Goal: Task Accomplishment & Management: Manage account settings

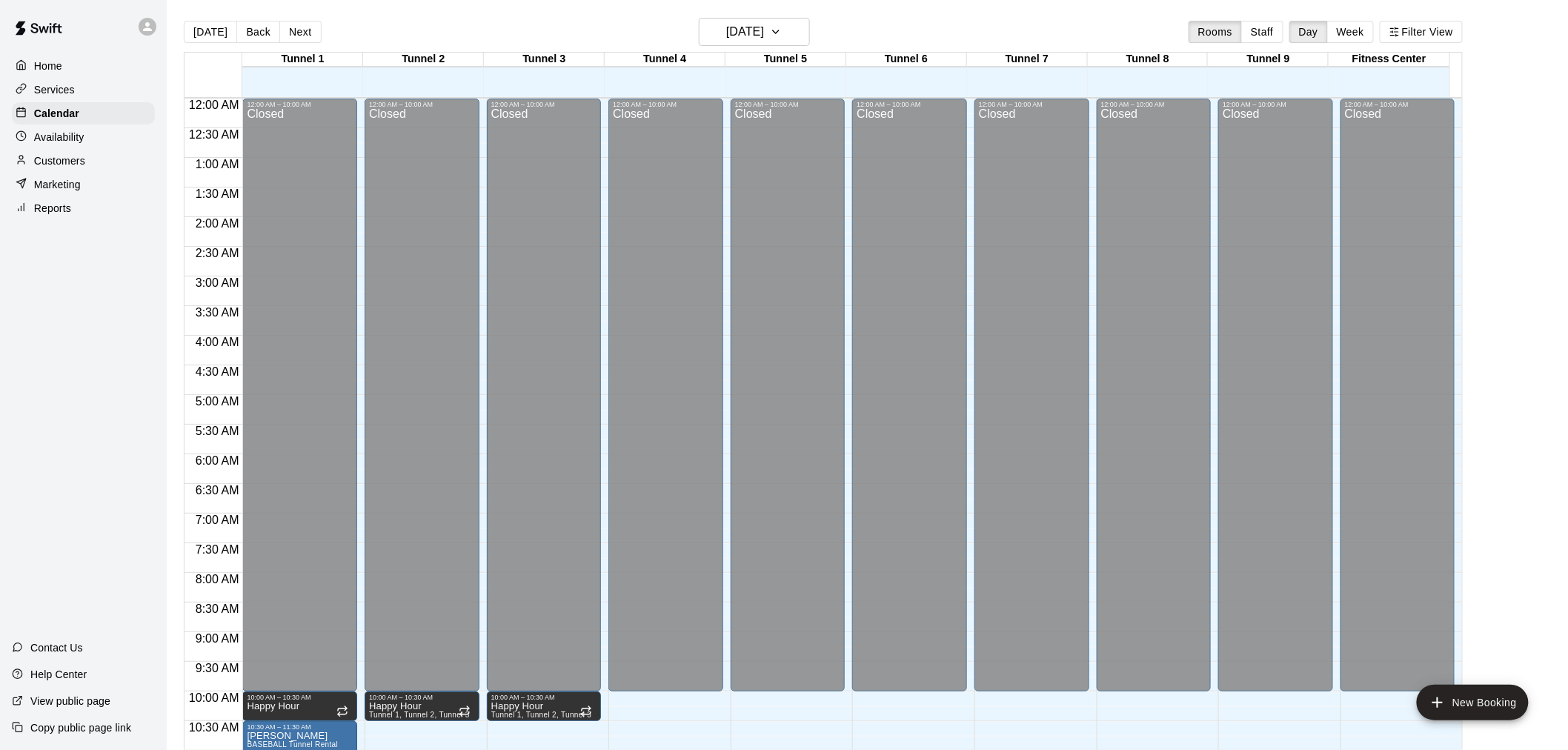
scroll to position [627, 0]
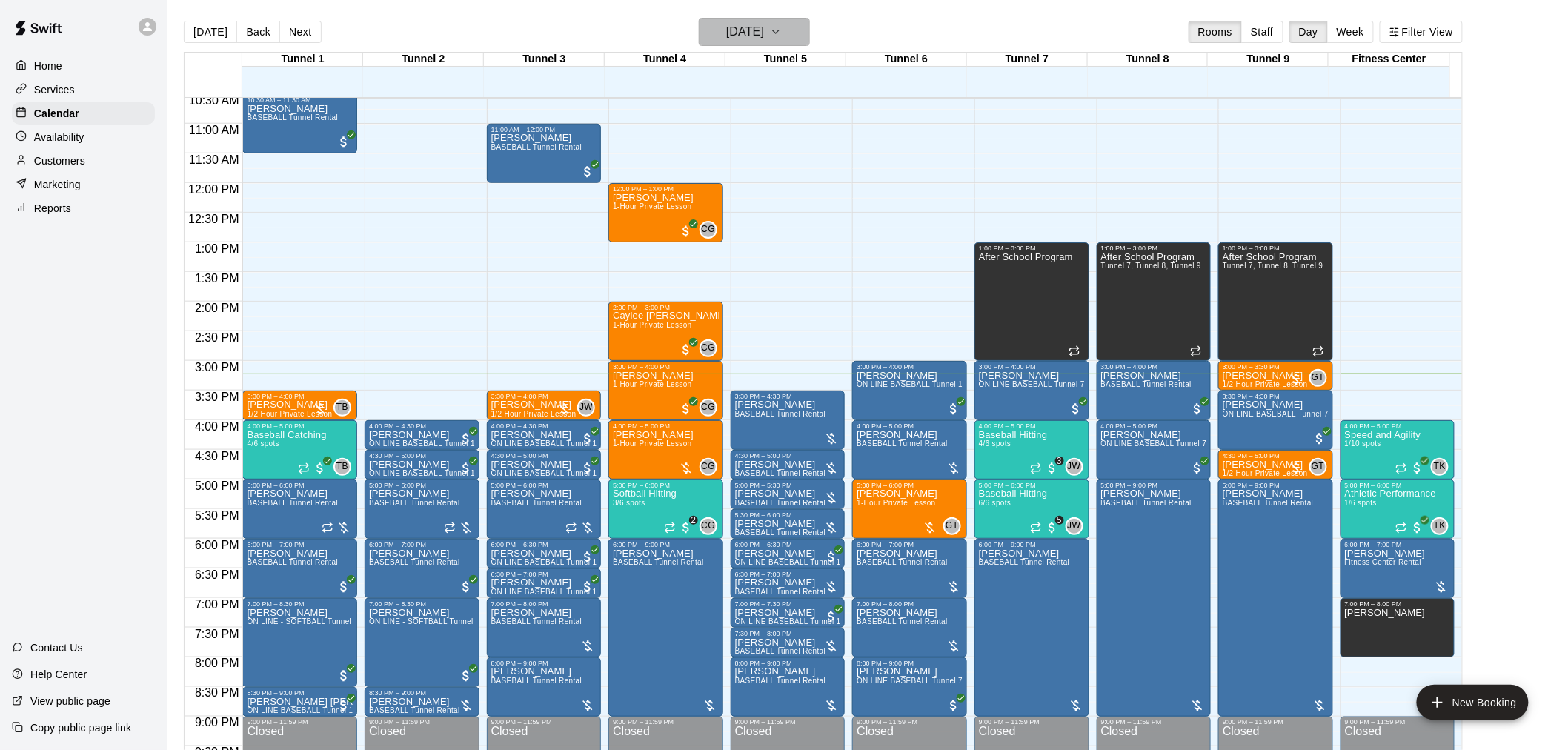
click at [764, 38] on h6 "[DATE]" at bounding box center [745, 31] width 38 height 21
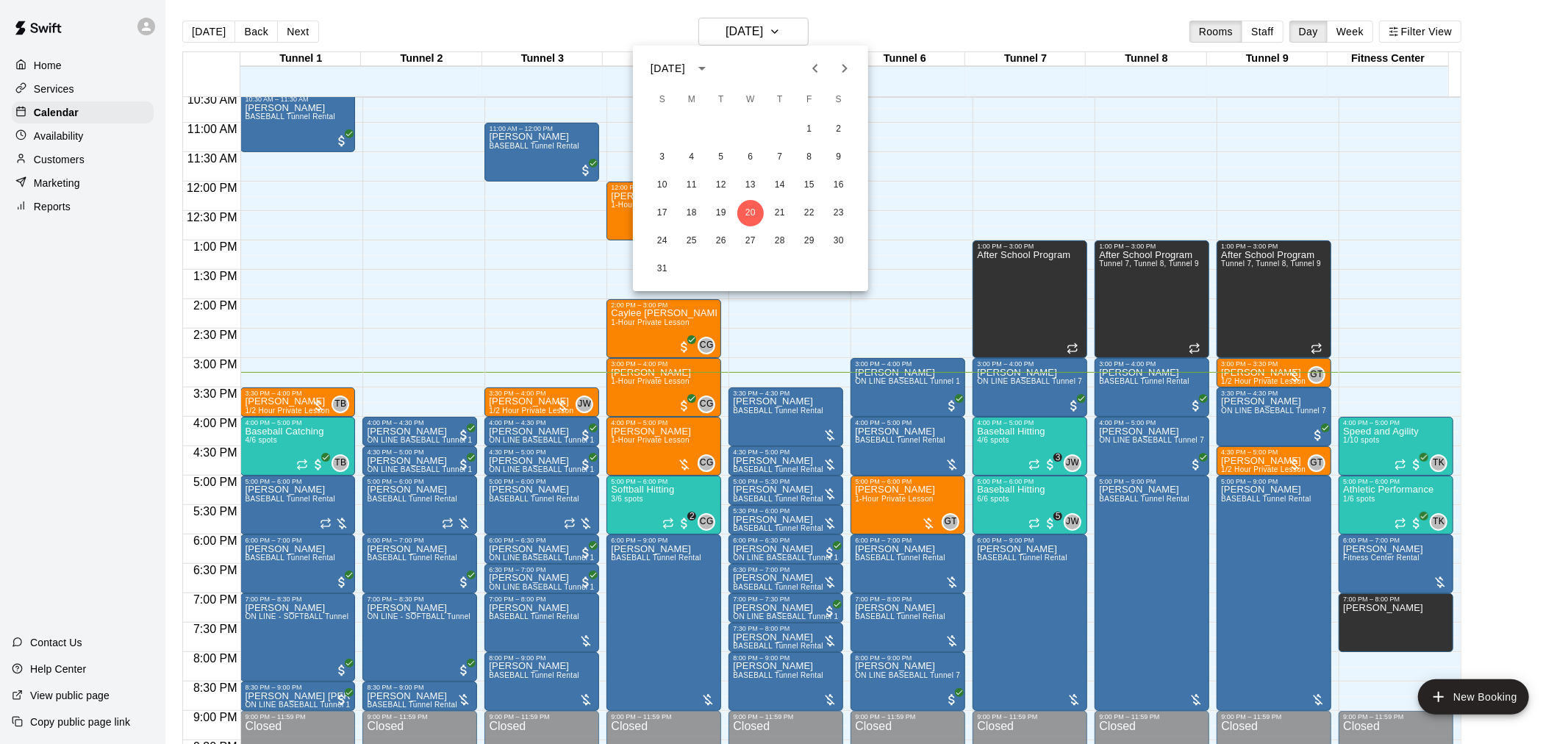
click at [1501, 97] on div at bounding box center [784, 372] width 1568 height 744
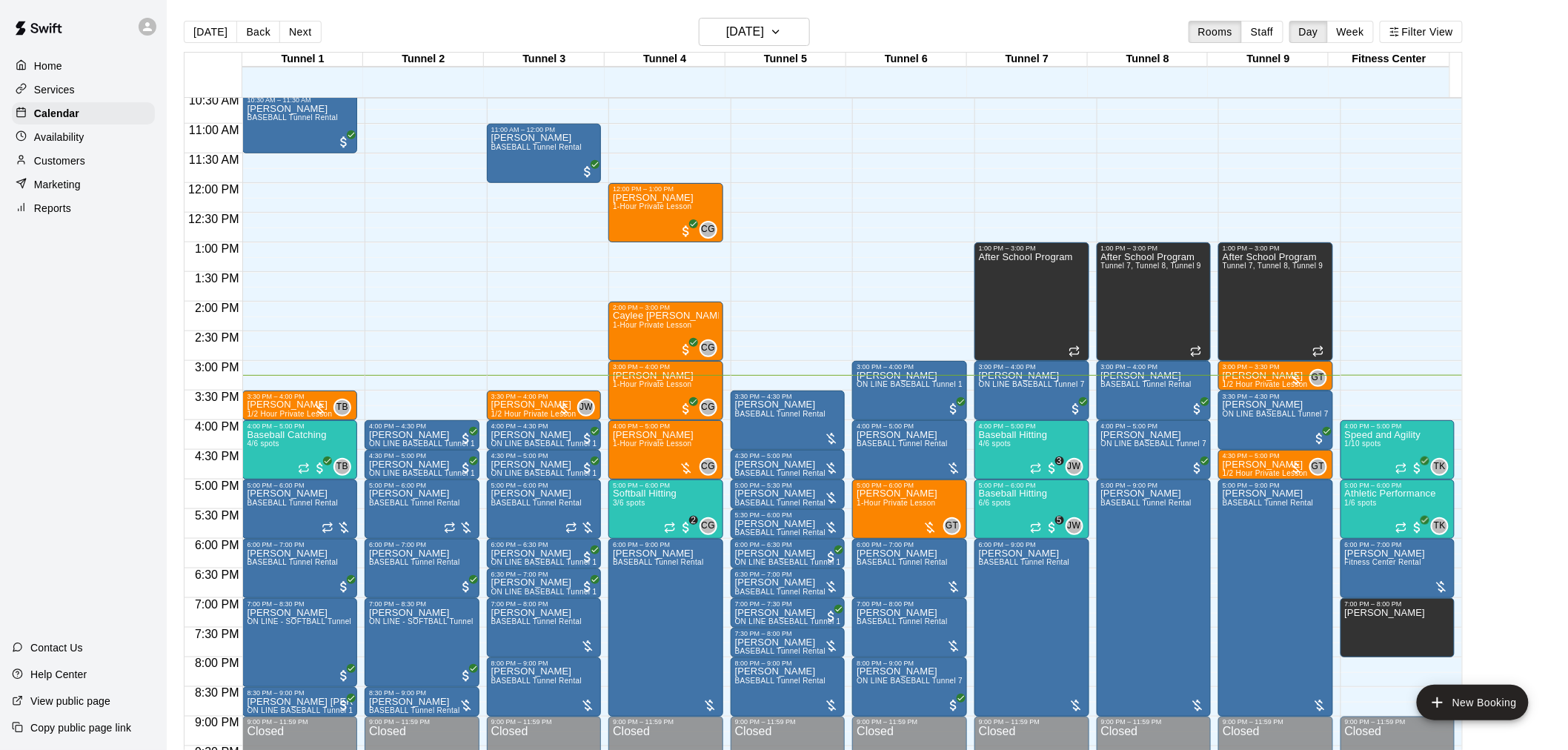
click at [213, 13] on main "[DATE] Back [DATE][DATE] Rooms Staff Day Week Filter View Tunnel 1 20 Wed Tunne…" at bounding box center [867, 387] width 1401 height 774
click at [209, 24] on button "[DATE]" at bounding box center [210, 31] width 54 height 22
click at [771, 46] on div "[DATE] Back [DATE][DATE] Rooms Staff Day Week Filter View" at bounding box center [823, 35] width 1279 height 34
click at [759, 31] on h6 "[DATE]" at bounding box center [745, 31] width 38 height 21
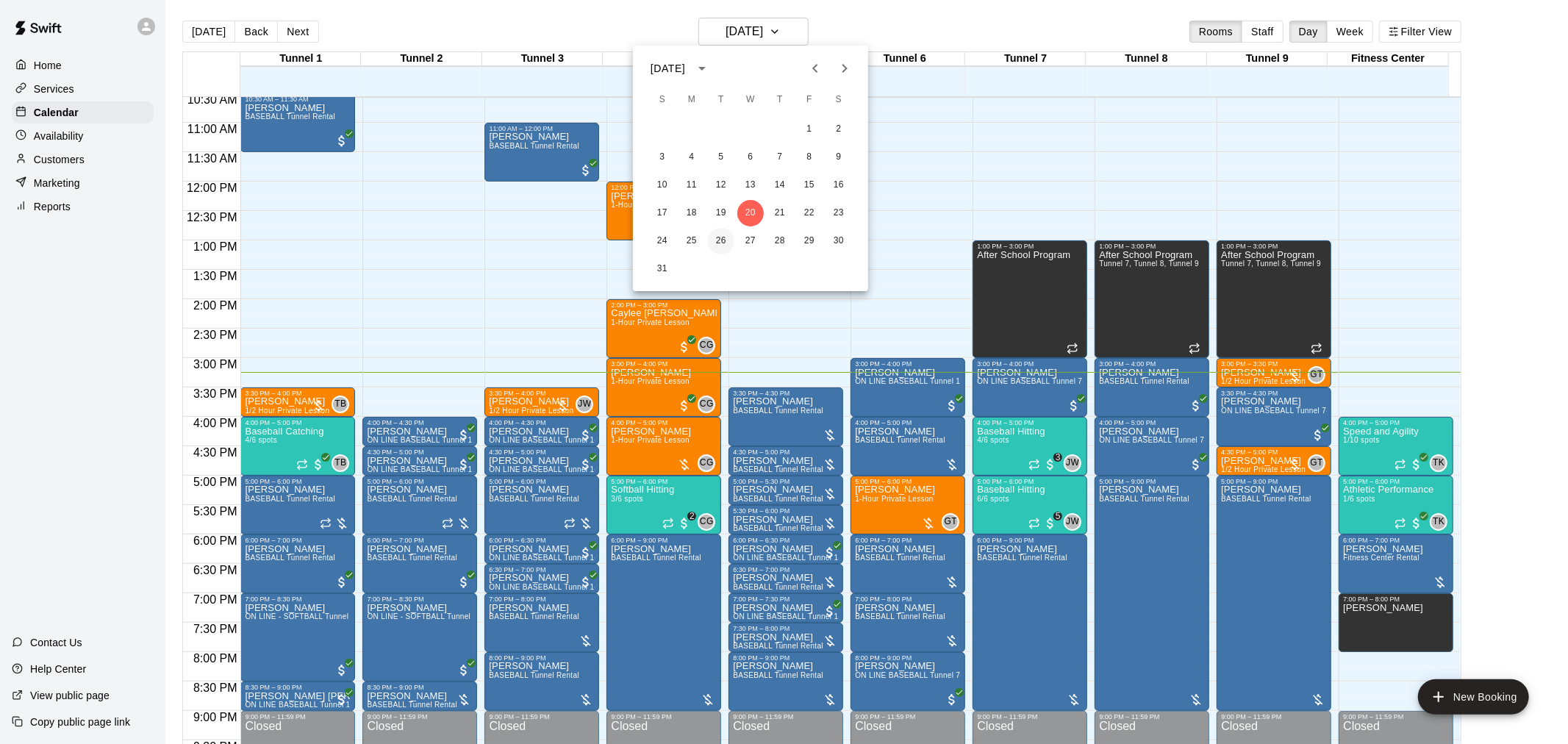
click at [711, 233] on button "26" at bounding box center [721, 241] width 27 height 27
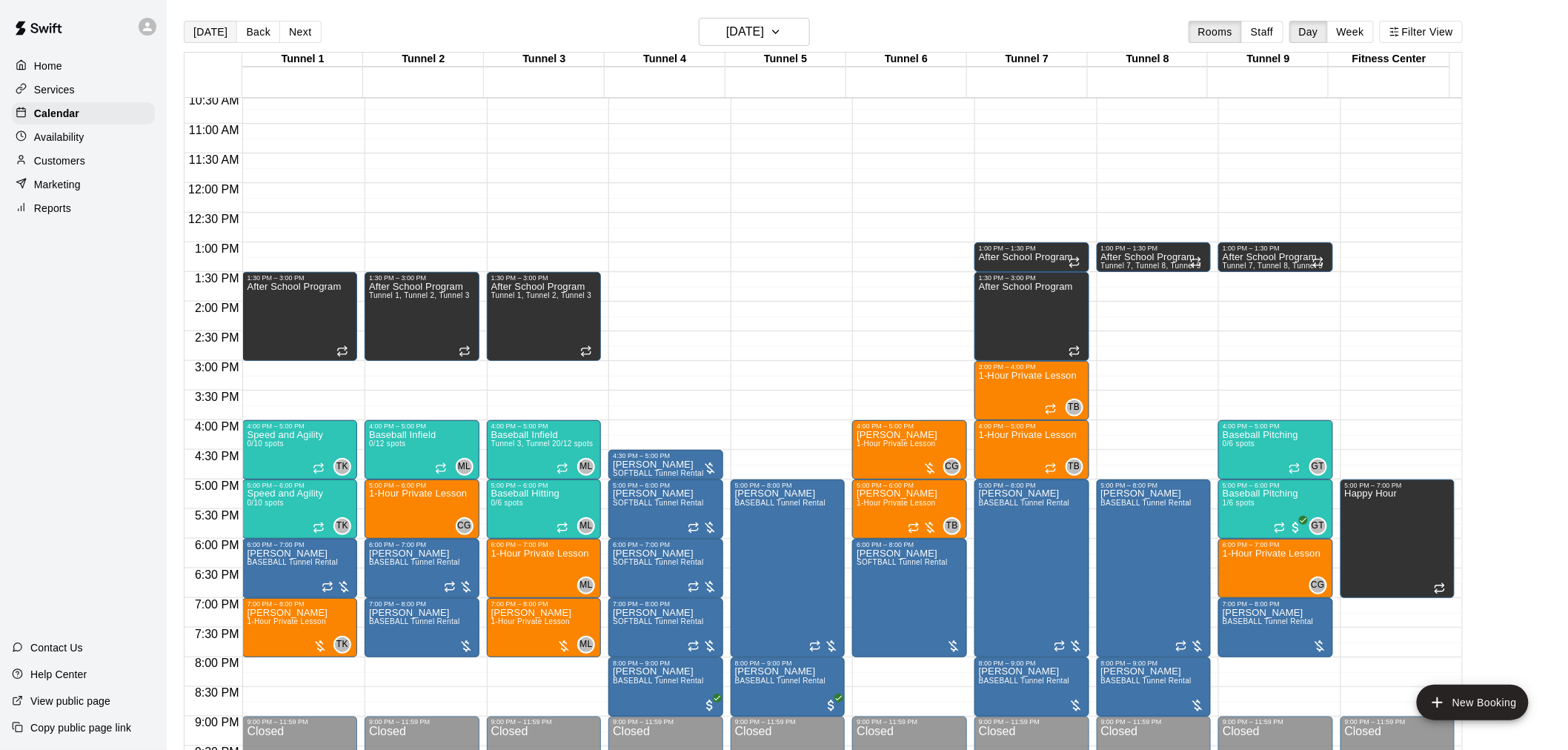
click at [197, 38] on button "[DATE]" at bounding box center [210, 31] width 54 height 22
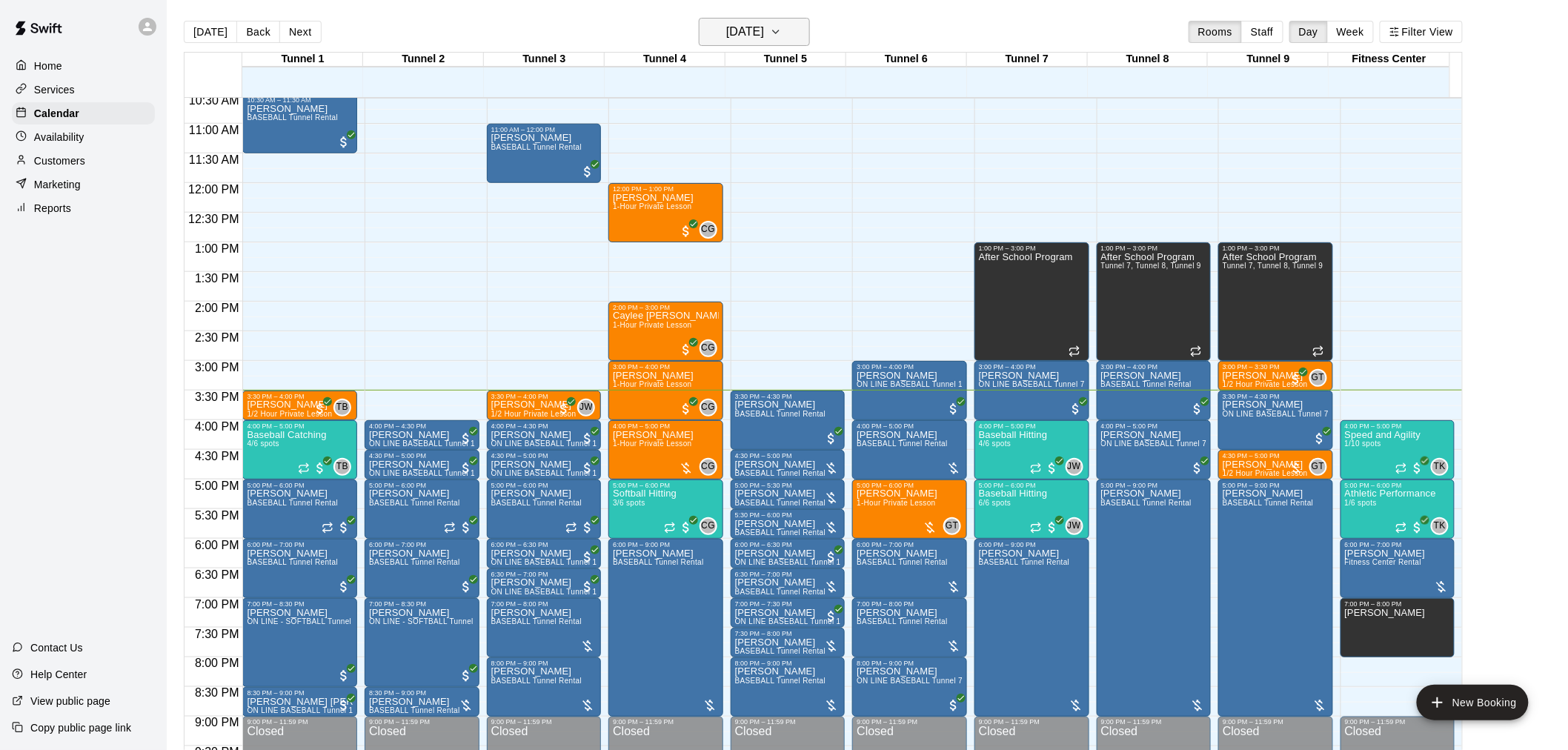
click at [775, 42] on button "[DATE]" at bounding box center [754, 31] width 111 height 28
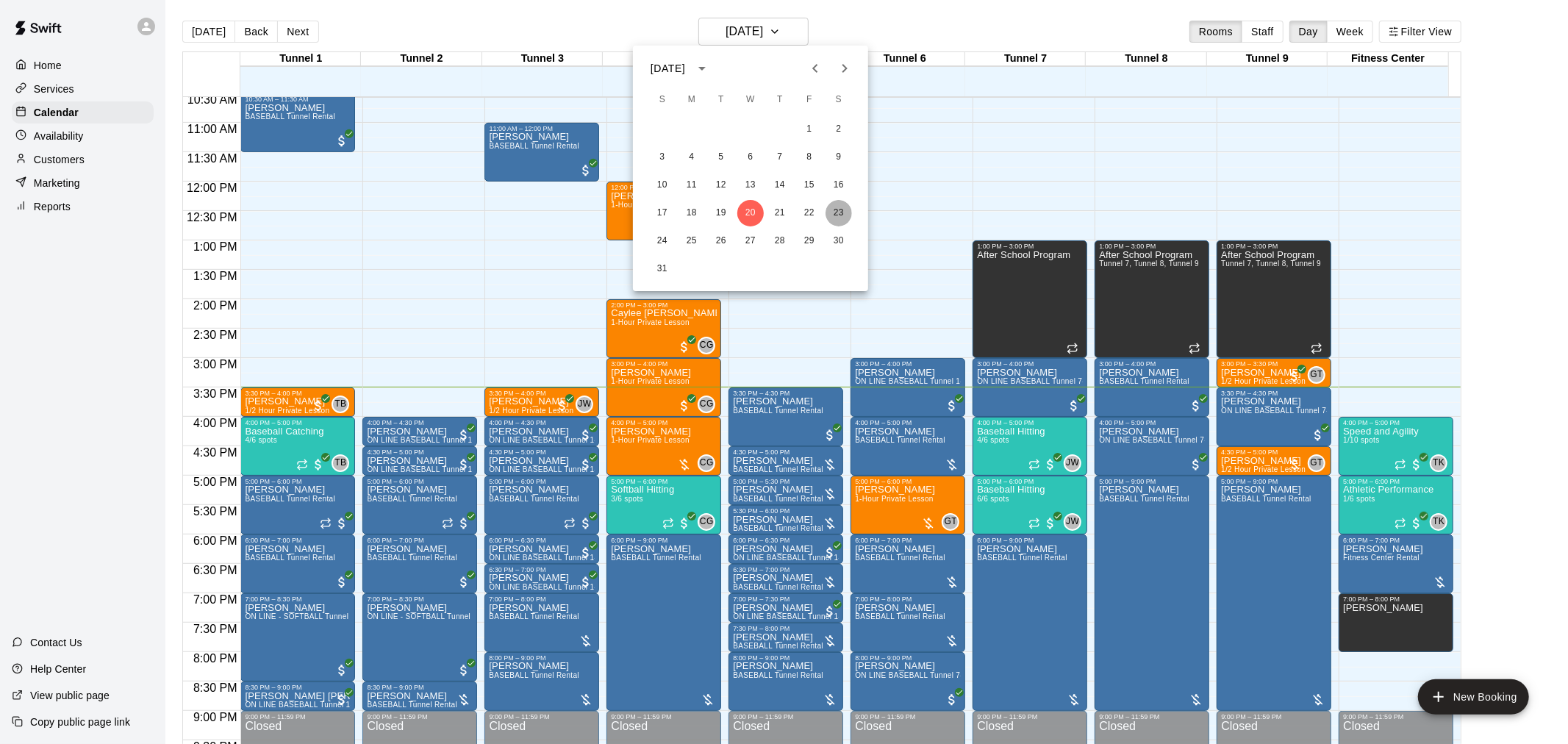
click at [837, 211] on button "23" at bounding box center [839, 213] width 27 height 27
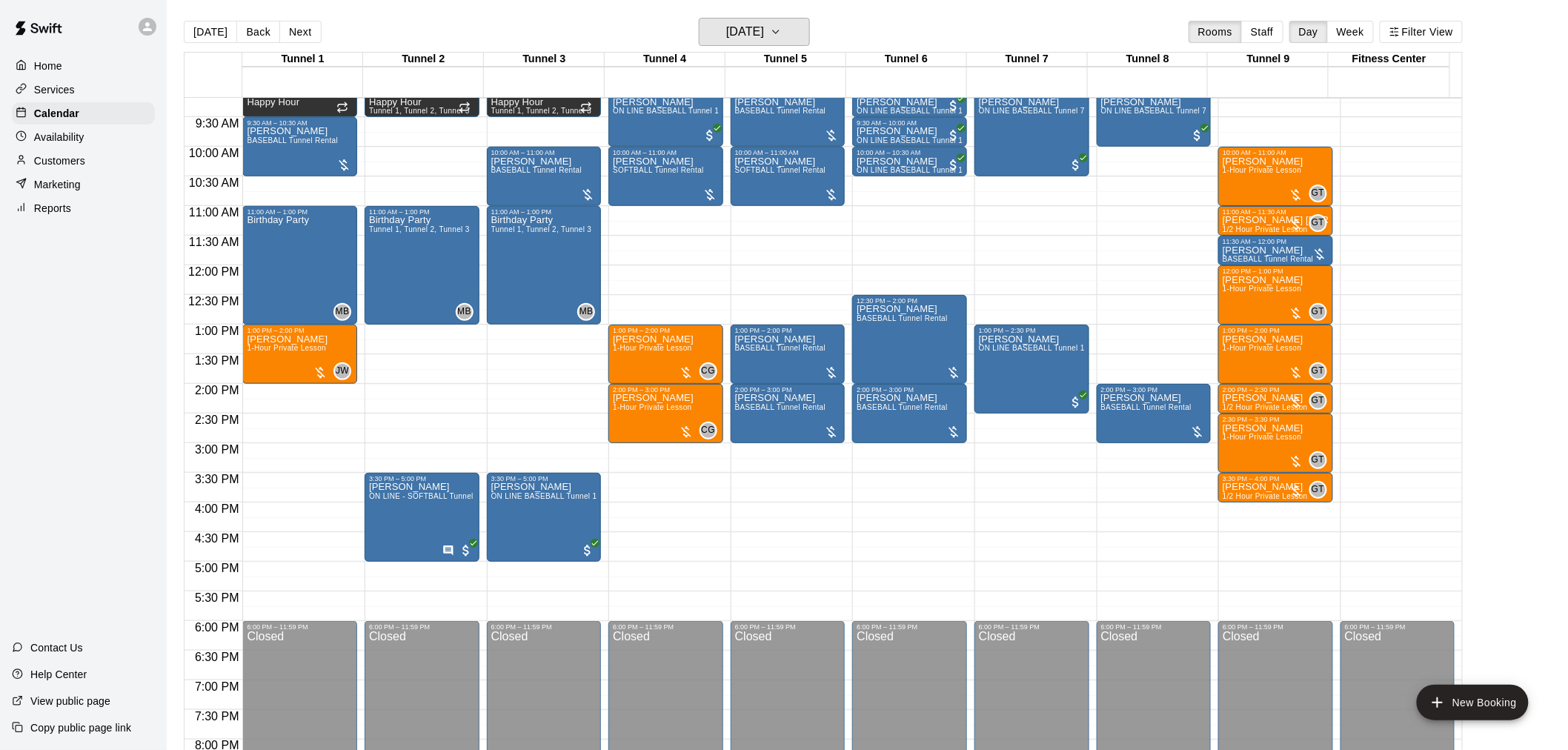
scroll to position [463, 0]
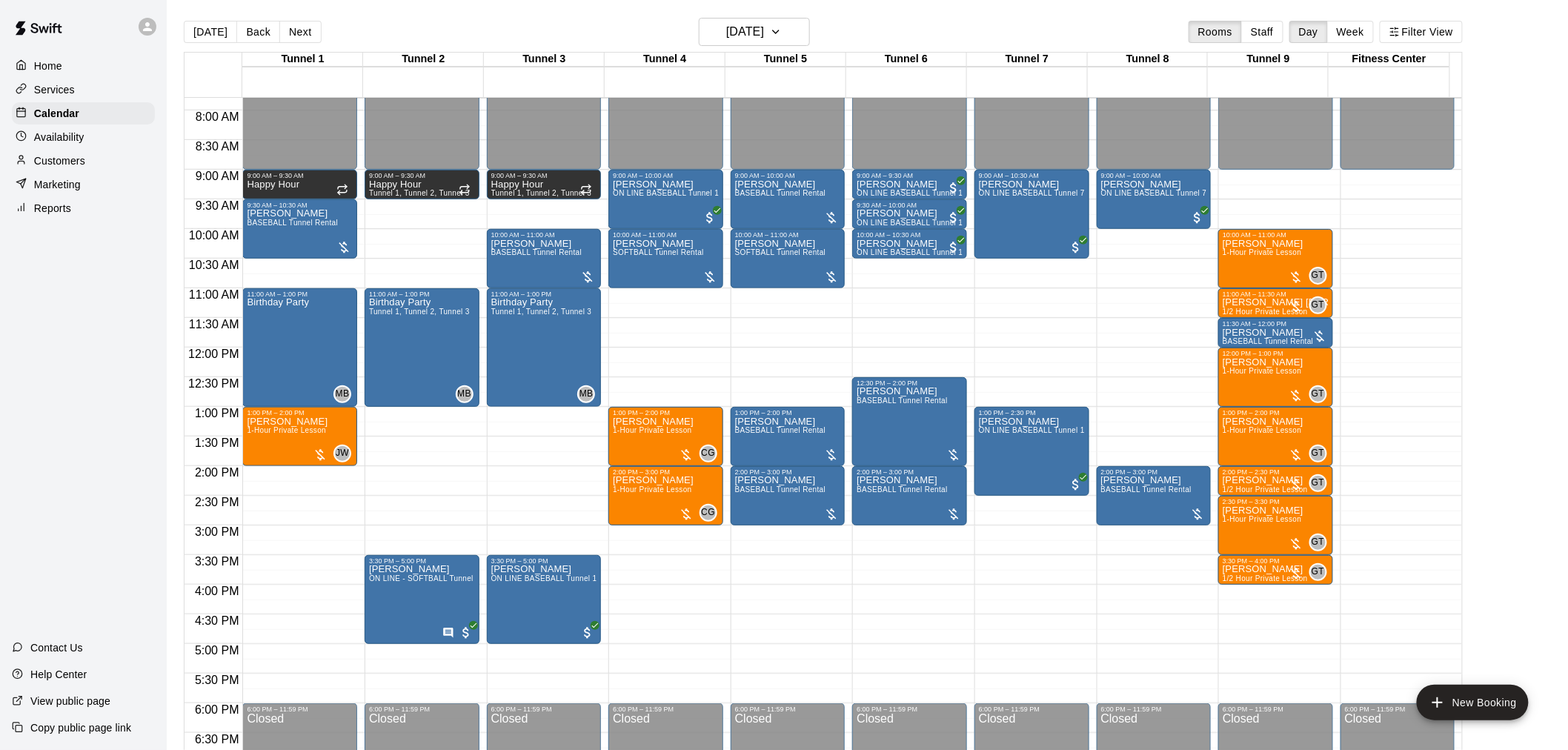
click at [1263, 209] on div "12:00 AM – 9:00 AM Closed 10:00 AM – 11:00 AM [PERSON_NAME] 1-Hour Private Less…" at bounding box center [1276, 347] width 114 height 1424
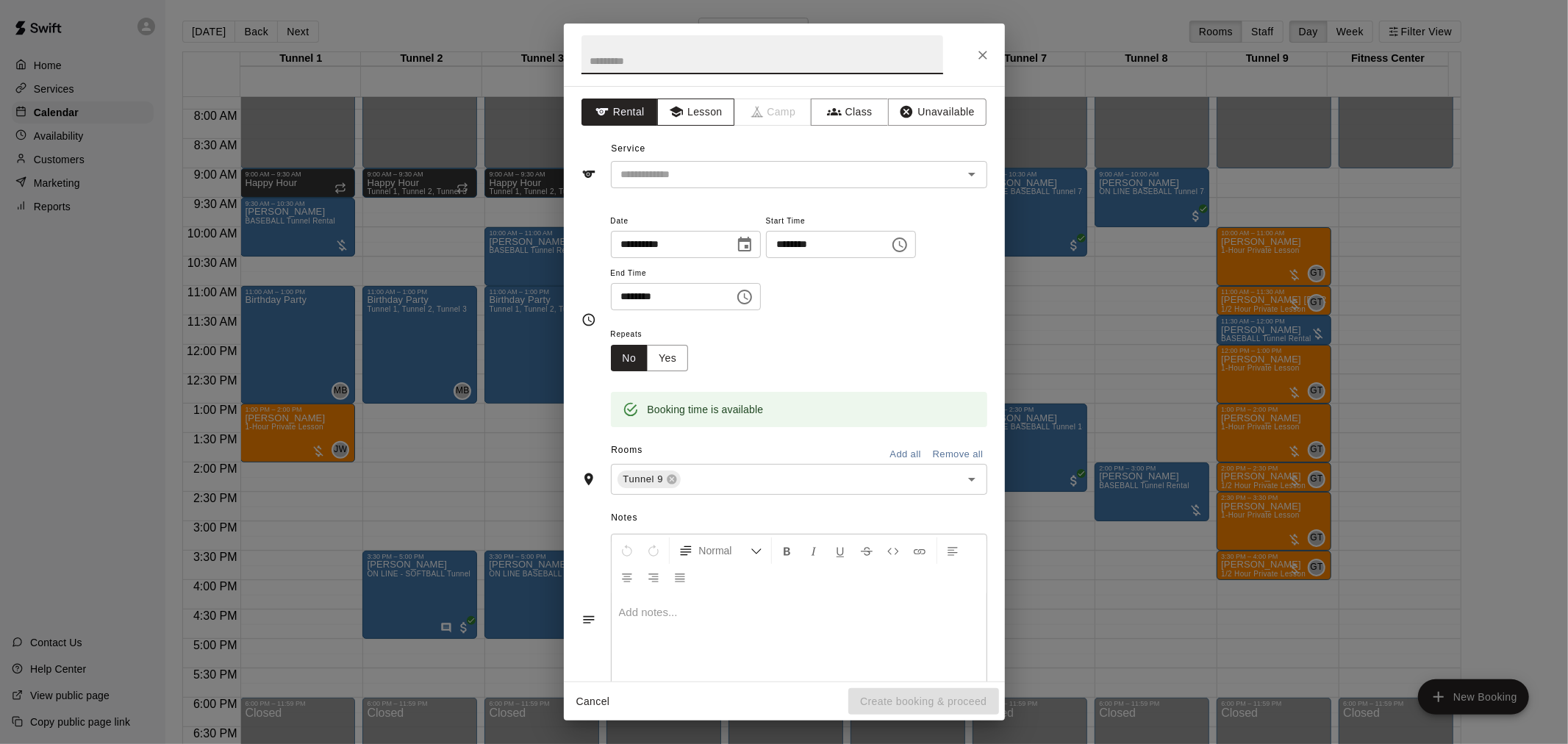
click at [700, 118] on button "Lesson" at bounding box center [696, 112] width 77 height 28
click at [963, 180] on icon "Open" at bounding box center [972, 174] width 18 height 18
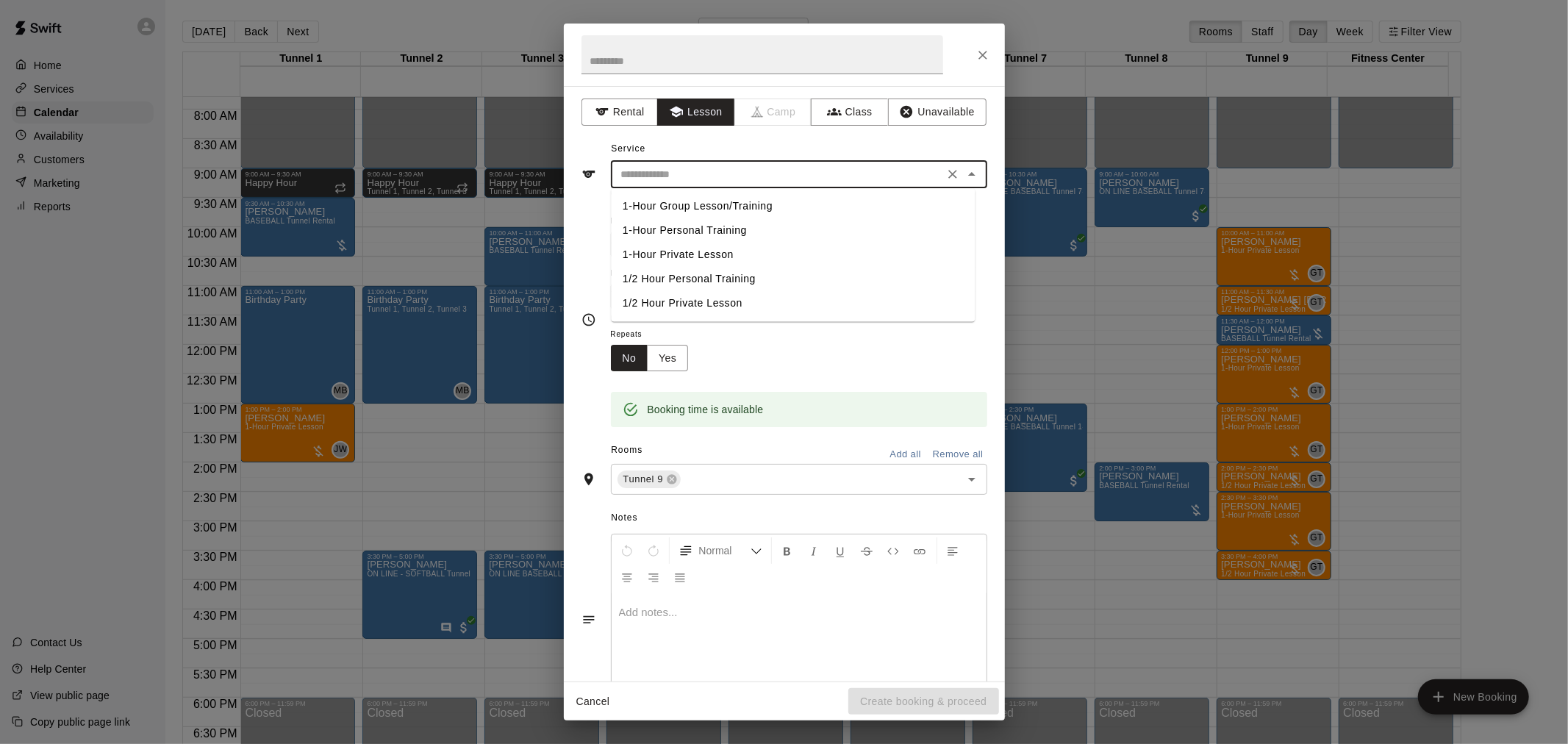
click at [705, 305] on li "1/2 Hour Private Lesson" at bounding box center [792, 303] width 364 height 24
type input "**********"
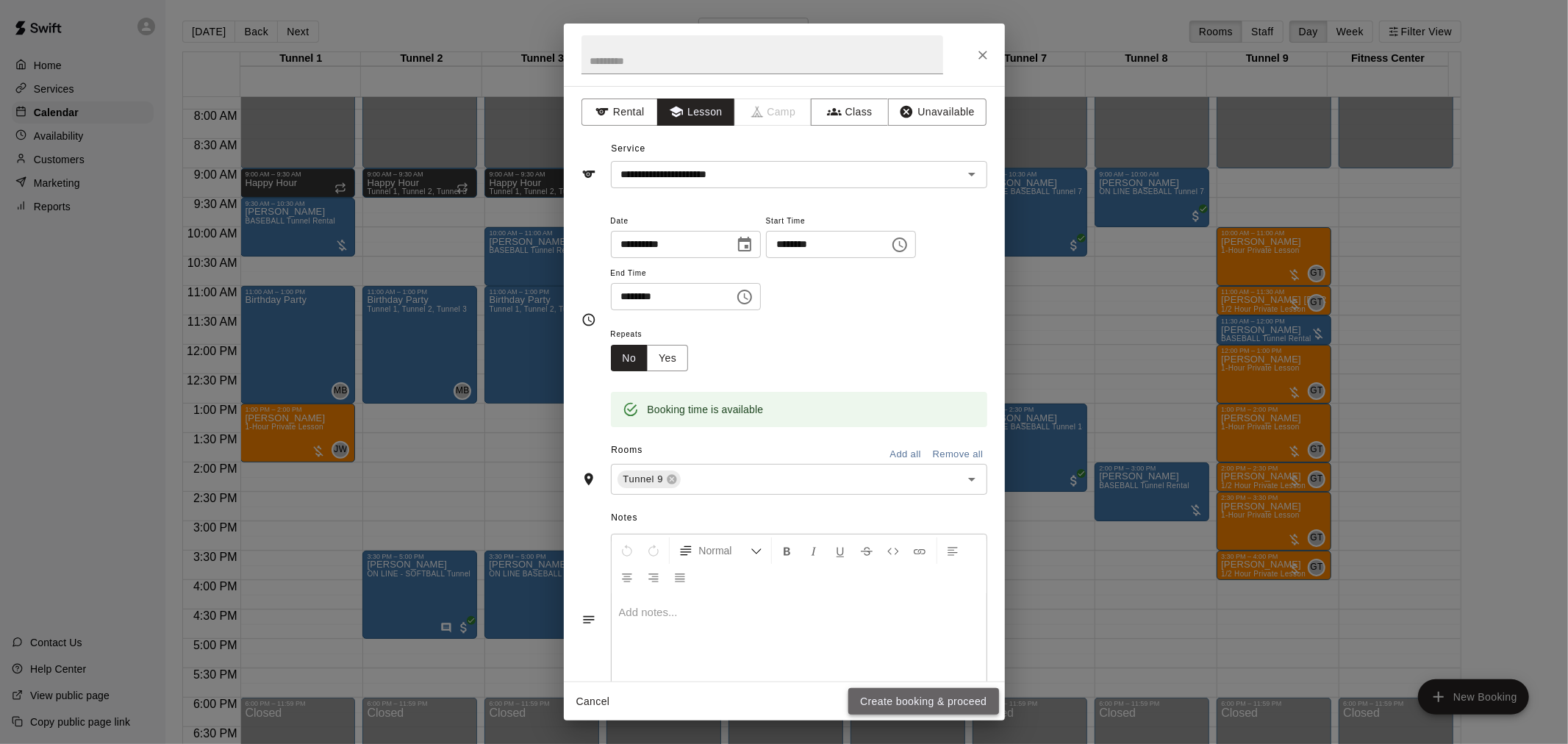
click at [915, 710] on button "Create booking & proceed" at bounding box center [923, 701] width 150 height 28
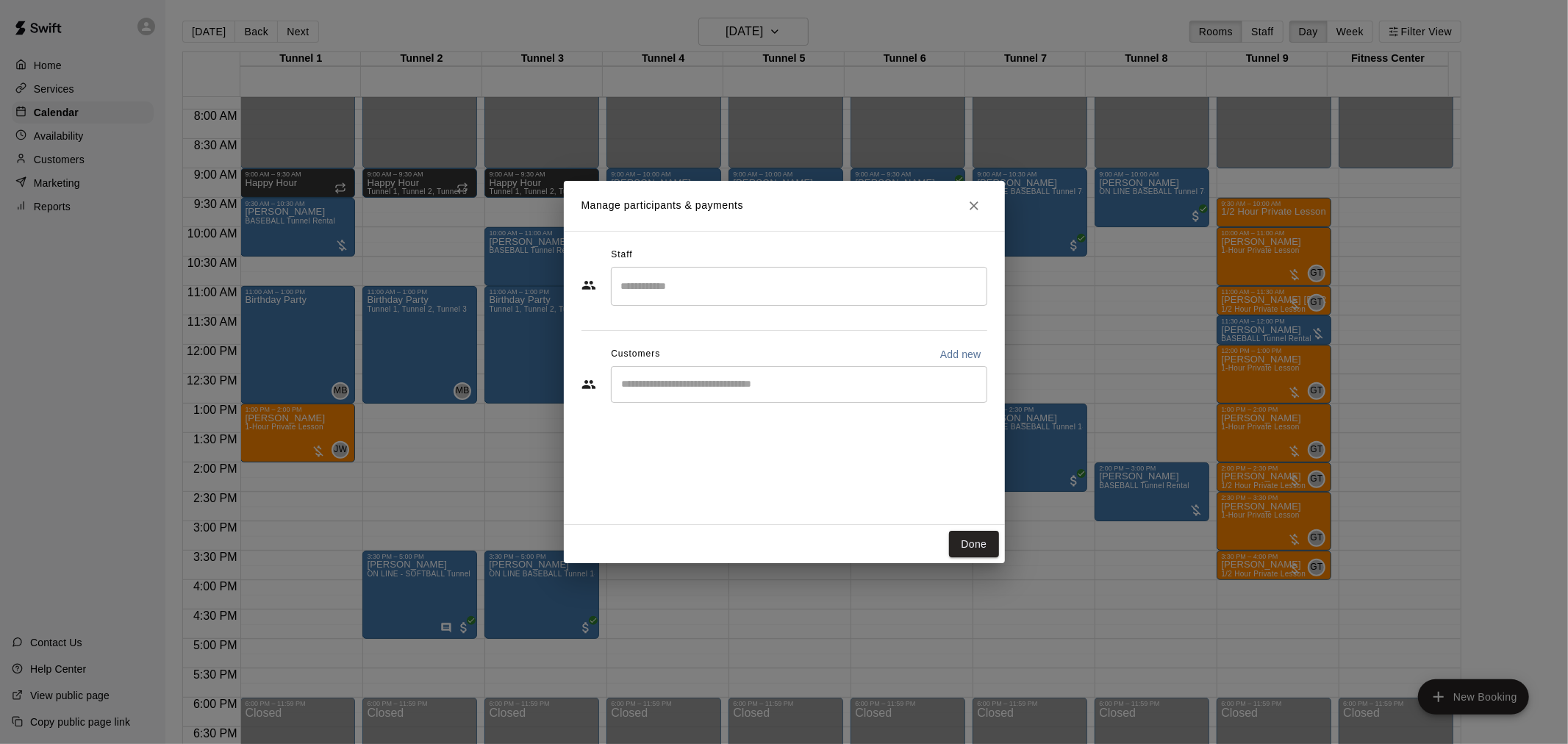
click at [662, 283] on input "Search staff" at bounding box center [799, 286] width 363 height 26
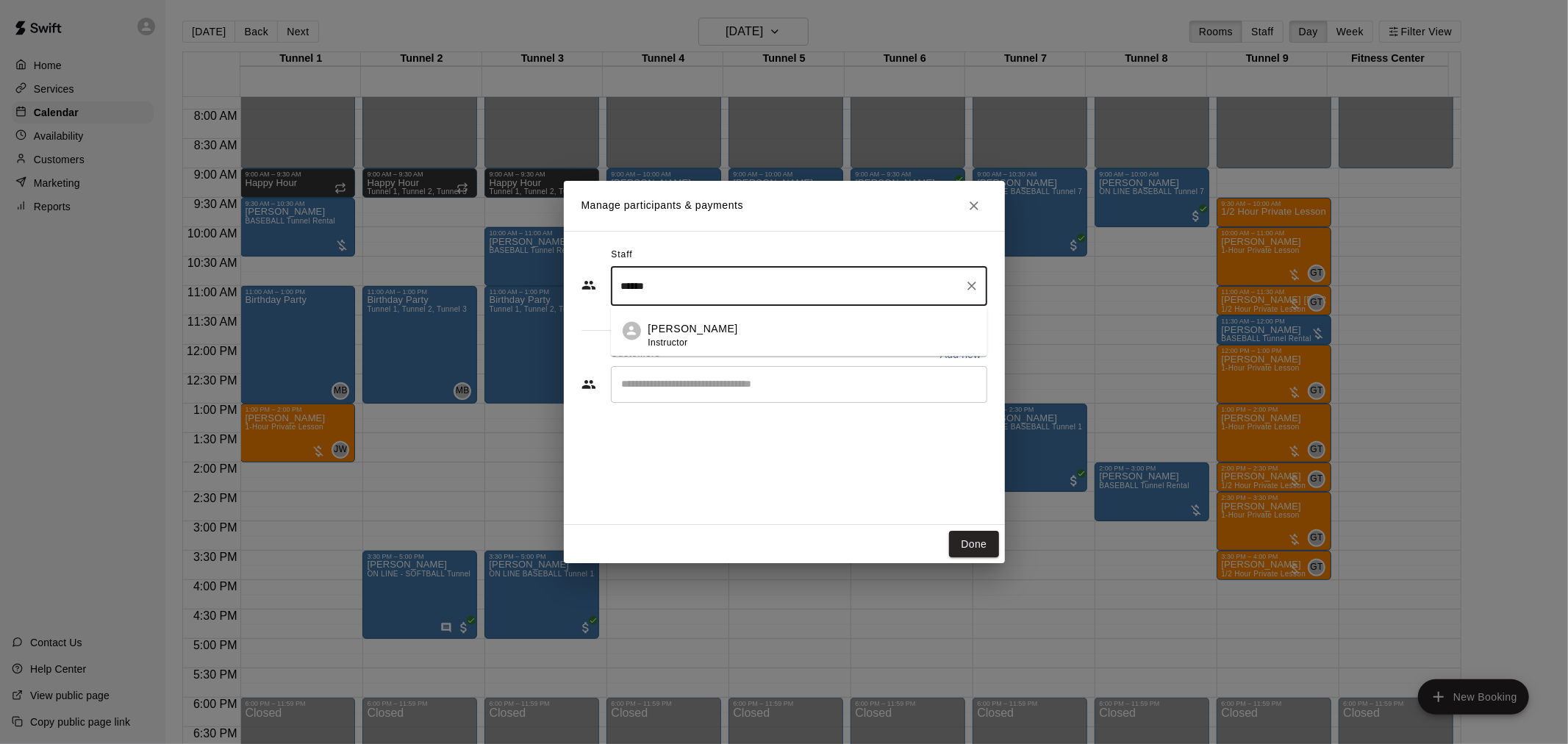
click at [658, 324] on p "[PERSON_NAME]" at bounding box center [693, 329] width 90 height 15
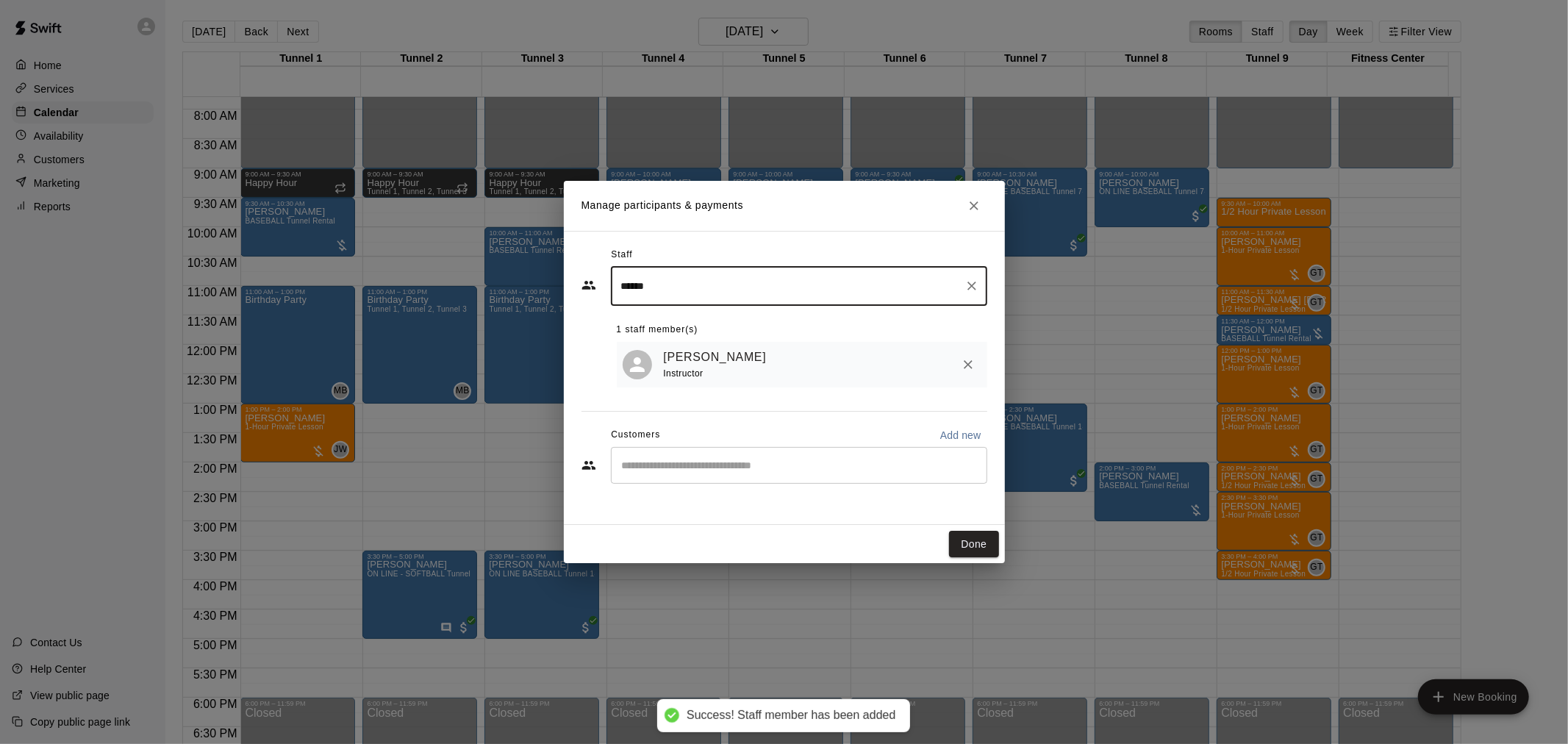
click at [724, 477] on div "​" at bounding box center [799, 465] width 376 height 36
type input "******"
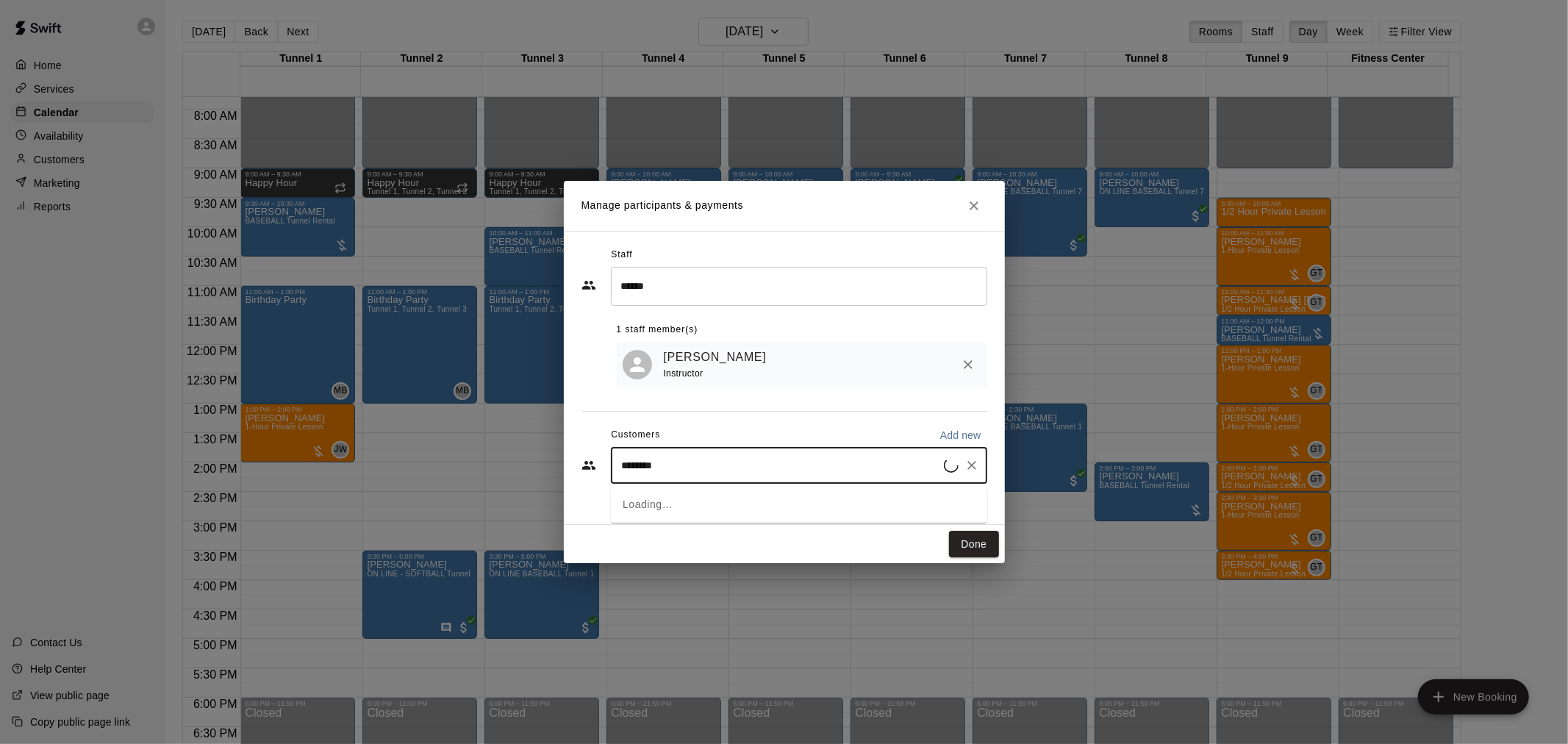
type input "*********"
click at [696, 506] on p "[PERSON_NAME]" at bounding box center [697, 503] width 90 height 15
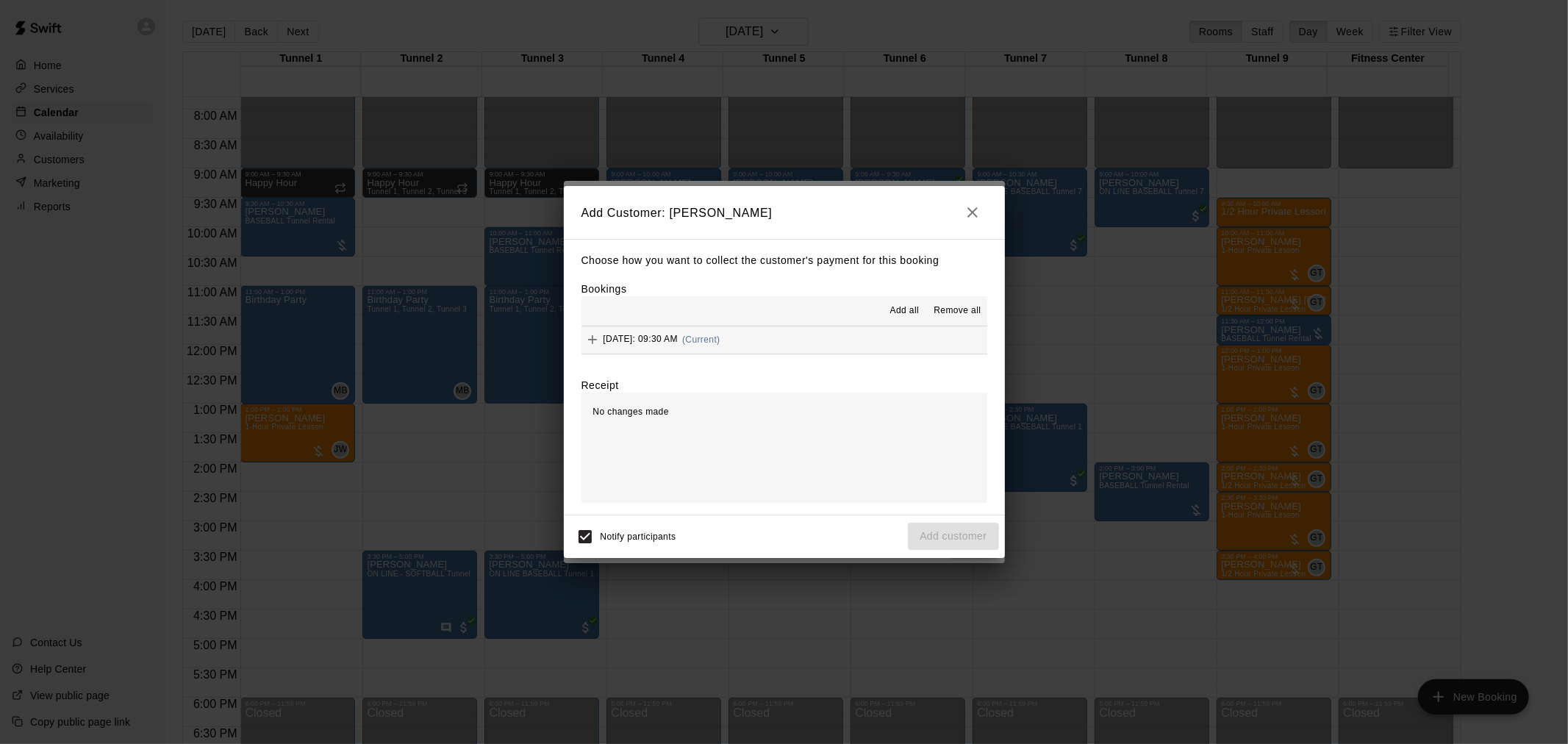
click at [915, 315] on span "Add all" at bounding box center [904, 311] width 29 height 15
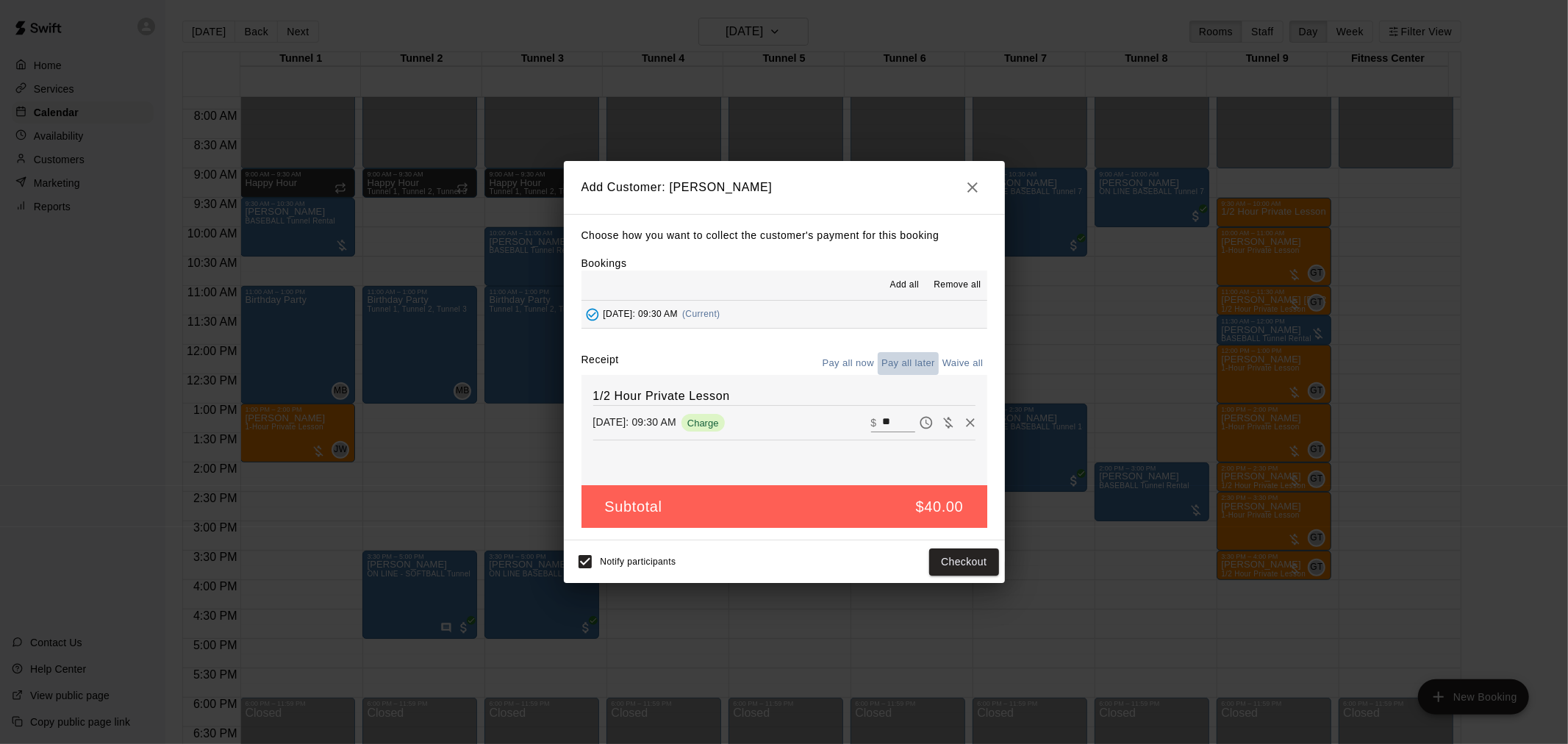
click at [910, 367] on button "Pay all later" at bounding box center [908, 364] width 61 height 23
click at [919, 561] on button "Add customer" at bounding box center [953, 562] width 91 height 28
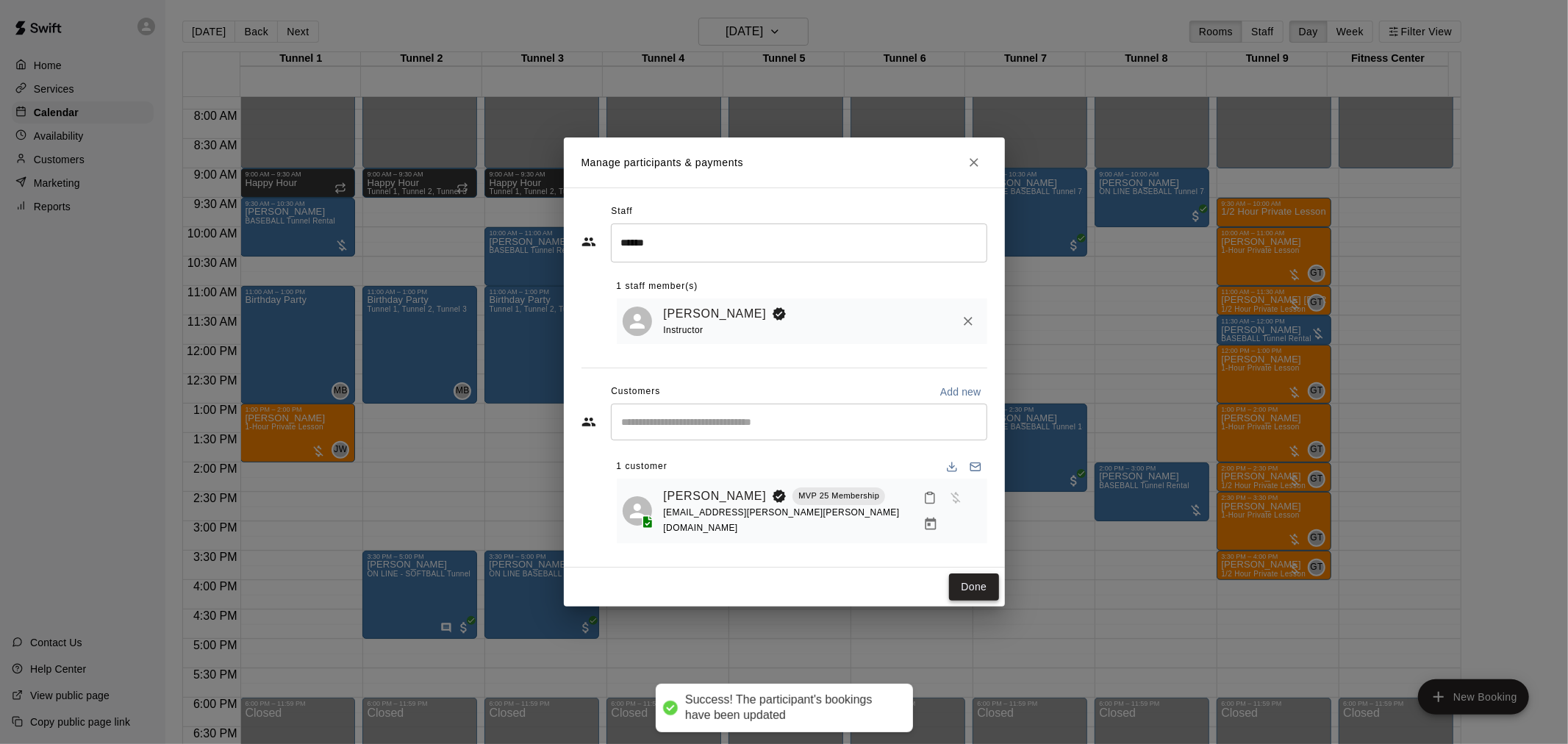
click at [974, 589] on button "Done" at bounding box center [973, 587] width 50 height 28
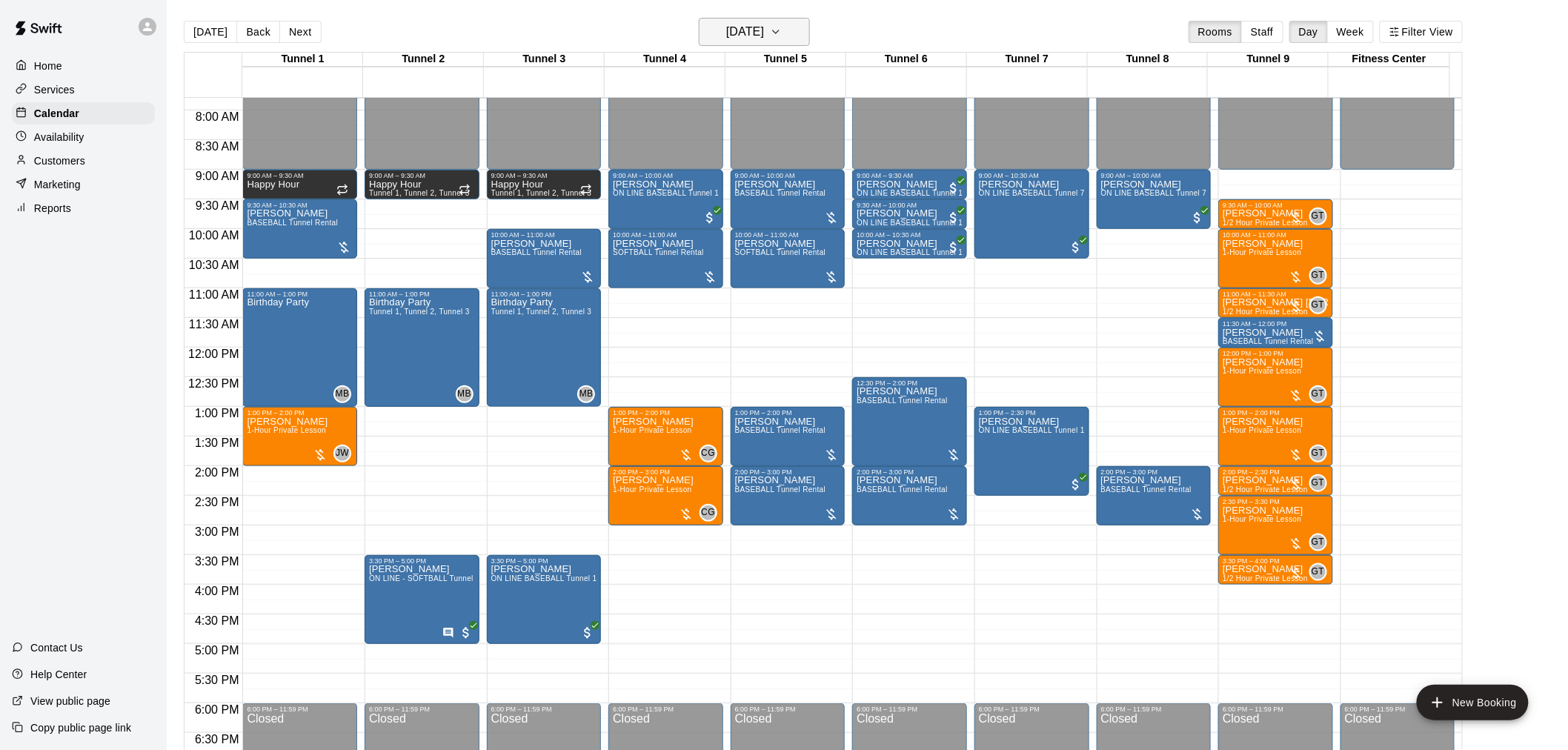
click at [782, 39] on icon "button" at bounding box center [776, 32] width 12 height 18
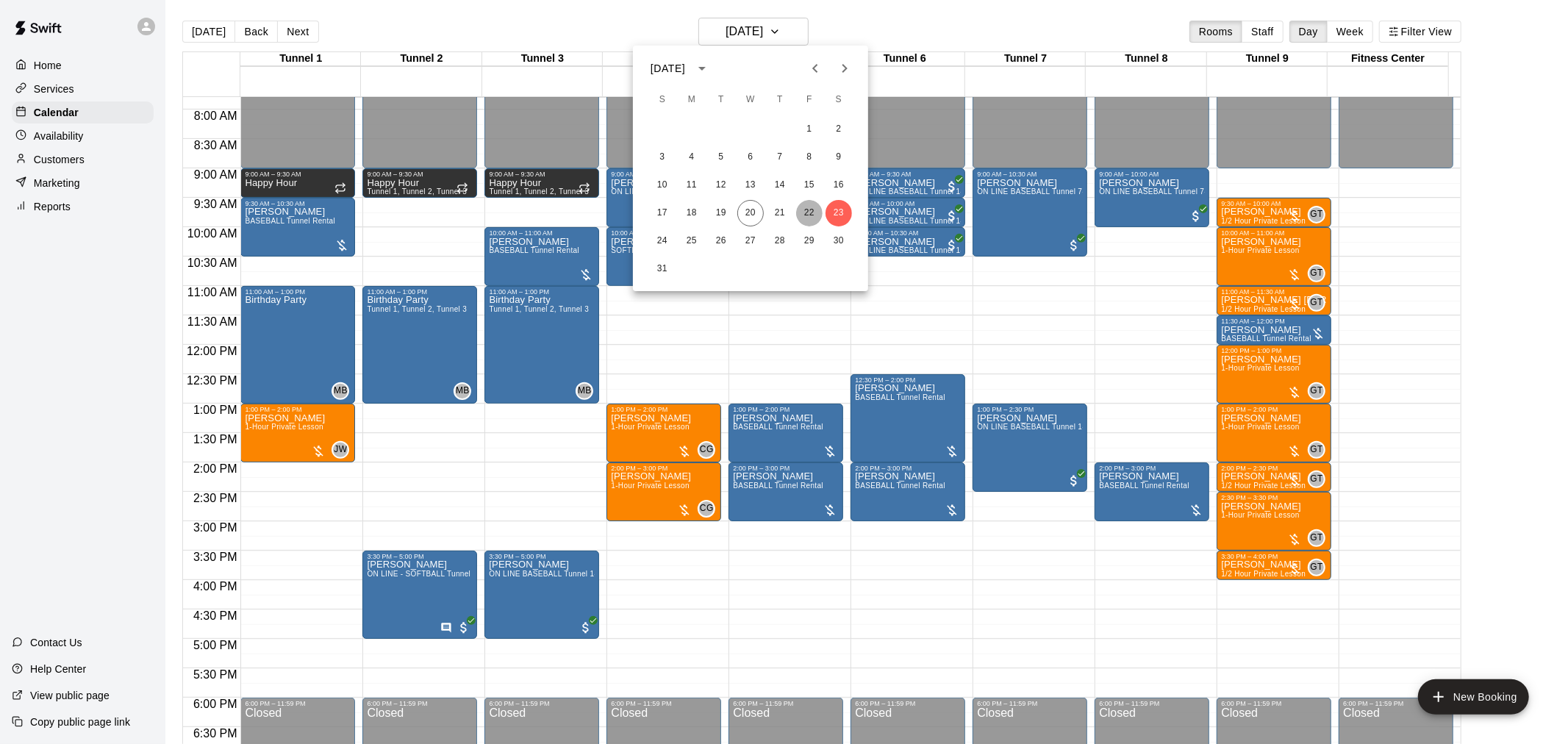
click at [813, 210] on button "22" at bounding box center [809, 213] width 27 height 27
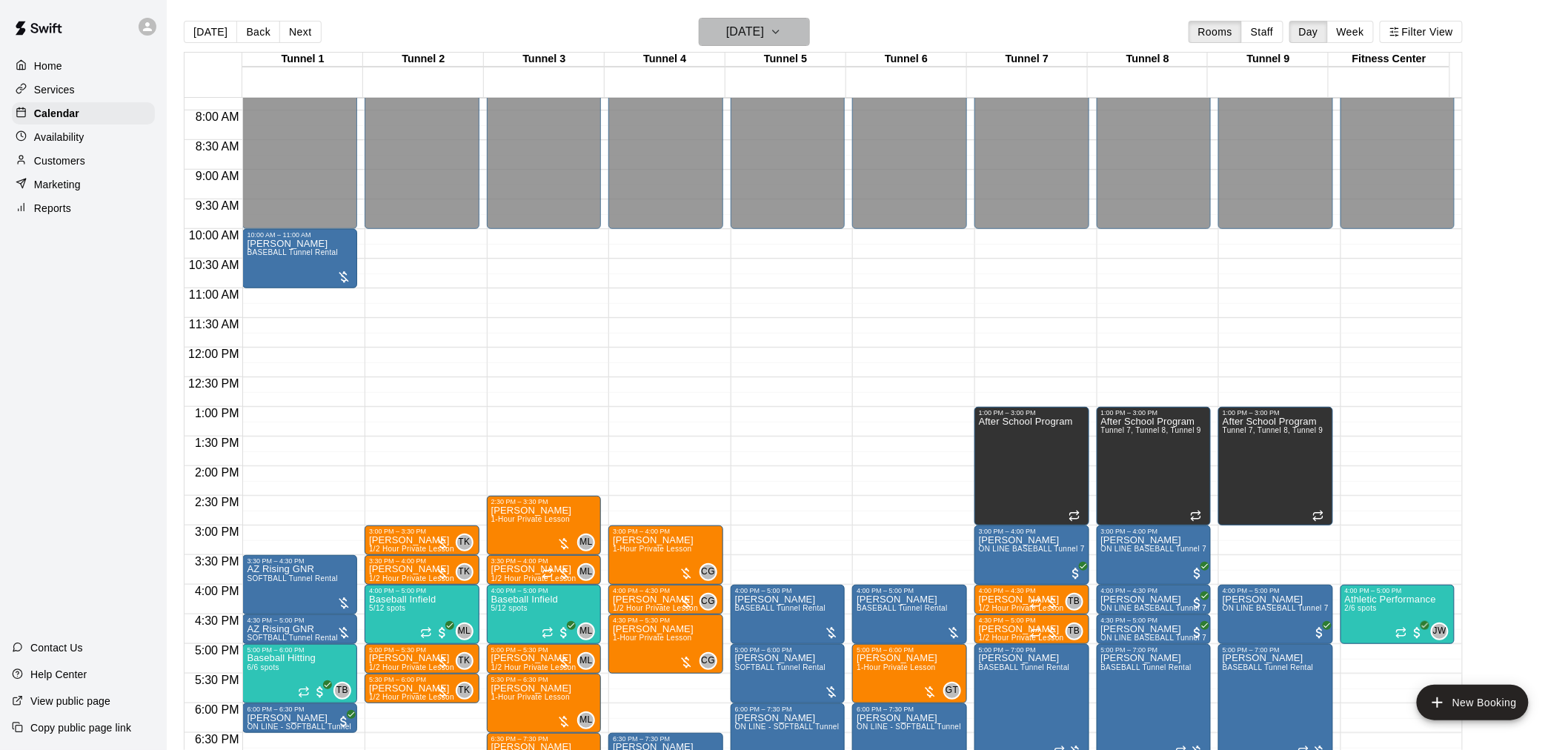
click at [782, 36] on icon "button" at bounding box center [776, 32] width 12 height 18
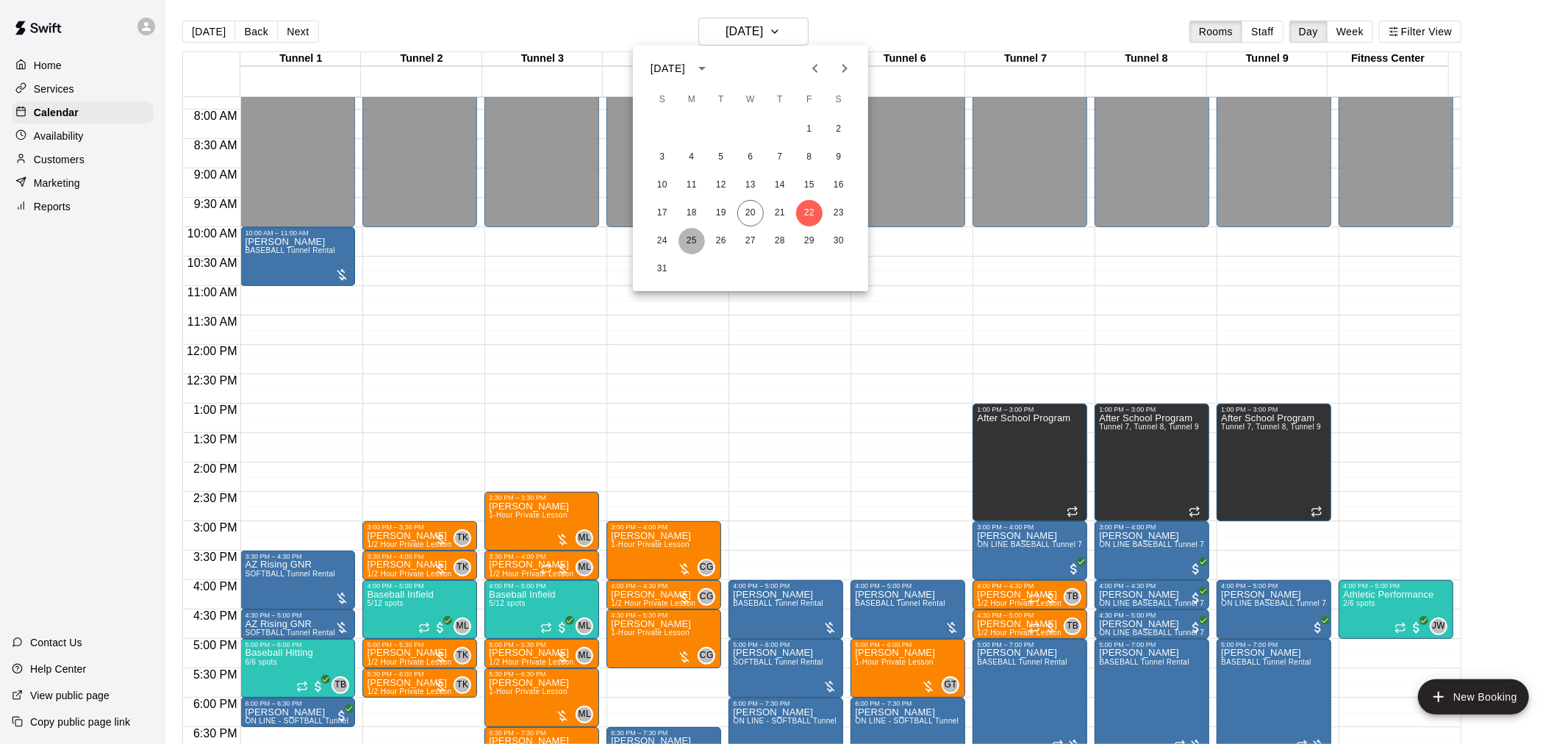
click at [692, 242] on button "25" at bounding box center [692, 241] width 27 height 27
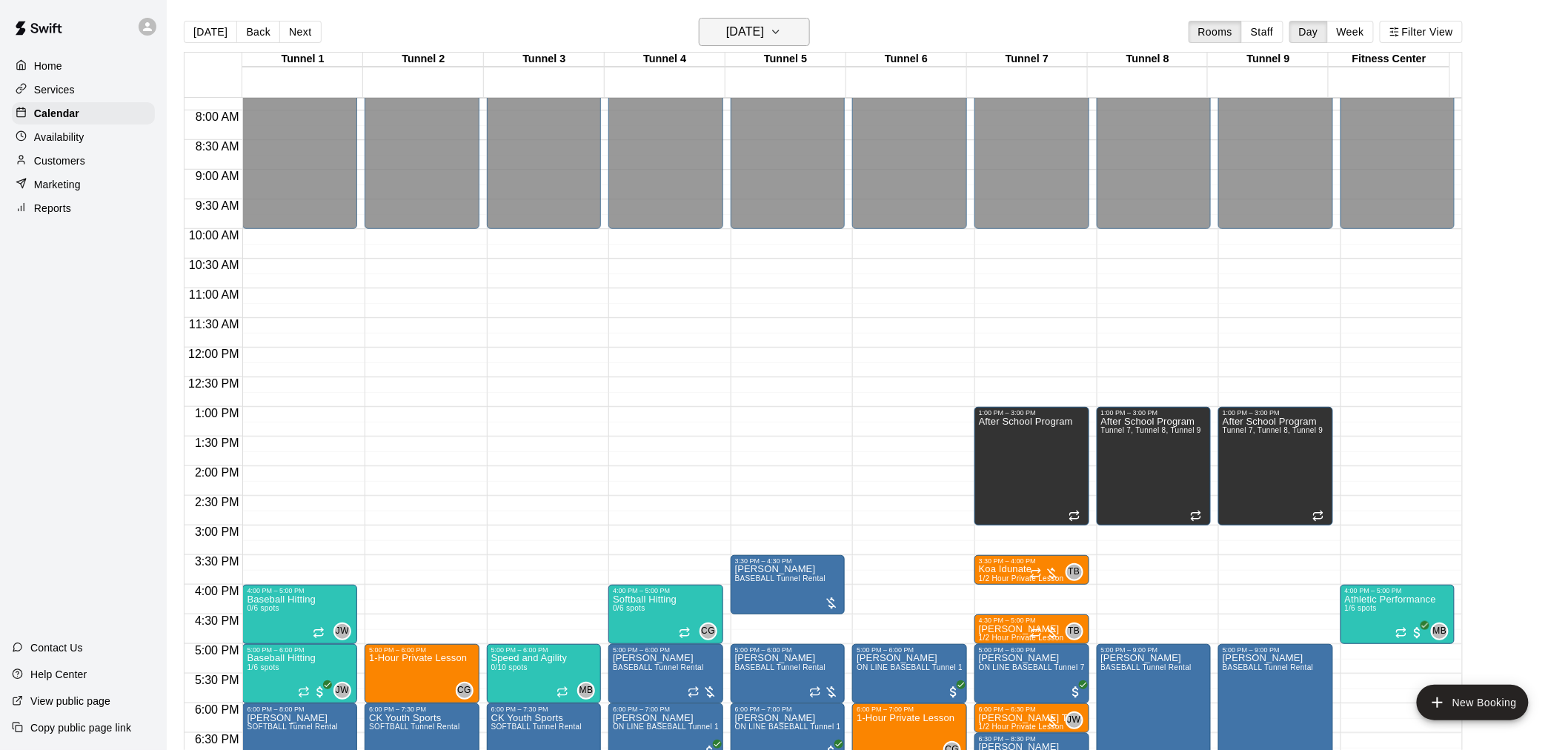
click at [739, 33] on h6 "[DATE]" at bounding box center [745, 31] width 38 height 21
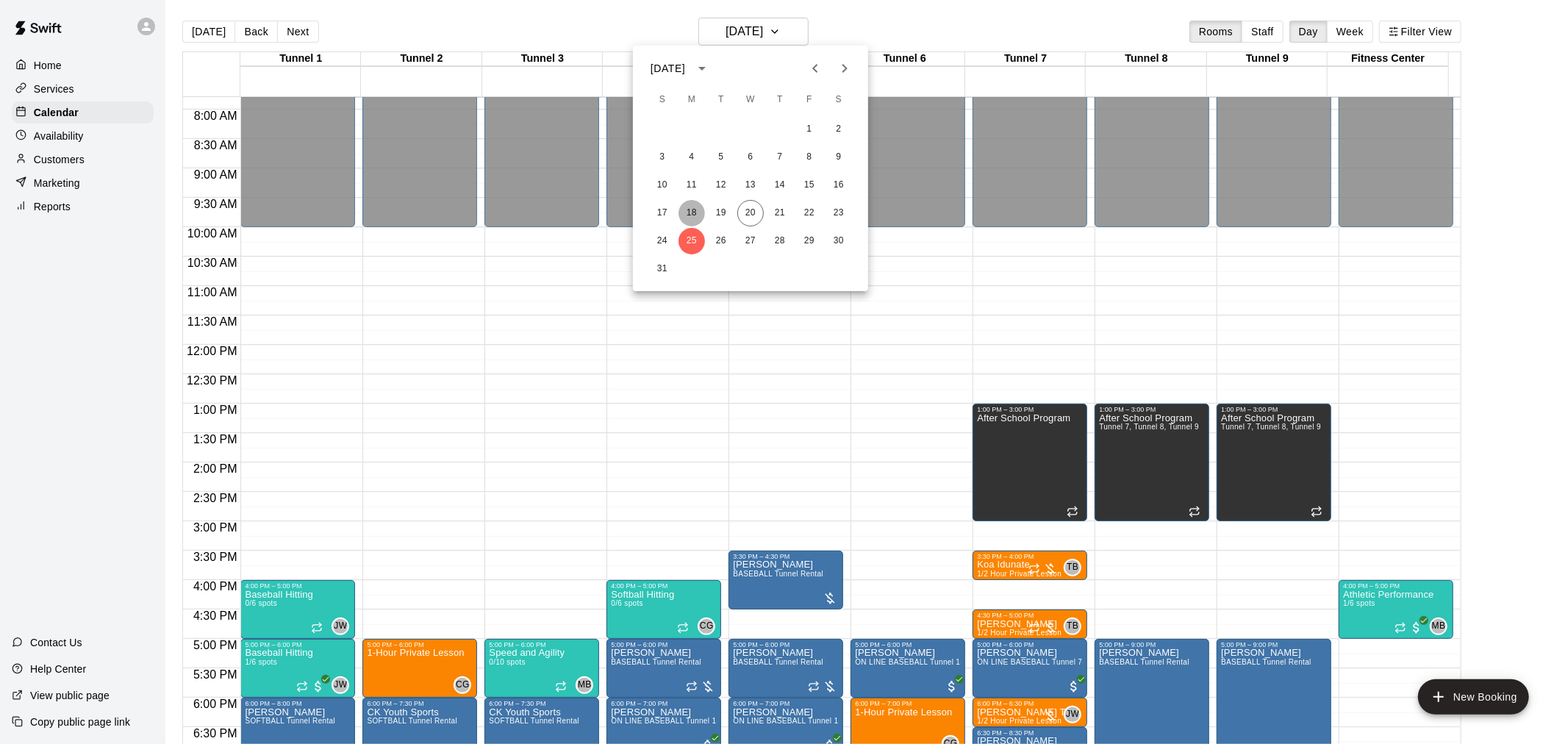
click at [693, 210] on button "18" at bounding box center [692, 213] width 27 height 27
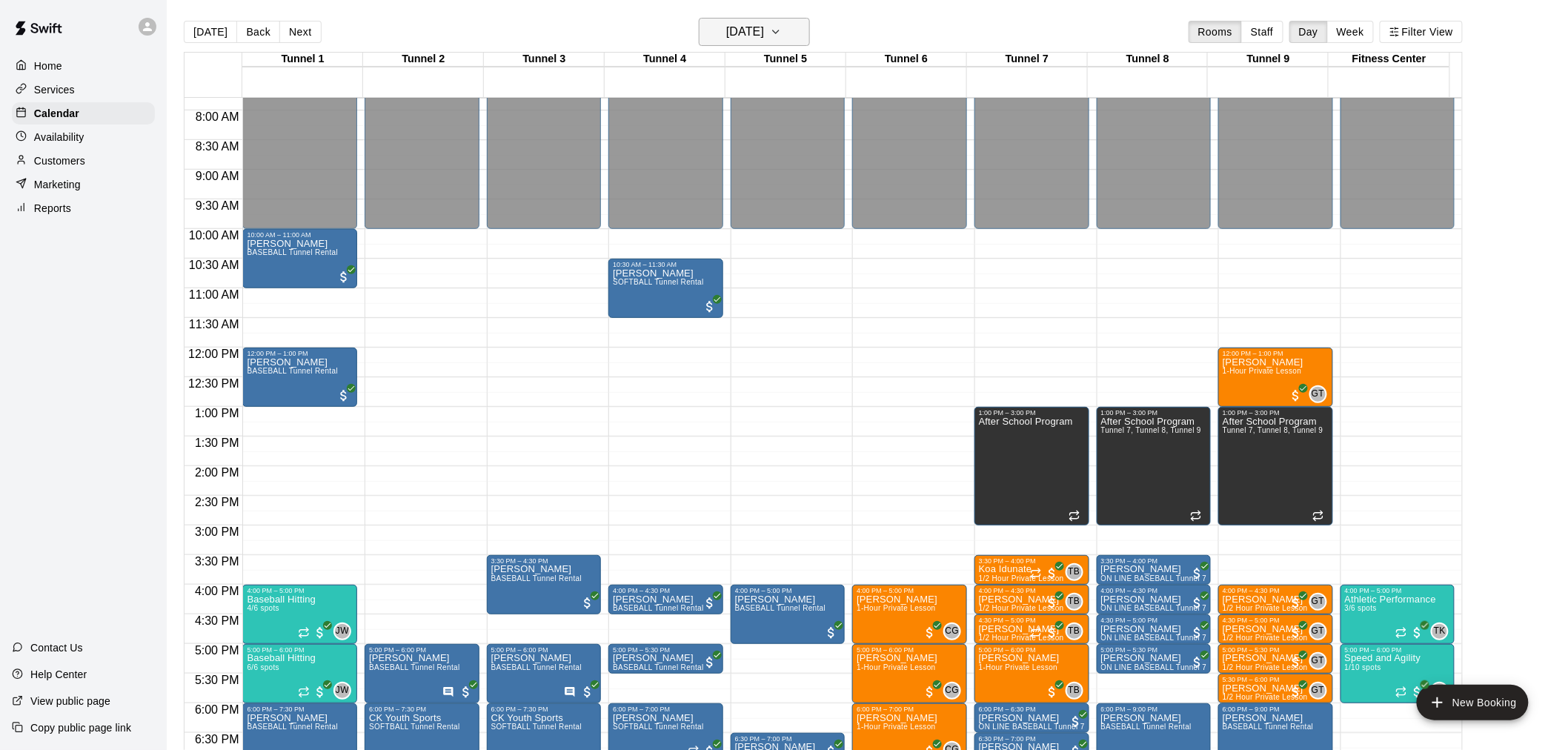
click at [759, 39] on h6 "[DATE]" at bounding box center [745, 31] width 38 height 21
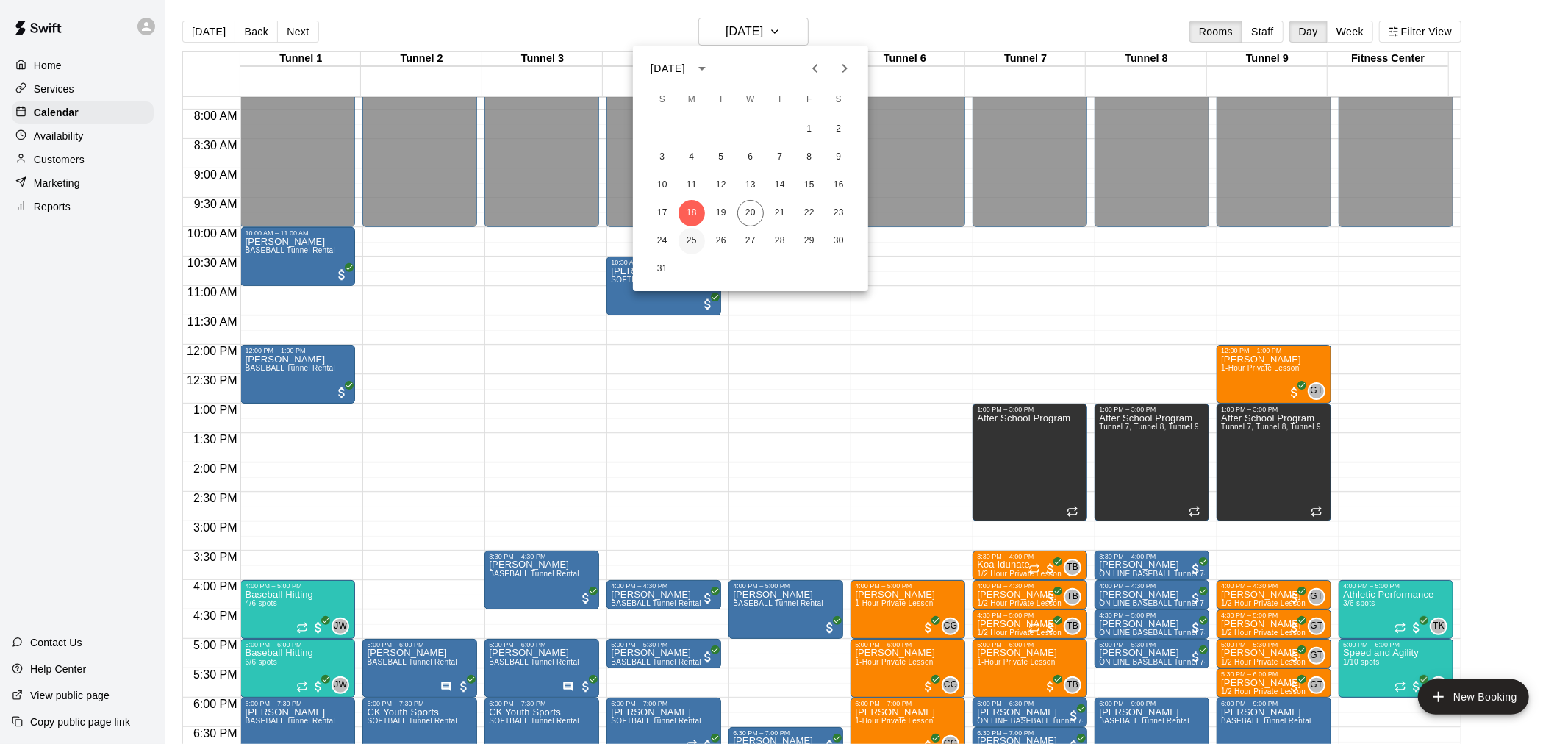
click at [692, 242] on button "25" at bounding box center [692, 241] width 27 height 27
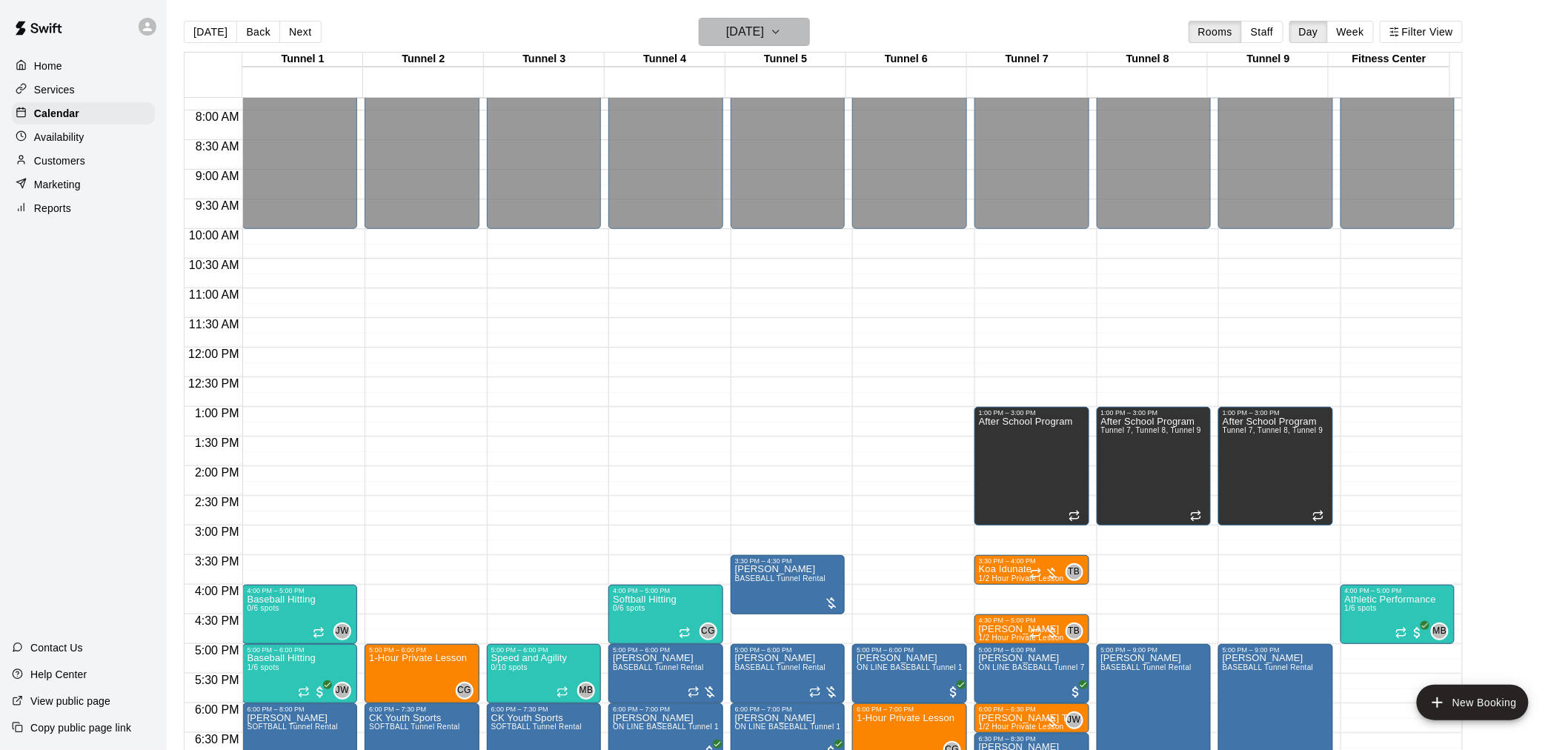
click at [762, 38] on h6 "[DATE]" at bounding box center [745, 31] width 38 height 21
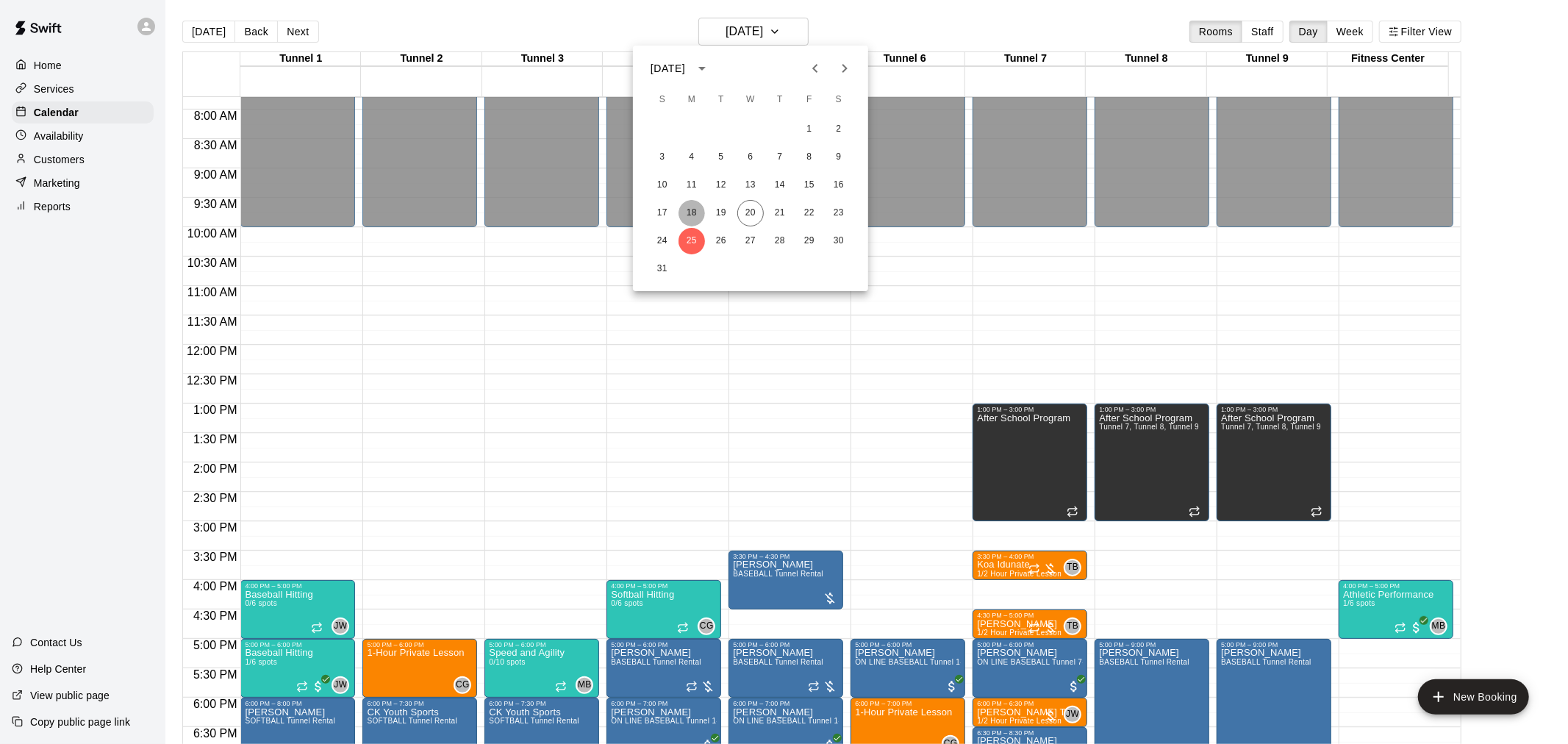
click at [696, 219] on button "18" at bounding box center [692, 213] width 27 height 27
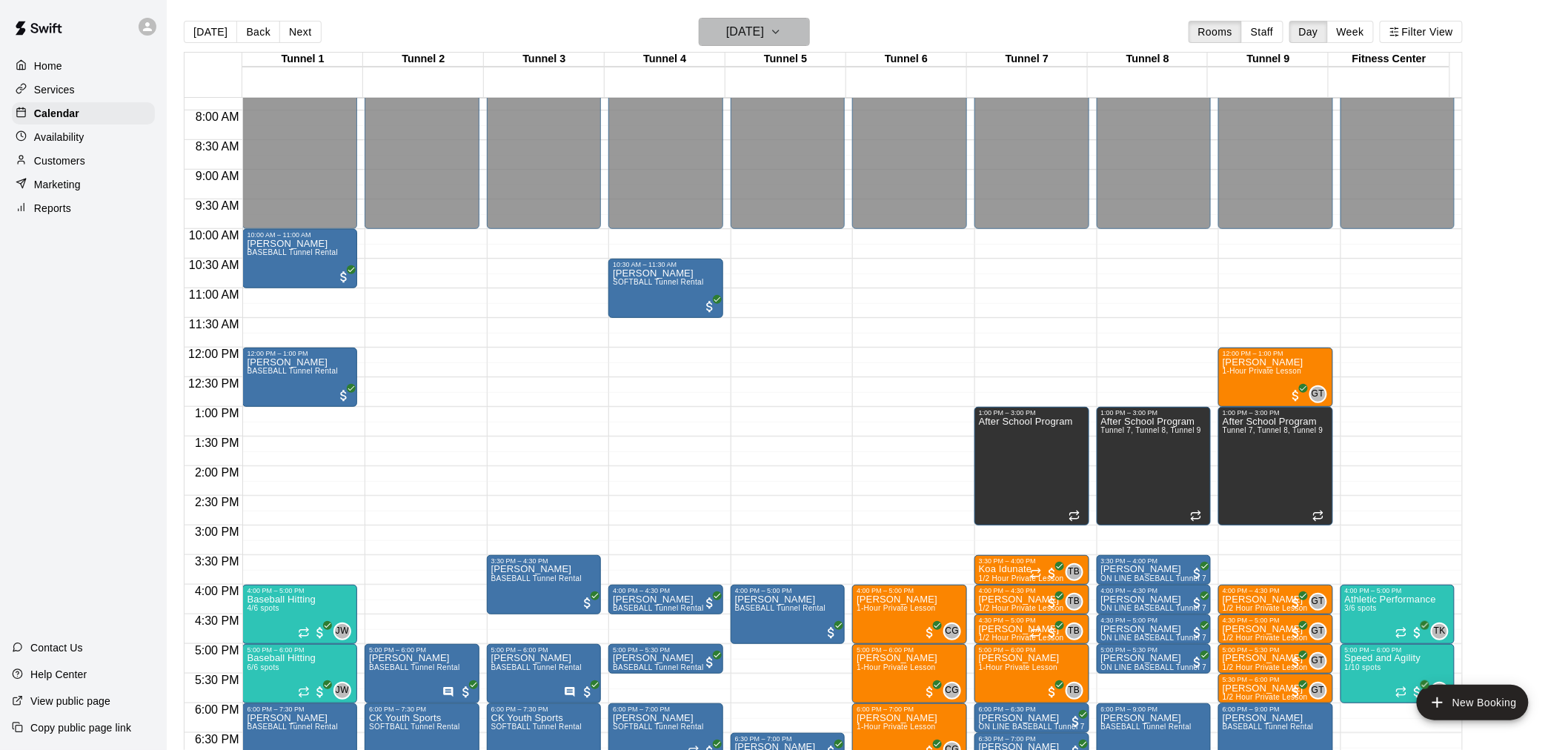
click at [745, 38] on h6 "[DATE]" at bounding box center [745, 31] width 38 height 21
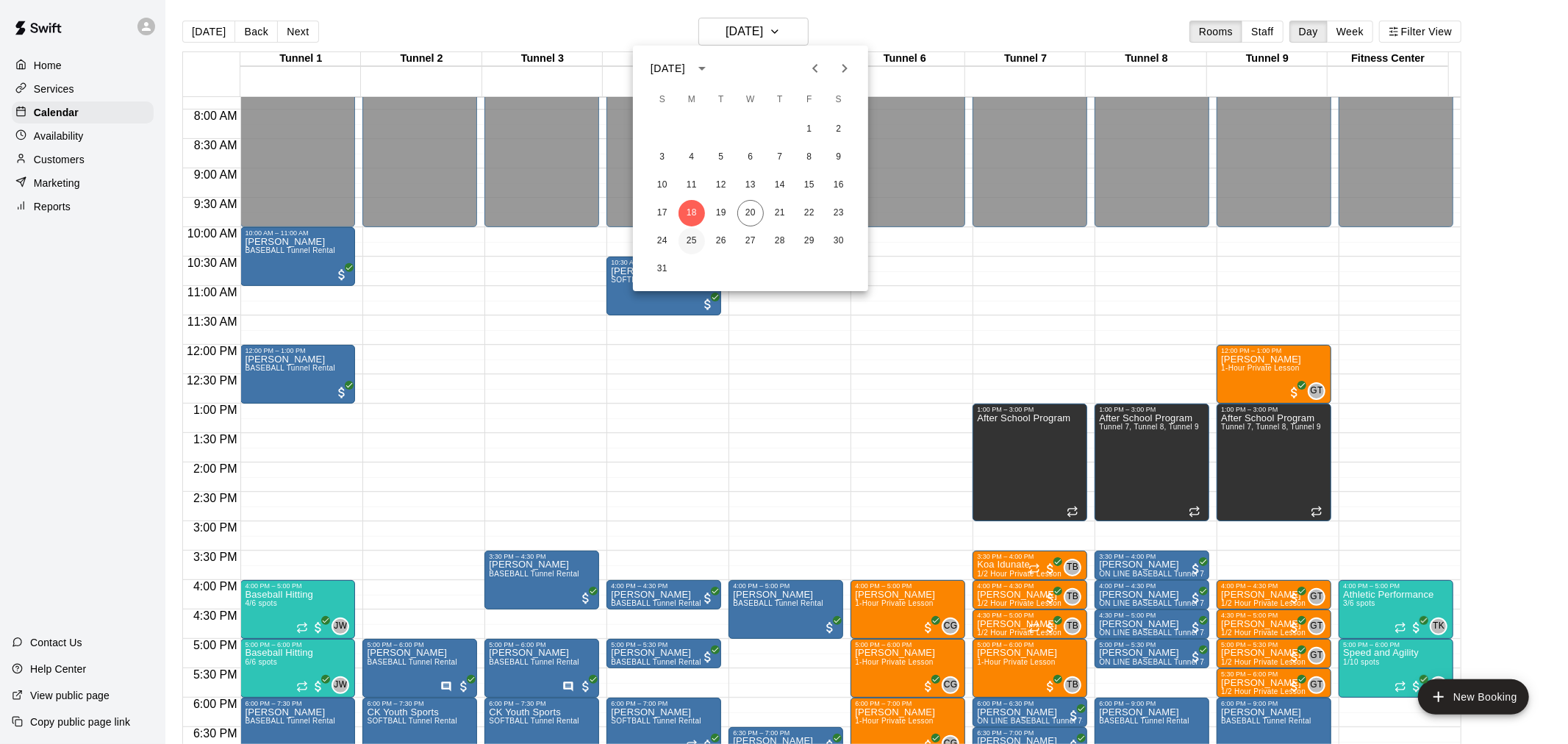
click at [687, 238] on button "25" at bounding box center [692, 241] width 27 height 27
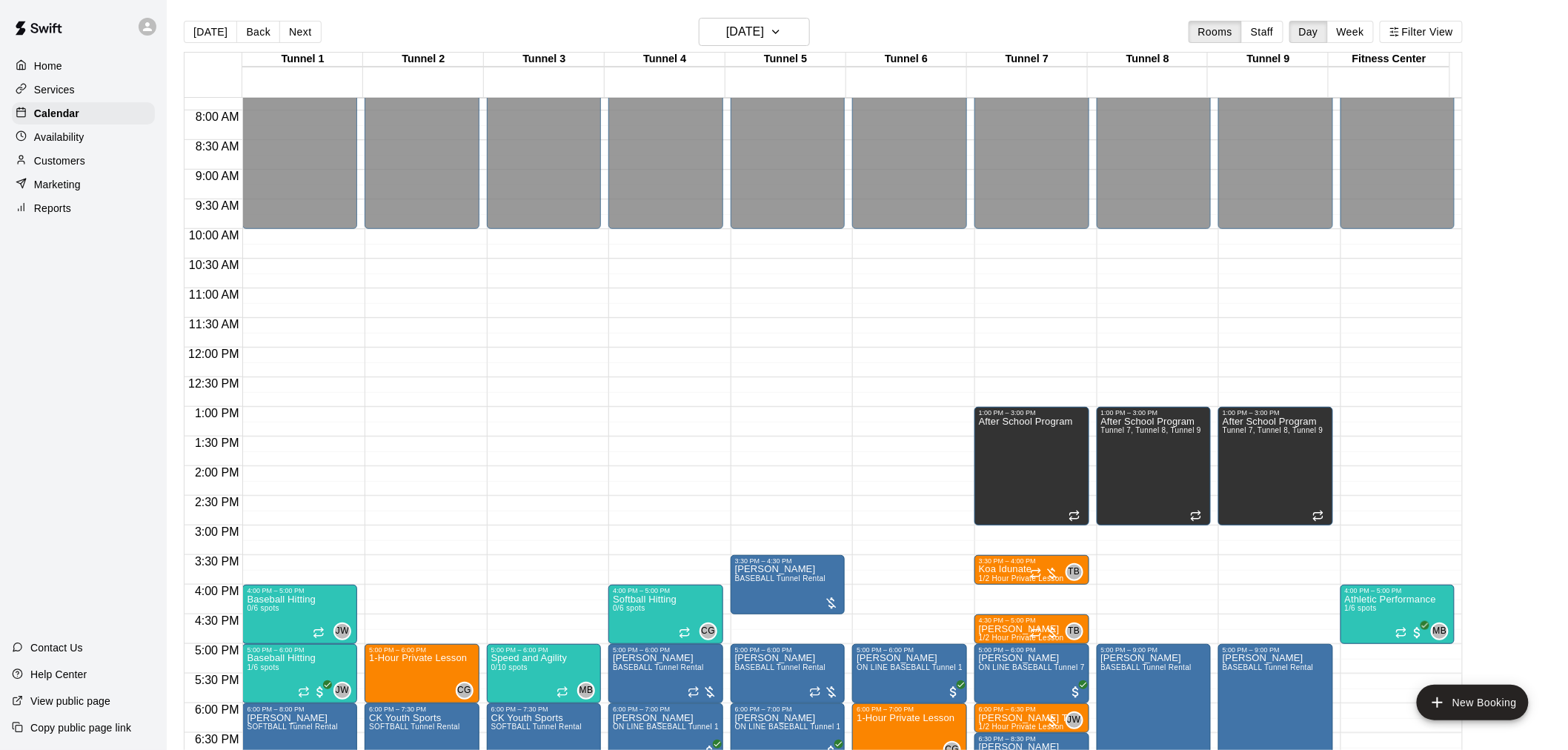
click at [1258, 594] on div "12:00 AM – 10:00 AM Closed 1:00 PM – 3:00 PM After School Program Tunnel 7, Tun…" at bounding box center [1276, 347] width 114 height 1424
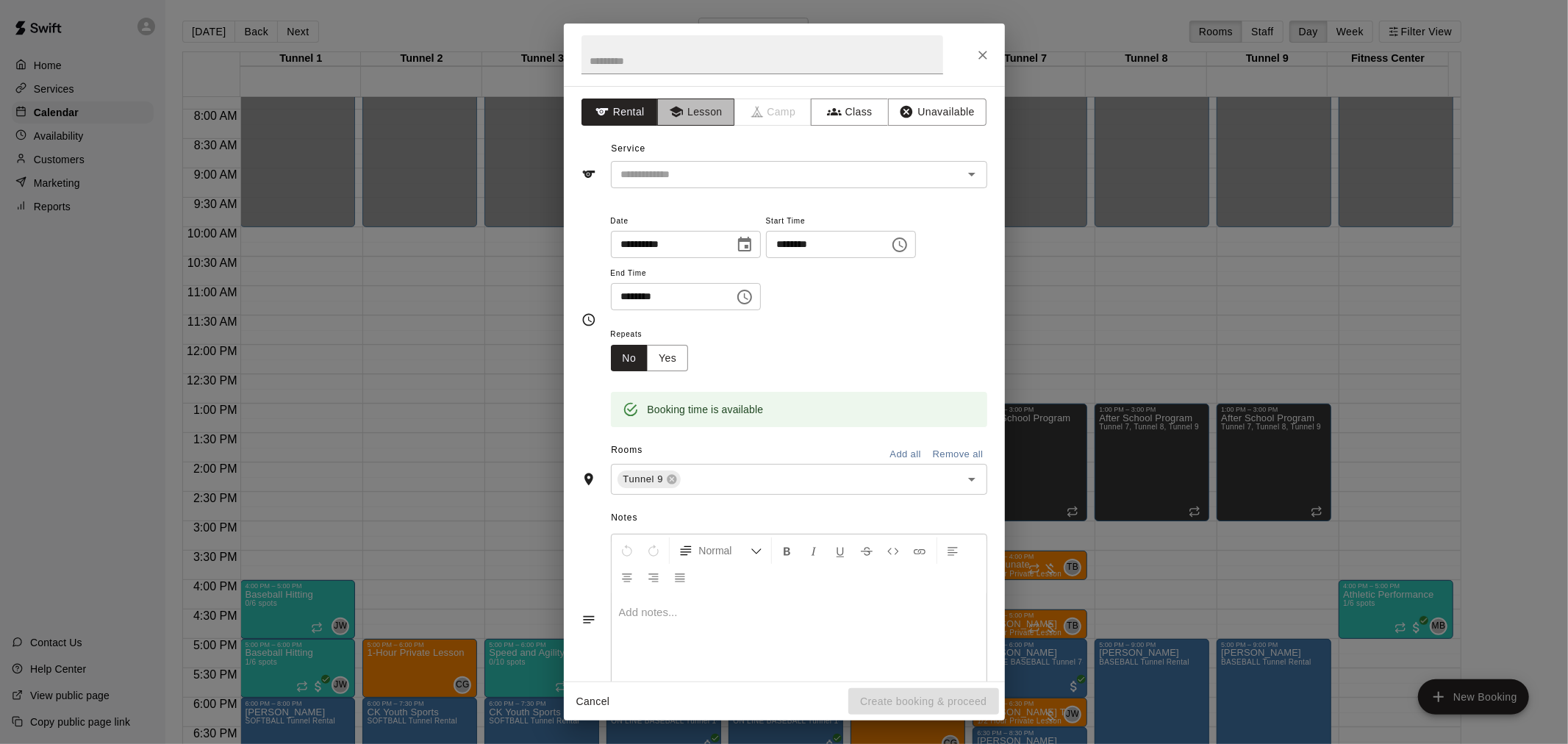
click at [692, 115] on button "Lesson" at bounding box center [696, 112] width 77 height 28
click at [963, 182] on icon "Open" at bounding box center [972, 174] width 18 height 18
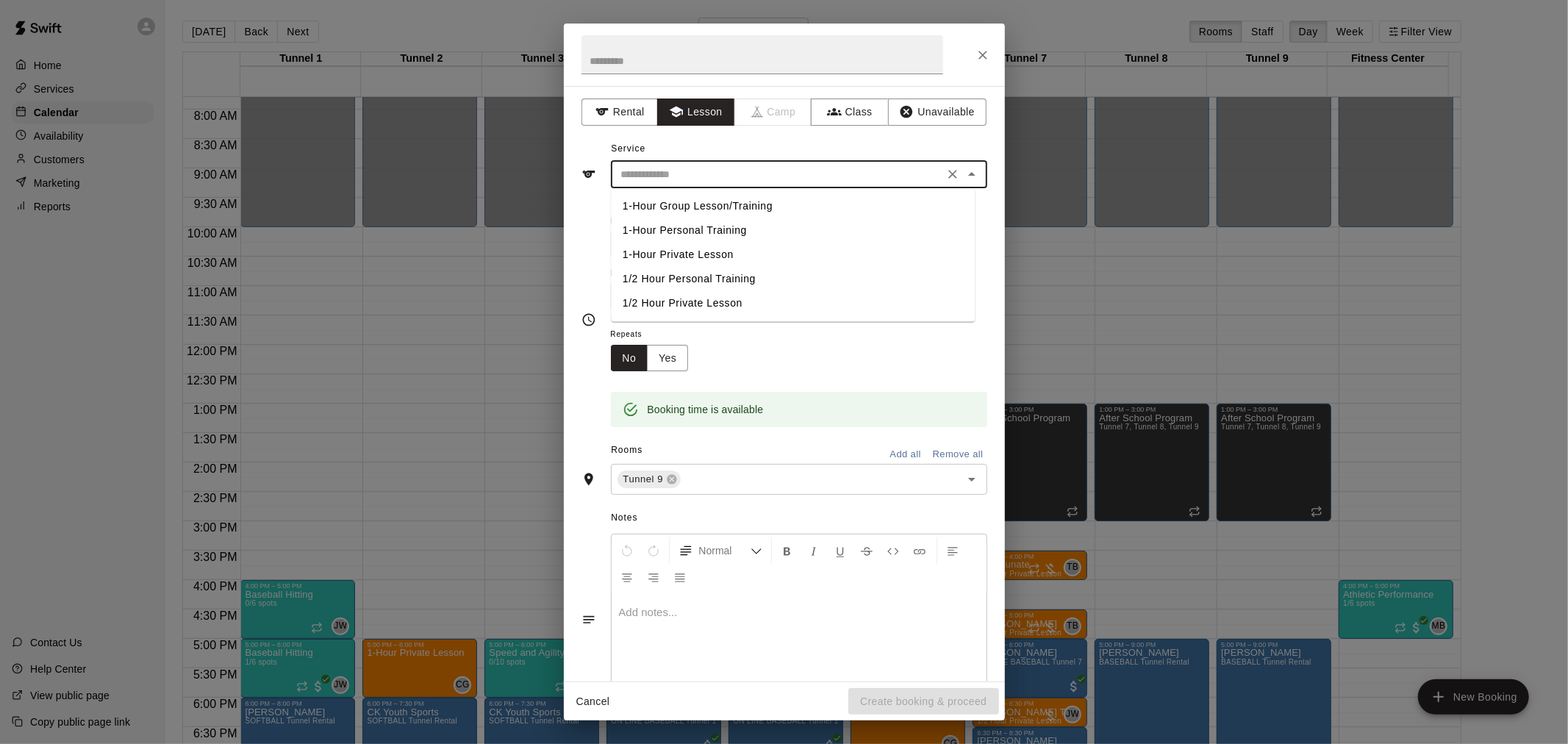
click at [728, 300] on li "1/2 Hour Private Lesson" at bounding box center [792, 303] width 364 height 24
type input "**********"
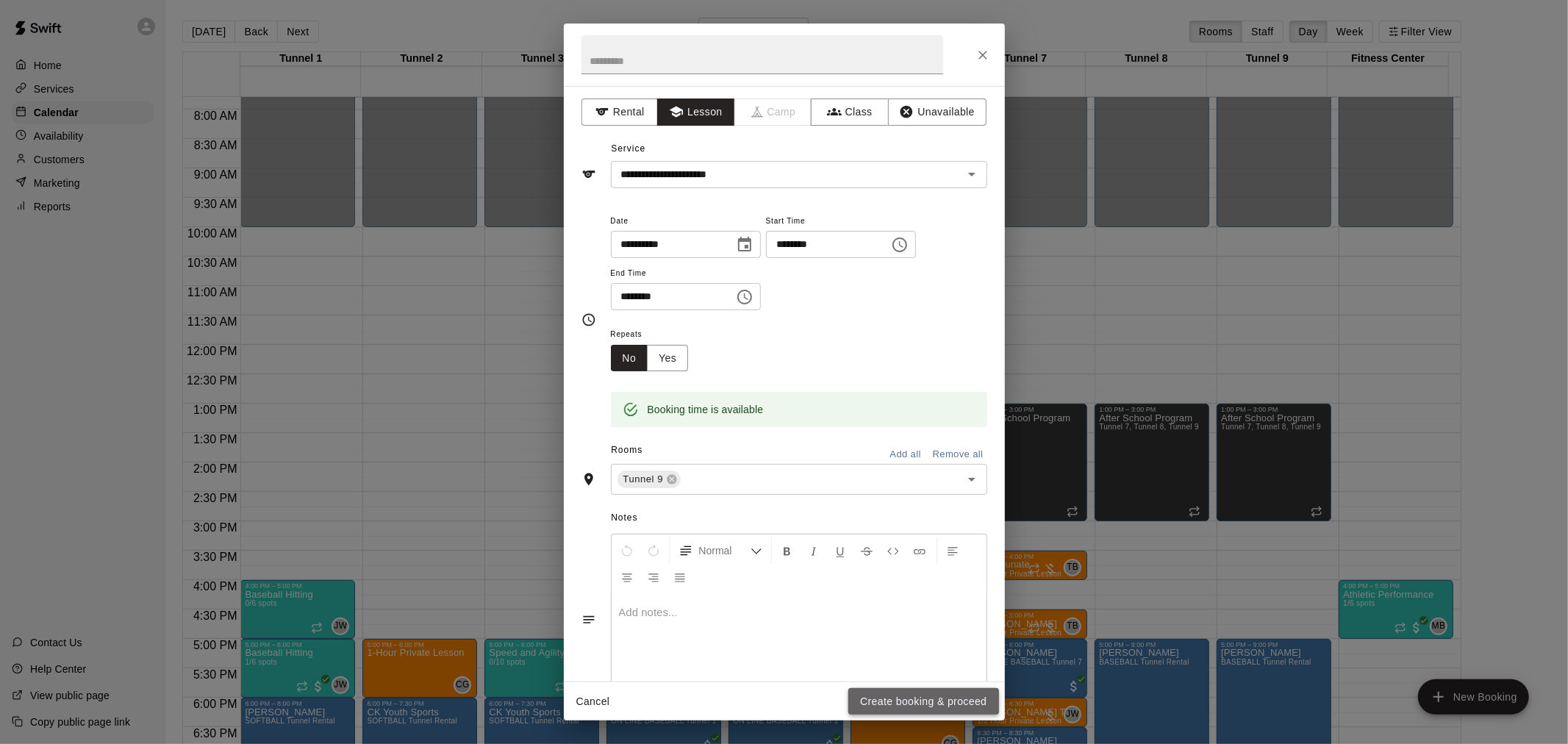
click at [922, 699] on button "Create booking & proceed" at bounding box center [923, 701] width 150 height 28
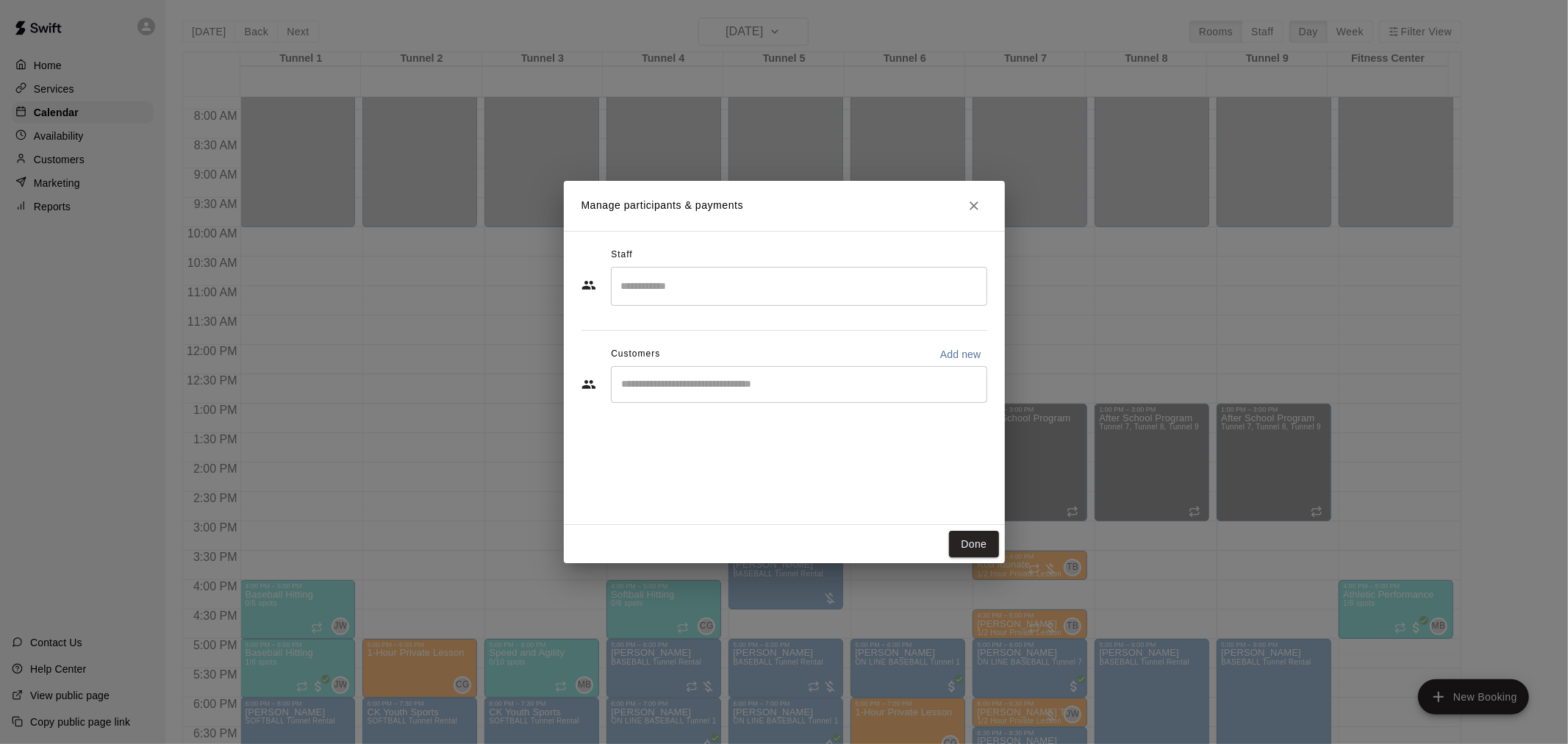
click at [699, 297] on input "Search staff" at bounding box center [799, 286] width 363 height 26
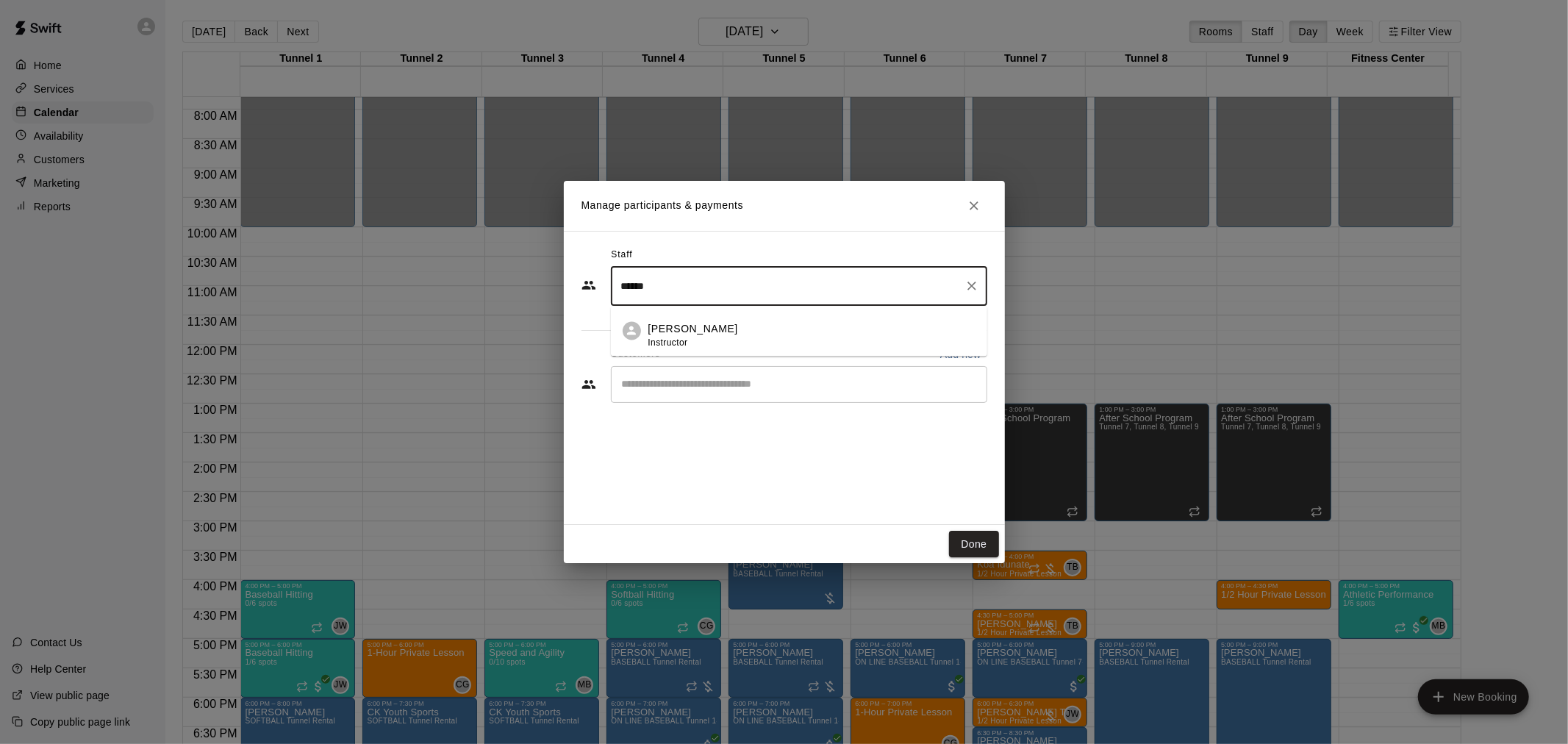
click at [674, 327] on p "[PERSON_NAME]" at bounding box center [693, 329] width 90 height 15
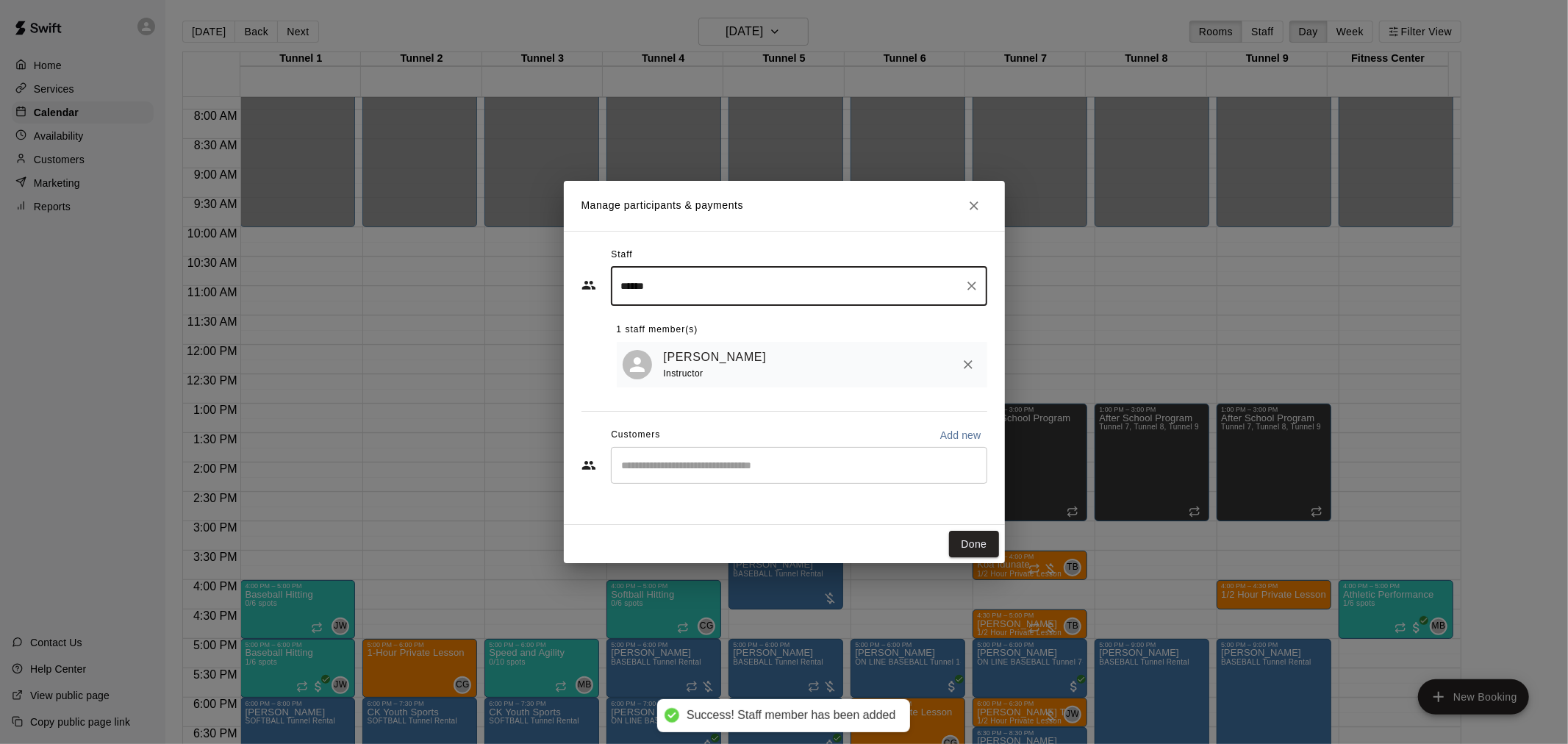
type input "******"
click at [691, 465] on input "Start typing to search customers..." at bounding box center [799, 465] width 363 height 15
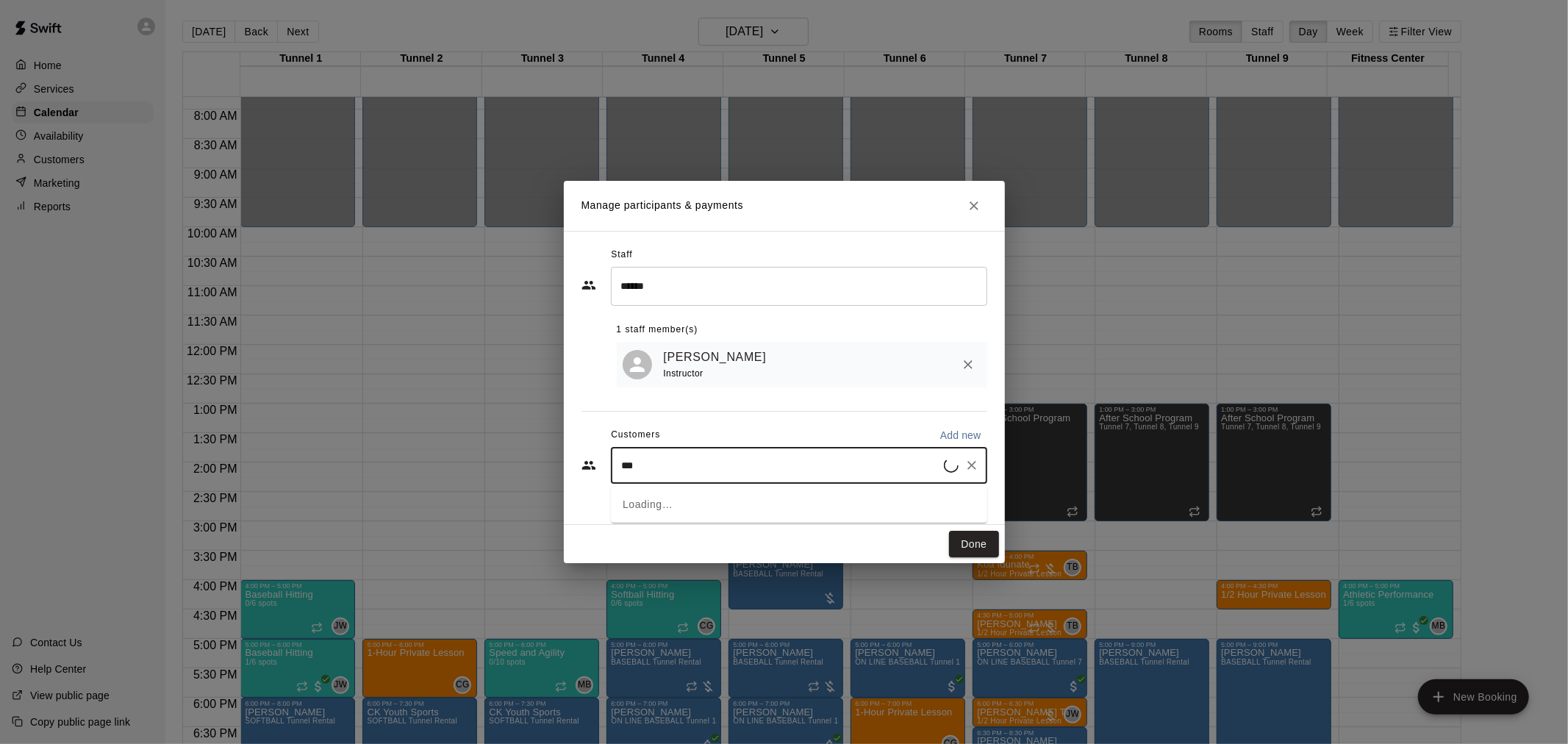
type input "****"
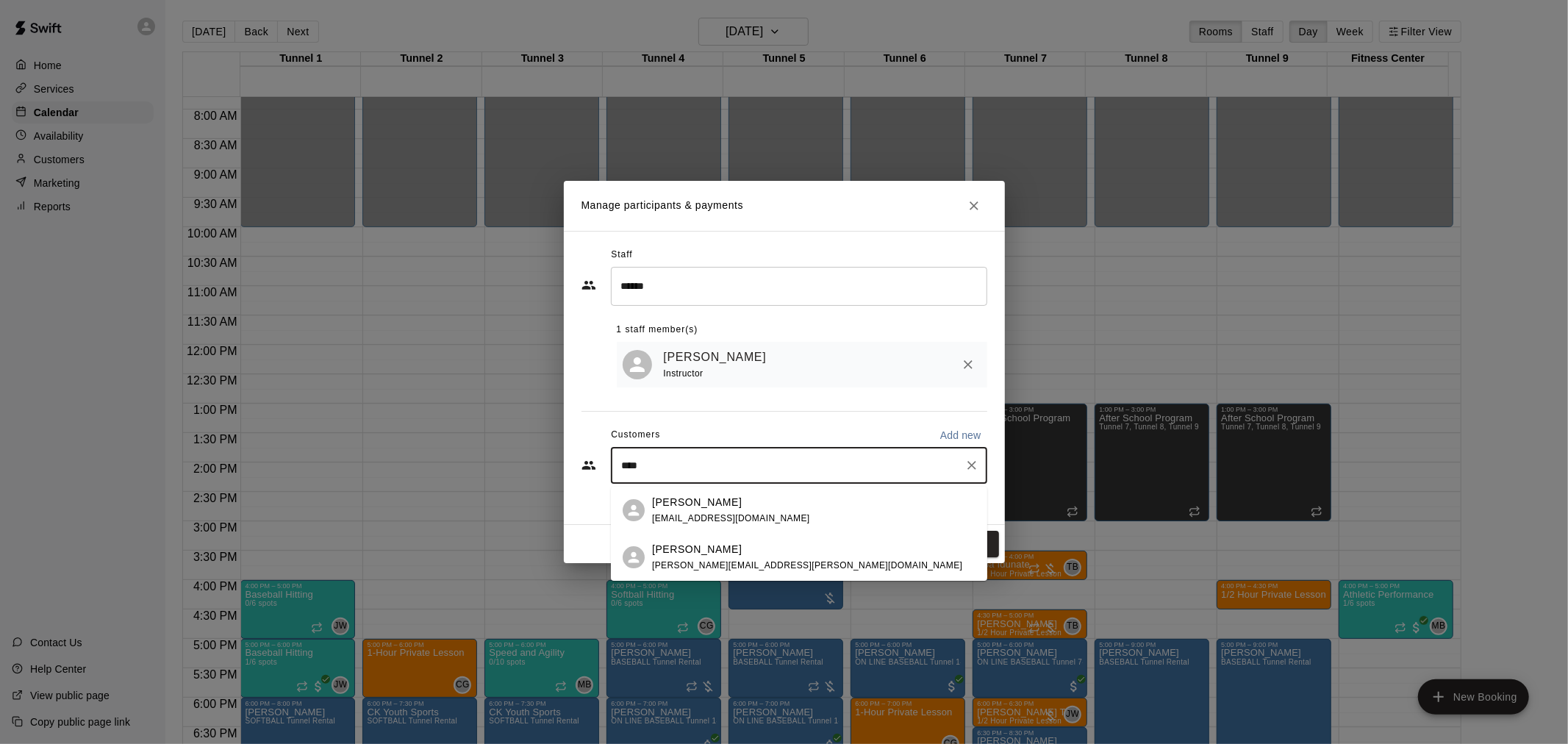
click at [695, 511] on div "[PERSON_NAME] [EMAIL_ADDRESS][DOMAIN_NAME]" at bounding box center [731, 511] width 158 height 32
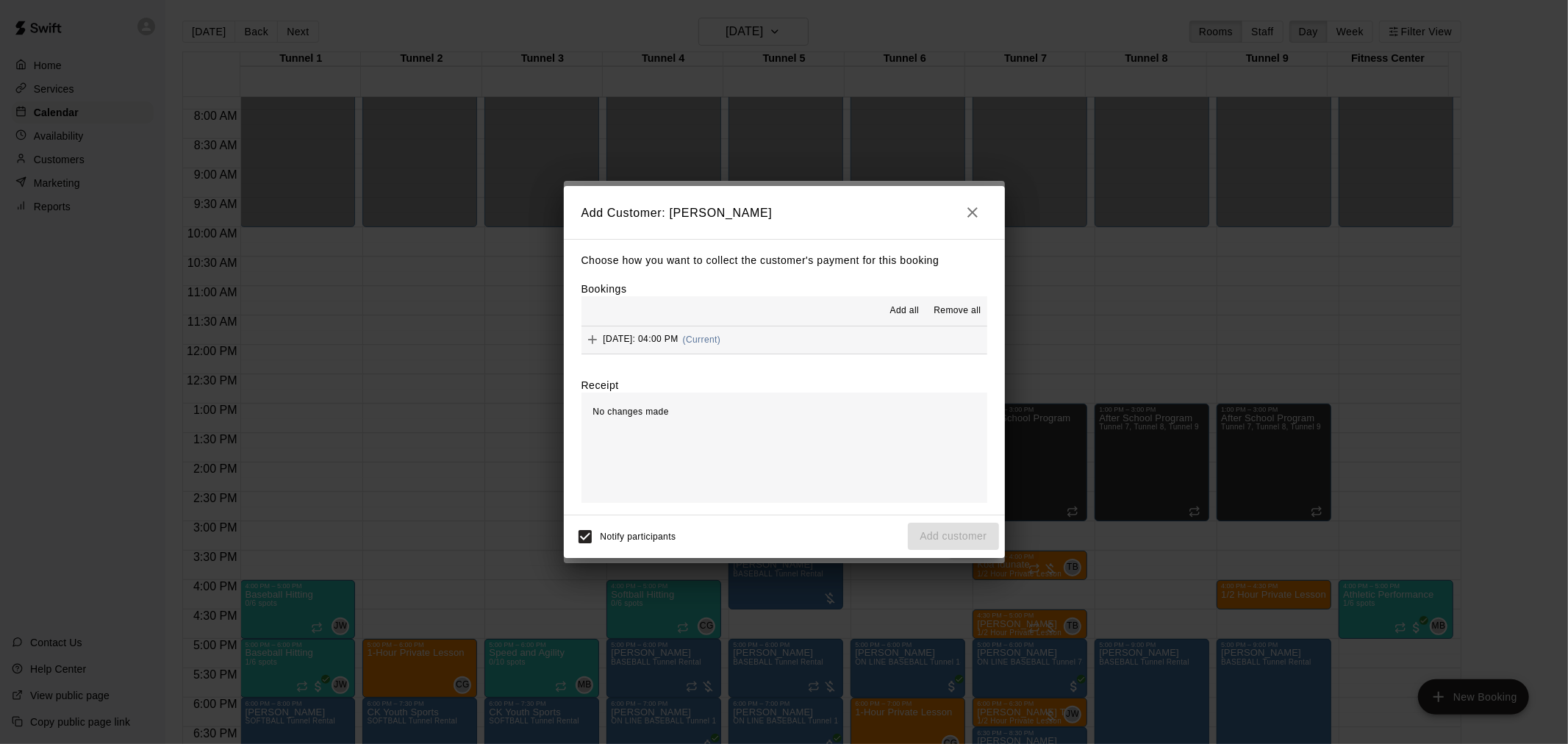
click at [904, 309] on span "Add all" at bounding box center [904, 311] width 29 height 15
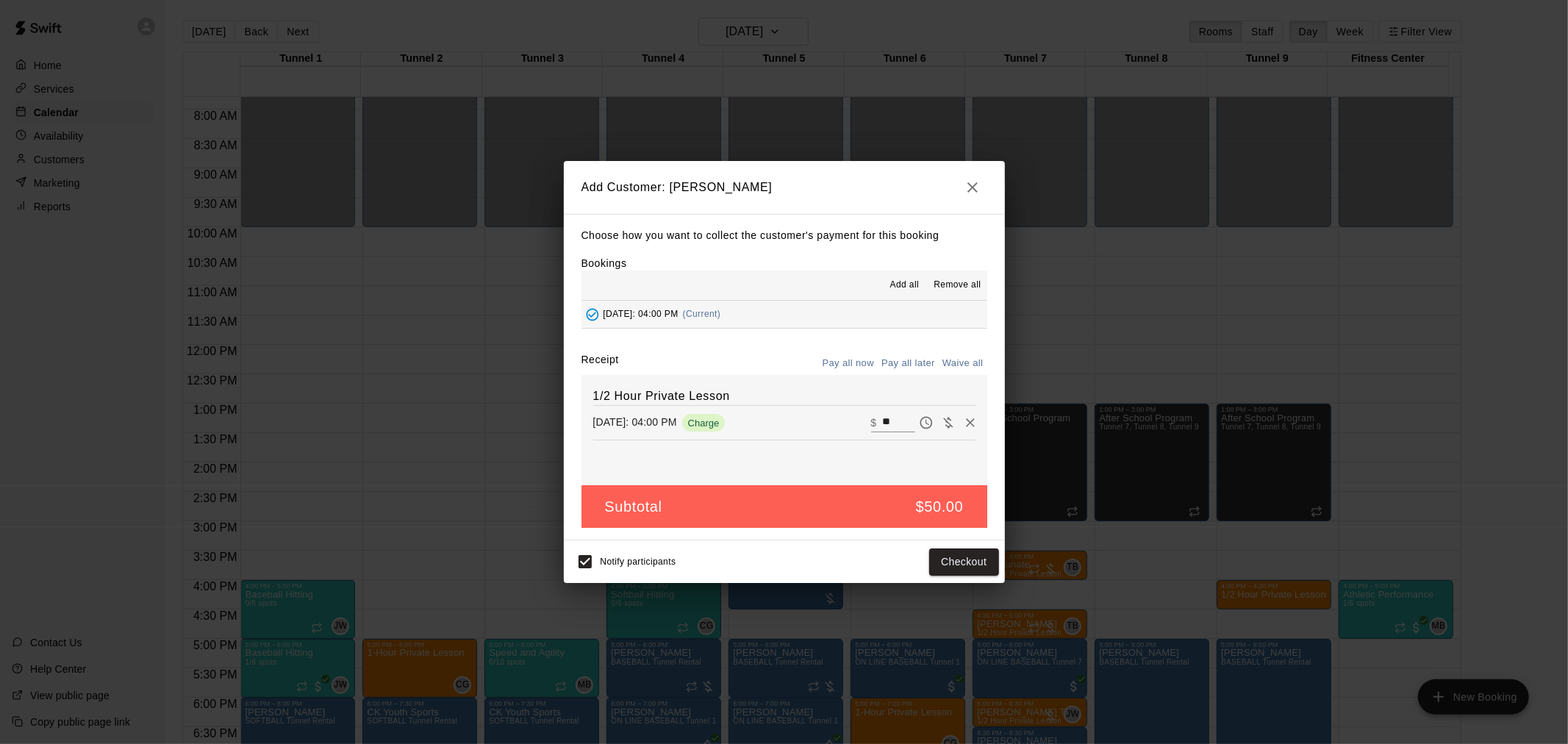
click at [927, 356] on button "Pay all later" at bounding box center [908, 364] width 61 height 23
click at [968, 568] on button "Add customer" at bounding box center [953, 562] width 91 height 28
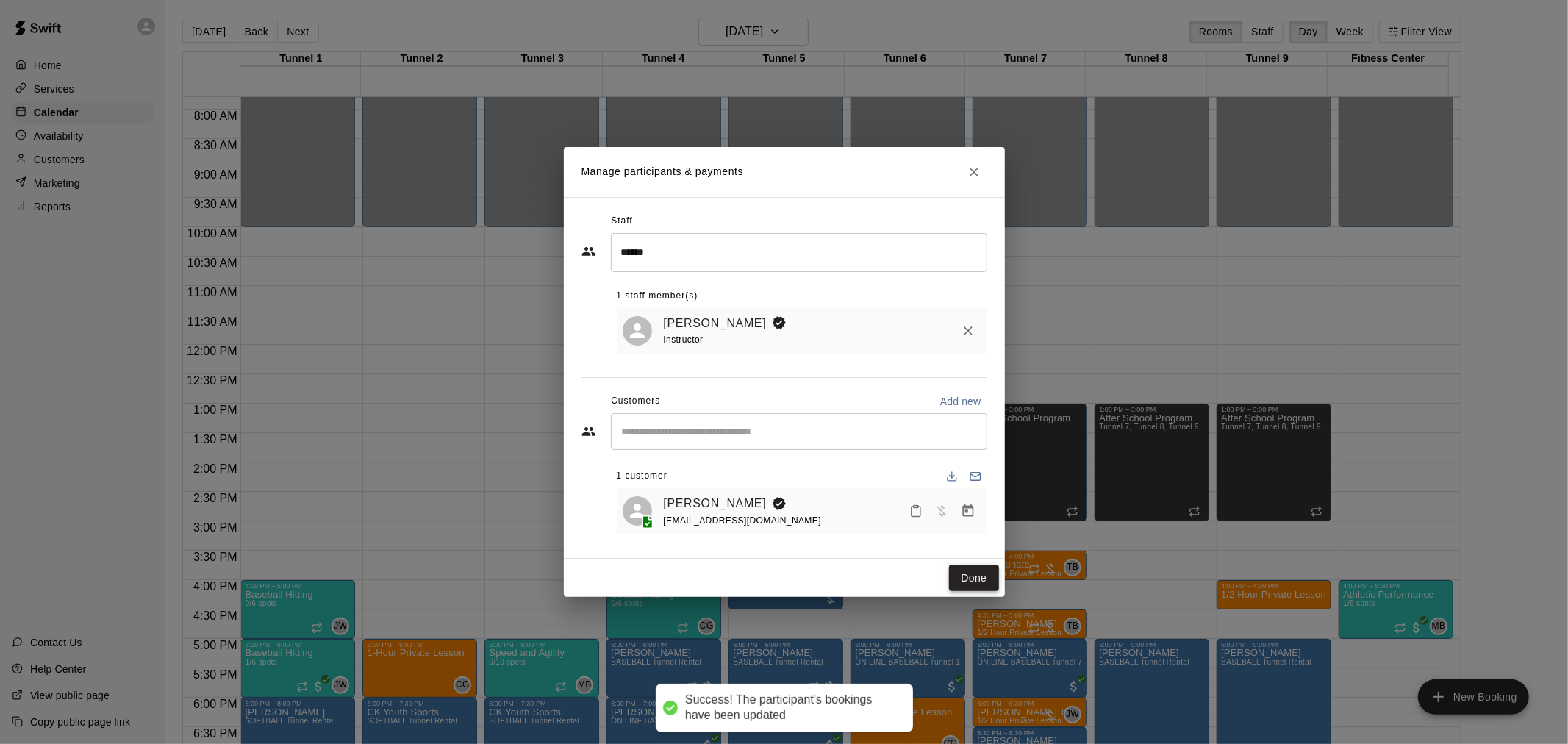
click at [973, 583] on button "Done" at bounding box center [973, 578] width 50 height 28
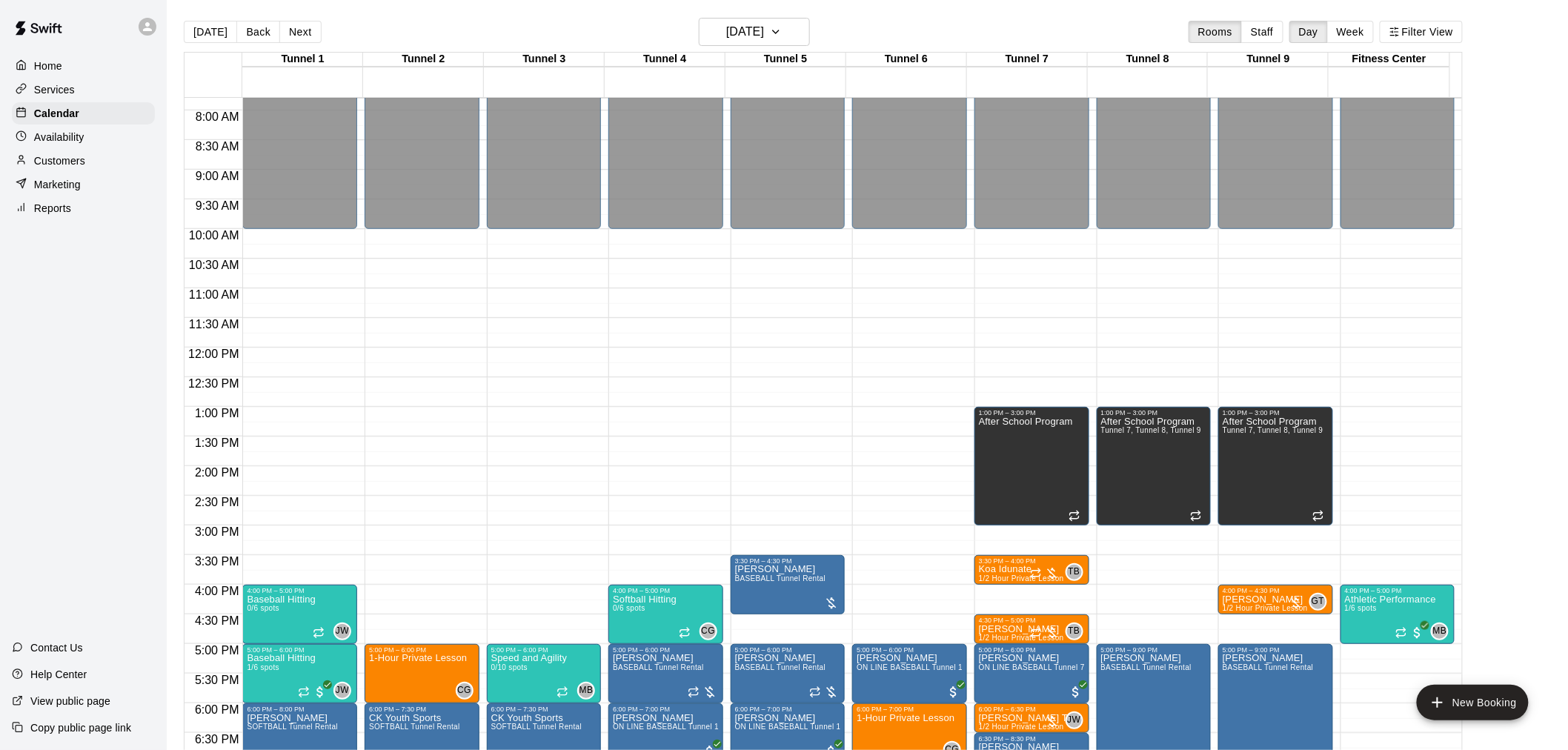
click at [1273, 625] on div "12:00 AM – 10:00 AM Closed 1:00 PM – 3:00 PM After School Program Tunnel 7, Tun…" at bounding box center [1276, 347] width 114 height 1424
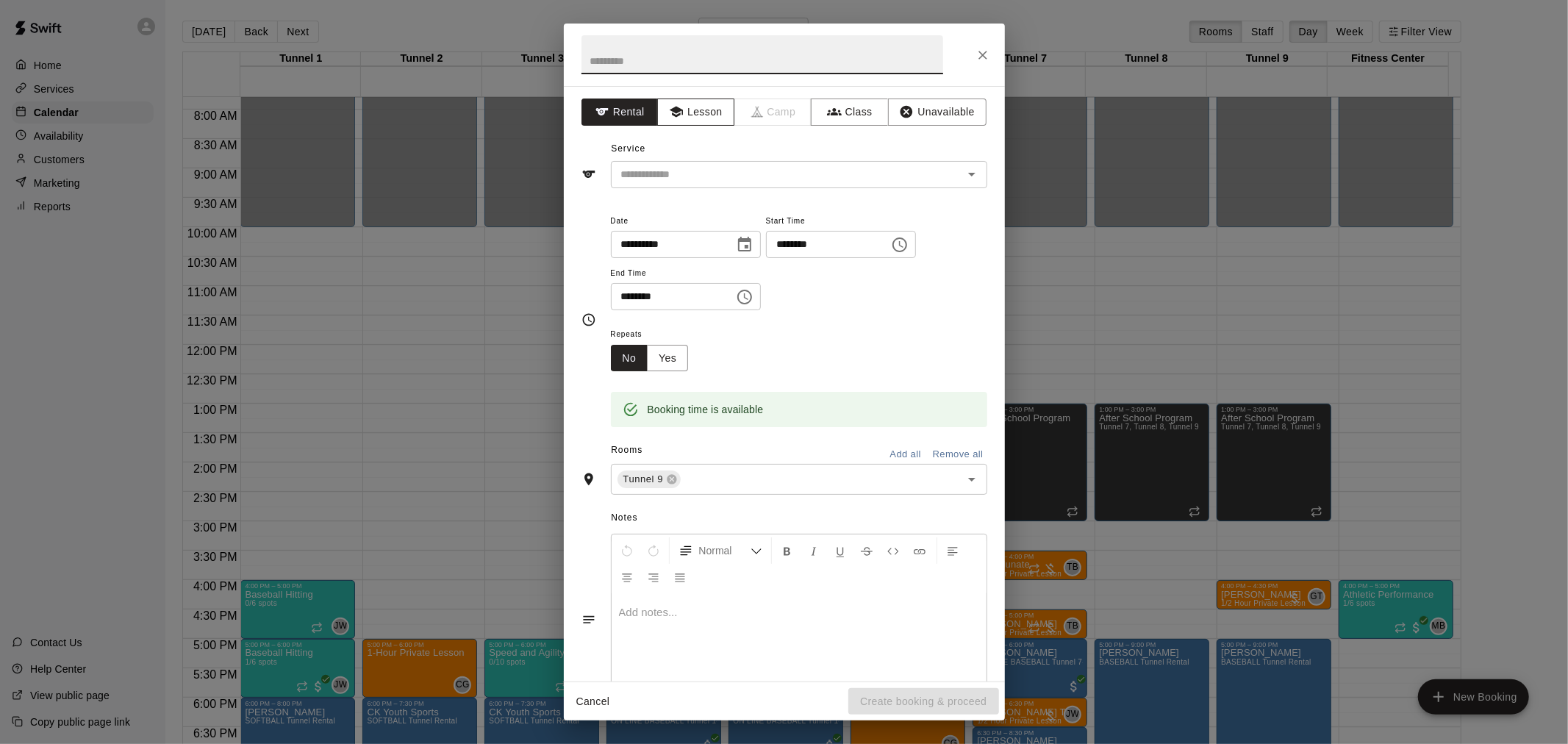
click at [670, 121] on button "Lesson" at bounding box center [696, 112] width 77 height 28
click at [963, 180] on icon "Open" at bounding box center [972, 174] width 18 height 18
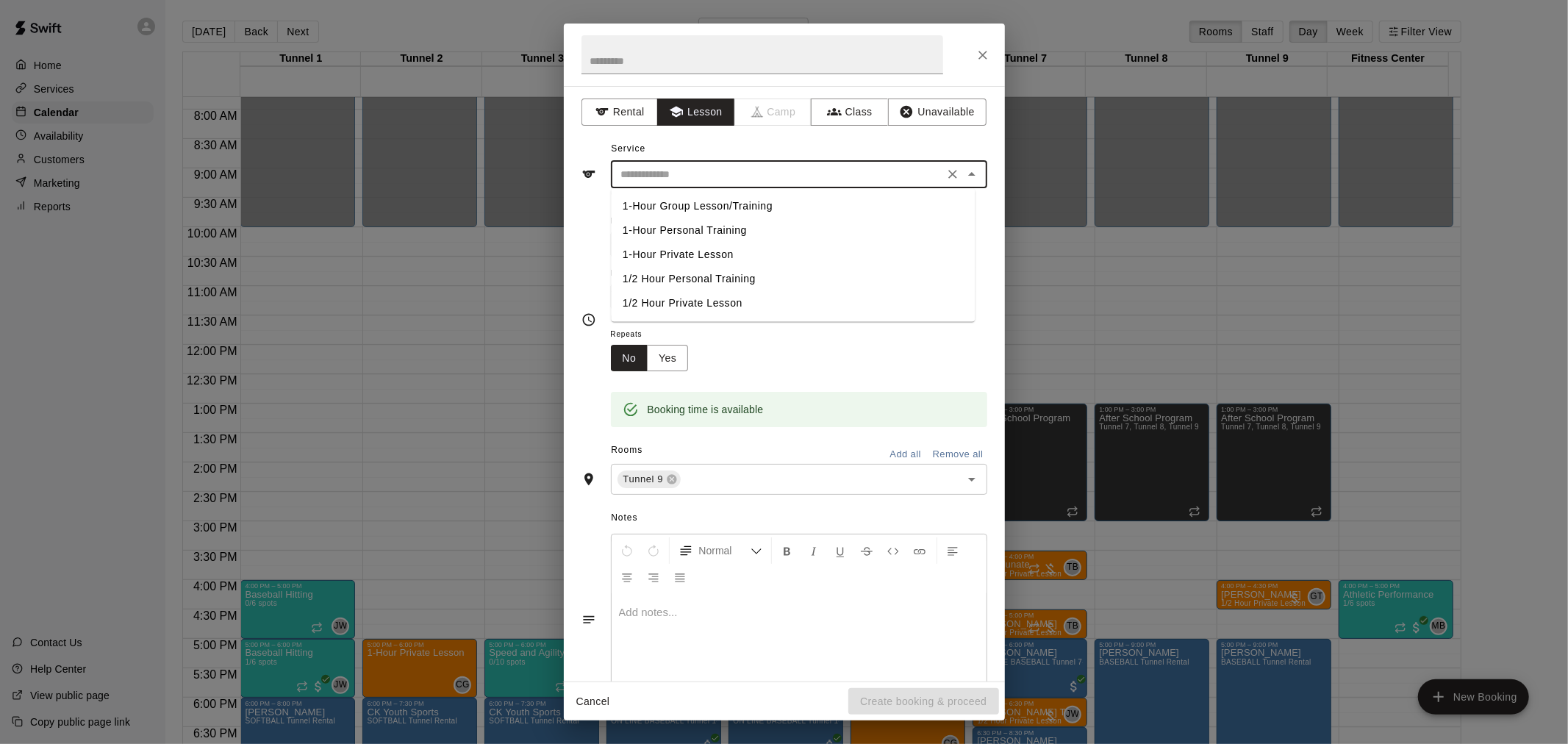
click at [747, 305] on li "1/2 Hour Private Lesson" at bounding box center [792, 303] width 364 height 24
type input "**********"
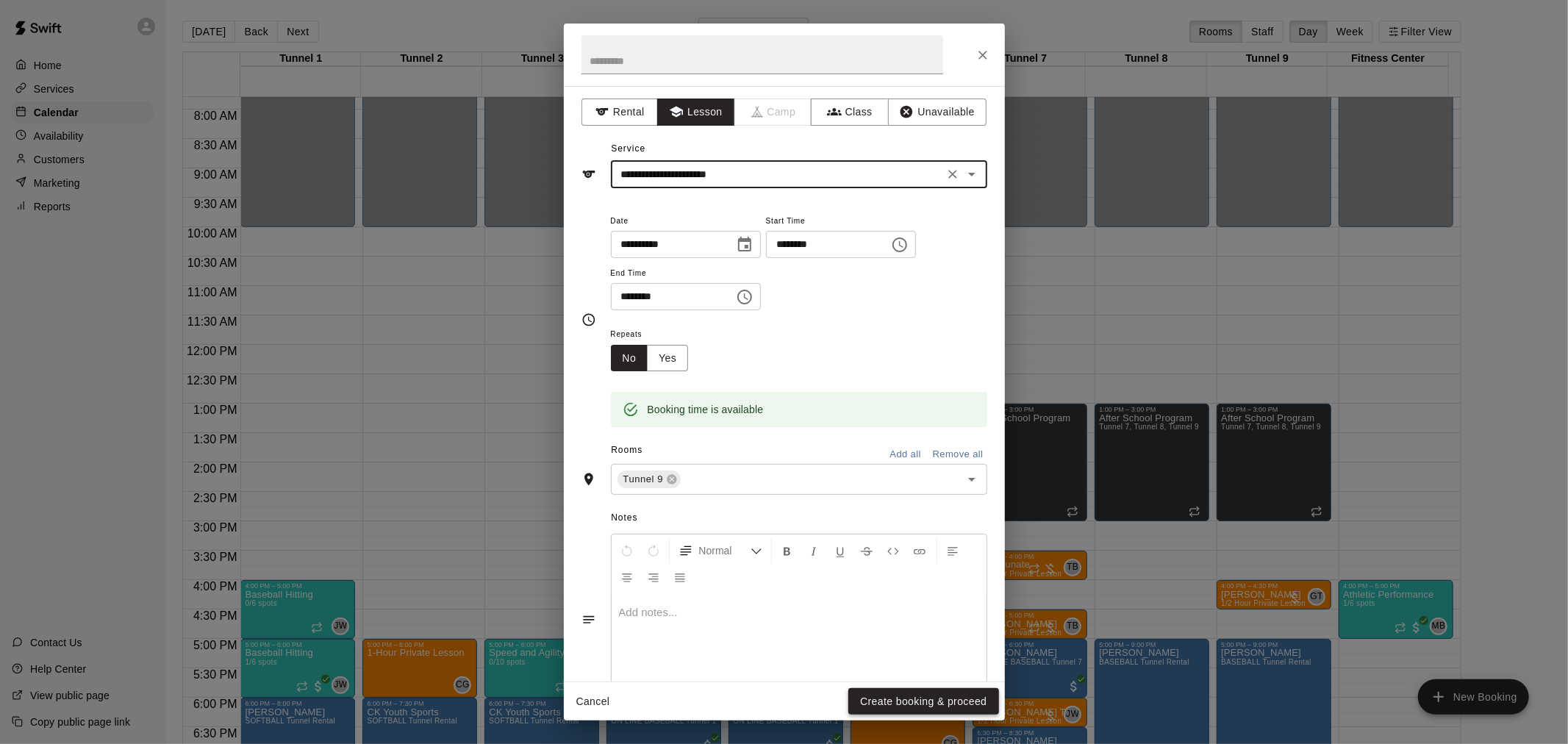
click at [895, 700] on button "Create booking & proceed" at bounding box center [923, 701] width 150 height 28
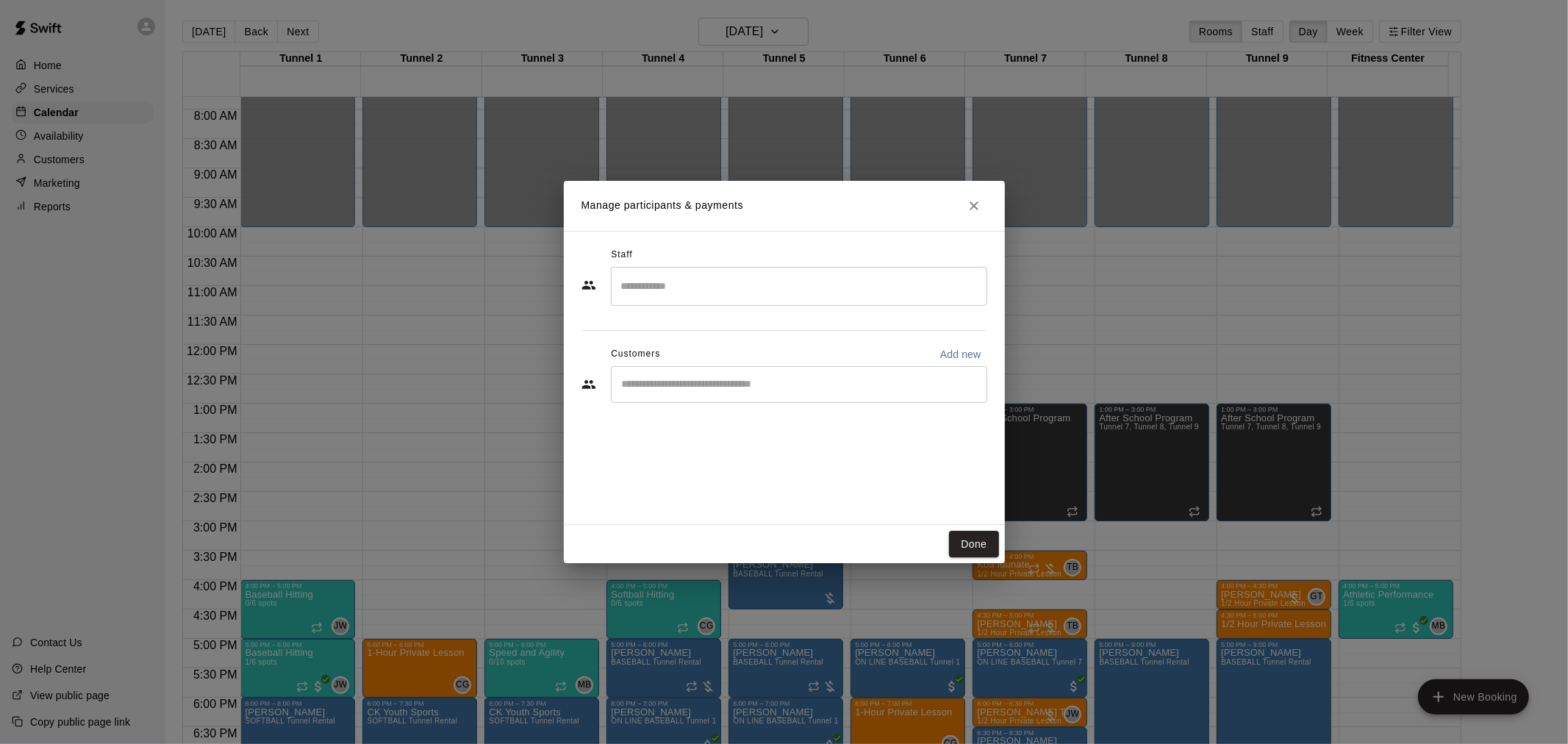
click at [659, 294] on input "Search staff" at bounding box center [799, 286] width 363 height 26
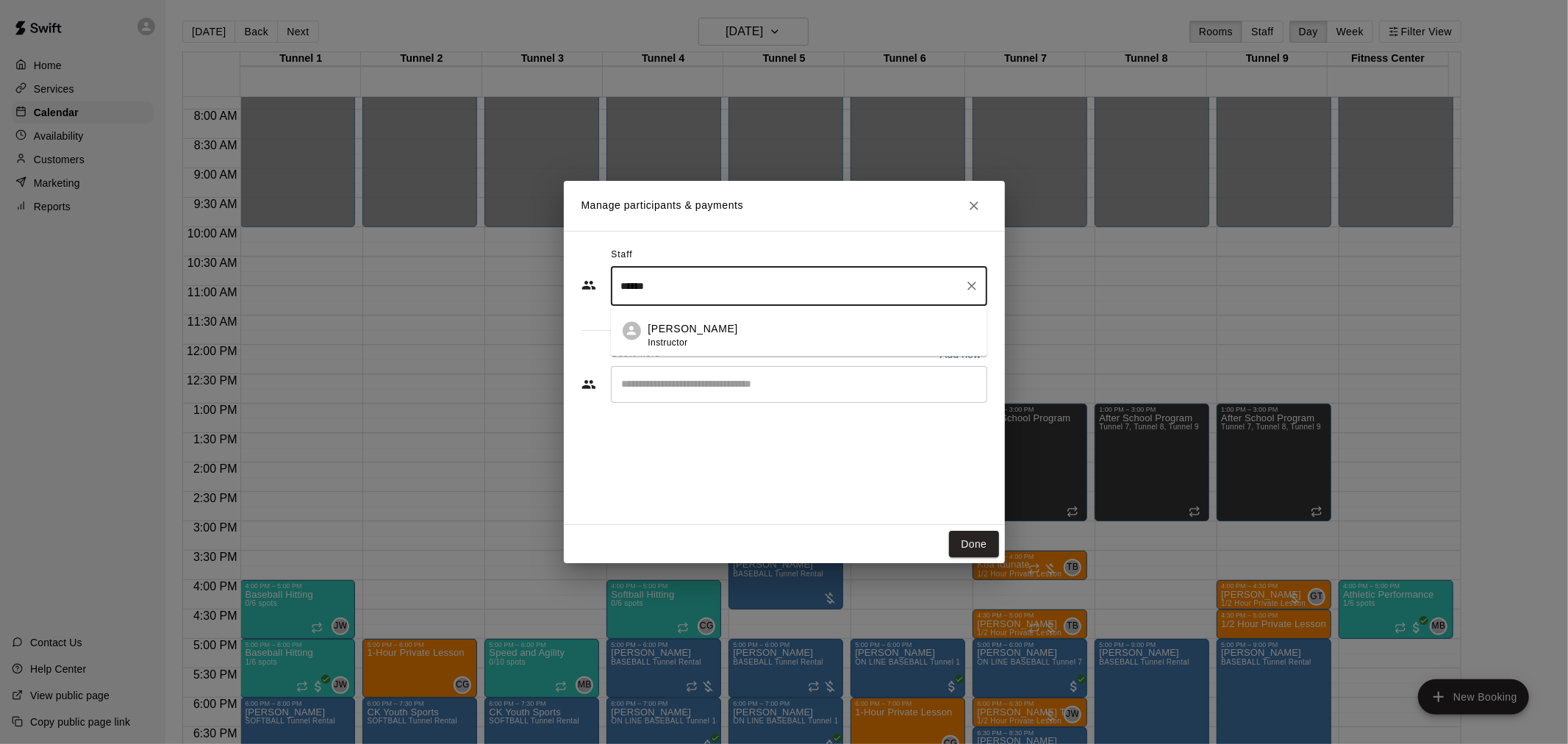
click at [666, 323] on p "[PERSON_NAME]" at bounding box center [693, 329] width 90 height 15
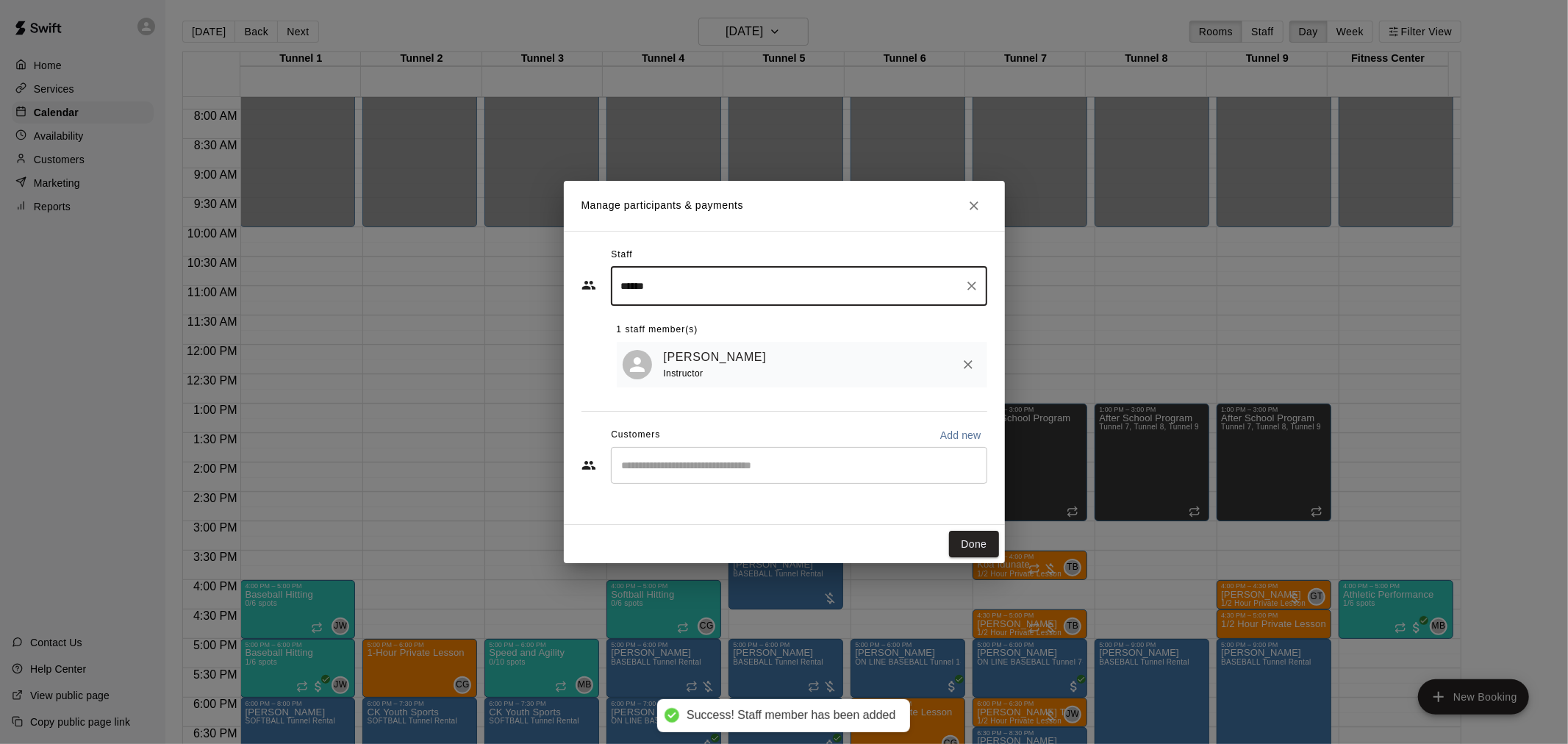
type input "******"
click at [662, 387] on div "[PERSON_NAME] Instructor" at bounding box center [802, 365] width 371 height 46
click at [700, 482] on div "​" at bounding box center [799, 465] width 376 height 36
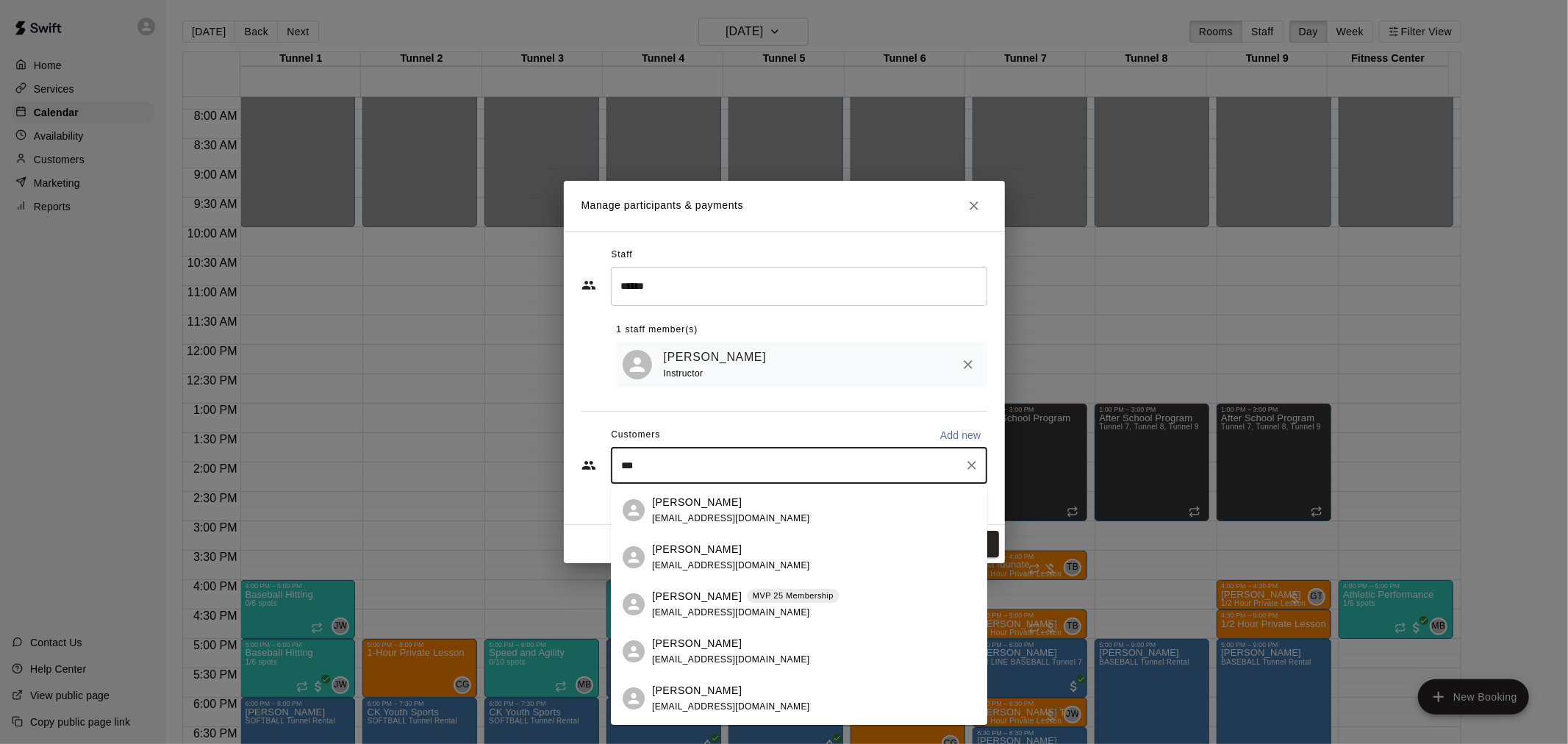
type input "****"
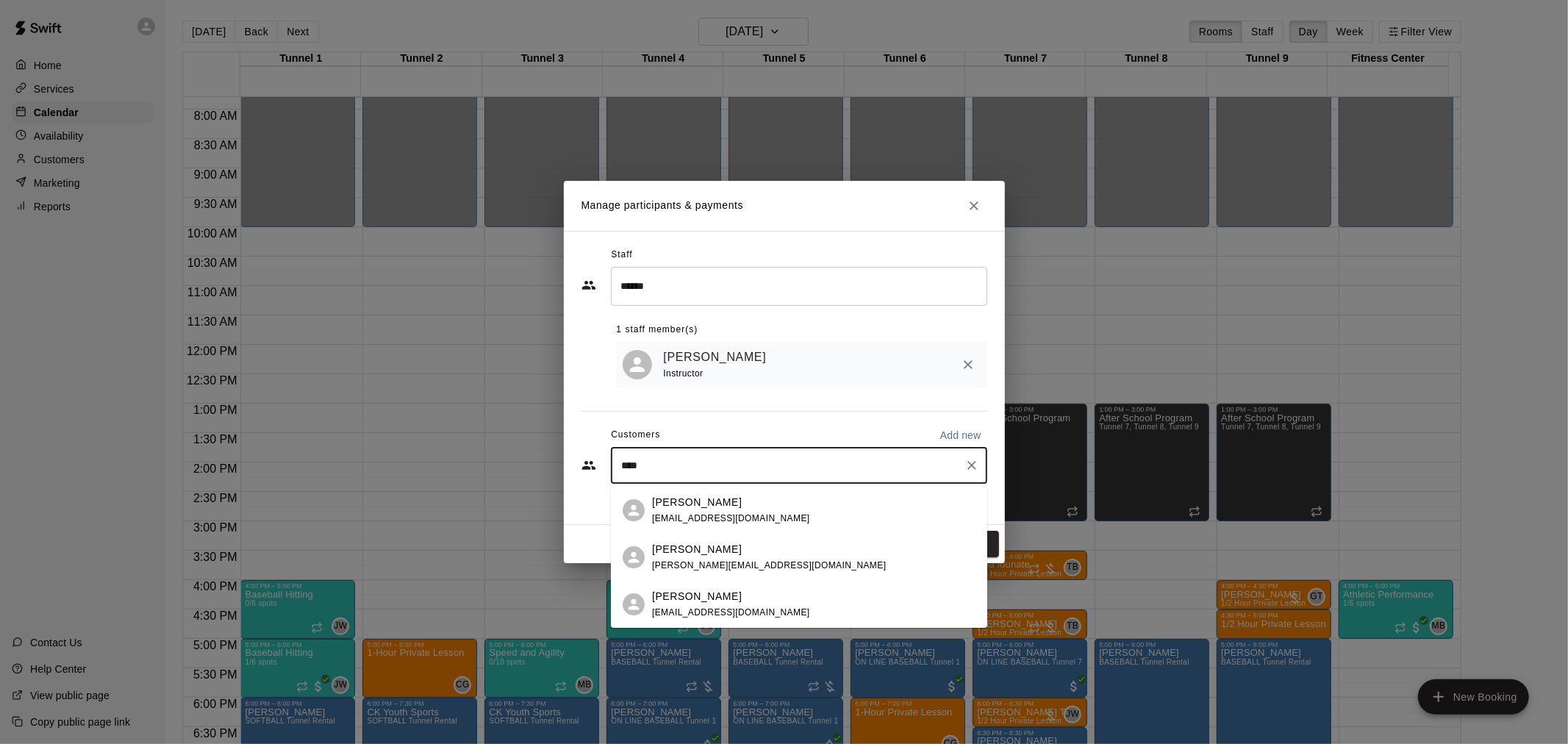
click at [700, 601] on p "[PERSON_NAME]" at bounding box center [697, 597] width 90 height 15
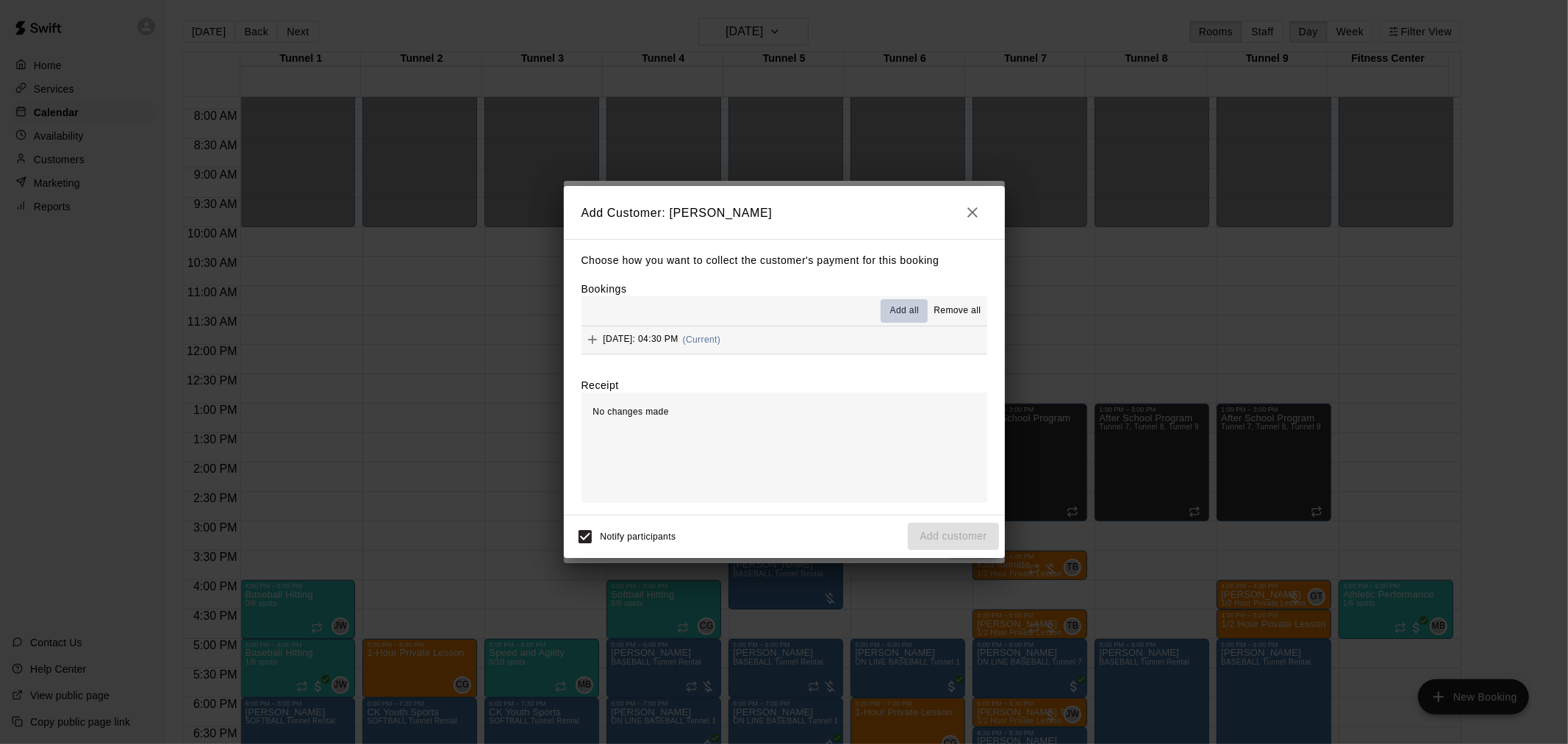
click at [909, 307] on span "Add all" at bounding box center [904, 311] width 29 height 15
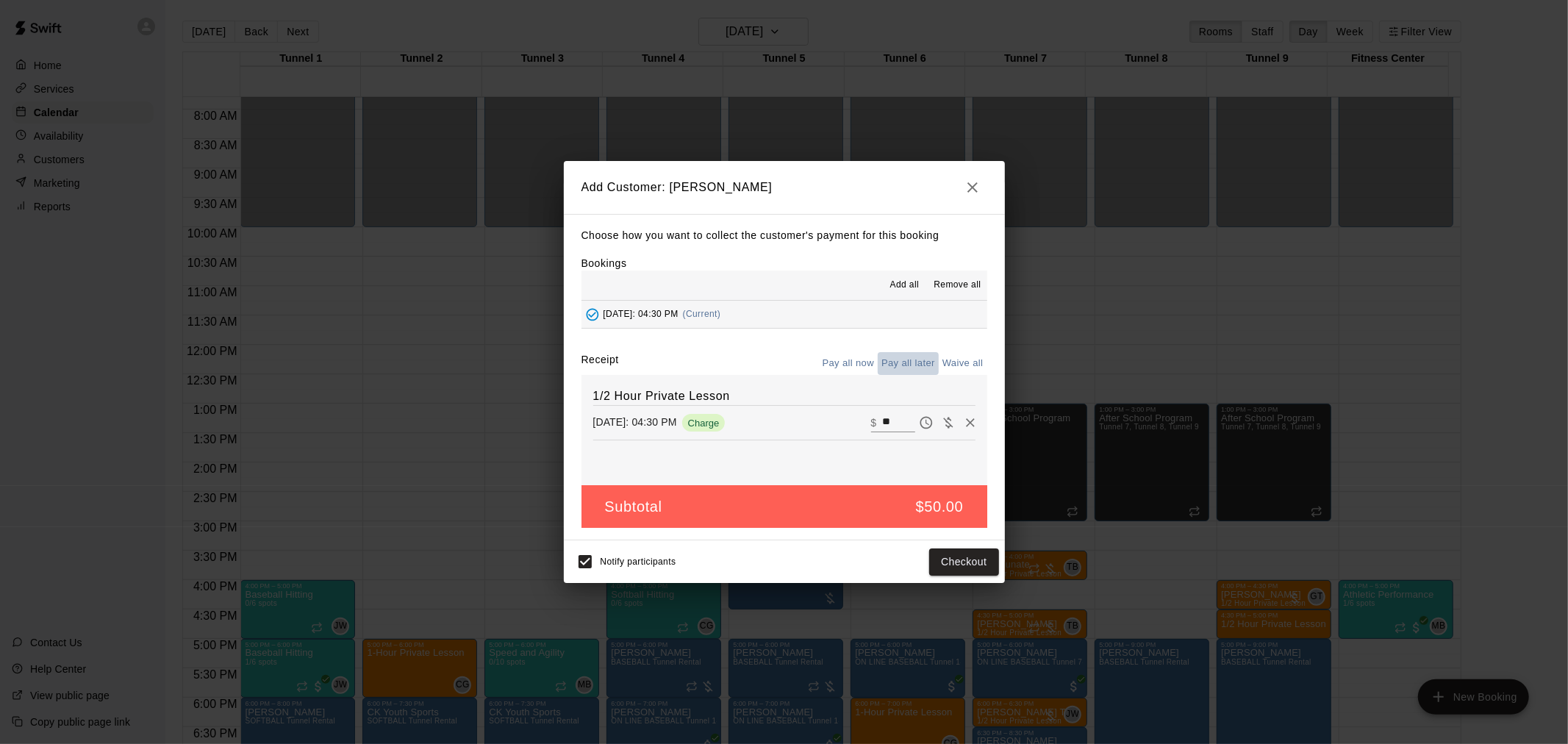
click at [910, 360] on button "Pay all later" at bounding box center [908, 364] width 61 height 23
click at [950, 566] on button "Add customer" at bounding box center [953, 562] width 91 height 28
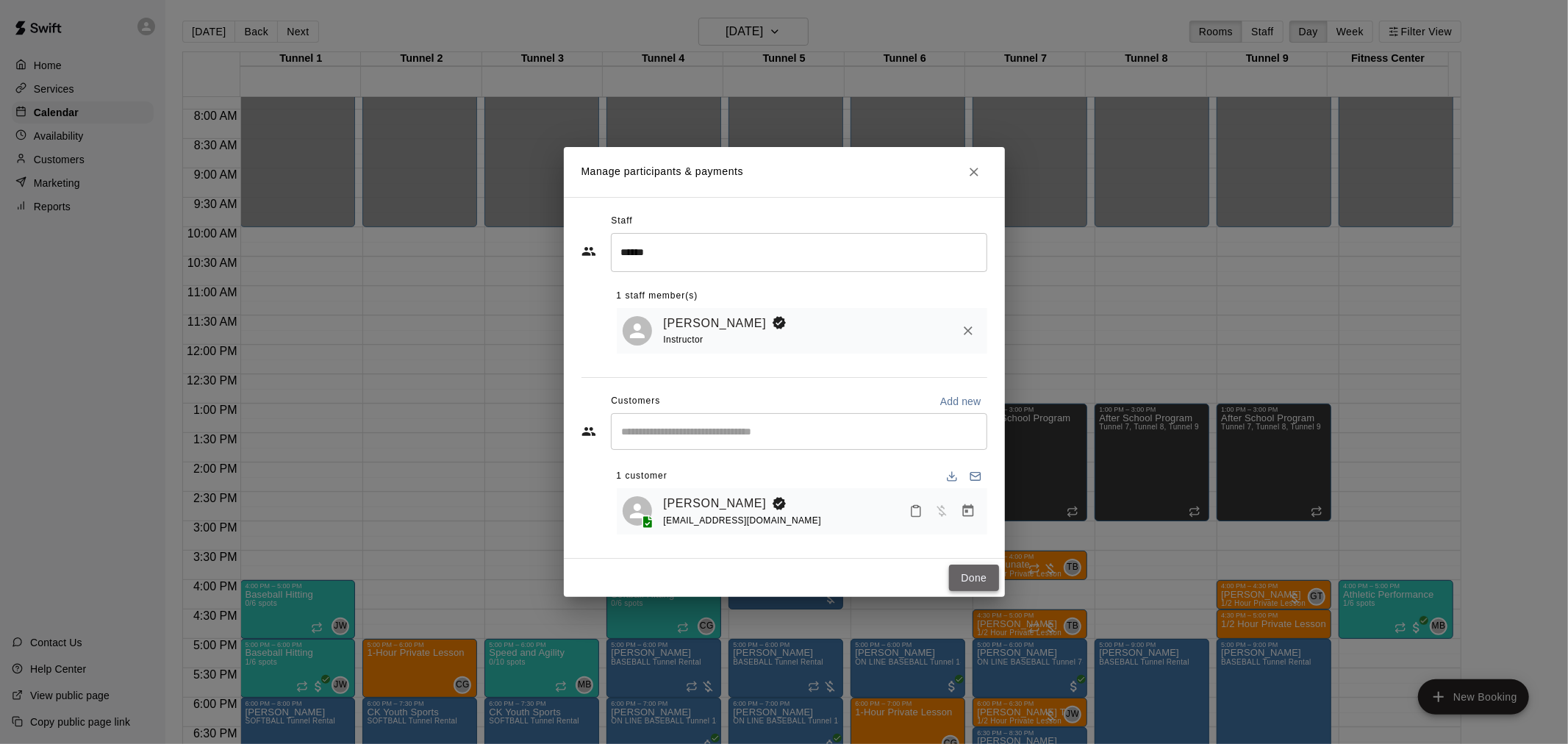
click at [969, 584] on button "Done" at bounding box center [973, 578] width 50 height 28
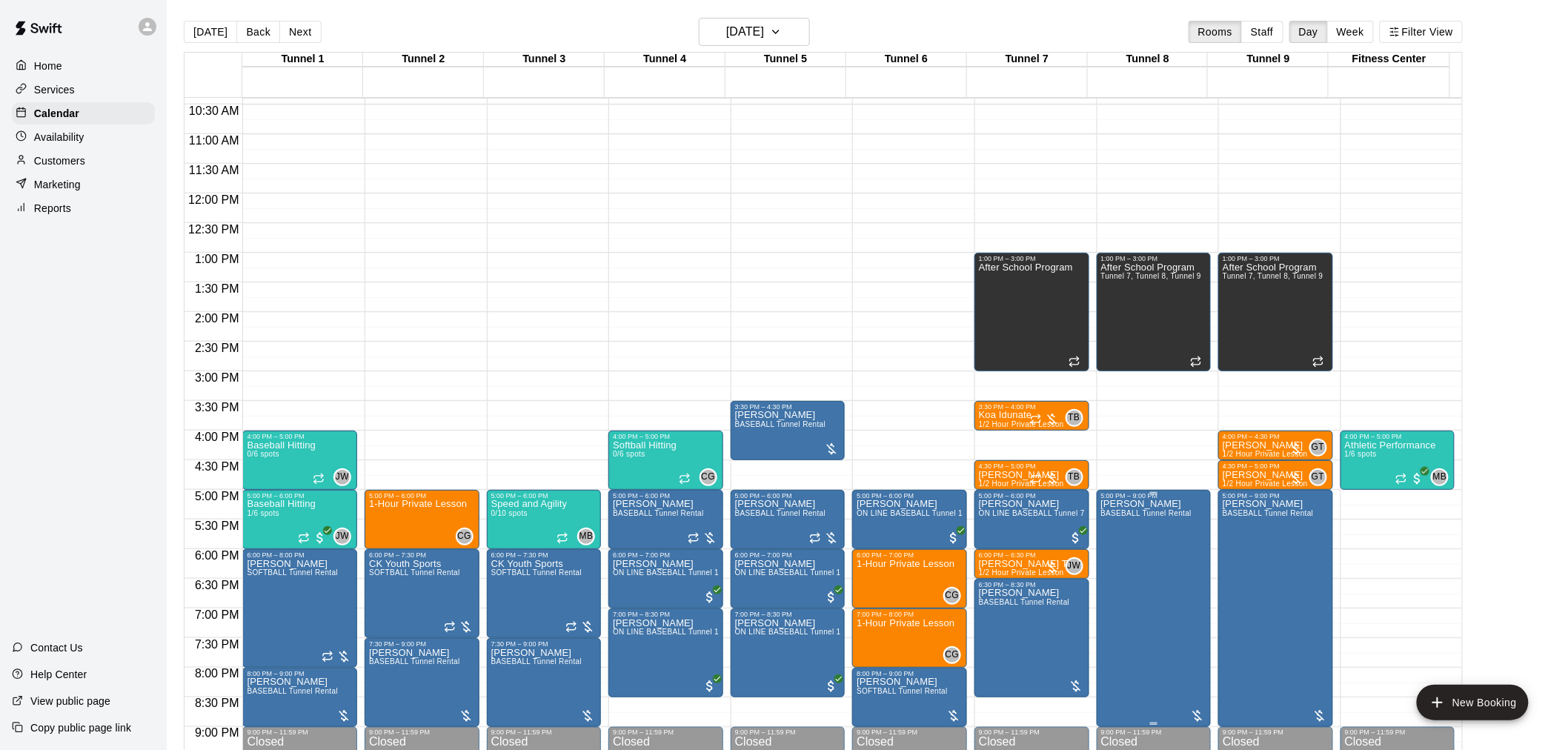
scroll to position [590, 0]
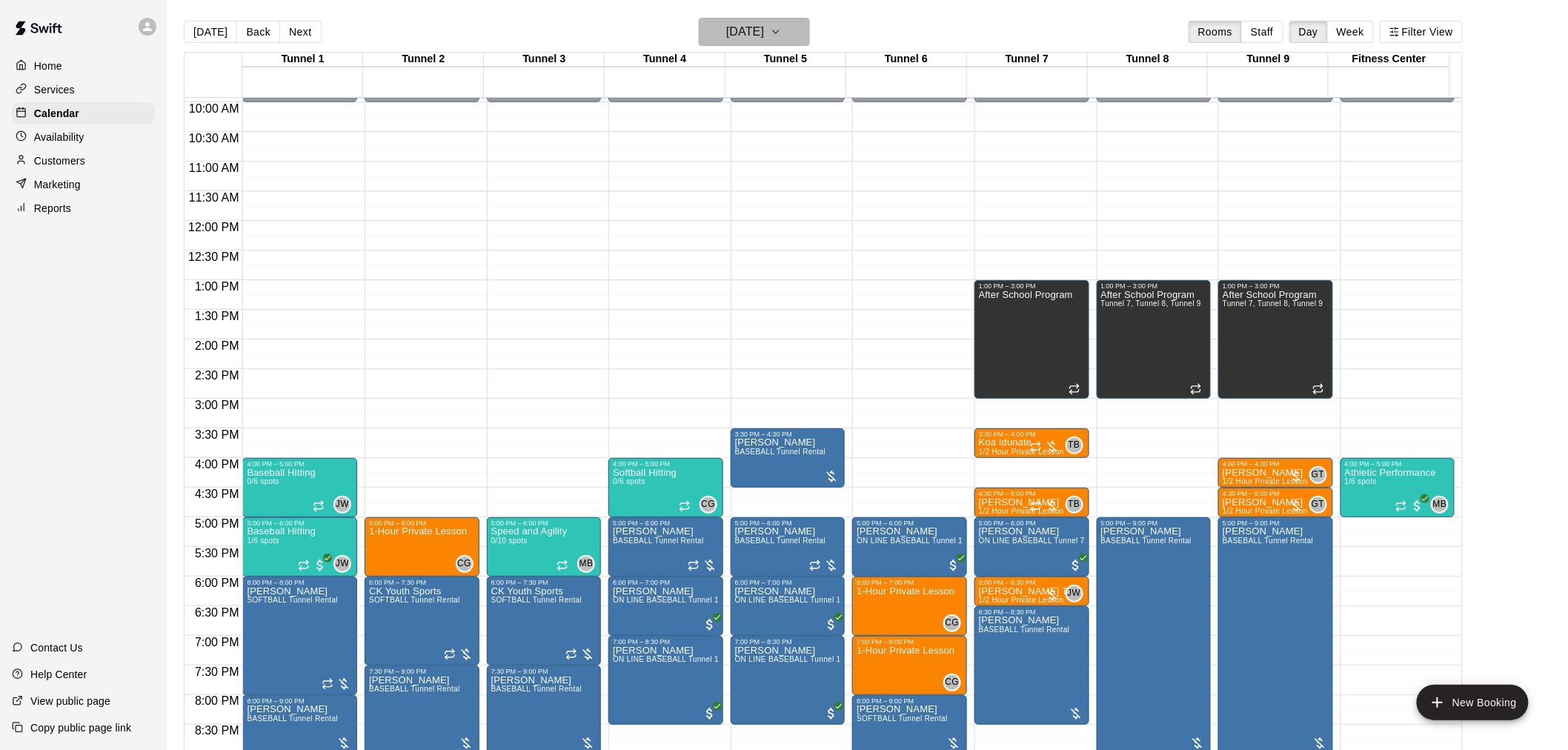
click at [764, 40] on h6 "[DATE]" at bounding box center [745, 31] width 38 height 21
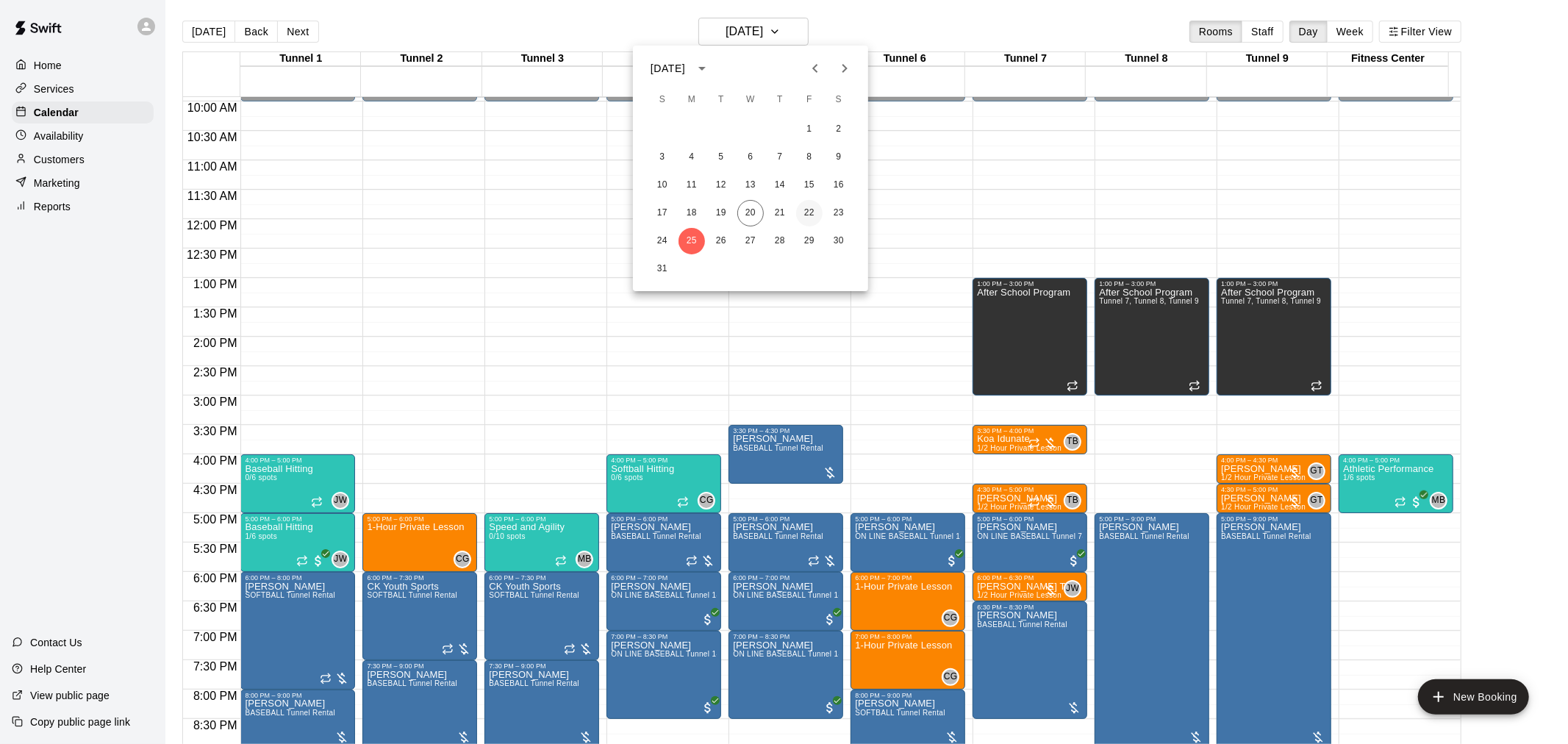
click at [816, 218] on button "22" at bounding box center [809, 213] width 27 height 27
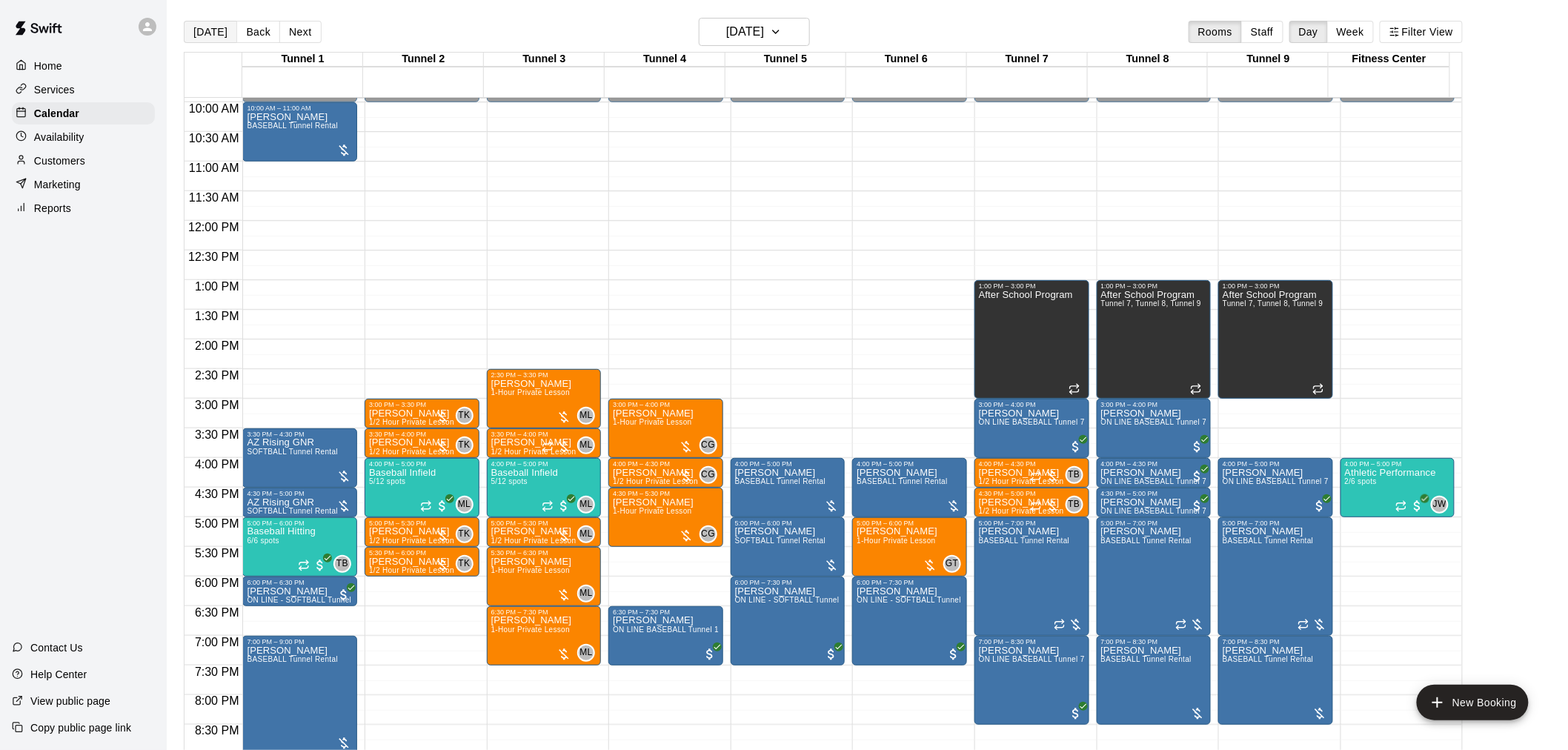
click at [223, 37] on button "[DATE]" at bounding box center [210, 31] width 54 height 22
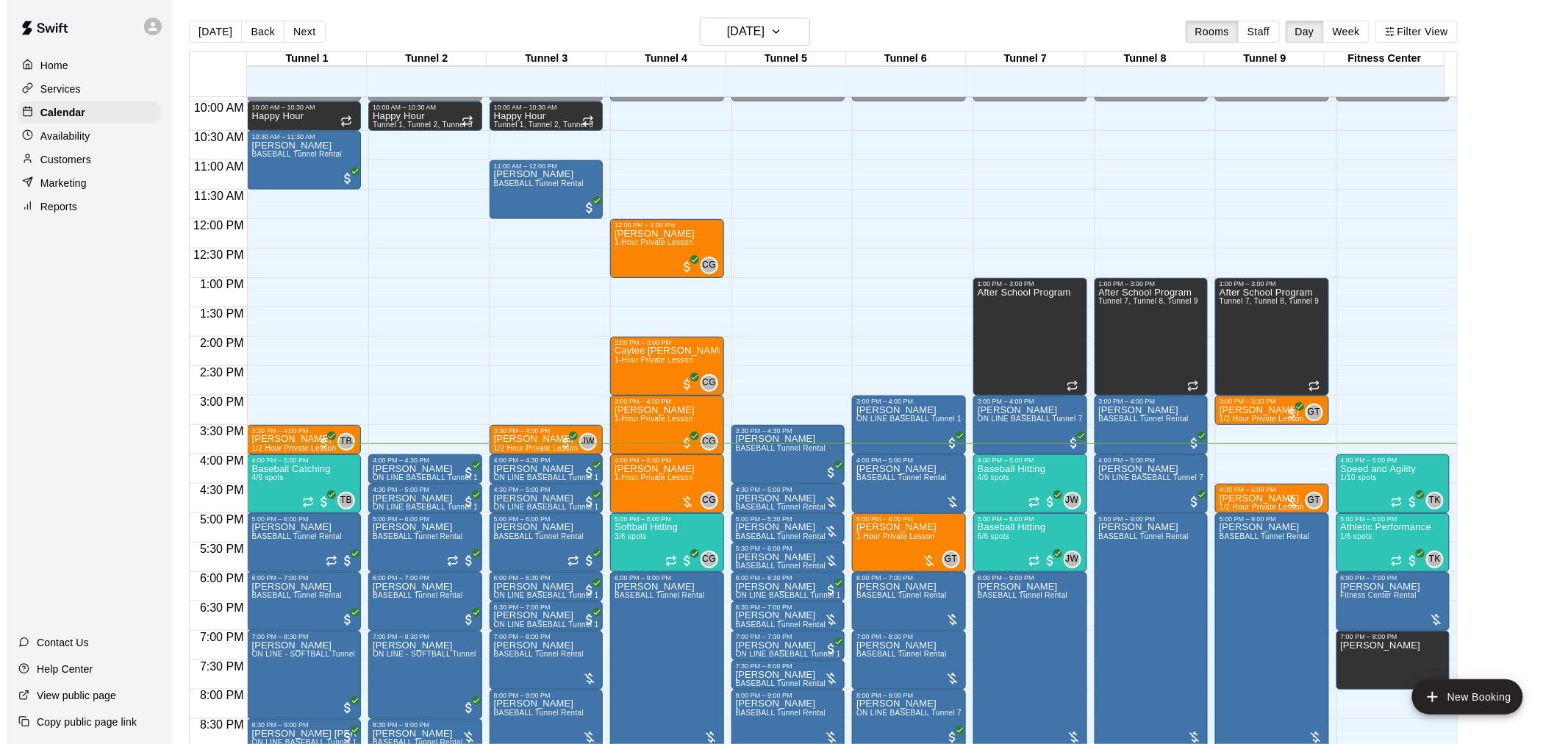
scroll to position [667, 0]
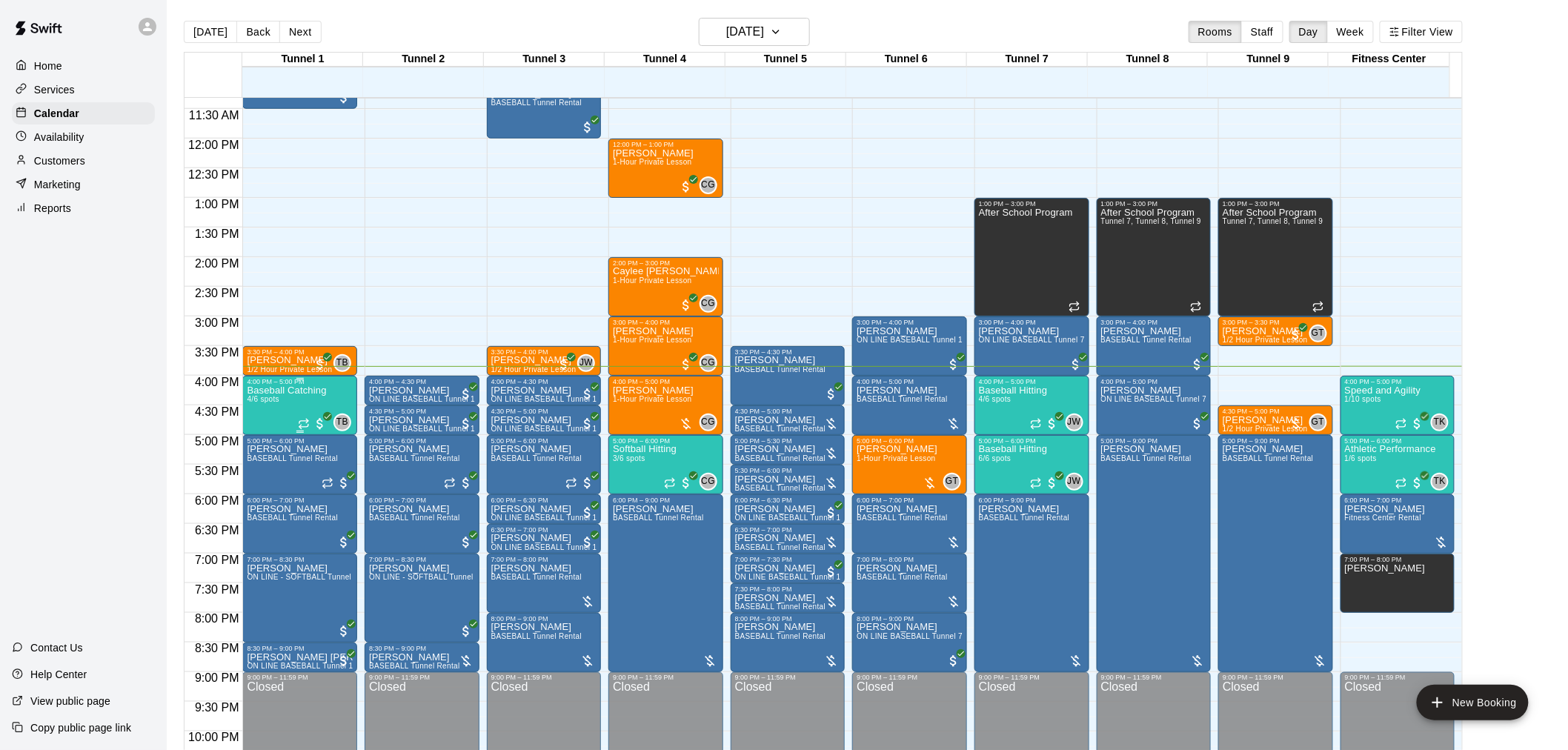
click at [296, 413] on div "Baseball Catching 4/6 spots" at bounding box center [286, 761] width 80 height 750
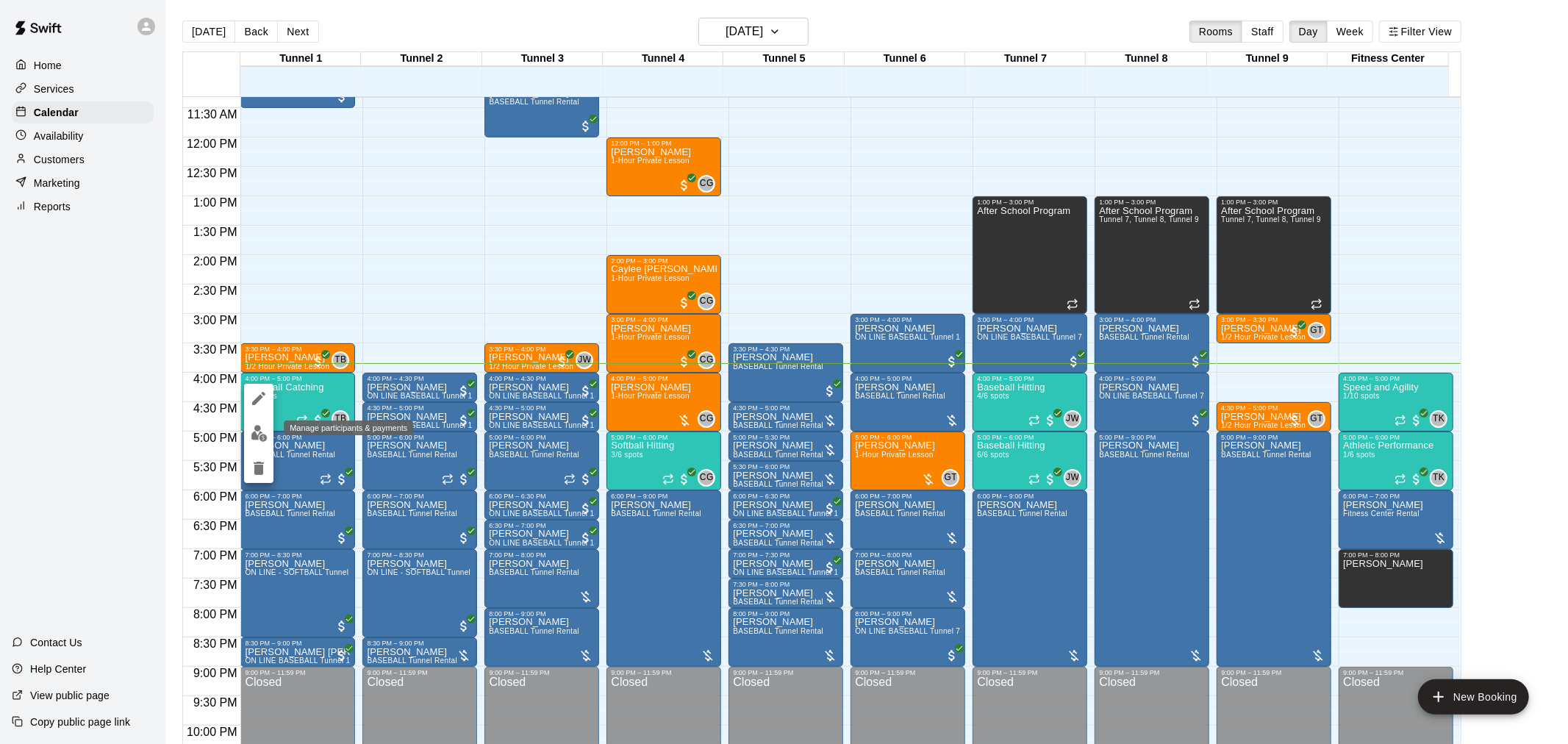
click at [267, 430] on img "edit" at bounding box center [258, 433] width 17 height 17
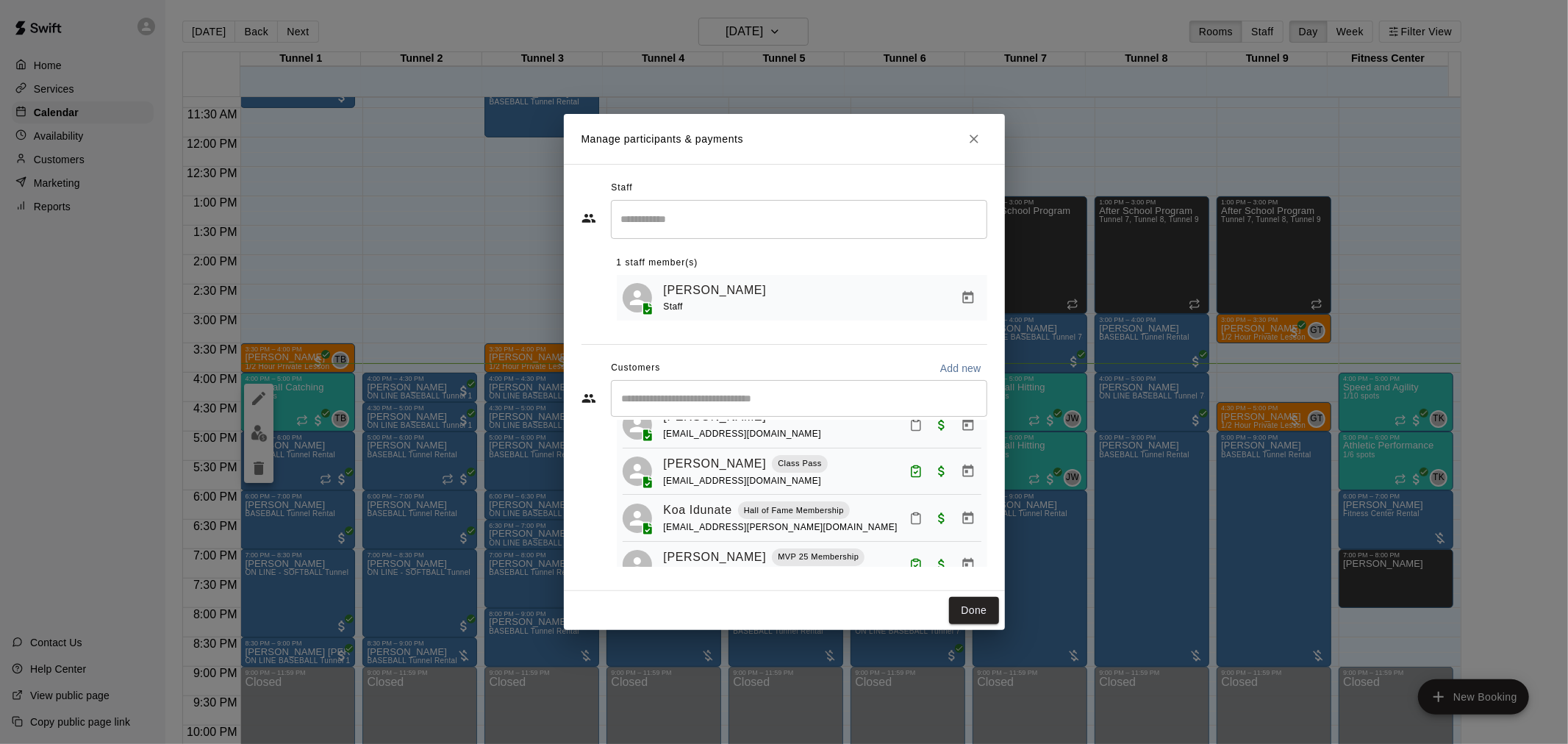
scroll to position [0, 0]
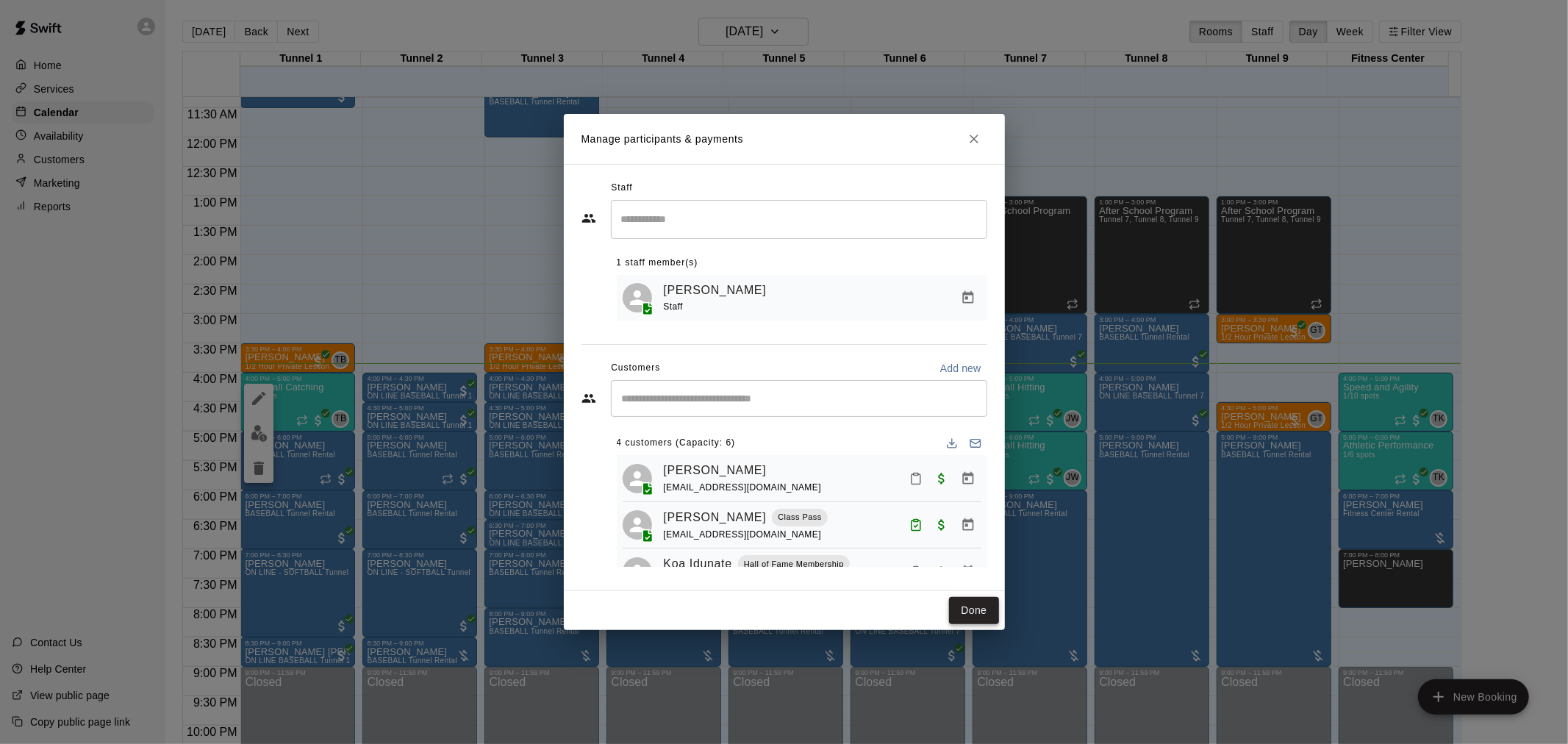
click at [973, 605] on button "Done" at bounding box center [973, 611] width 50 height 28
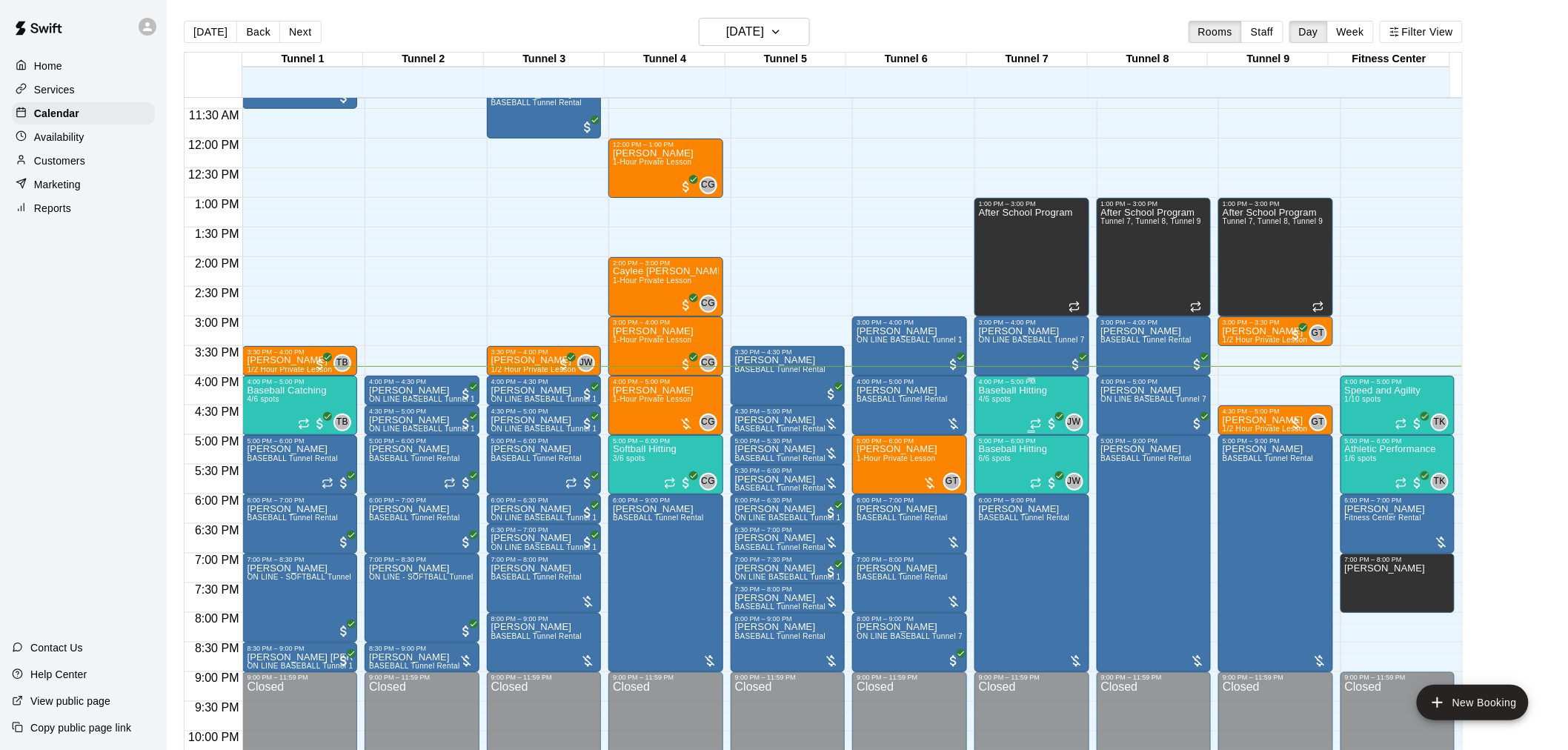
click at [1020, 405] on div "Baseball Hitting 4/6 spots" at bounding box center [1013, 761] width 69 height 750
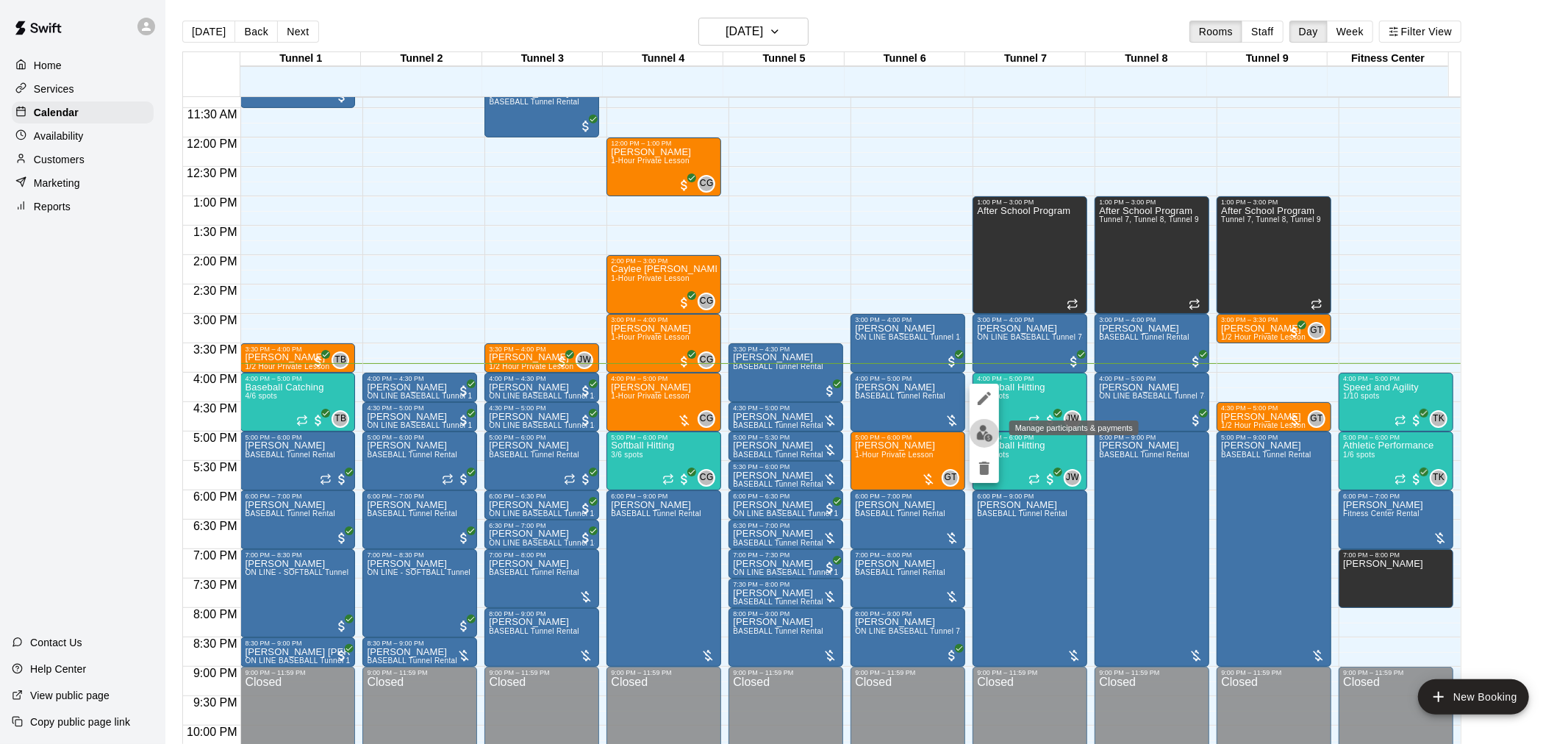
click at [976, 436] on img "edit" at bounding box center [984, 433] width 17 height 17
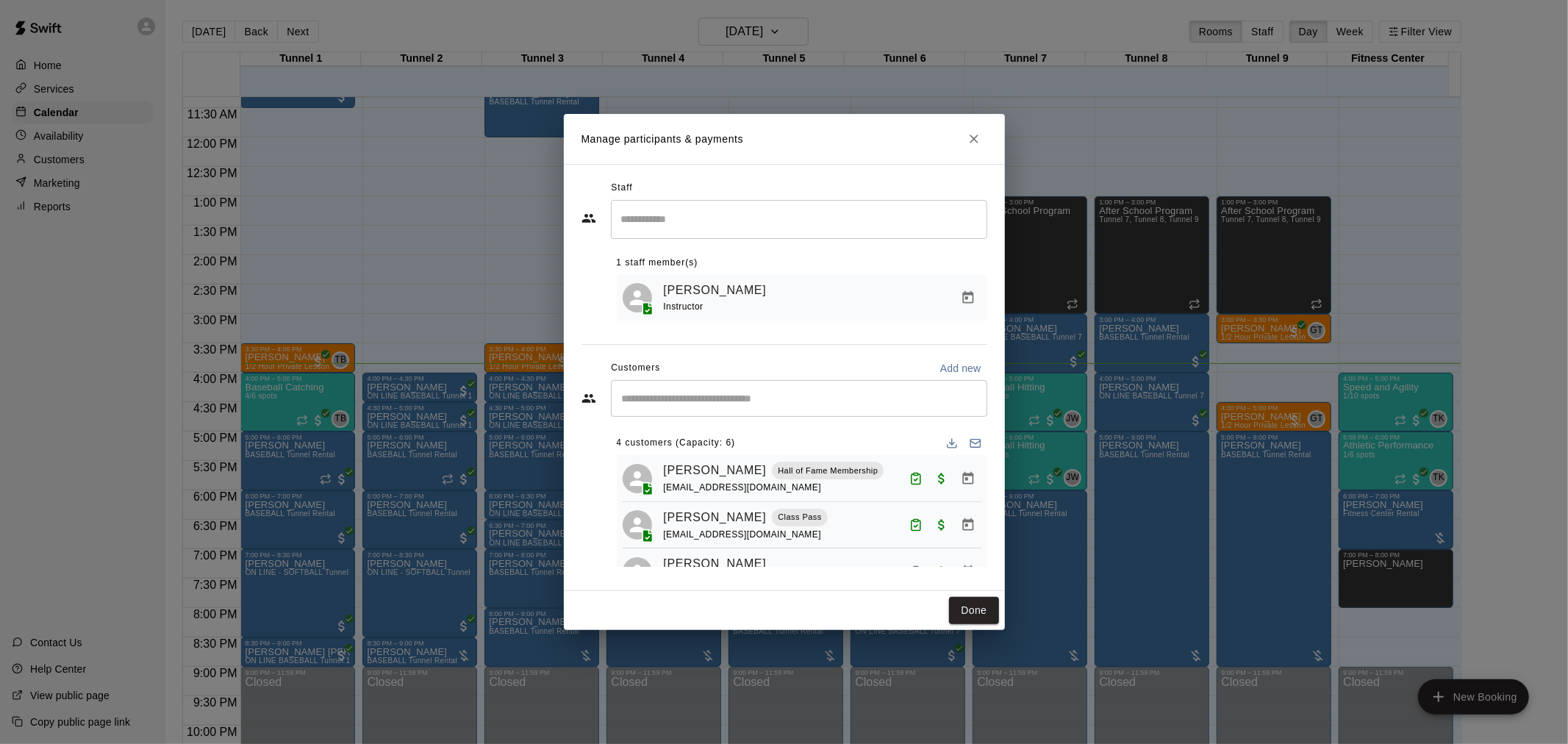
drag, startPoint x: 971, startPoint y: 611, endPoint x: 1020, endPoint y: 572, distance: 62.6
click at [971, 612] on button "Done" at bounding box center [973, 611] width 50 height 28
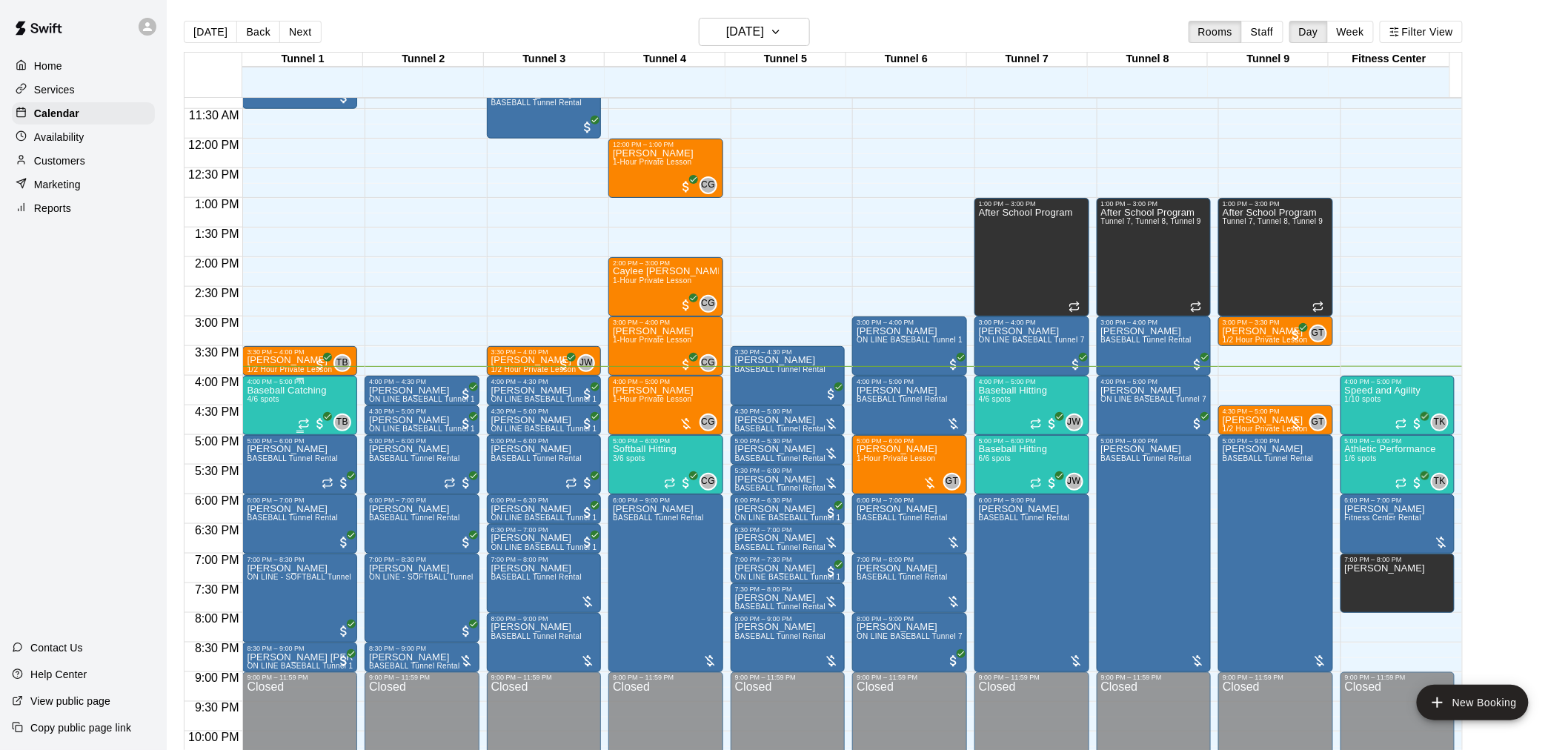
click at [301, 409] on div "Baseball Catching 4/6 spots" at bounding box center [286, 761] width 80 height 750
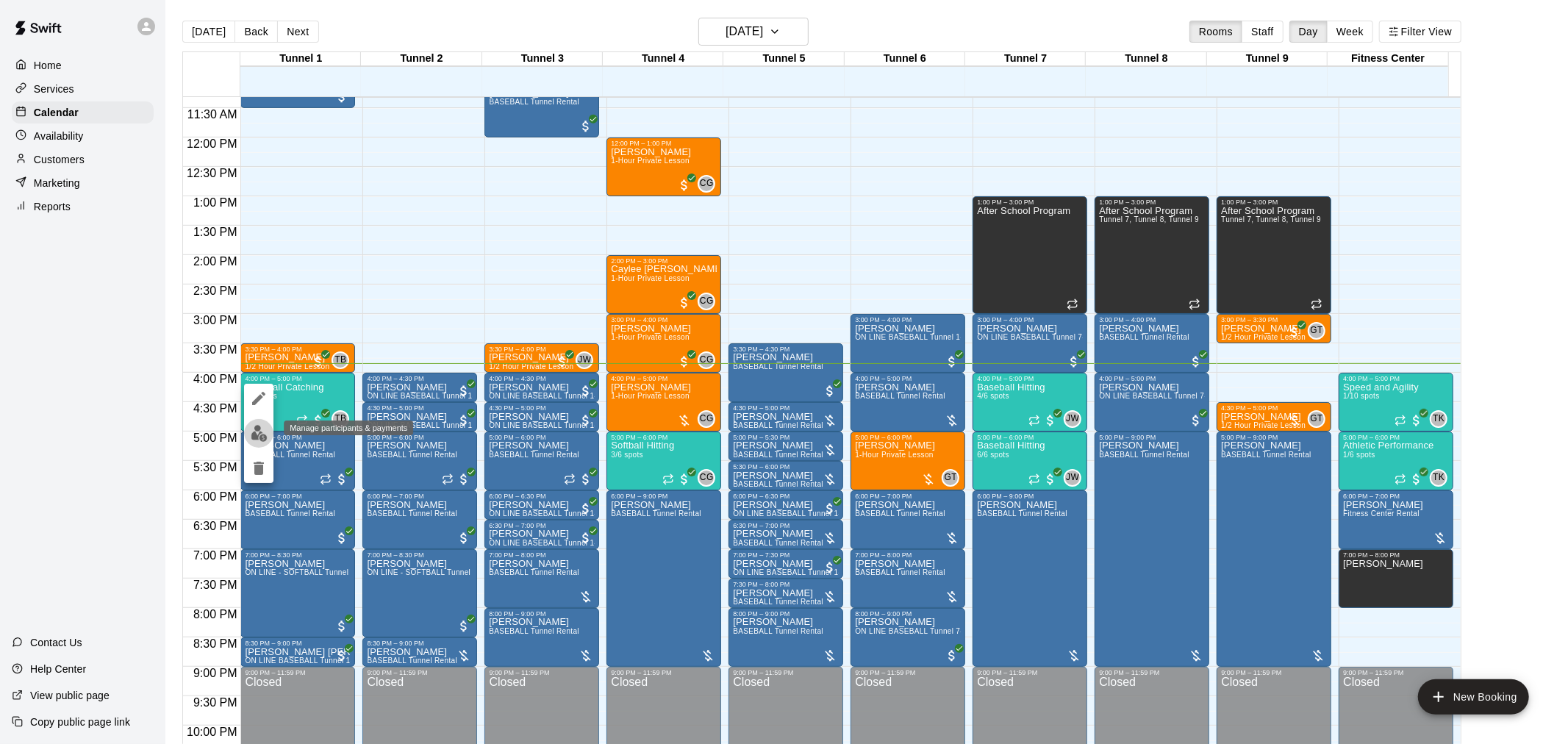
click at [268, 430] on button "edit" at bounding box center [258, 433] width 29 height 28
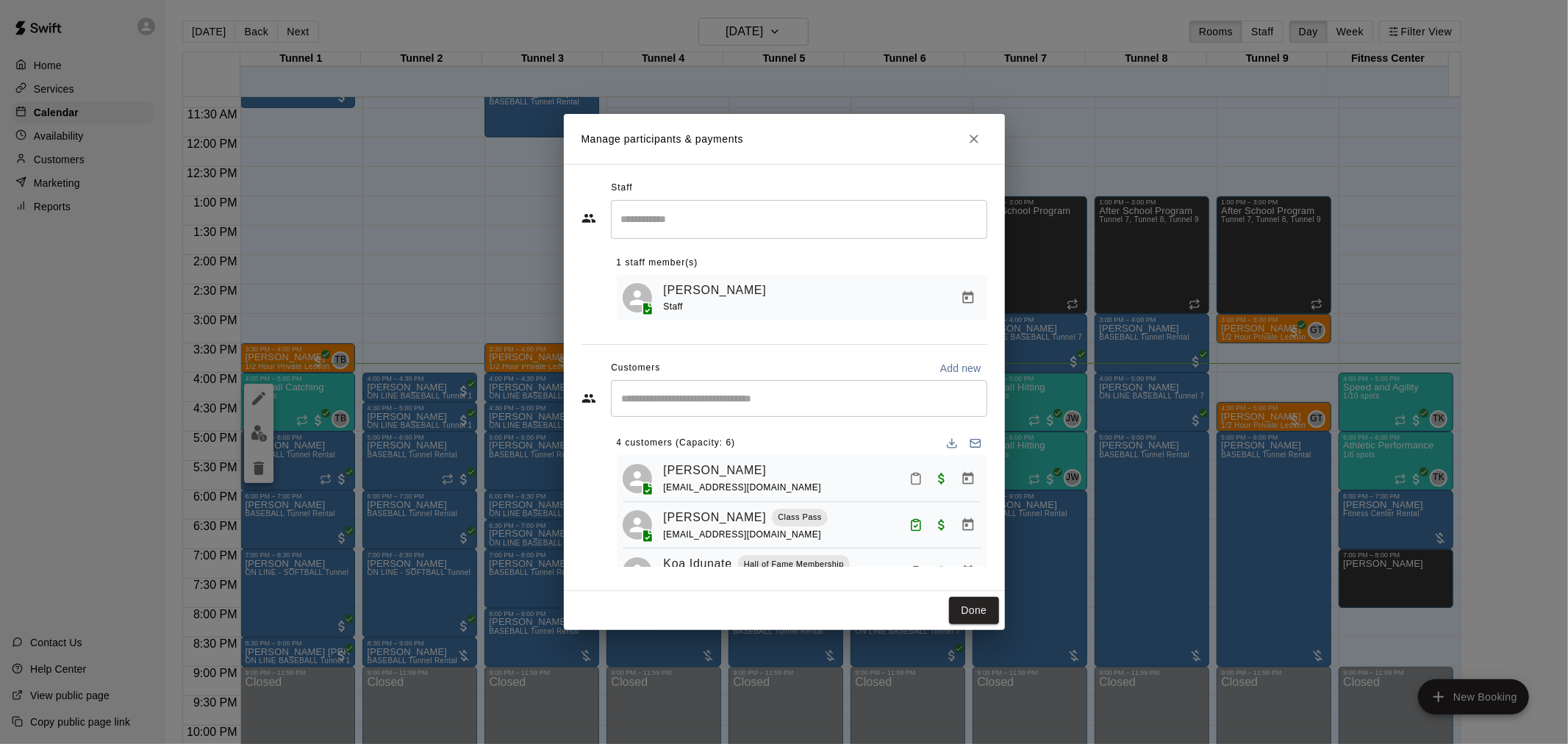
click at [910, 479] on icon "Mark attendance" at bounding box center [916, 479] width 13 height 13
click at [968, 482] on p "[PERSON_NAME] attended" at bounding box center [1004, 486] width 130 height 15
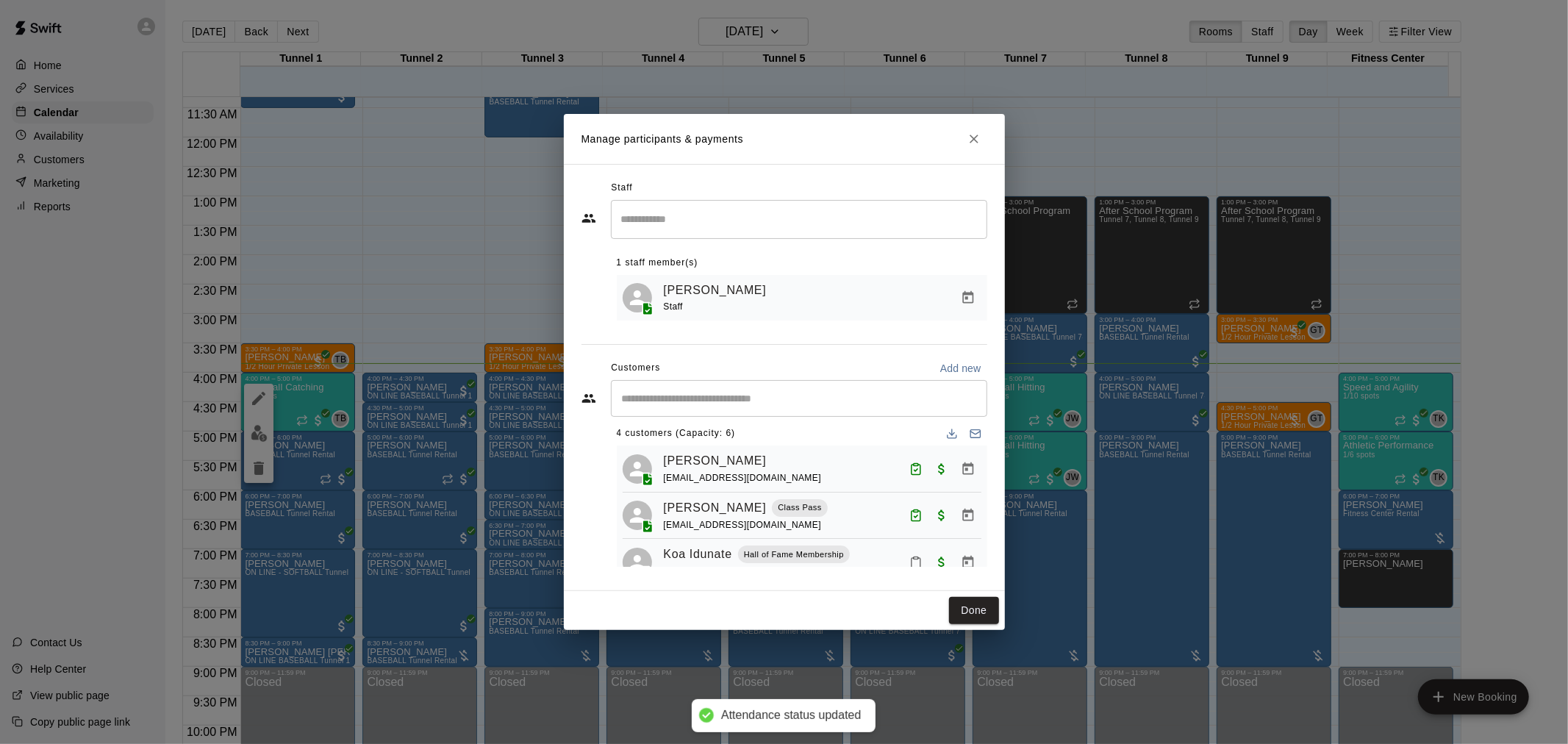
scroll to position [91, 0]
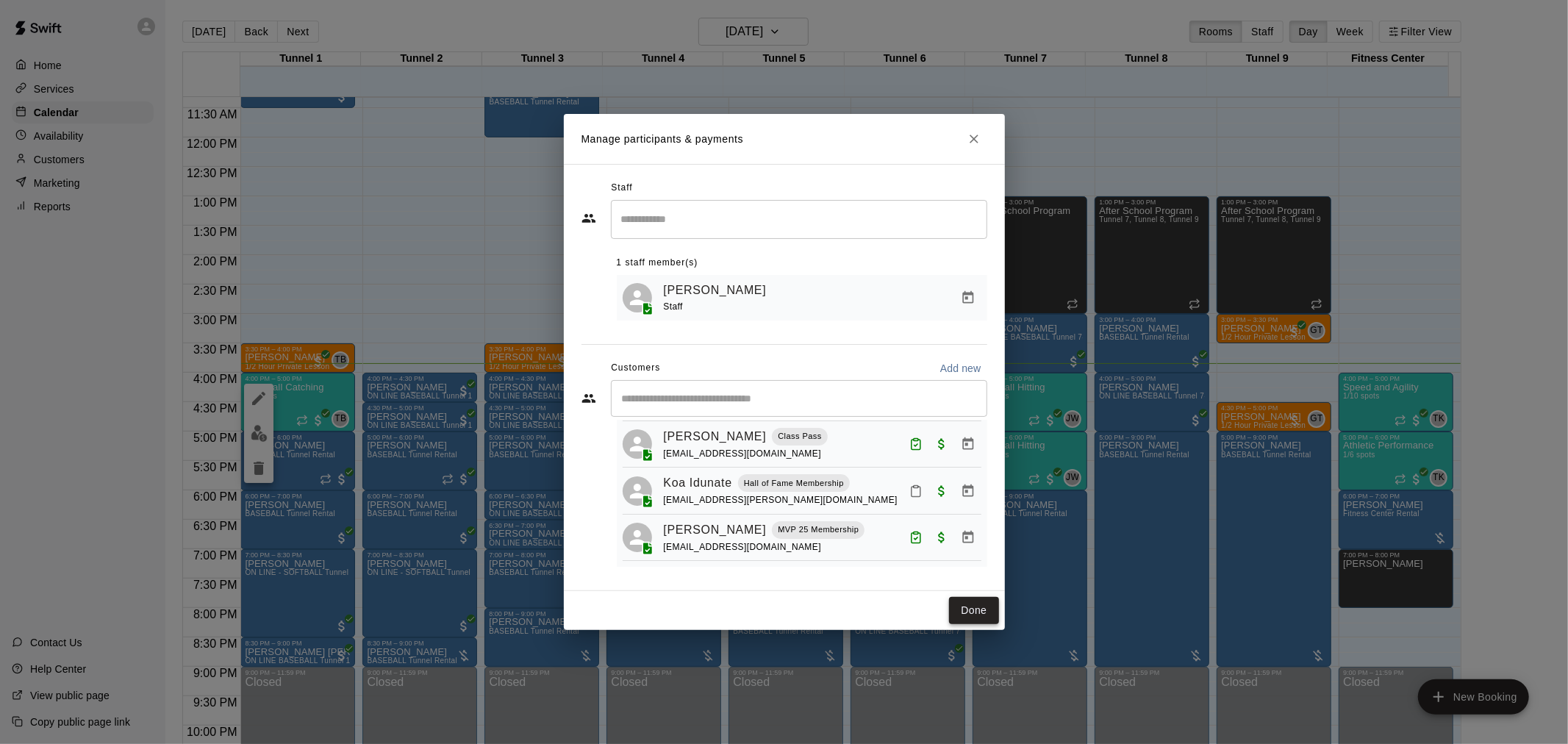
click at [983, 615] on button "Done" at bounding box center [973, 611] width 50 height 28
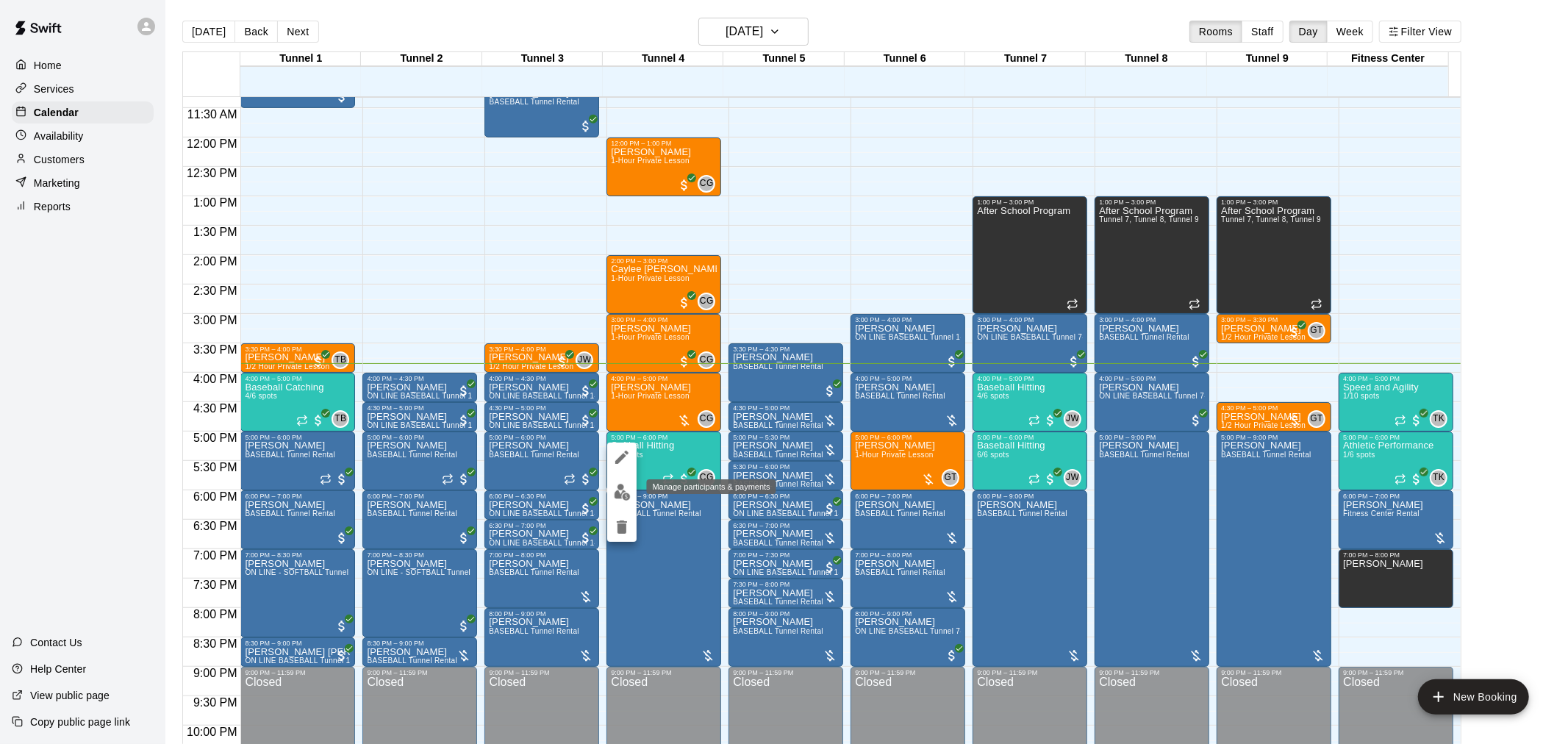
click at [626, 495] on img "edit" at bounding box center [622, 492] width 17 height 17
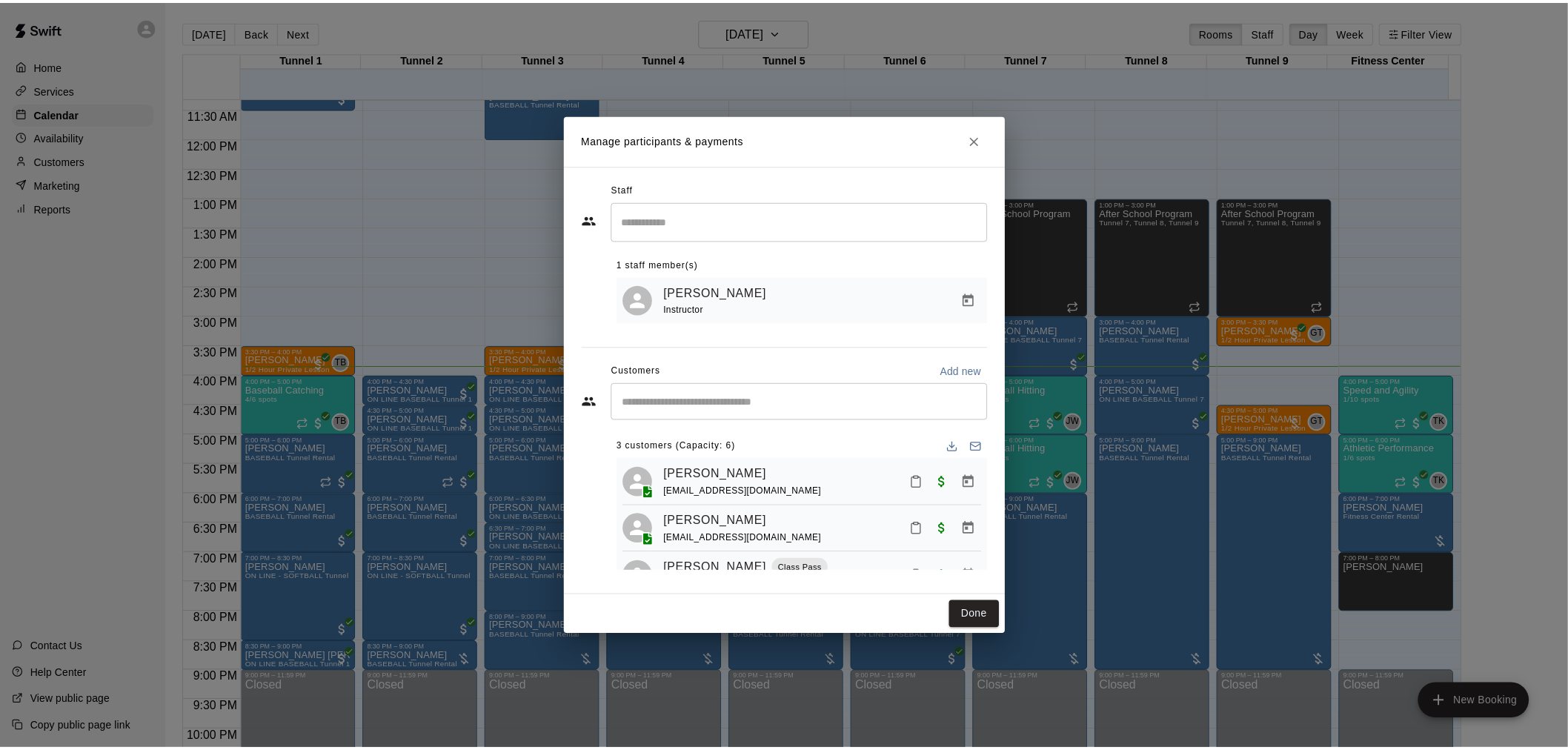
scroll to position [41, 0]
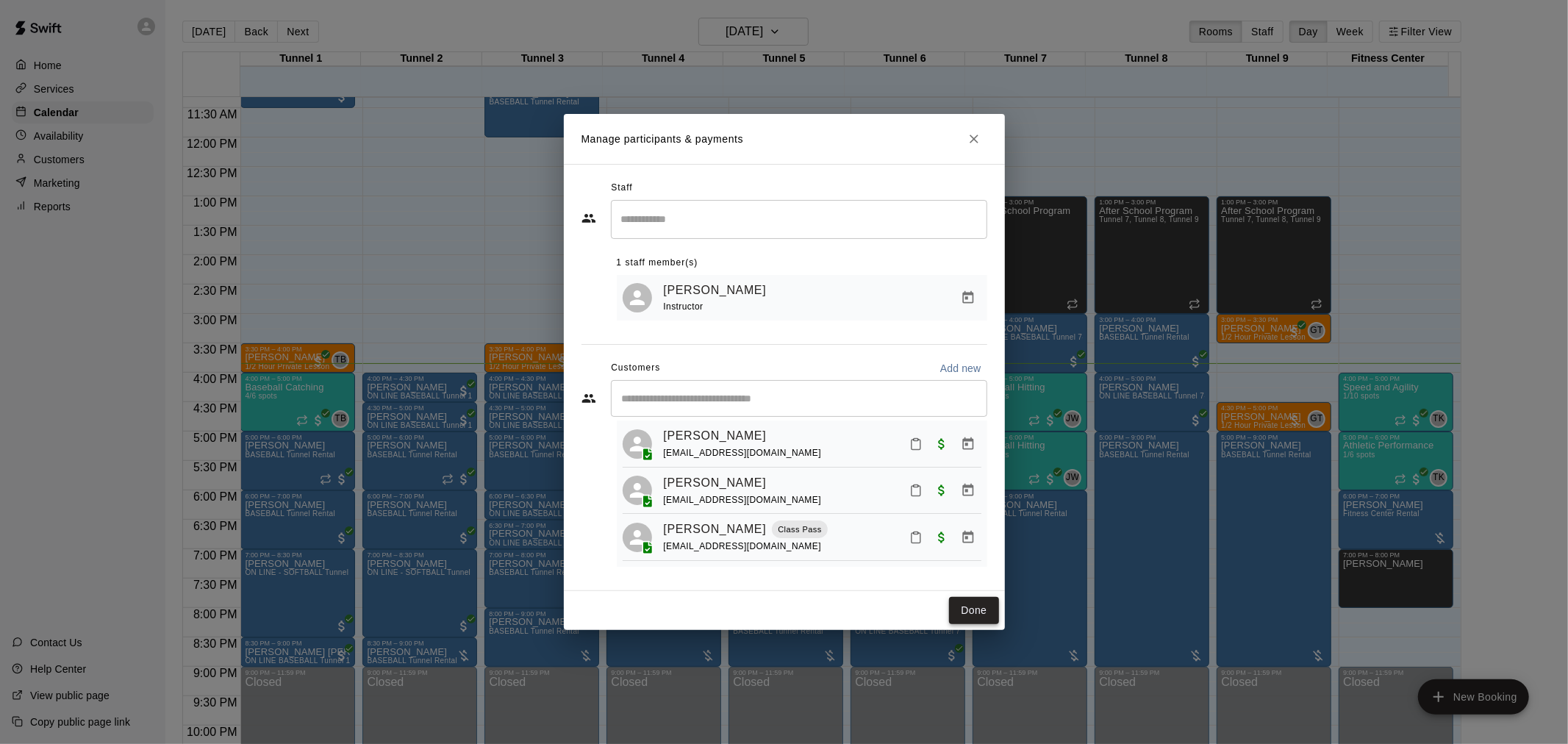
click at [975, 611] on button "Done" at bounding box center [973, 611] width 50 height 28
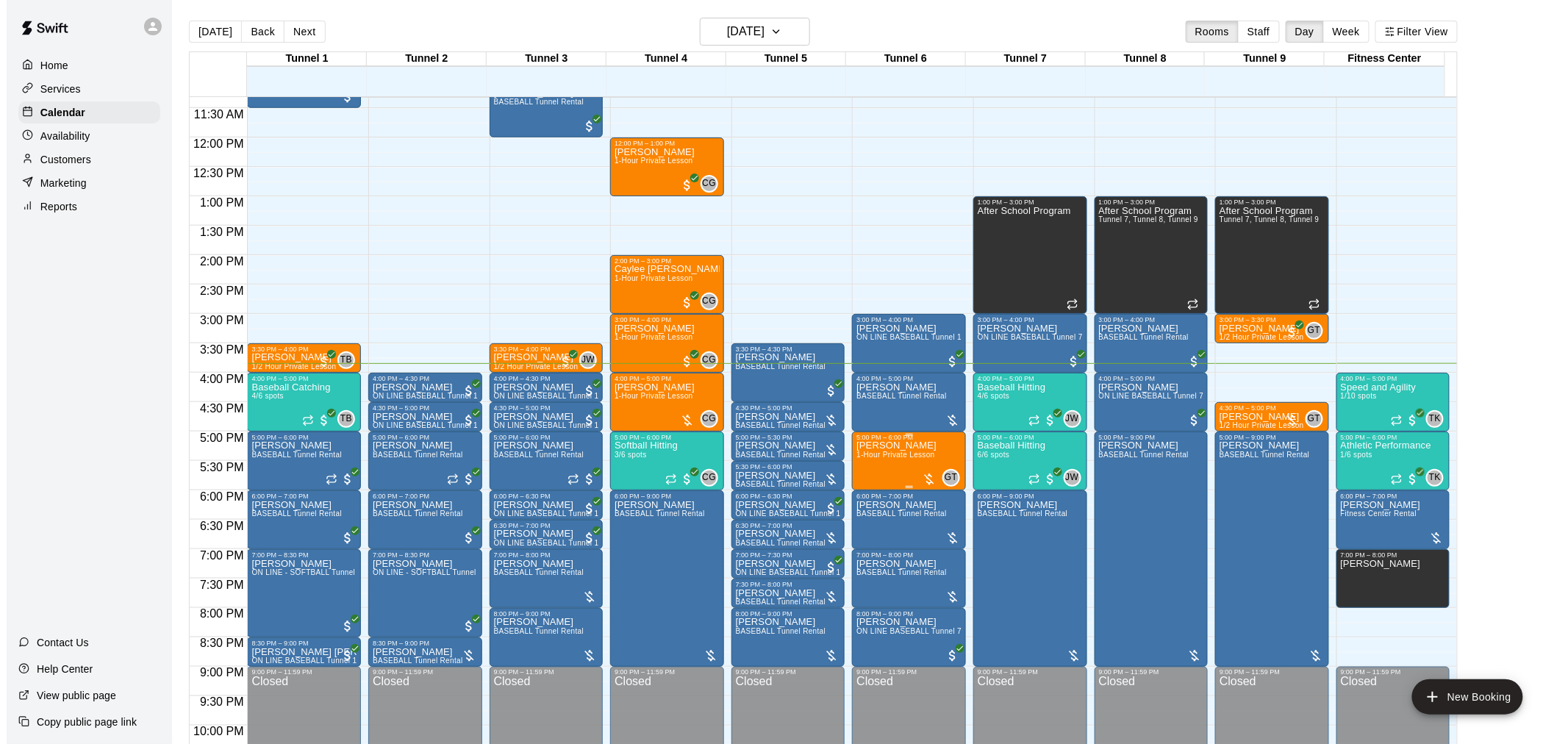
scroll to position [748, 0]
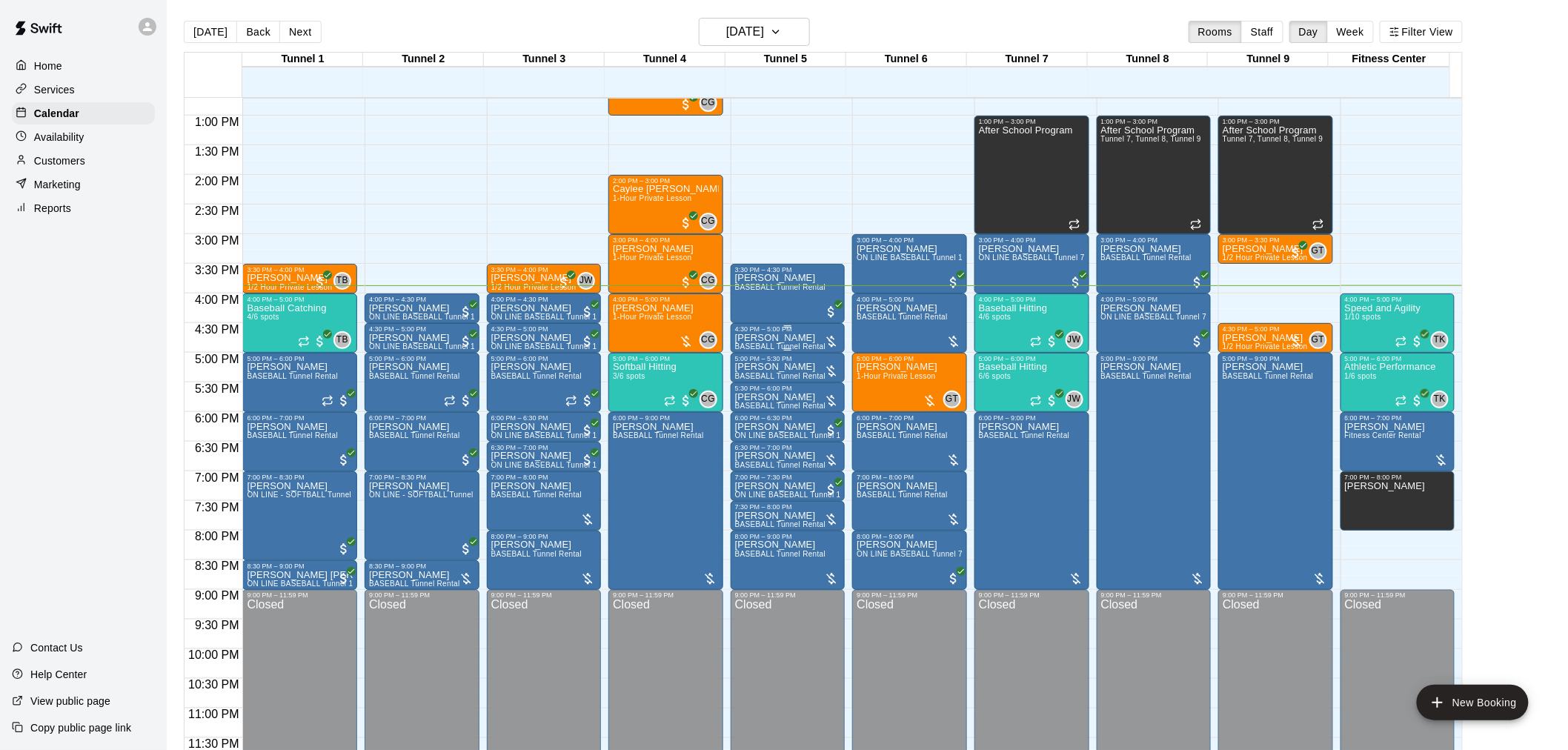
click at [754, 342] on div "[PERSON_NAME] BASEBALL Tunnel Rental" at bounding box center [781, 708] width 91 height 750
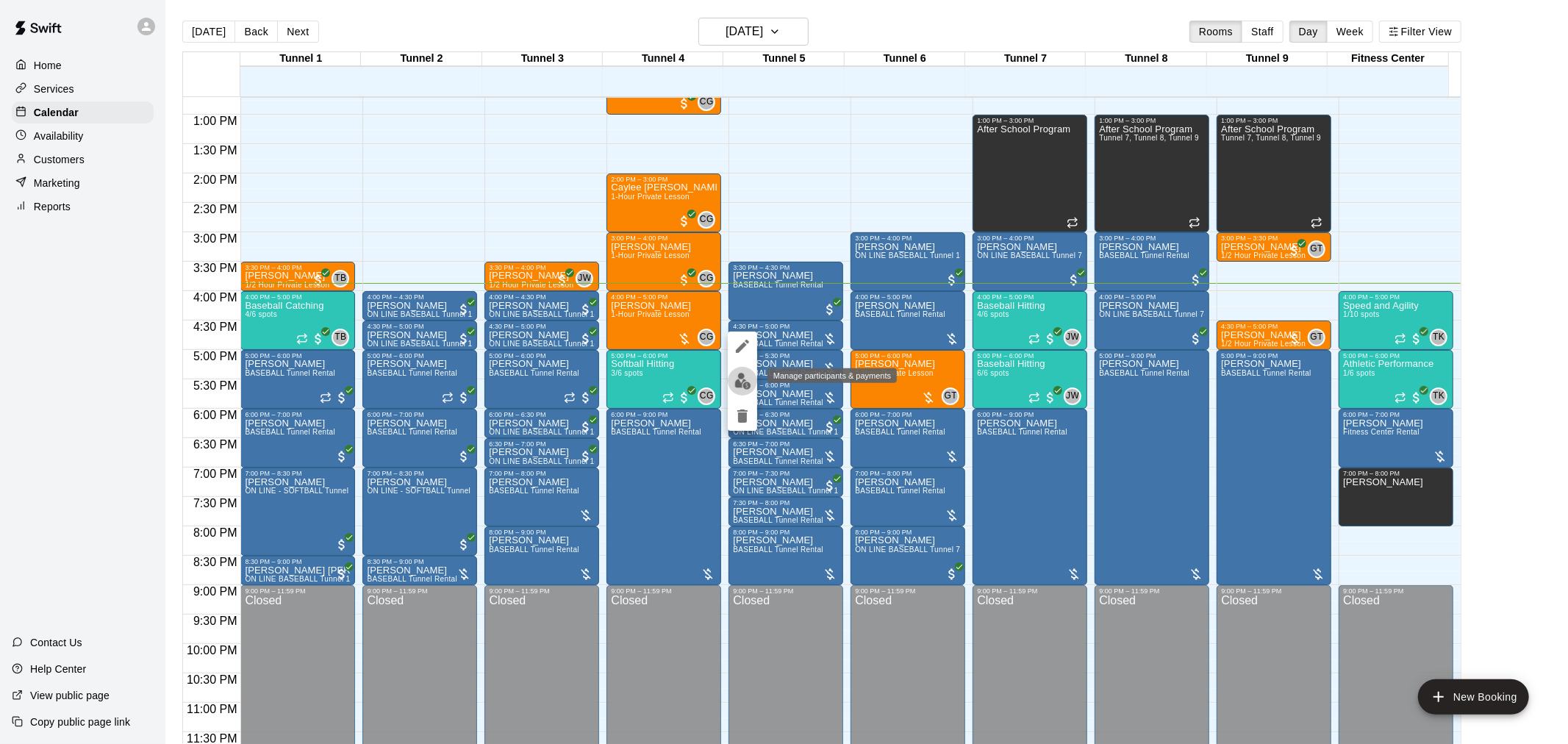
click at [744, 376] on img "edit" at bounding box center [743, 381] width 17 height 17
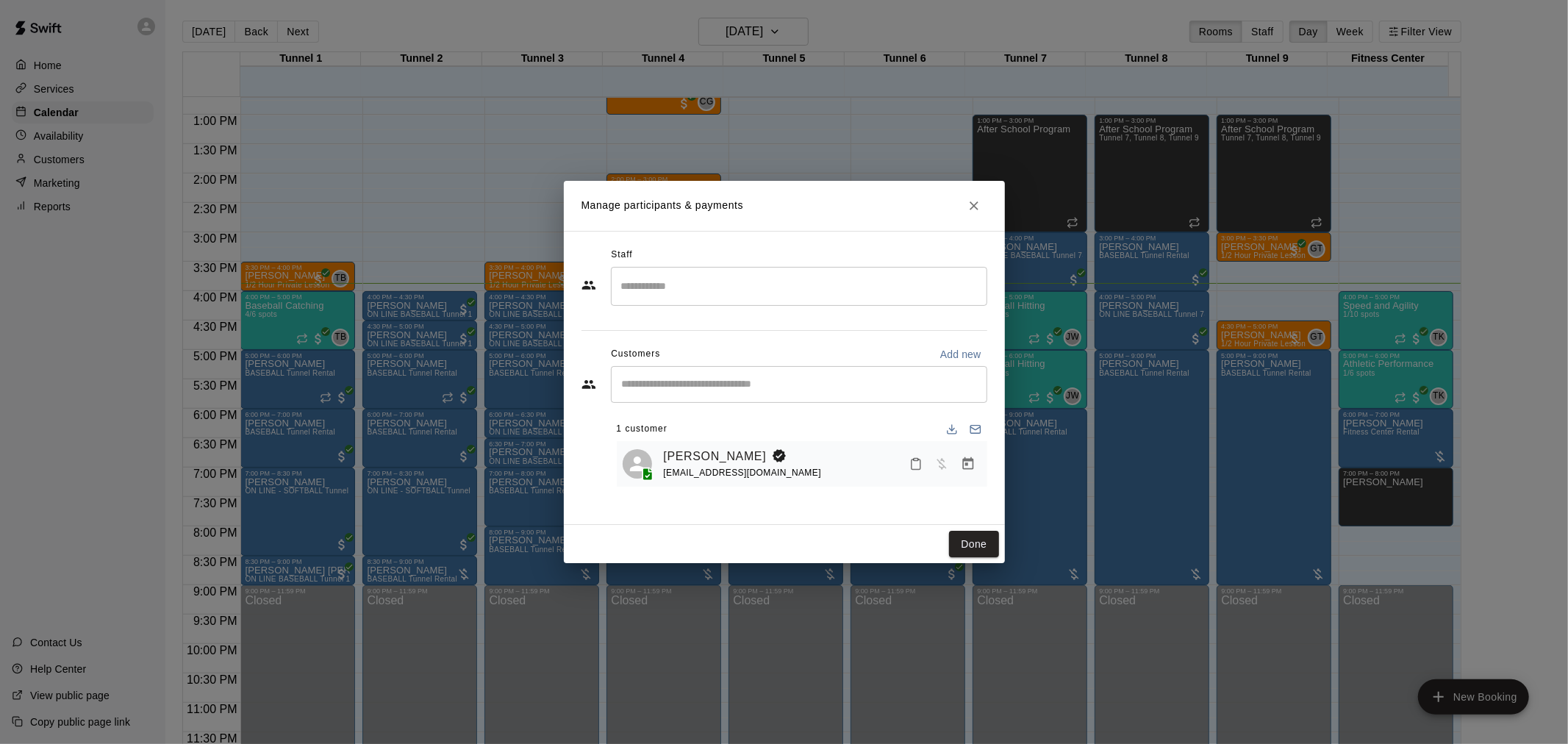
click at [981, 213] on h2 "Manage participants & payments" at bounding box center [784, 206] width 441 height 50
click at [981, 213] on button "Close" at bounding box center [974, 206] width 27 height 27
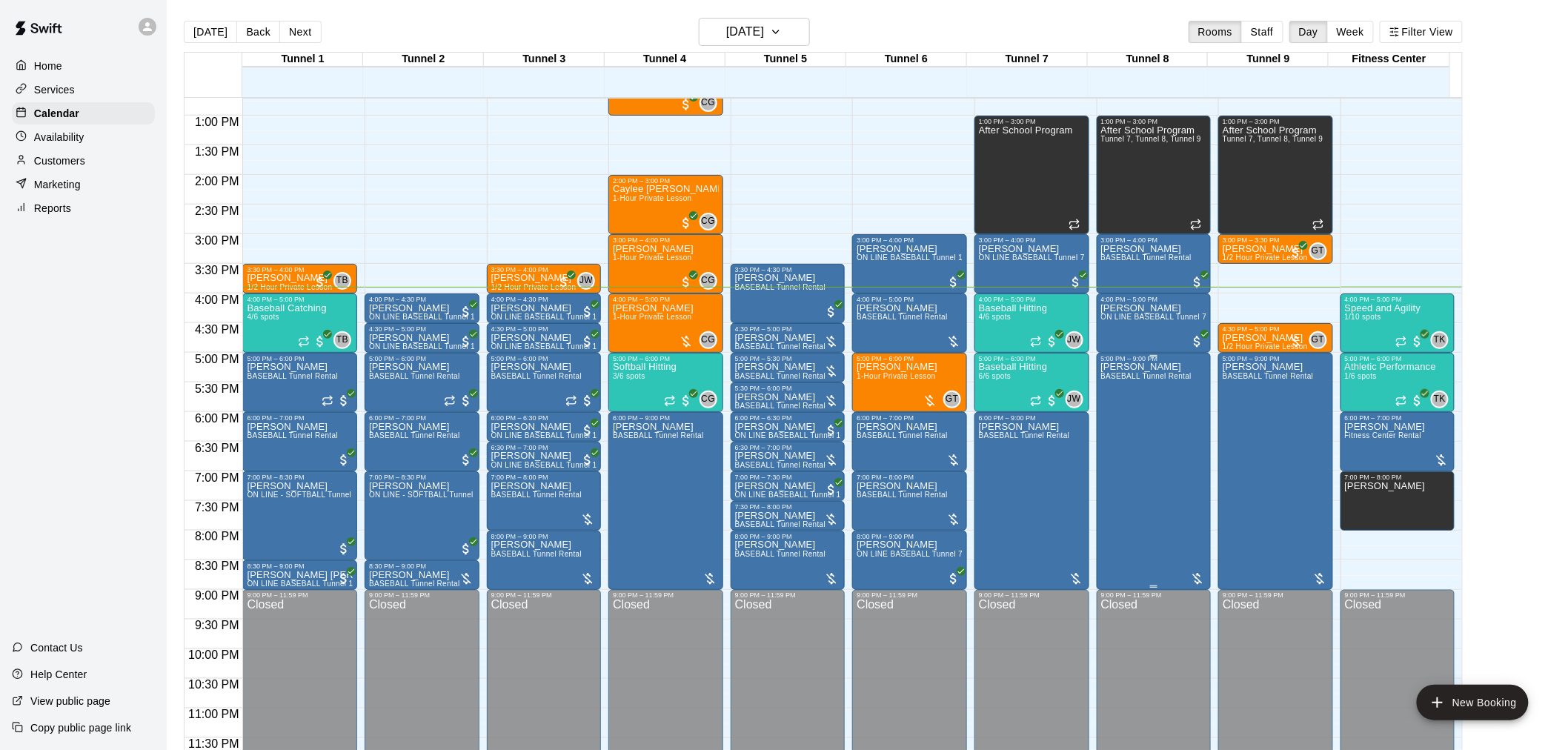
click at [1159, 429] on div "[PERSON_NAME] BASEBALL Tunnel Rental" at bounding box center [1147, 737] width 91 height 750
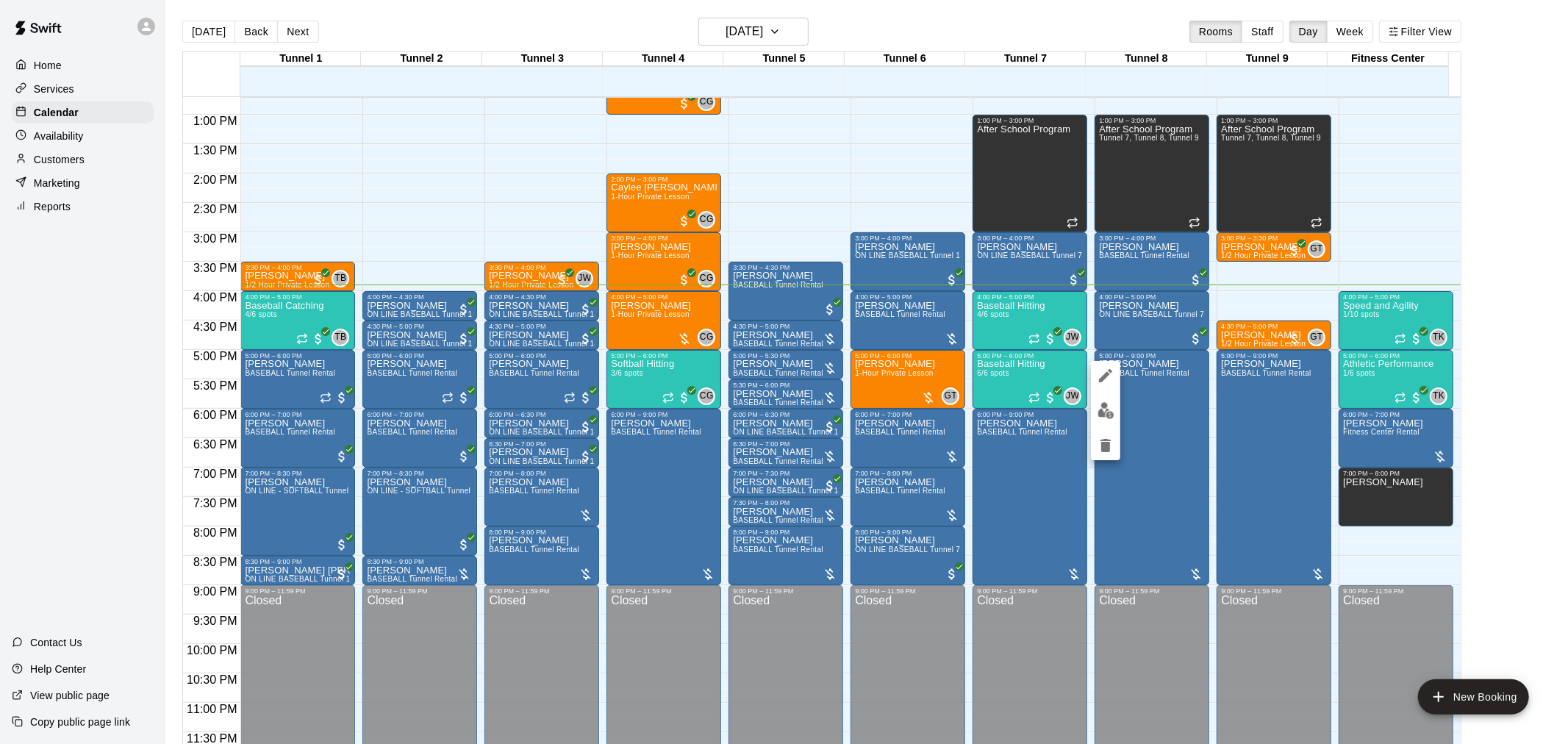
click at [1177, 400] on div at bounding box center [784, 372] width 1568 height 744
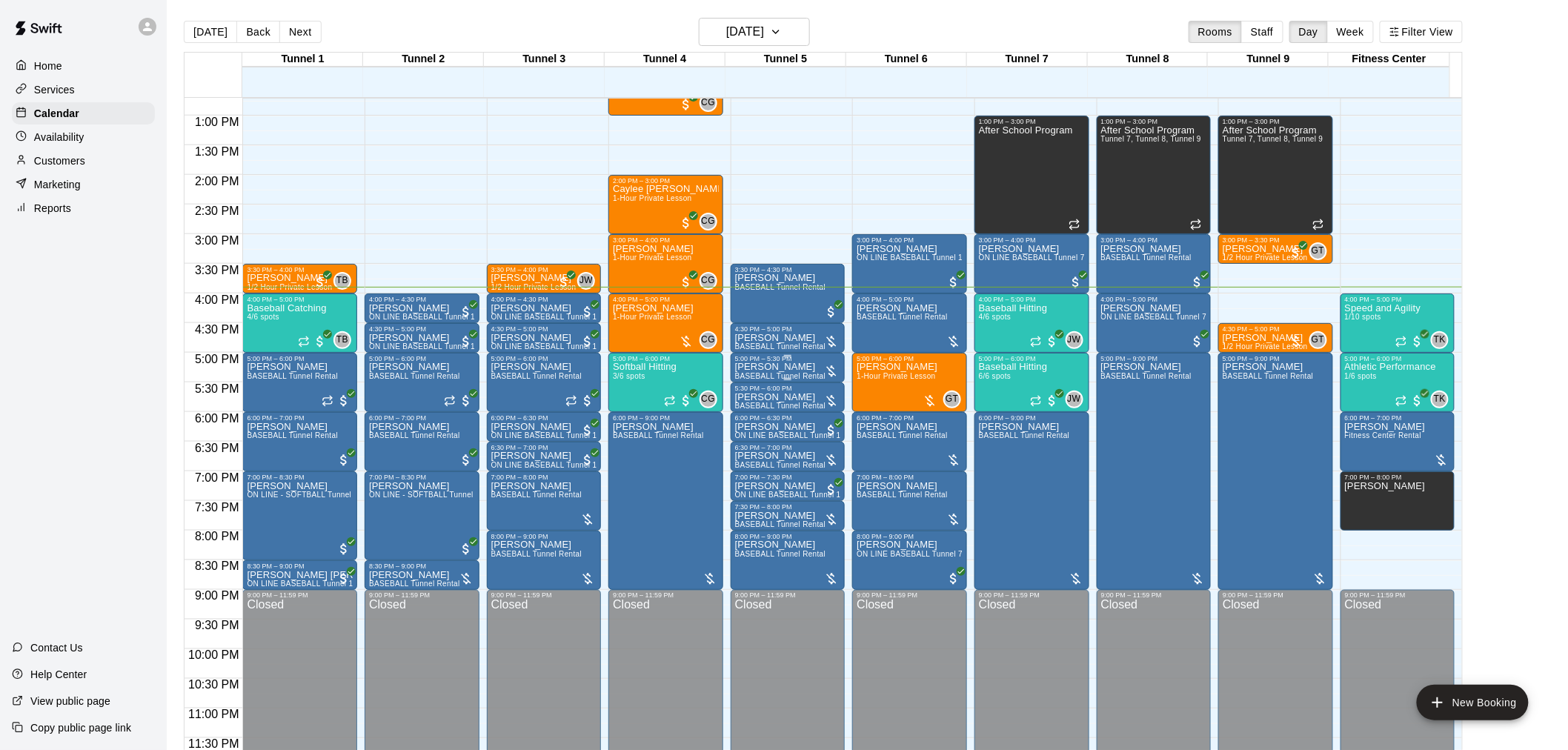
click at [805, 365] on div "[PERSON_NAME] BASEBALL Tunnel Rental" at bounding box center [781, 737] width 91 height 750
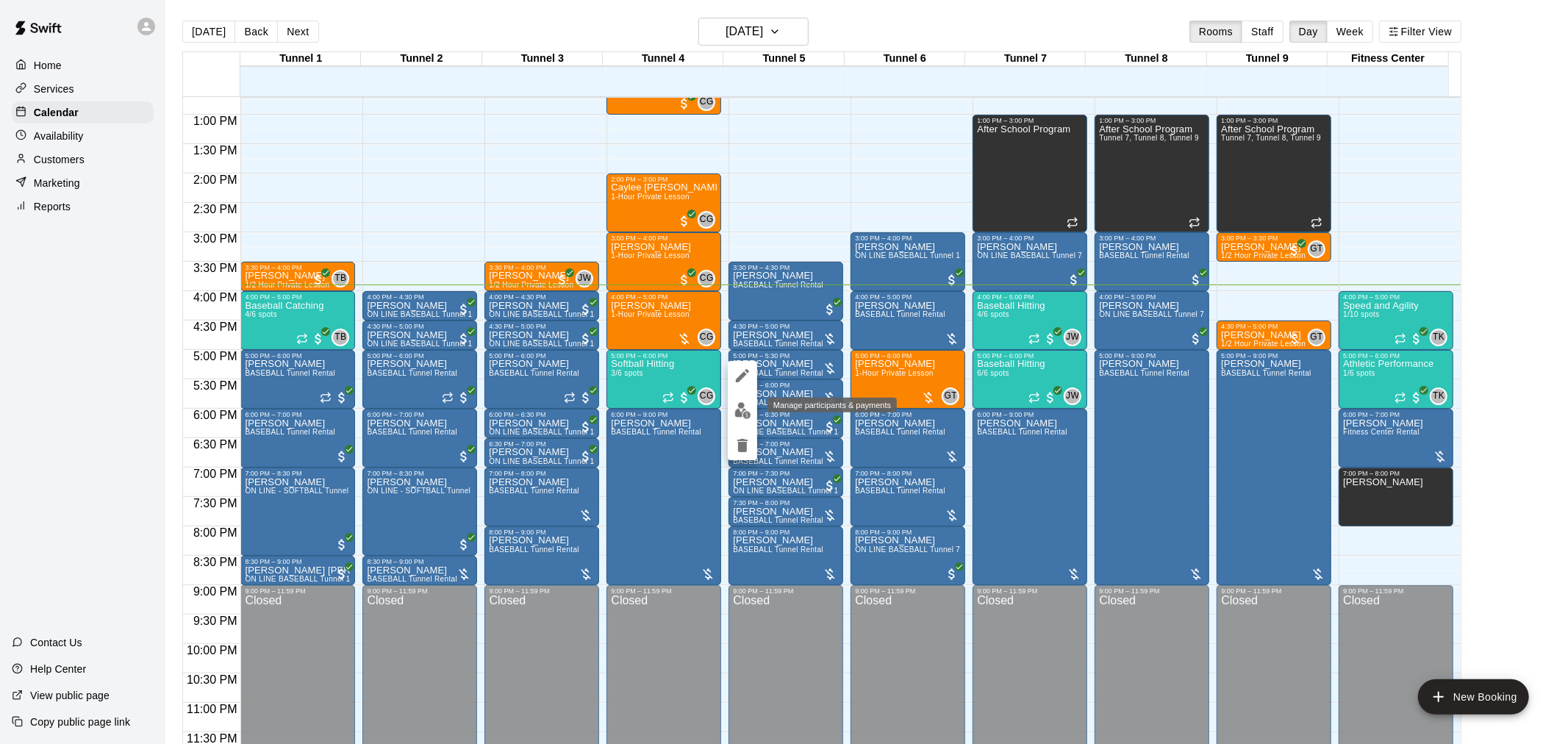
click at [751, 413] on img "edit" at bounding box center [743, 410] width 17 height 17
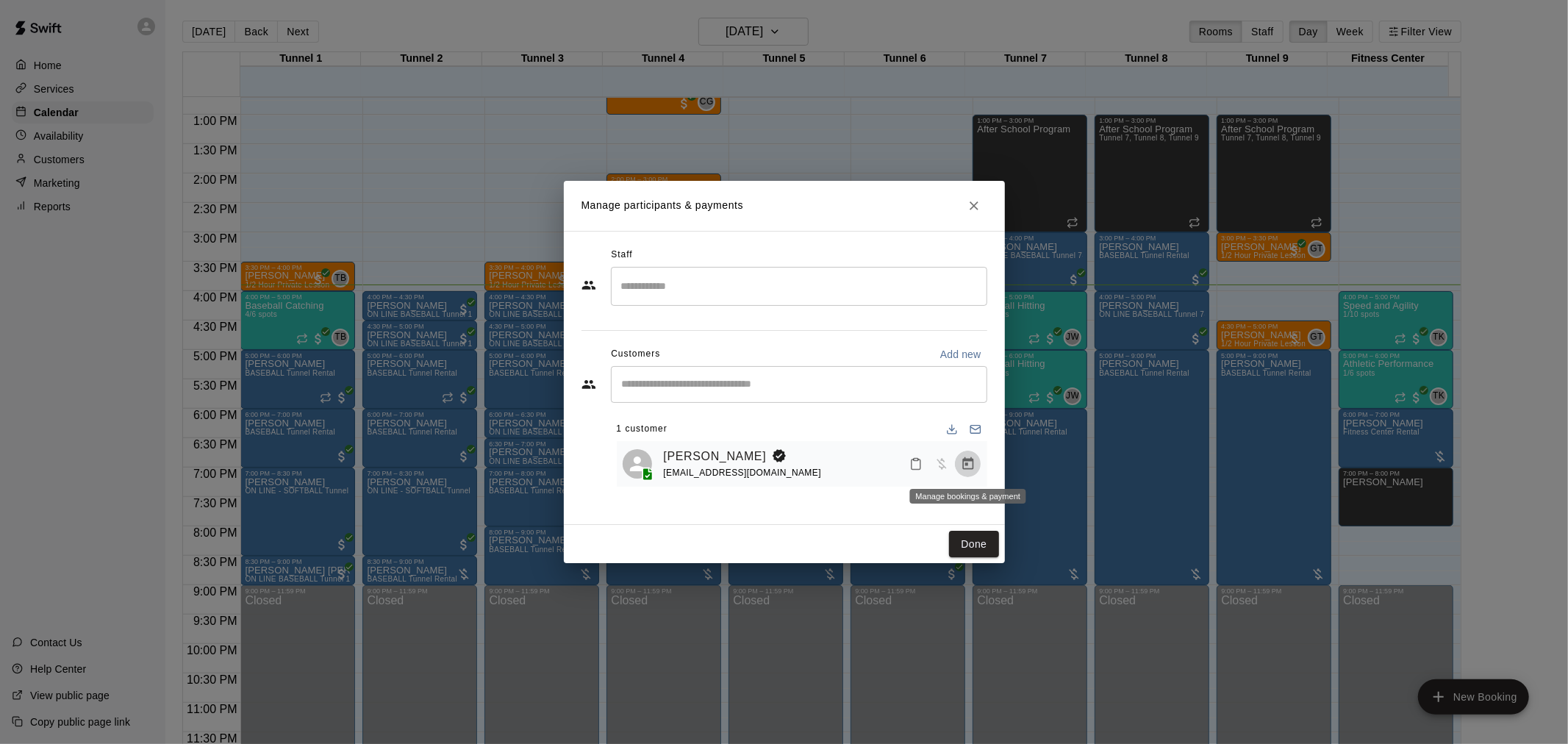
click at [973, 470] on icon "Manage bookings & payment" at bounding box center [968, 463] width 15 height 15
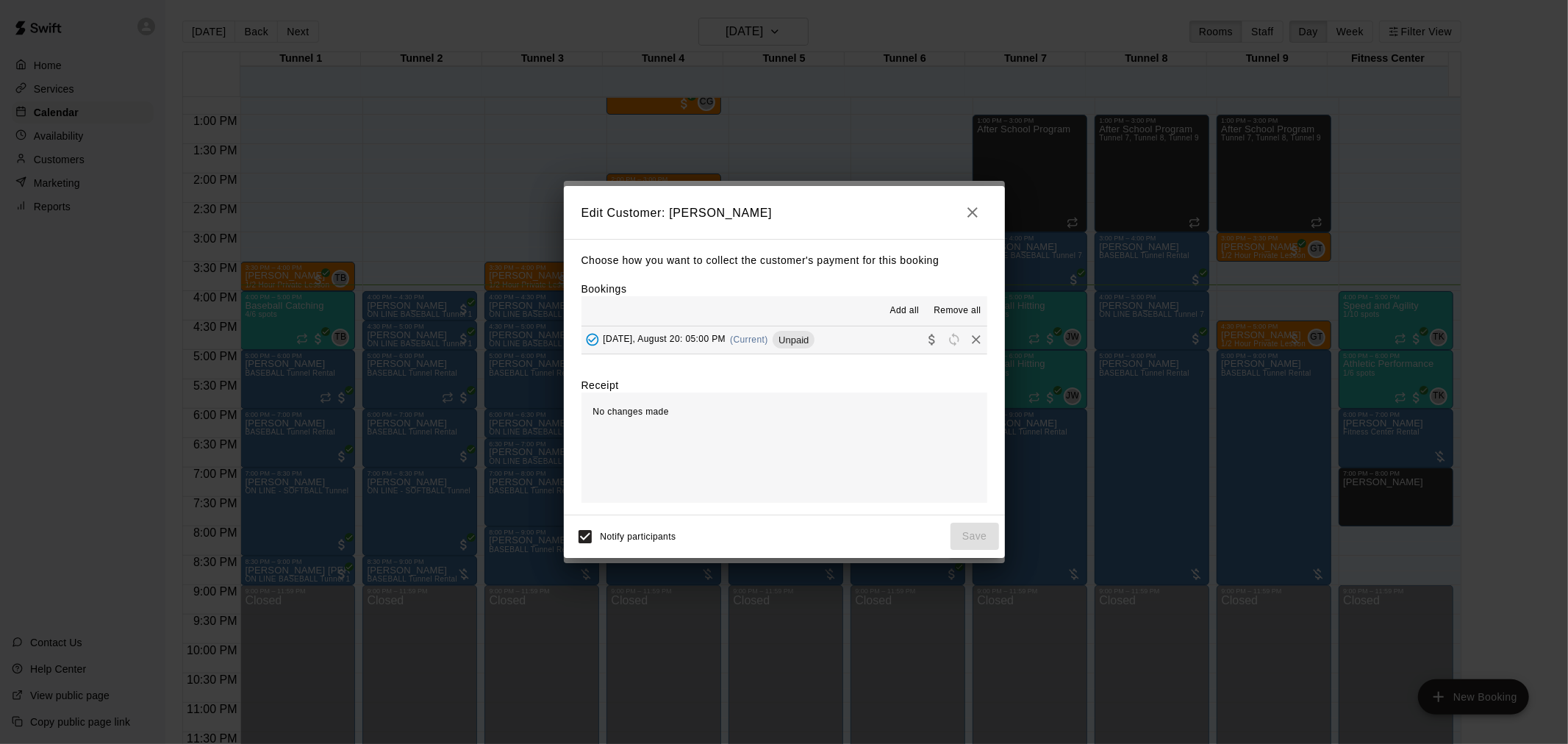
click at [763, 349] on div "[DATE], August 20: 05:00 PM (Current) Unpaid" at bounding box center [697, 339] width 233 height 22
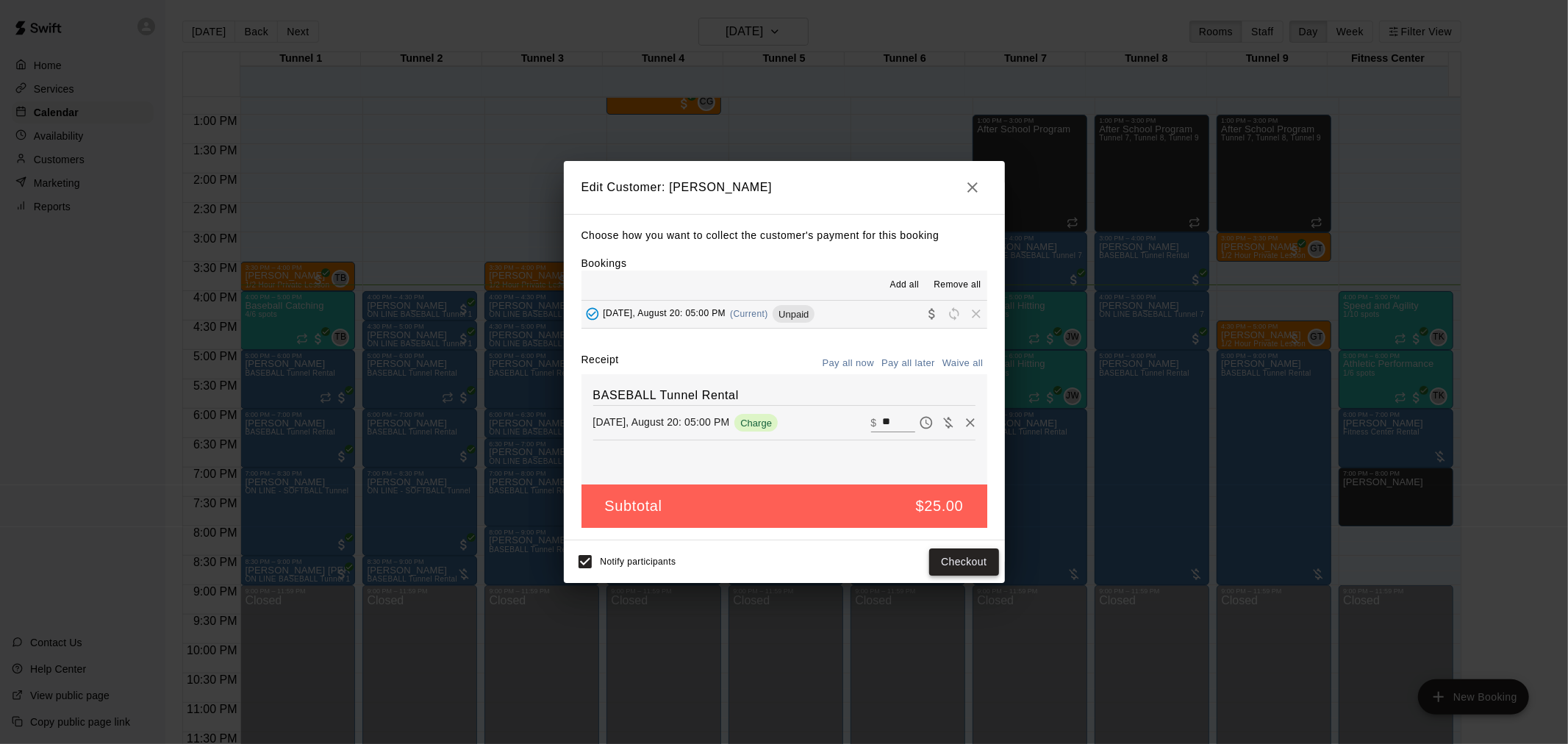
click at [962, 571] on button "Checkout" at bounding box center [964, 562] width 69 height 28
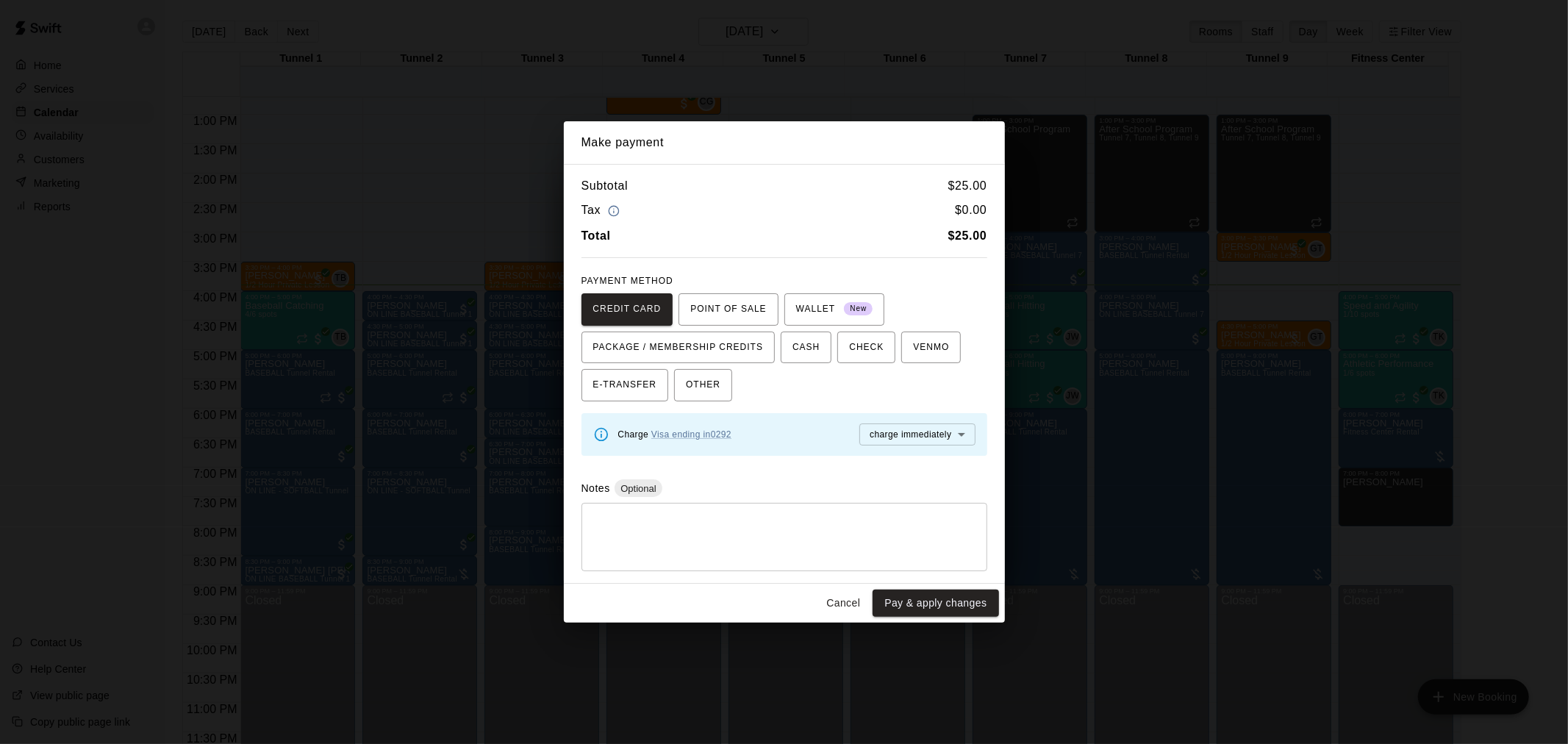
click at [941, 606] on button "Pay & apply changes" at bounding box center [935, 603] width 126 height 28
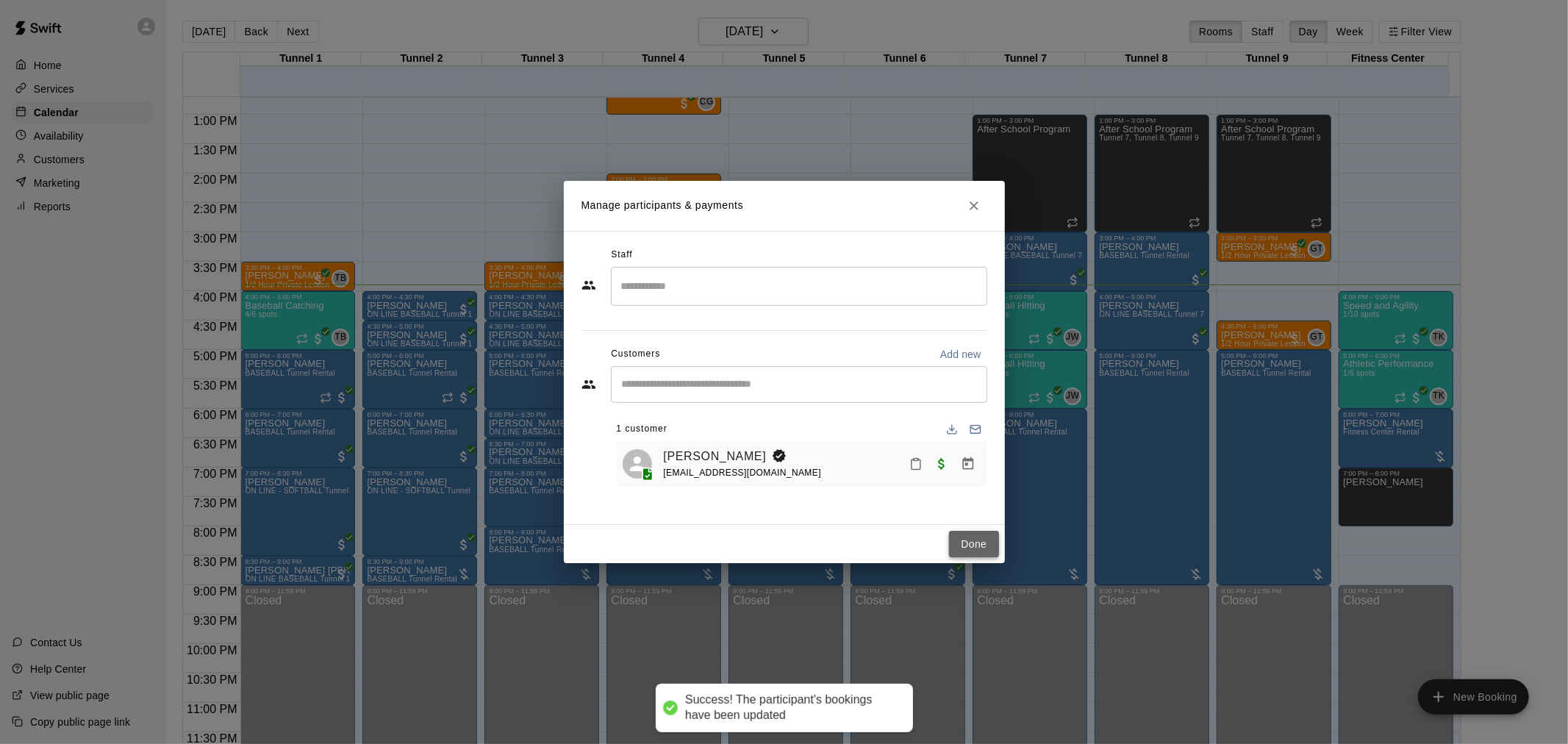
click at [972, 542] on button "Done" at bounding box center [973, 544] width 50 height 28
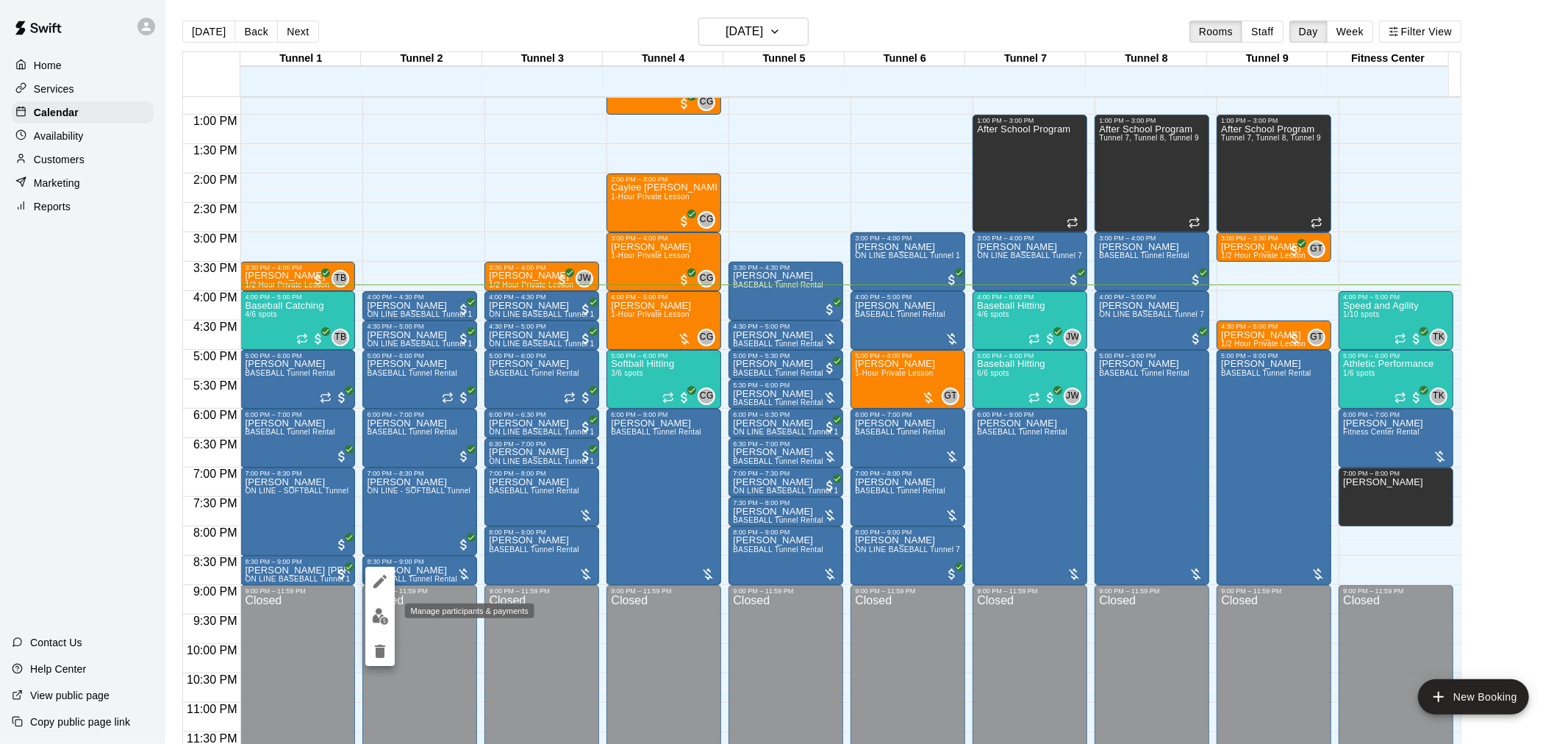
click at [379, 608] on img "edit" at bounding box center [380, 616] width 17 height 17
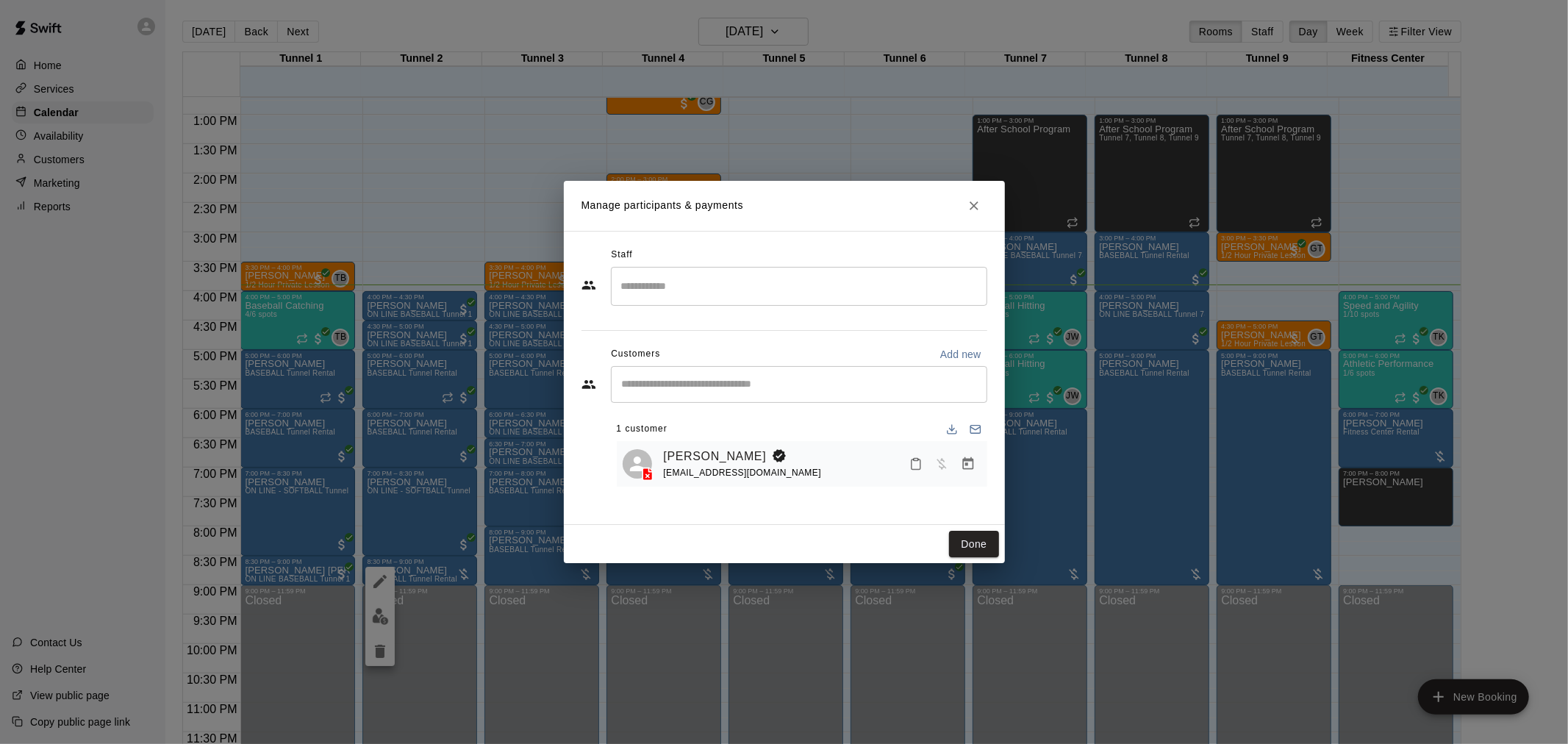
click at [653, 473] on icon at bounding box center [648, 474] width 15 height 15
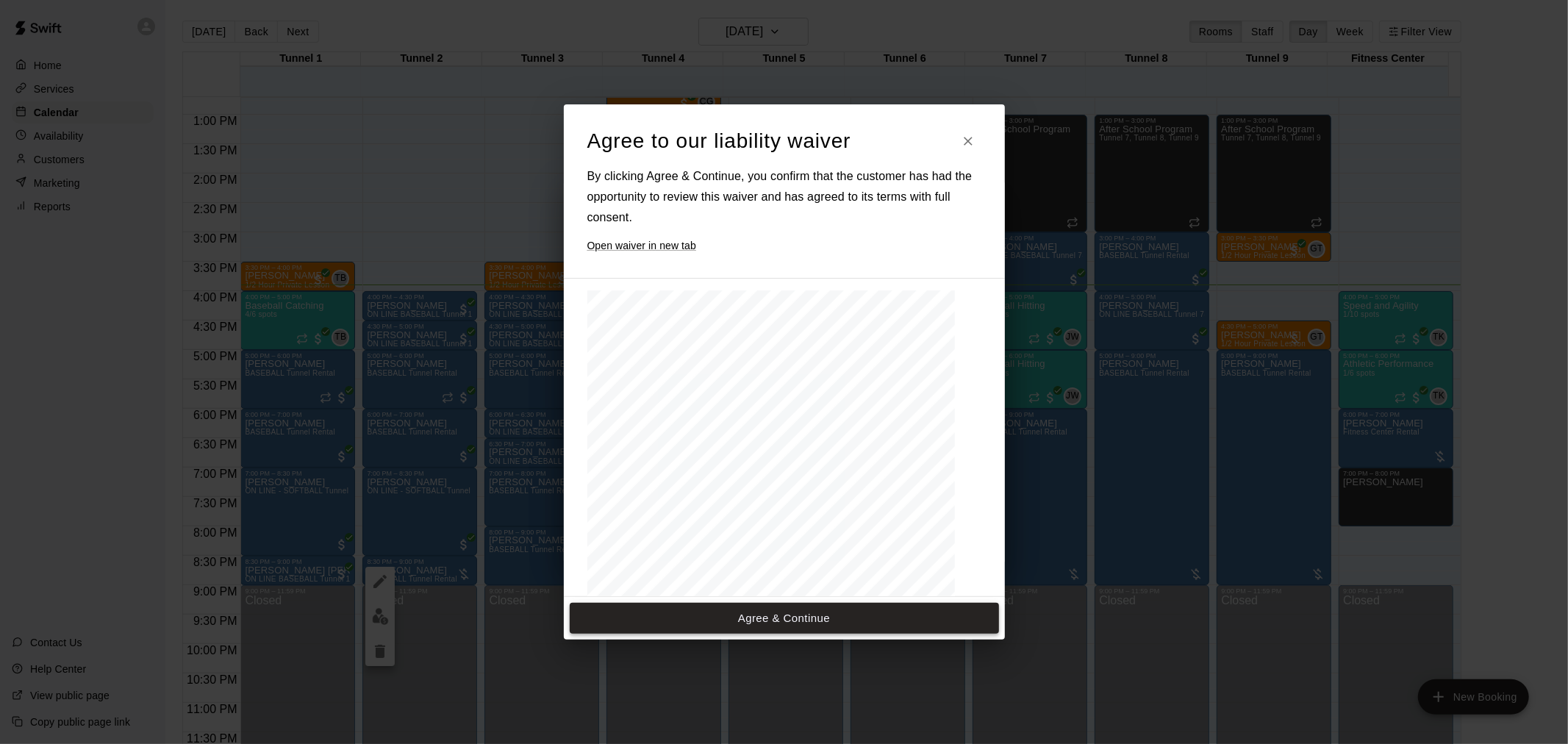
click at [839, 613] on button "Agree & Continue" at bounding box center [784, 618] width 429 height 31
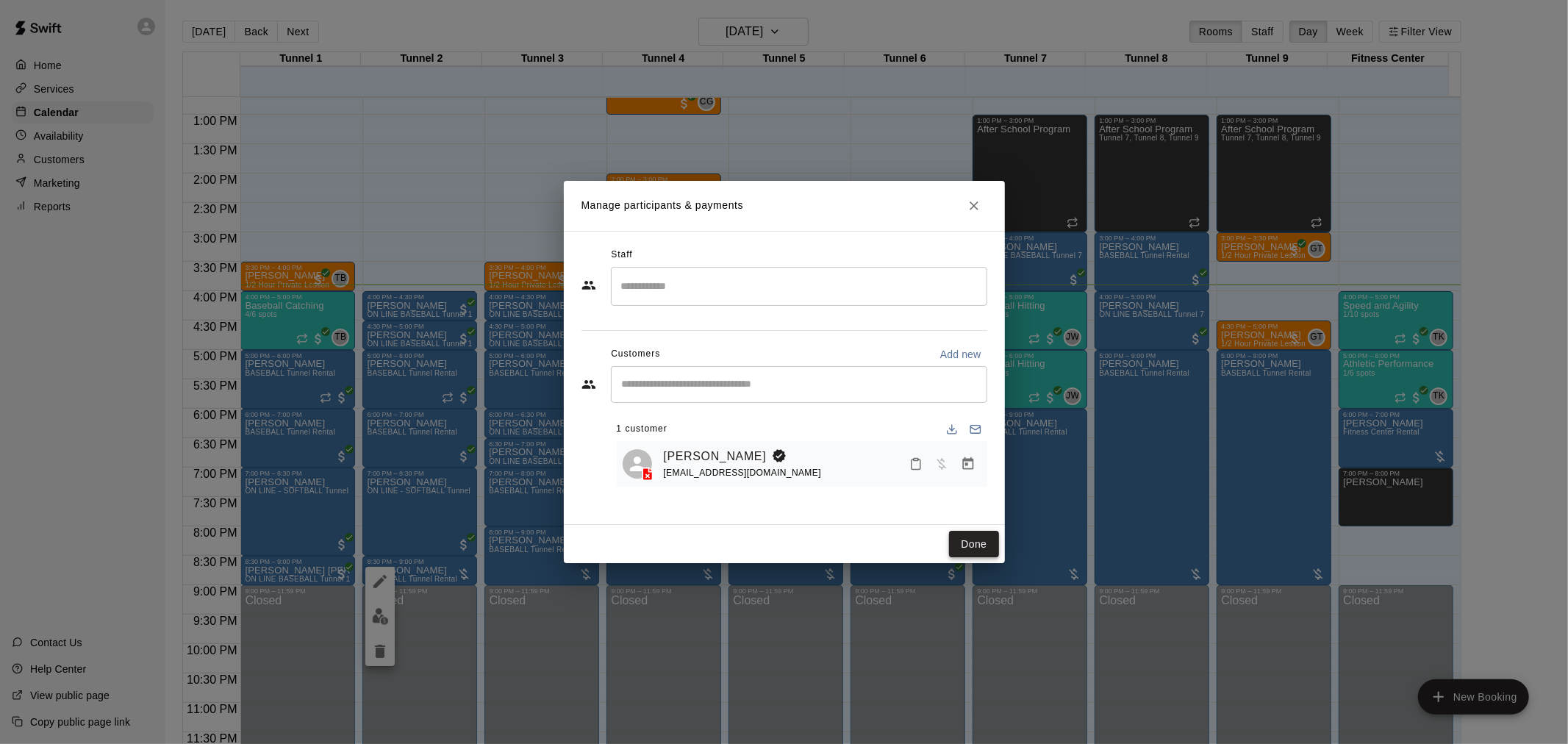
click at [965, 542] on button "Done" at bounding box center [973, 544] width 50 height 28
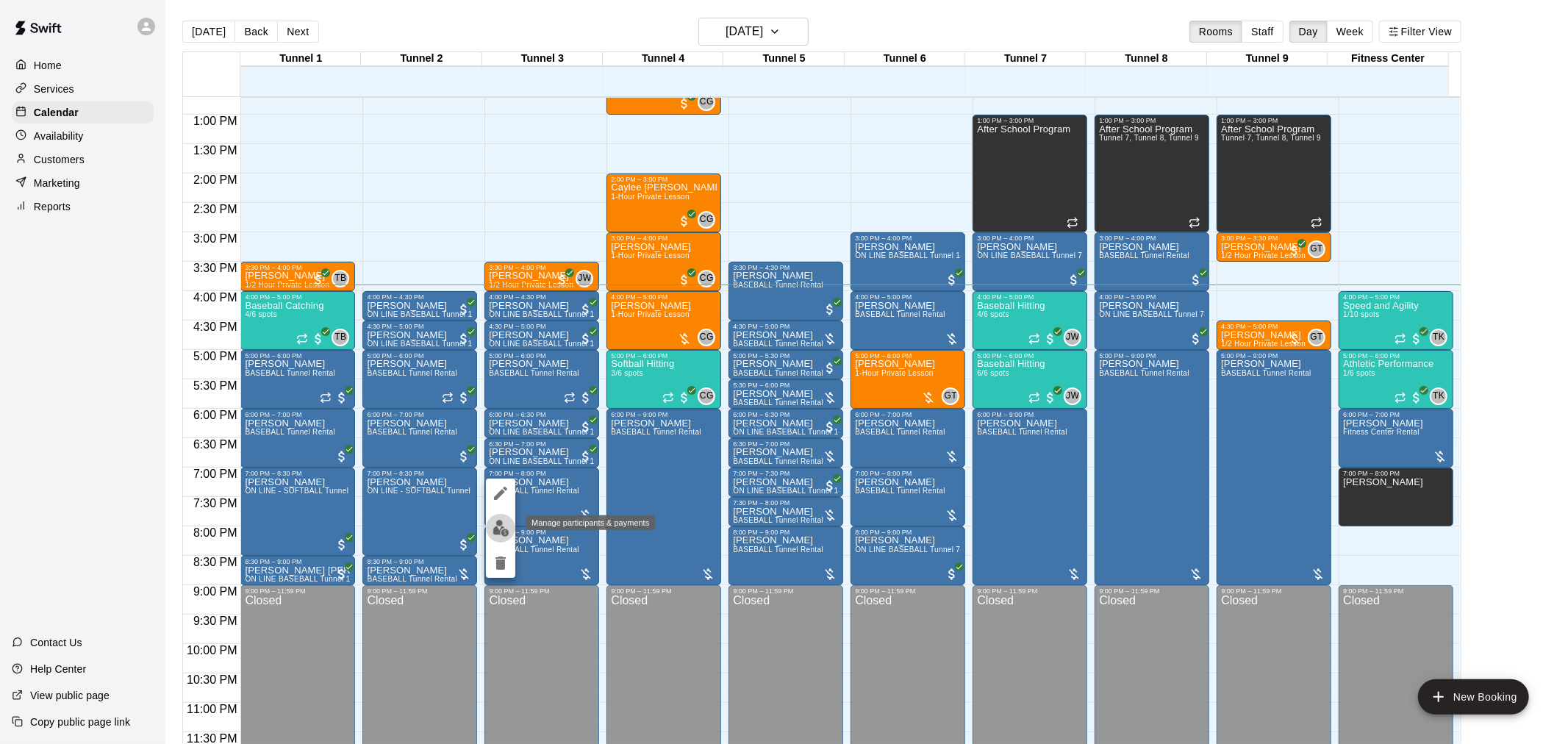
click at [509, 525] on button "edit" at bounding box center [500, 528] width 29 height 28
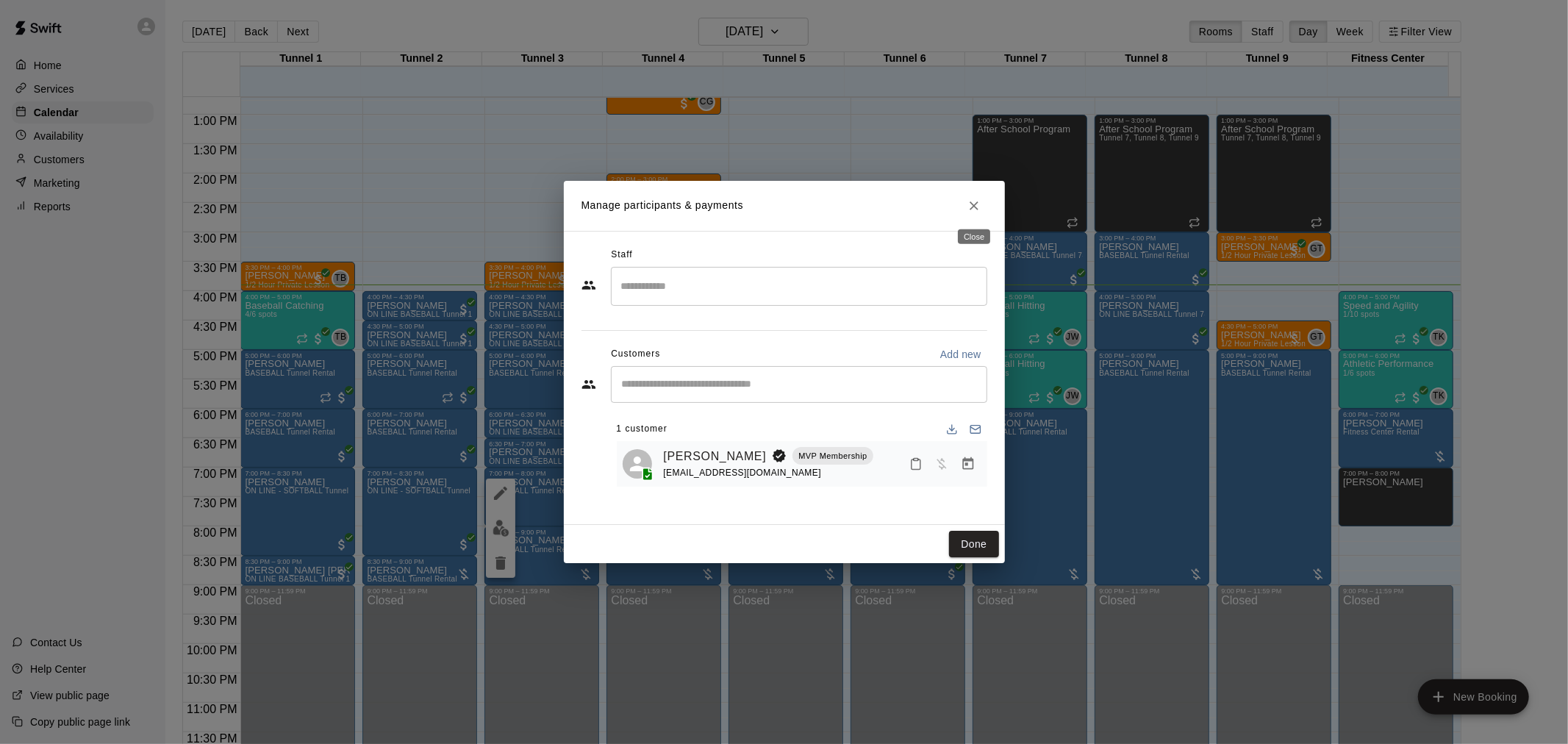
click at [974, 204] on icon "Close" at bounding box center [974, 206] width 9 height 9
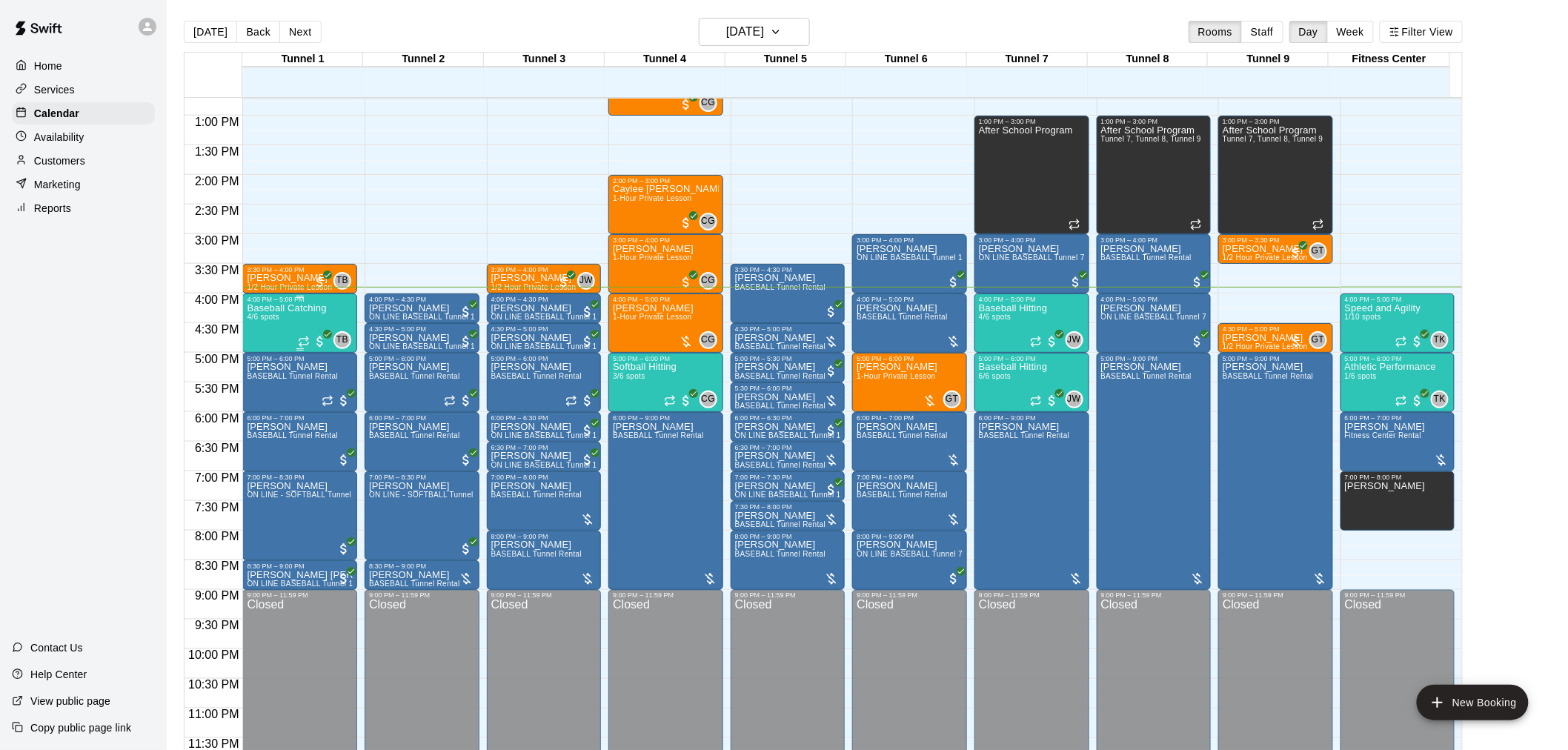
click at [278, 315] on span "4/6 spots" at bounding box center [263, 317] width 32 height 8
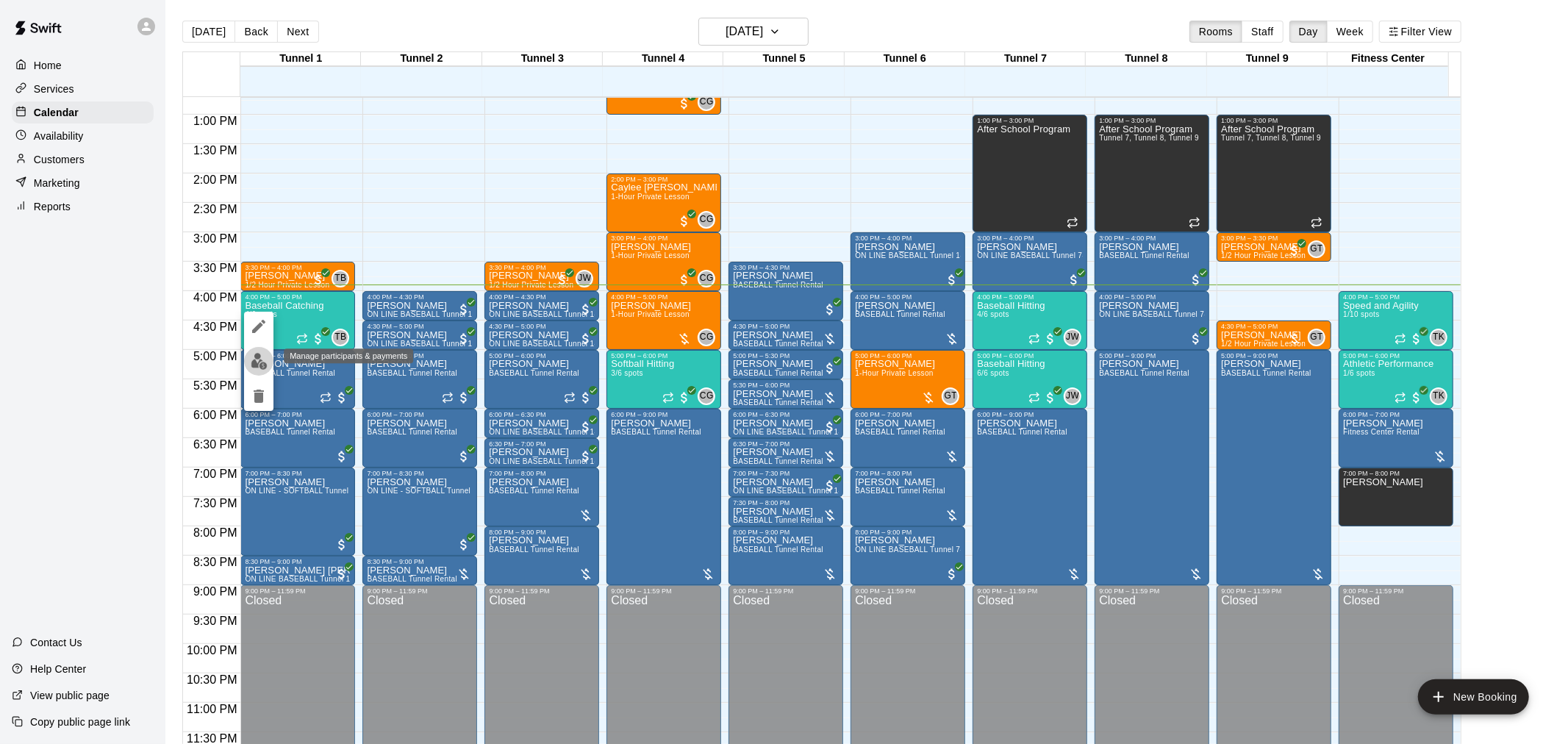
click at [259, 362] on img "edit" at bounding box center [258, 361] width 17 height 17
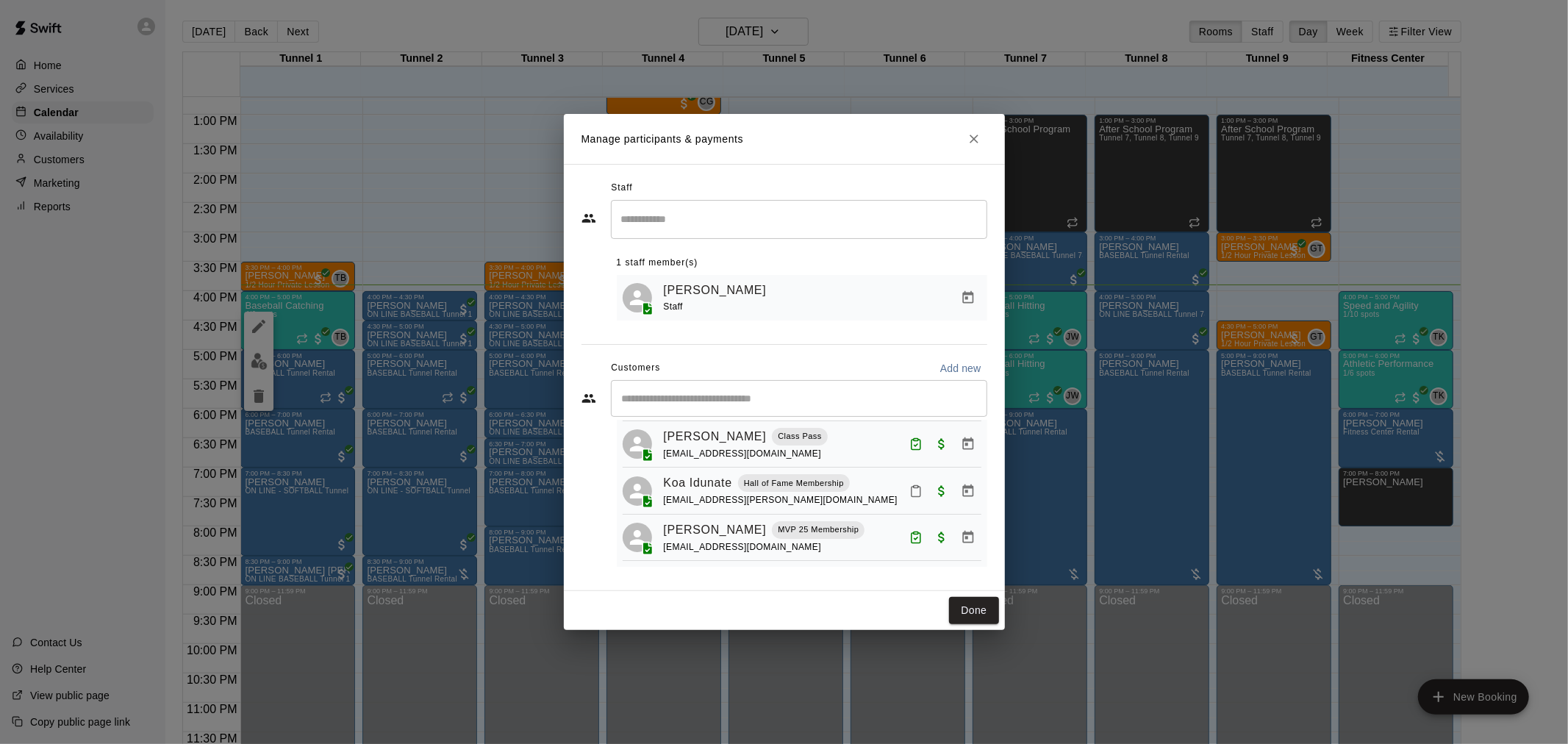
scroll to position [91, 0]
click at [914, 486] on rect "Mark attendance" at bounding box center [916, 487] width 4 height 2
click at [939, 497] on li "[PERSON_NAME] attended" at bounding box center [999, 495] width 172 height 24
click at [958, 607] on button "Done" at bounding box center [973, 611] width 50 height 28
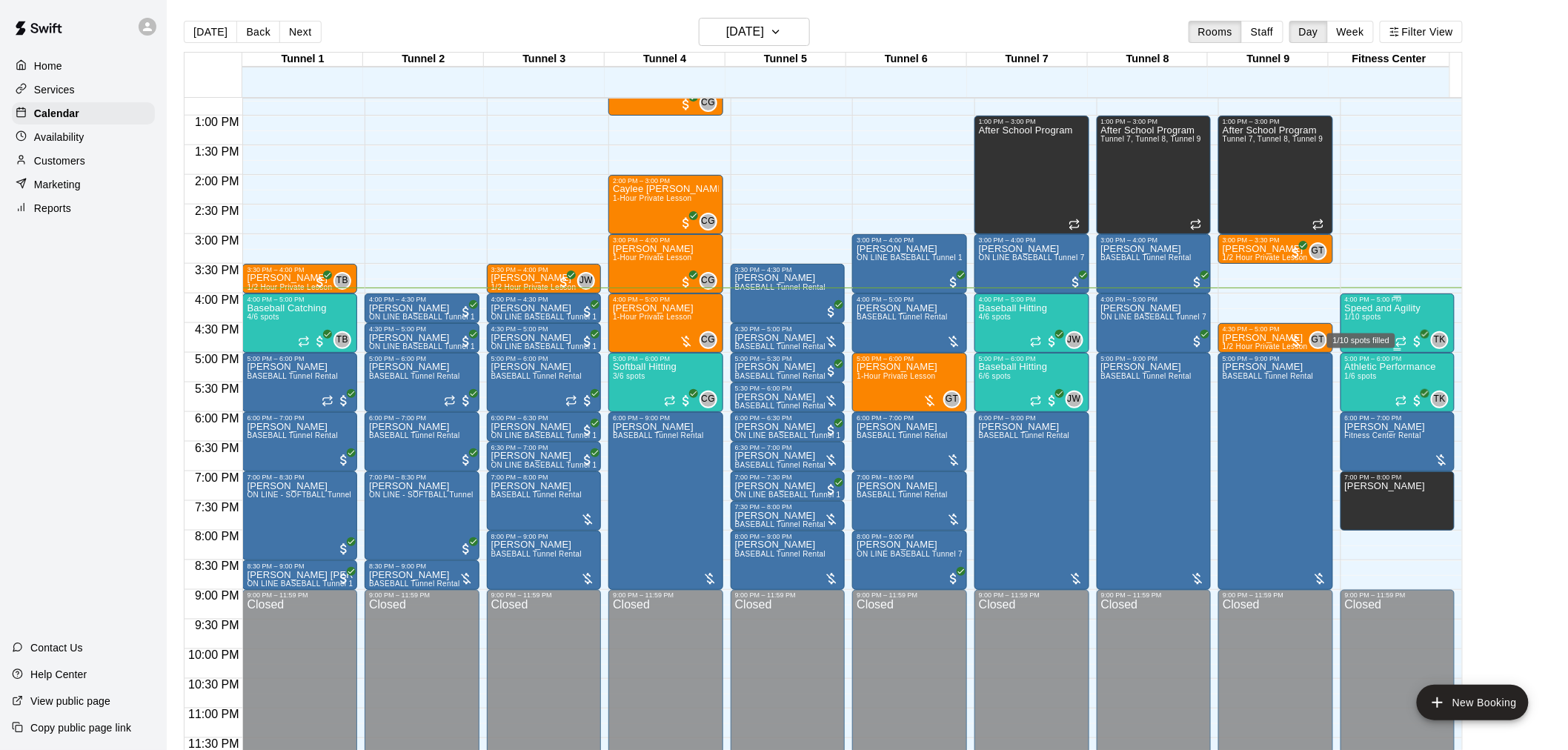
click at [1357, 316] on span "1/10 spots" at bounding box center [1363, 317] width 37 height 8
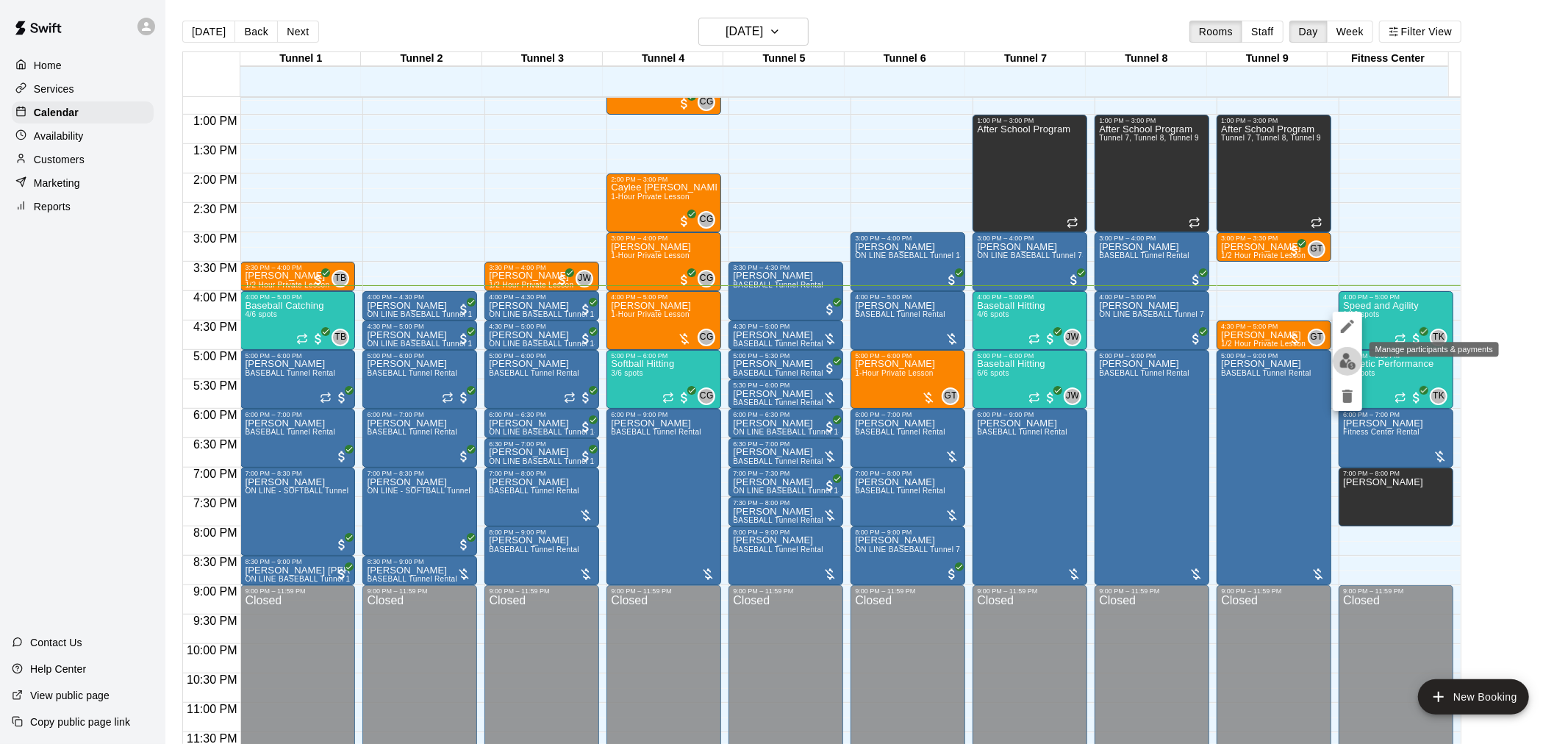
click at [1343, 355] on img "edit" at bounding box center [1347, 361] width 17 height 17
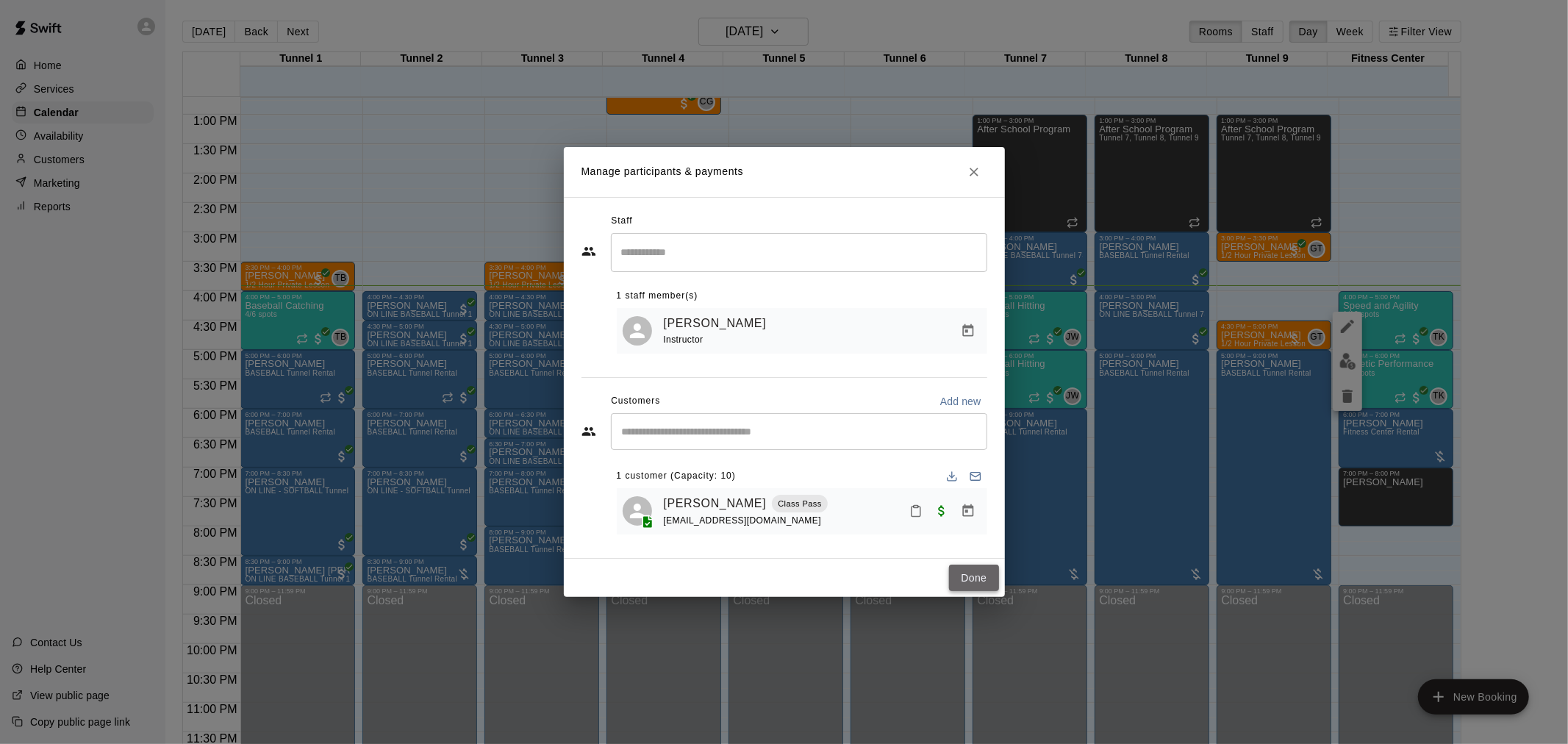
click at [973, 585] on button "Done" at bounding box center [973, 578] width 50 height 28
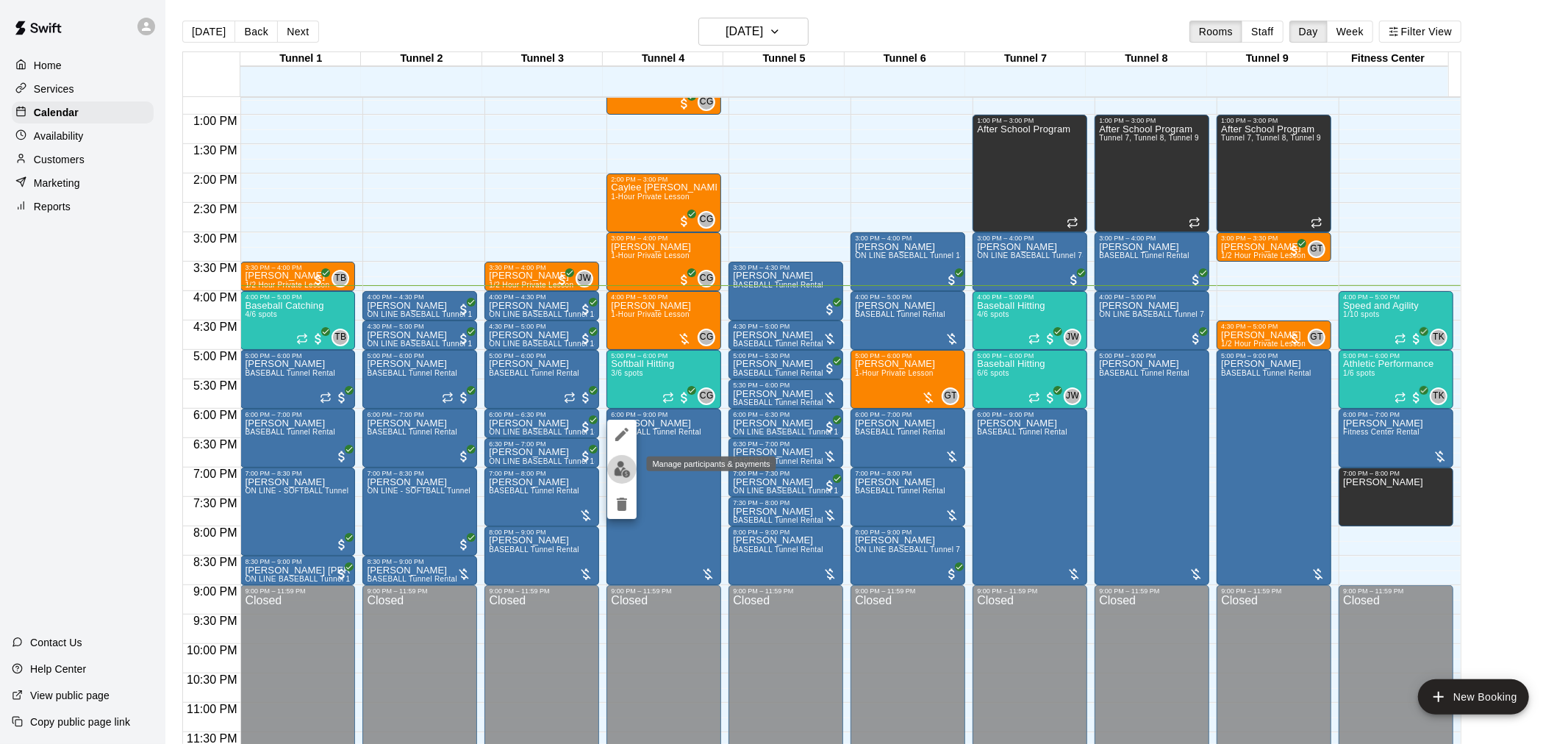
click at [625, 473] on img "edit" at bounding box center [622, 469] width 17 height 17
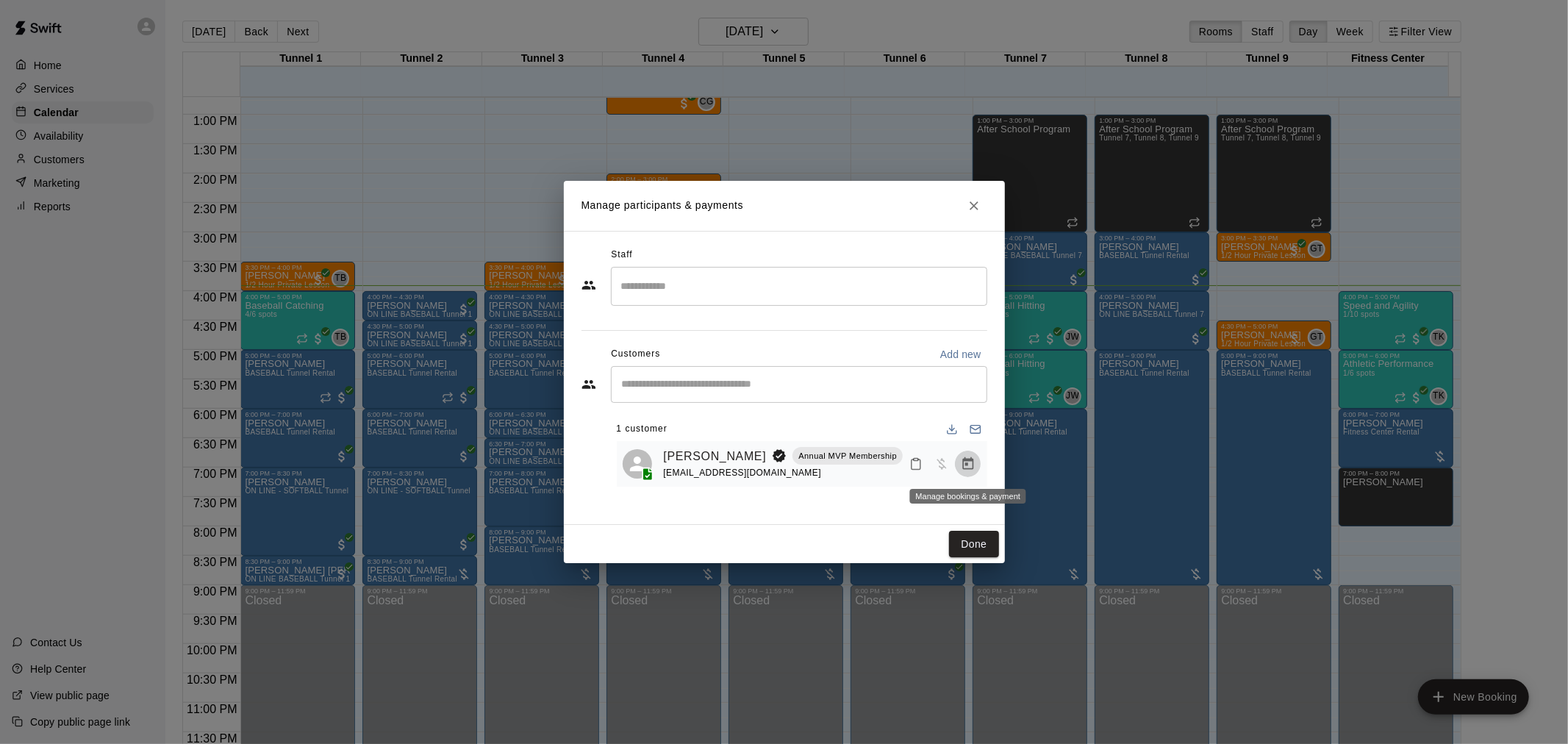
click at [963, 474] on button "Manage bookings & payment" at bounding box center [968, 464] width 27 height 27
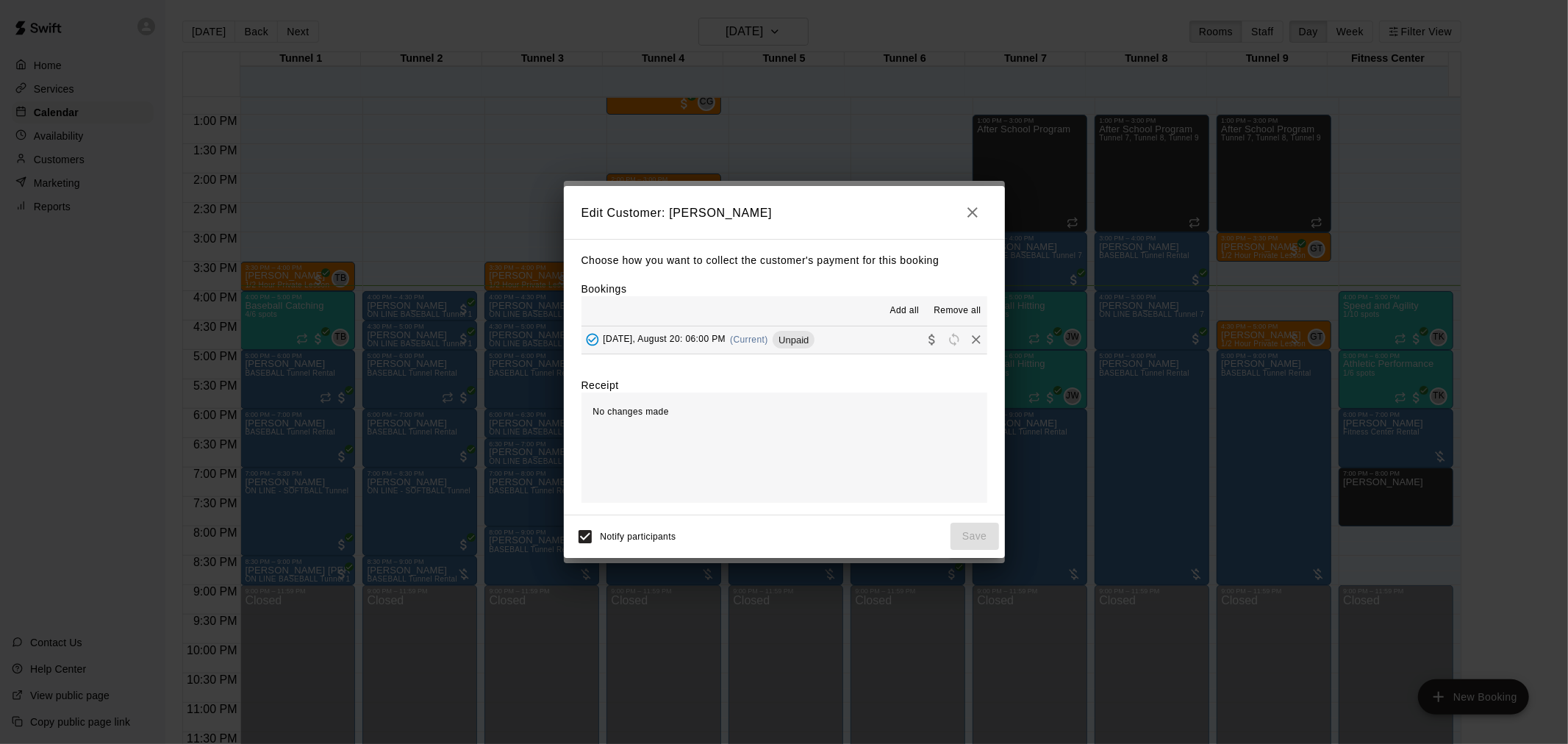
click at [981, 225] on h2 "Edit Customer: [PERSON_NAME]" at bounding box center [784, 213] width 441 height 53
click at [973, 221] on button "button" at bounding box center [972, 212] width 29 height 29
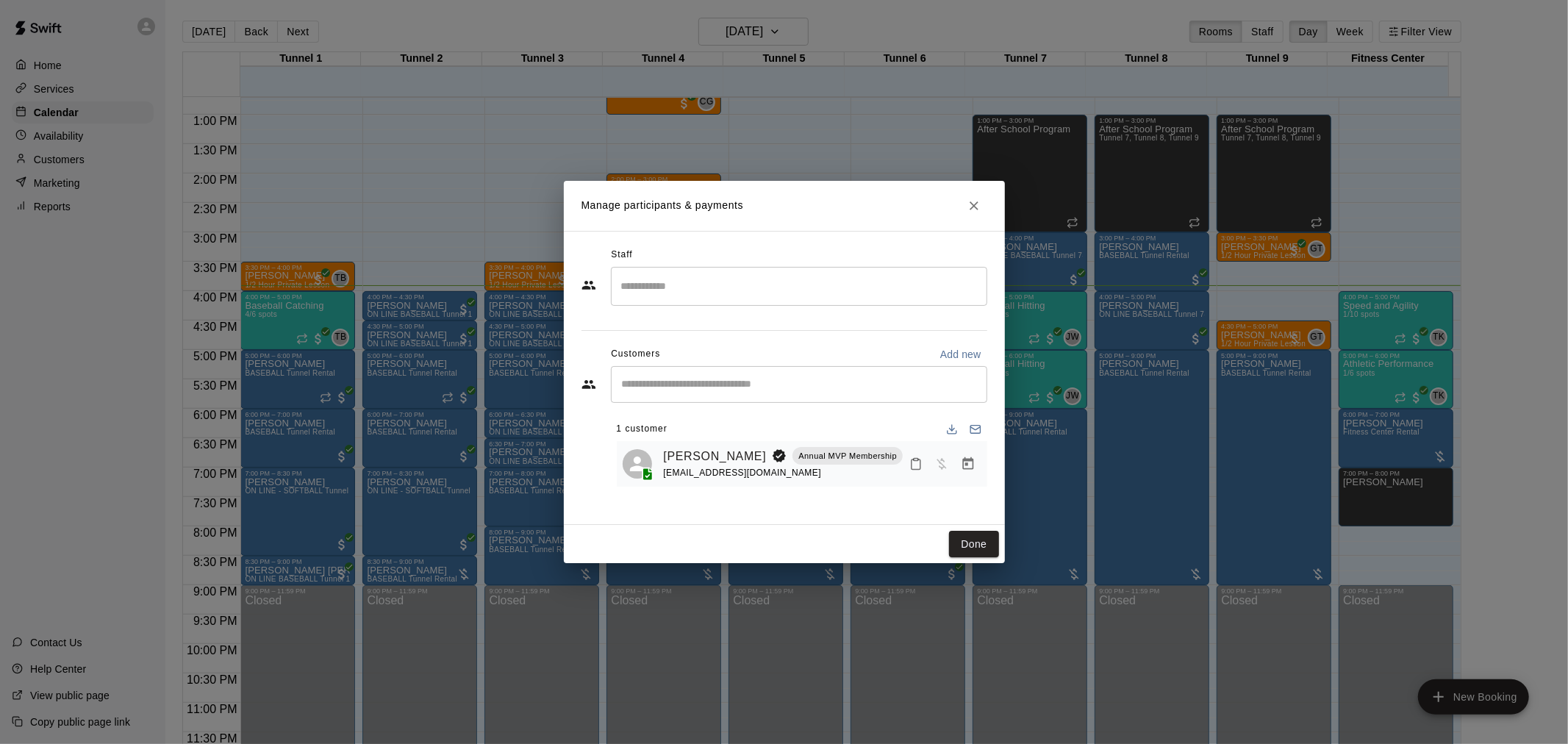
click at [975, 185] on h2 "Manage participants & payments" at bounding box center [784, 206] width 441 height 50
click at [964, 473] on button "Manage bookings & payment" at bounding box center [968, 464] width 27 height 27
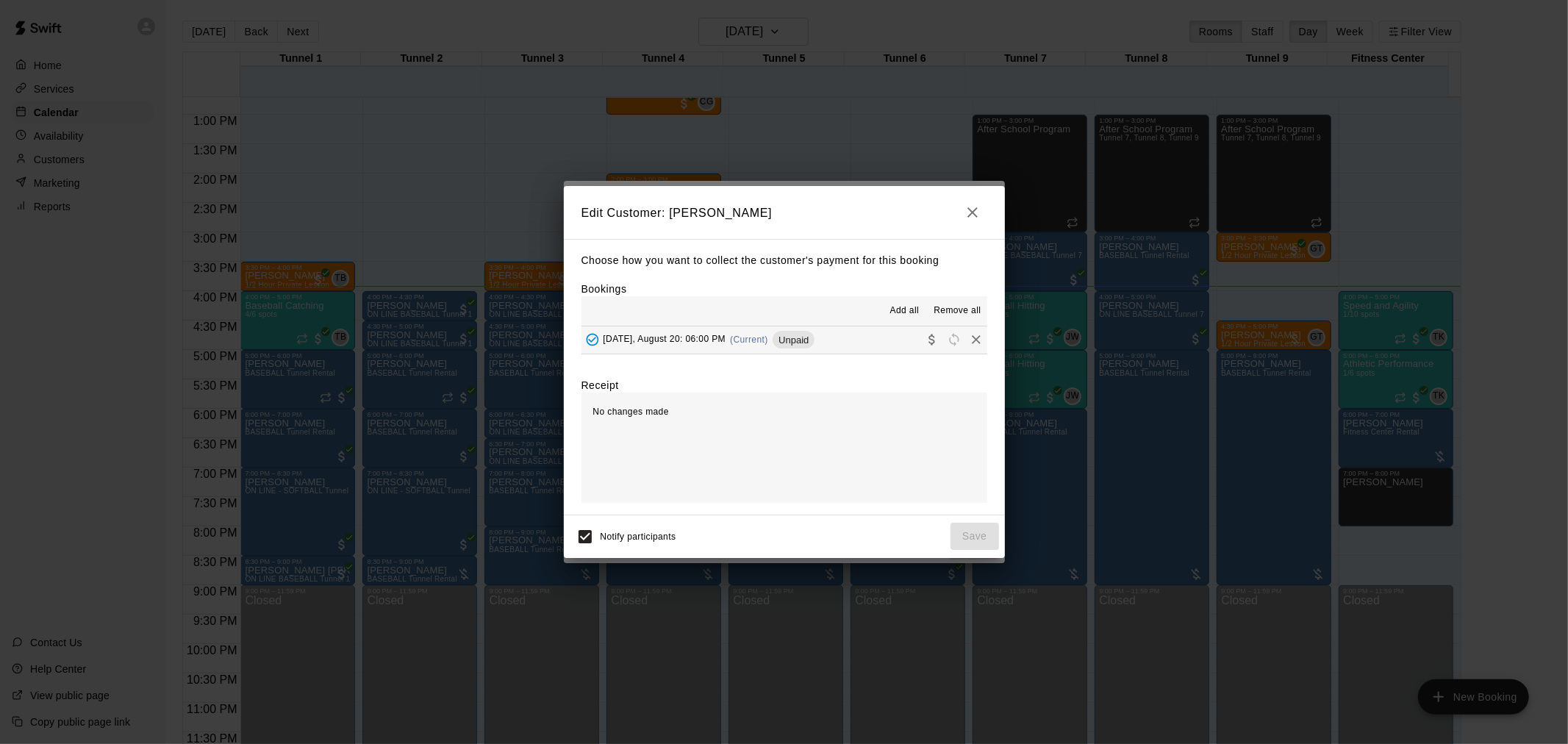
click at [758, 340] on span "(Current)" at bounding box center [749, 340] width 38 height 11
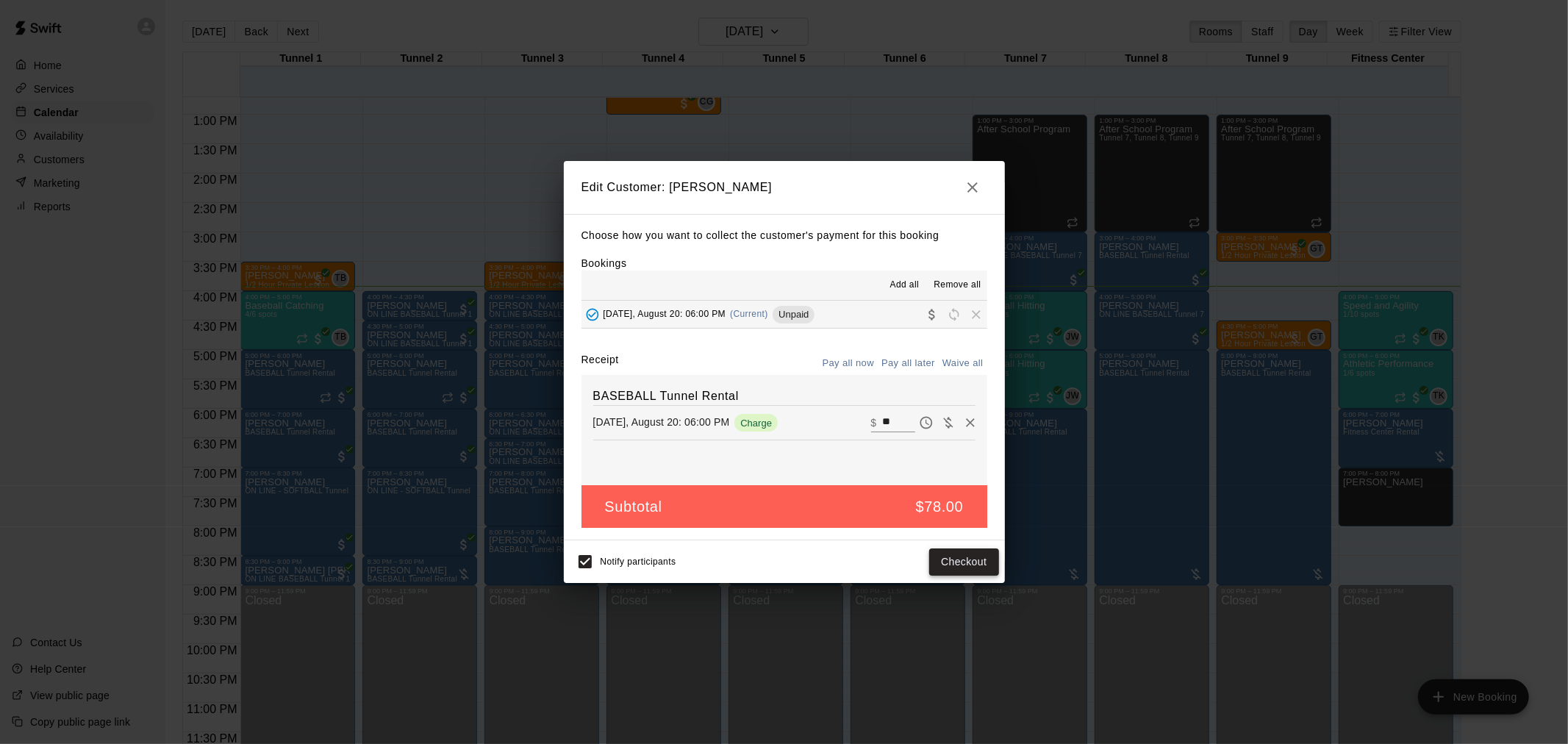
click at [970, 558] on button "Checkout" at bounding box center [964, 562] width 69 height 28
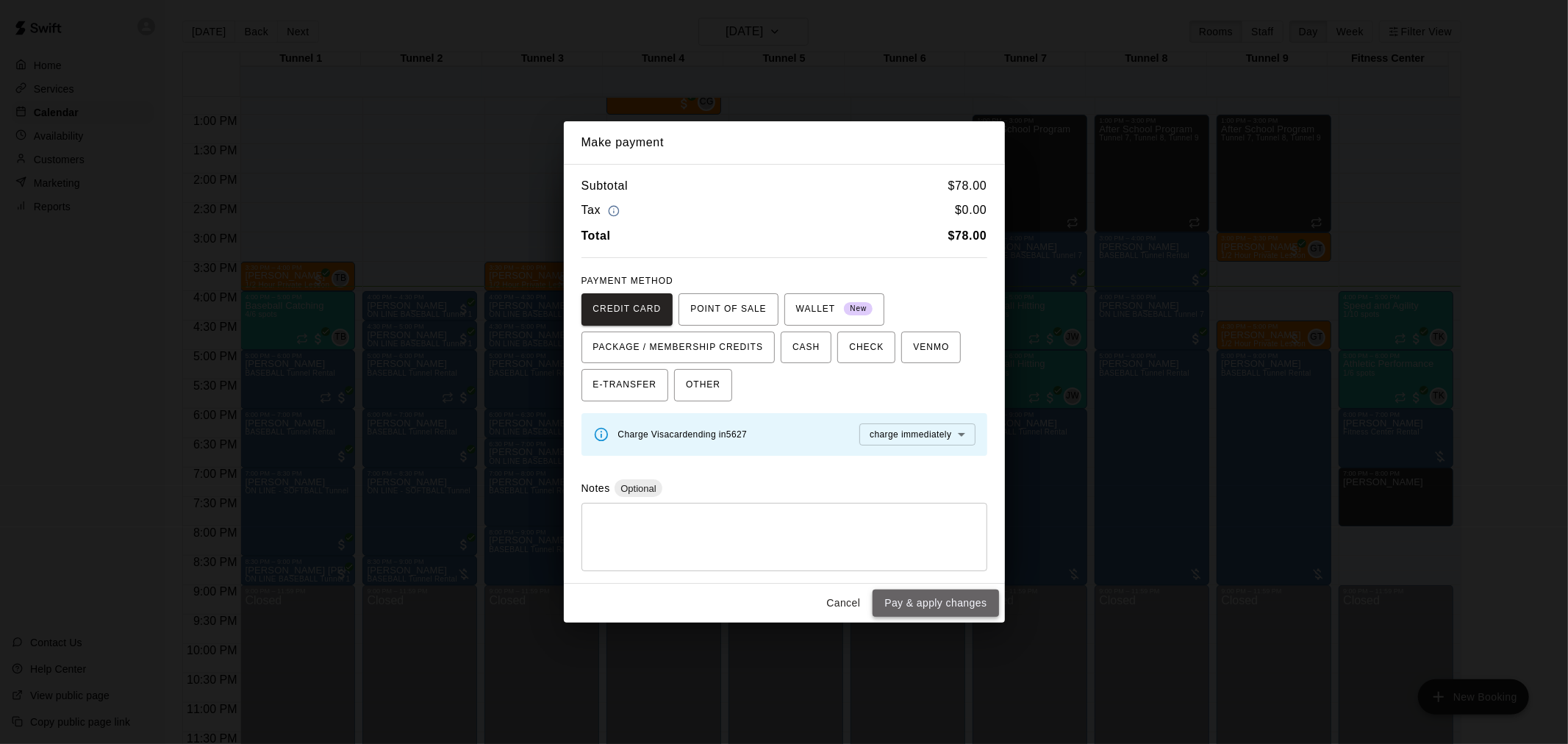
click at [959, 601] on button "Pay & apply changes" at bounding box center [935, 603] width 126 height 28
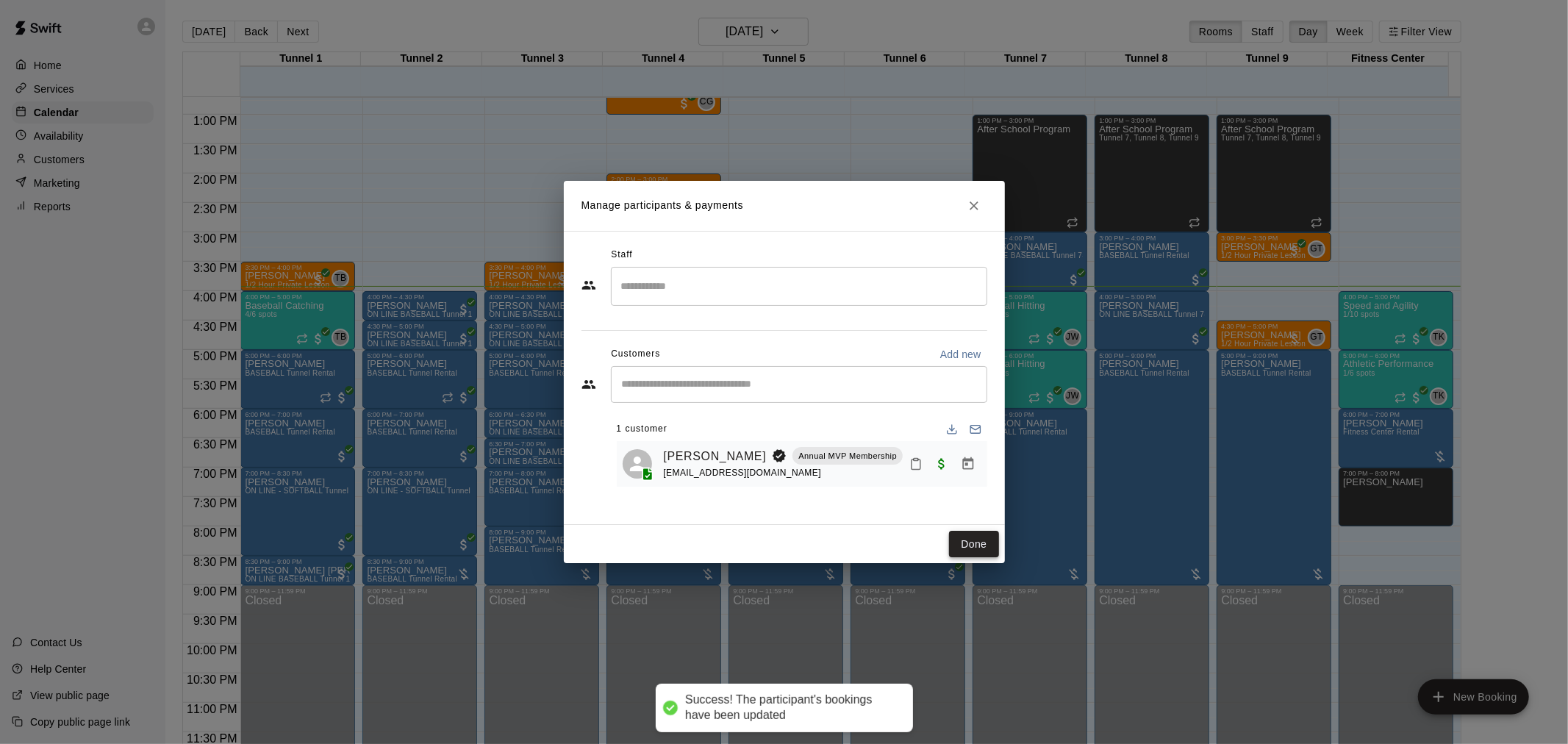
click at [971, 547] on button "Done" at bounding box center [973, 544] width 50 height 28
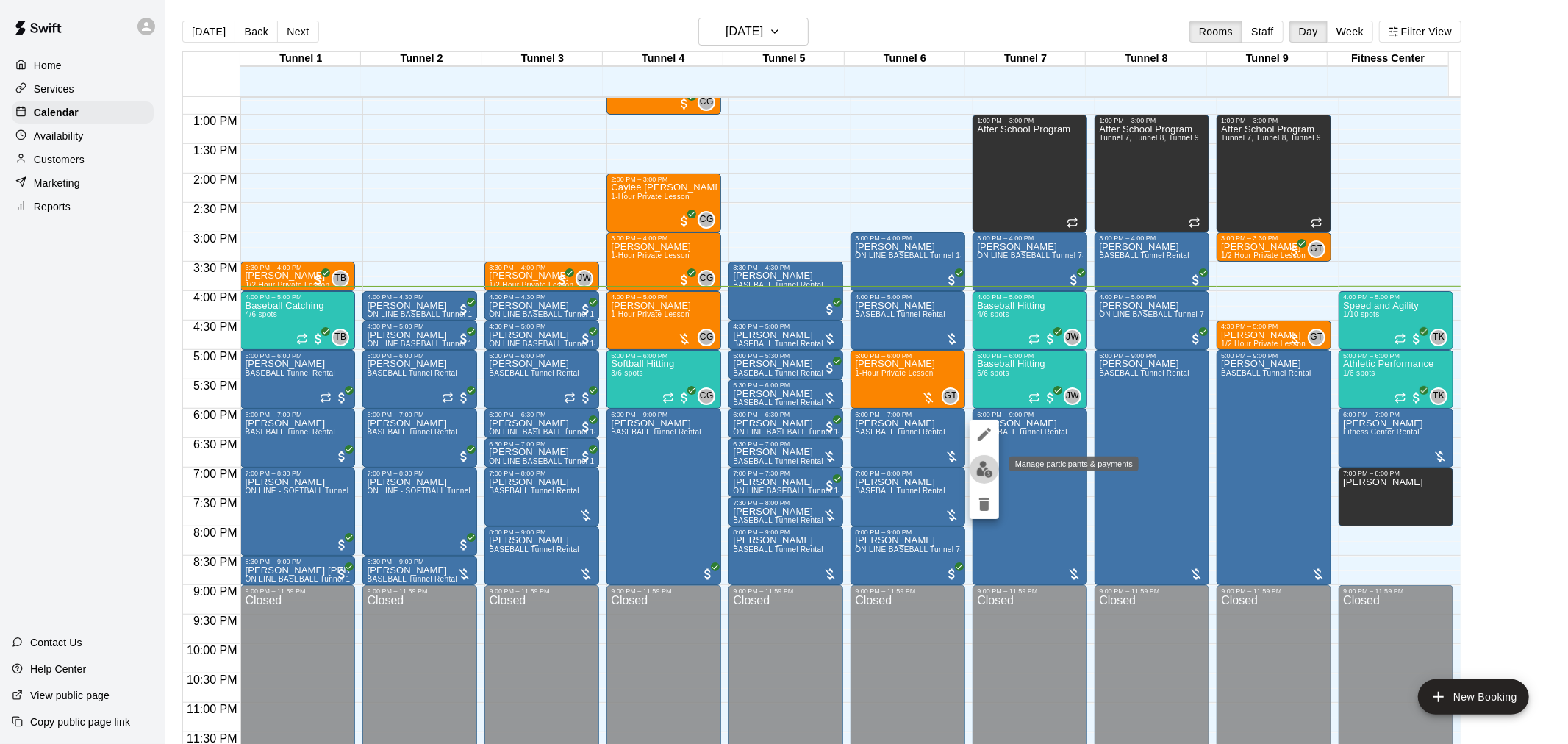
click at [982, 471] on img "edit" at bounding box center [984, 469] width 17 height 17
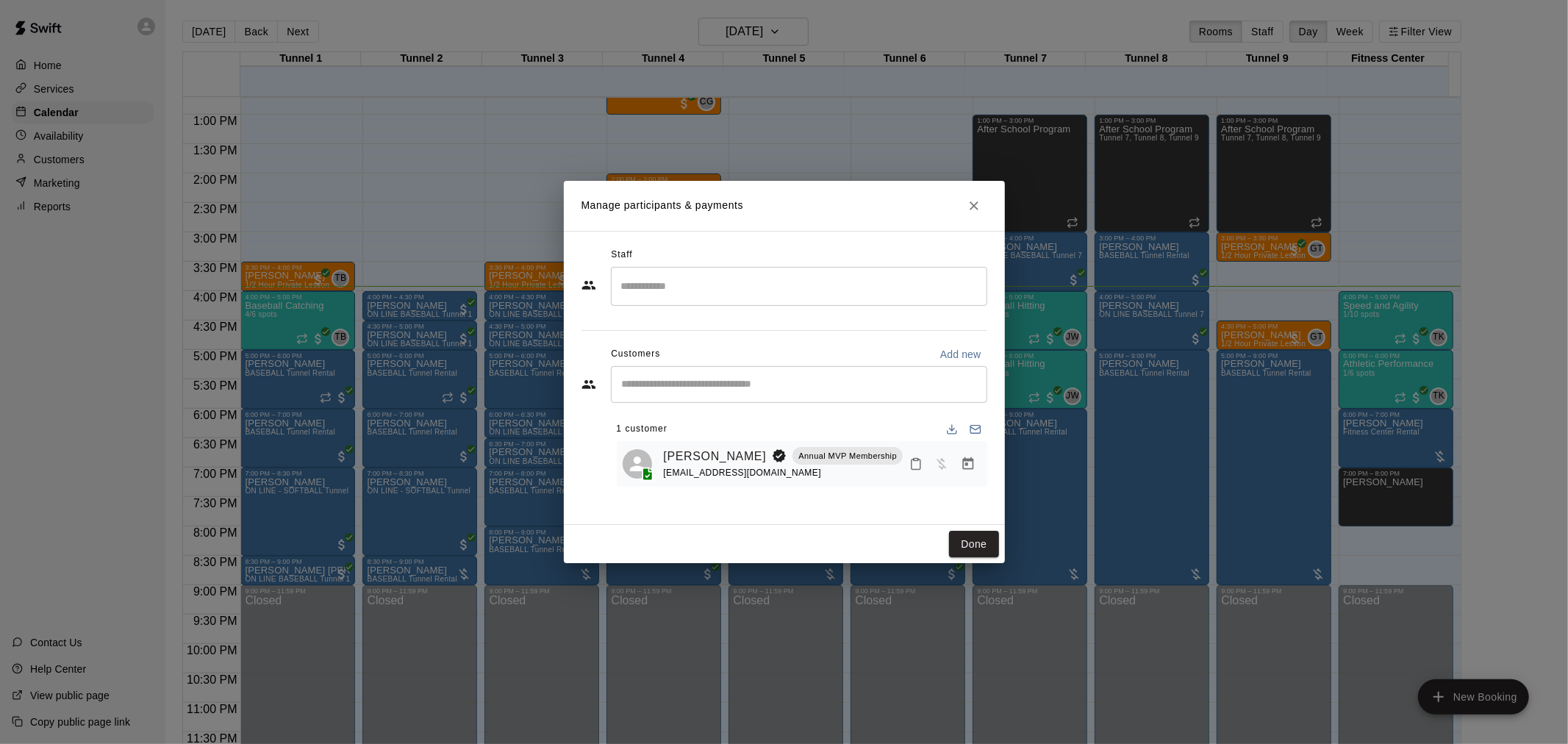
click at [966, 465] on icon "Manage bookings & payment" at bounding box center [967, 463] width 11 height 12
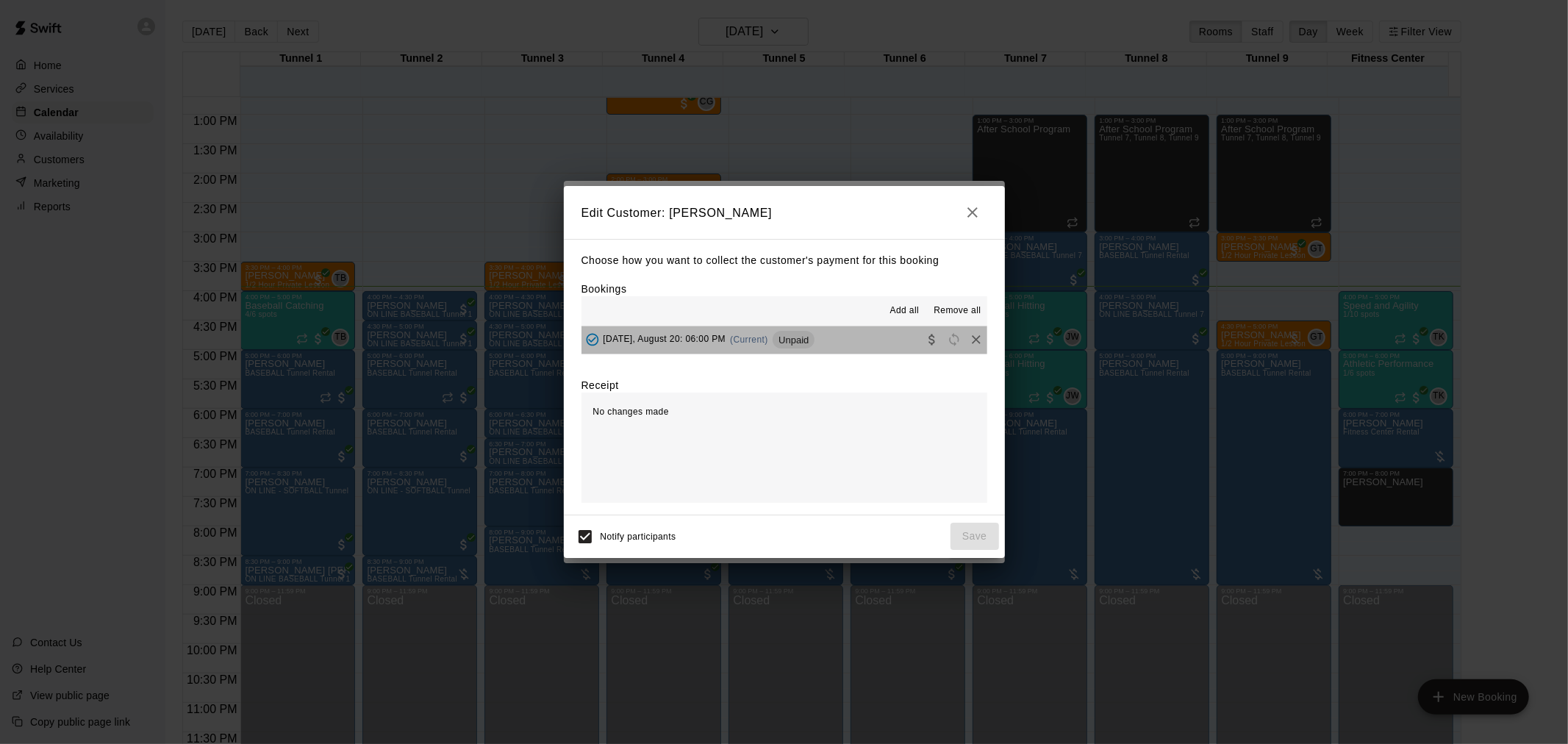
click at [799, 343] on span "Unpaid" at bounding box center [793, 340] width 42 height 11
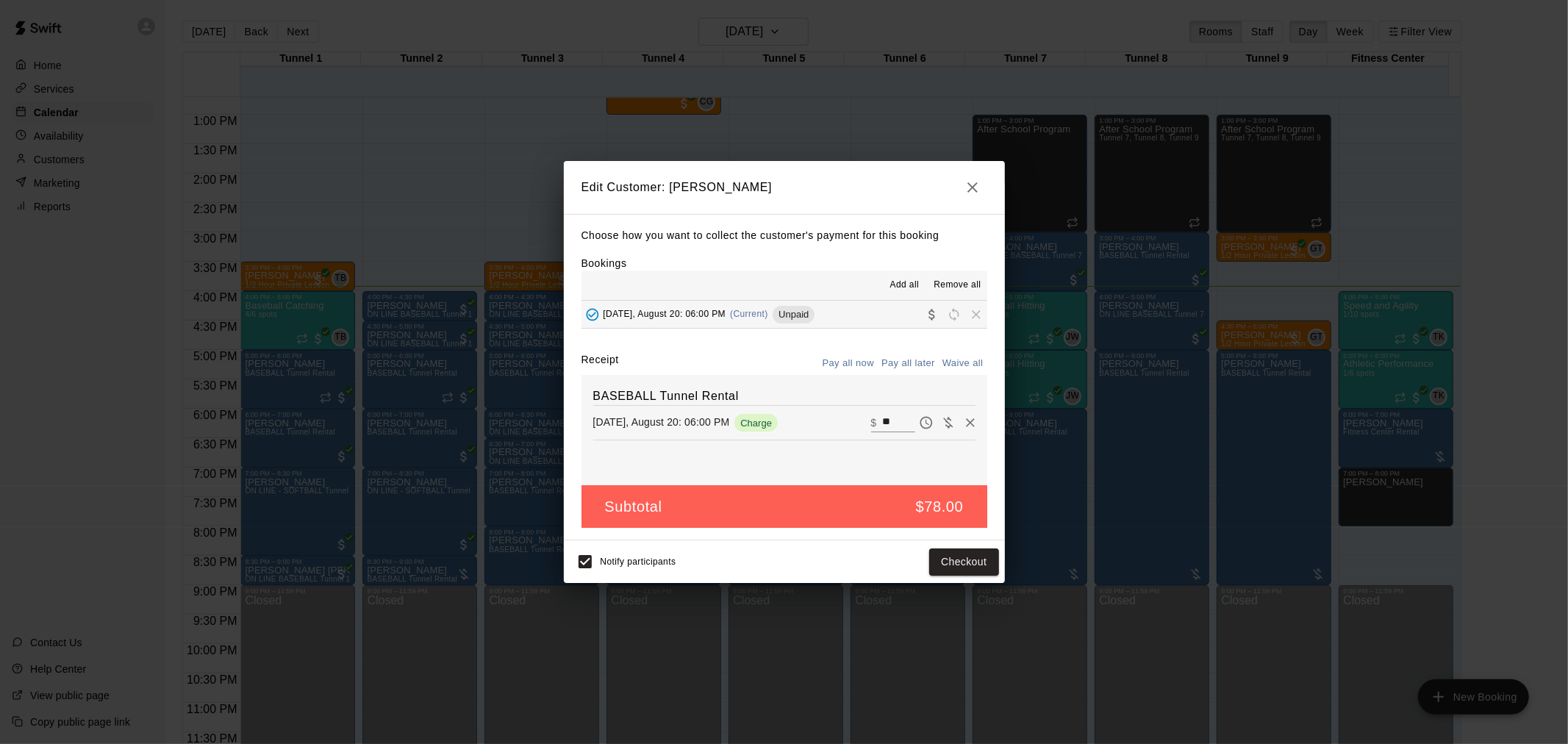
click at [946, 544] on div "Notify participants Checkout" at bounding box center [784, 562] width 441 height 43
click at [946, 553] on button "Checkout" at bounding box center [964, 562] width 69 height 28
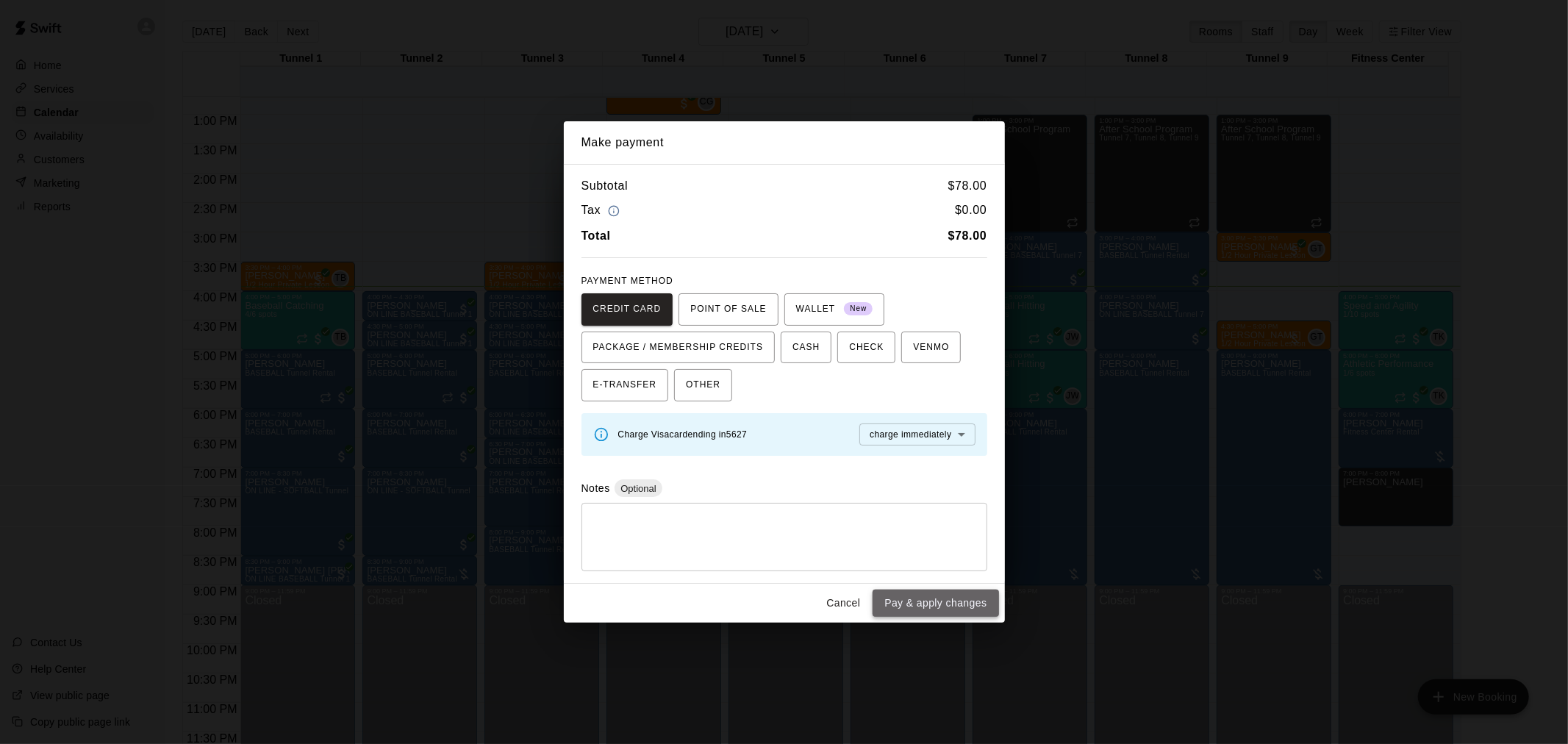
click at [979, 598] on button "Pay & apply changes" at bounding box center [935, 603] width 126 height 28
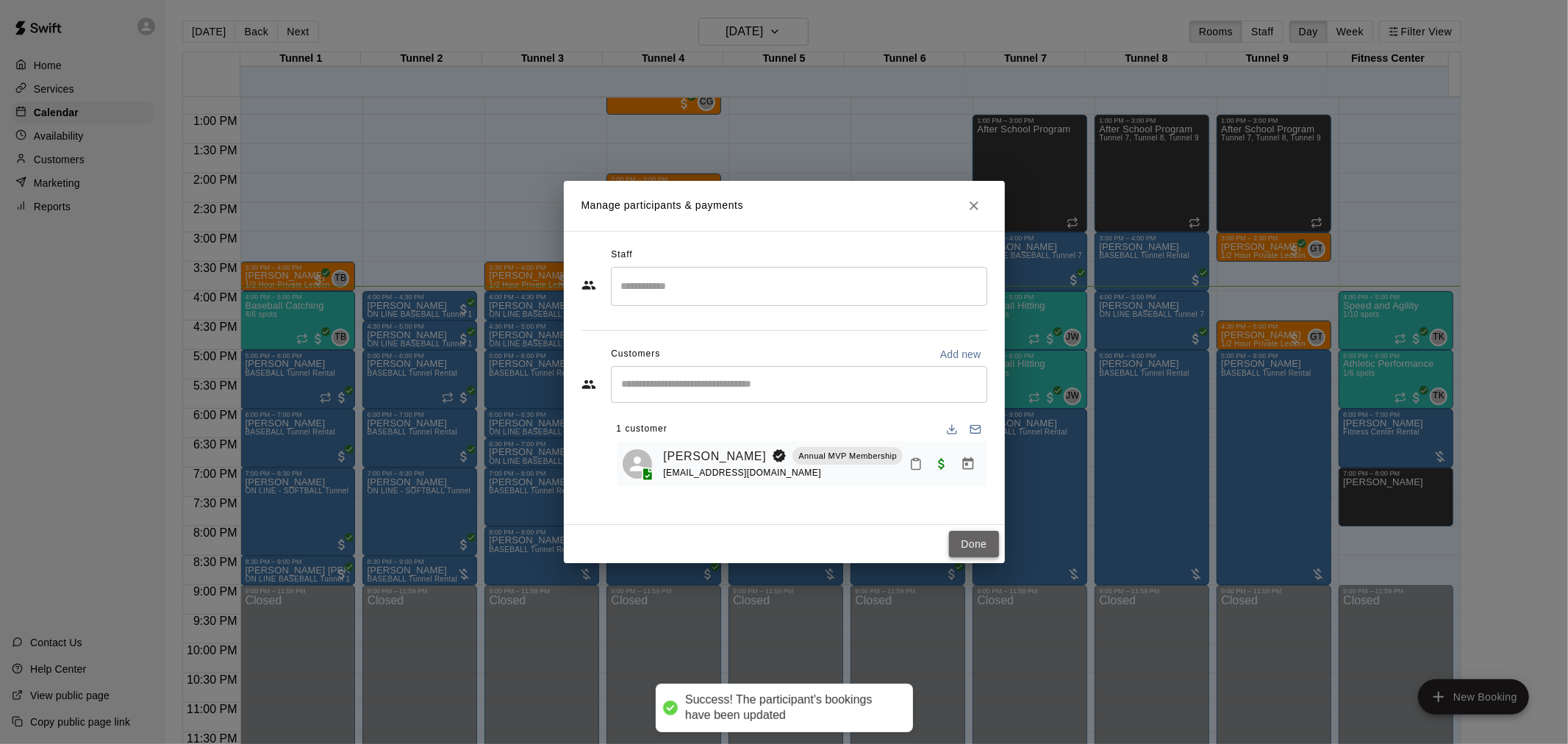
click at [980, 546] on button "Done" at bounding box center [973, 544] width 50 height 28
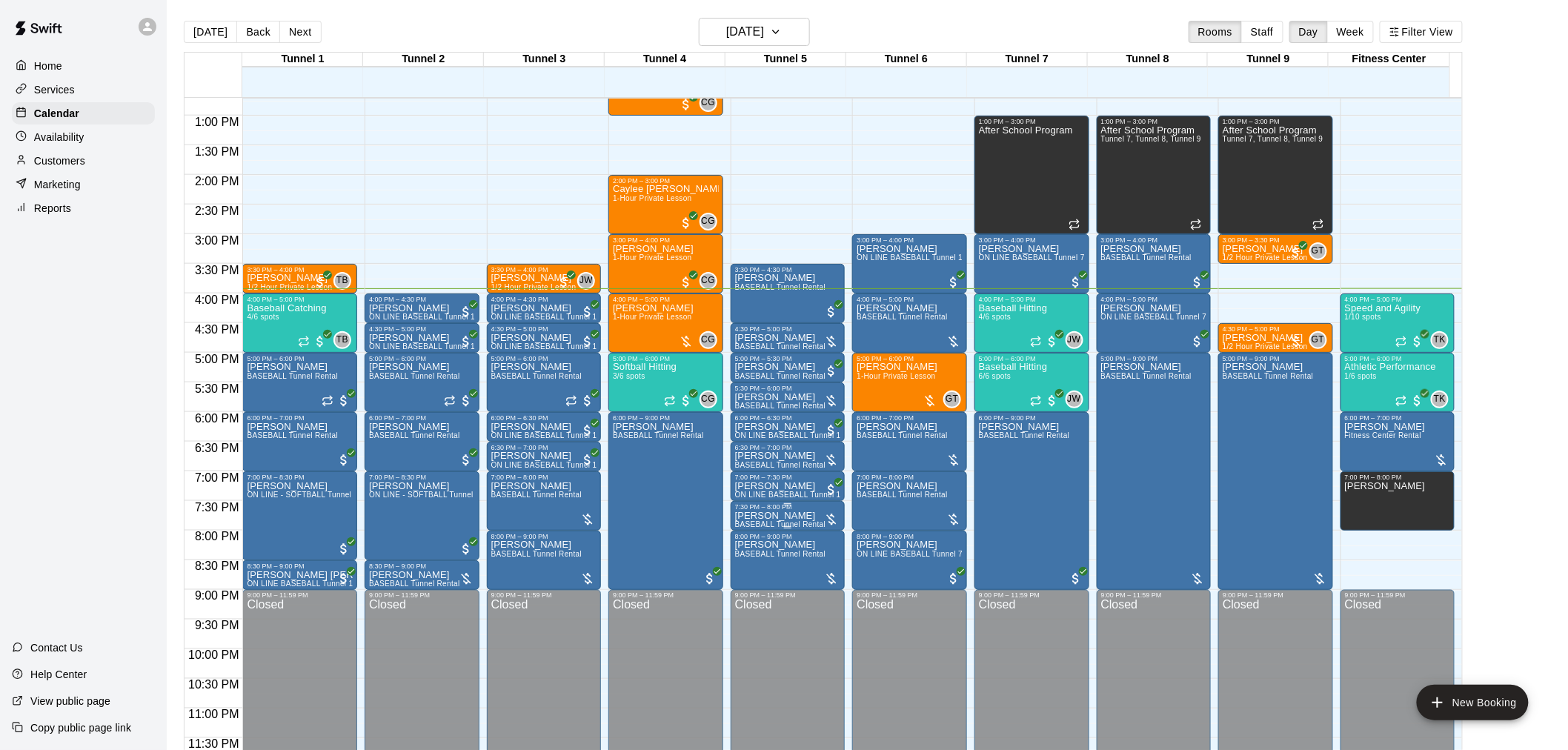
click at [810, 510] on div "7:30 PM – 8:00 PM" at bounding box center [788, 507] width 106 height 7
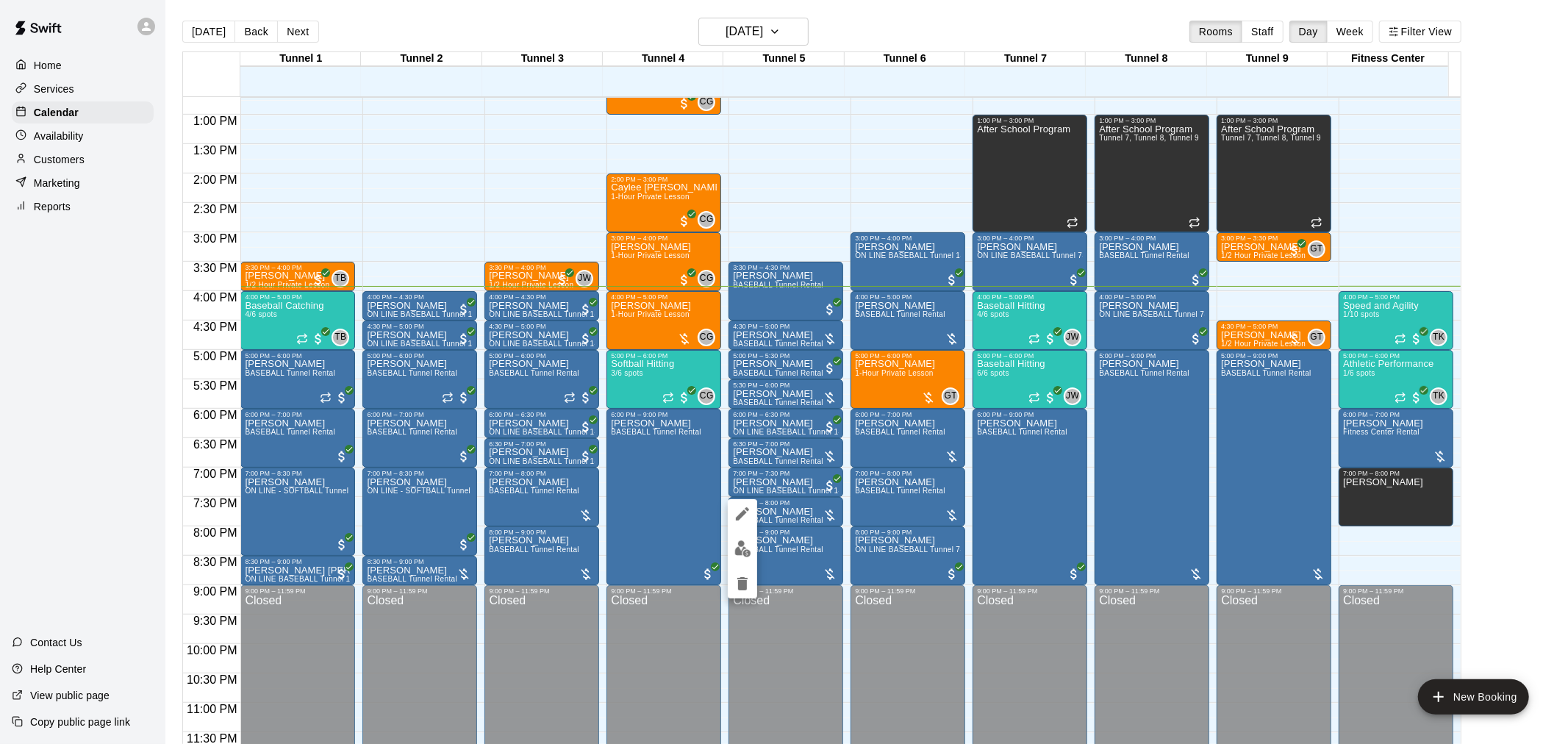
click at [744, 547] on img "edit" at bounding box center [743, 549] width 17 height 17
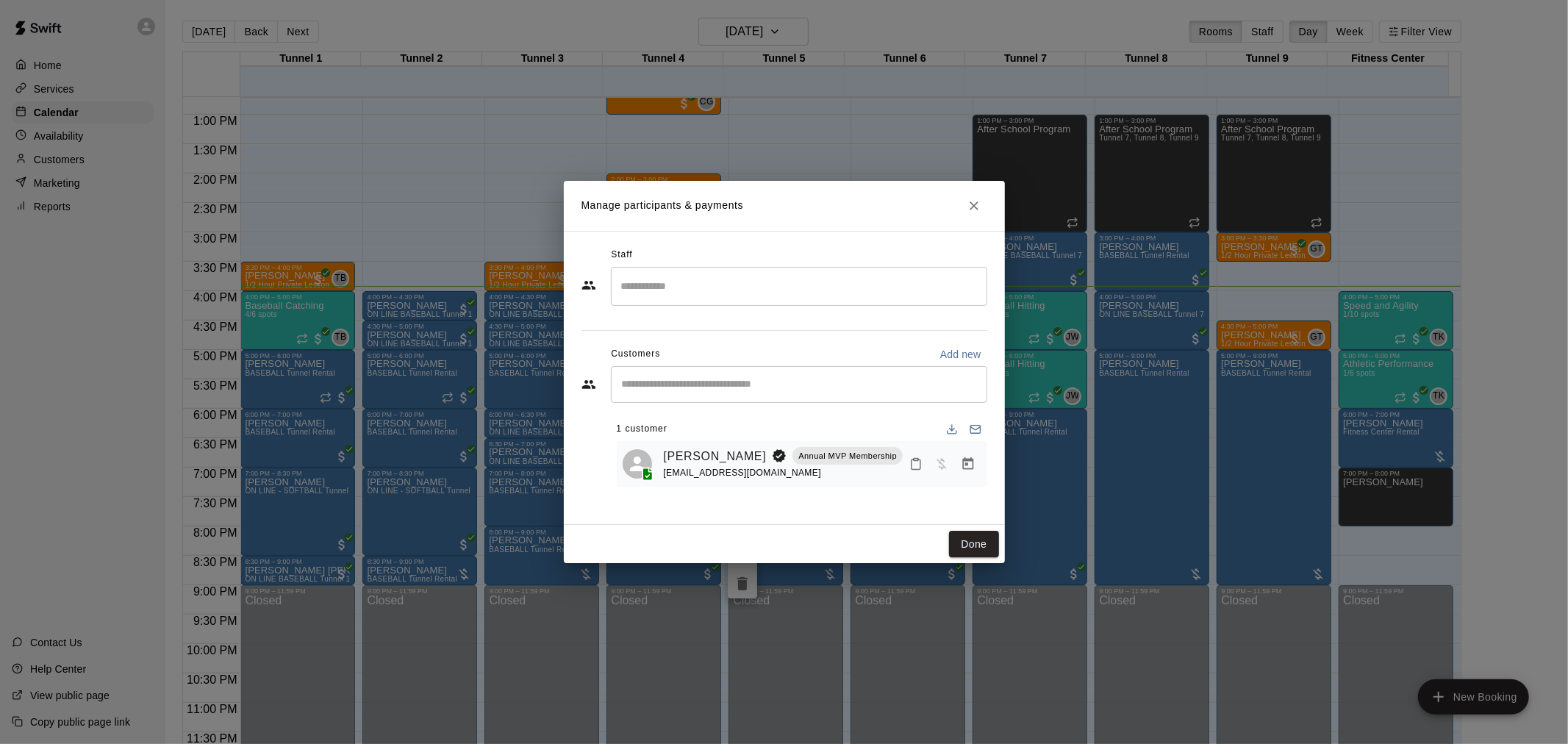
click at [974, 210] on icon "Close" at bounding box center [973, 206] width 15 height 15
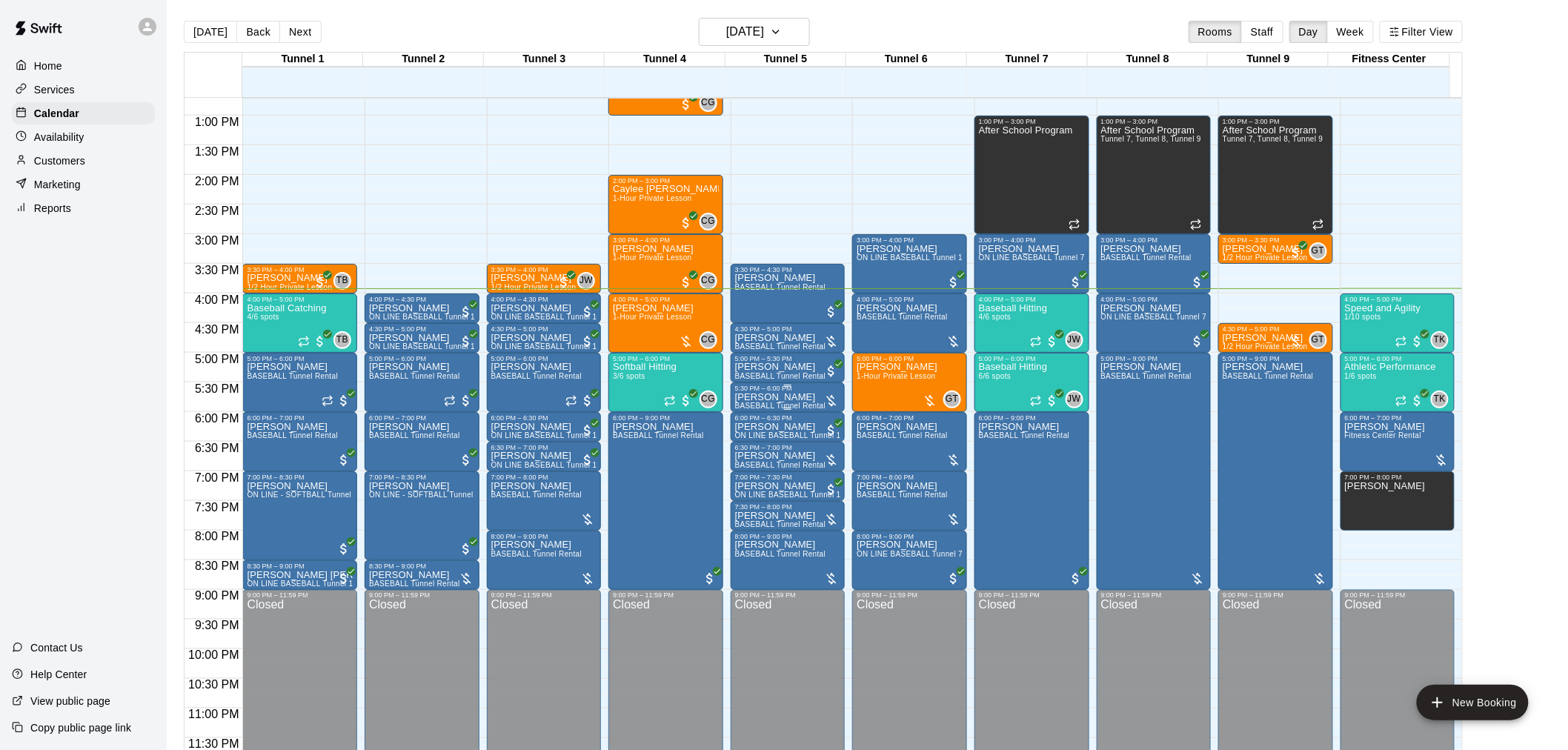
click at [796, 397] on p "[PERSON_NAME]" at bounding box center [781, 397] width 91 height 0
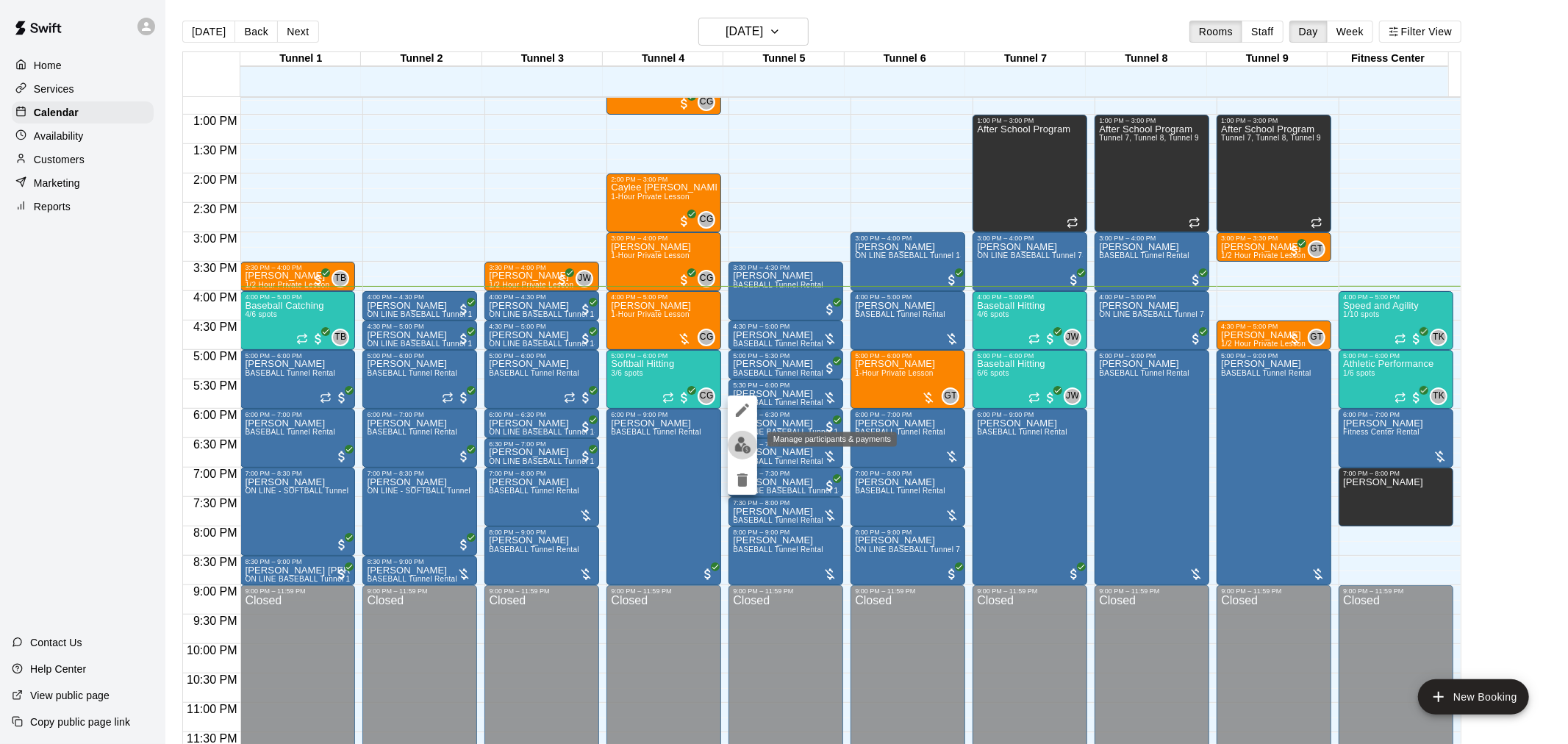
click at [747, 444] on img "edit" at bounding box center [743, 445] width 17 height 17
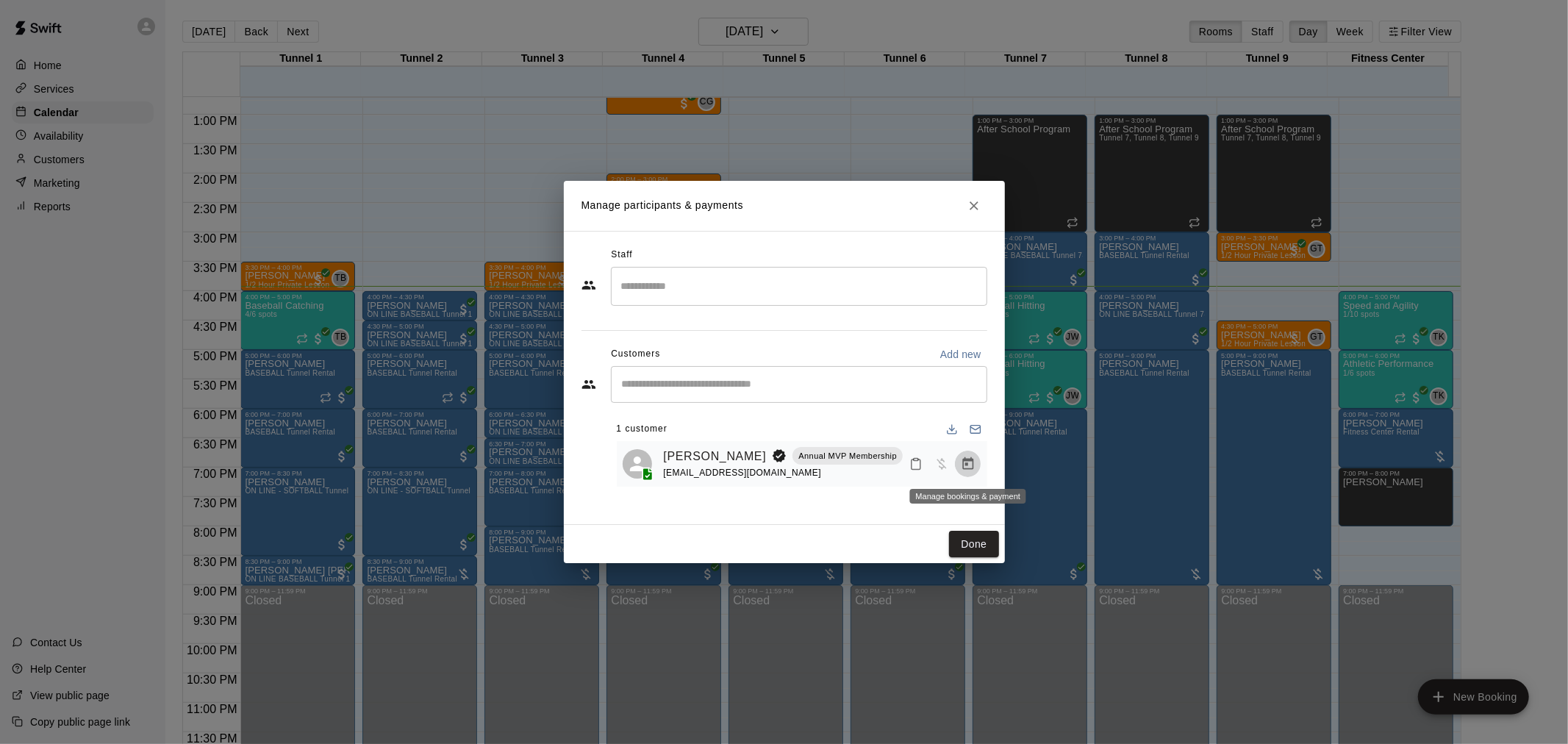
click at [974, 470] on icon "Manage bookings & payment" at bounding box center [968, 463] width 15 height 15
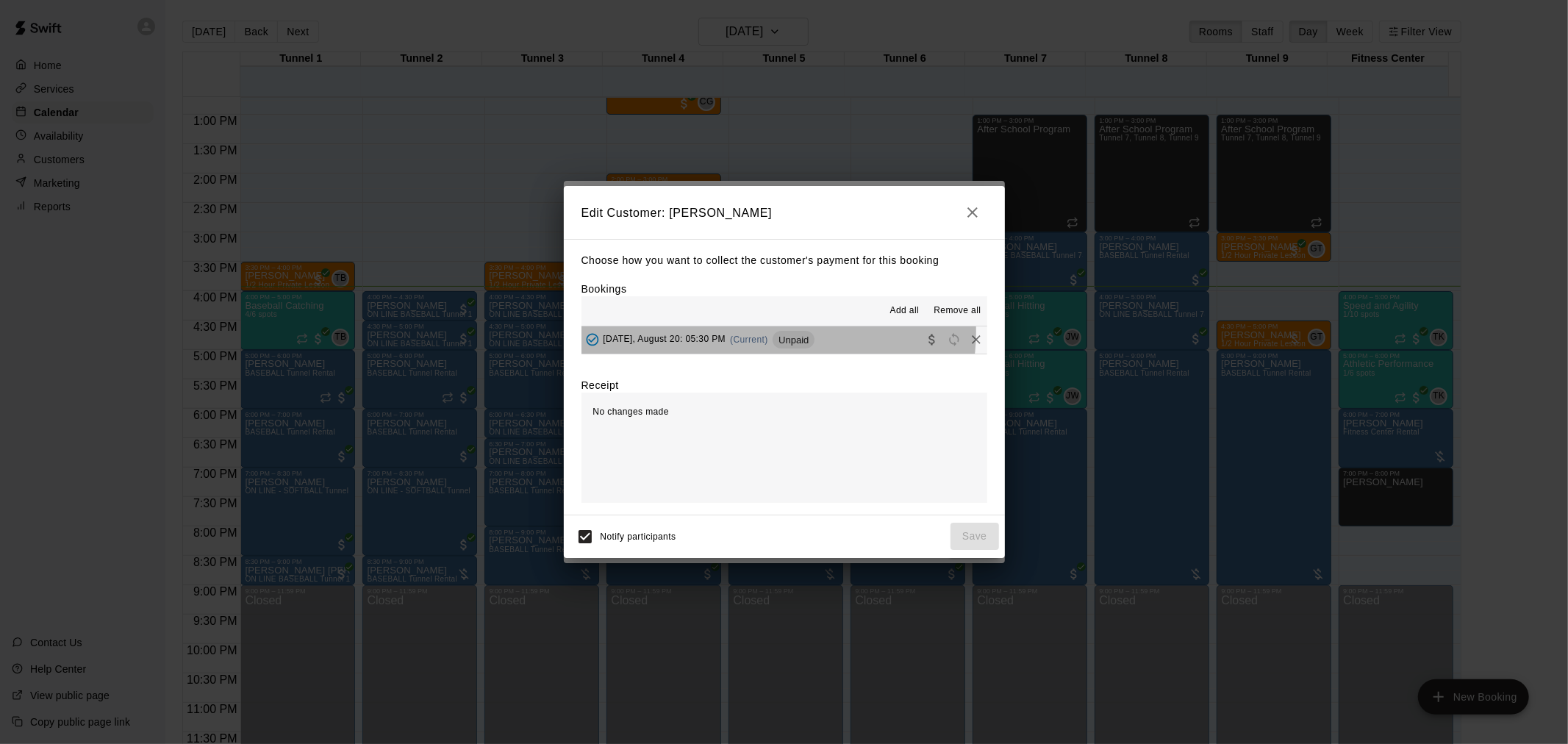
click at [776, 333] on div "[DATE], August 20: 05:30 PM (Current) Unpaid" at bounding box center [697, 339] width 233 height 22
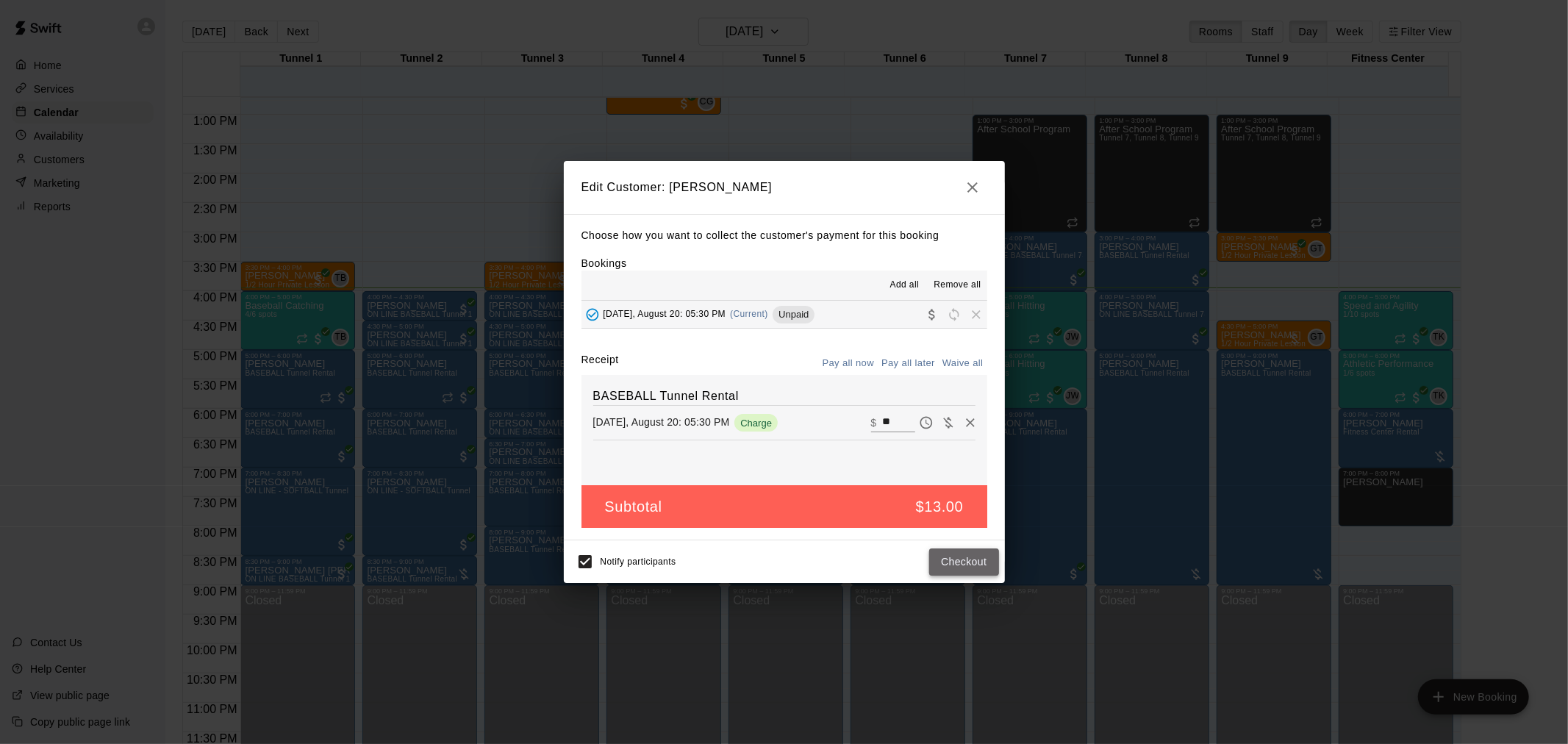
click at [982, 569] on button "Checkout" at bounding box center [964, 562] width 69 height 28
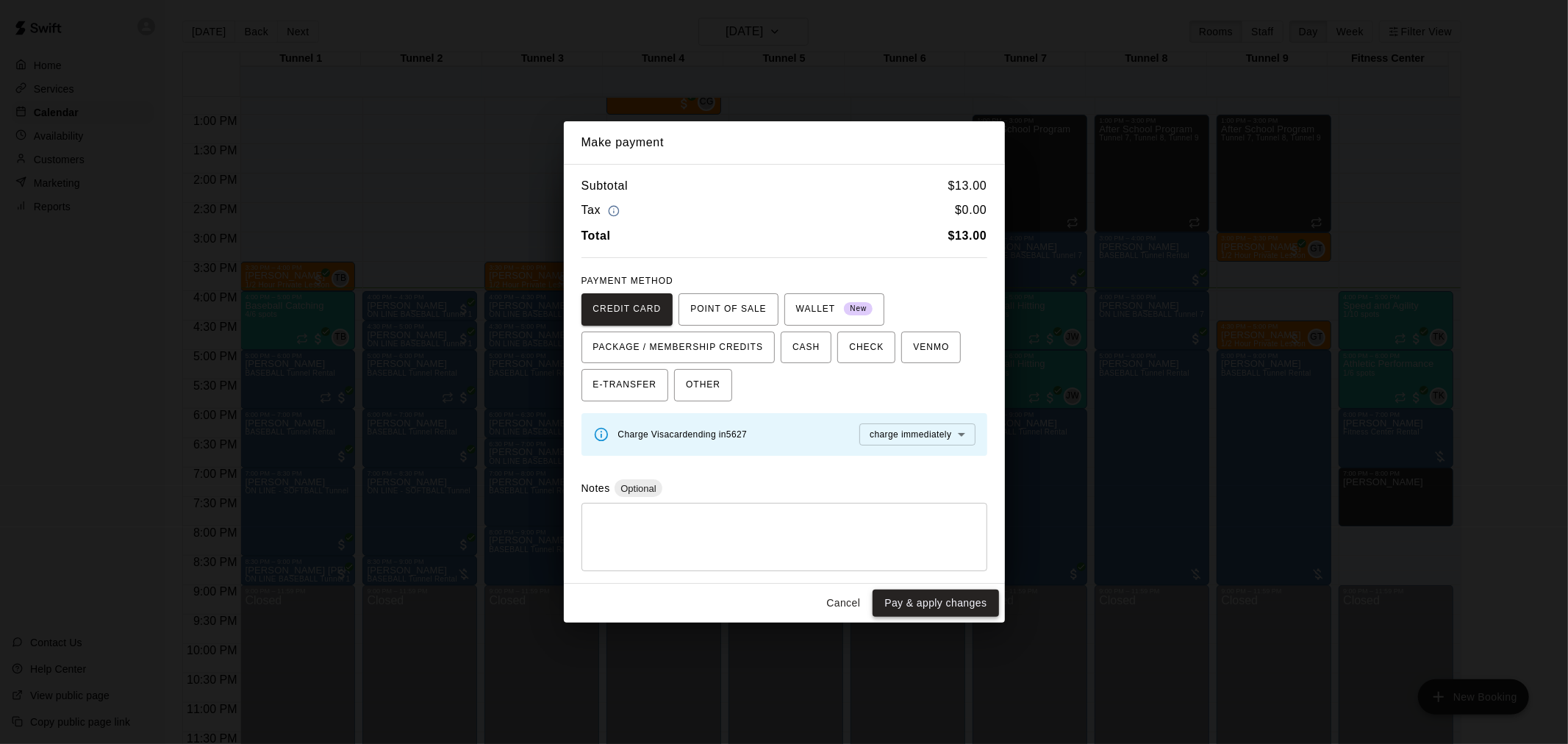
click at [927, 601] on button "Pay & apply changes" at bounding box center [935, 603] width 126 height 28
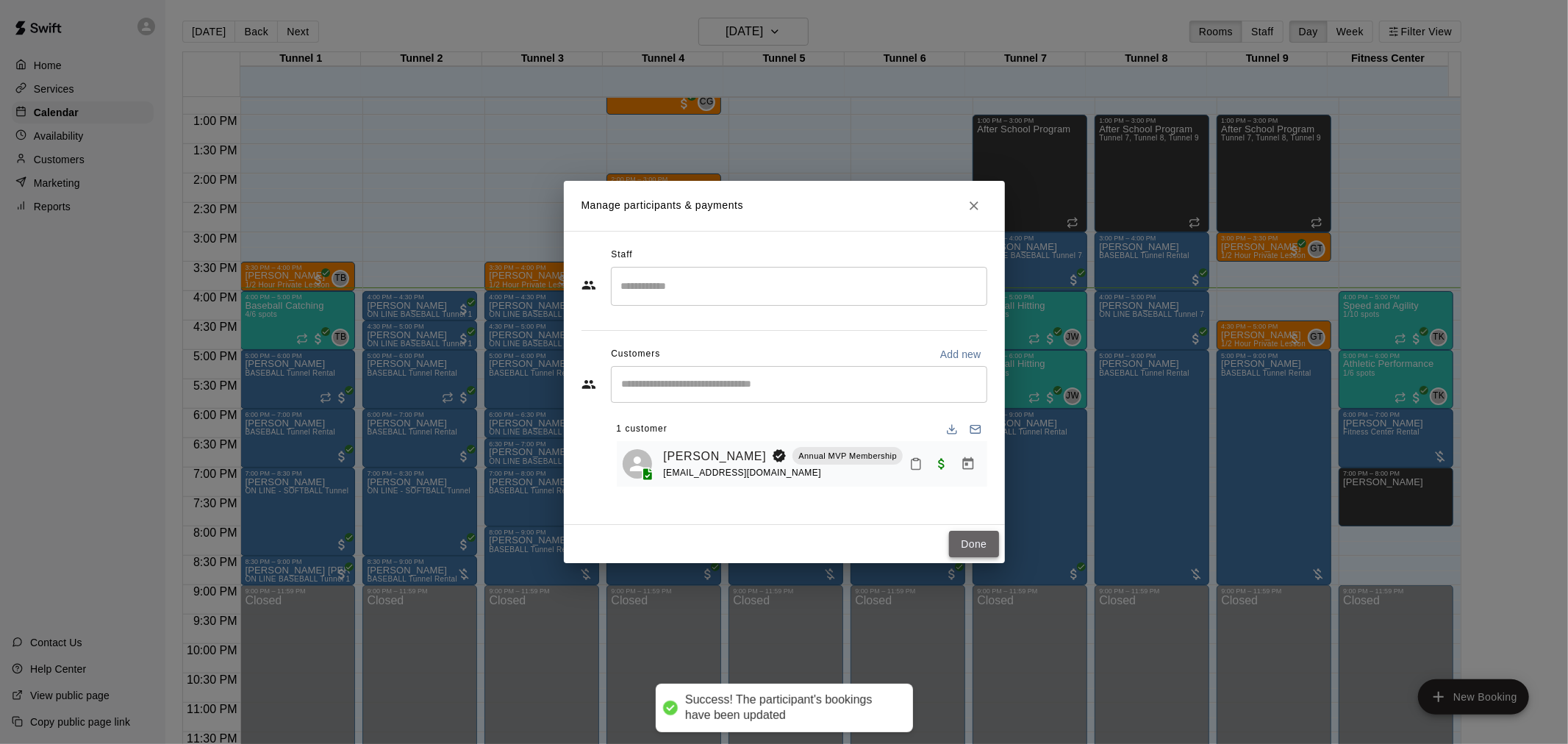
click at [973, 533] on button "Done" at bounding box center [973, 544] width 50 height 28
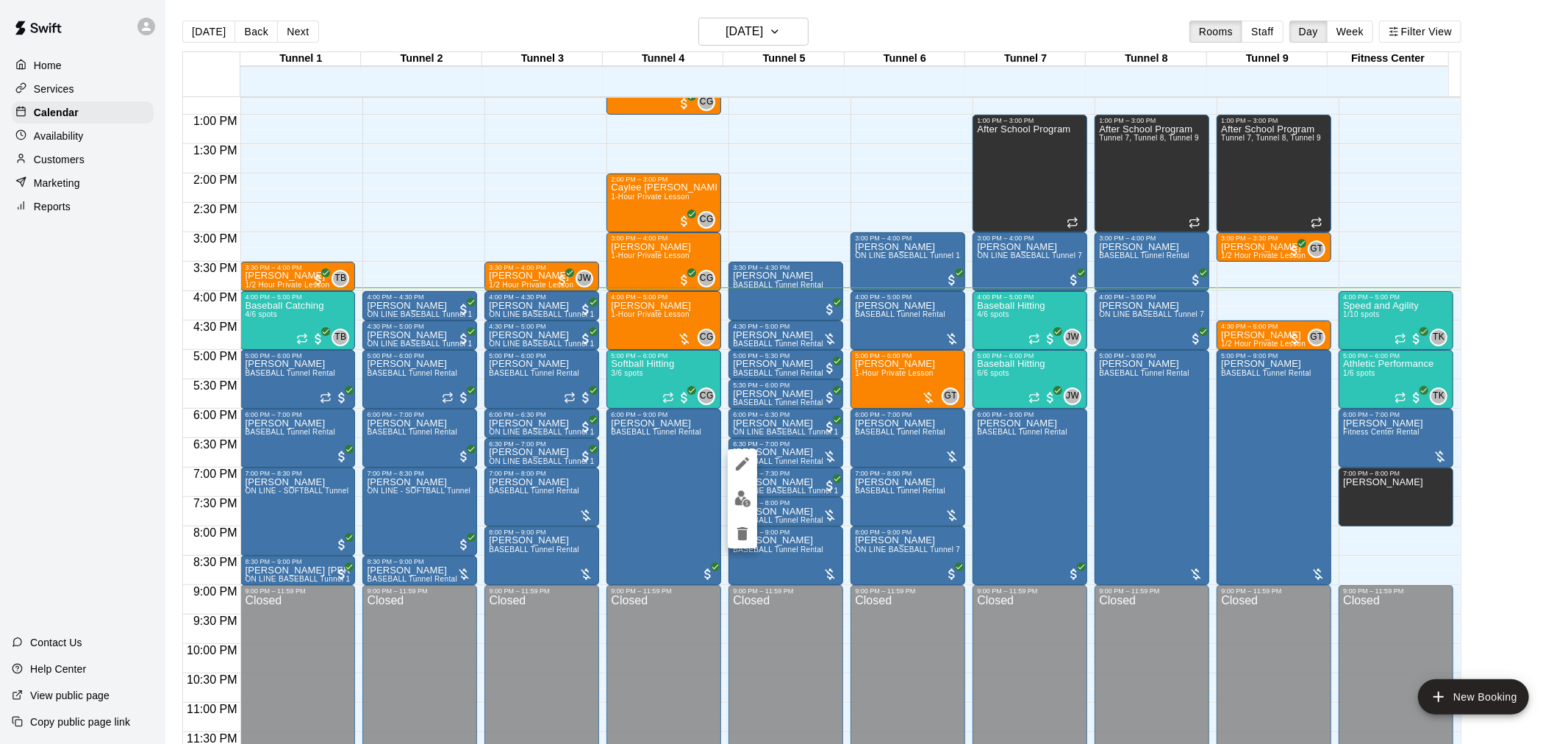
click at [744, 497] on img "edit" at bounding box center [743, 499] width 17 height 17
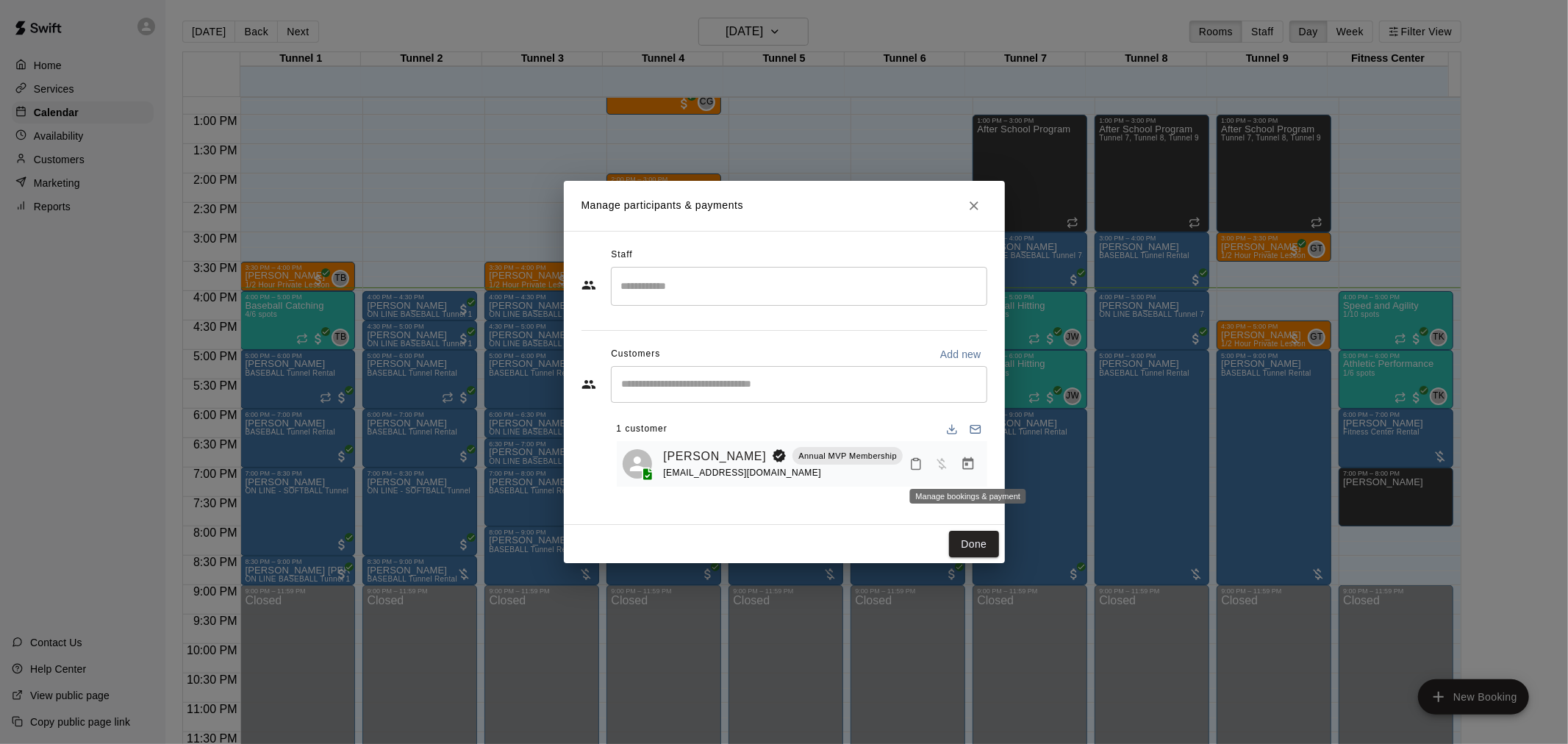
click at [966, 464] on icon "Manage bookings & payment" at bounding box center [968, 463] width 15 height 15
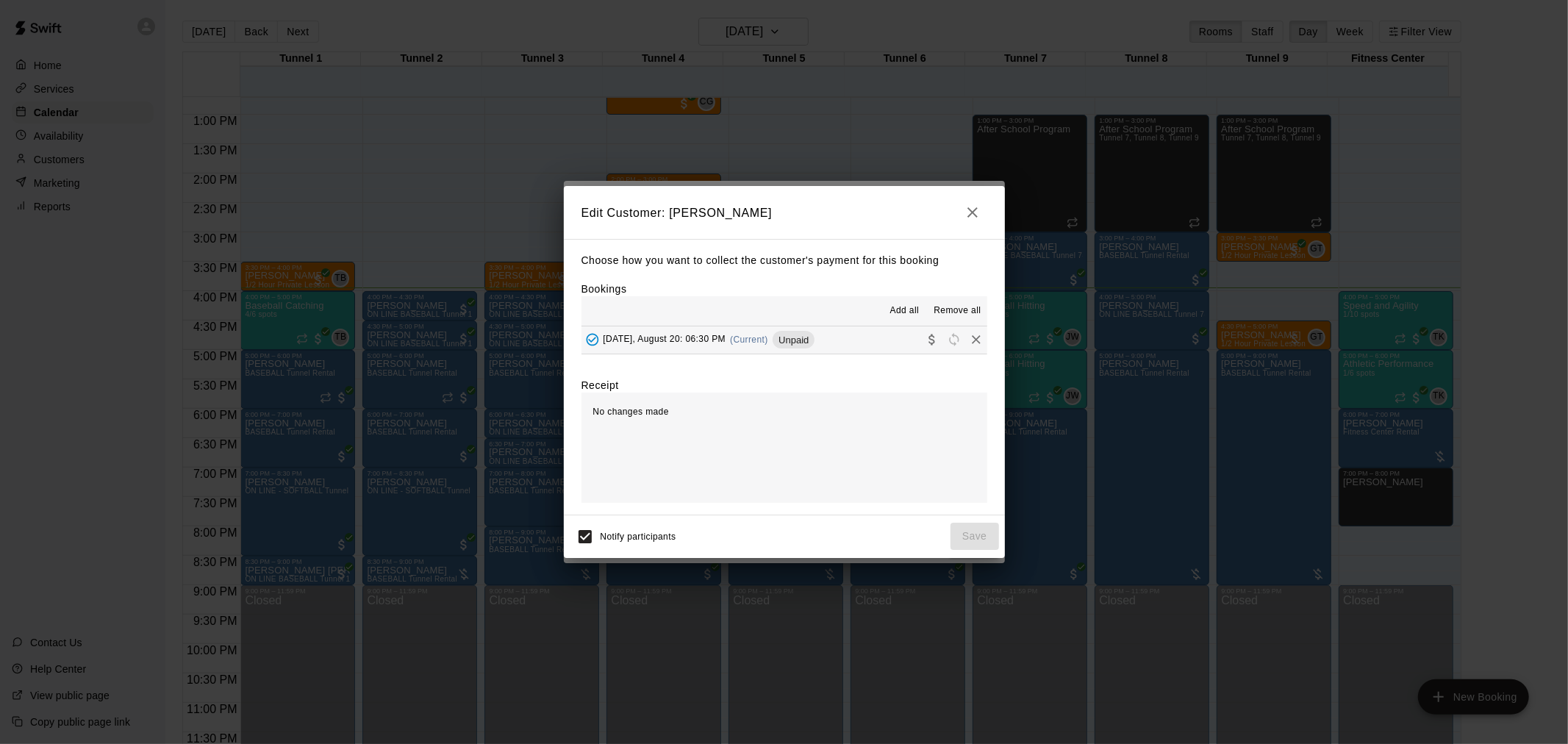
click at [798, 342] on span "Unpaid" at bounding box center [793, 340] width 42 height 11
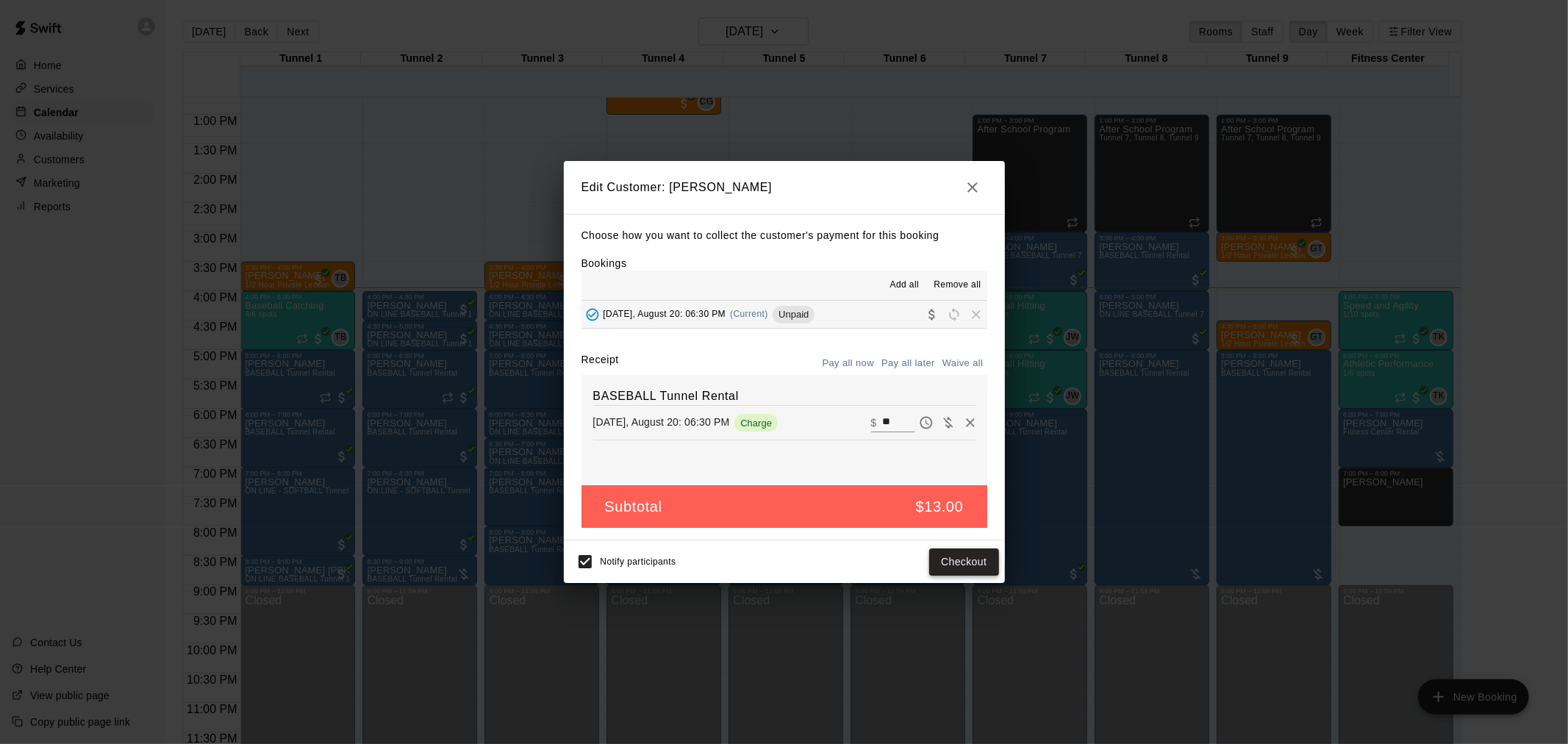
click at [936, 555] on button "Checkout" at bounding box center [964, 562] width 69 height 28
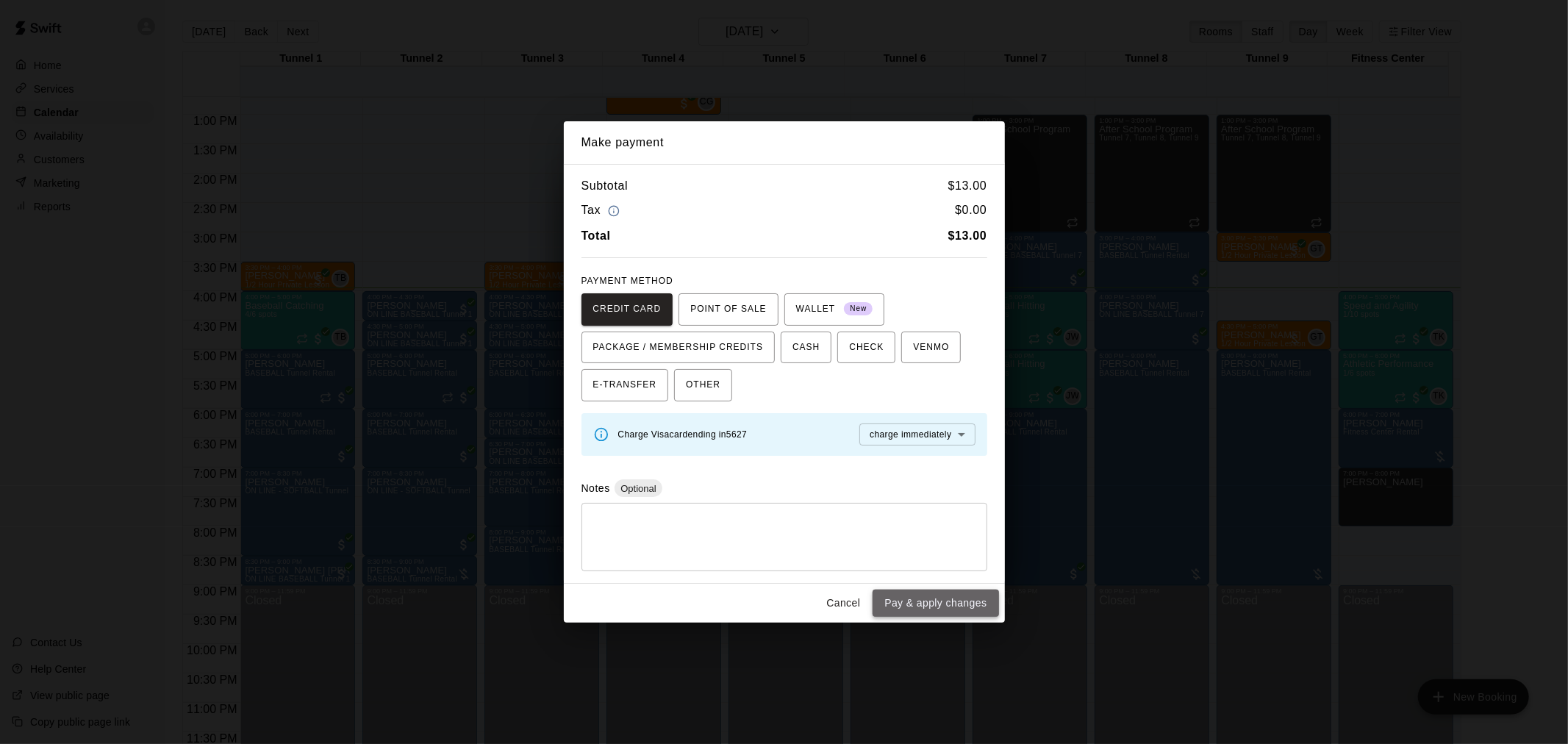
click at [944, 592] on button "Pay & apply changes" at bounding box center [935, 603] width 126 height 28
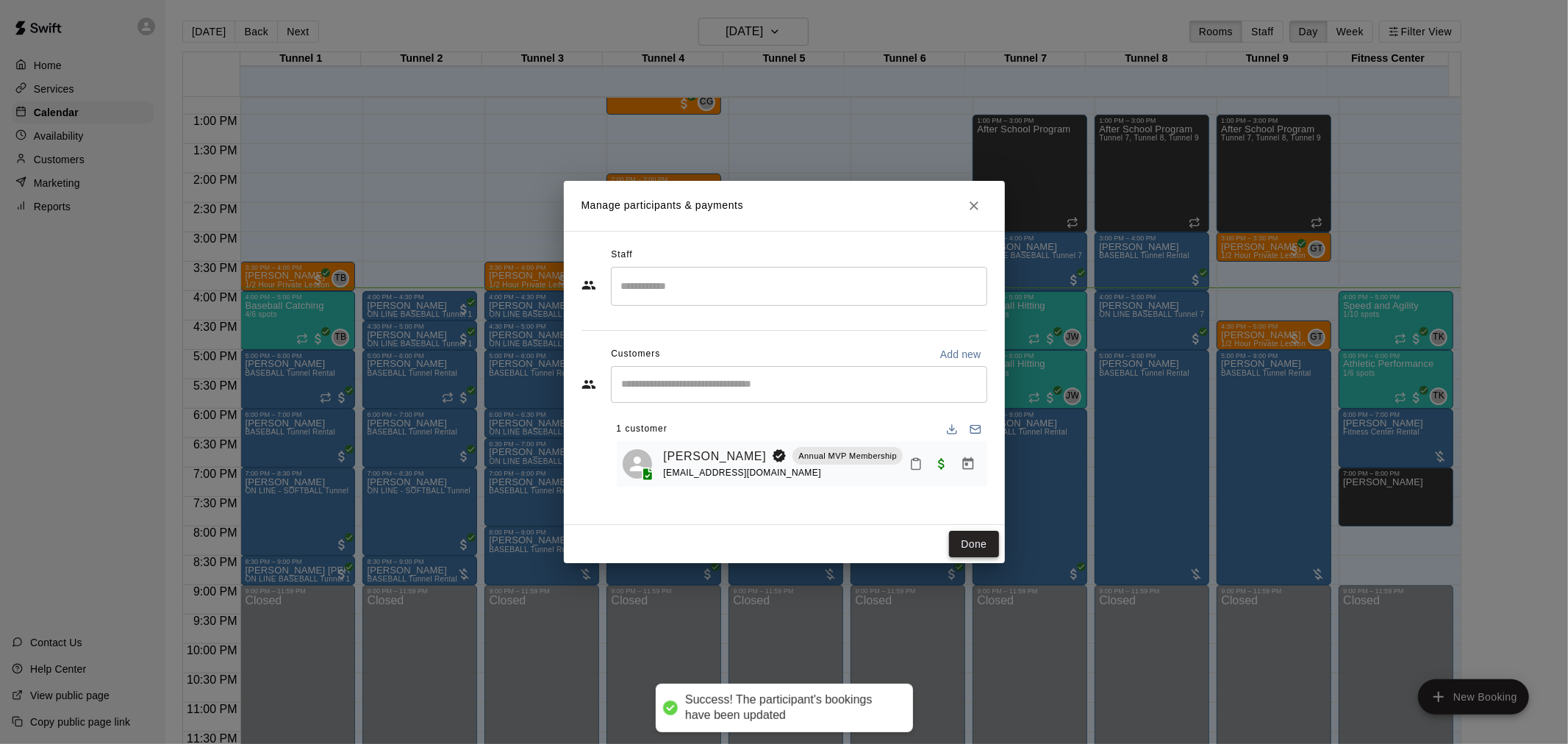
click at [968, 542] on button "Done" at bounding box center [973, 544] width 50 height 28
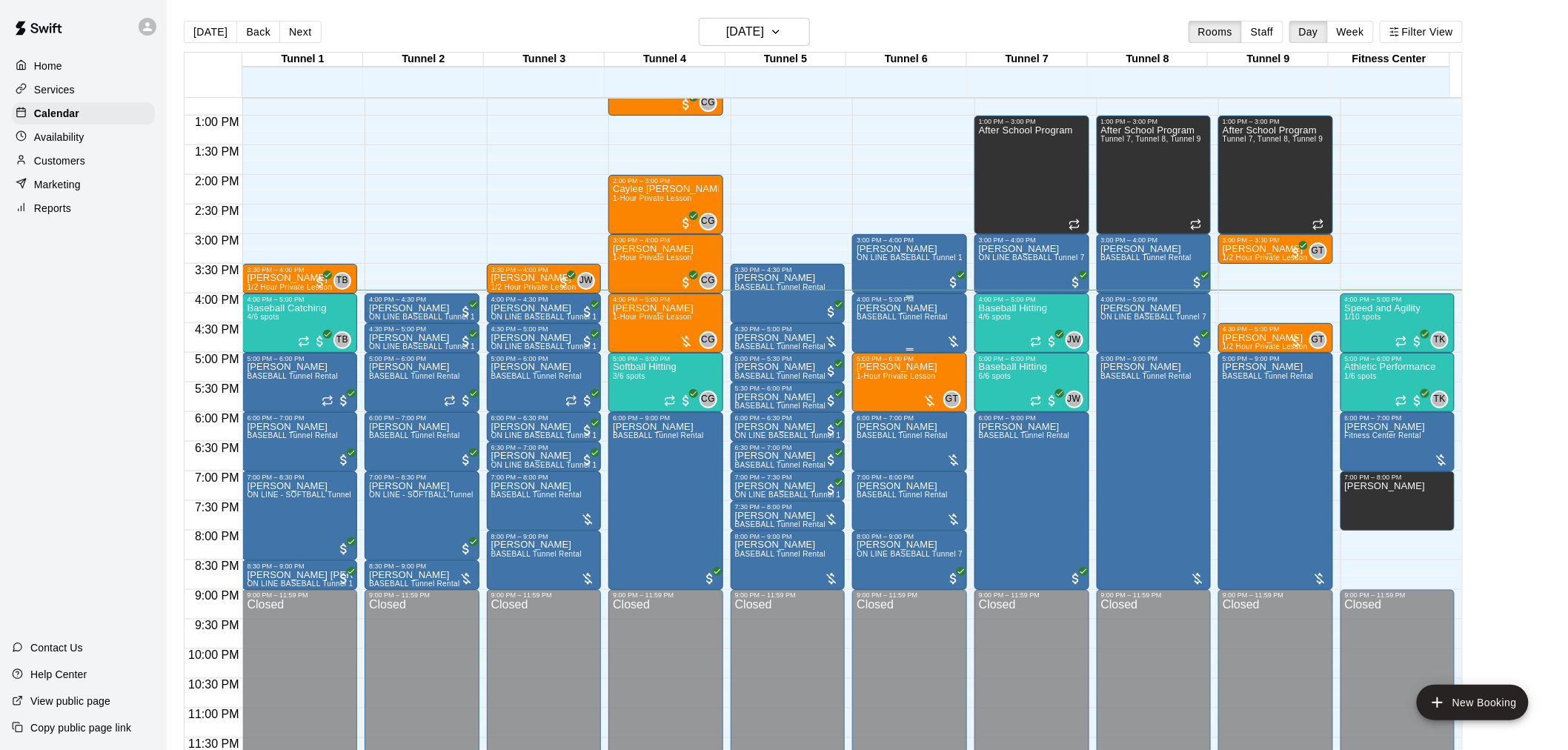
click at [918, 325] on div "[PERSON_NAME] BASEBALL Tunnel Rental" at bounding box center [903, 678] width 91 height 750
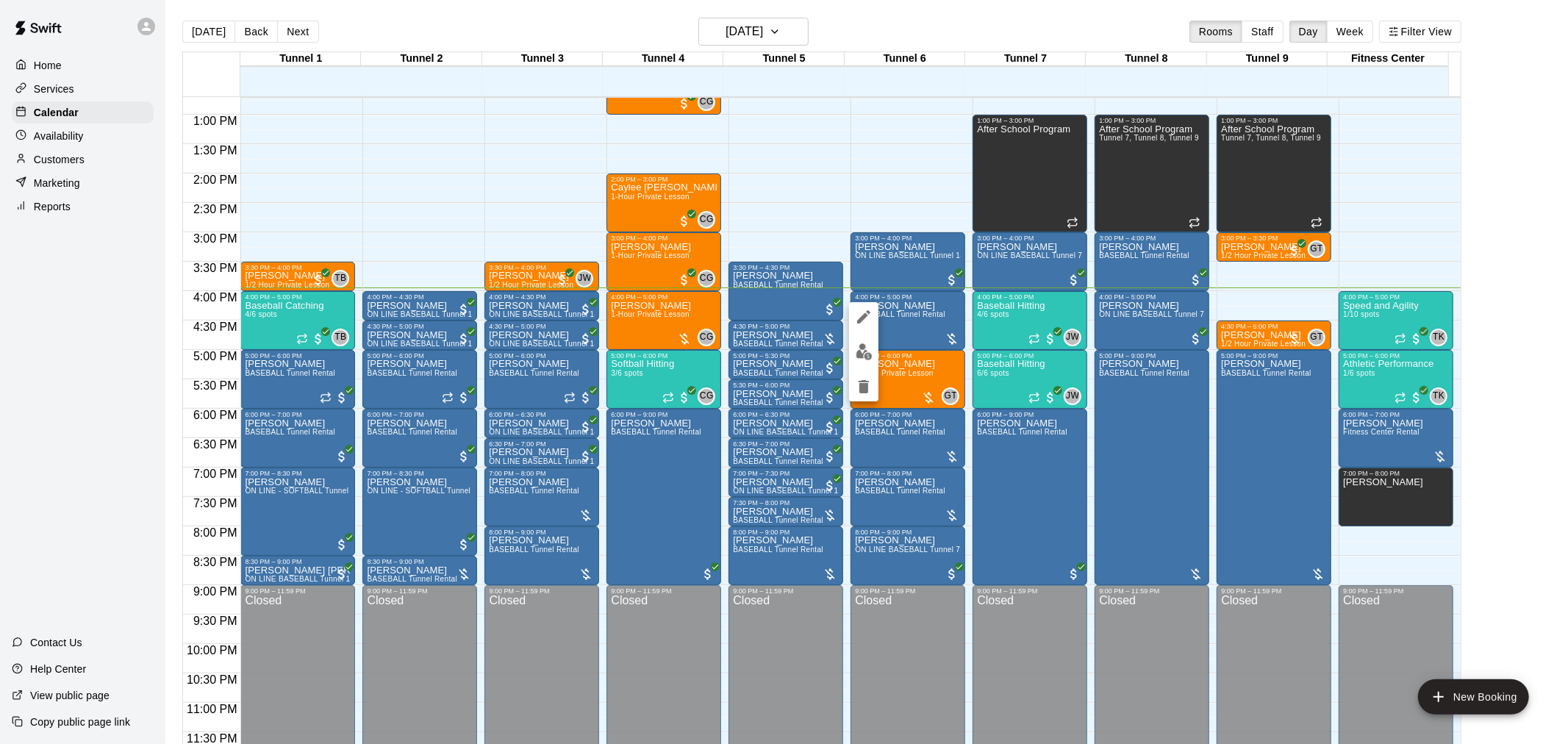
click at [865, 356] on img "edit" at bounding box center [863, 352] width 17 height 17
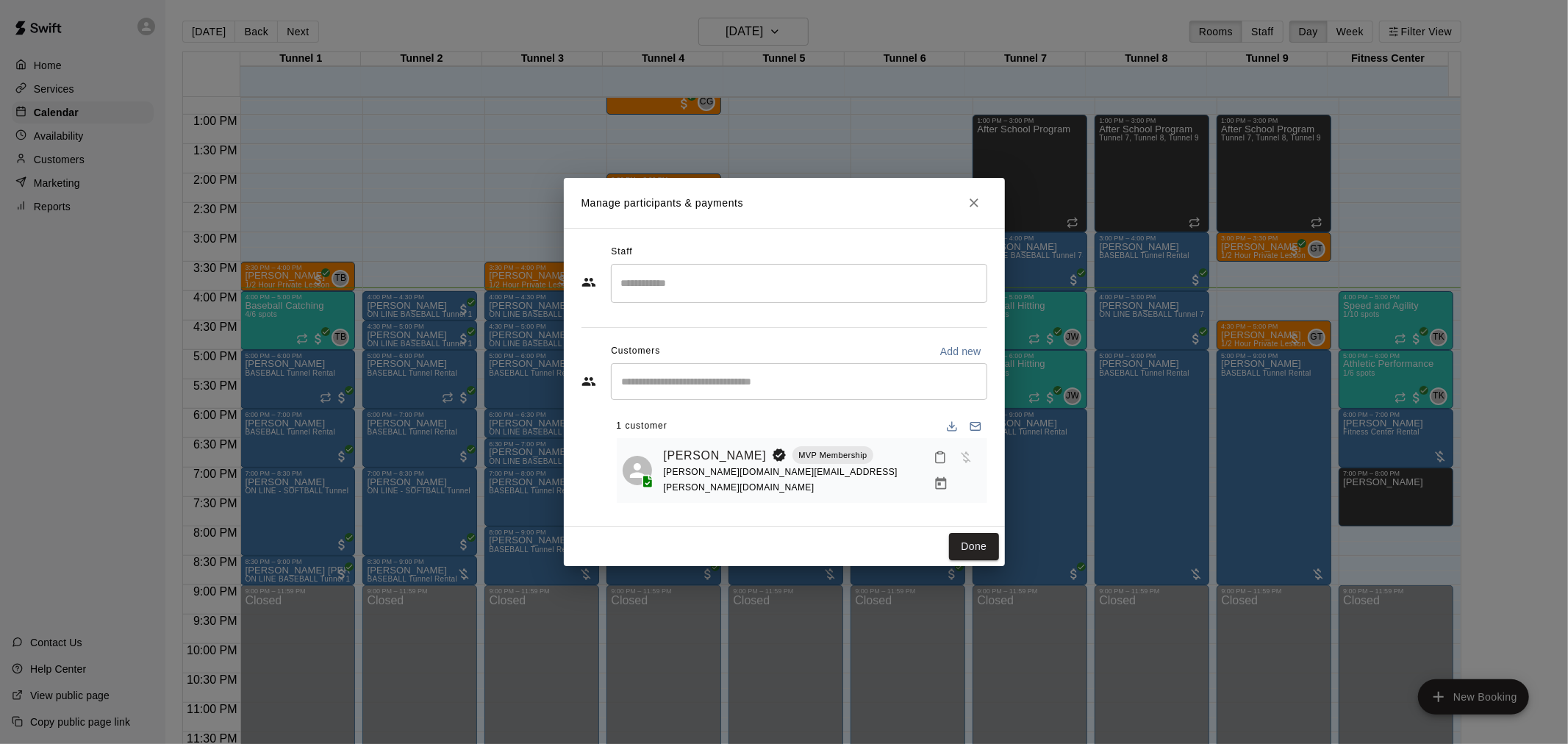
click at [949, 477] on icon "Manage bookings & payment" at bounding box center [941, 484] width 15 height 15
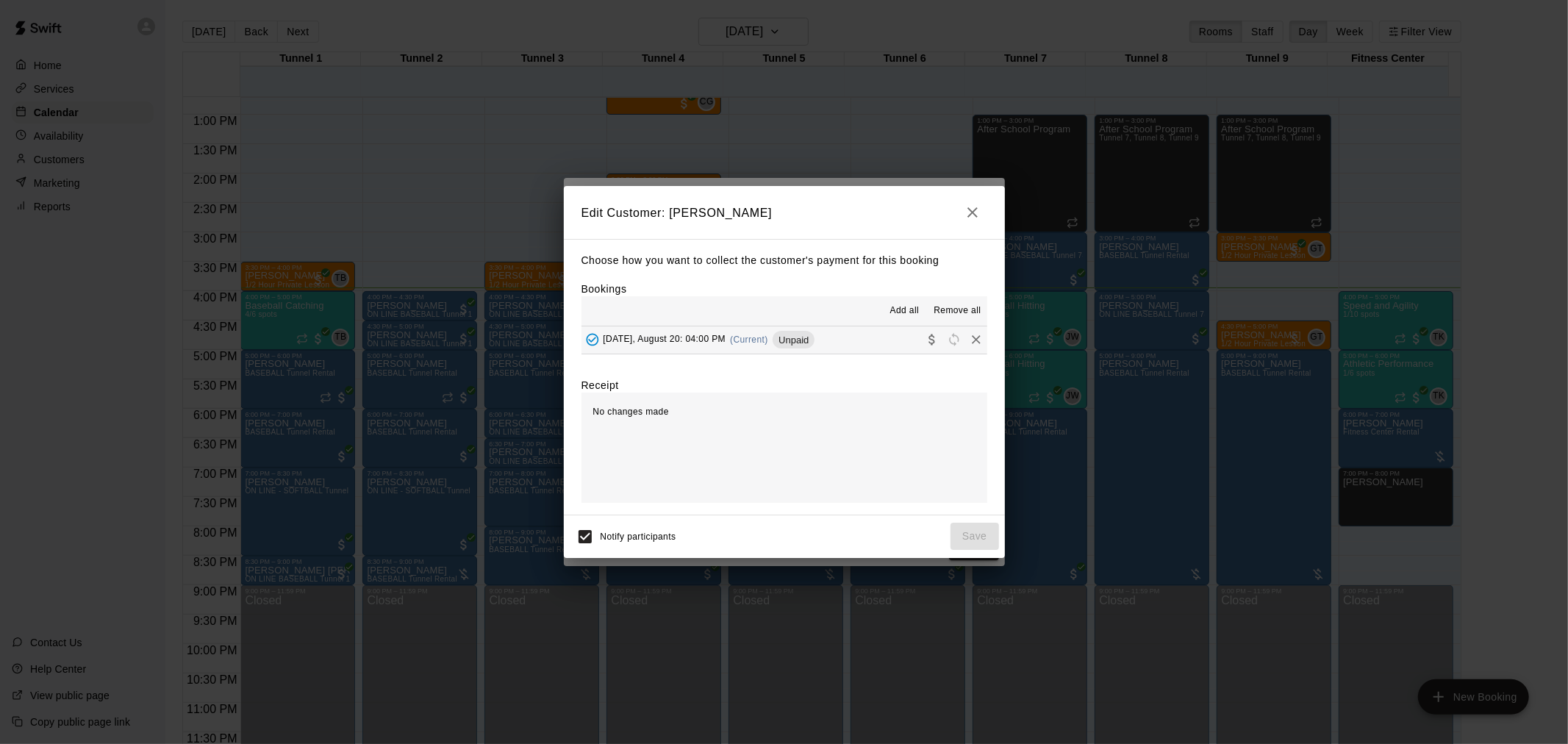
click at [966, 217] on icon "button" at bounding box center [973, 212] width 18 height 18
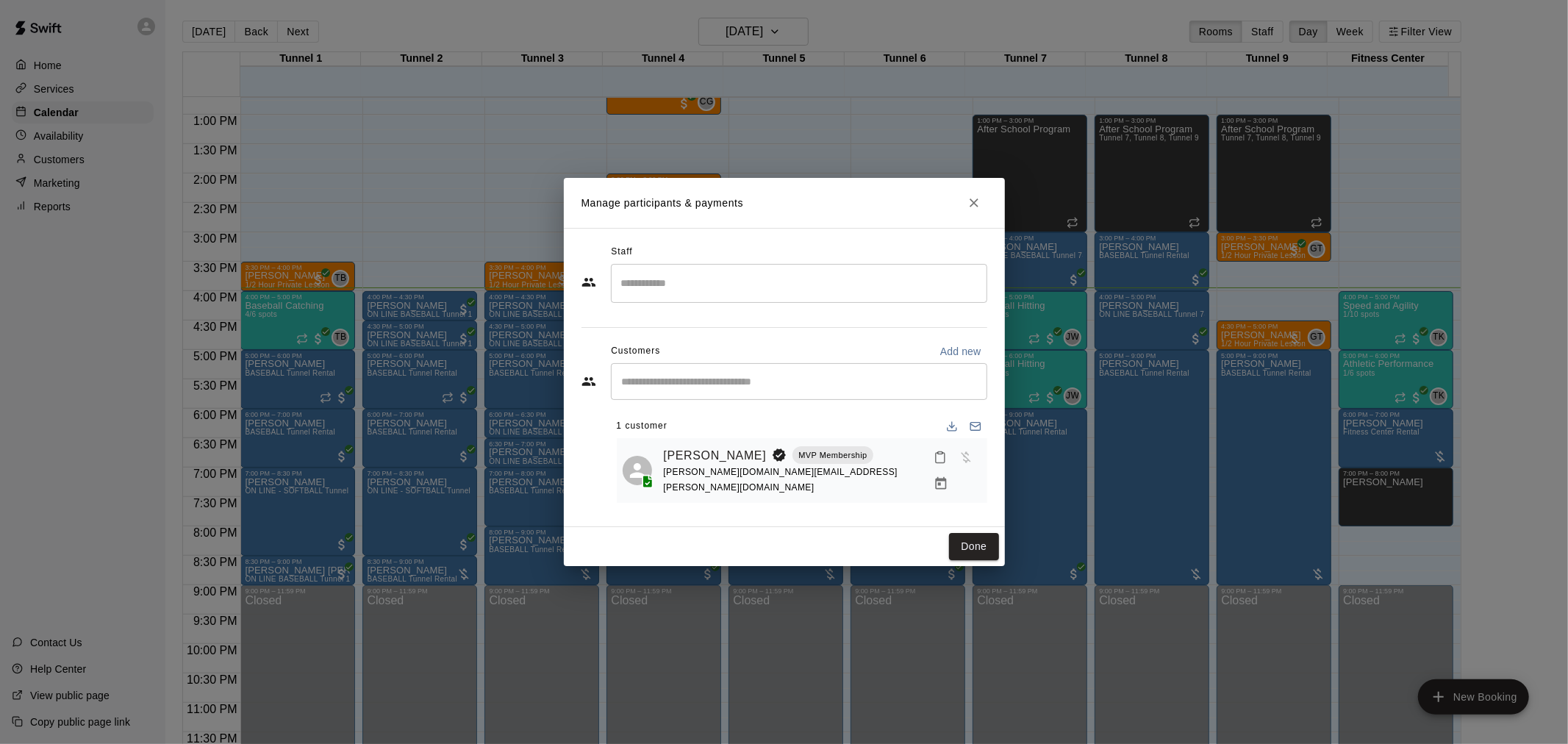
click at [981, 208] on icon "Close" at bounding box center [973, 202] width 15 height 15
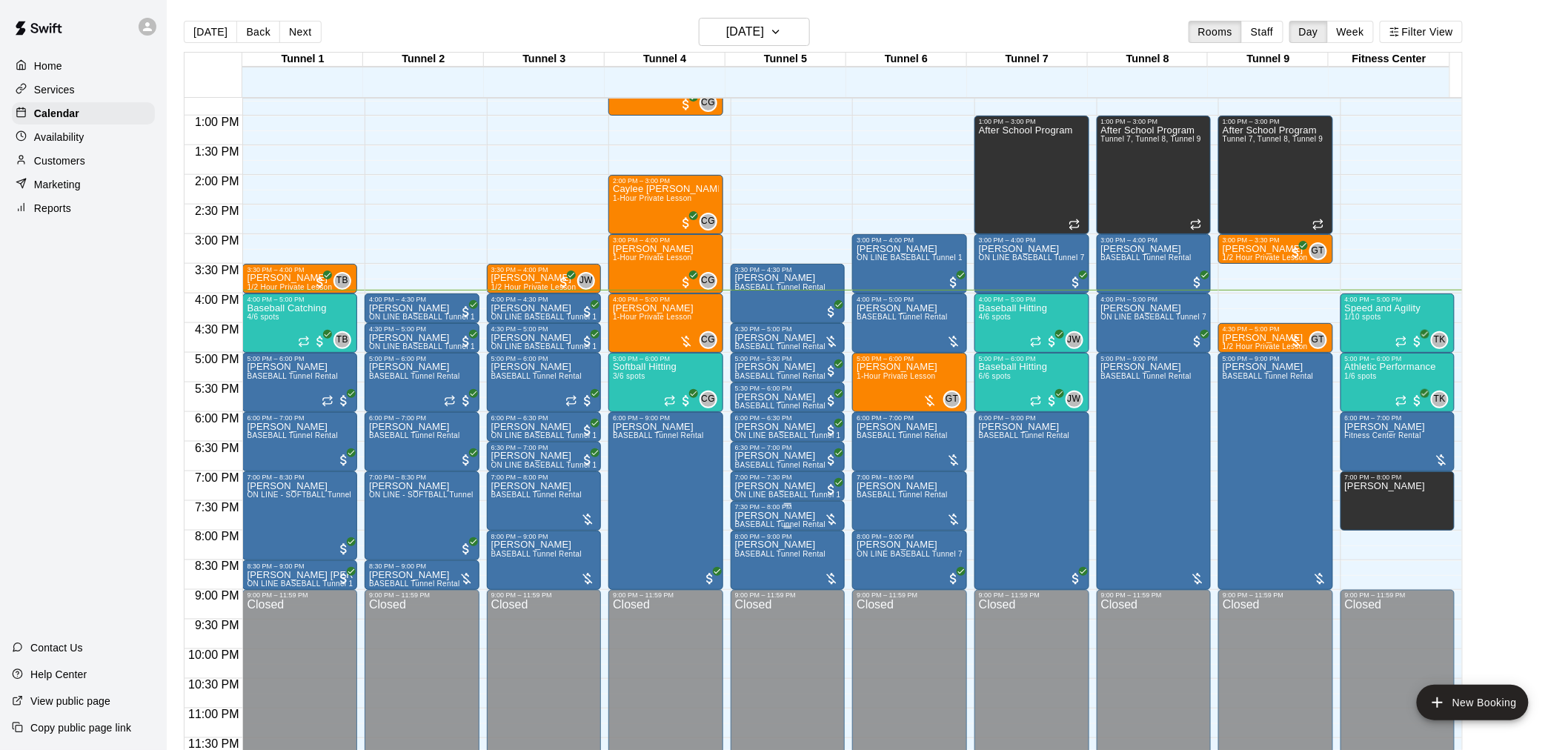
click at [789, 516] on p "[PERSON_NAME]" at bounding box center [781, 516] width 91 height 0
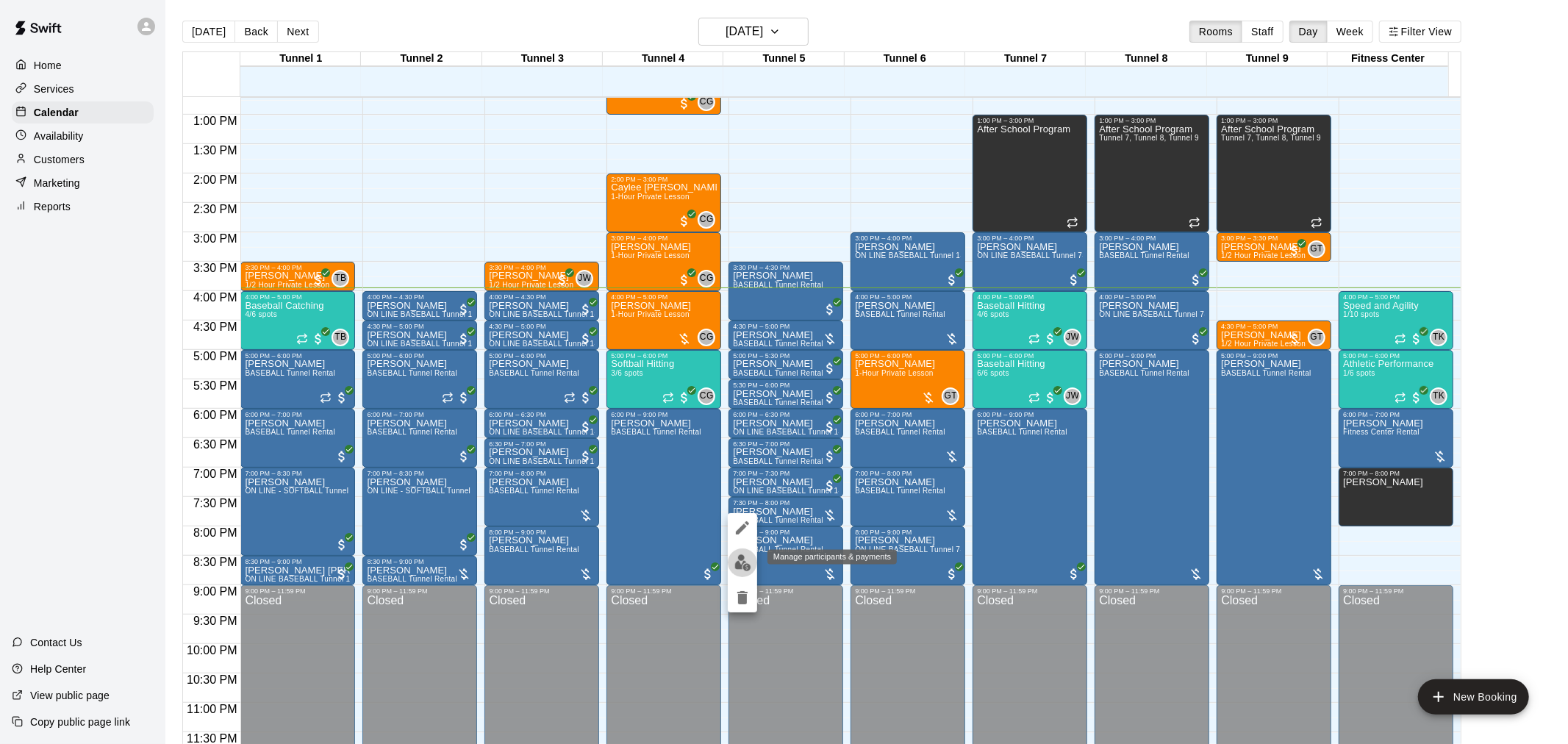
click at [748, 563] on img "edit" at bounding box center [743, 563] width 17 height 17
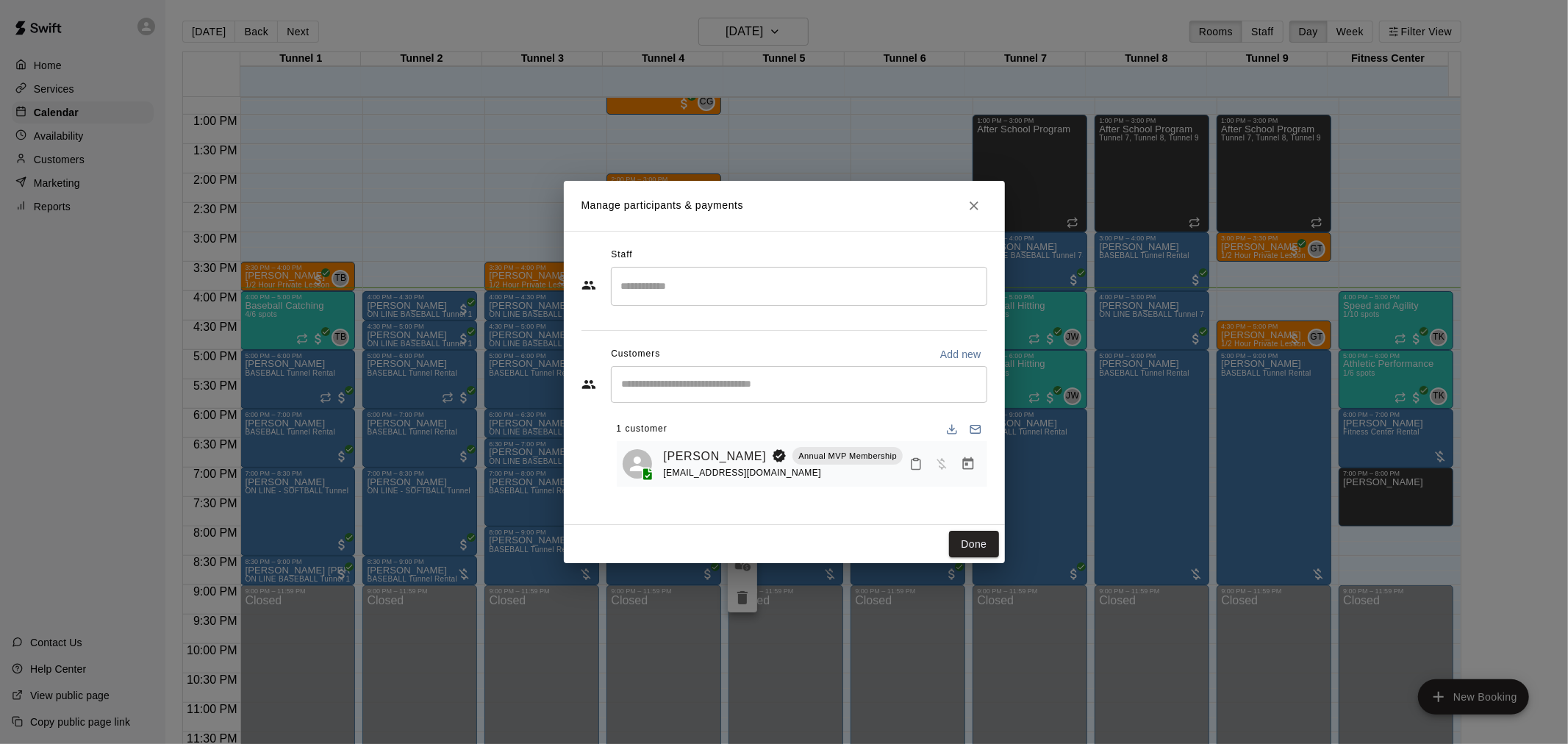
click at [965, 469] on icon "Manage bookings & payment" at bounding box center [968, 463] width 15 height 15
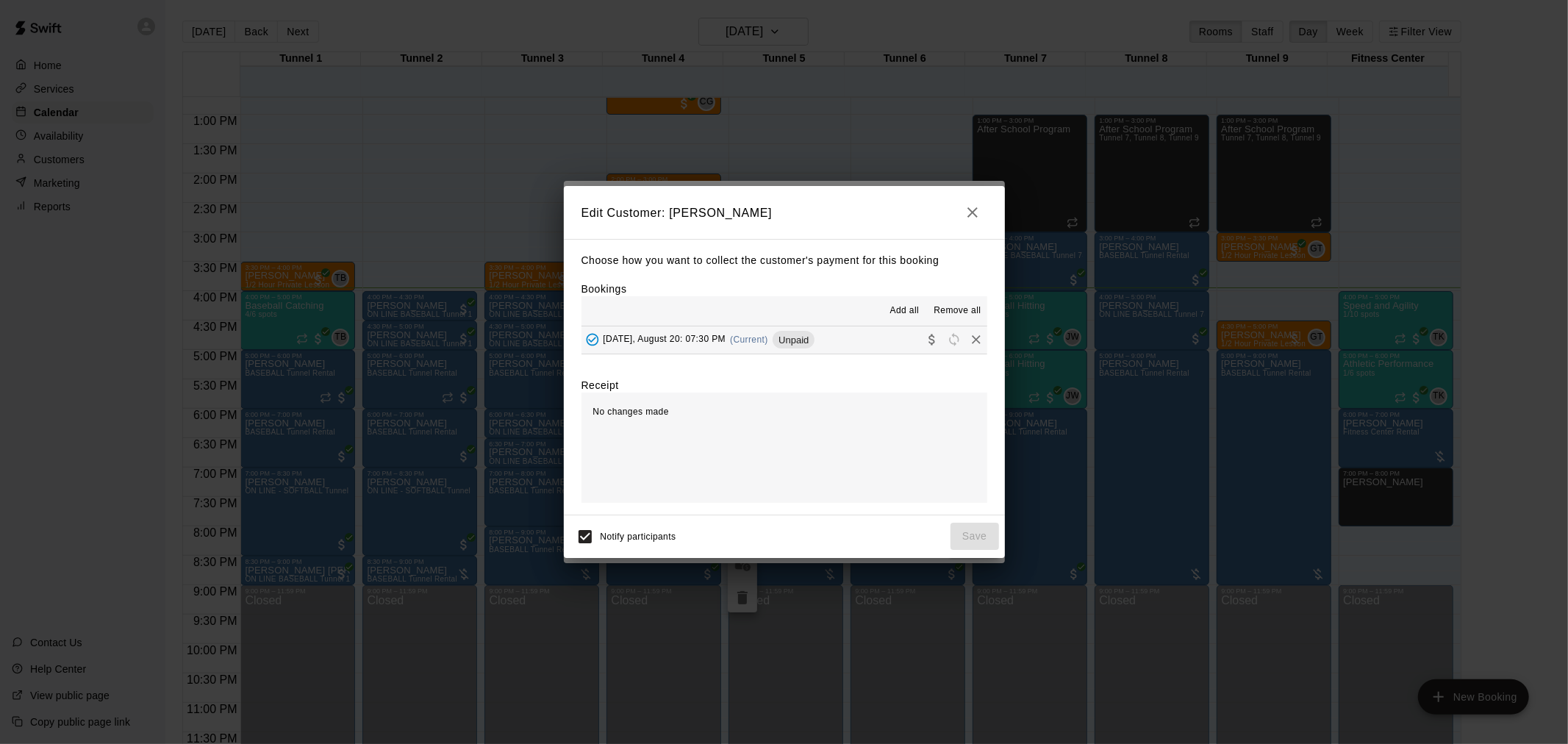
click at [836, 349] on button "[DATE], August 20: 07:30 PM (Current) Unpaid" at bounding box center [784, 340] width 406 height 28
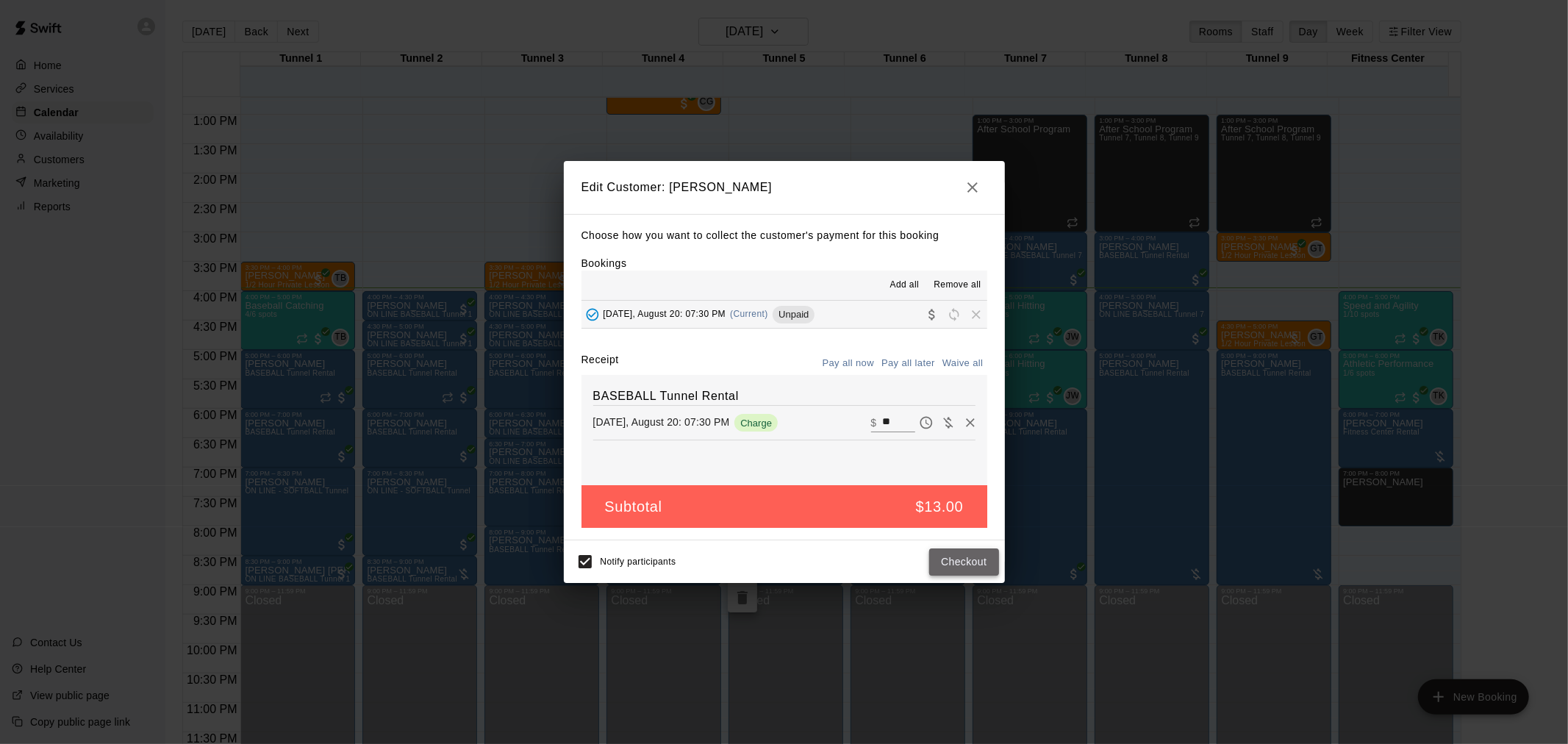
click at [947, 559] on button "Checkout" at bounding box center [964, 562] width 69 height 28
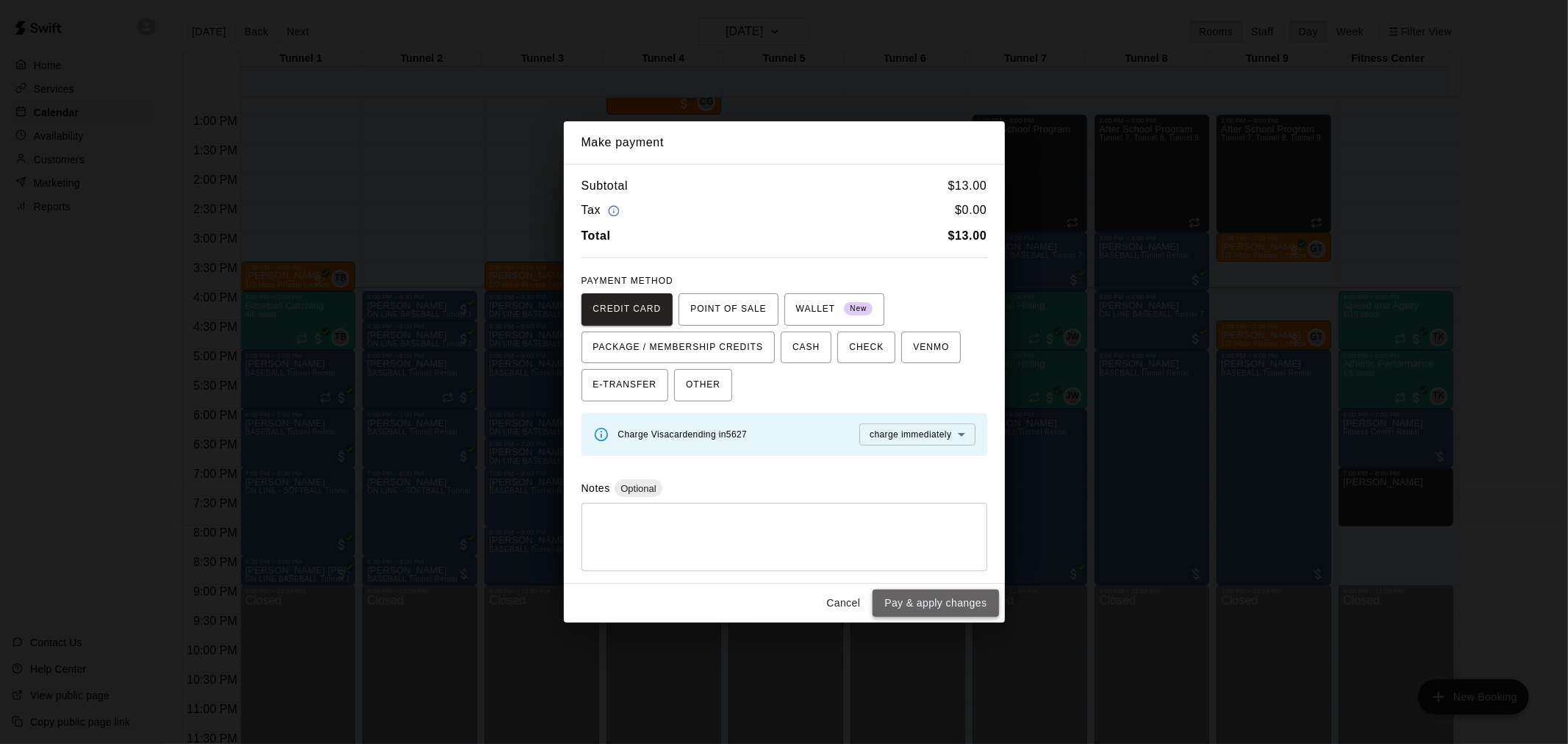
click at [911, 598] on button "Pay & apply changes" at bounding box center [935, 603] width 126 height 28
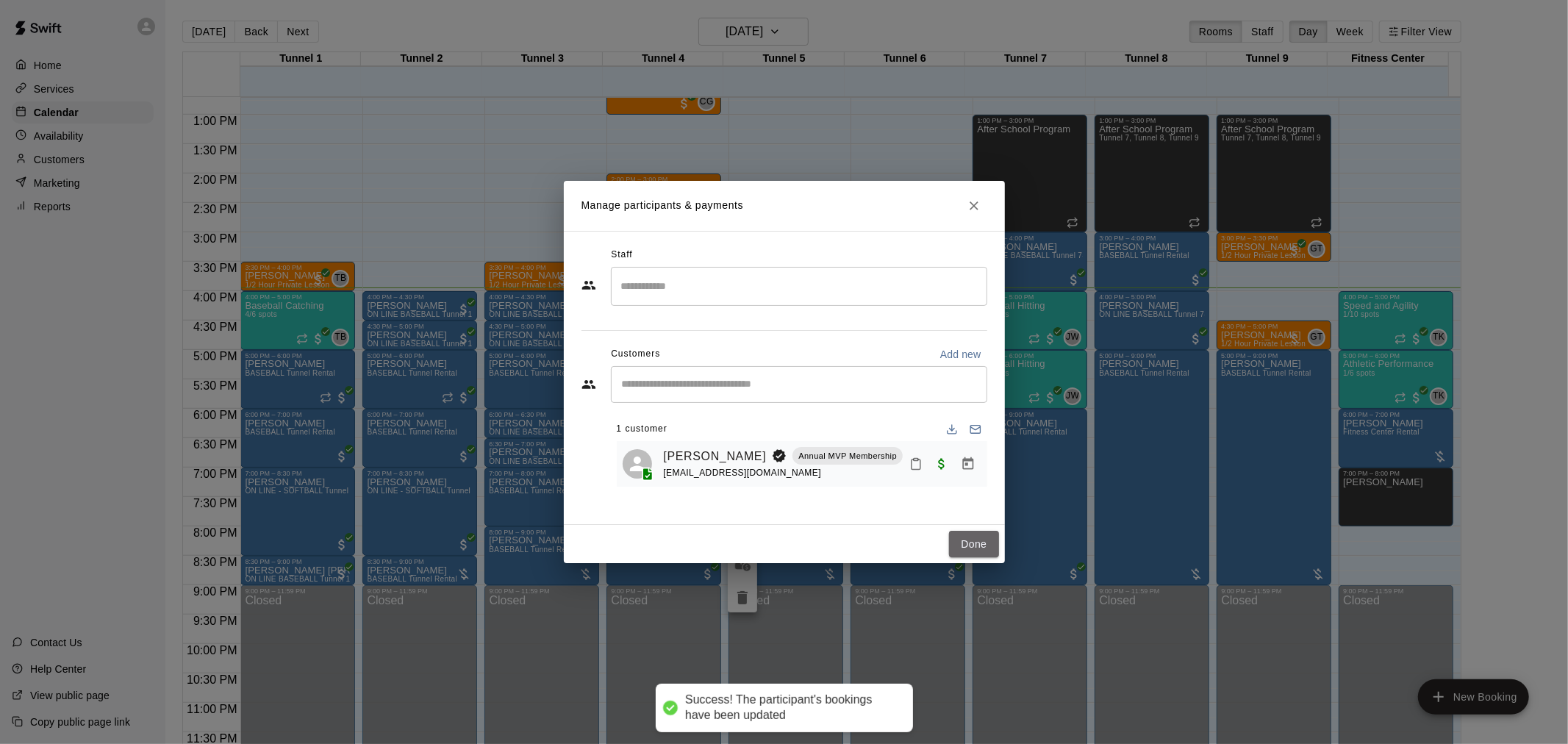
click at [989, 541] on button "Done" at bounding box center [973, 544] width 50 height 28
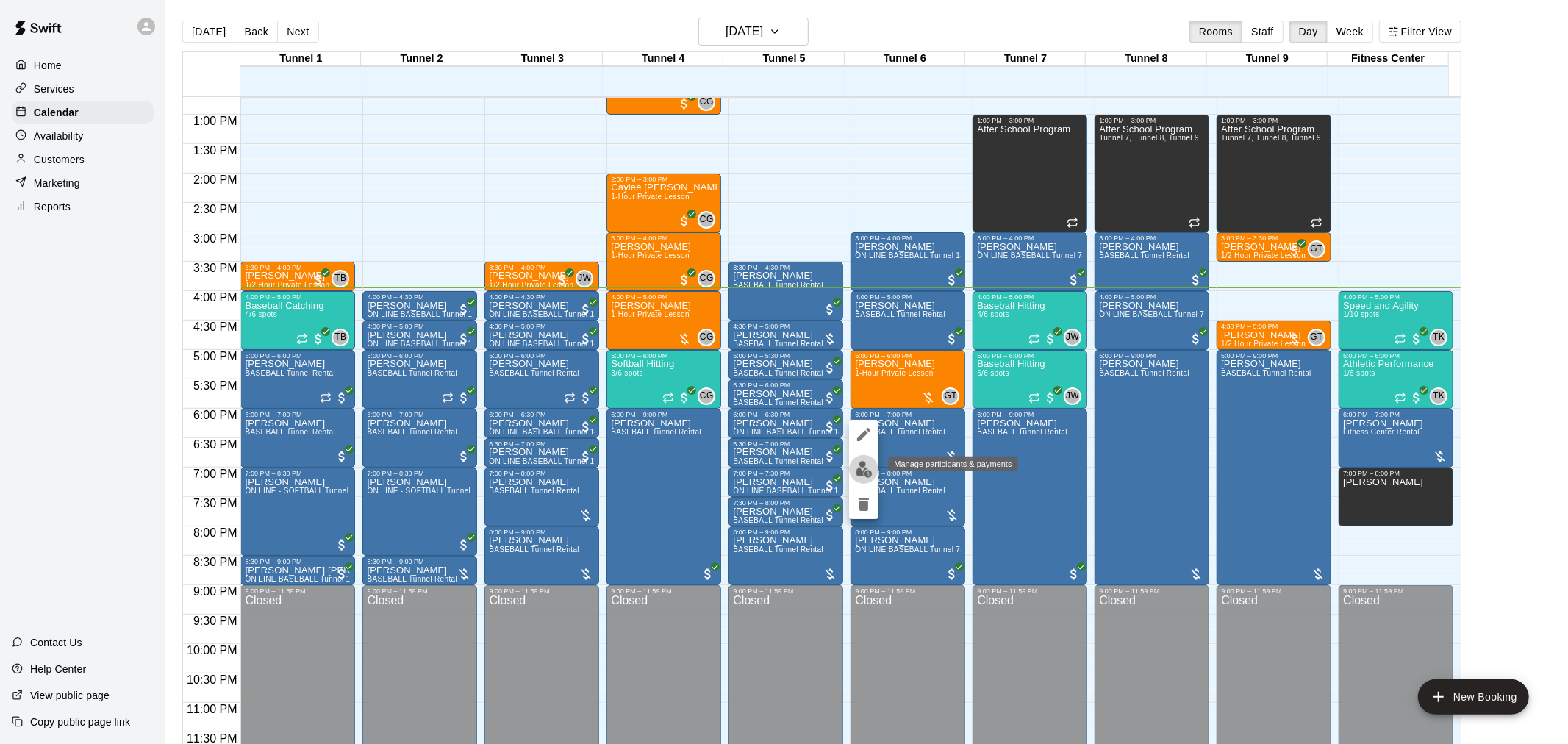
click at [866, 470] on img "edit" at bounding box center [863, 469] width 17 height 17
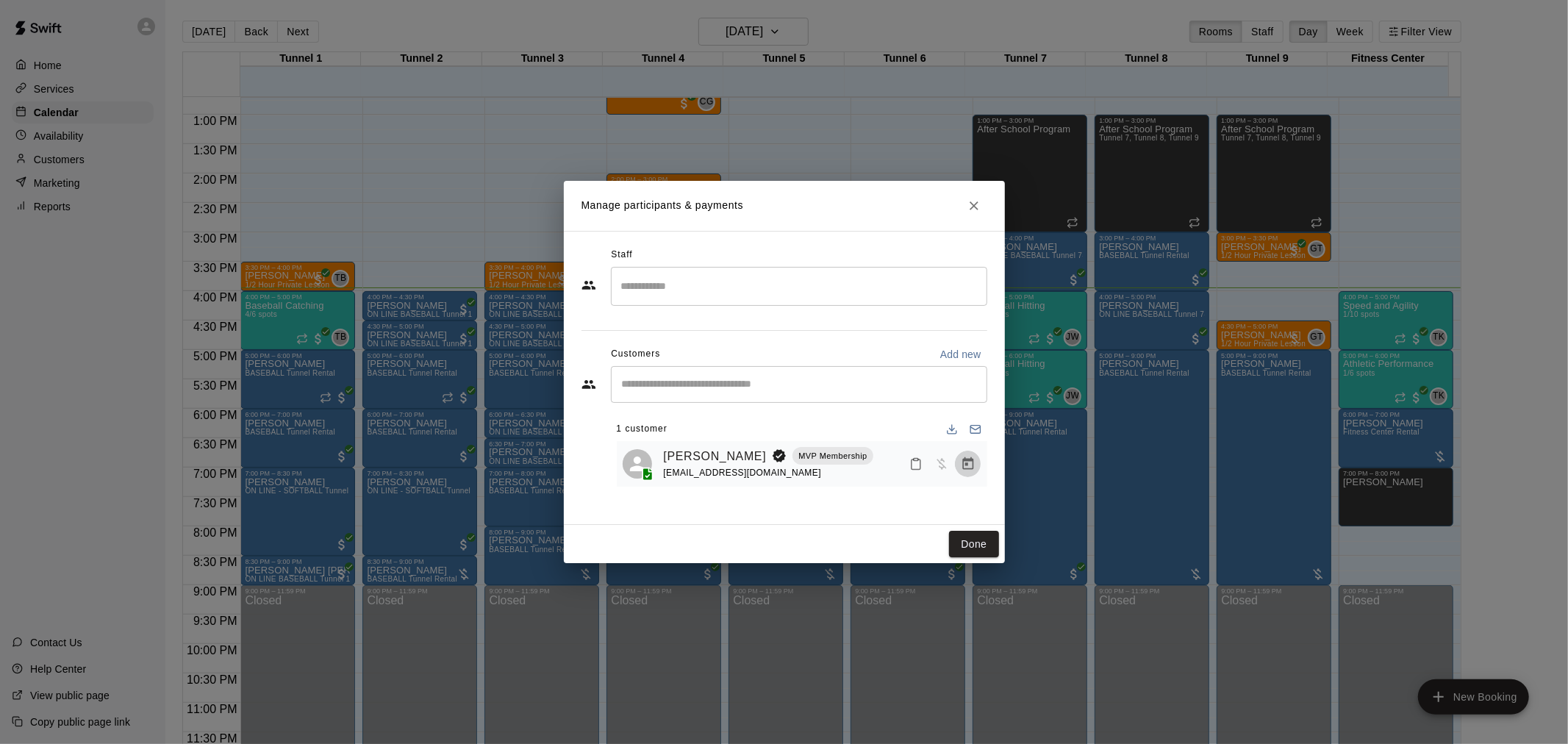
click at [971, 462] on icon "Manage bookings & payment" at bounding box center [967, 463] width 11 height 12
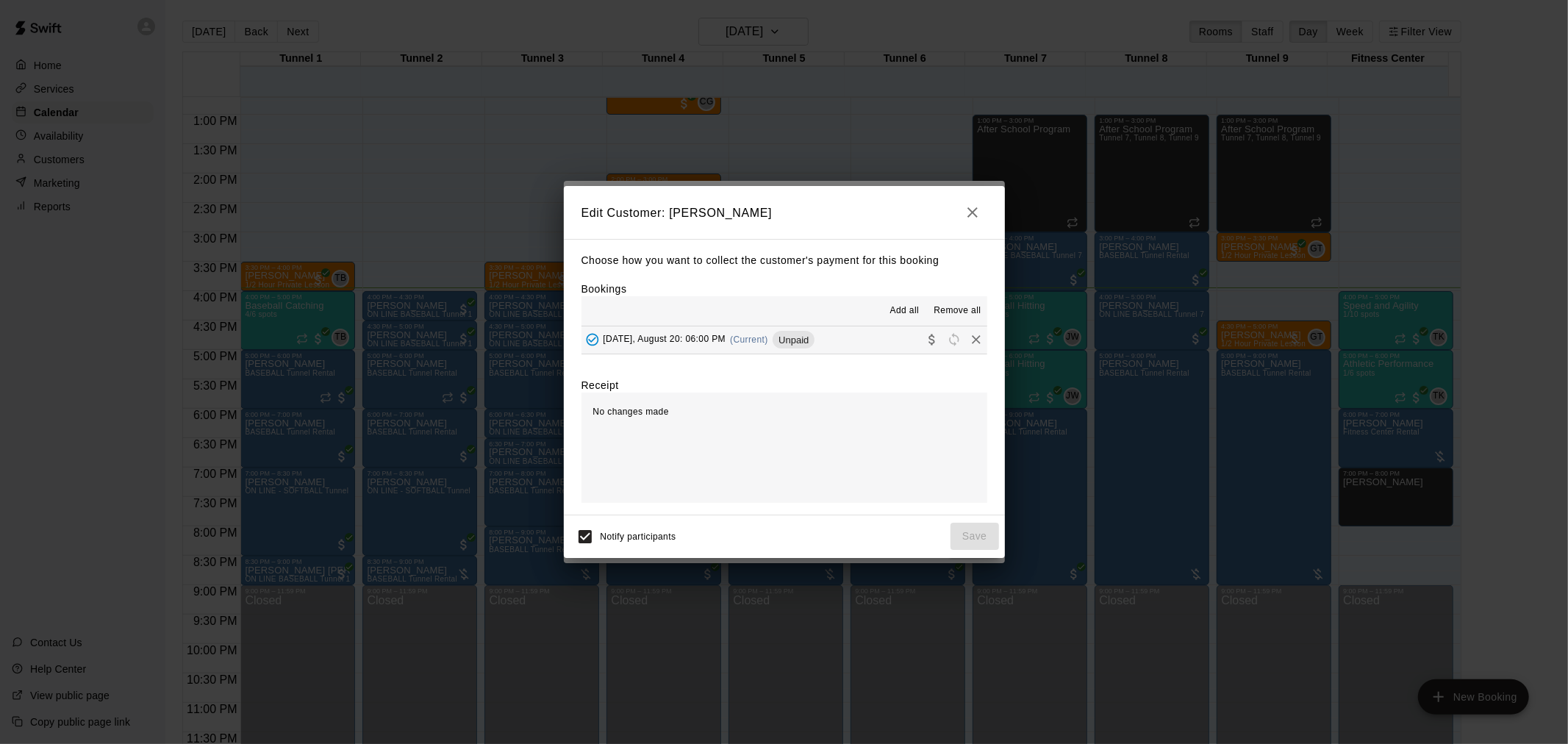
click at [798, 336] on span "Unpaid" at bounding box center [793, 340] width 42 height 11
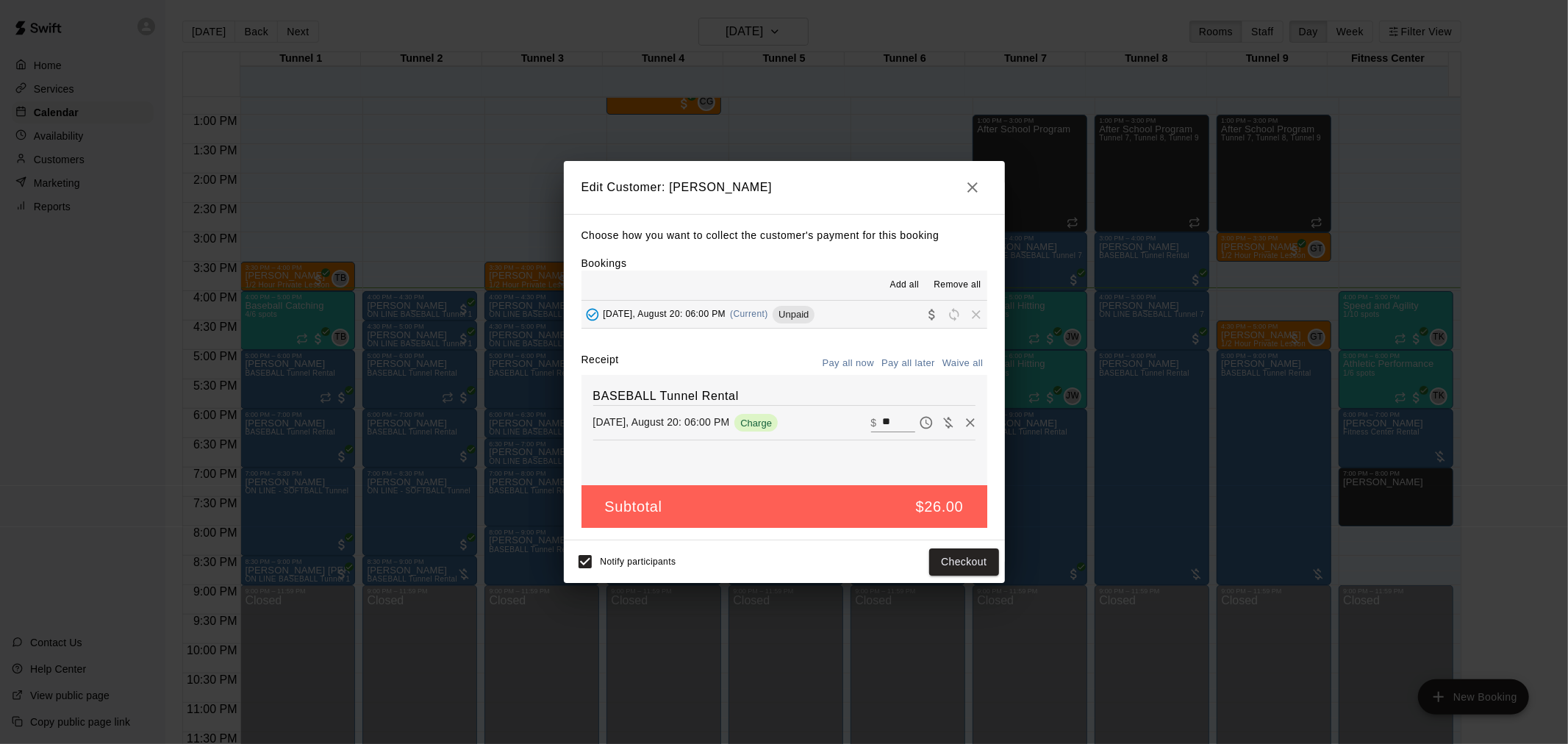
click at [965, 549] on div "Notify participants Checkout" at bounding box center [784, 561] width 429 height 31
click at [961, 569] on button "Checkout" at bounding box center [964, 562] width 69 height 28
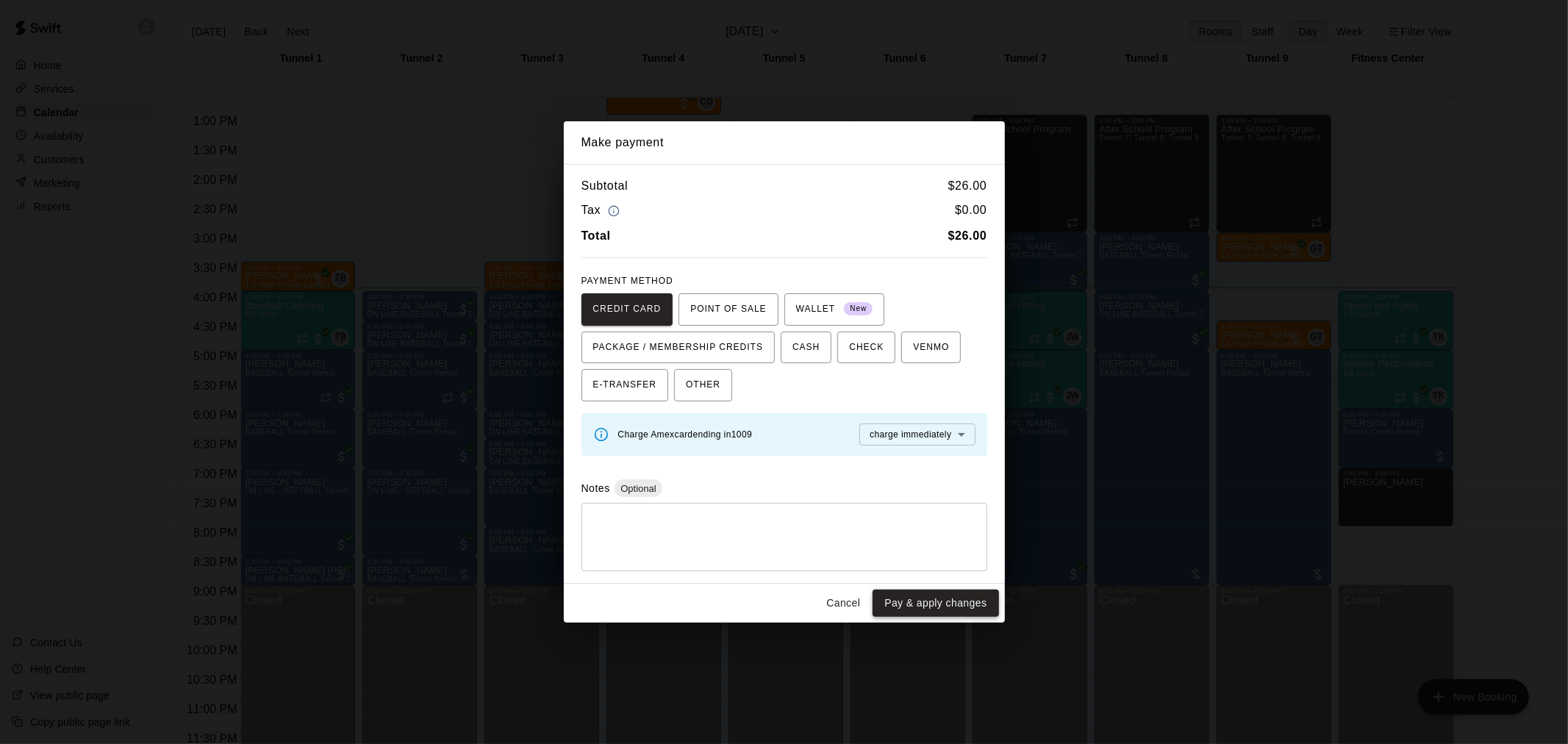
click at [959, 609] on button "Pay & apply changes" at bounding box center [935, 603] width 126 height 28
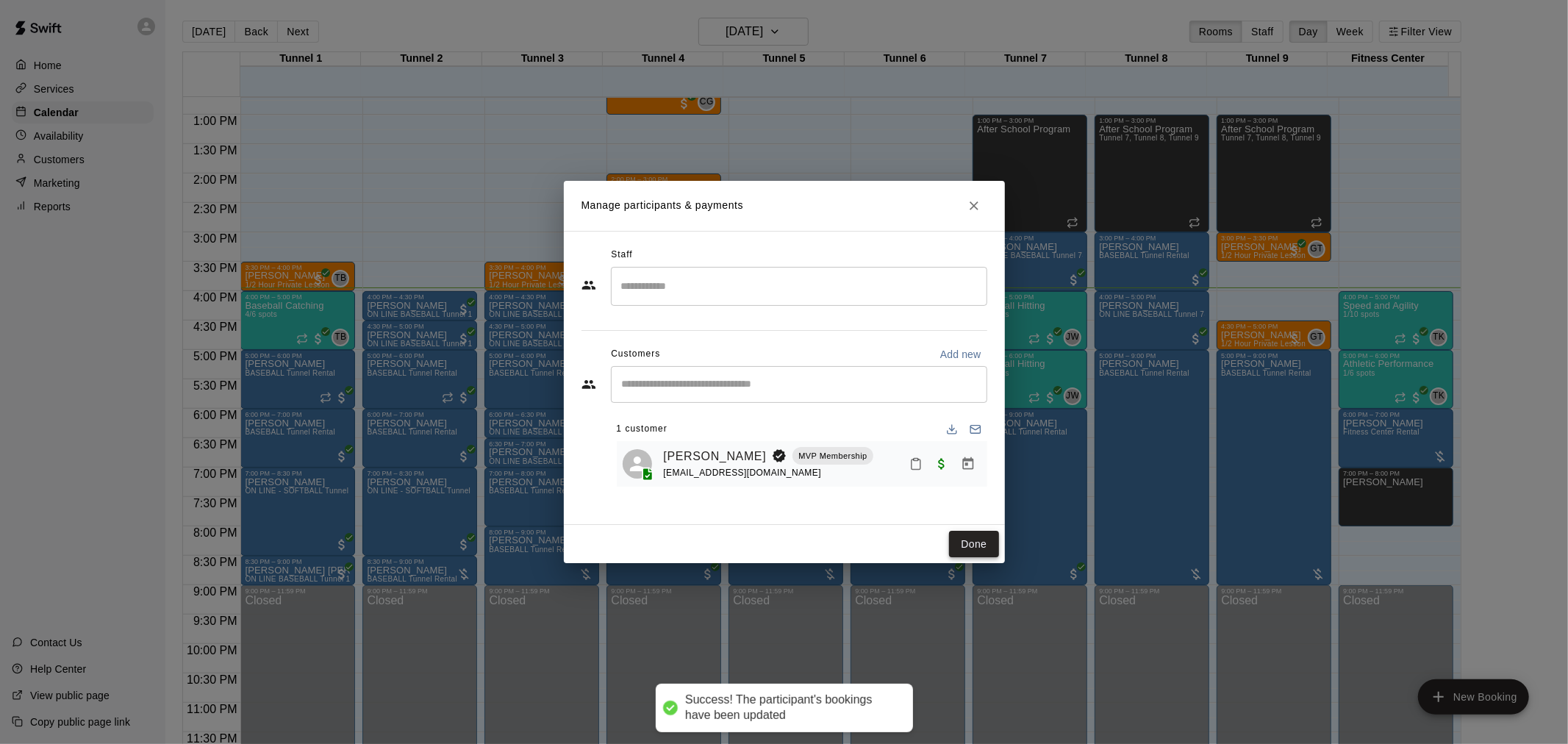
click at [975, 545] on button "Done" at bounding box center [973, 544] width 50 height 28
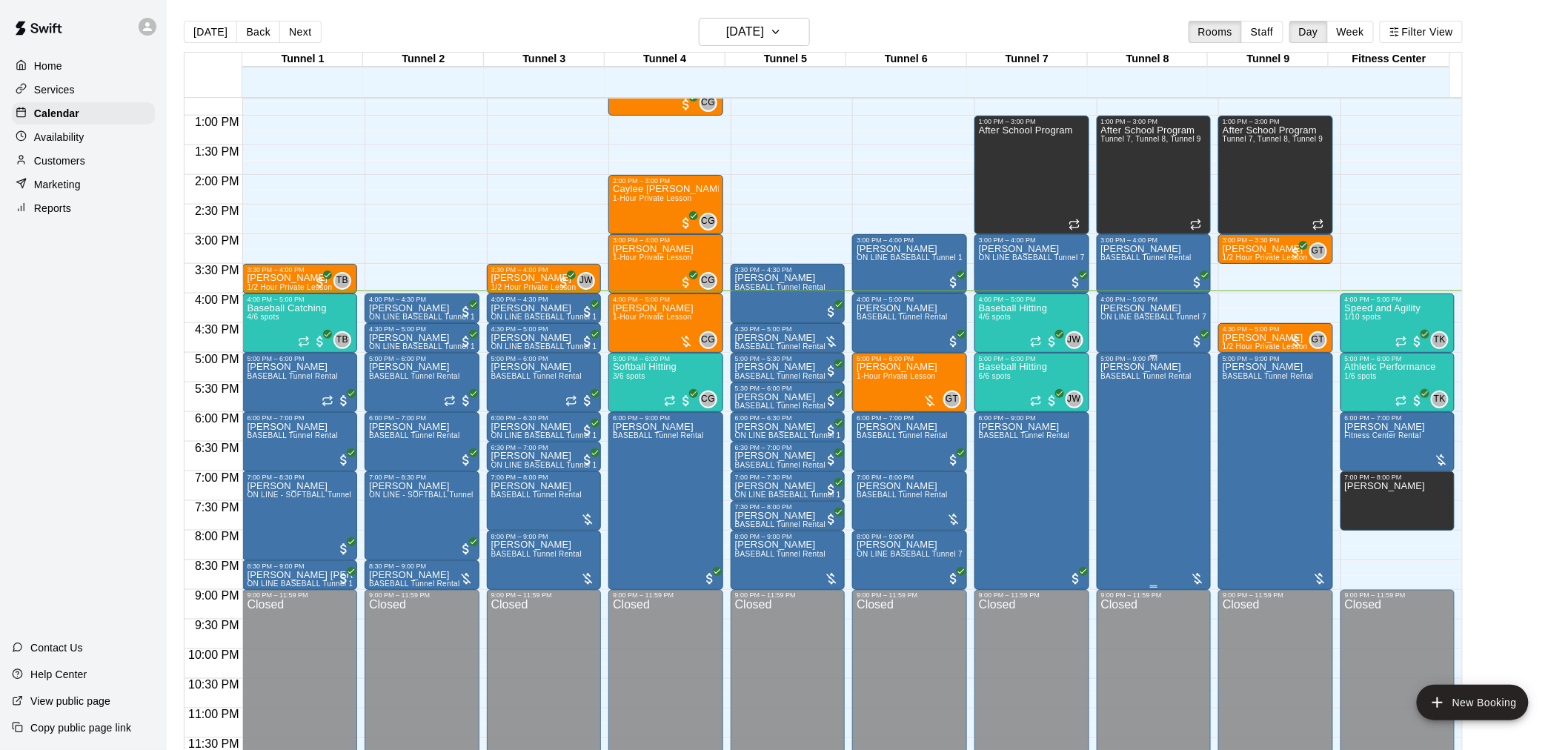
click at [1160, 449] on div "[PERSON_NAME] BASEBALL Tunnel Rental" at bounding box center [1147, 737] width 91 height 750
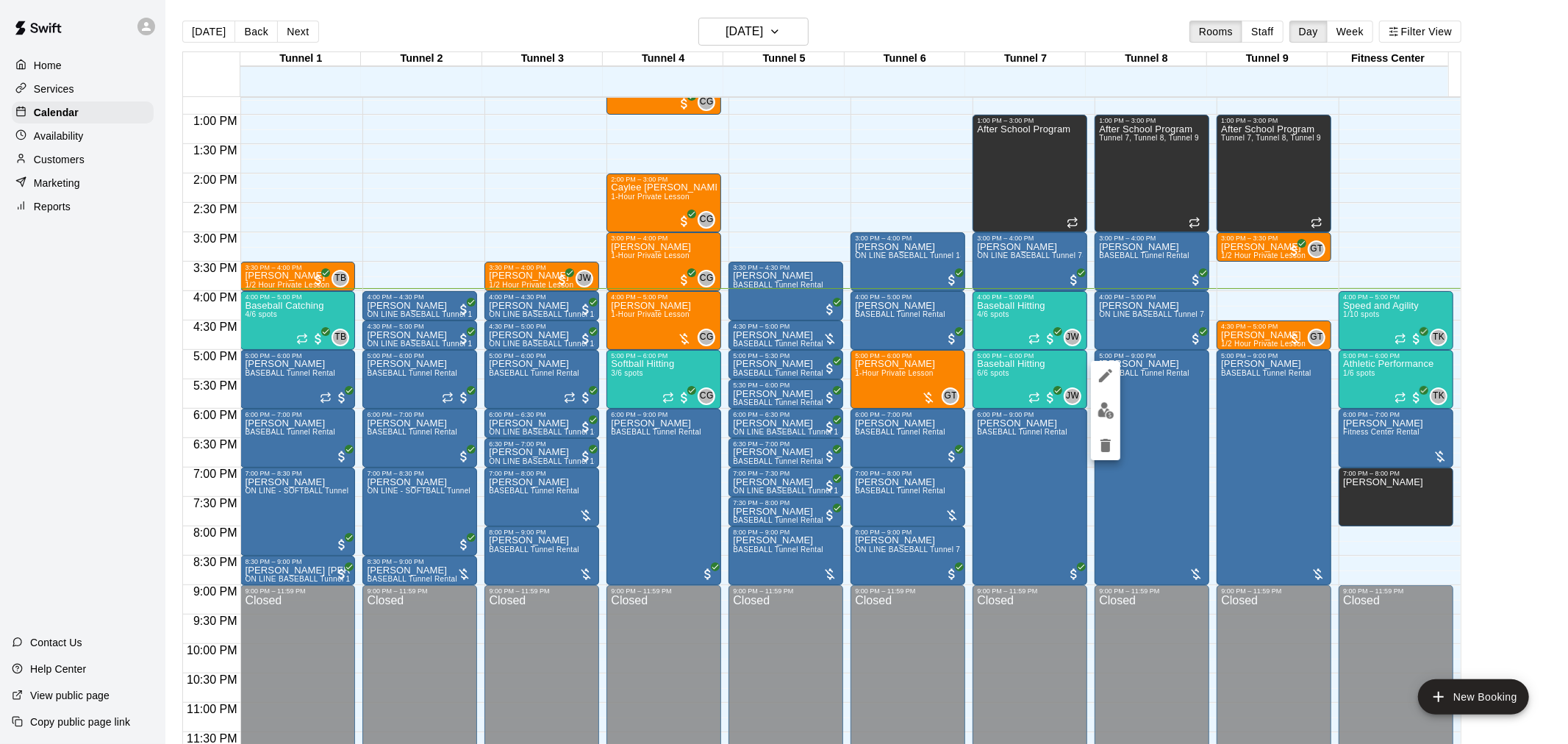
click at [1103, 405] on img "edit" at bounding box center [1106, 410] width 17 height 17
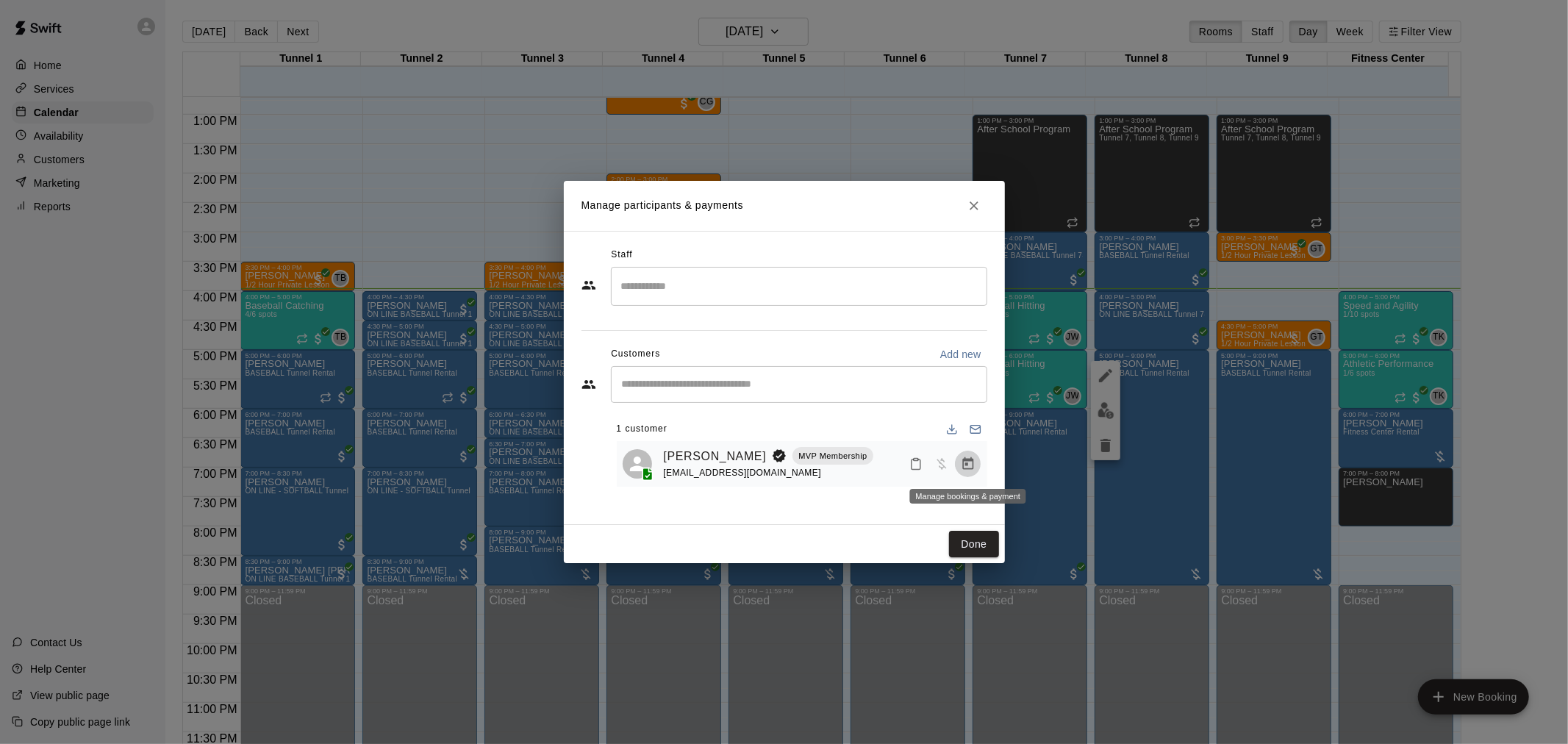
click at [967, 465] on icon "Manage bookings & payment" at bounding box center [967, 463] width 11 height 12
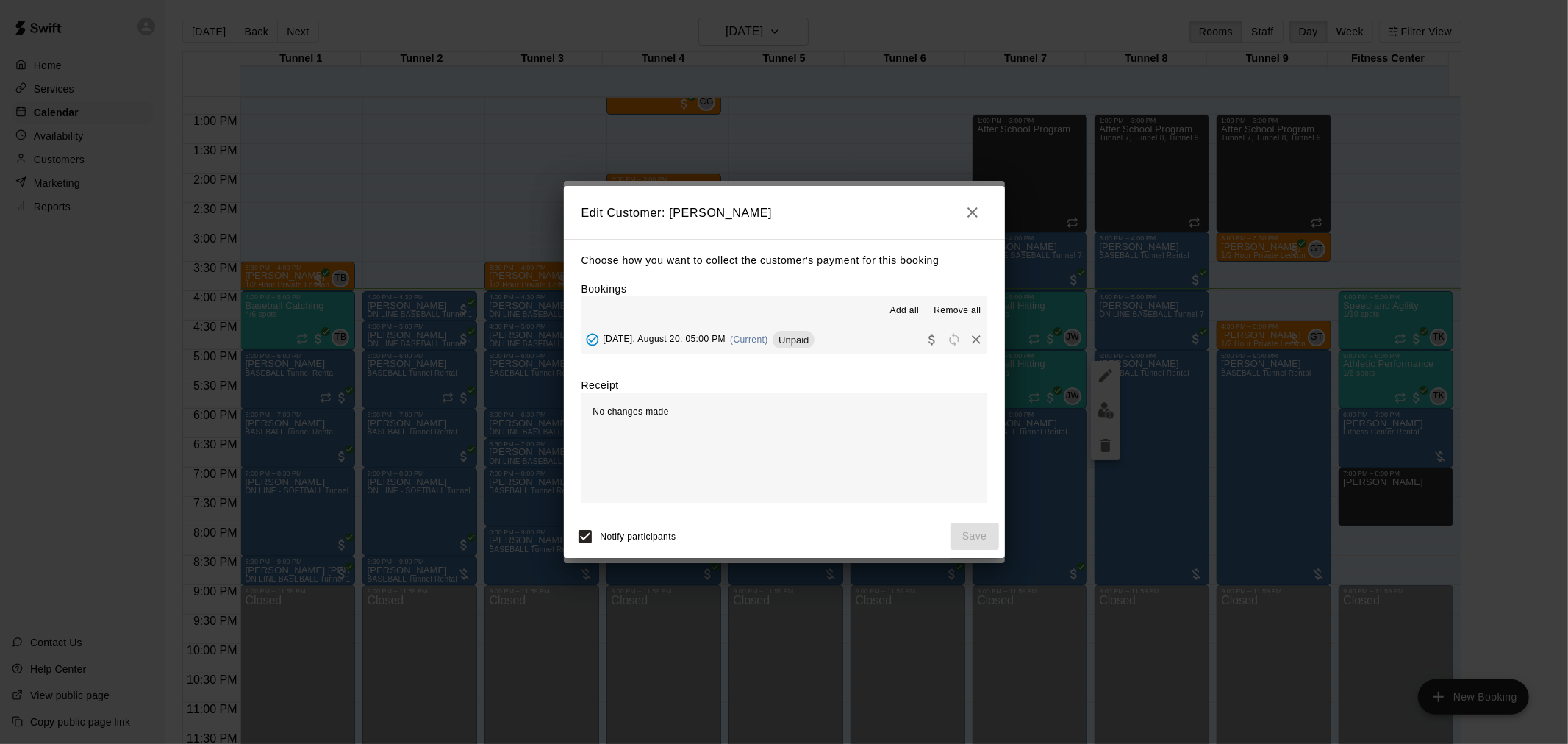
click at [803, 340] on span "Unpaid" at bounding box center [793, 340] width 42 height 11
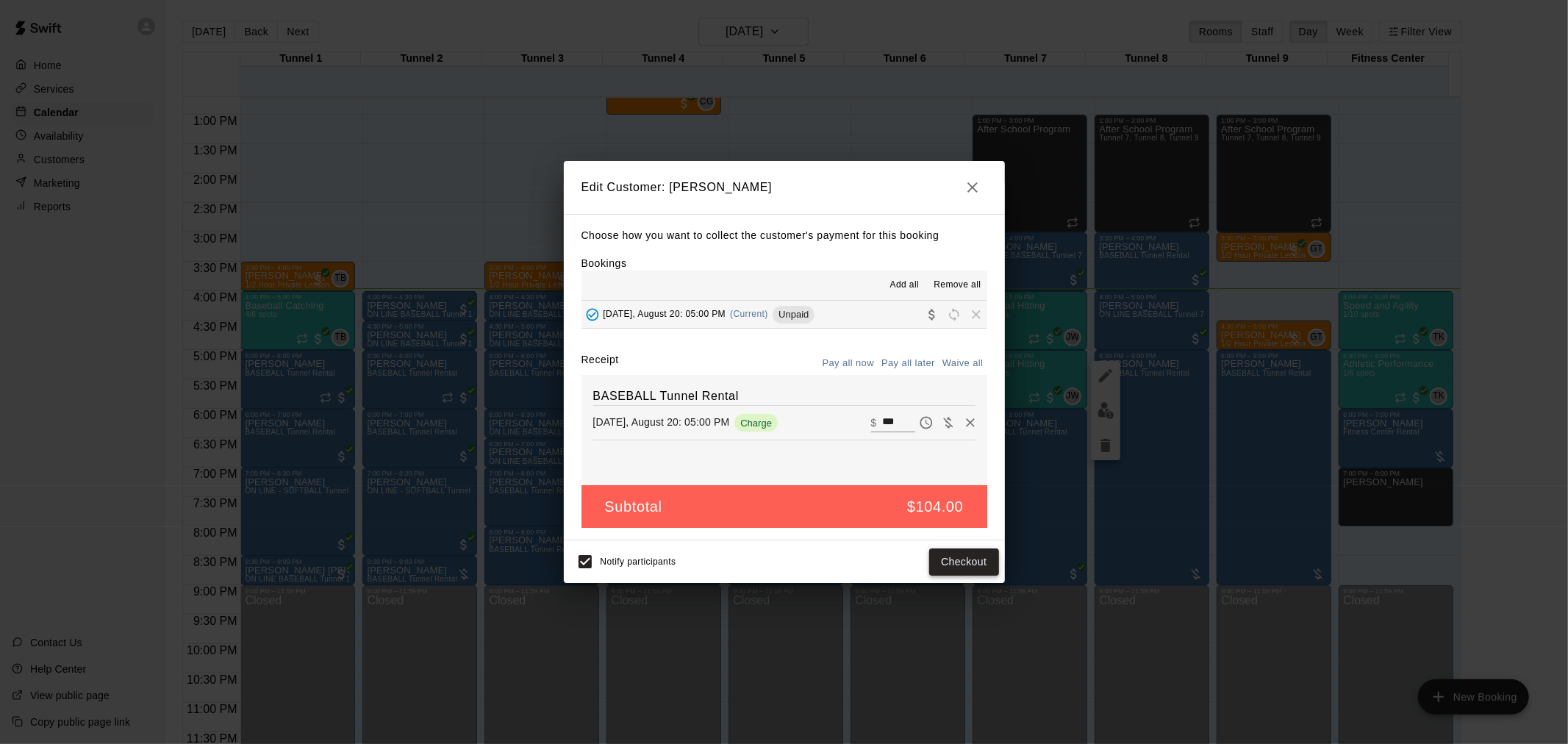
click at [972, 563] on button "Checkout" at bounding box center [964, 562] width 69 height 28
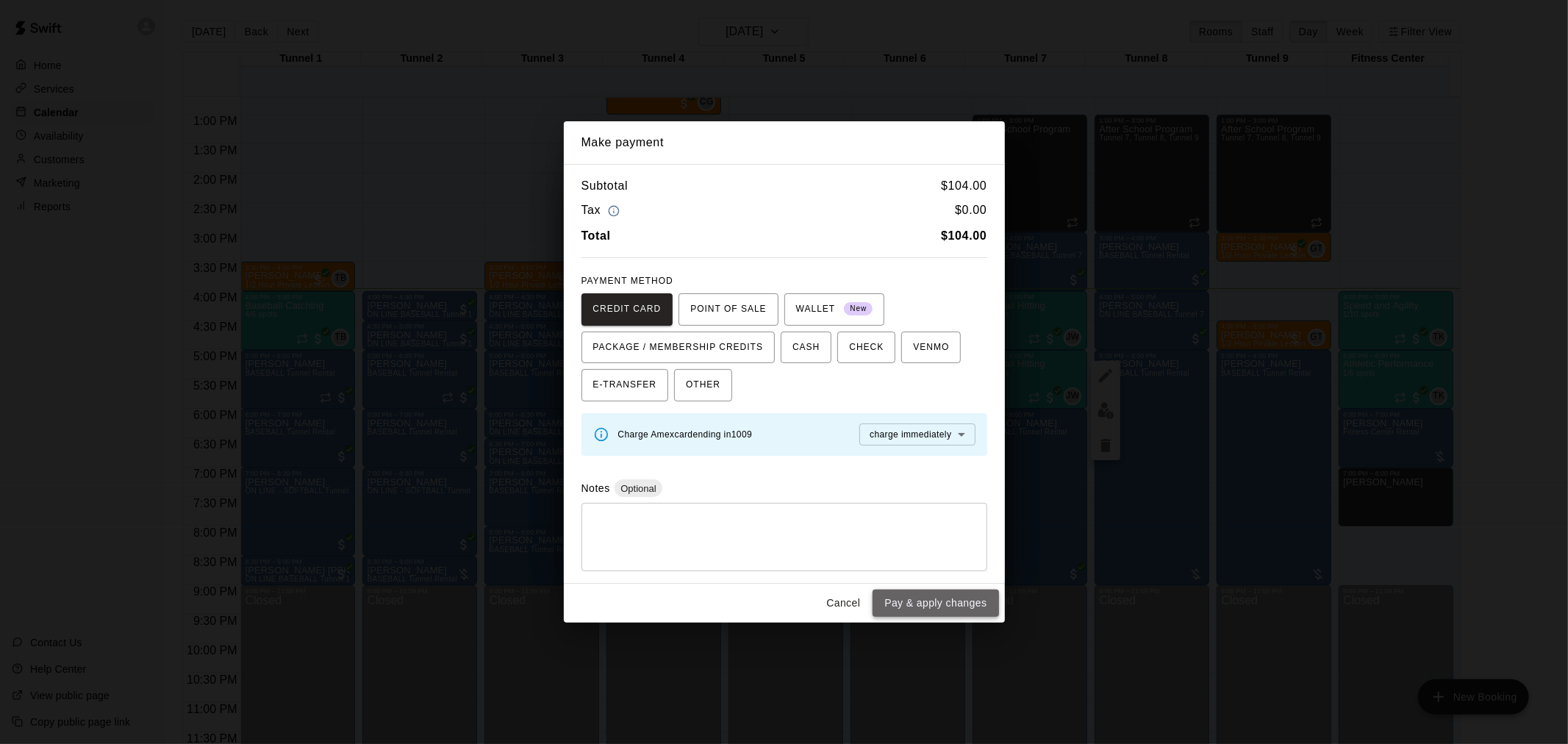
click at [965, 601] on button "Pay & apply changes" at bounding box center [935, 603] width 126 height 28
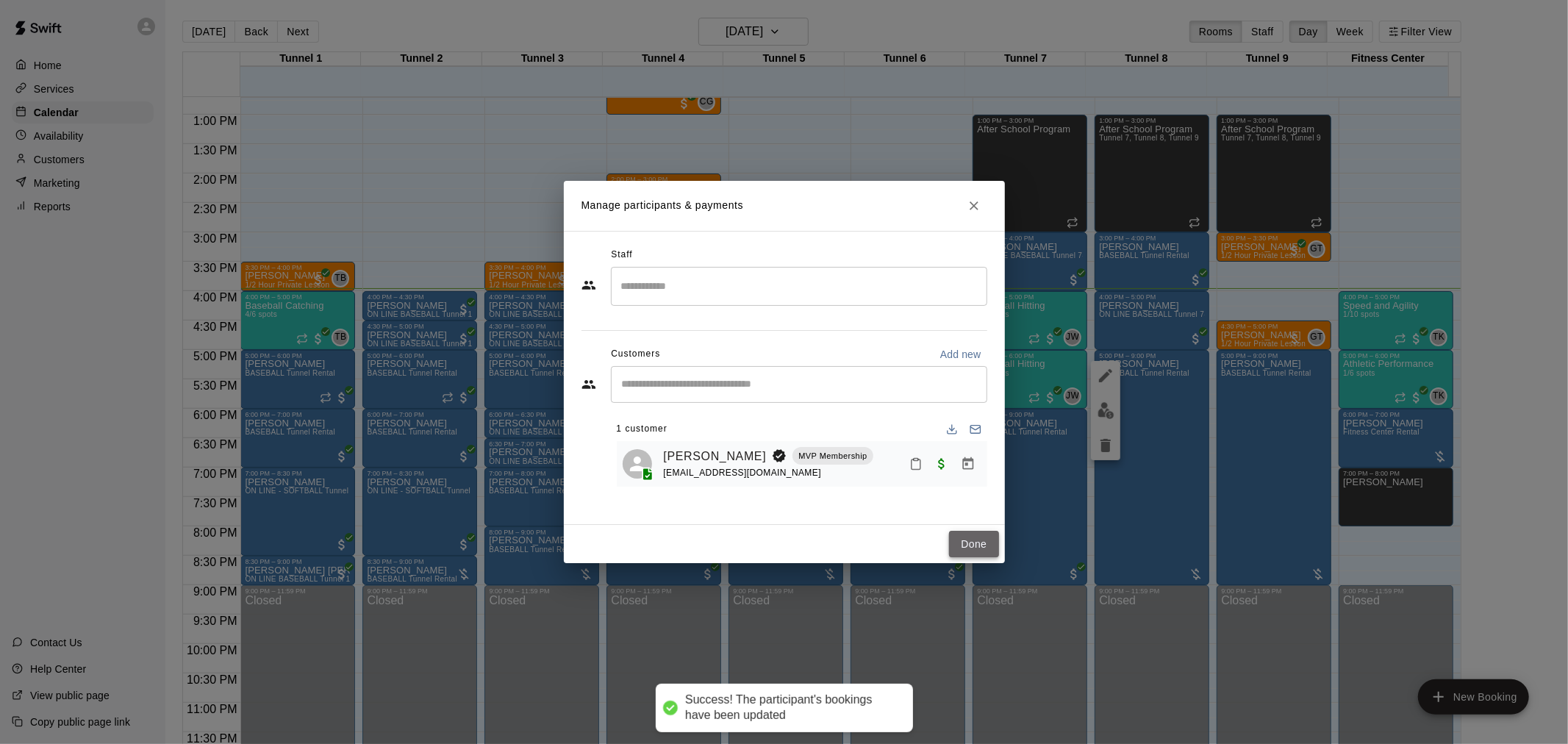
click at [968, 550] on button "Done" at bounding box center [973, 544] width 50 height 28
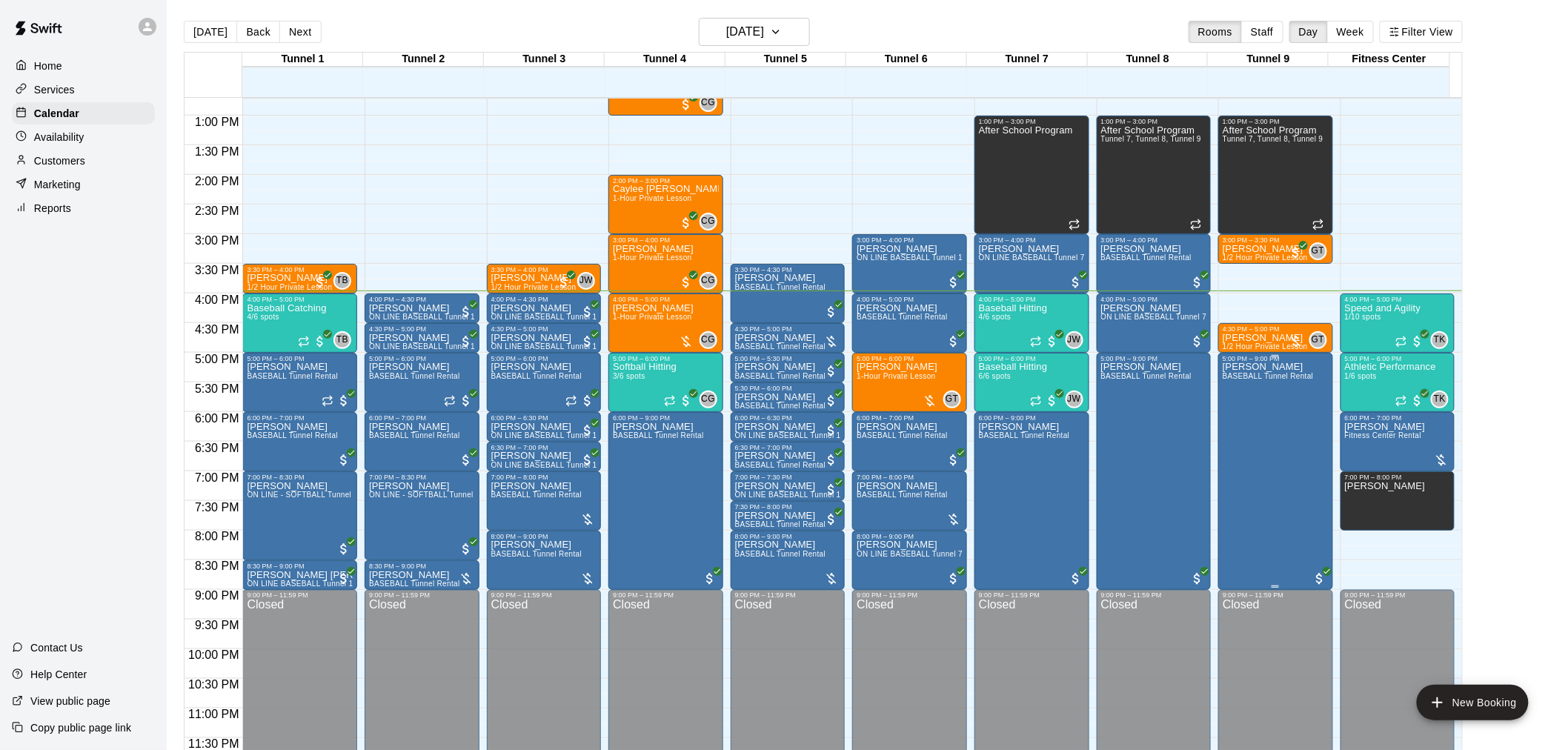
click at [1259, 464] on div "[PERSON_NAME] BASEBALL Tunnel Rental" at bounding box center [1268, 737] width 91 height 750
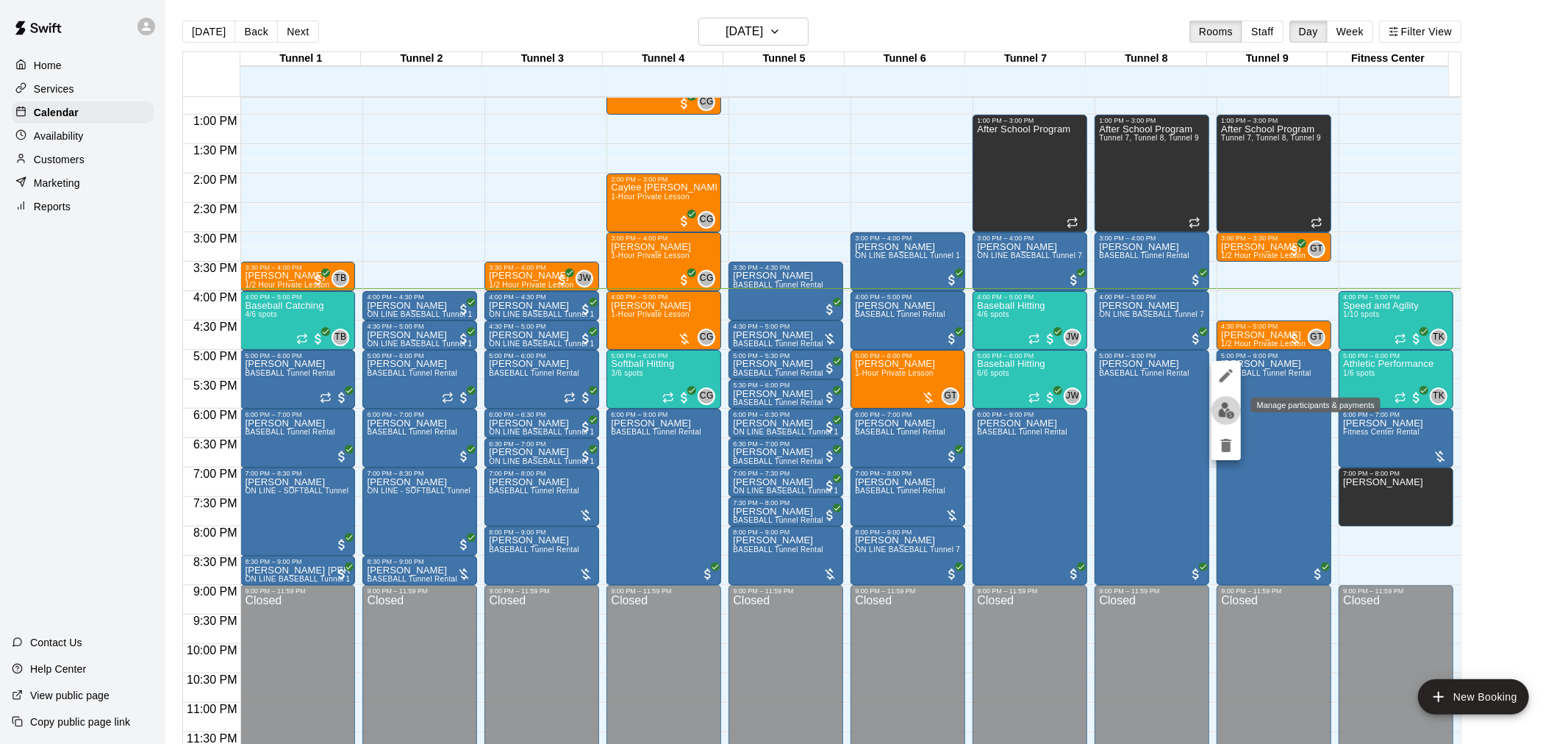
click at [1229, 406] on img "edit" at bounding box center [1226, 410] width 17 height 17
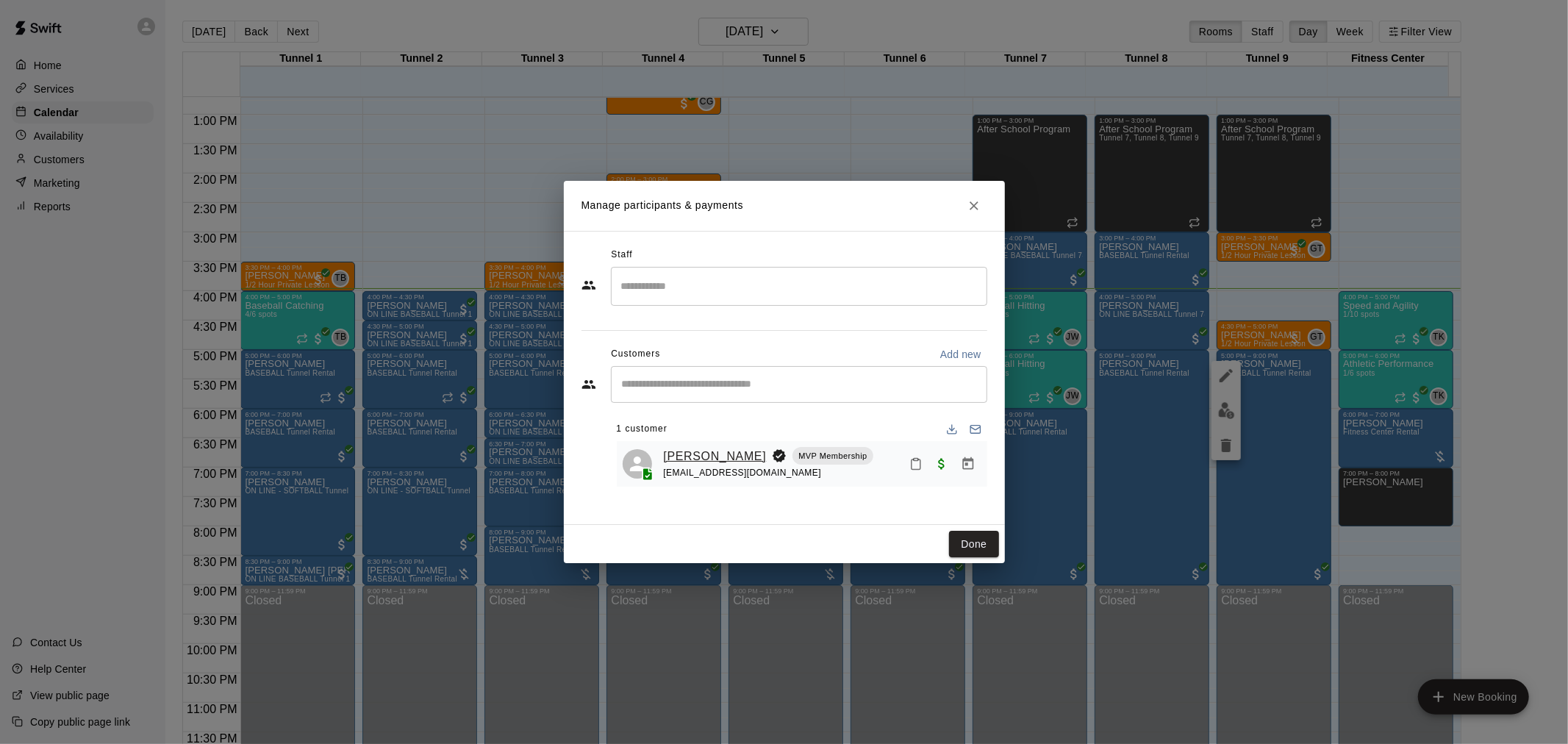
click at [734, 456] on link "[PERSON_NAME]" at bounding box center [715, 457] width 103 height 20
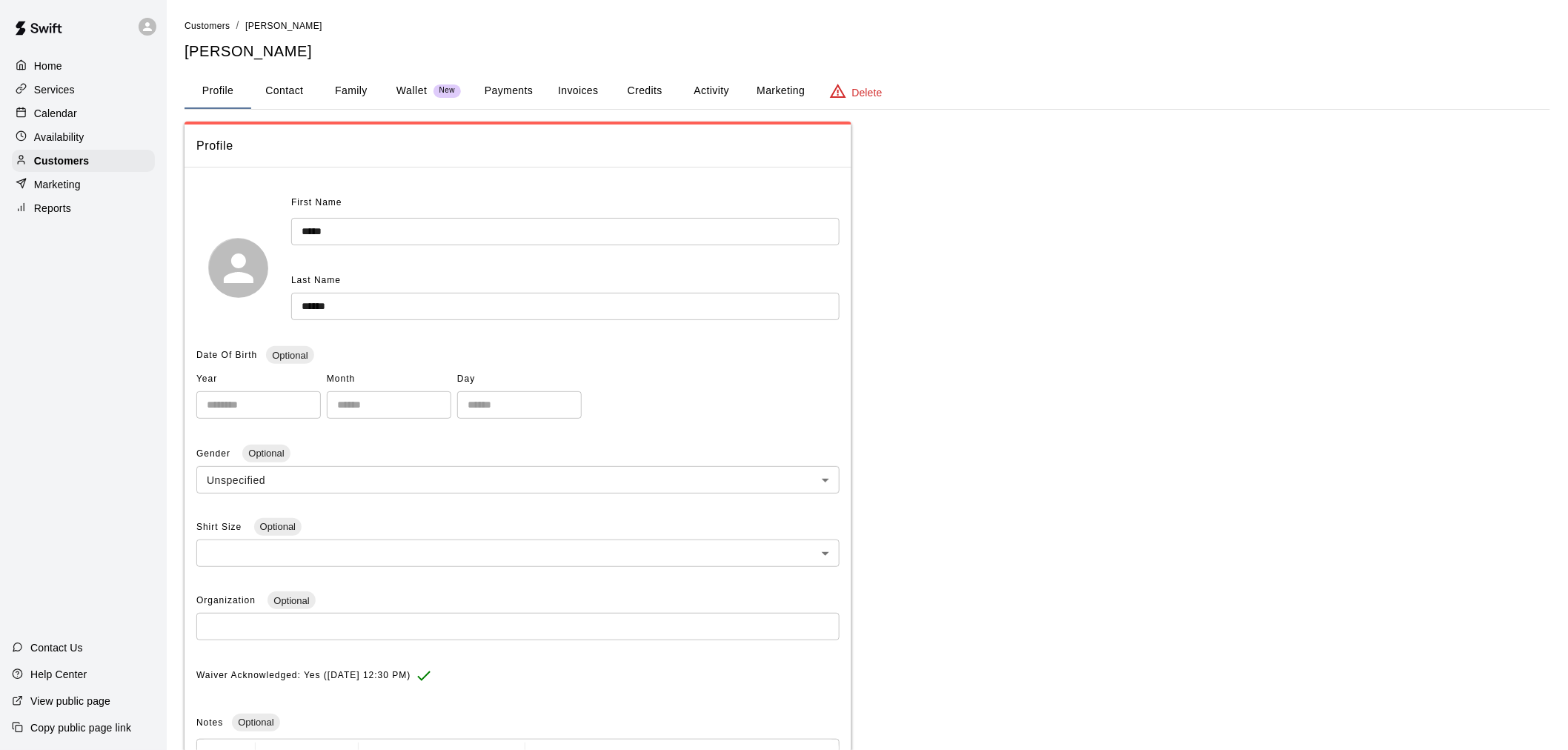
click at [513, 92] on button "Payments" at bounding box center [509, 91] width 72 height 36
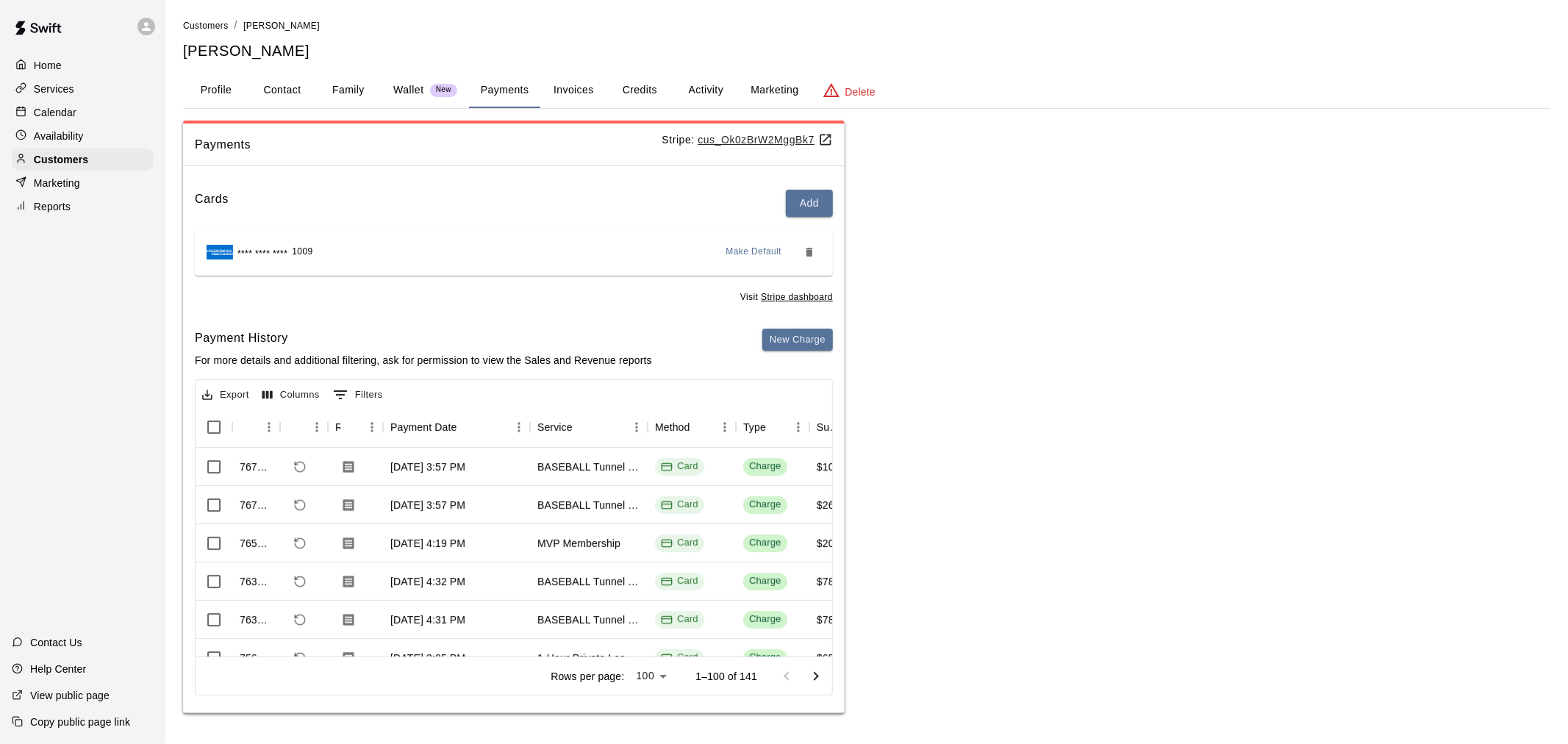
click at [85, 110] on div "Calendar" at bounding box center [83, 112] width 142 height 22
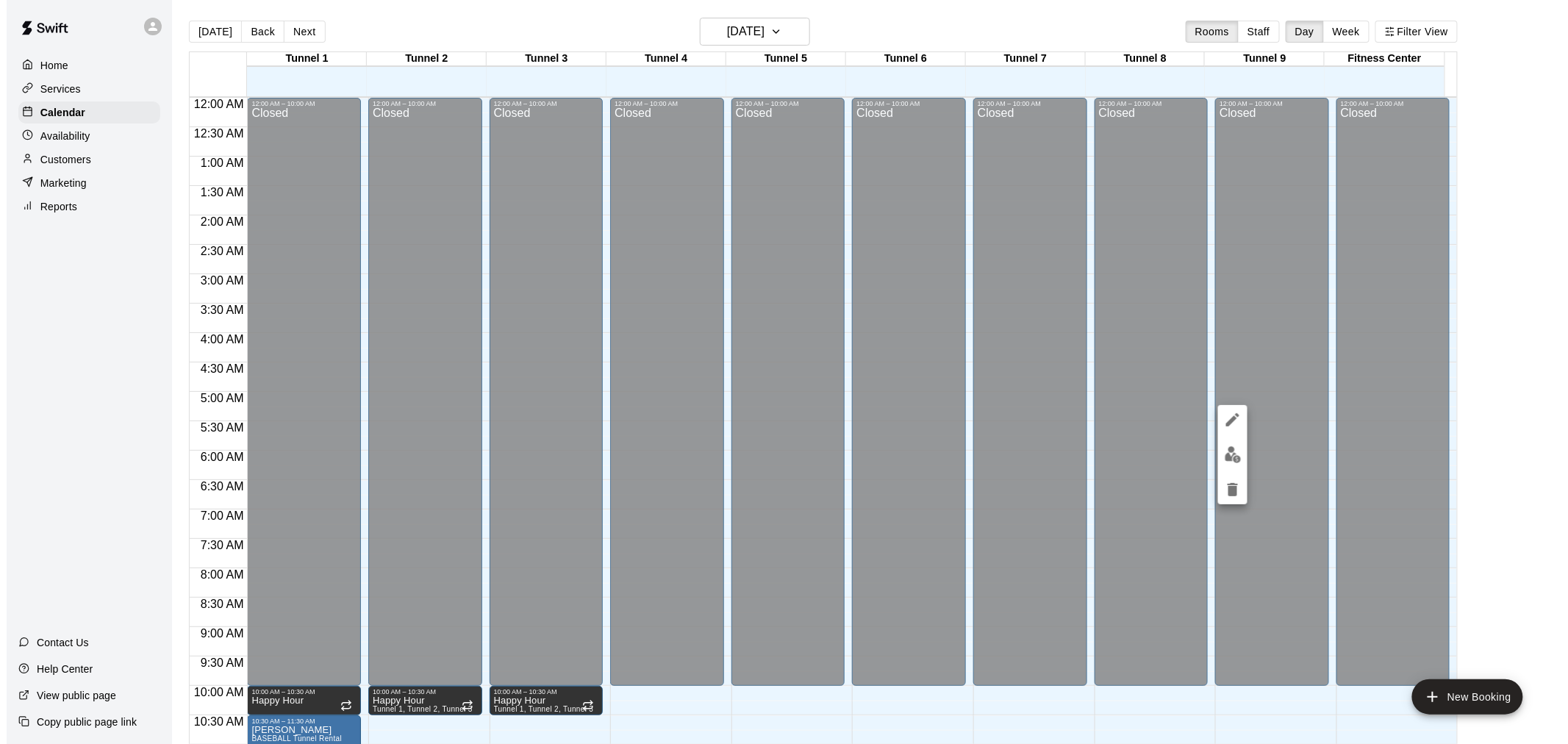
scroll to position [704, 0]
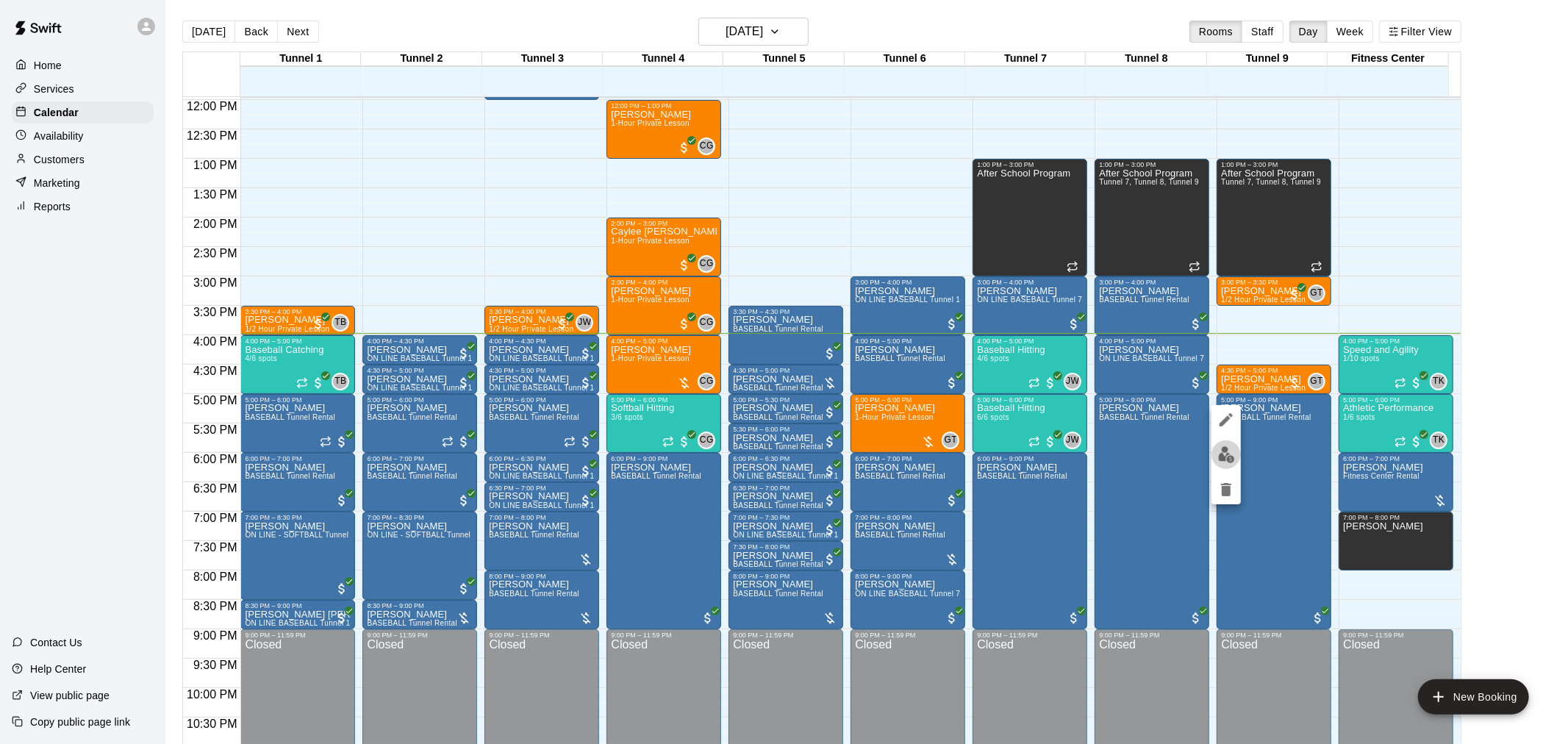
click at [1223, 461] on img "edit" at bounding box center [1226, 455] width 17 height 17
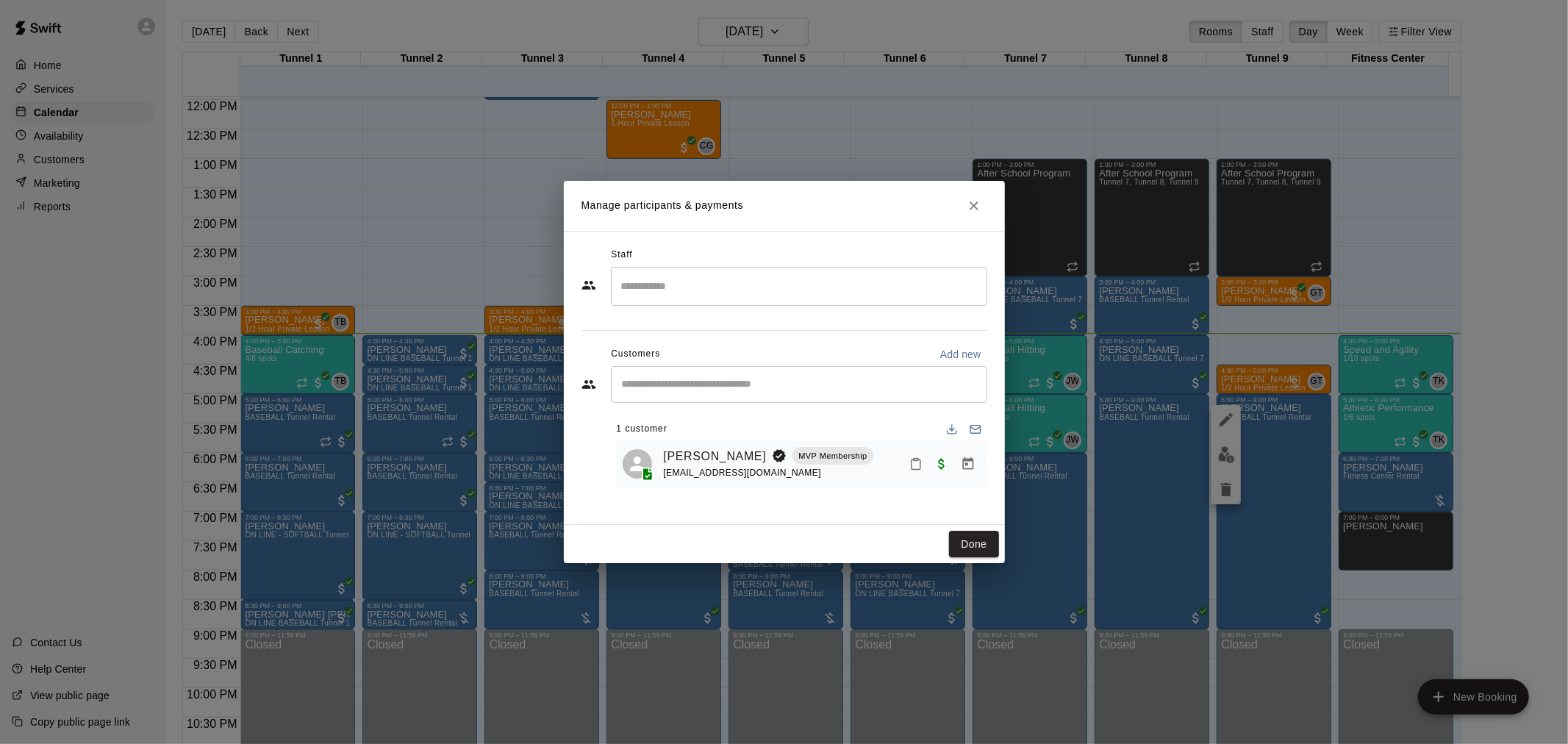
click at [969, 463] on icon "Manage bookings & payment" at bounding box center [968, 463] width 15 height 15
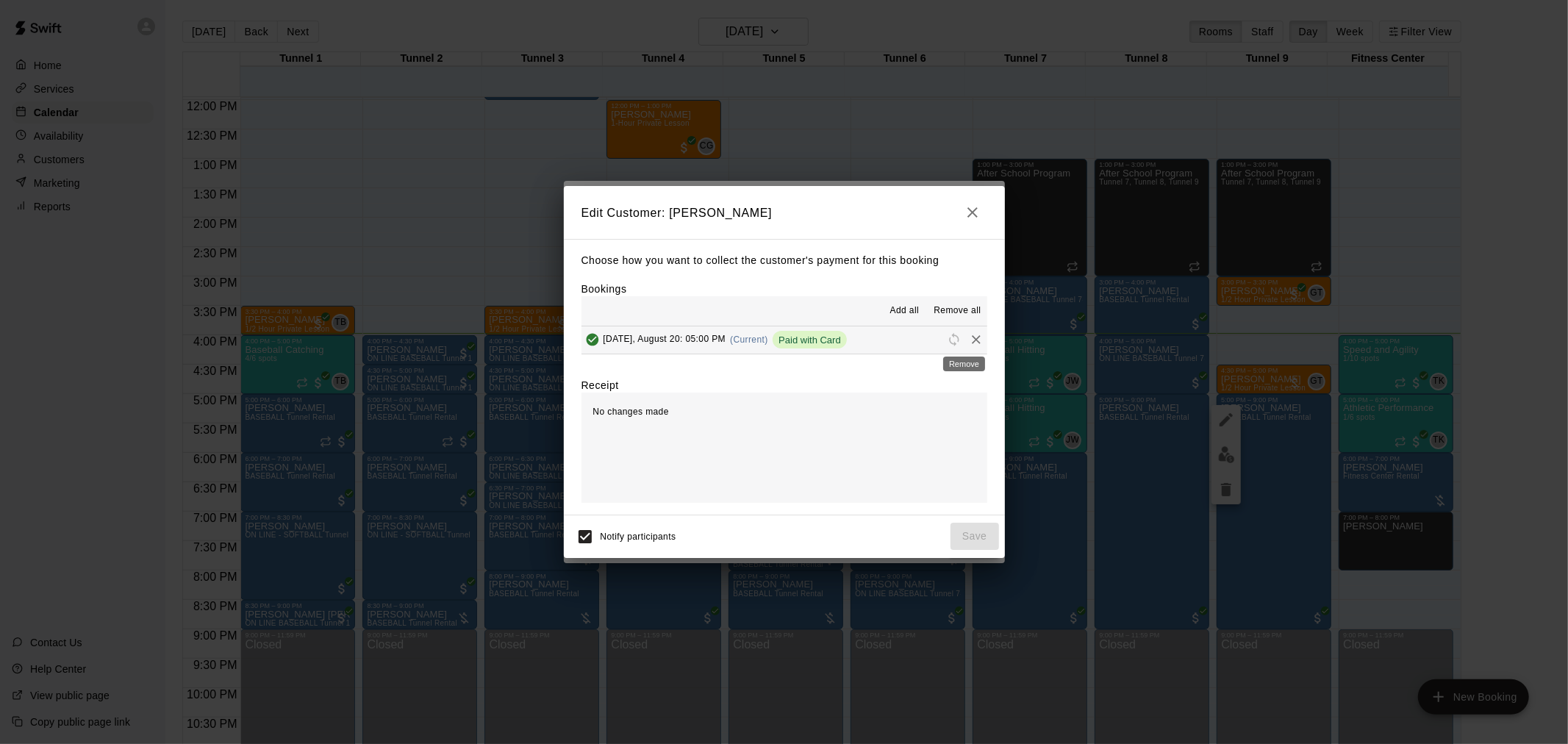
click at [969, 338] on icon "Remove" at bounding box center [976, 339] width 15 height 15
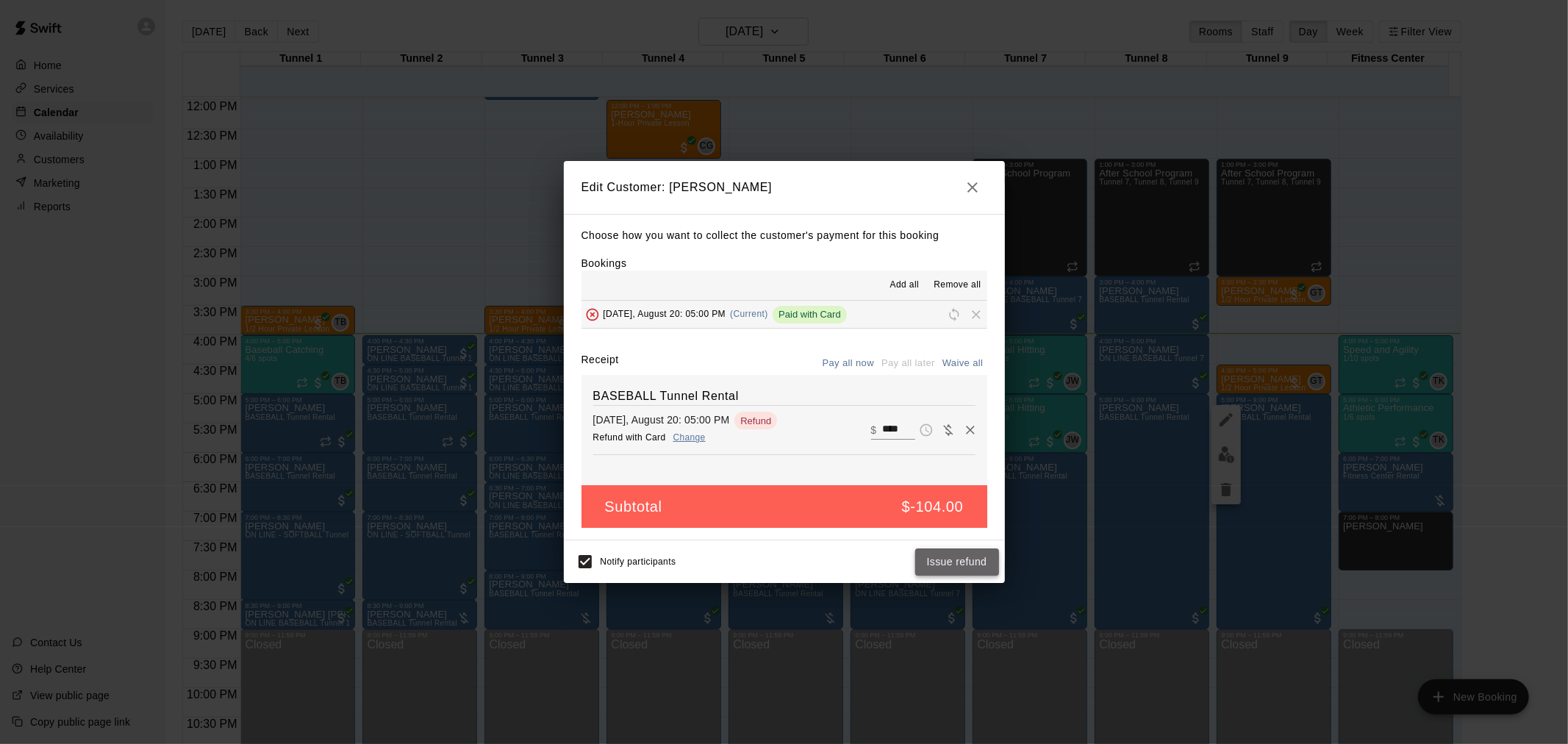
click at [979, 569] on button "Issue refund" at bounding box center [957, 562] width 83 height 28
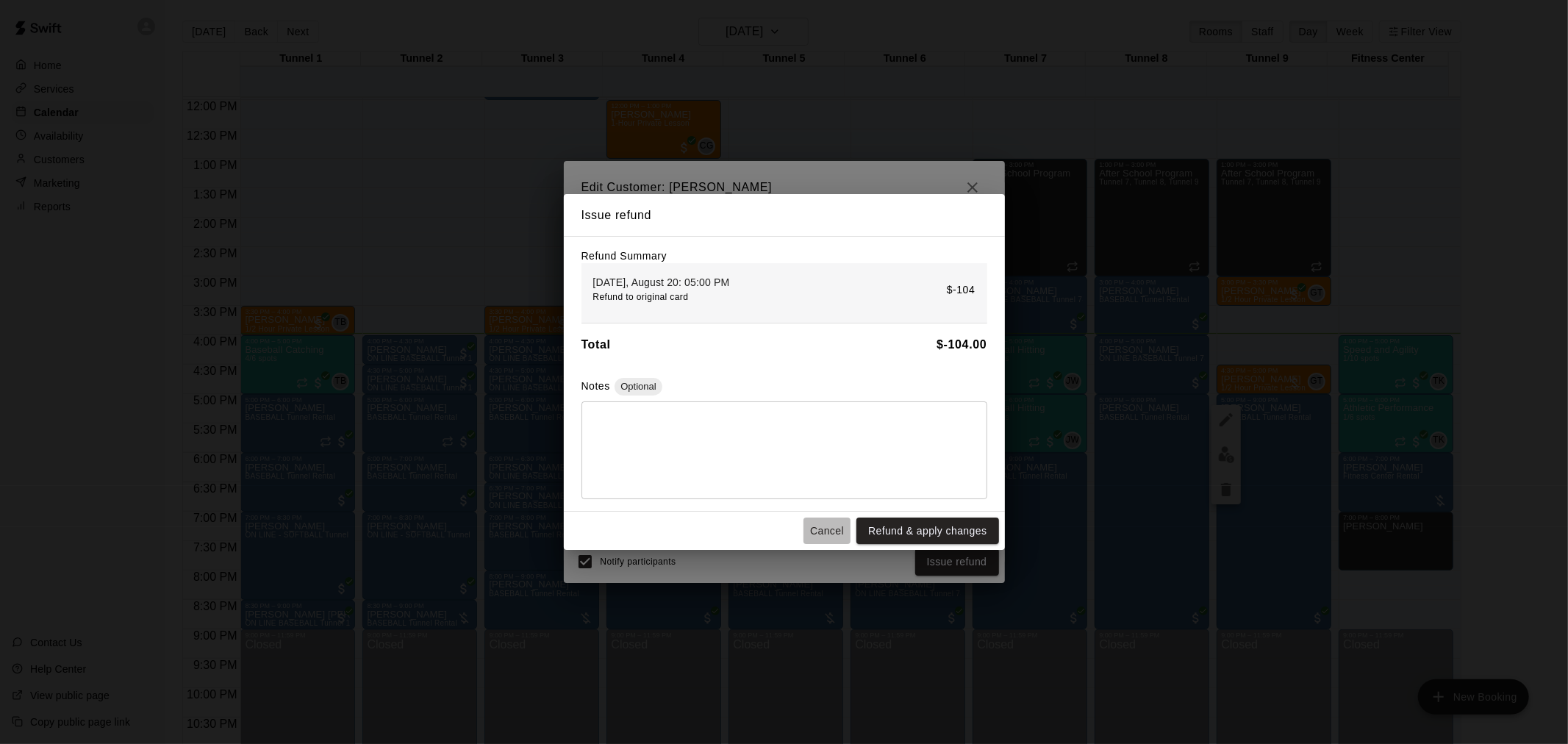
click at [836, 531] on button "Cancel" at bounding box center [826, 531] width 47 height 28
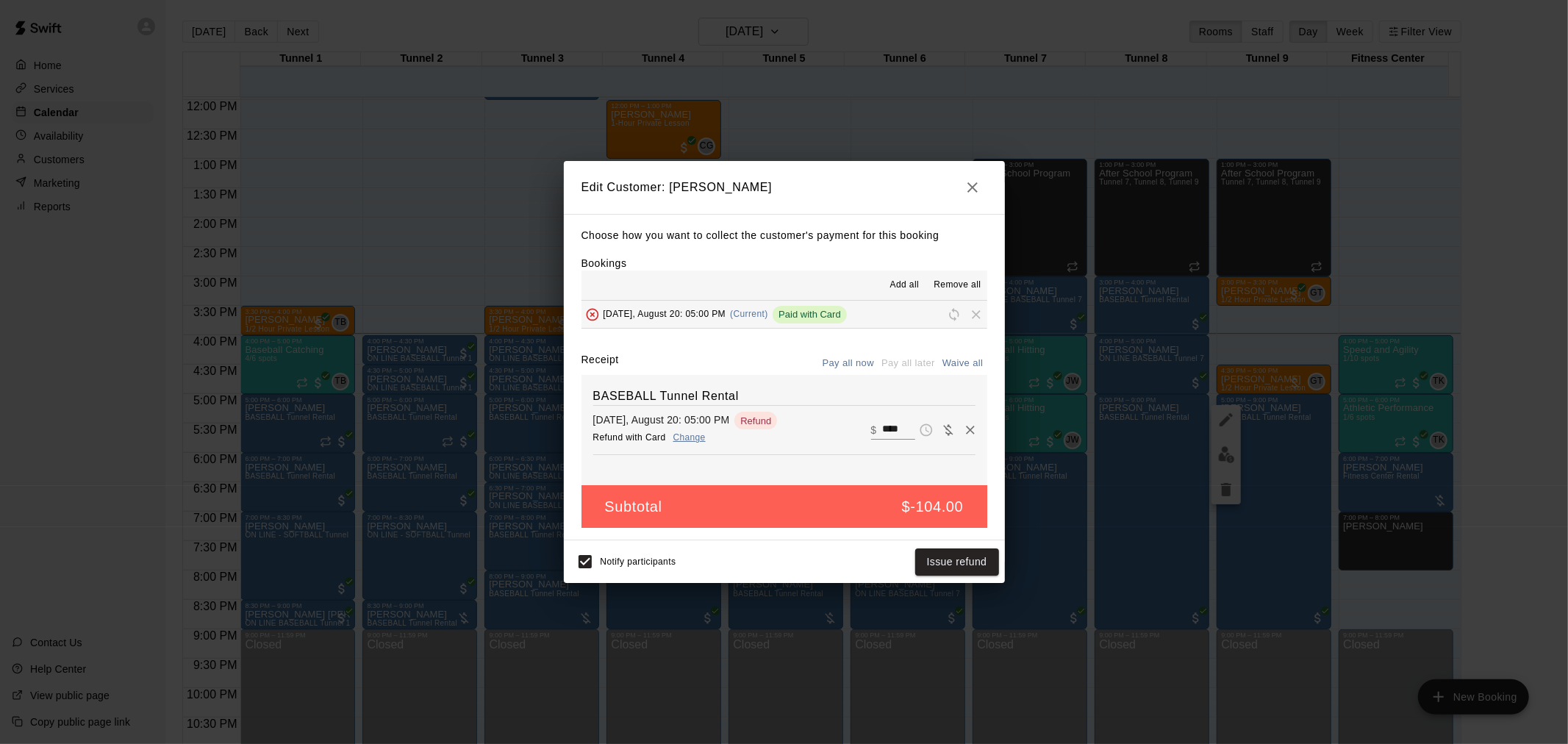
click at [965, 182] on icon "button" at bounding box center [973, 187] width 18 height 18
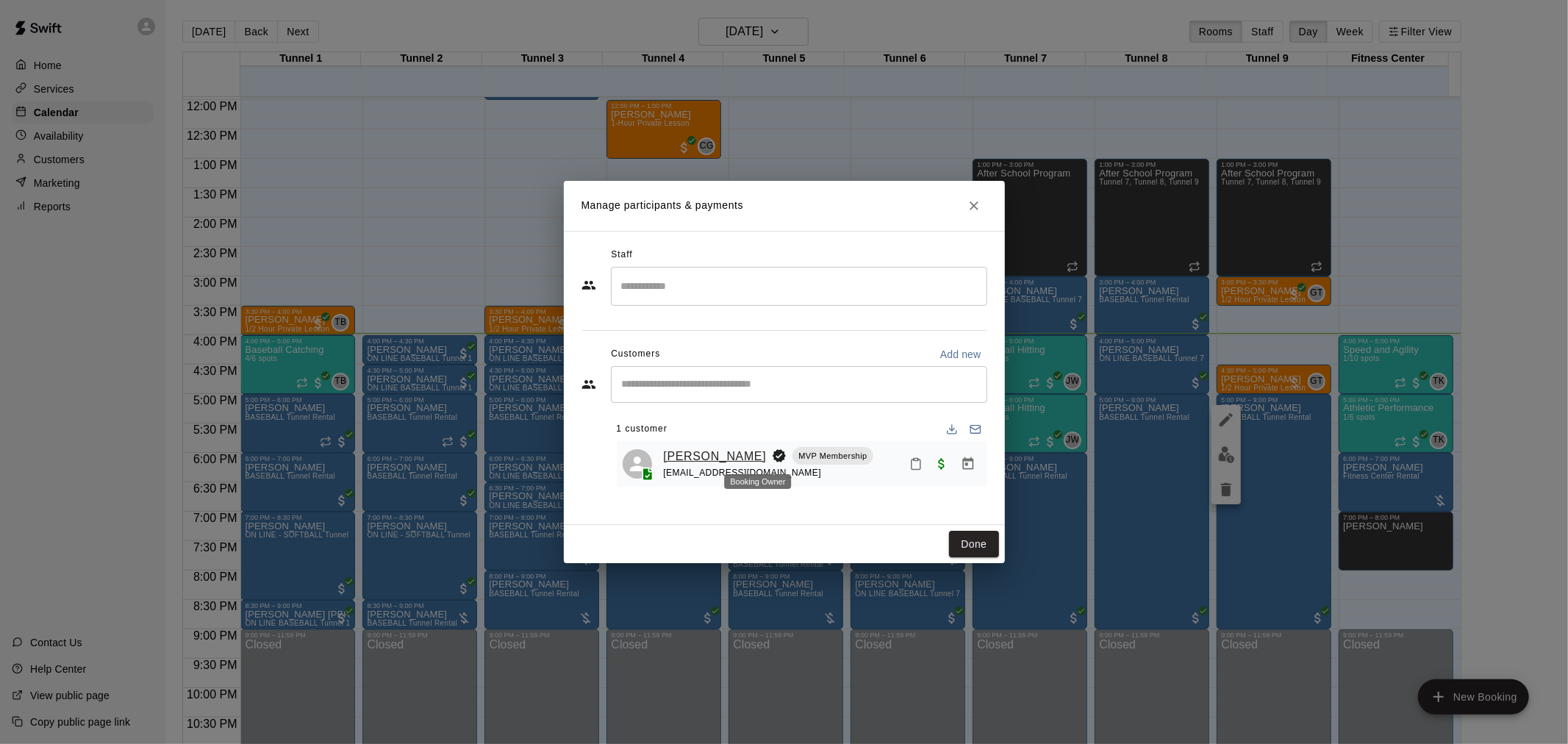
click at [716, 455] on link "[PERSON_NAME]" at bounding box center [715, 457] width 103 height 20
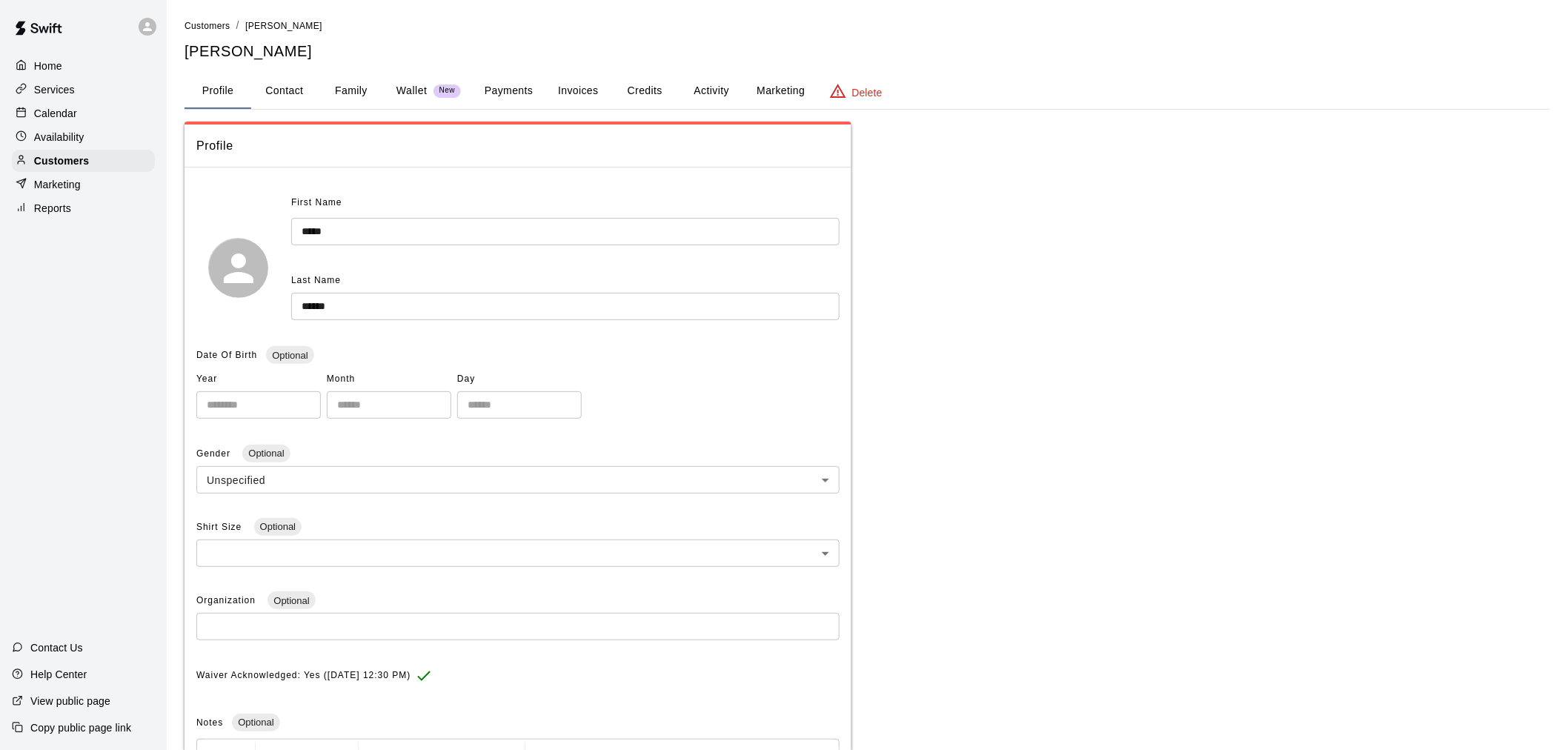
click at [630, 86] on button "Credits" at bounding box center [644, 91] width 67 height 36
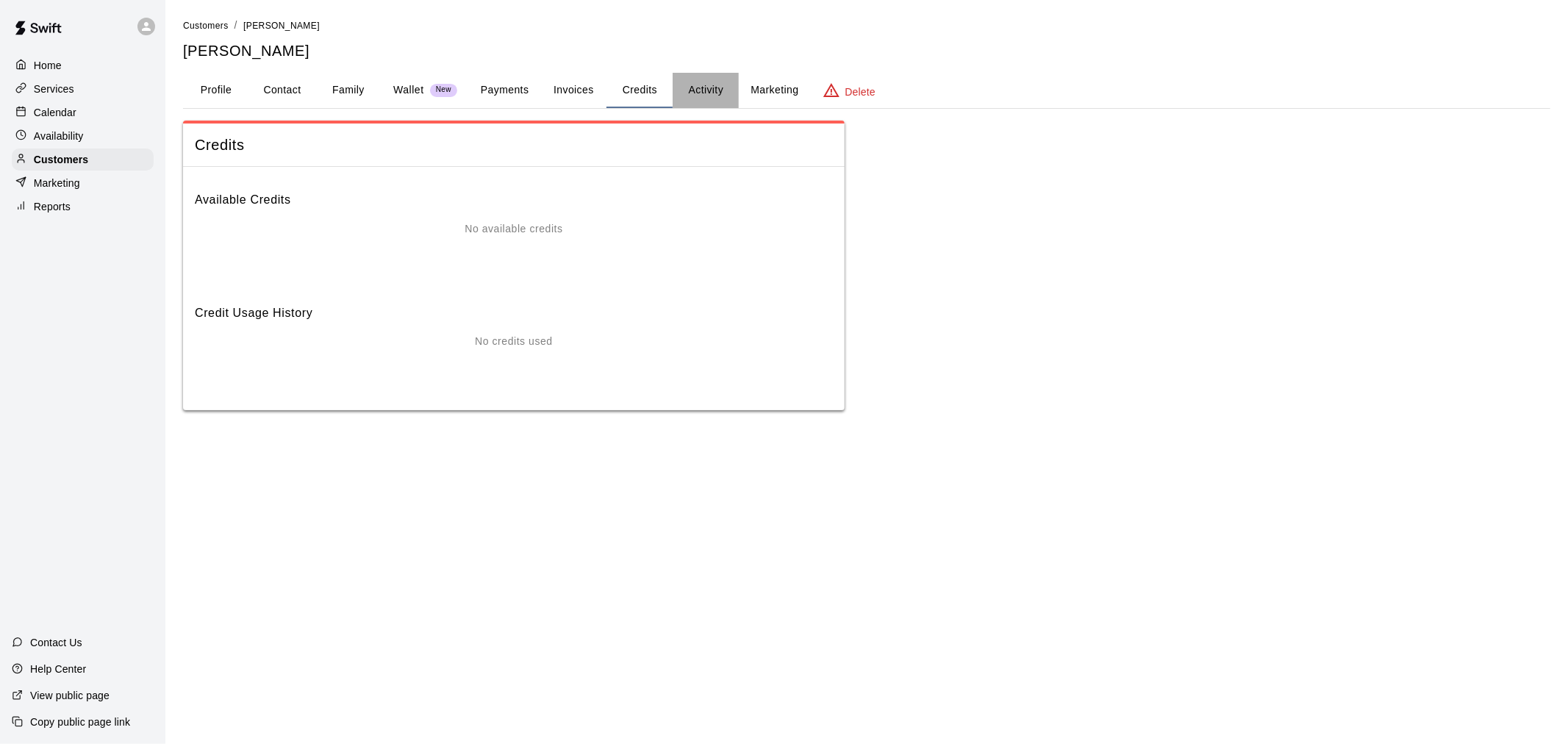
click at [697, 89] on button "Activity" at bounding box center [705, 91] width 67 height 36
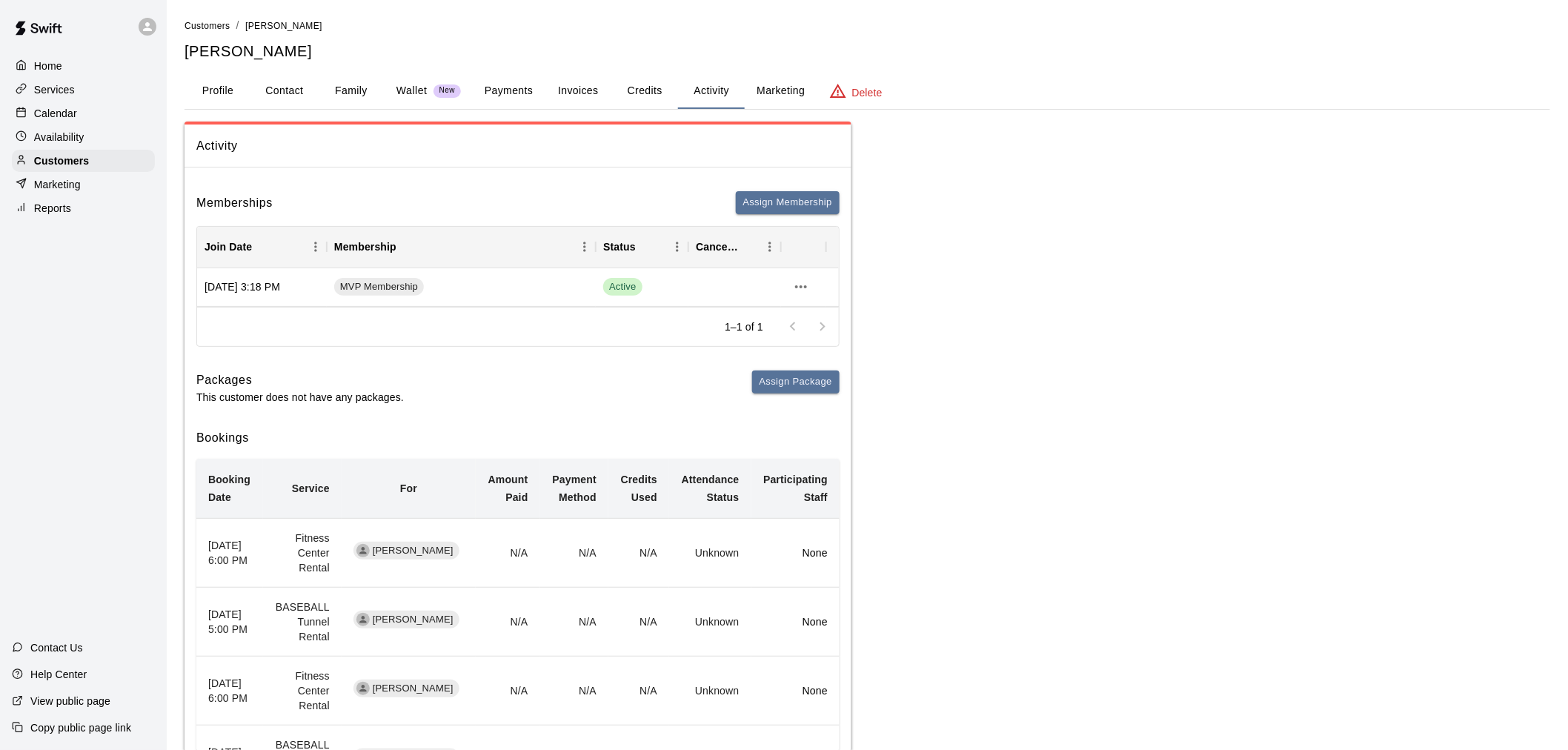
click at [513, 82] on button "Payments" at bounding box center [509, 91] width 72 height 36
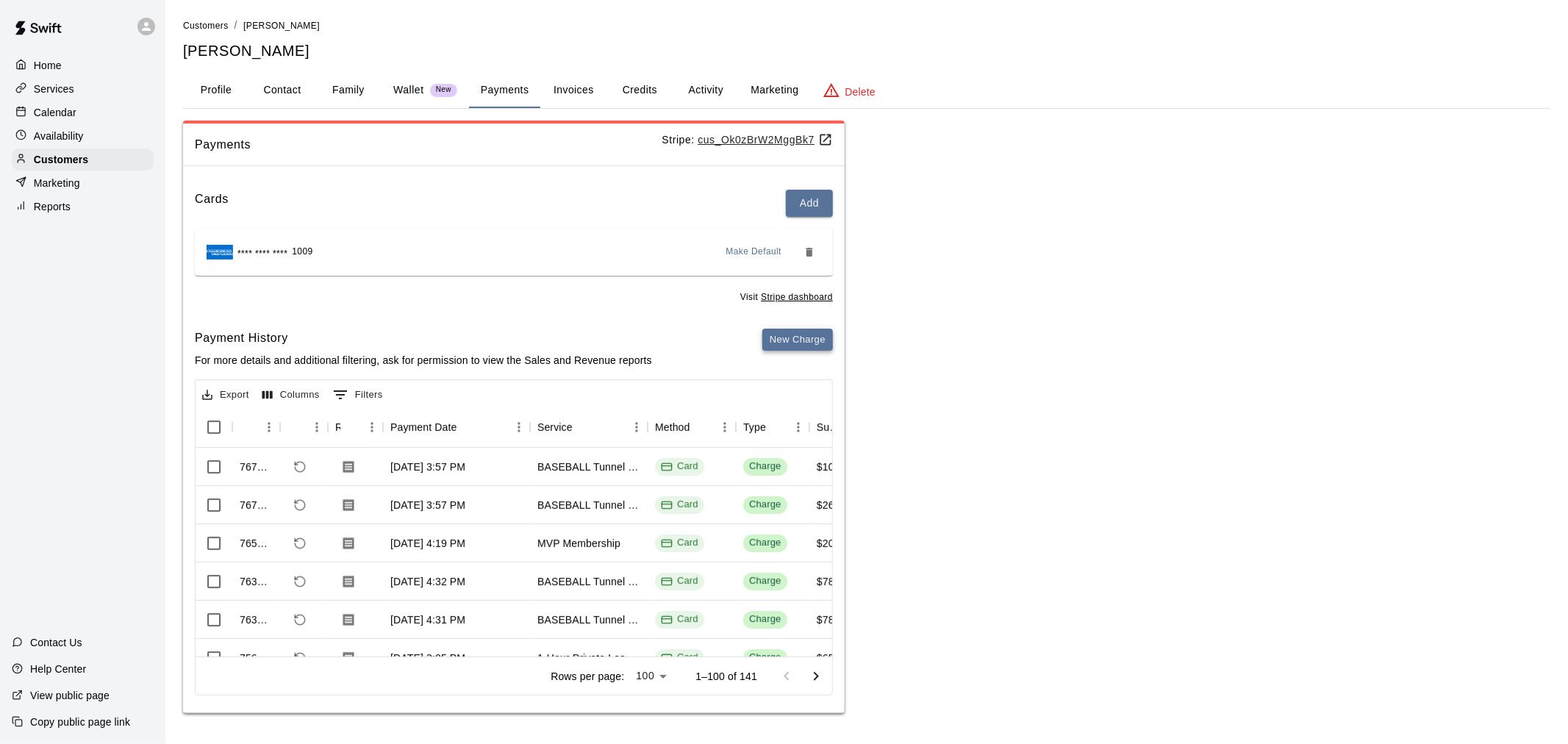
click at [787, 342] on button "New Charge" at bounding box center [798, 340] width 71 height 23
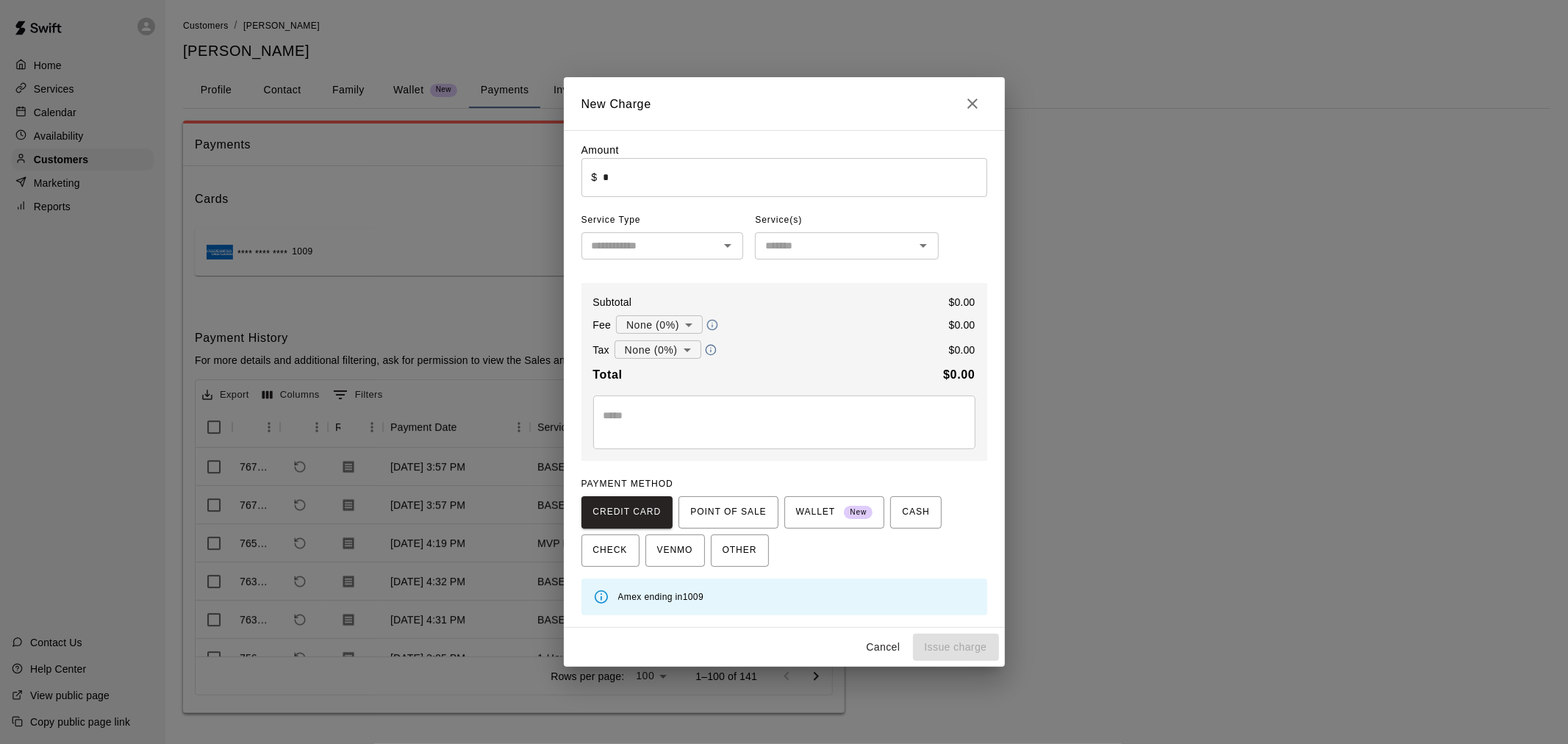
click at [716, 184] on input "*" at bounding box center [794, 178] width 383 height 39
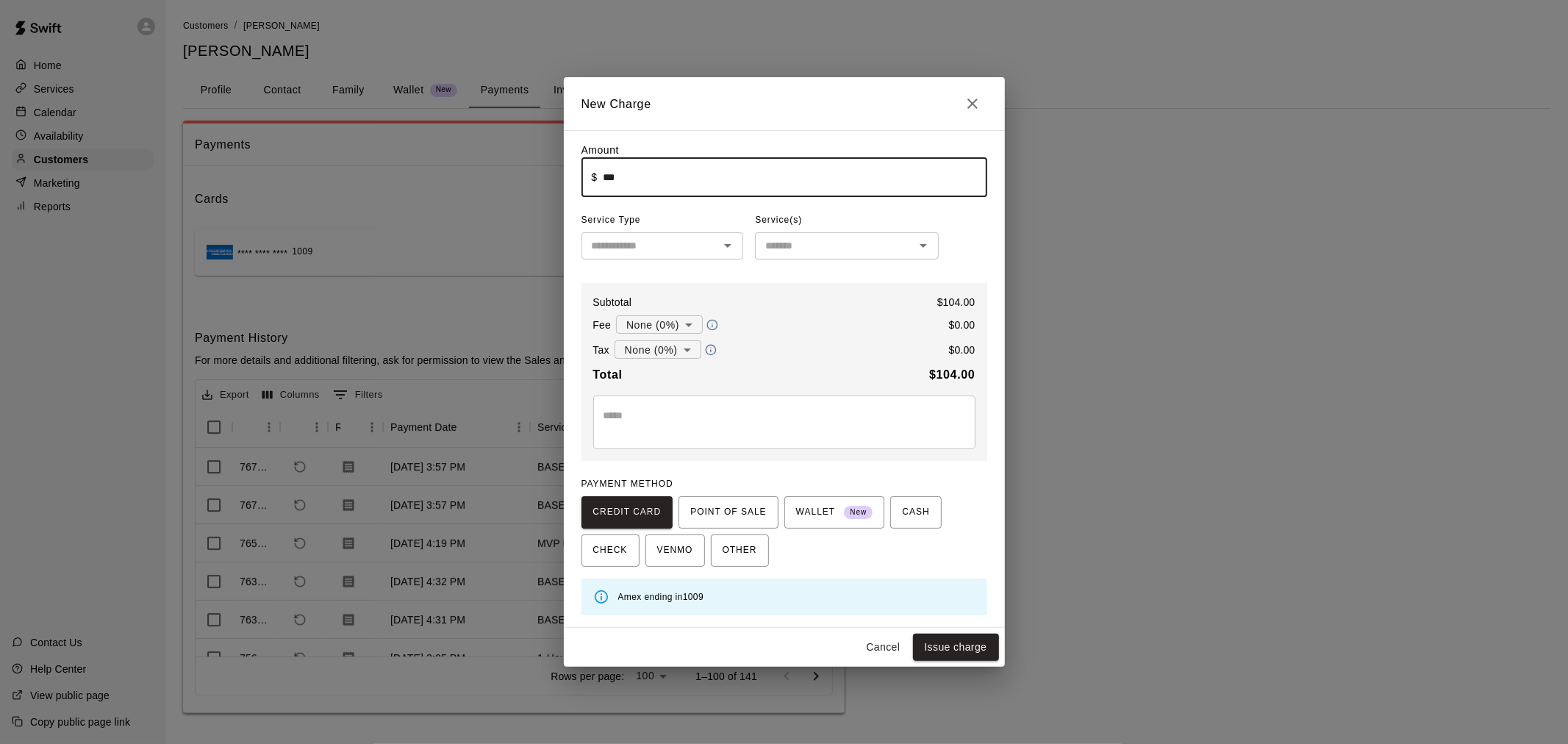
click at [665, 235] on div "​" at bounding box center [662, 246] width 162 height 28
type input "******"
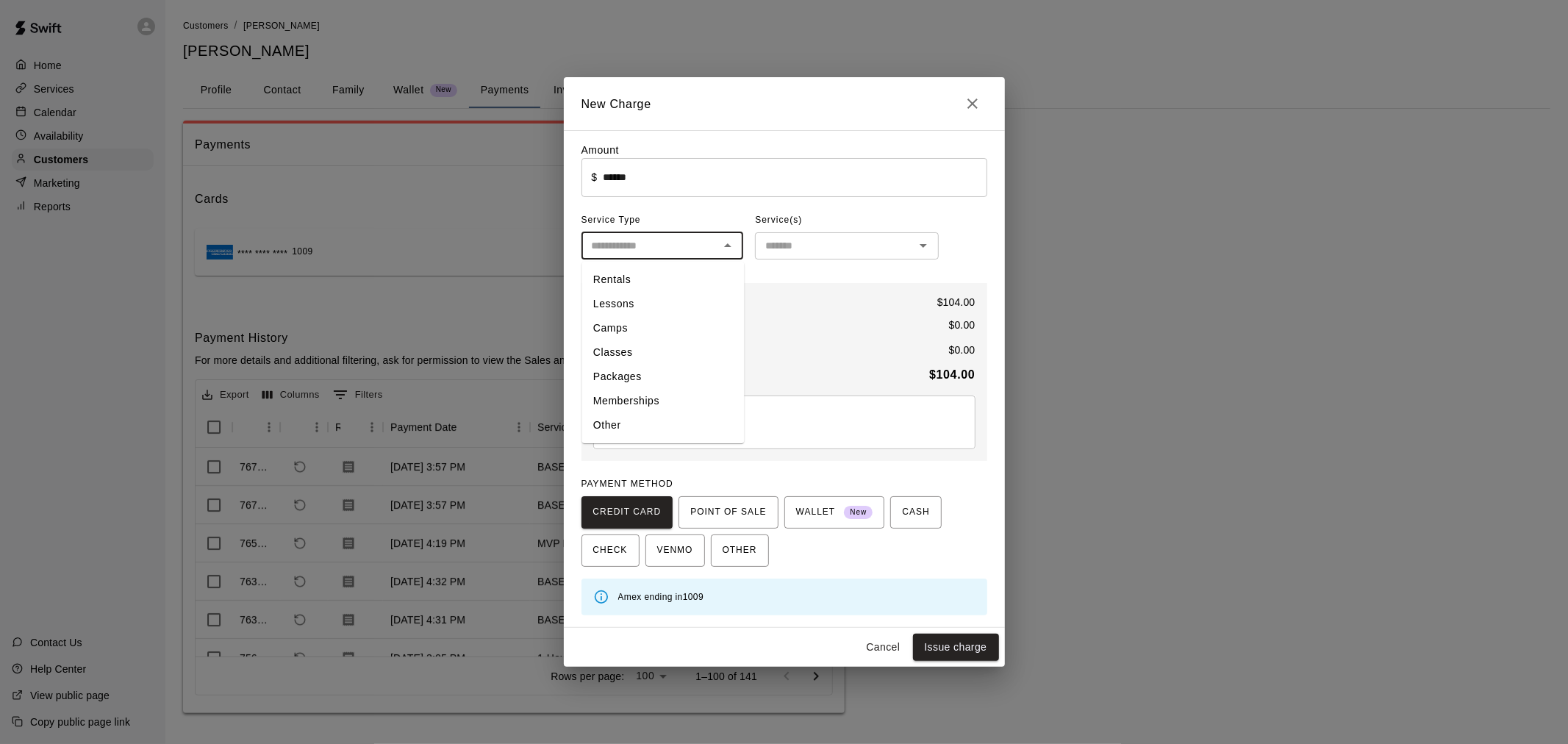
click at [657, 281] on li "Rentals" at bounding box center [662, 280] width 162 height 24
type input "*******"
click at [813, 252] on input "text" at bounding box center [835, 246] width 151 height 19
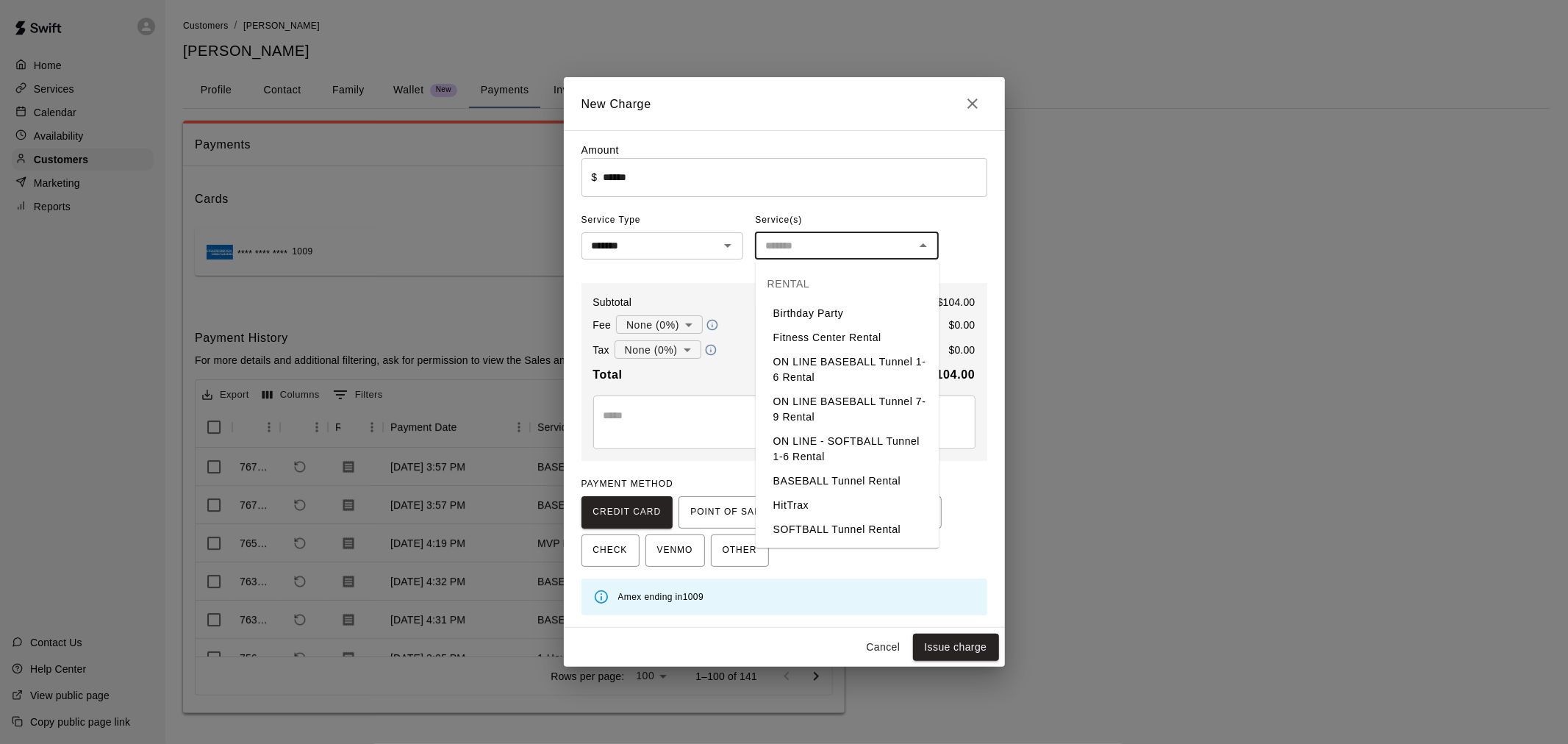
click at [836, 474] on li "BASEBALL Tunnel Rental" at bounding box center [847, 481] width 184 height 24
type input "**********"
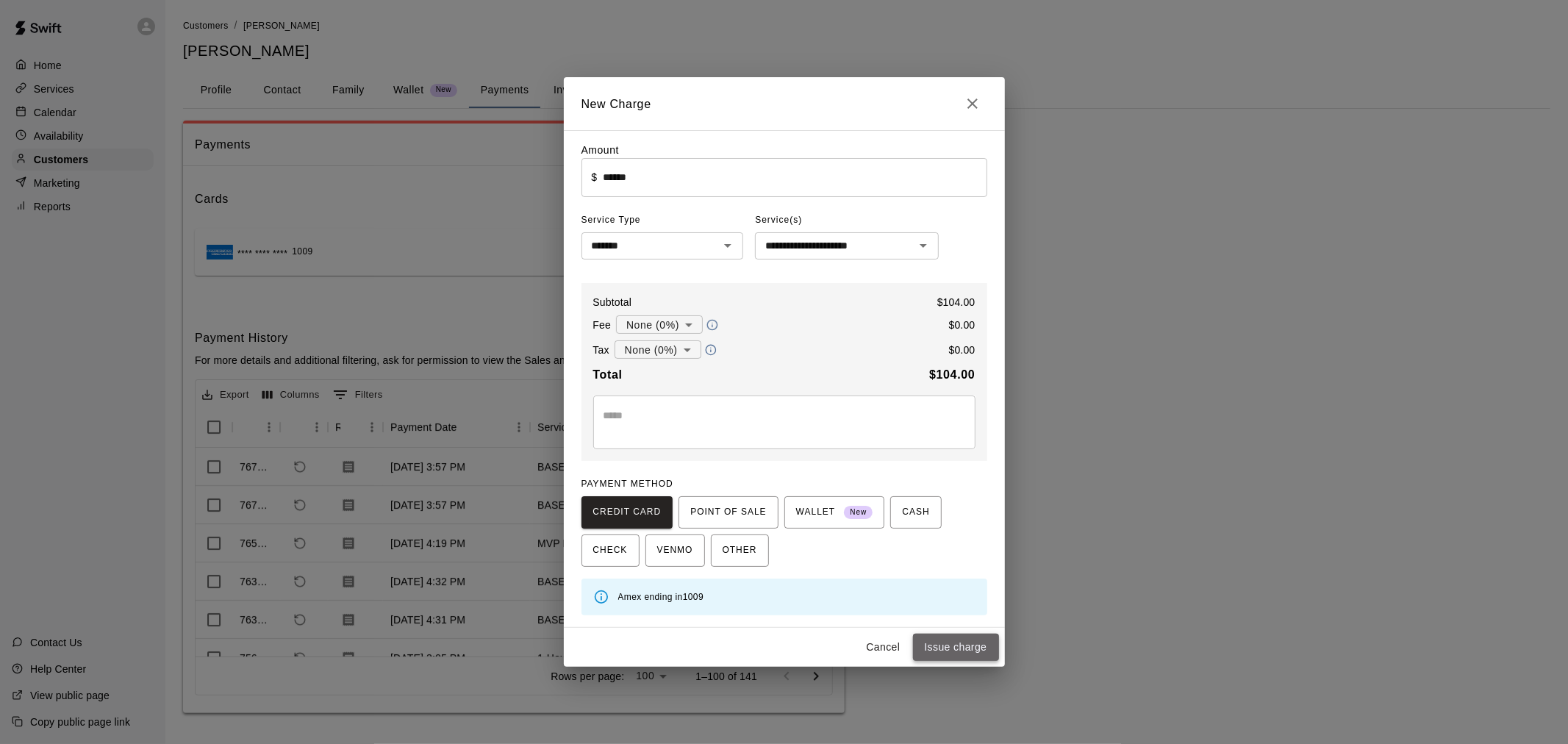
click at [979, 645] on button "Issue charge" at bounding box center [956, 647] width 86 height 28
type input "*"
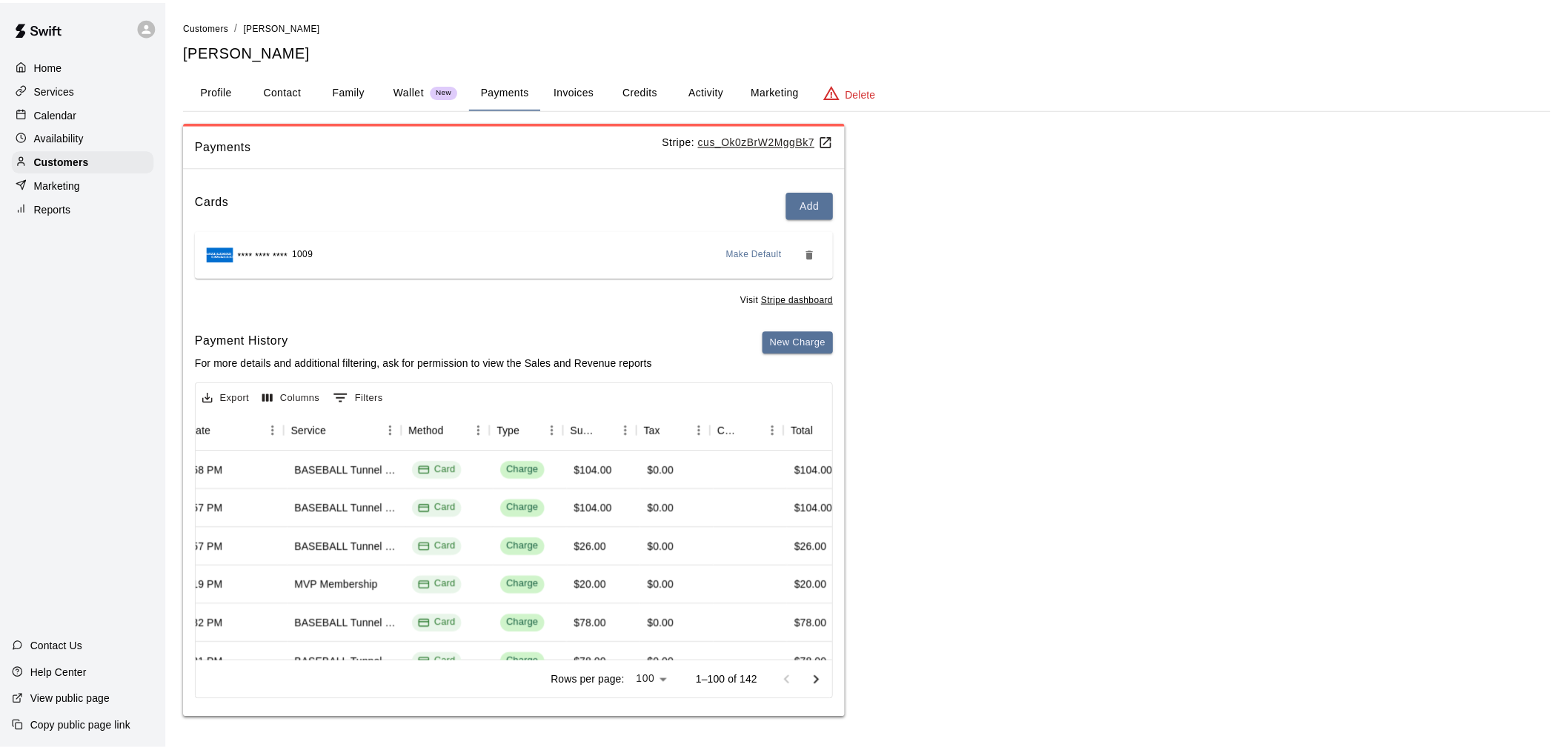
scroll to position [0, 249]
click at [91, 112] on div "Calendar" at bounding box center [83, 113] width 143 height 22
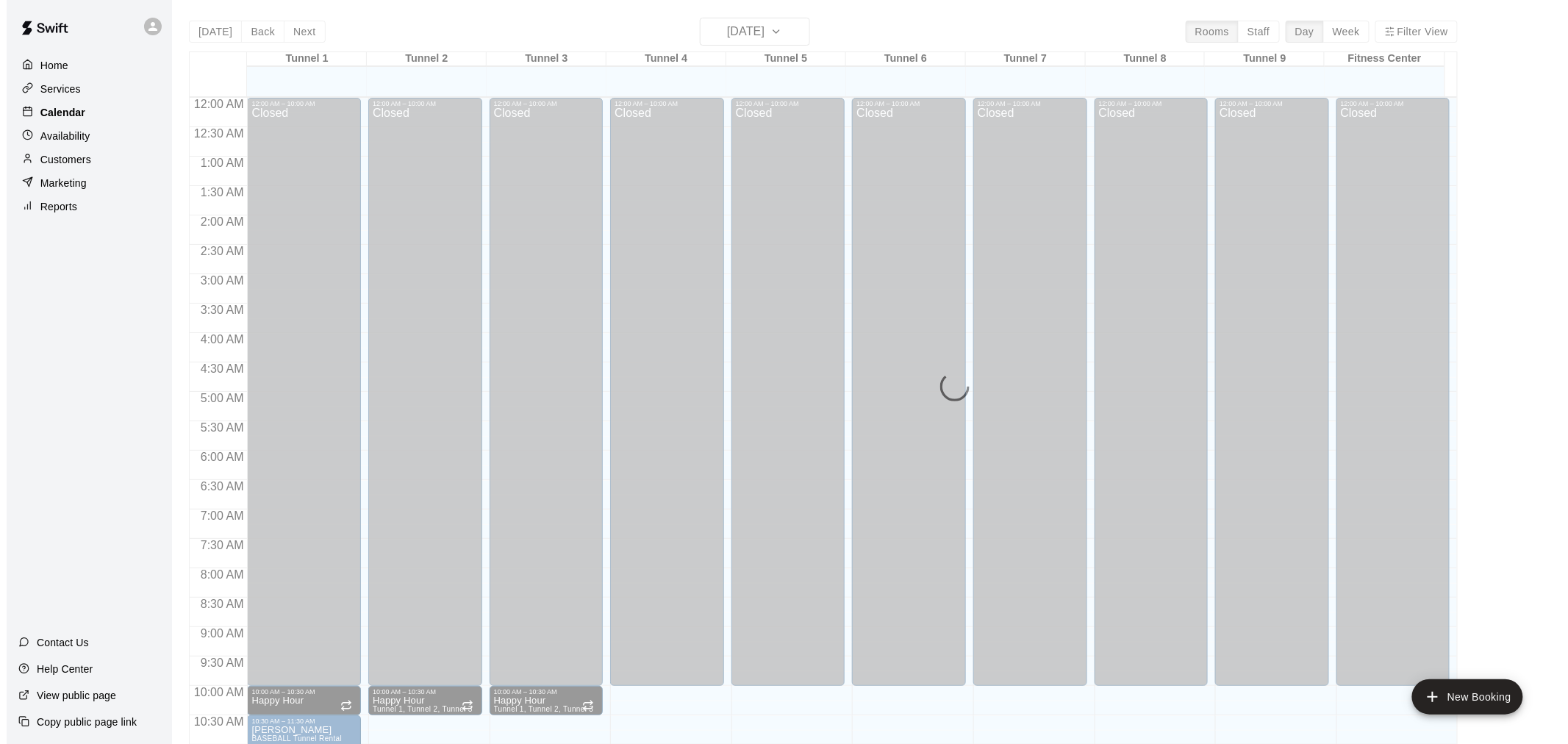
scroll to position [704, 0]
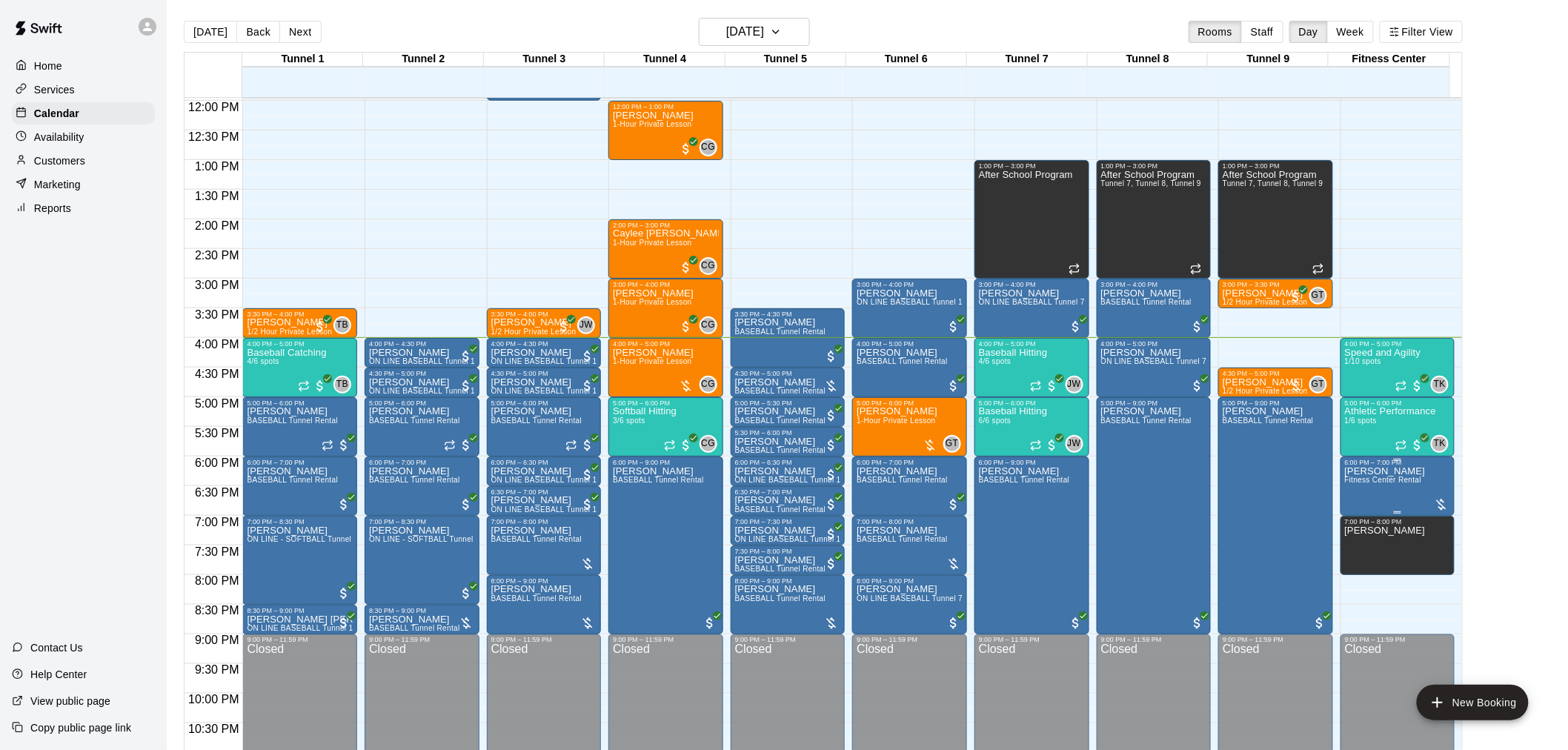
click at [1371, 479] on span "Fitness Center Rental" at bounding box center [1384, 480] width 77 height 8
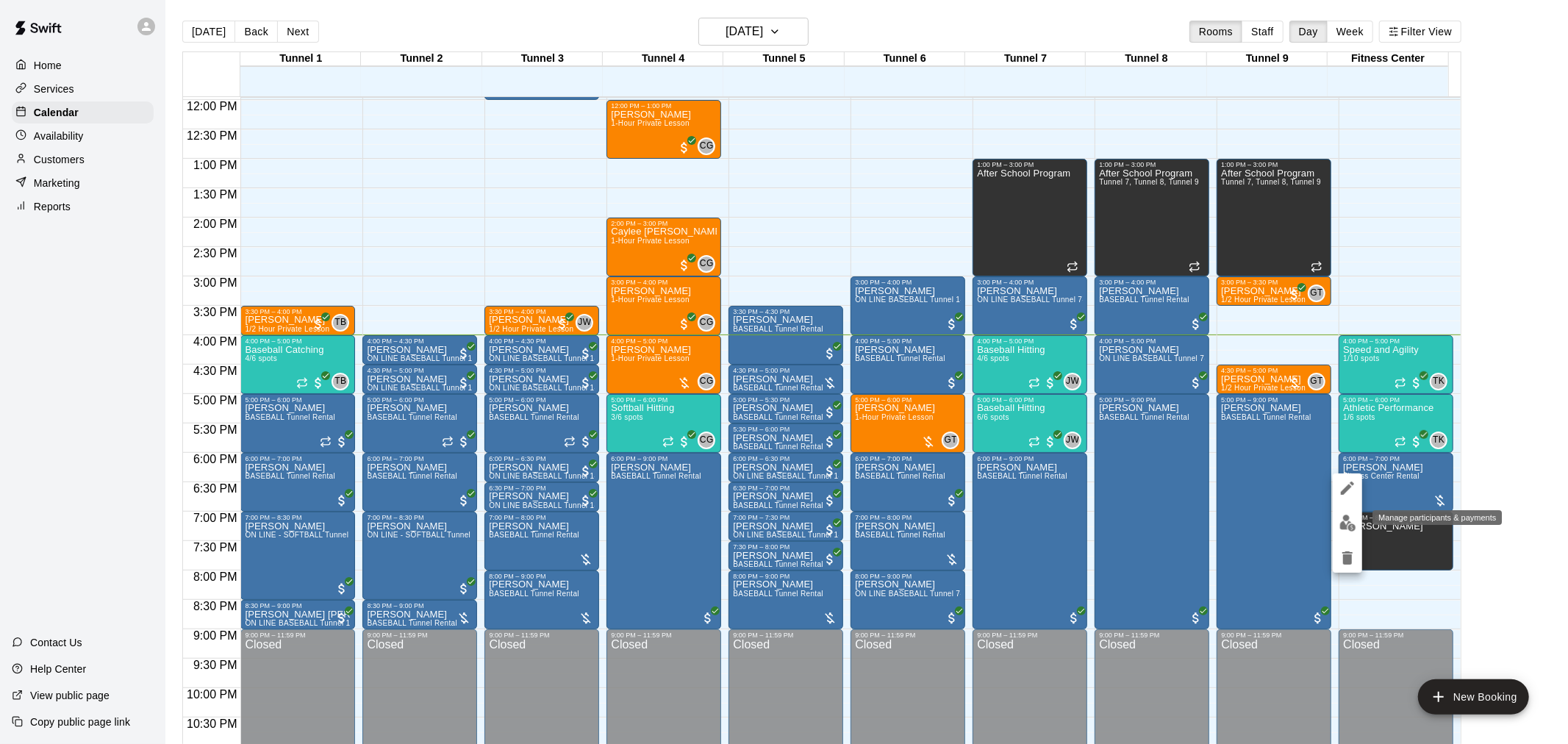
click at [1347, 522] on img "edit" at bounding box center [1347, 523] width 17 height 17
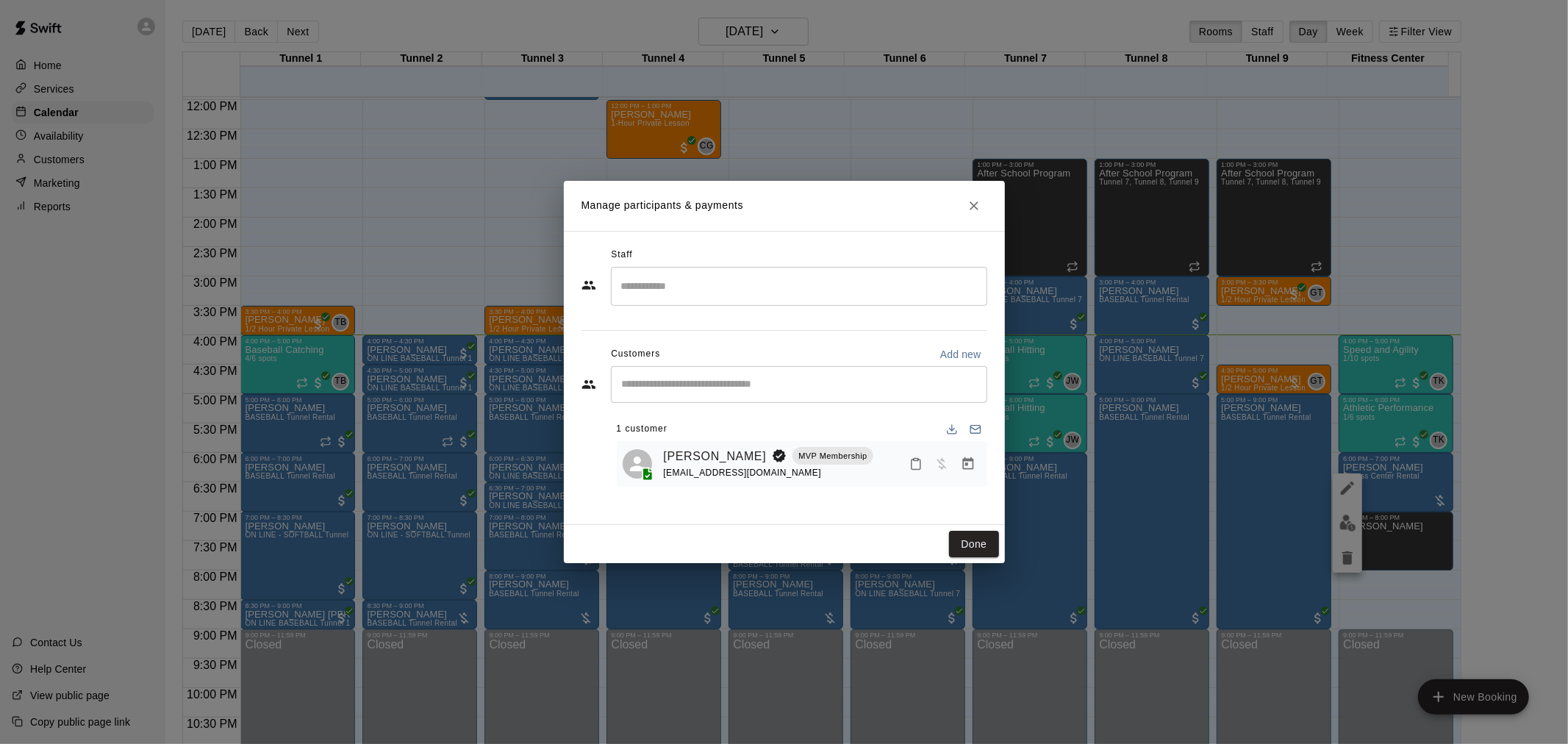
click at [956, 468] on button "Manage bookings & payment" at bounding box center [968, 464] width 27 height 27
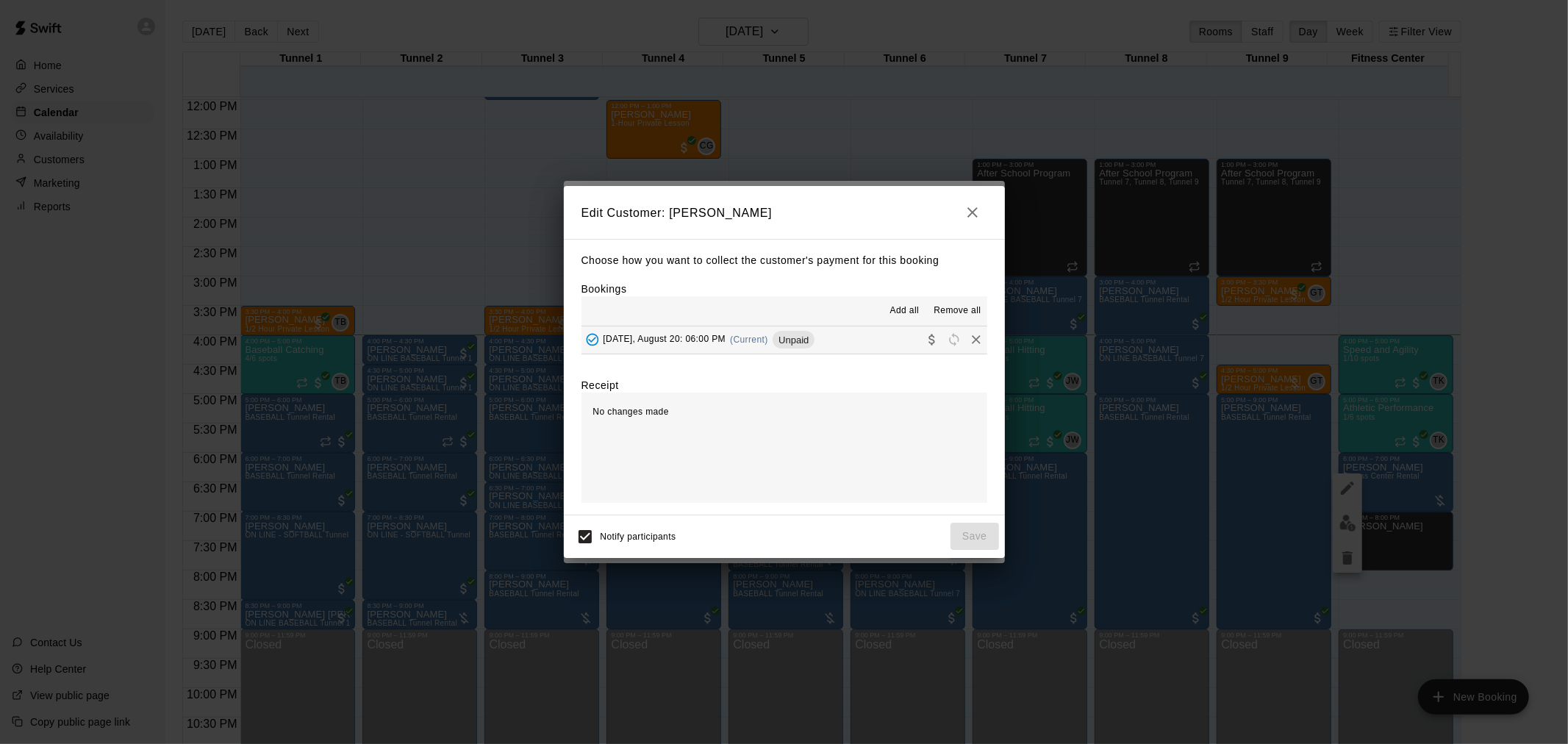
click at [786, 339] on div "[DATE], August 20: 06:00 PM (Current) Unpaid" at bounding box center [697, 339] width 233 height 22
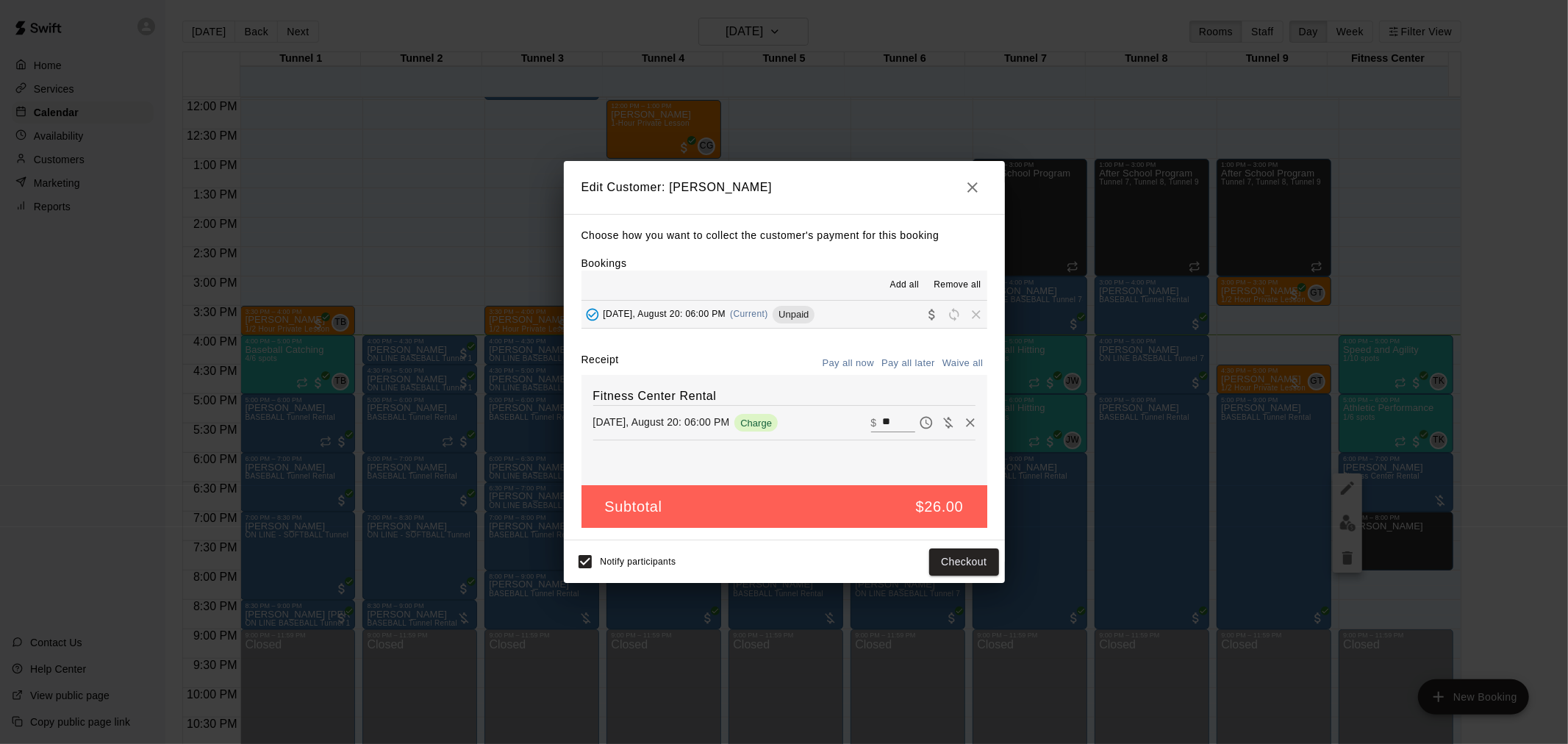
click at [973, 544] on div "Notify participants Checkout" at bounding box center [784, 562] width 441 height 43
click at [979, 574] on button "Checkout" at bounding box center [964, 562] width 69 height 28
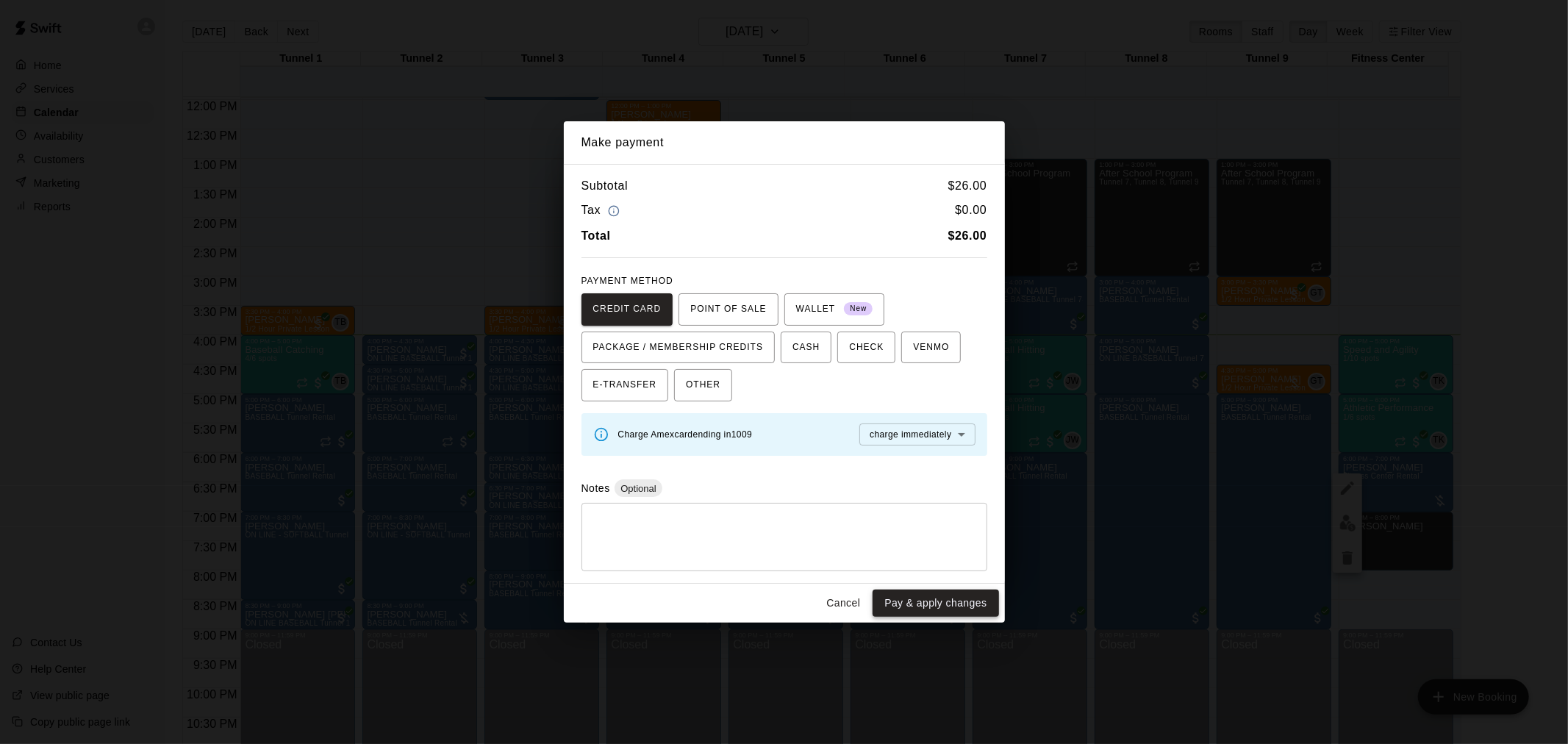
click at [992, 598] on button "Pay & apply changes" at bounding box center [935, 603] width 126 height 28
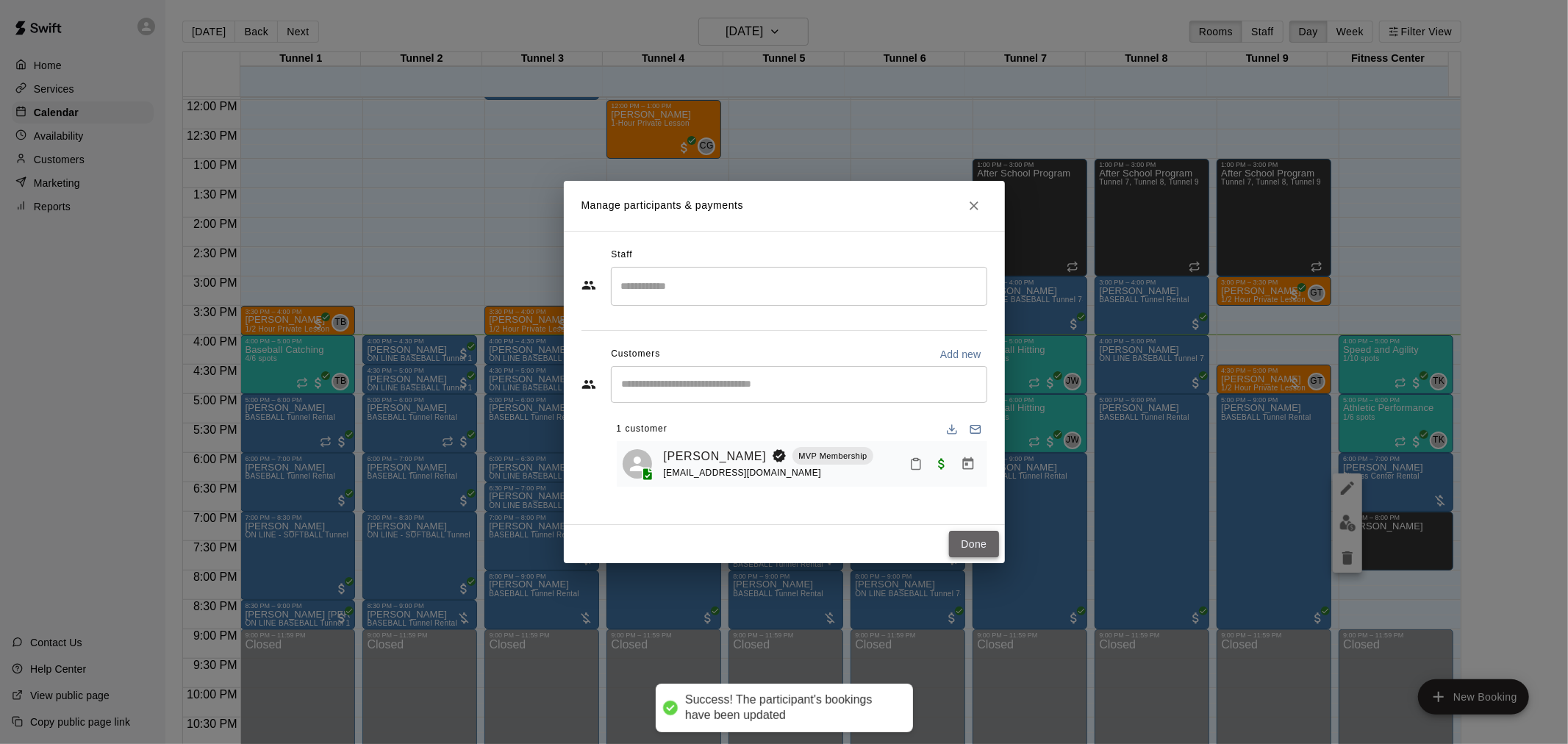
click at [983, 532] on button "Done" at bounding box center [973, 544] width 50 height 28
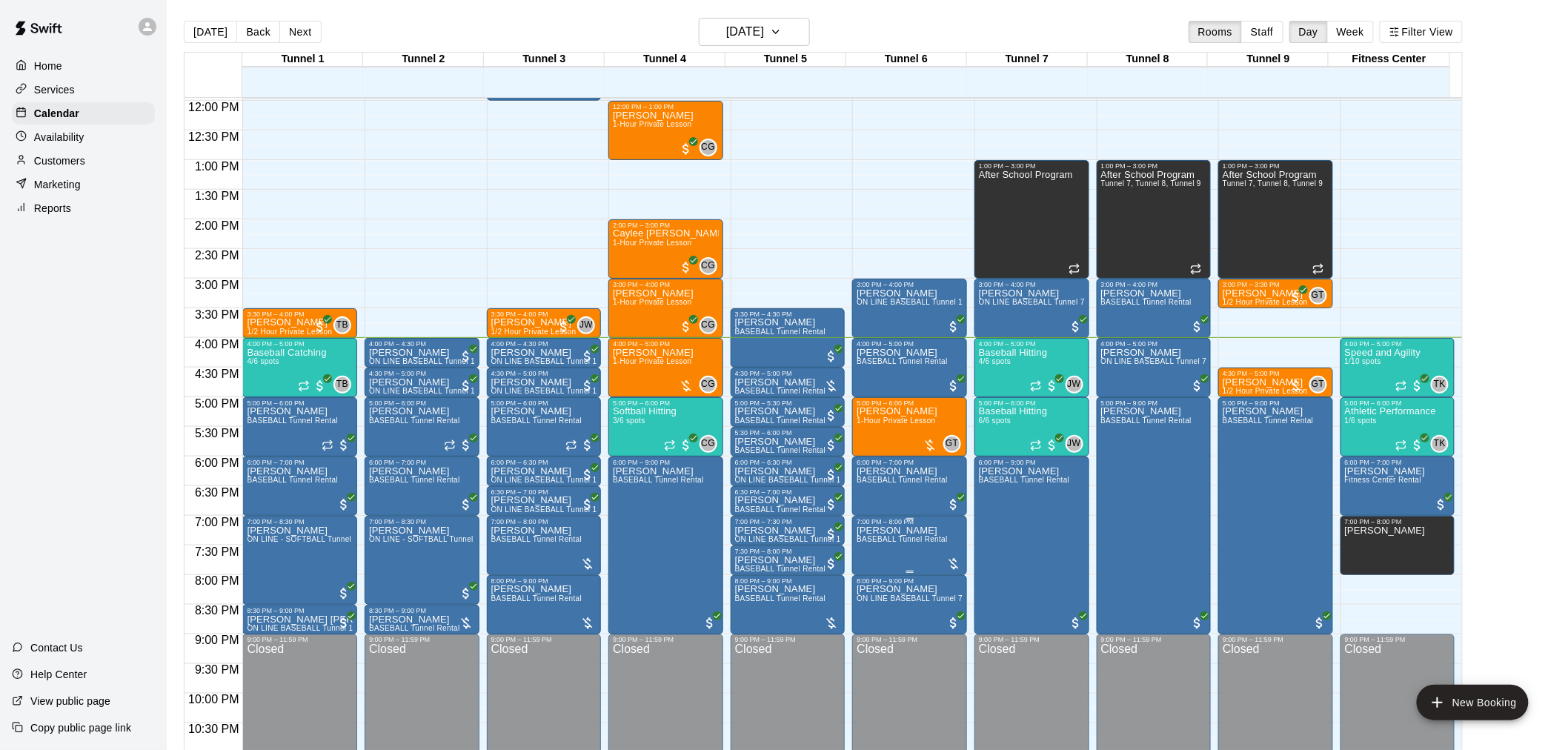
click at [906, 538] on span "BASEBALL Tunnel Rental" at bounding box center [903, 539] width 91 height 8
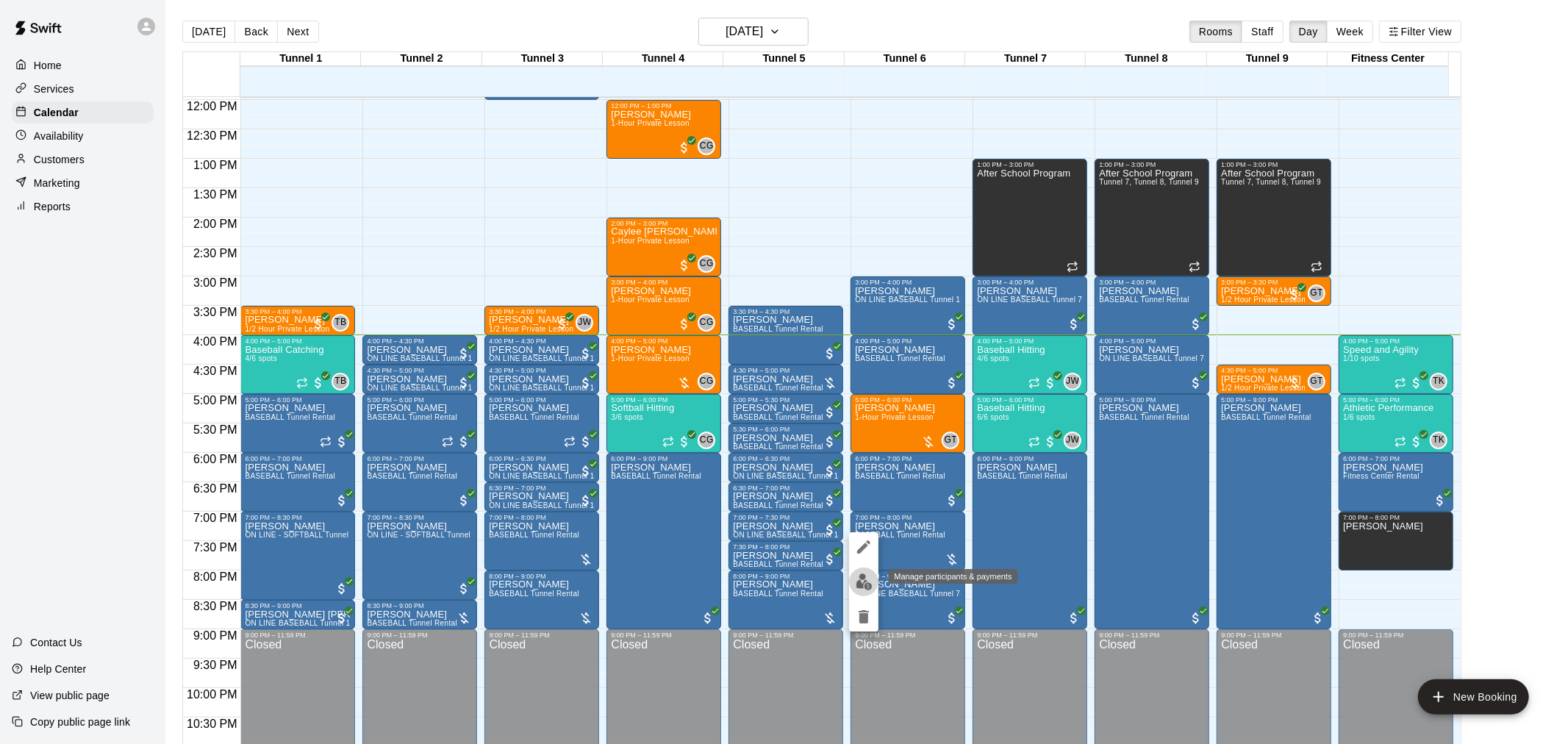
click at [866, 582] on img "edit" at bounding box center [863, 582] width 17 height 17
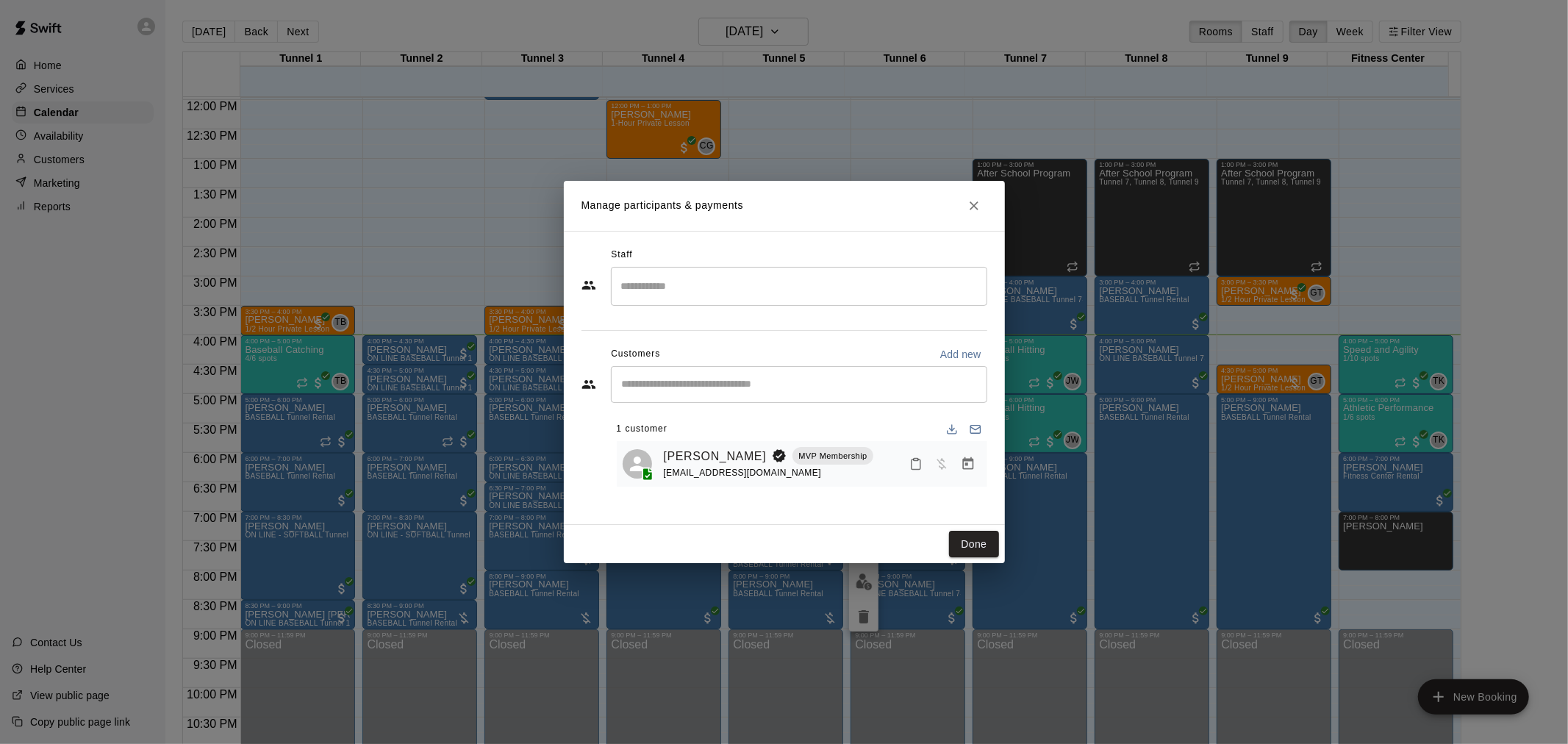
click at [965, 461] on icon "Manage bookings & payment" at bounding box center [967, 463] width 11 height 12
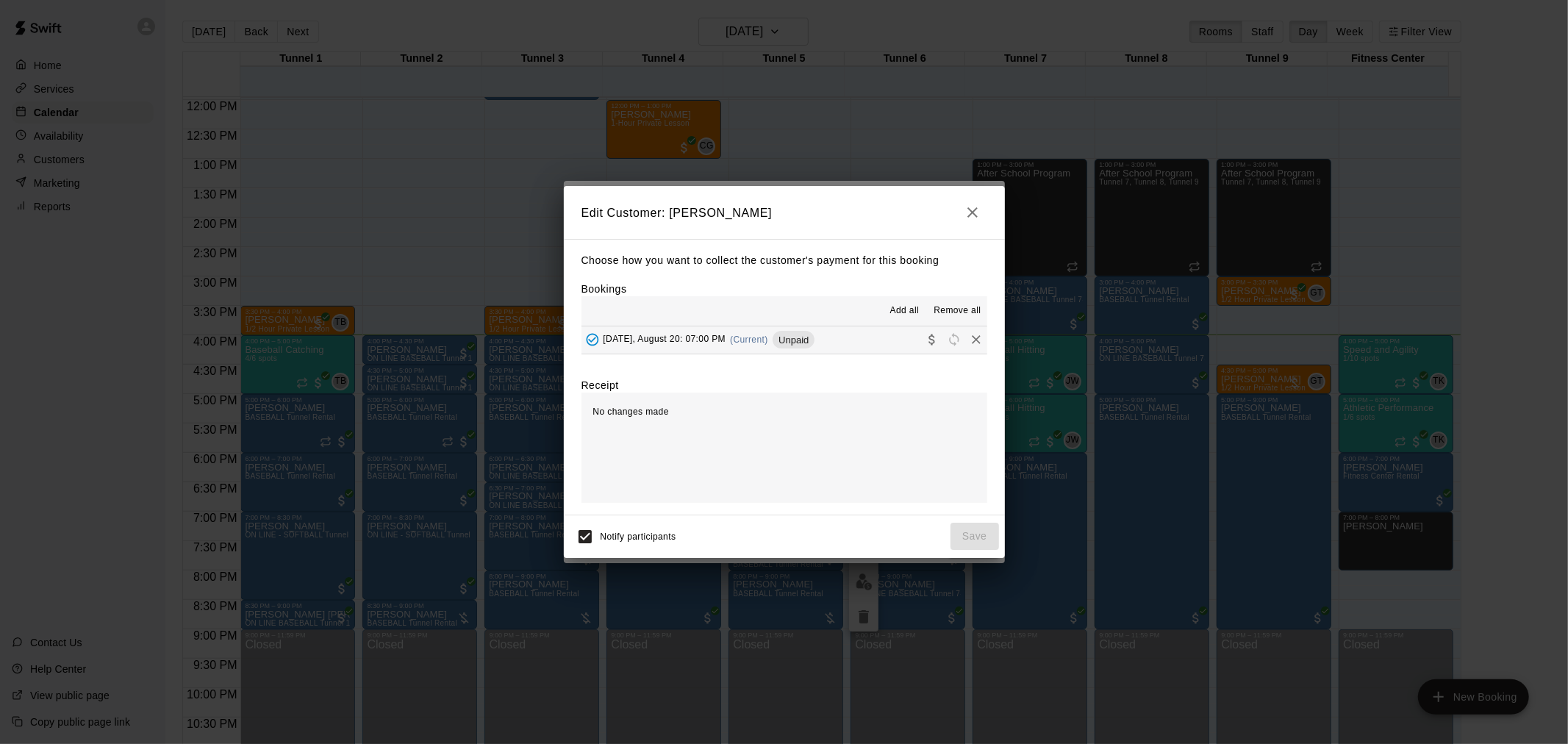
click at [837, 341] on button "[DATE], August 20: 07:00 PM (Current) Unpaid" at bounding box center [784, 340] width 406 height 28
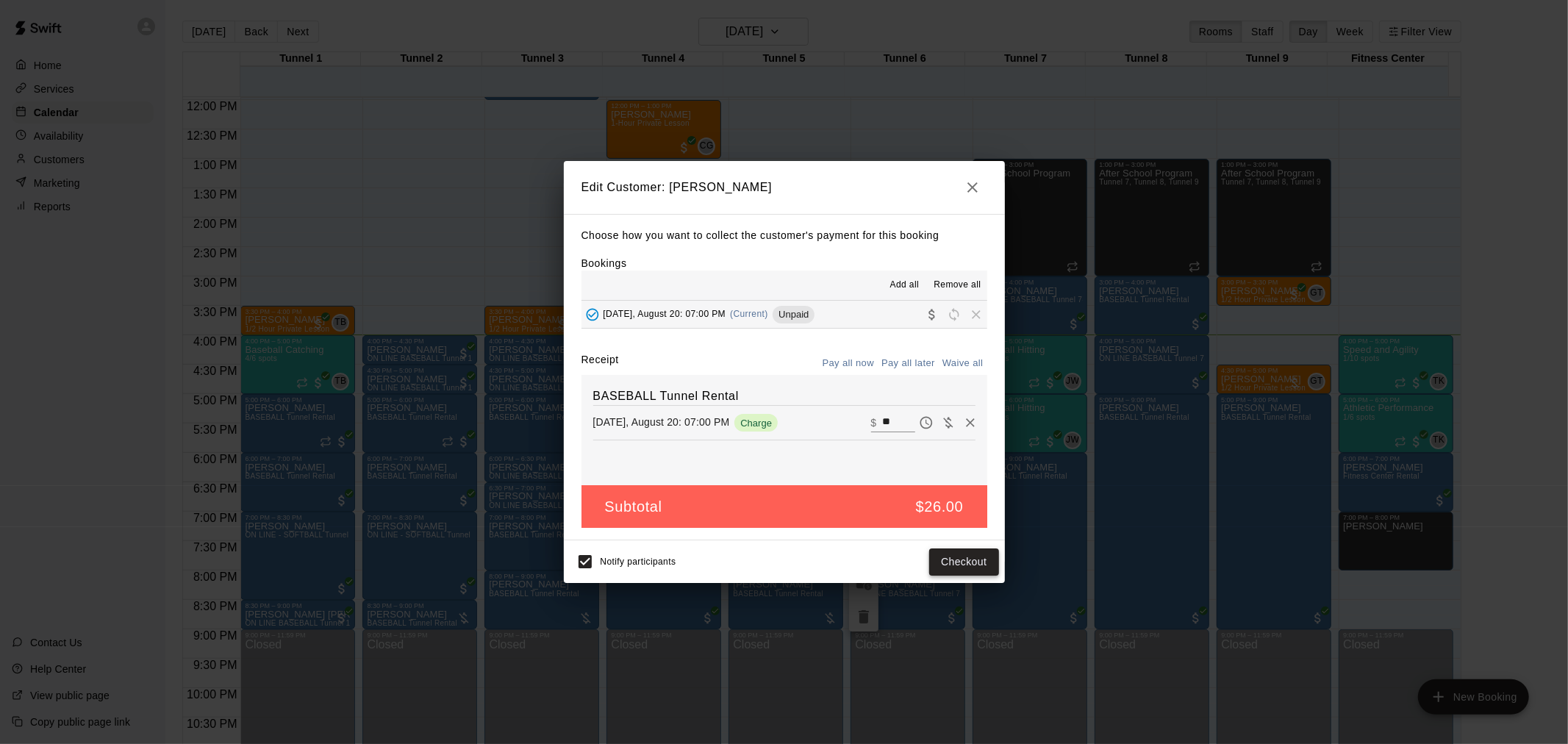
click at [949, 555] on button "Checkout" at bounding box center [964, 562] width 69 height 28
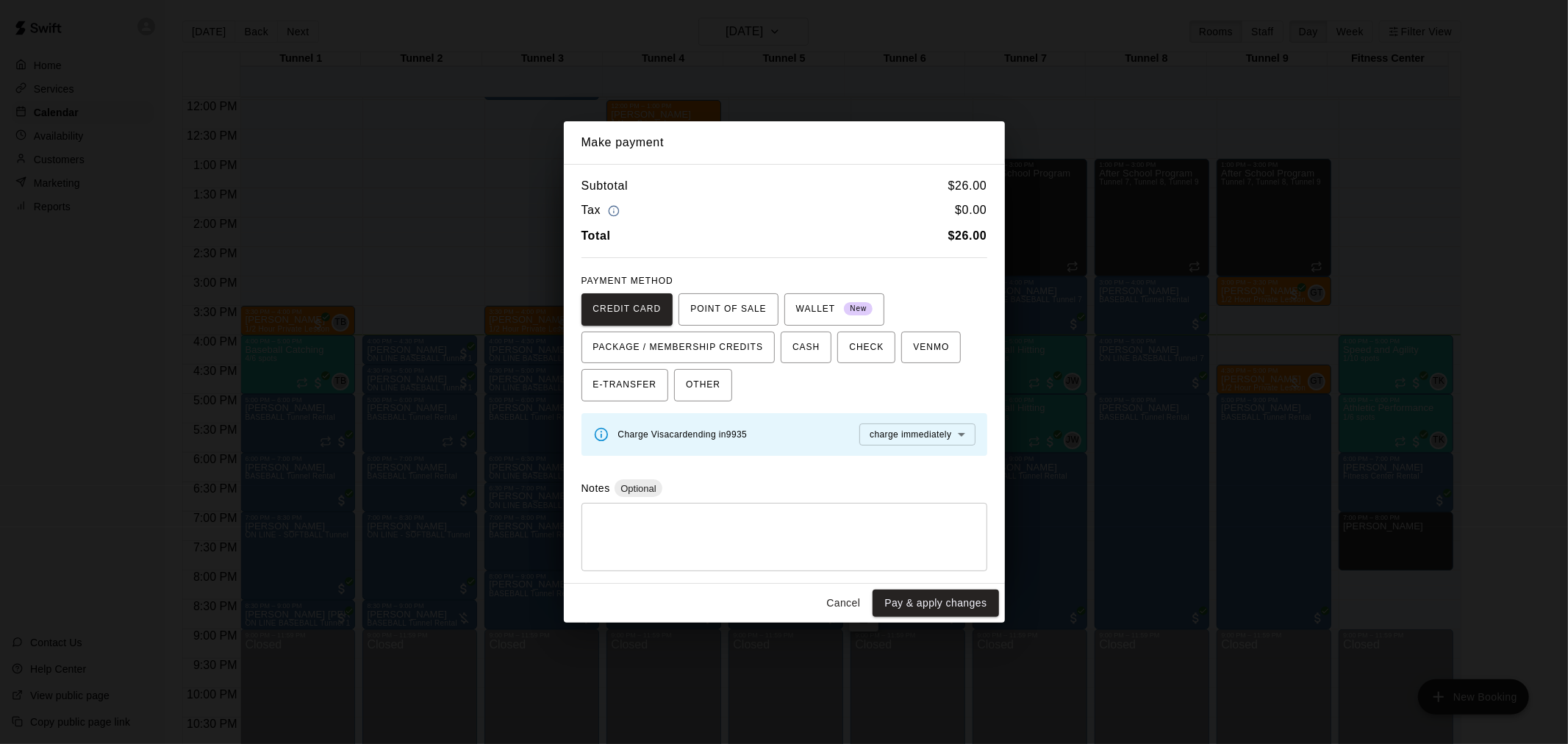
click at [964, 589] on div "Cancel Pay & apply changes" at bounding box center [784, 604] width 441 height 39
click at [964, 601] on button "Pay & apply changes" at bounding box center [935, 603] width 126 height 28
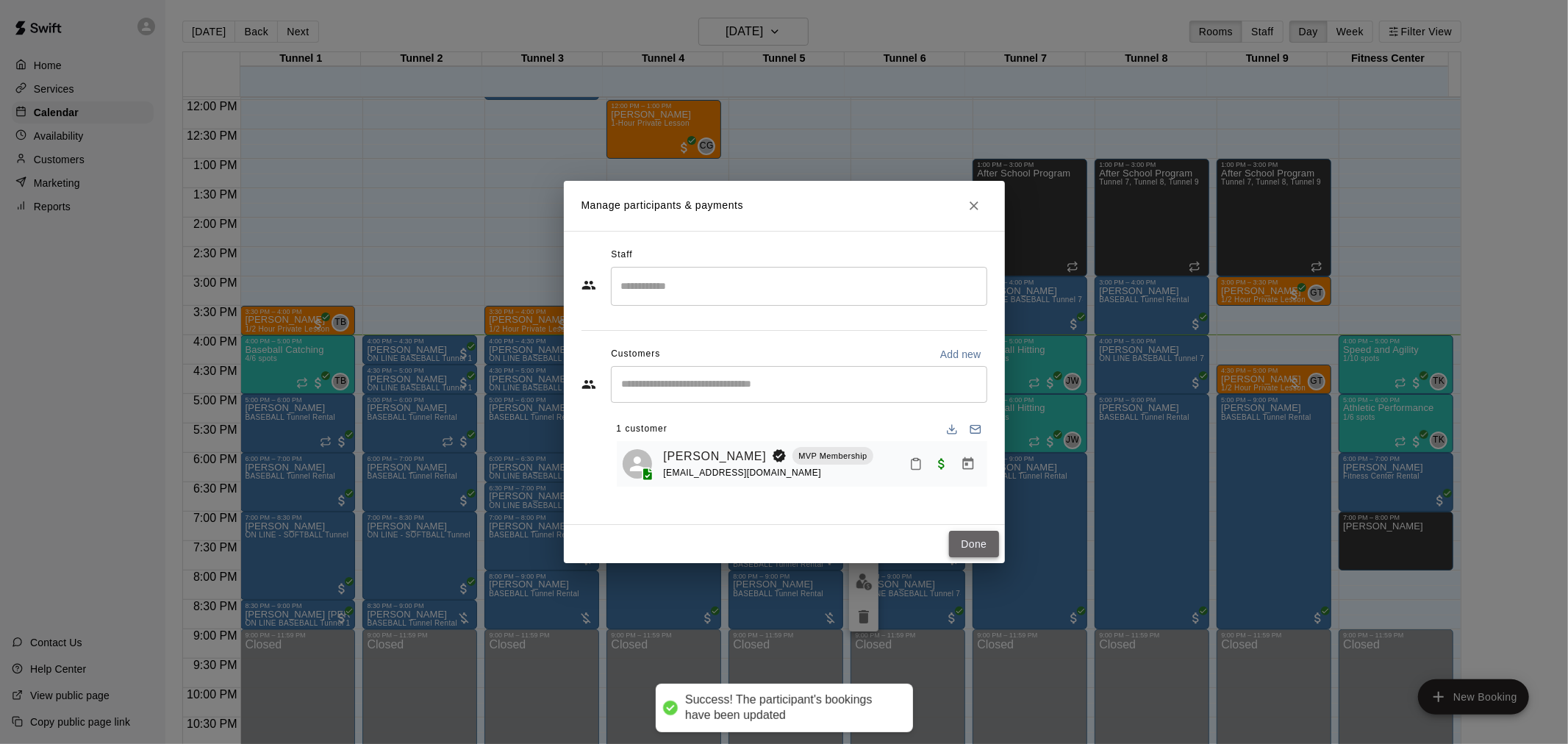
click at [975, 546] on button "Done" at bounding box center [973, 544] width 50 height 28
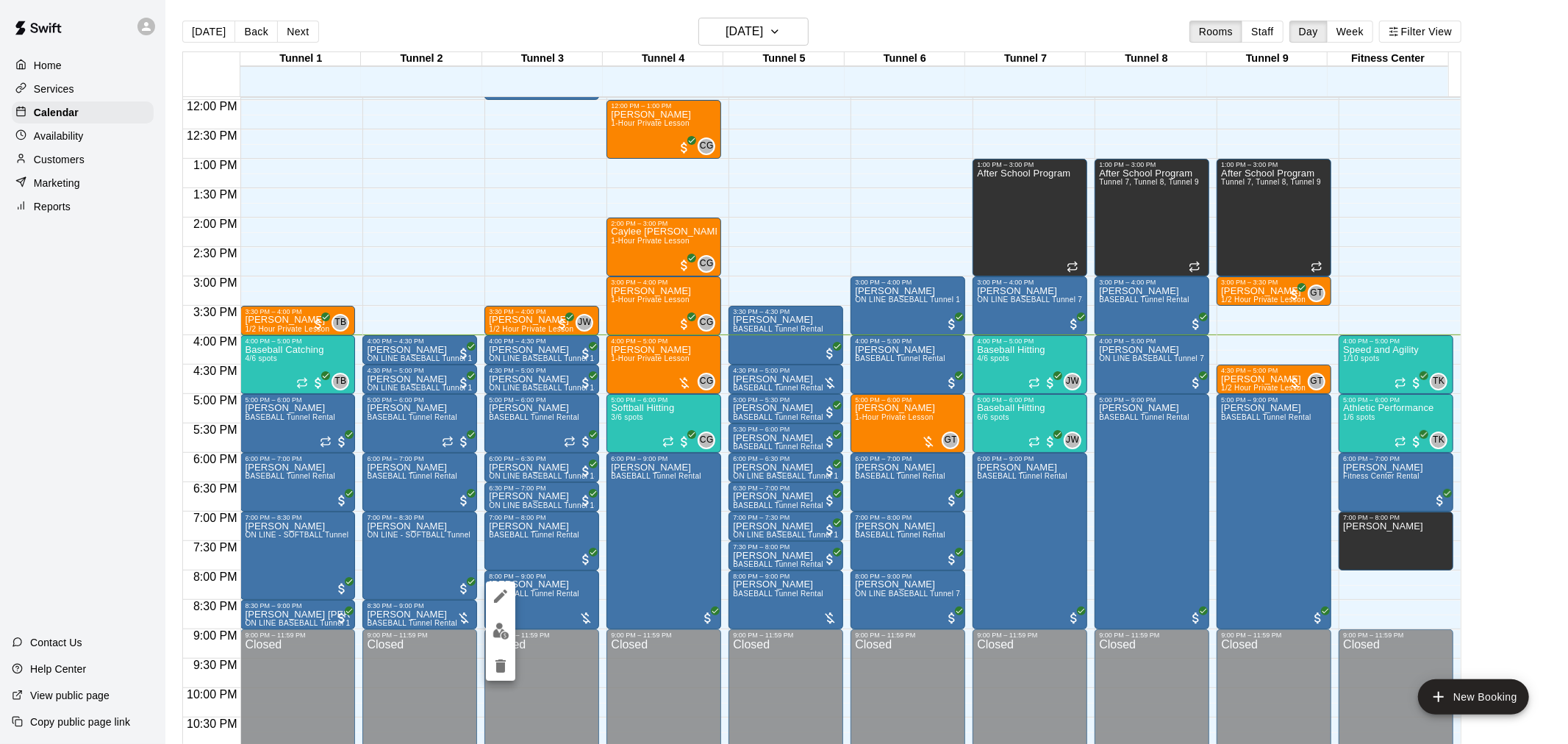
click at [504, 628] on img "edit" at bounding box center [500, 631] width 17 height 17
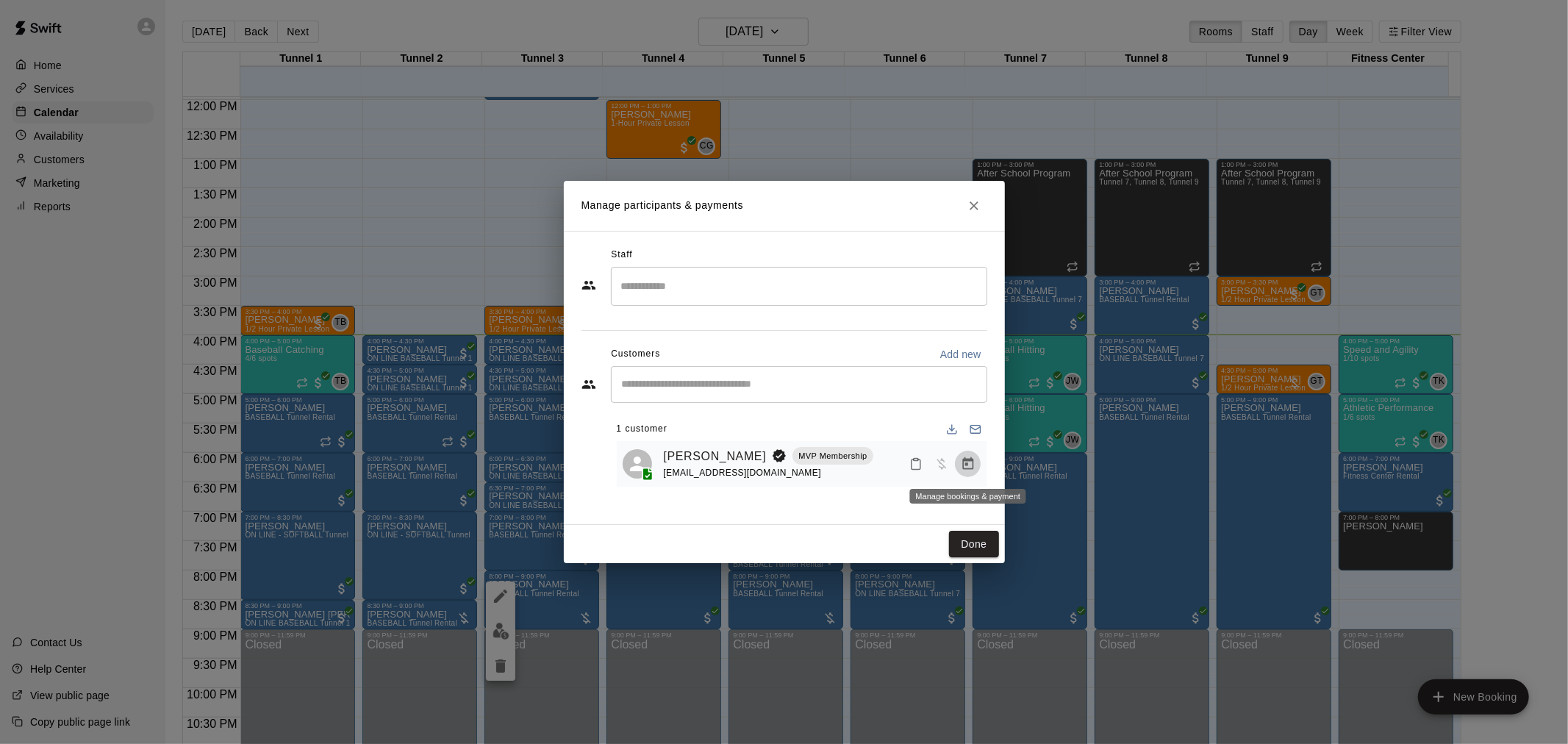
click at [975, 471] on button "Manage bookings & payment" at bounding box center [968, 464] width 27 height 27
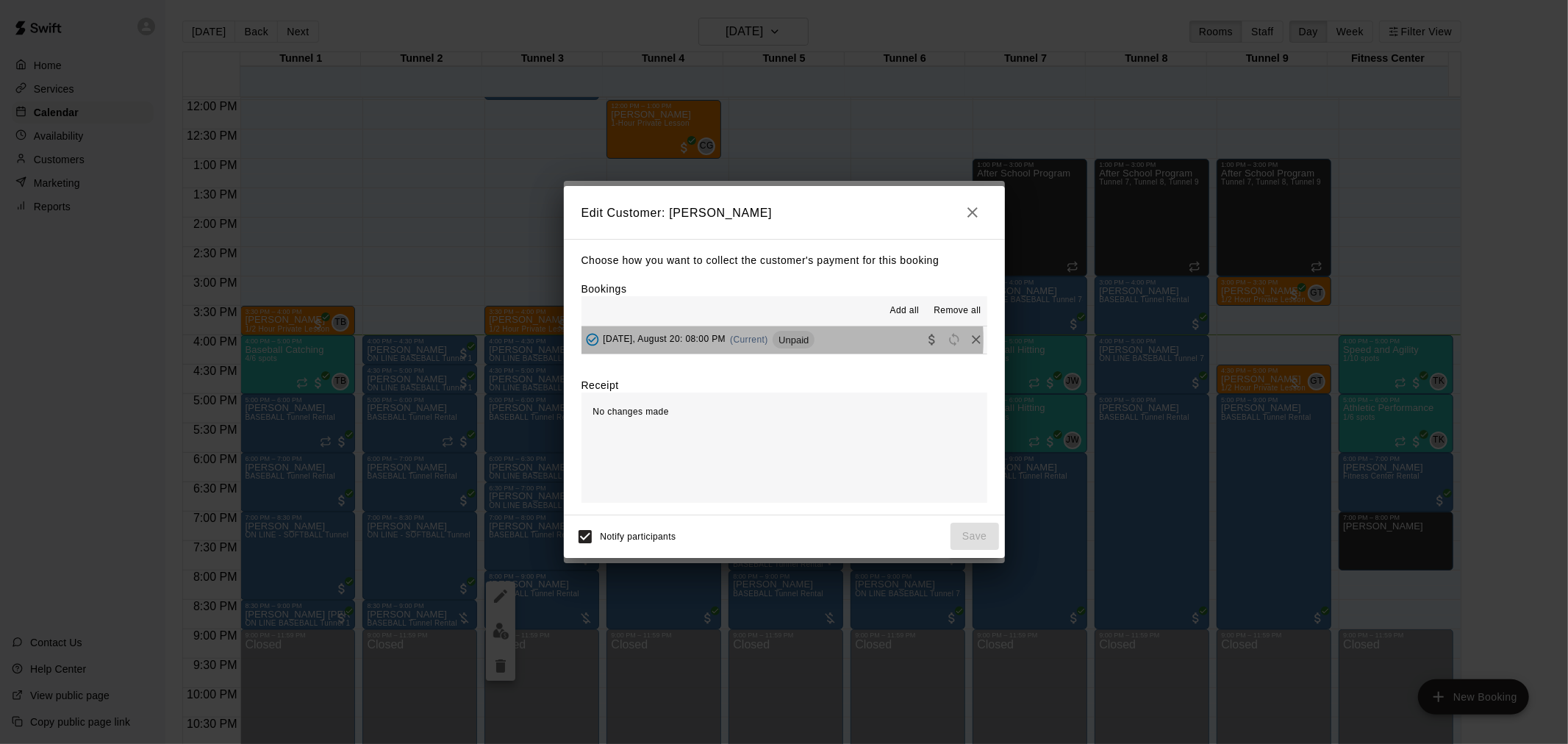
click at [768, 341] on span "(Current)" at bounding box center [749, 340] width 38 height 11
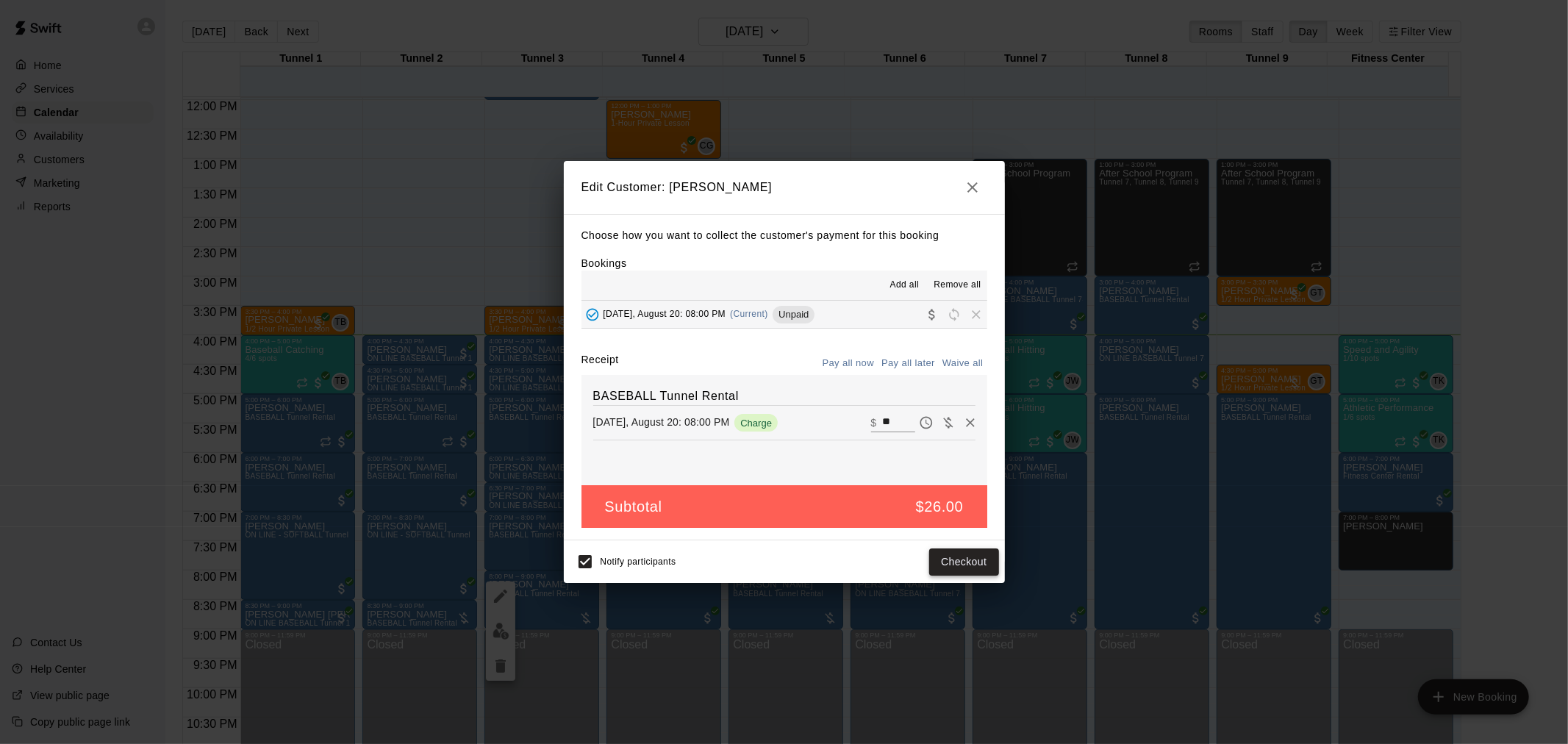
click at [966, 559] on button "Checkout" at bounding box center [964, 562] width 69 height 28
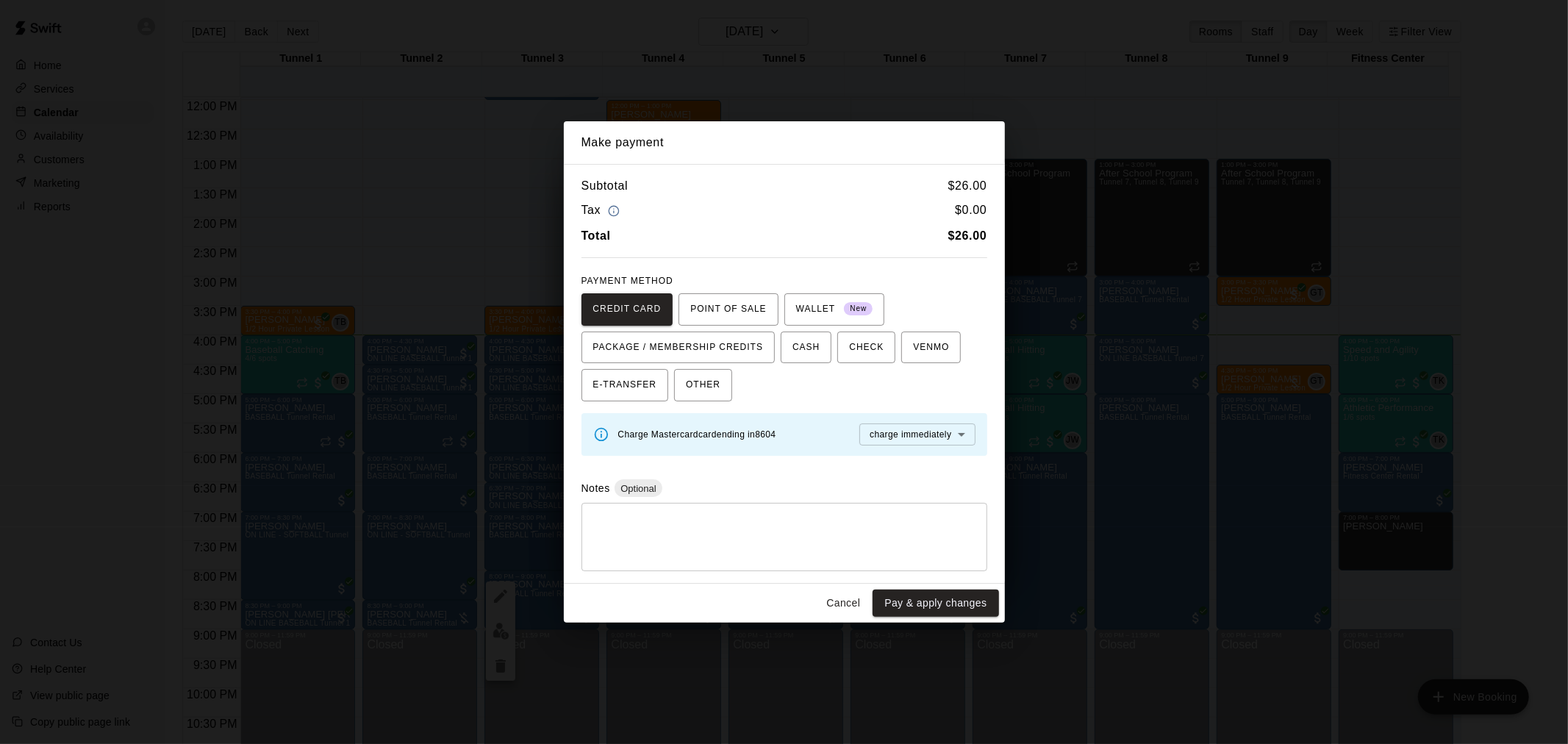
click at [944, 602] on button "Pay & apply changes" at bounding box center [935, 603] width 126 height 28
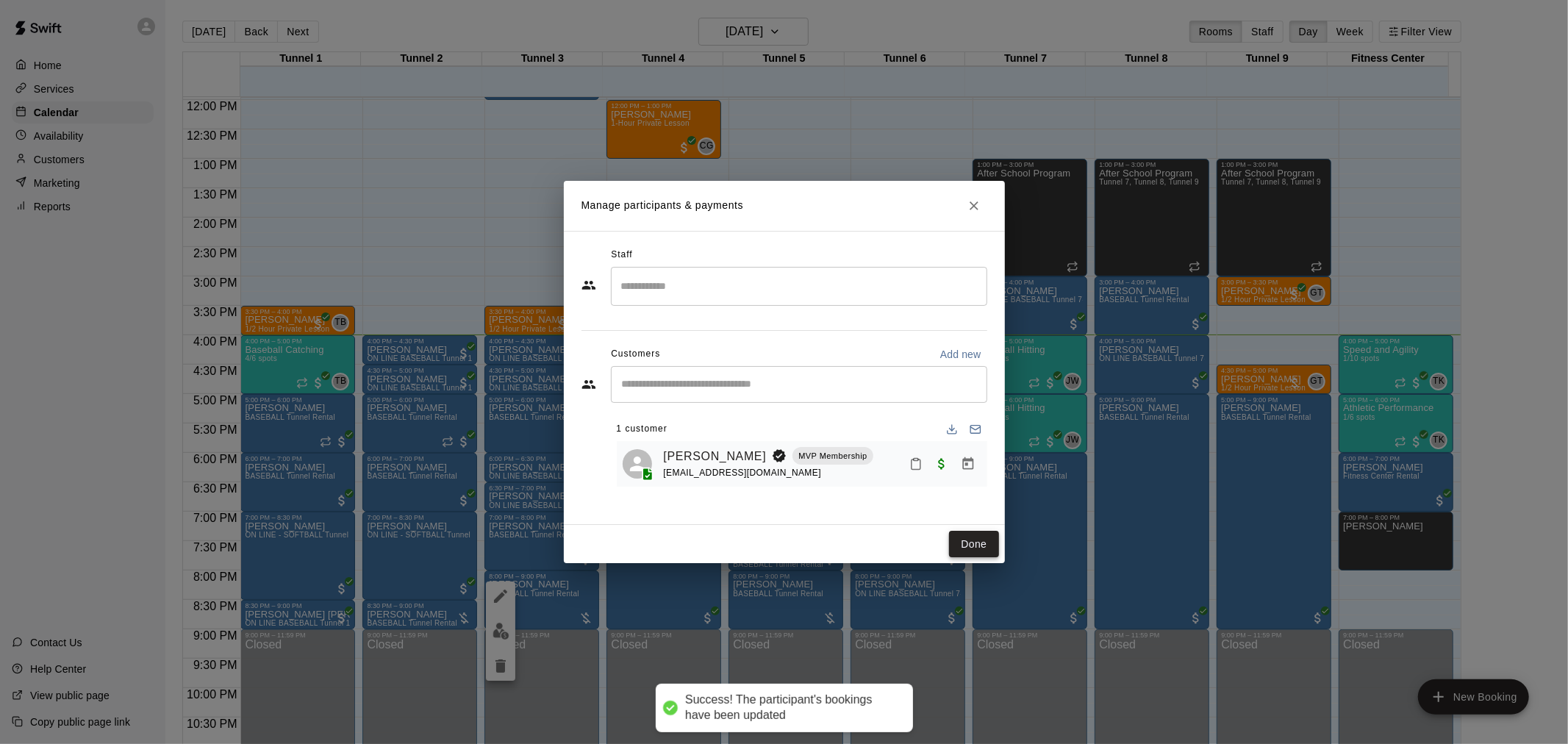
click at [975, 542] on button "Done" at bounding box center [973, 544] width 50 height 28
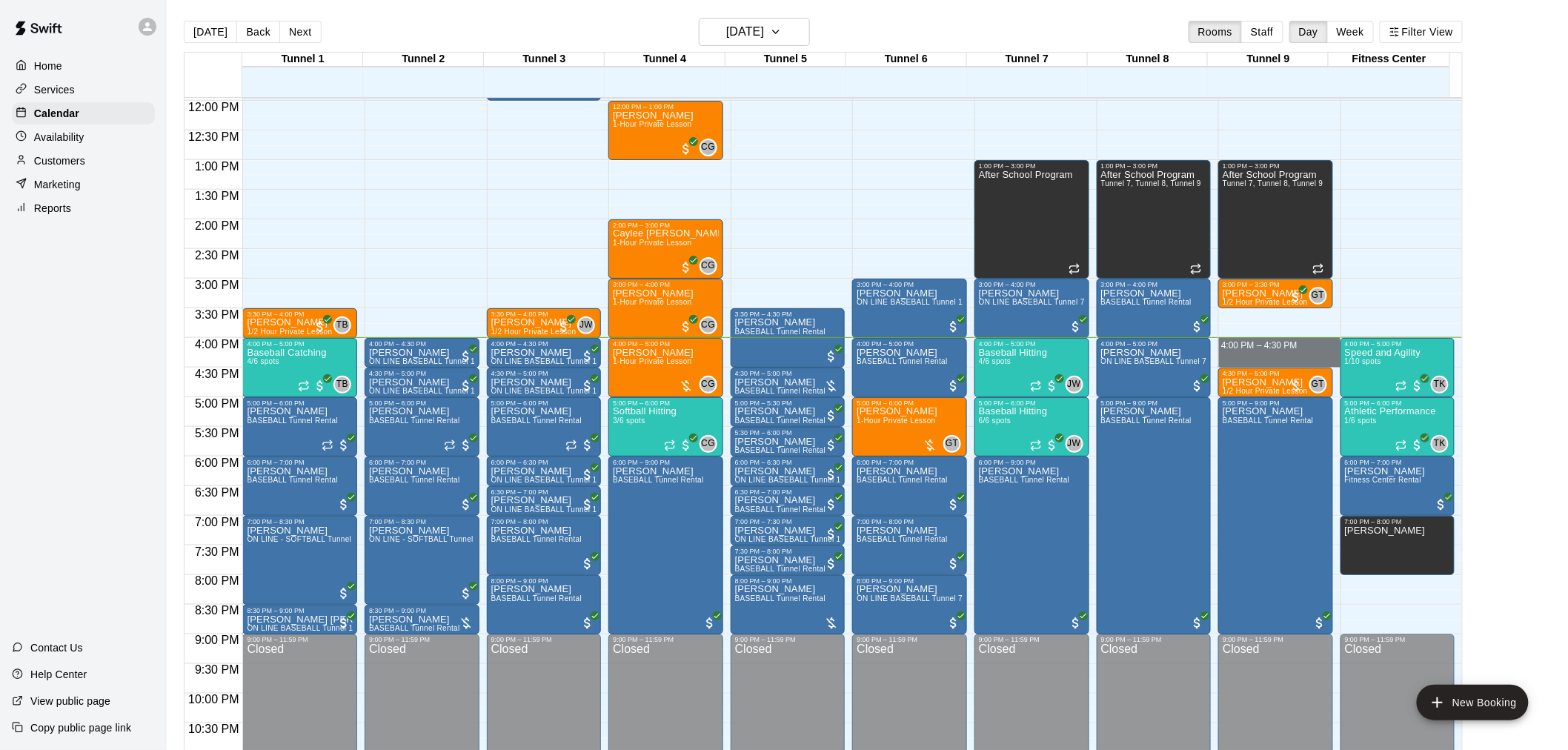
drag, startPoint x: 1276, startPoint y: 342, endPoint x: 1284, endPoint y: 362, distance: 21.5
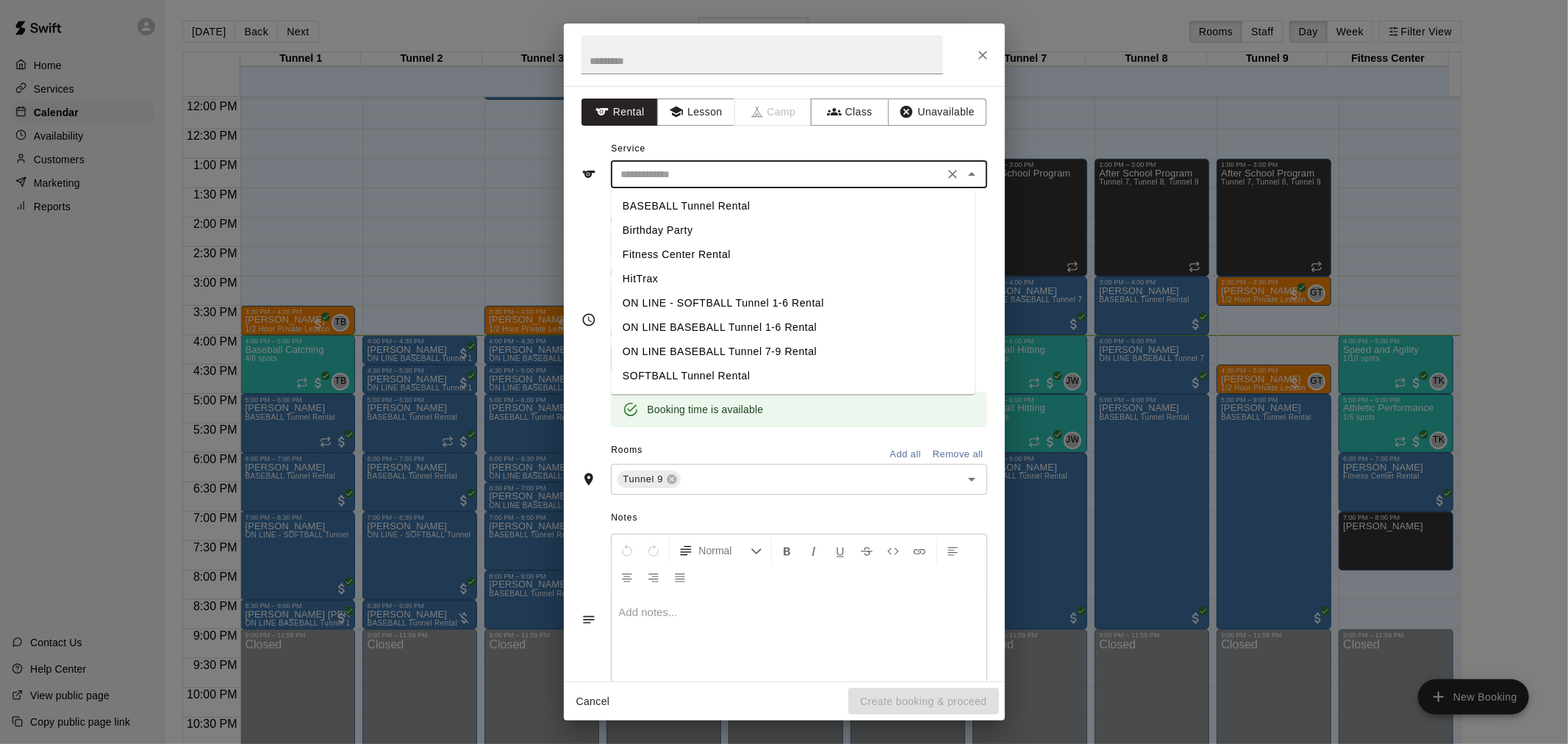
click at [705, 178] on input "text" at bounding box center [776, 174] width 324 height 19
click at [699, 202] on li "BASEBALL Tunnel Rental" at bounding box center [792, 206] width 364 height 24
type input "**********"
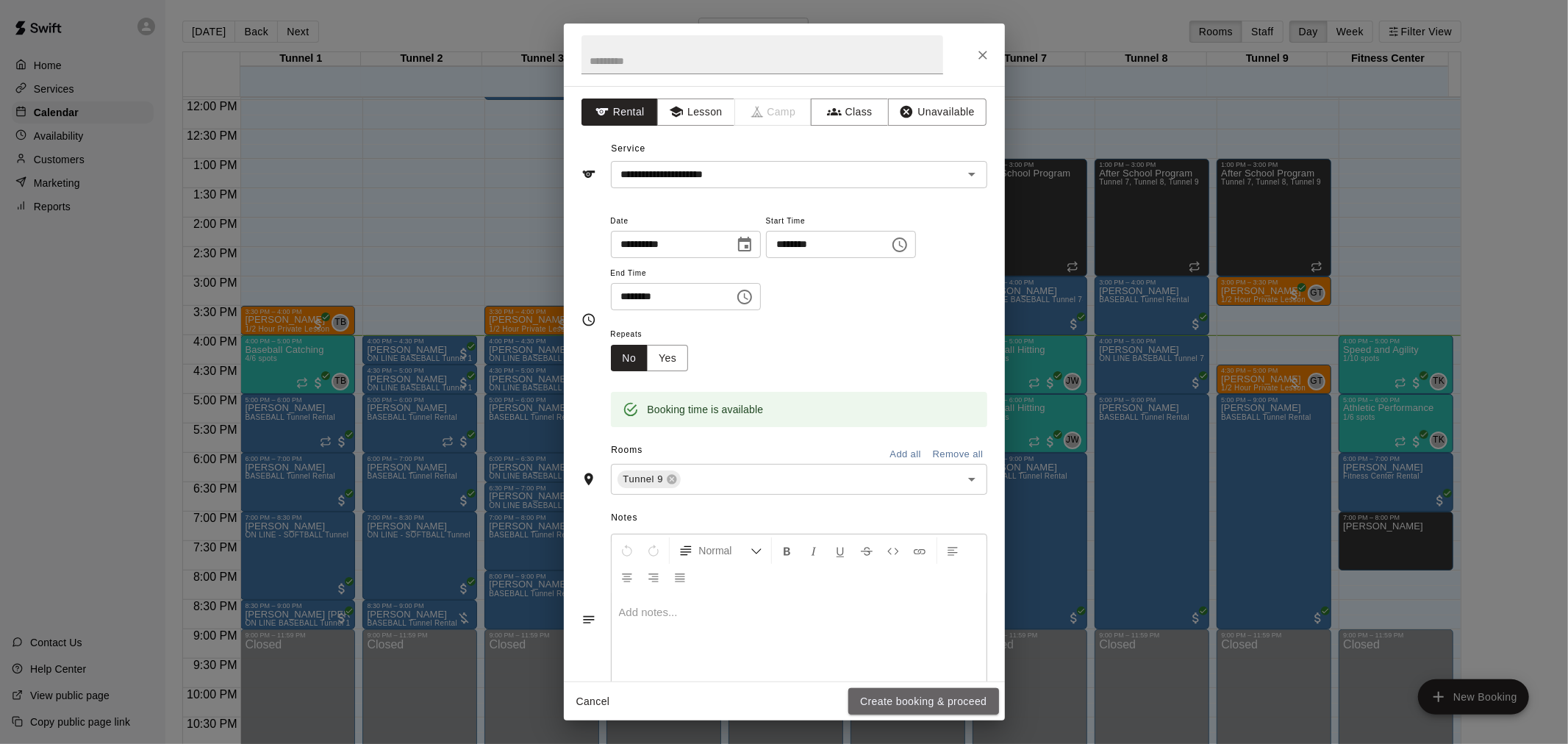
click at [922, 700] on button "Create booking & proceed" at bounding box center [923, 701] width 150 height 28
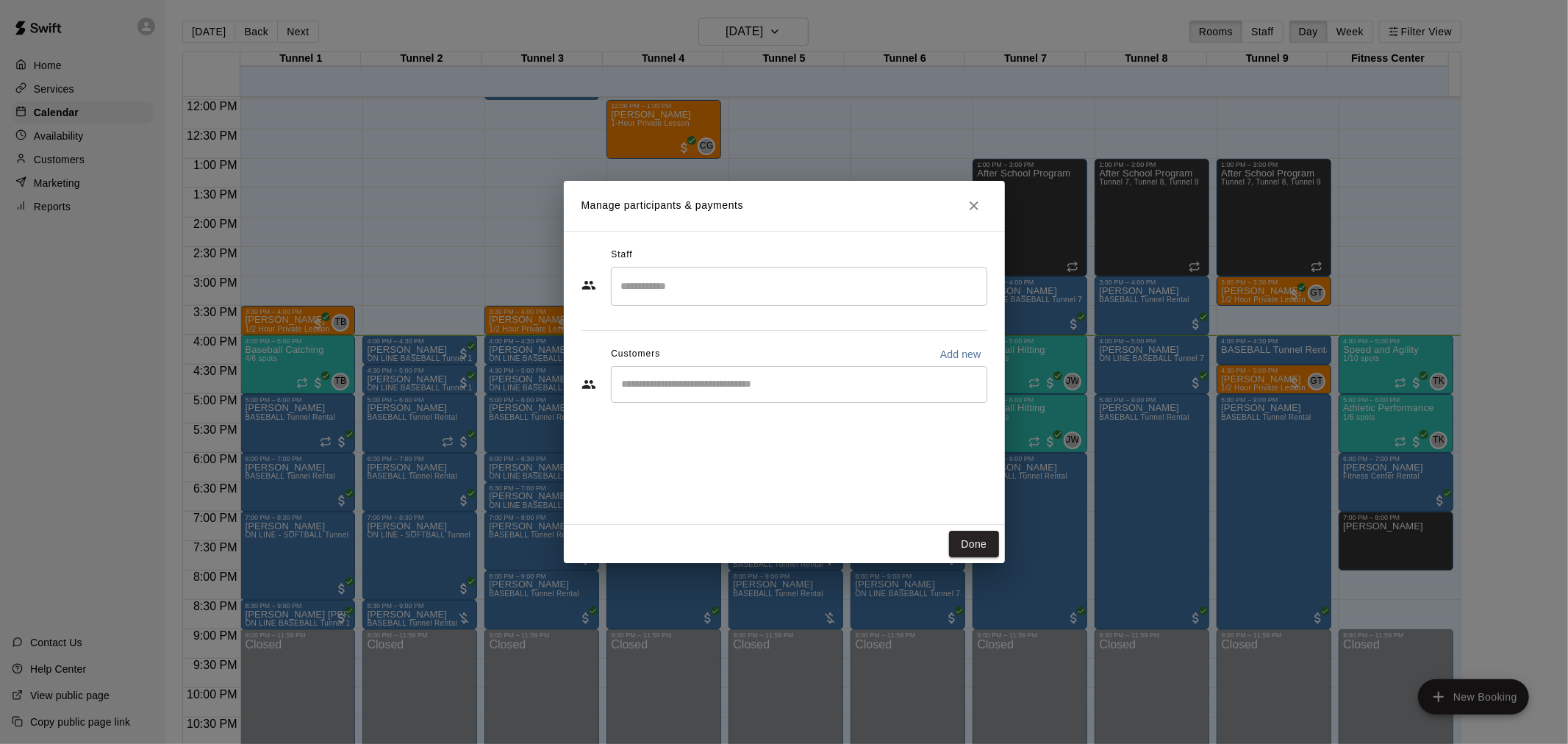
click at [696, 374] on div "​" at bounding box center [799, 384] width 376 height 36
type input "*"
type input "*********"
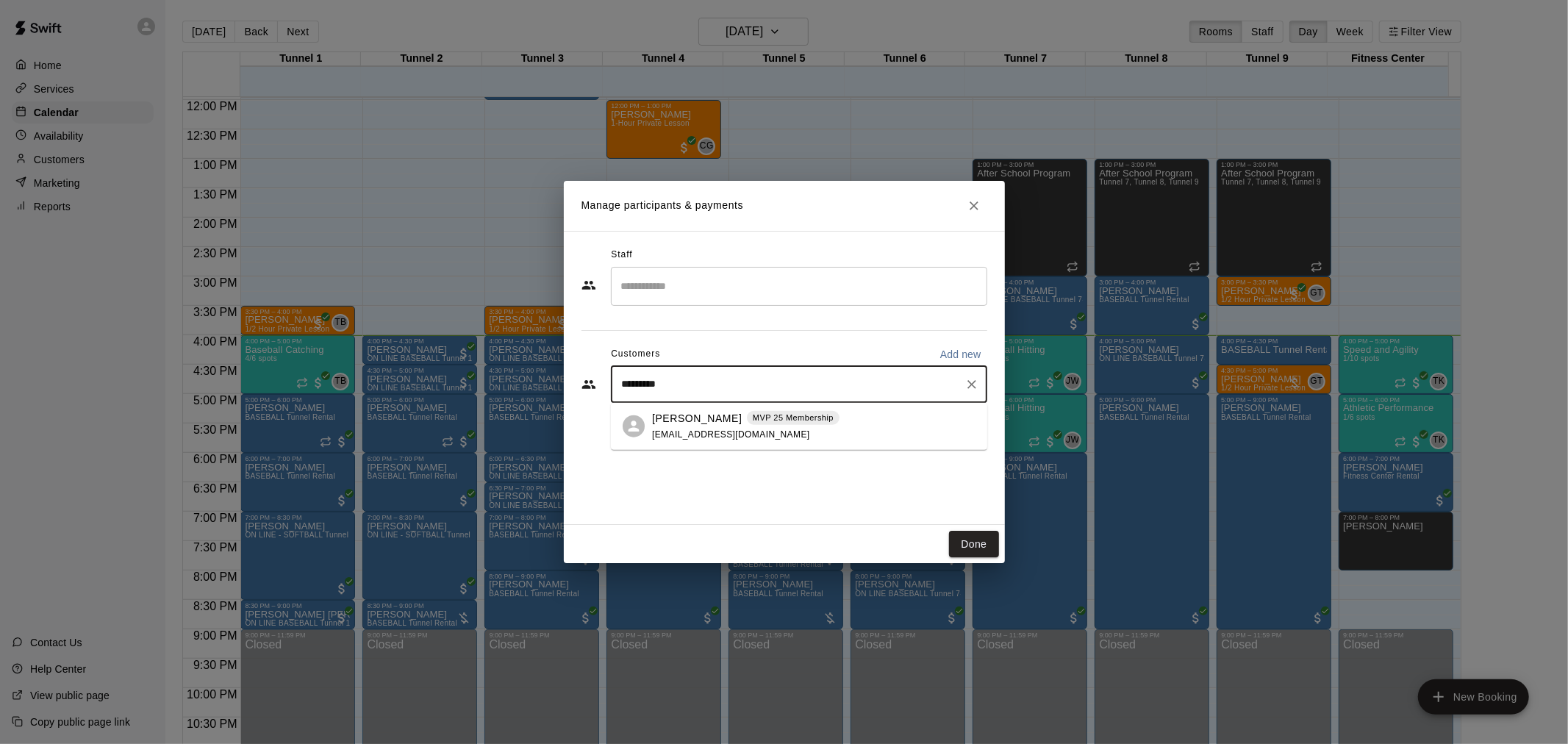
click at [726, 427] on div "[PERSON_NAME] MVP 25 Membership [EMAIL_ADDRESS][DOMAIN_NAME]" at bounding box center [745, 426] width 187 height 32
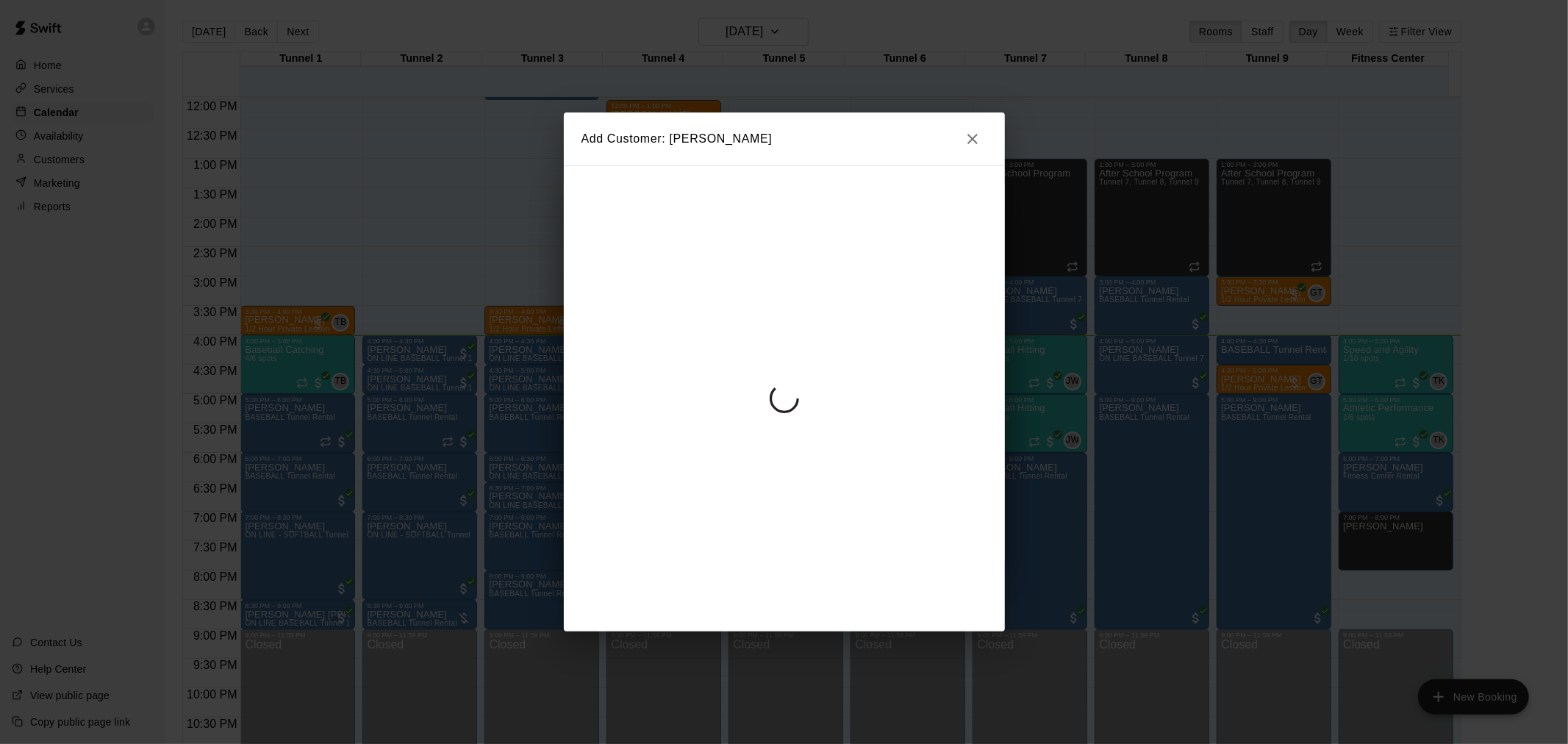
drag, startPoint x: 837, startPoint y: 376, endPoint x: 752, endPoint y: 219, distance: 178.5
click at [752, 219] on div at bounding box center [784, 398] width 441 height 466
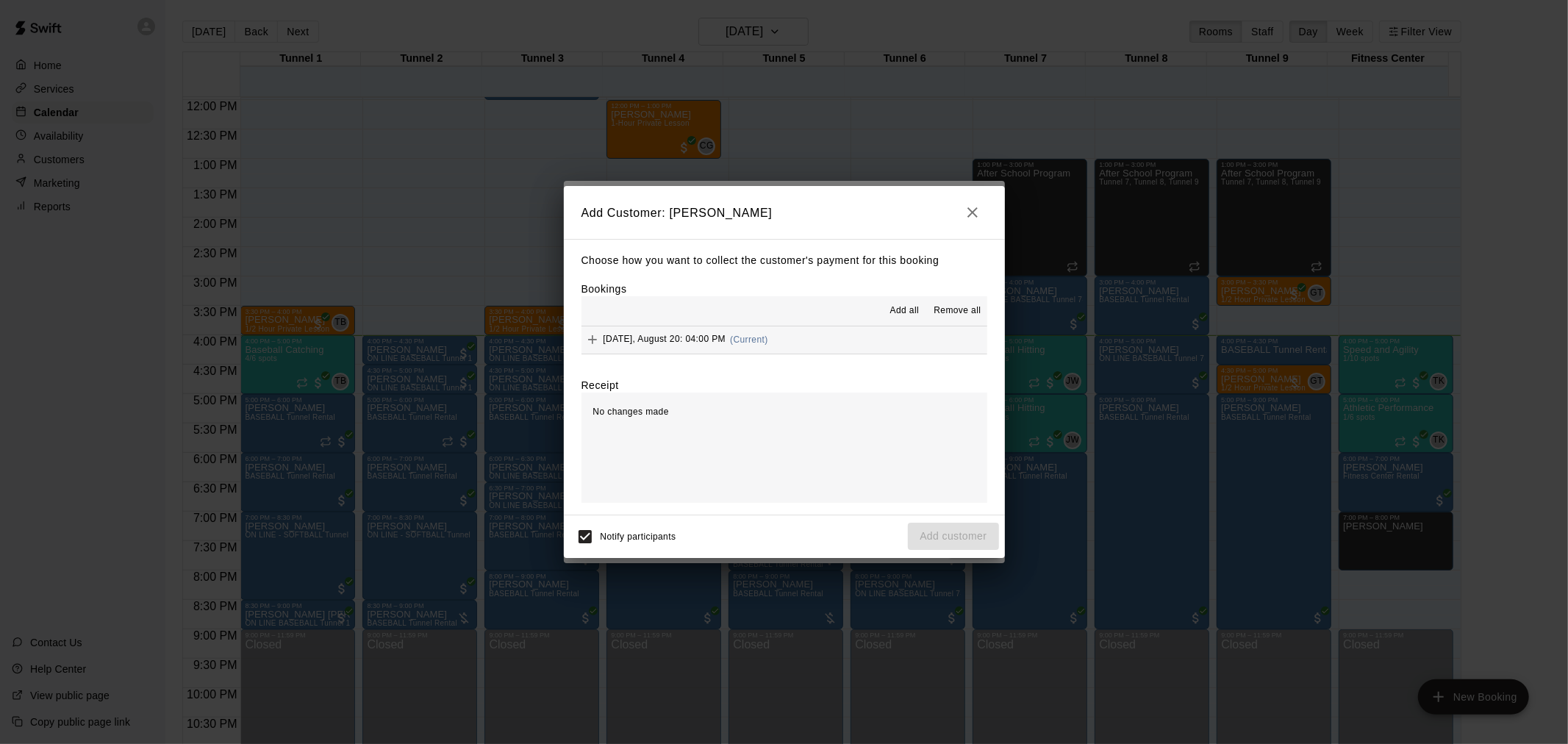
click at [801, 353] on button "[DATE], August 20: 04:00 PM (Current)" at bounding box center [784, 340] width 406 height 28
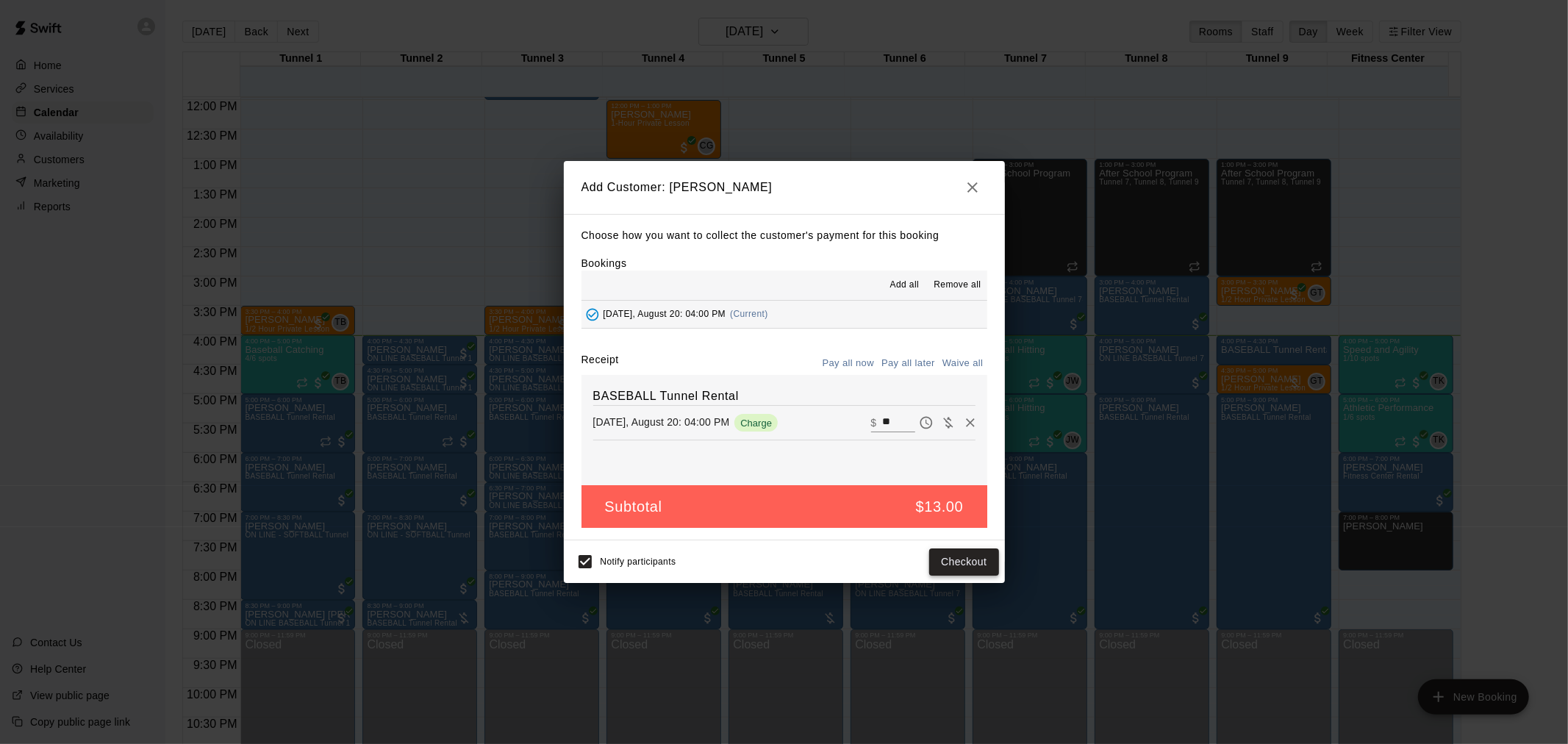
click at [975, 569] on button "Checkout" at bounding box center [964, 562] width 69 height 28
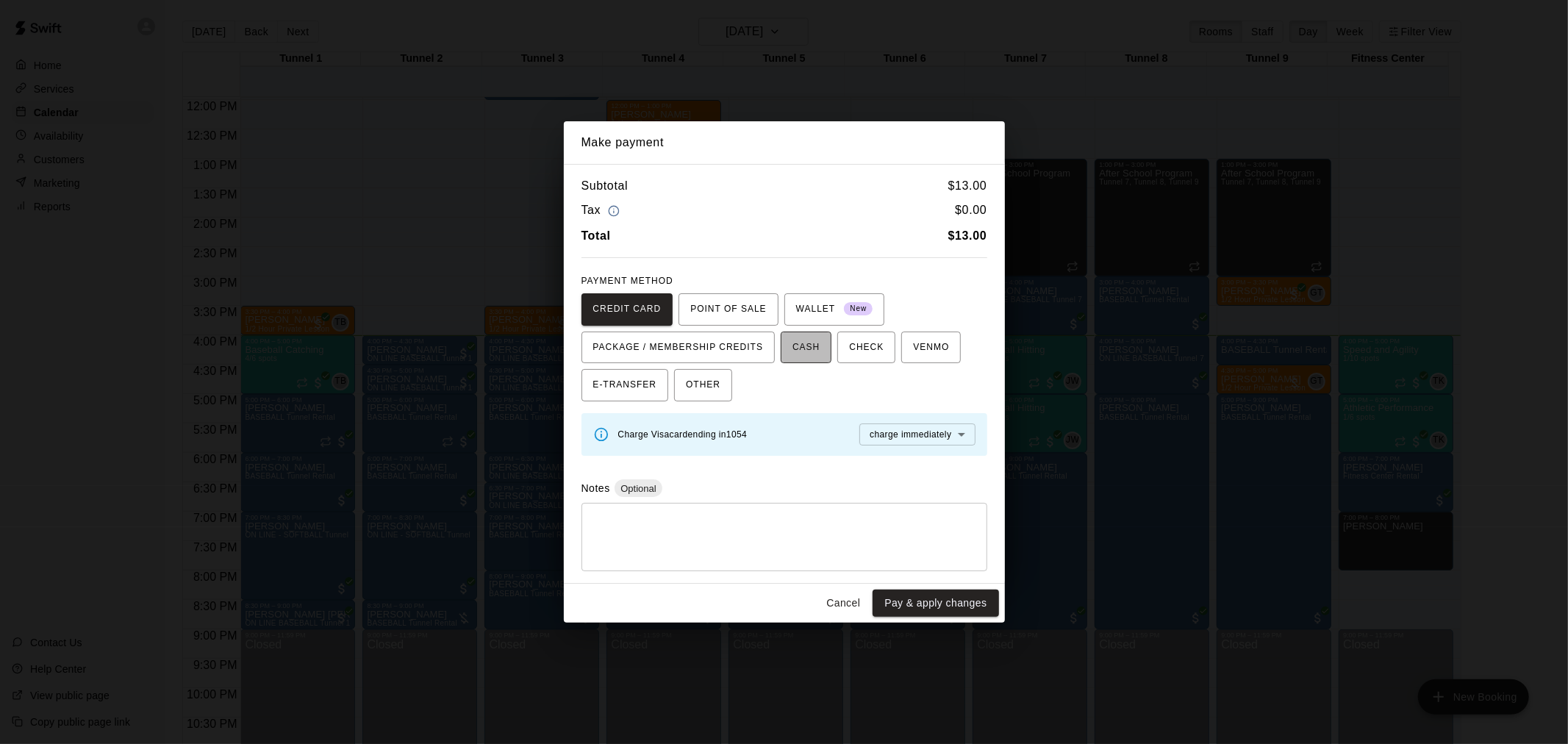
click at [829, 345] on button "CASH" at bounding box center [806, 348] width 51 height 32
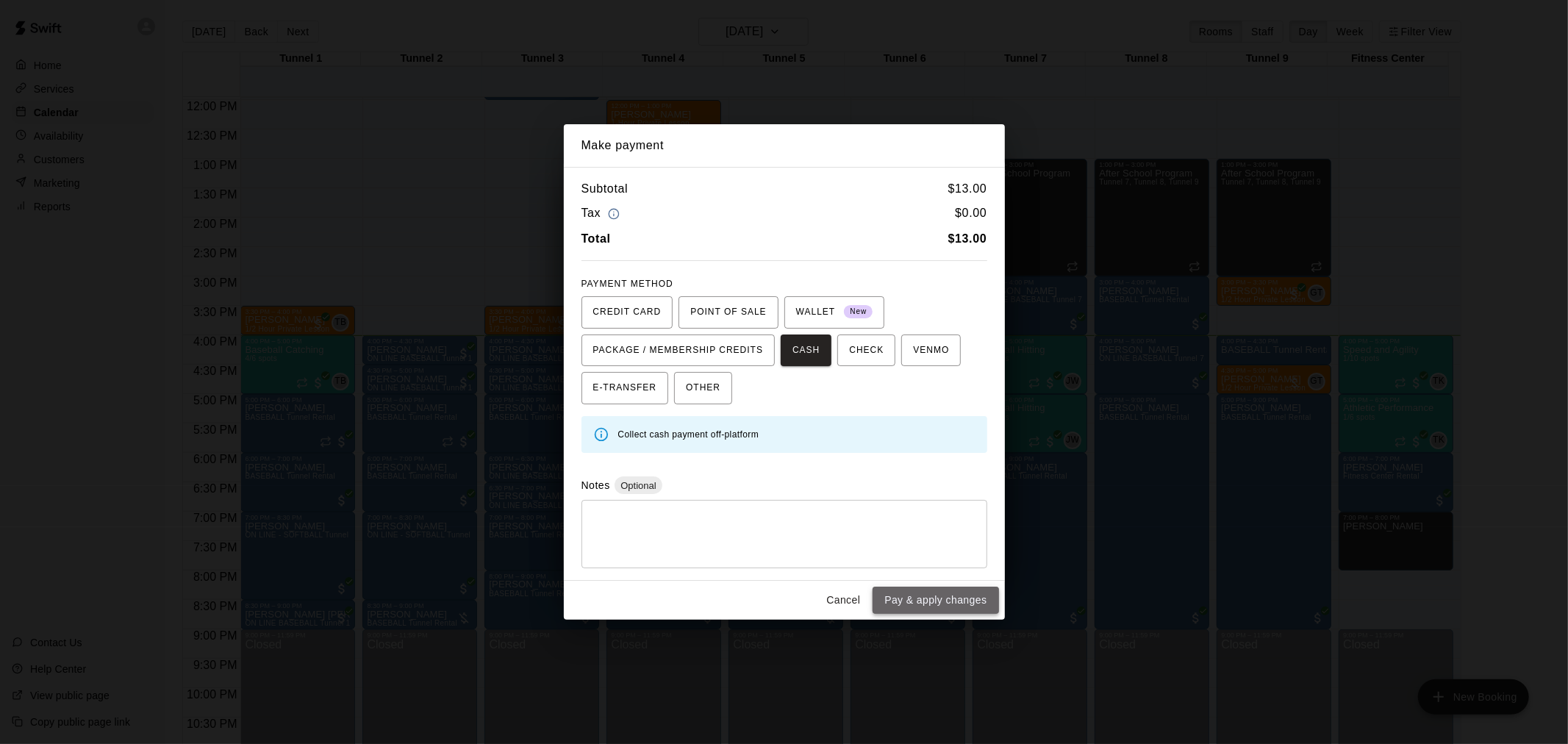
click at [974, 594] on button "Pay & apply changes" at bounding box center [935, 600] width 126 height 28
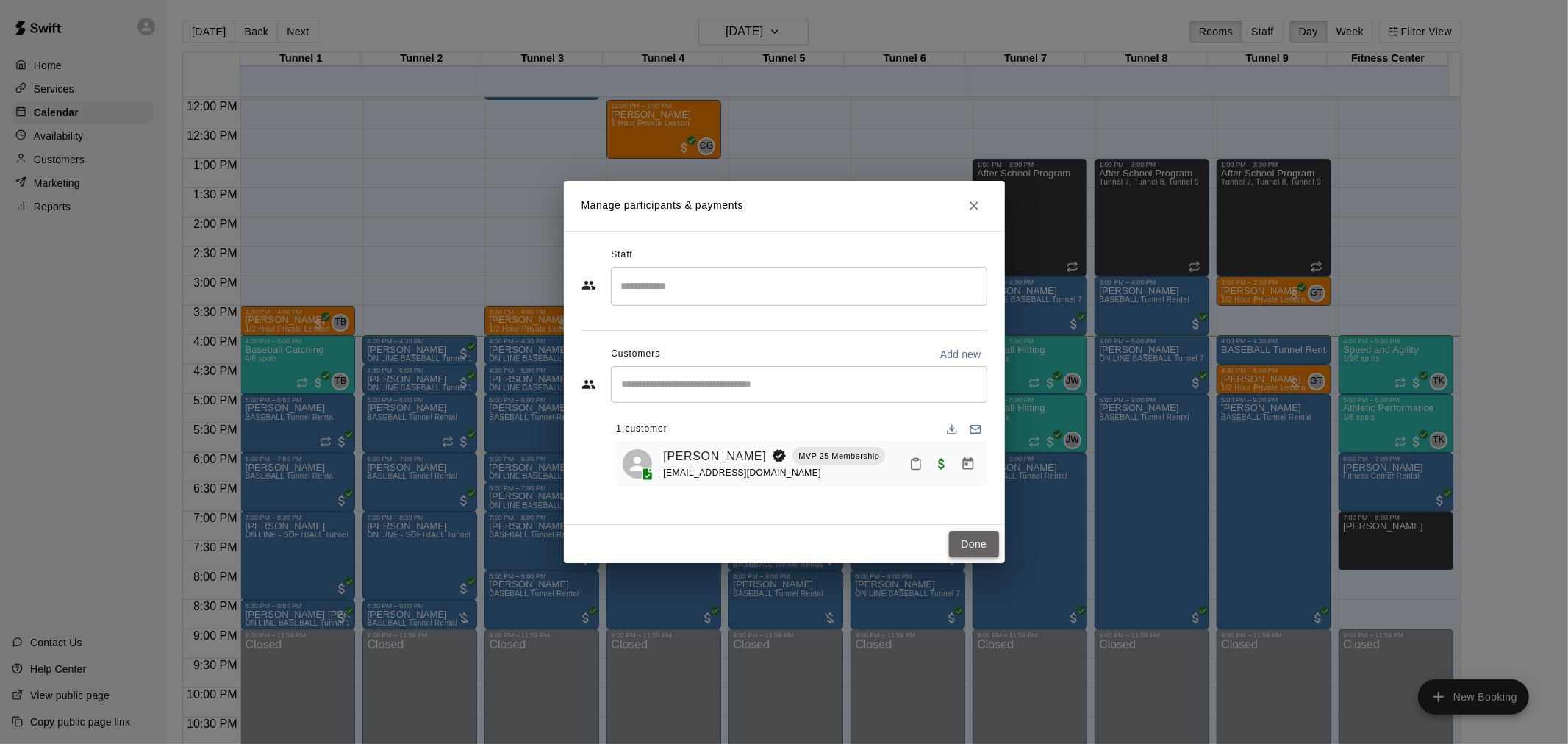
click at [987, 550] on button "Done" at bounding box center [973, 544] width 50 height 28
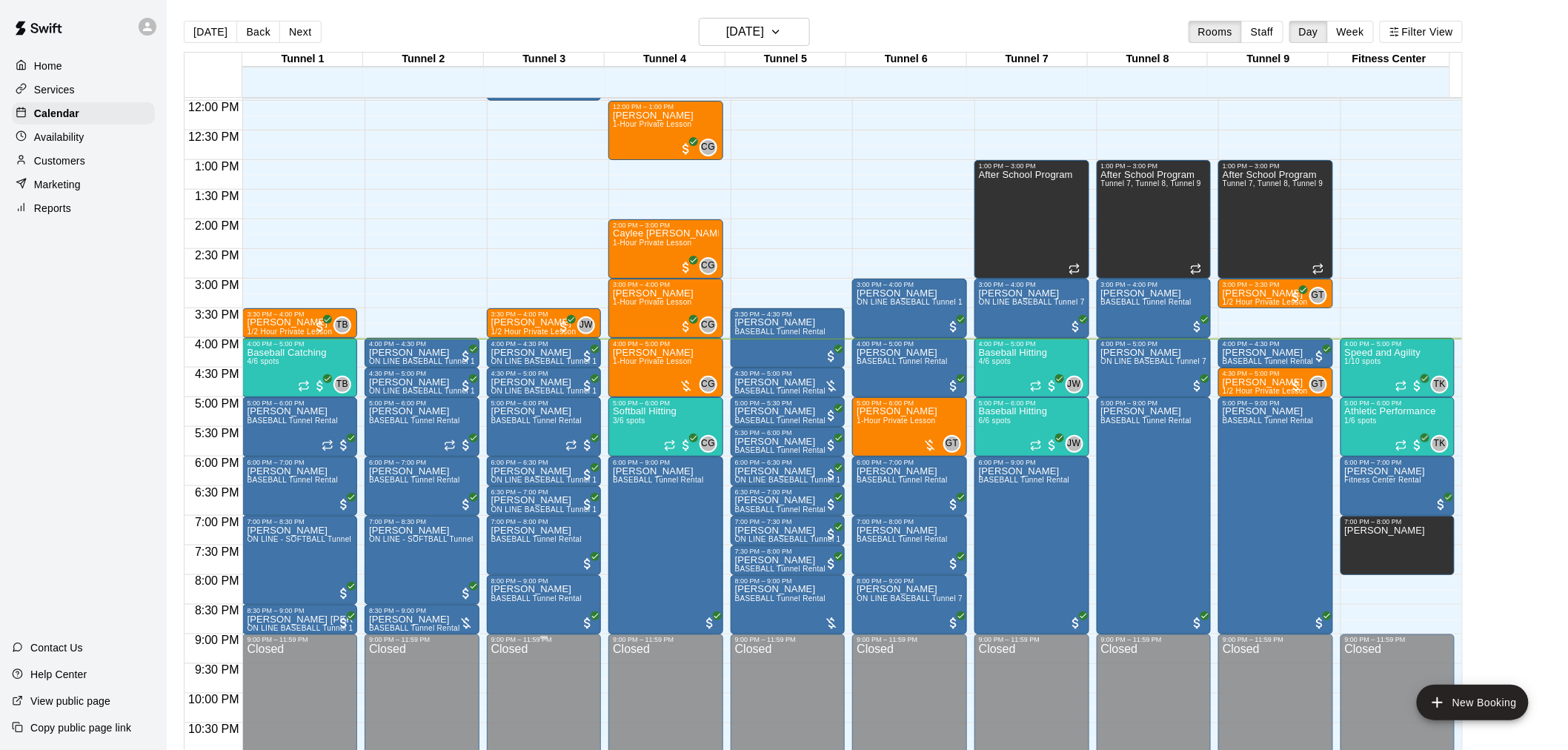
drag, startPoint x: 564, startPoint y: 633, endPoint x: 565, endPoint y: 646, distance: 13.0
drag, startPoint x: 565, startPoint y: 646, endPoint x: 242, endPoint y: 499, distance: 354.9
click at [242, 499] on div "12:00 AM 12:30 AM 1:00 AM 1:30 AM 2:00 AM 2:30 AM 3:00 AM 3:30 AM 4:00 AM 4:30 …" at bounding box center [213, 100] width 58 height 1424
click at [797, 601] on span "BASEBALL Tunnel Rental" at bounding box center [781, 598] width 91 height 8
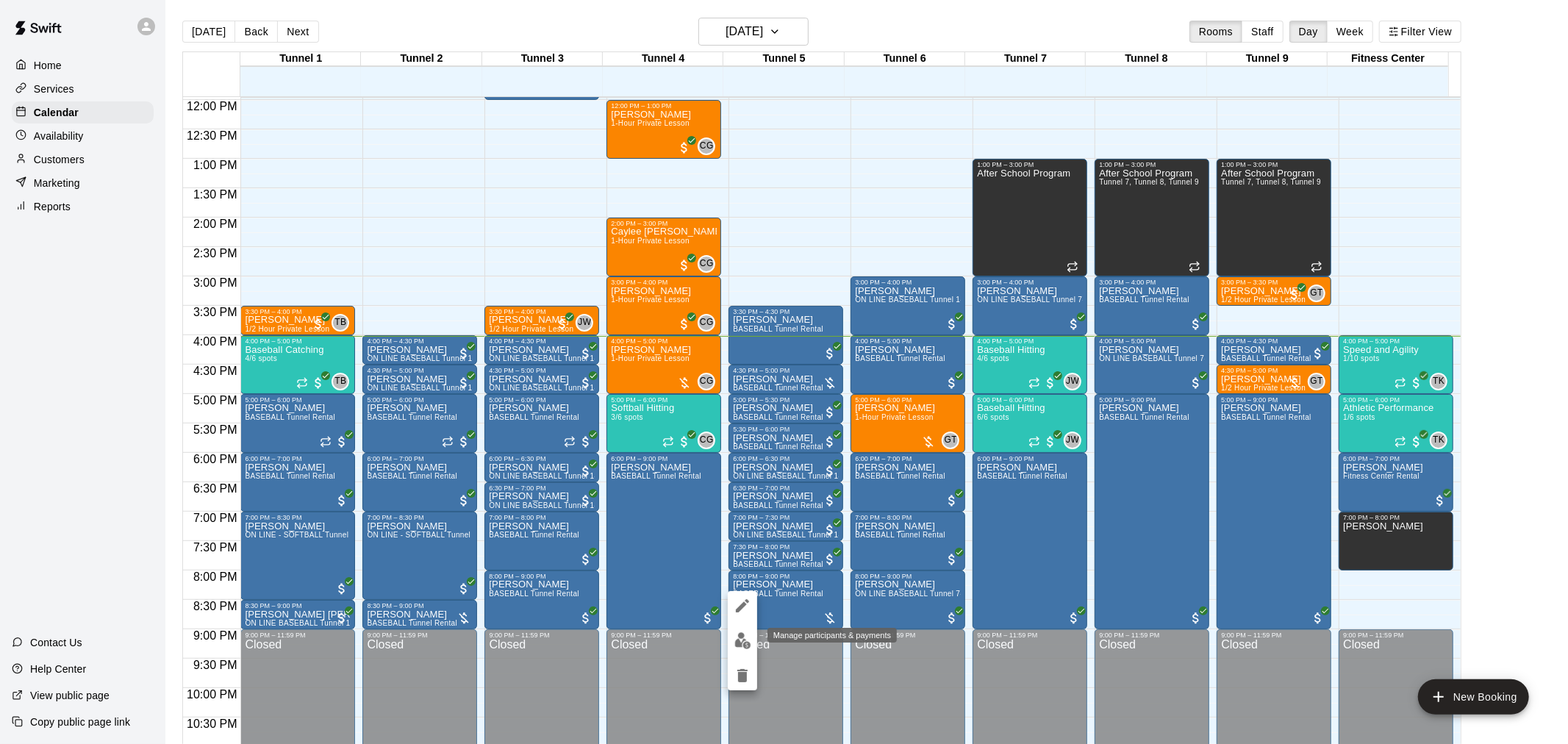
click at [739, 634] on img "edit" at bounding box center [743, 640] width 17 height 17
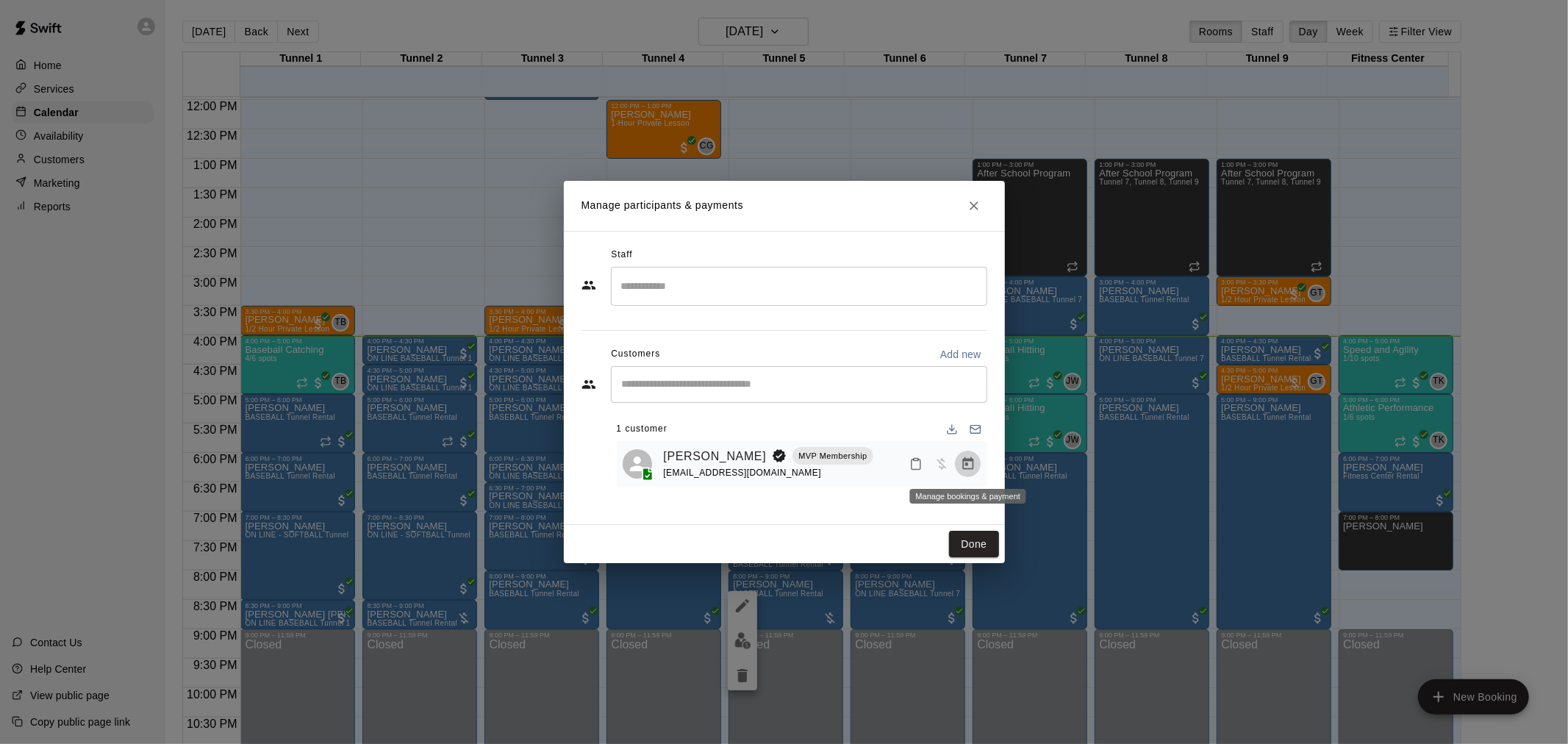
click at [974, 474] on button "Manage bookings & payment" at bounding box center [968, 464] width 27 height 27
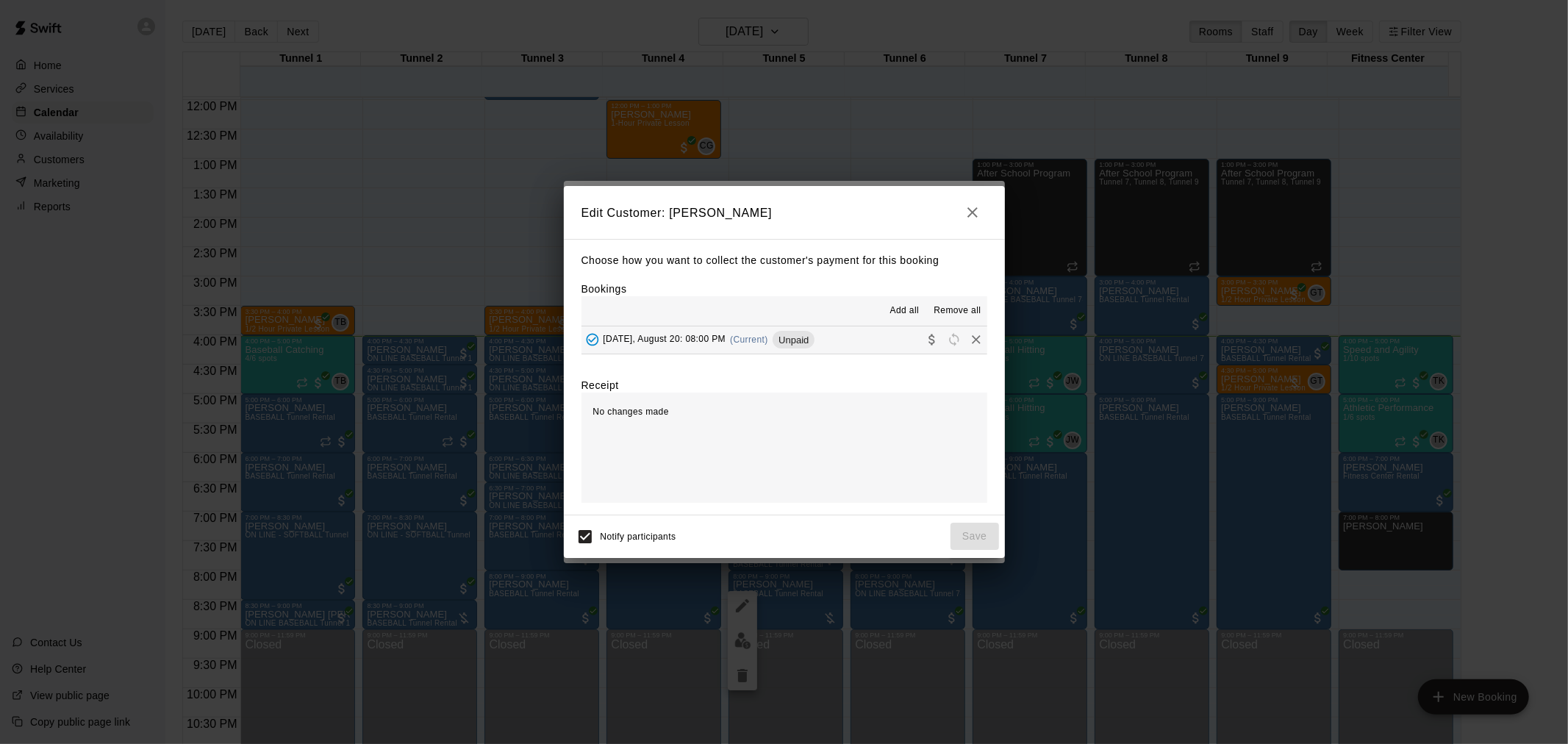
click at [765, 339] on span "(Current)" at bounding box center [749, 340] width 38 height 11
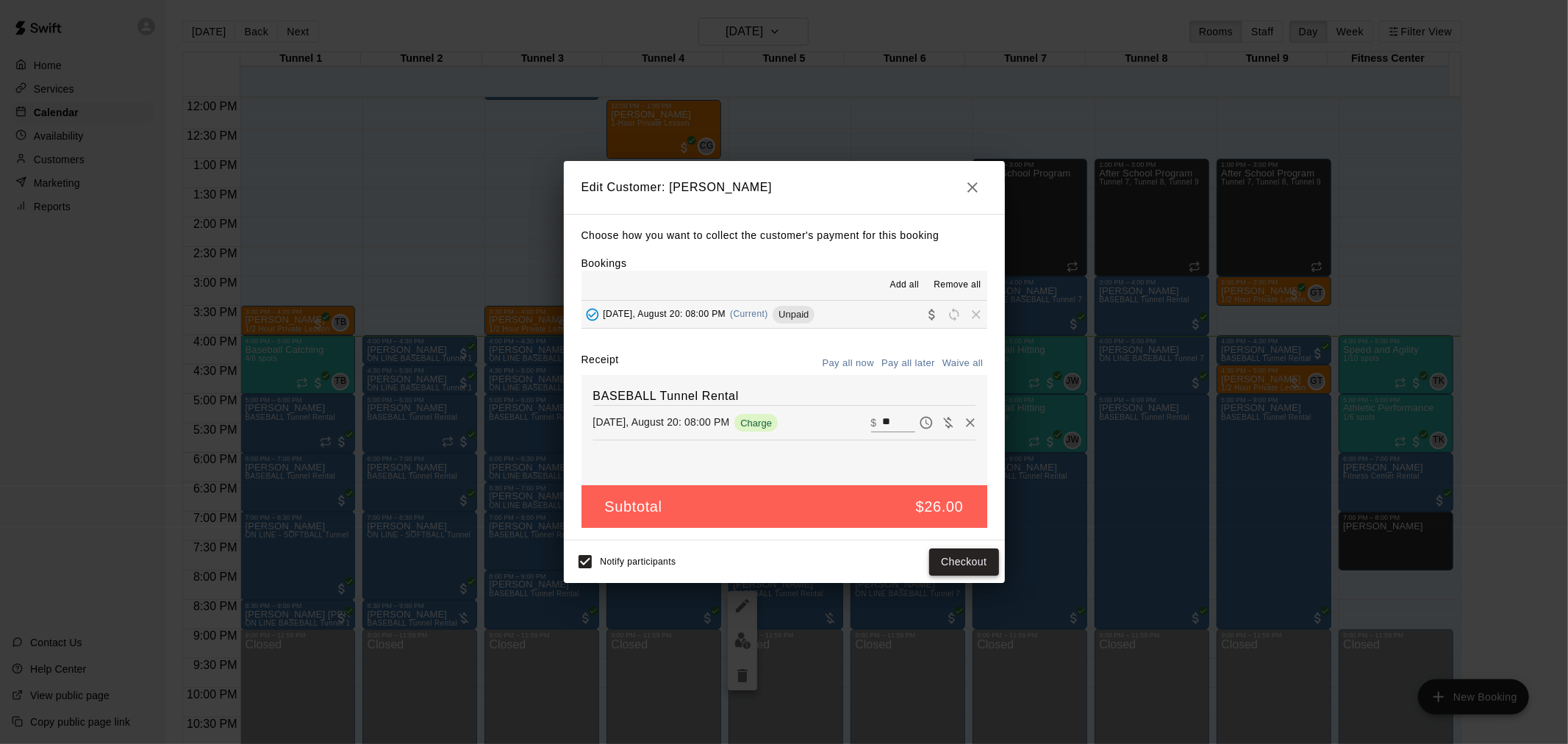
click at [966, 558] on button "Checkout" at bounding box center [964, 562] width 69 height 28
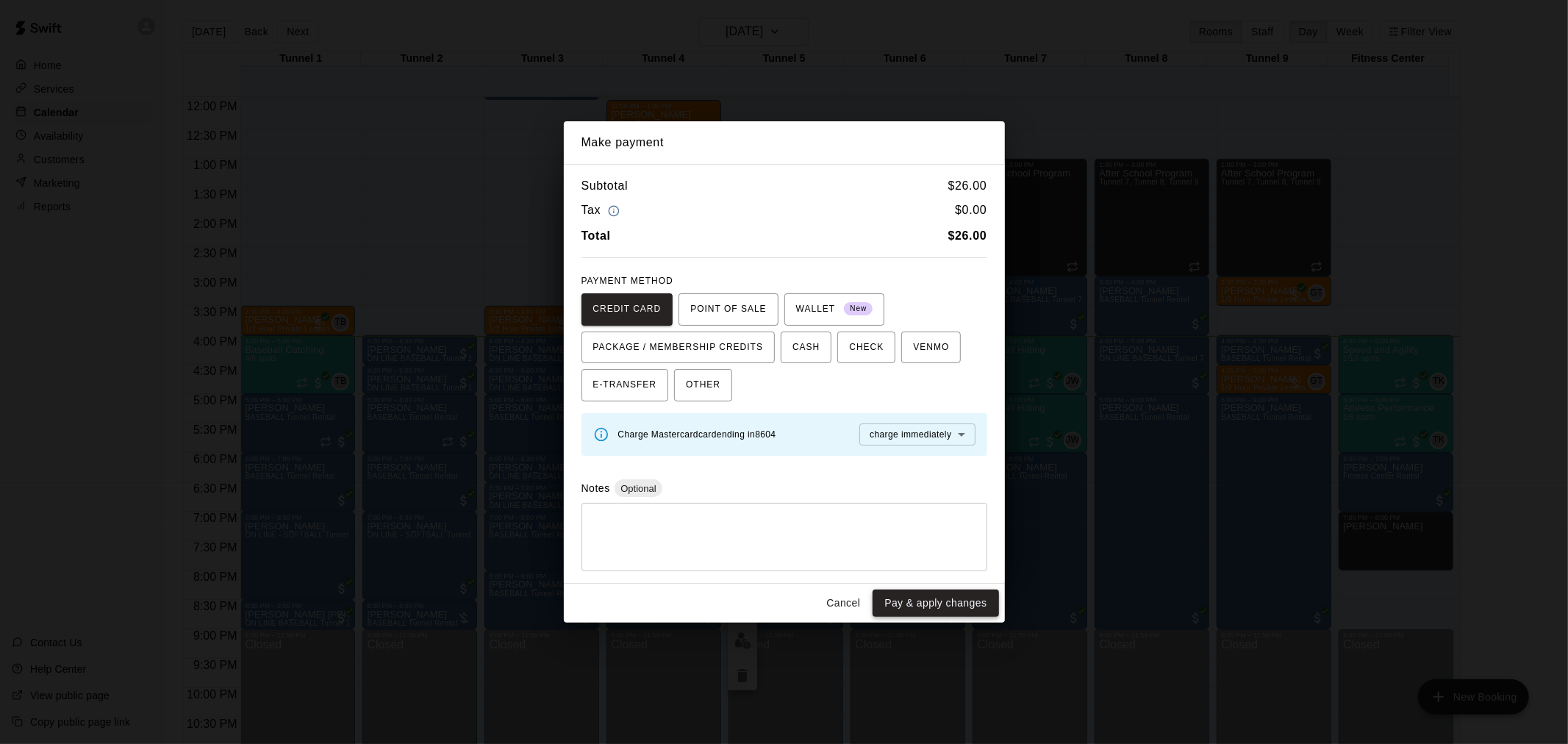
click at [922, 594] on button "Pay & apply changes" at bounding box center [935, 603] width 126 height 28
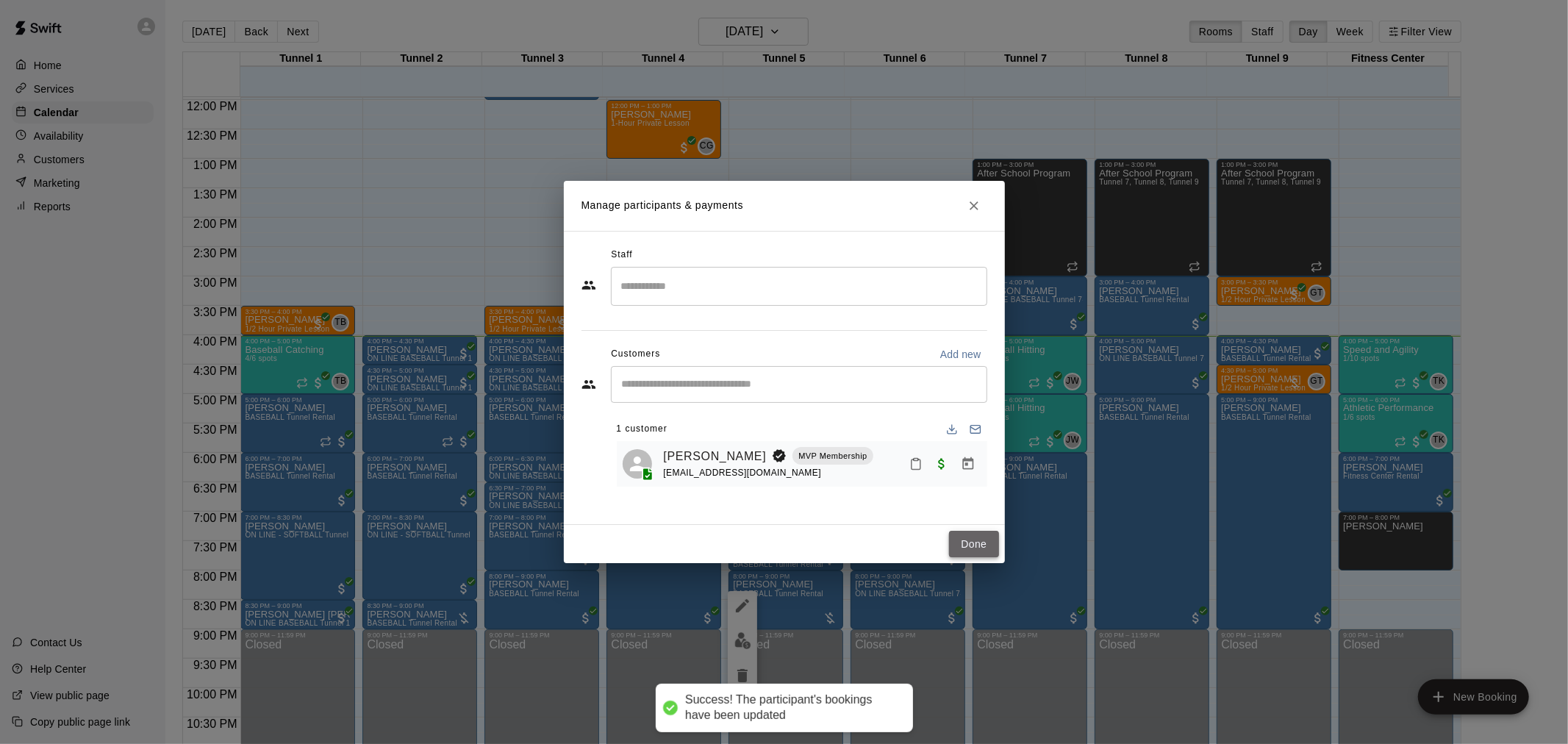
click at [970, 549] on button "Done" at bounding box center [973, 544] width 50 height 28
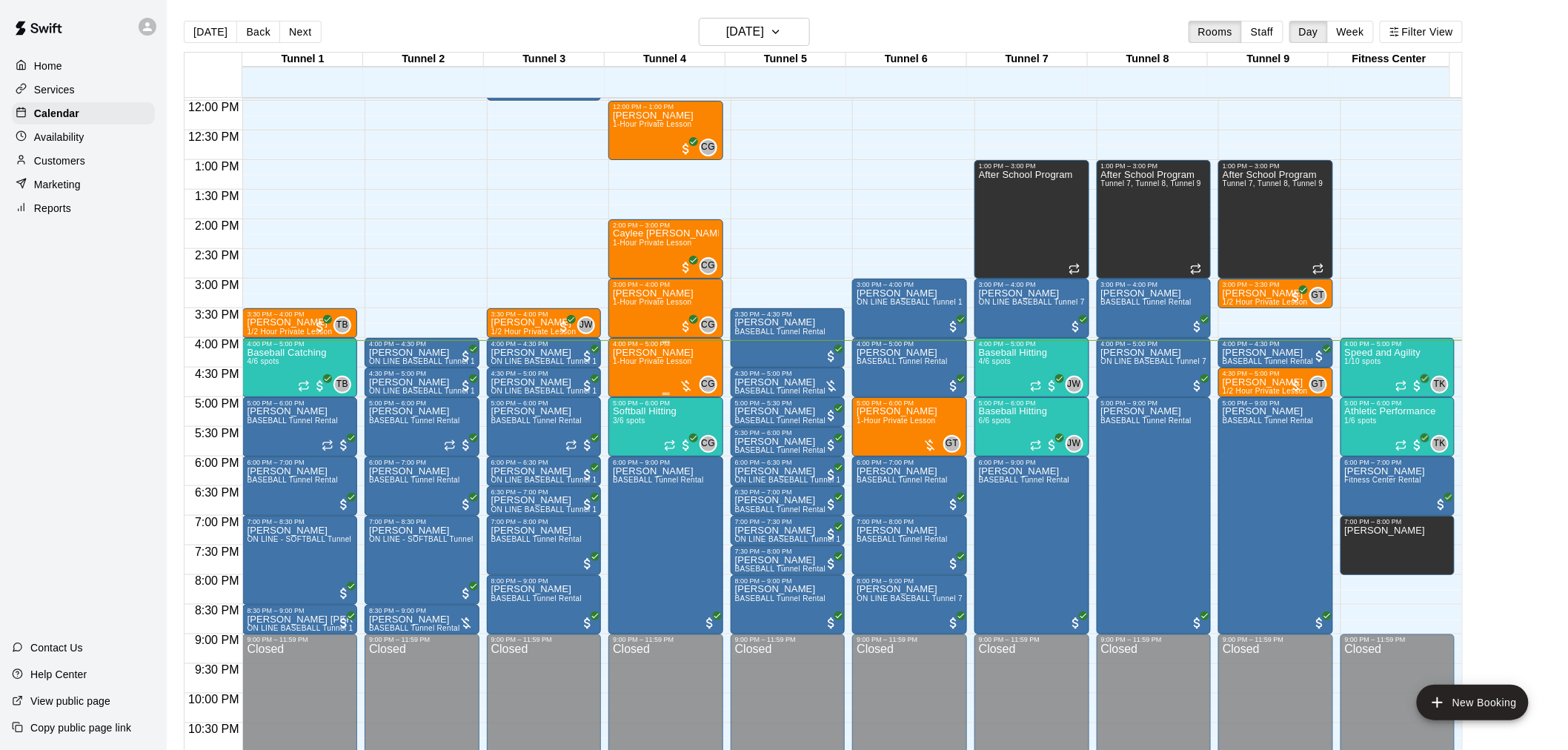
click at [664, 362] on span "1-Hour Private Lesson" at bounding box center [652, 361] width 80 height 8
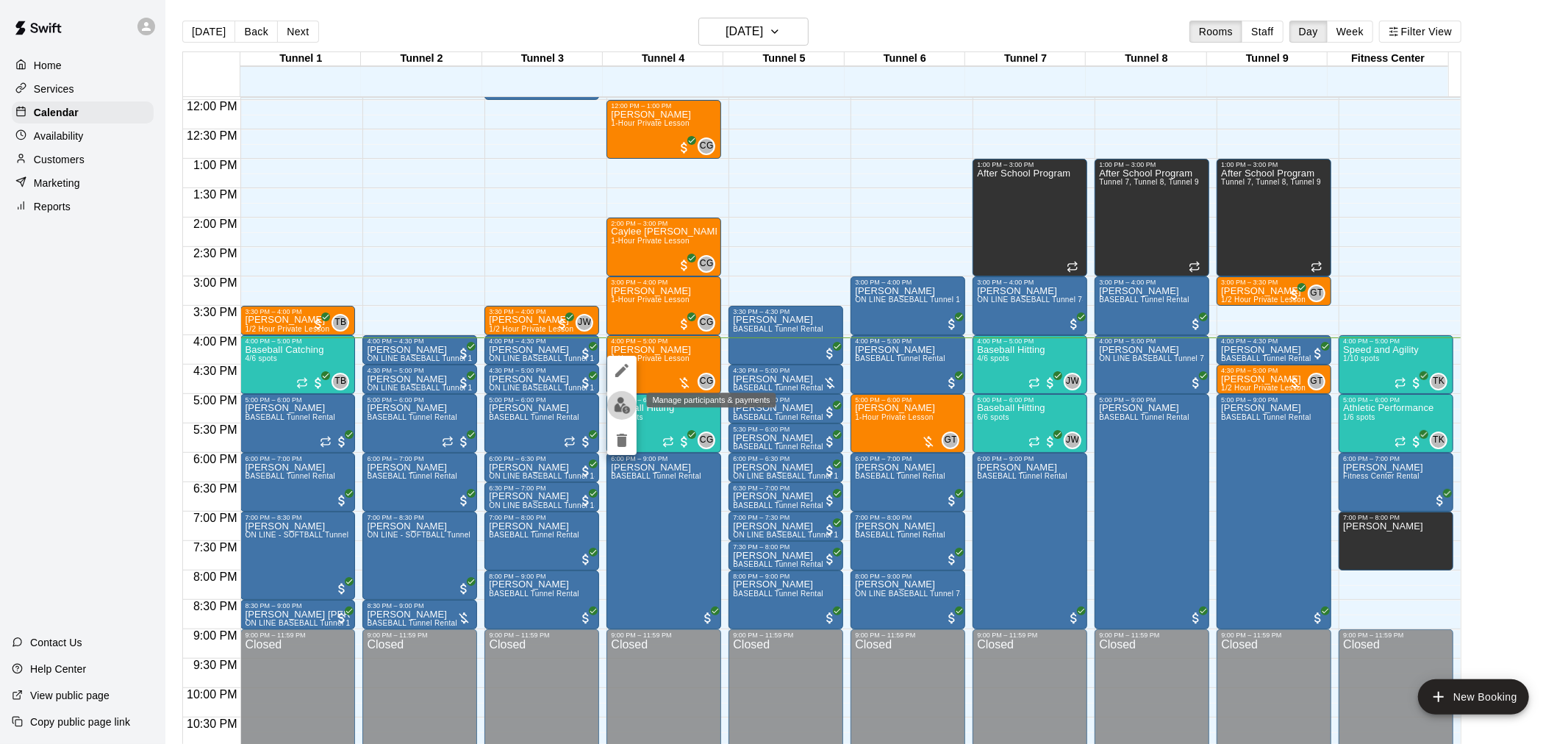
click at [623, 405] on img "edit" at bounding box center [622, 405] width 17 height 17
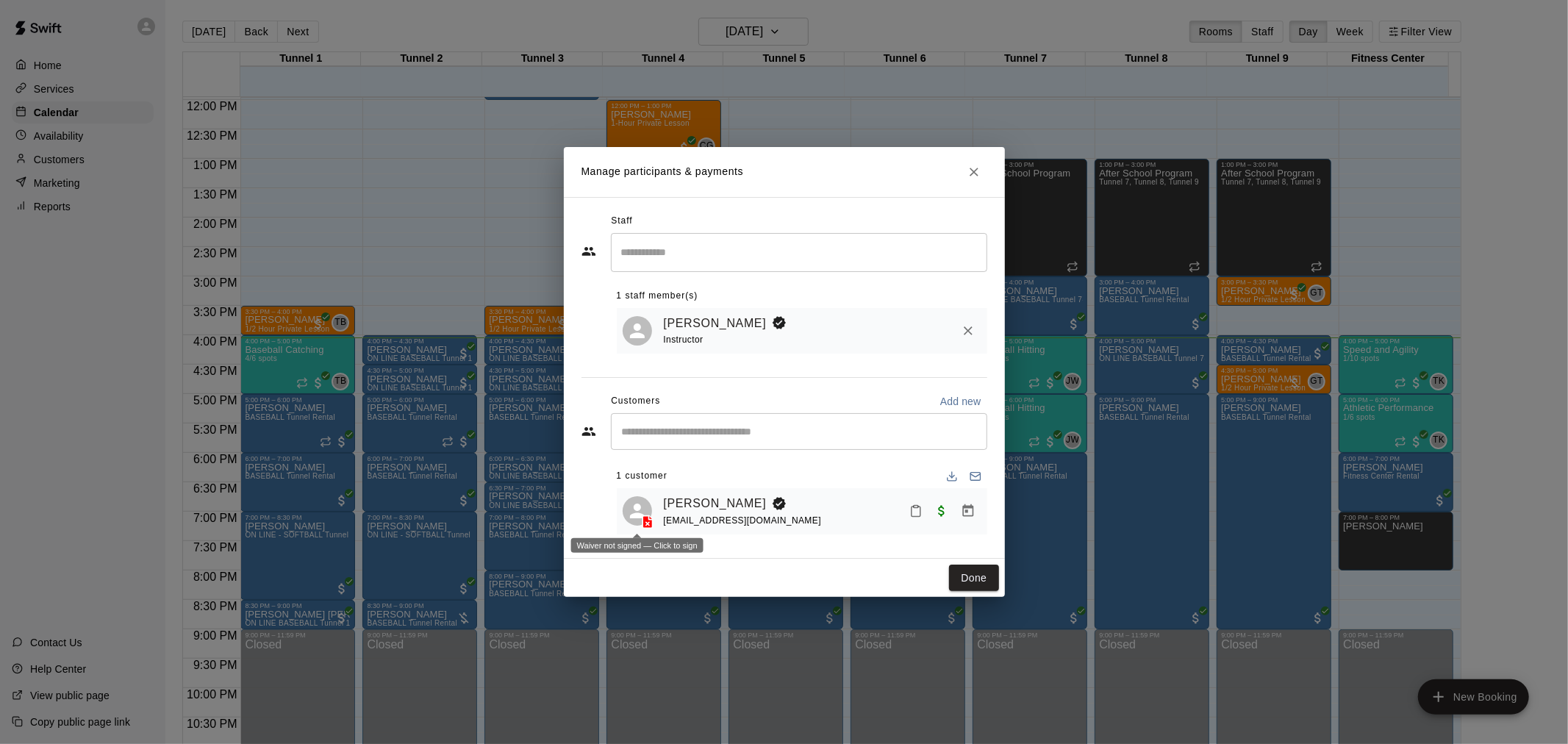
click at [650, 519] on polyline at bounding box center [650, 518] width 4 height 4
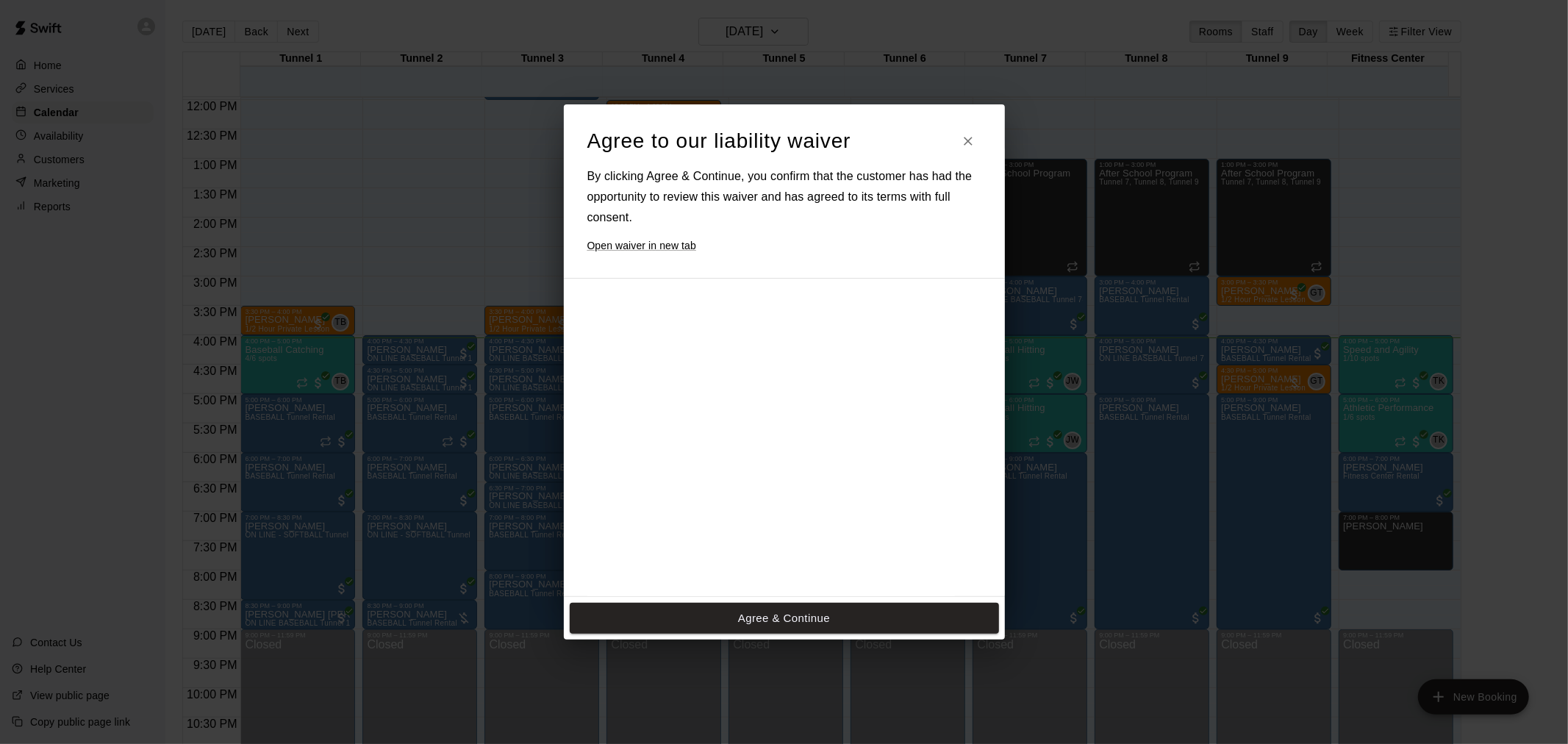
click at [850, 497] on div at bounding box center [771, 528] width 367 height 476
click at [863, 615] on button "Agree & Continue" at bounding box center [784, 618] width 429 height 31
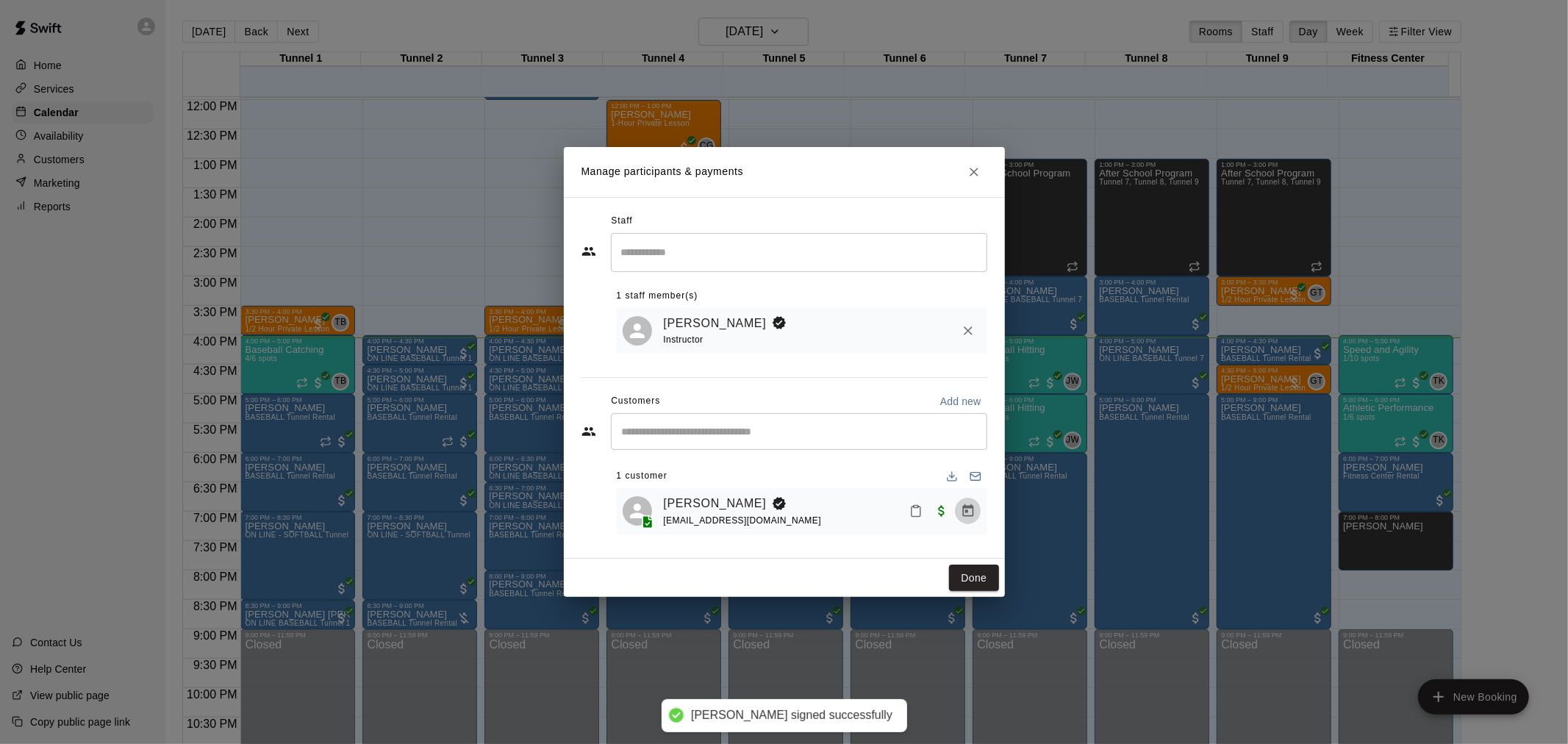
click at [966, 512] on icon "Manage bookings & payment" at bounding box center [967, 511] width 11 height 12
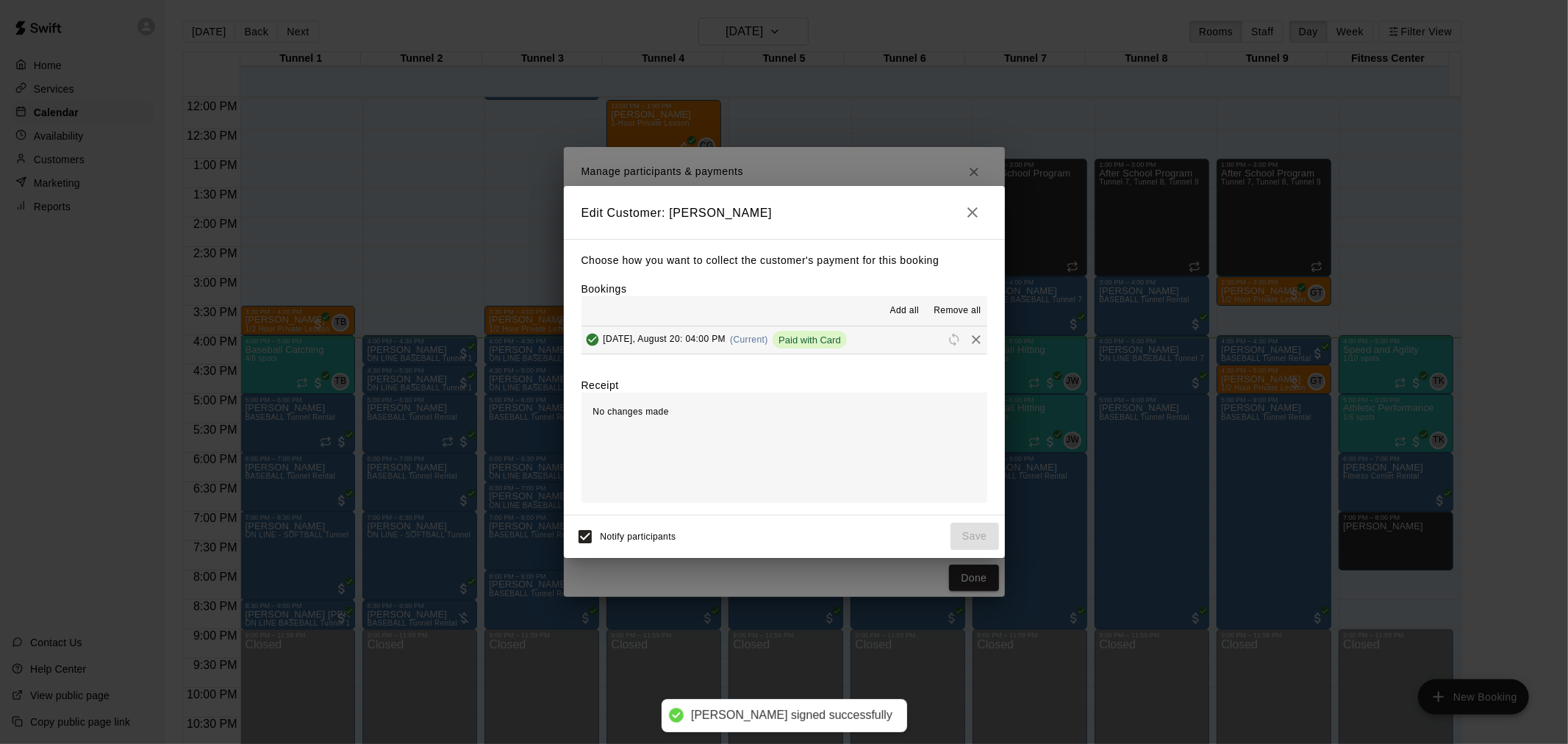
click at [968, 208] on icon "button" at bounding box center [973, 213] width 11 height 11
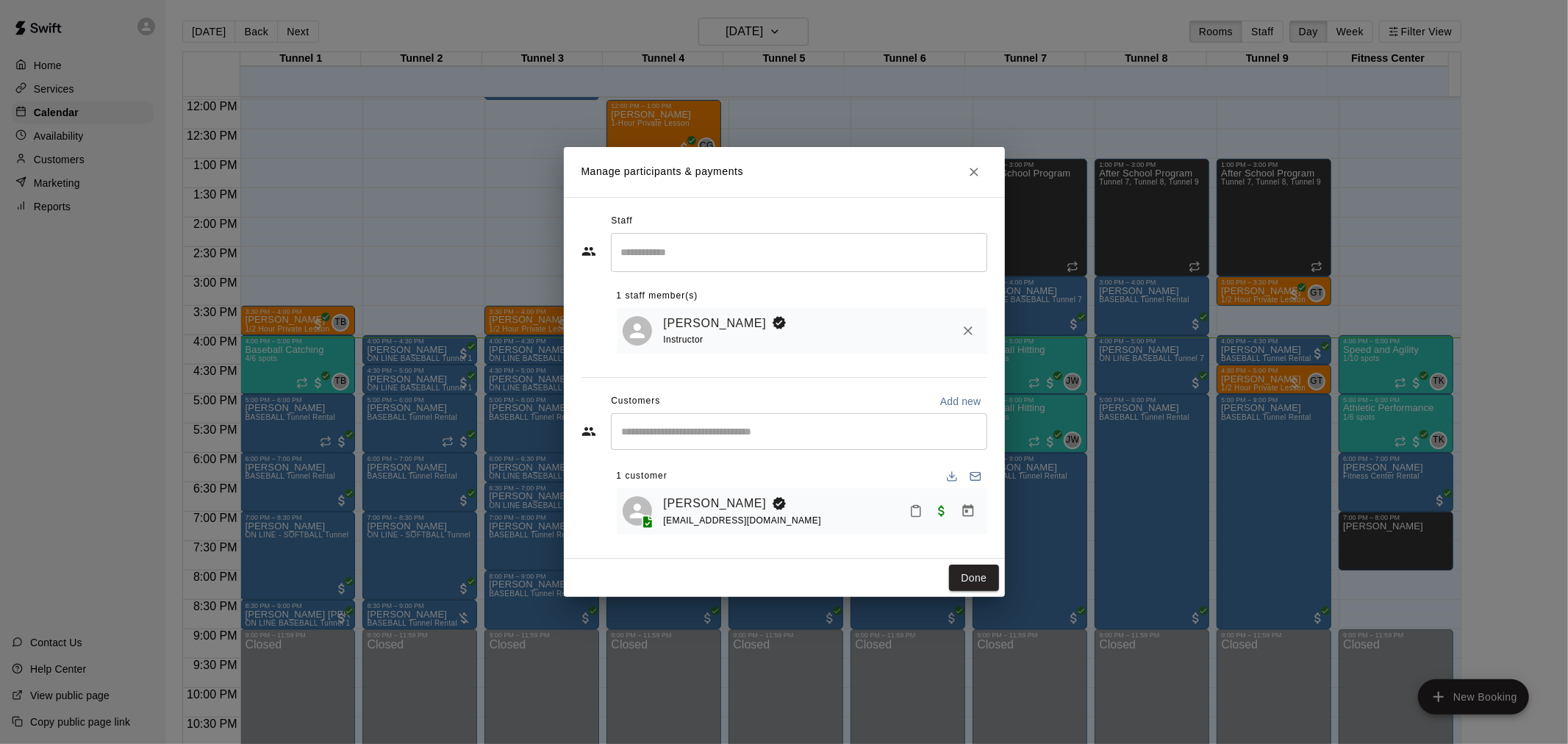
click at [979, 170] on icon "Close" at bounding box center [973, 172] width 15 height 15
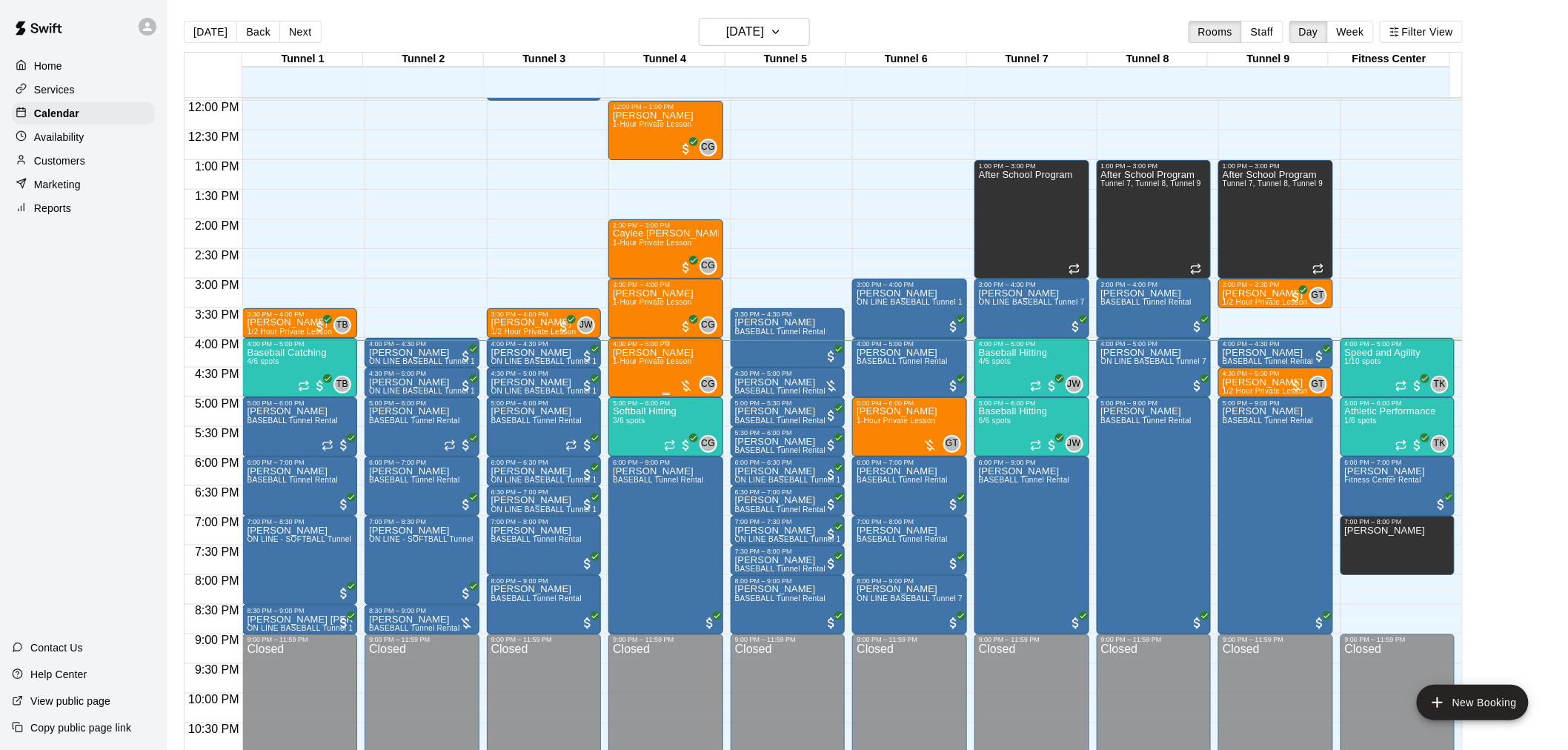
click at [650, 374] on div "[PERSON_NAME] 1-Hour Private Lesson" at bounding box center [653, 723] width 81 height 750
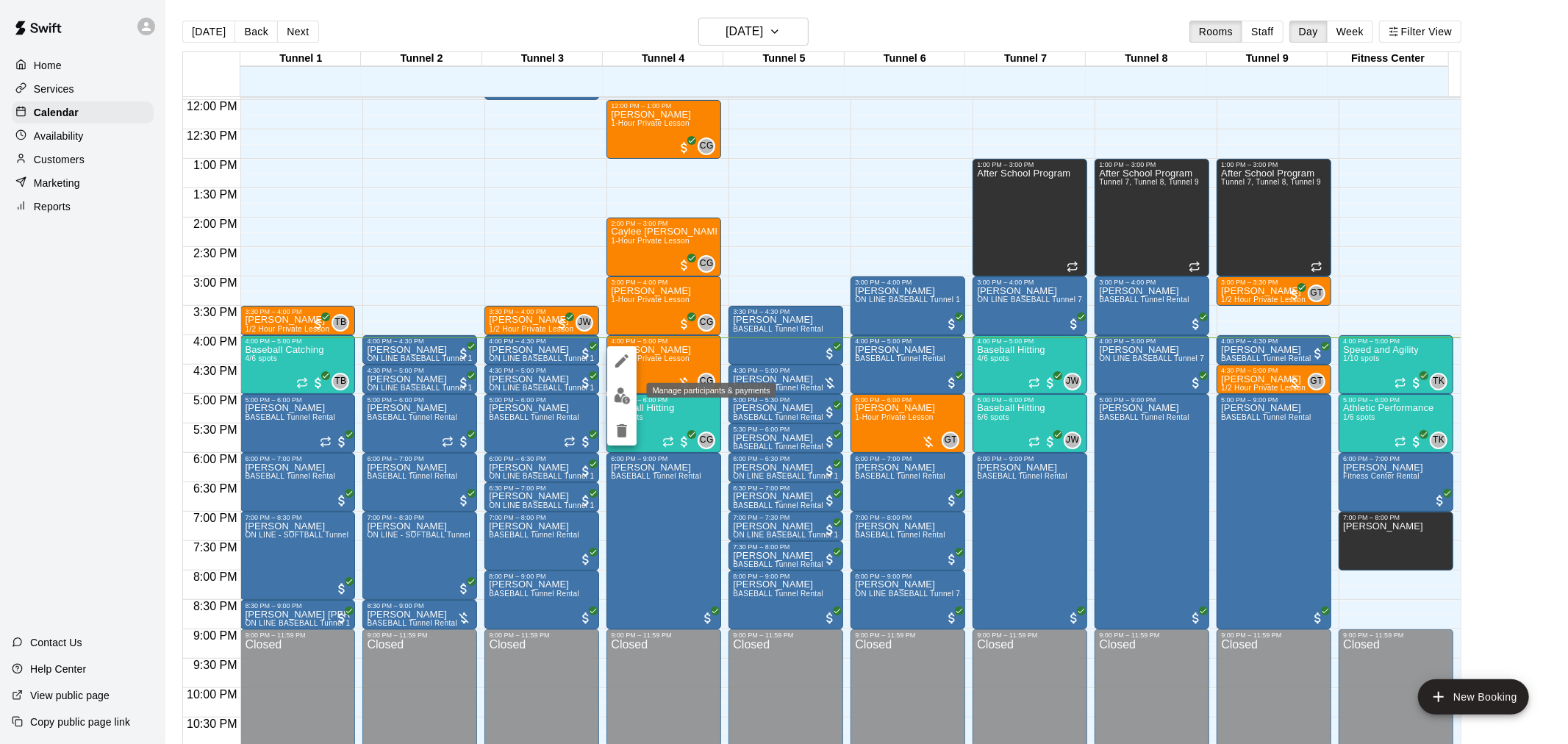
click at [623, 400] on img "edit" at bounding box center [622, 396] width 17 height 17
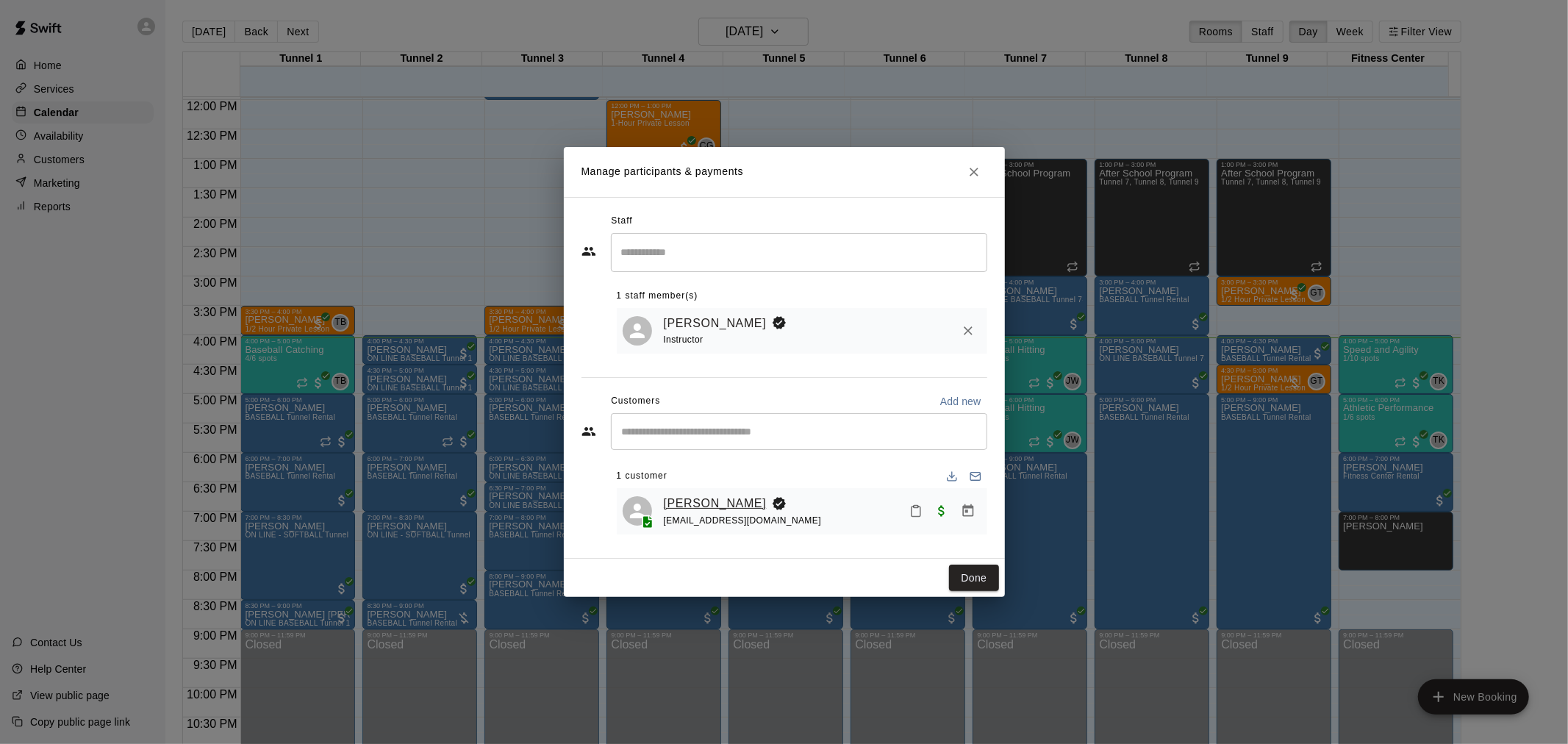
click at [708, 503] on link "[PERSON_NAME]" at bounding box center [715, 504] width 103 height 20
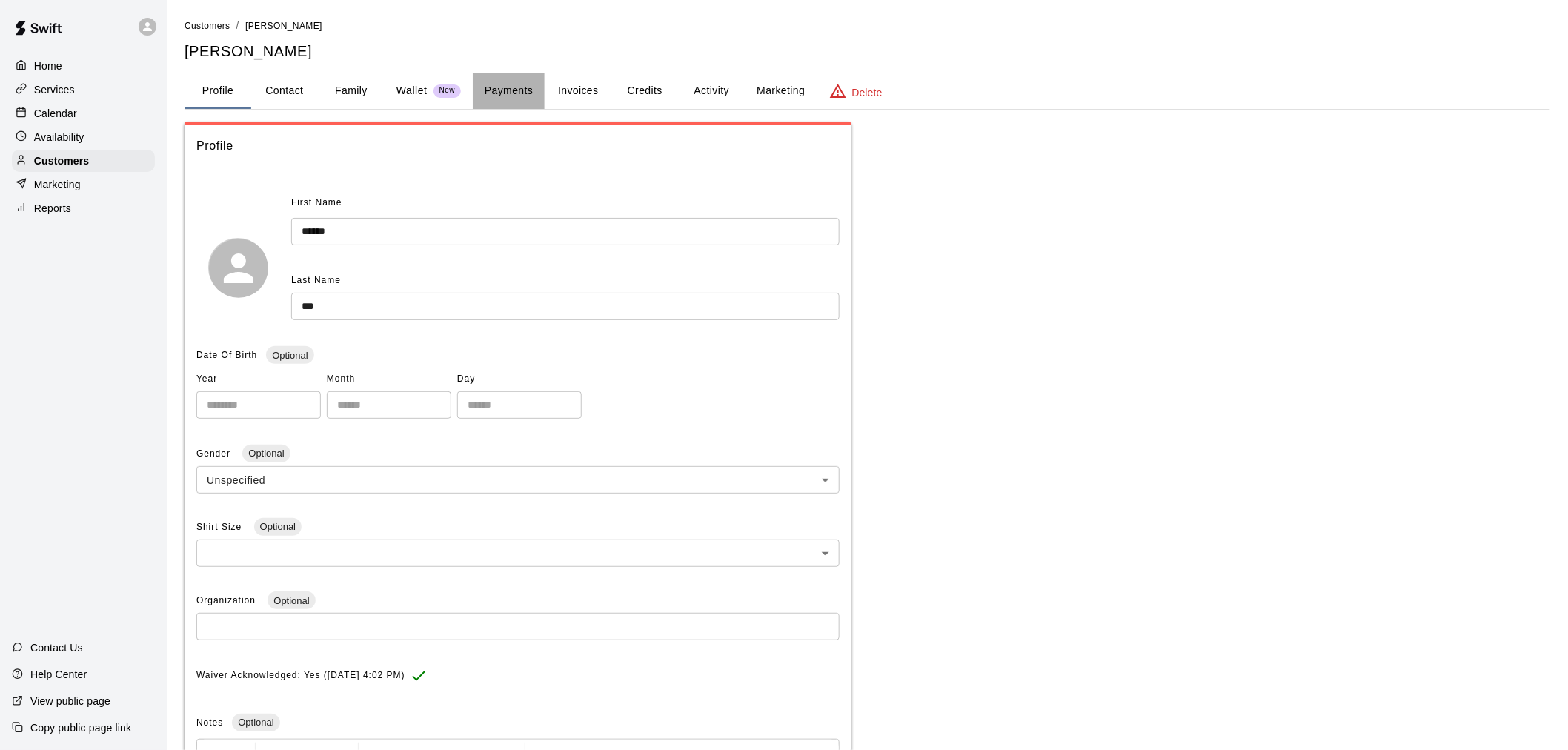
click at [476, 88] on button "Payments" at bounding box center [509, 91] width 72 height 36
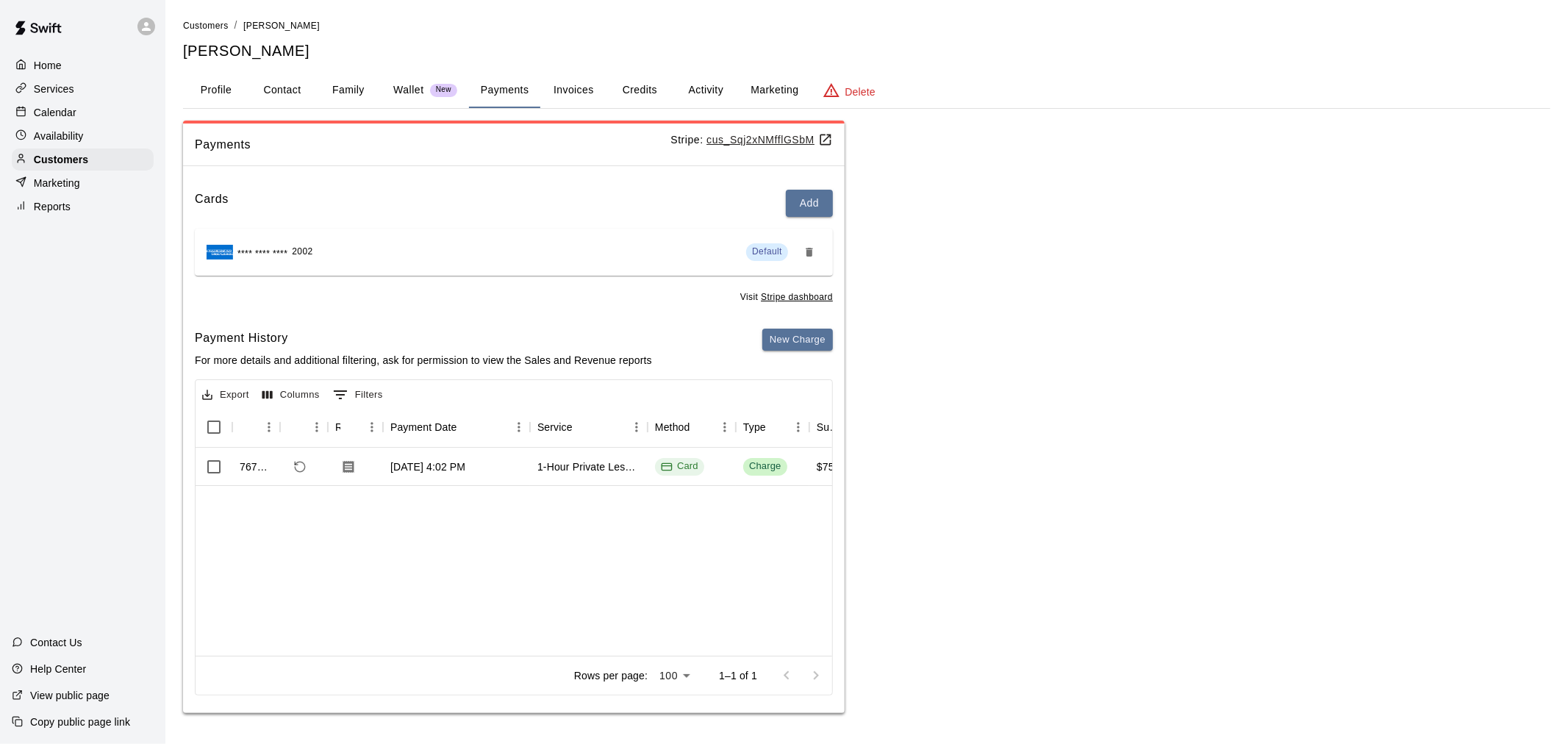
click at [122, 114] on div "Calendar" at bounding box center [83, 112] width 142 height 22
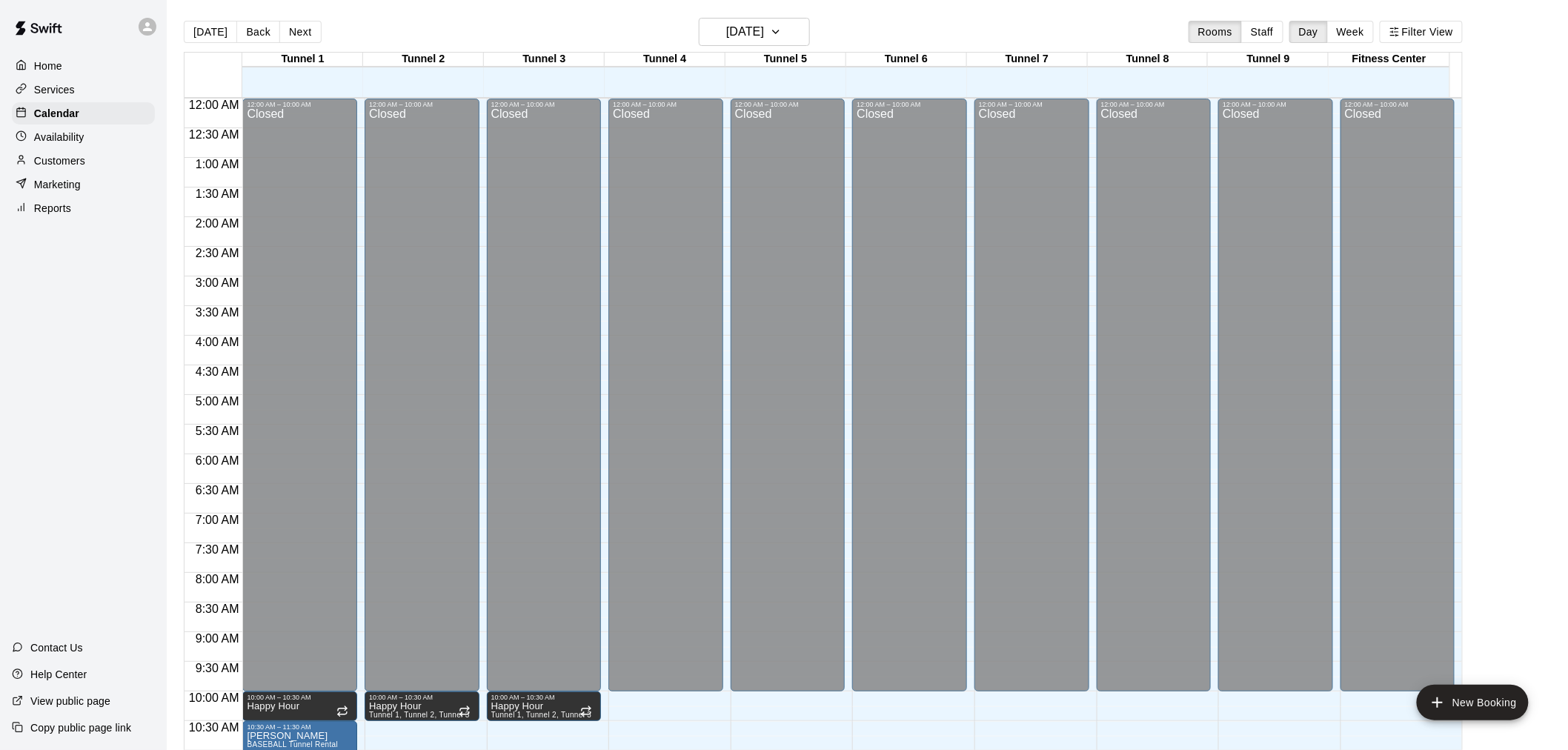
scroll to position [710, 0]
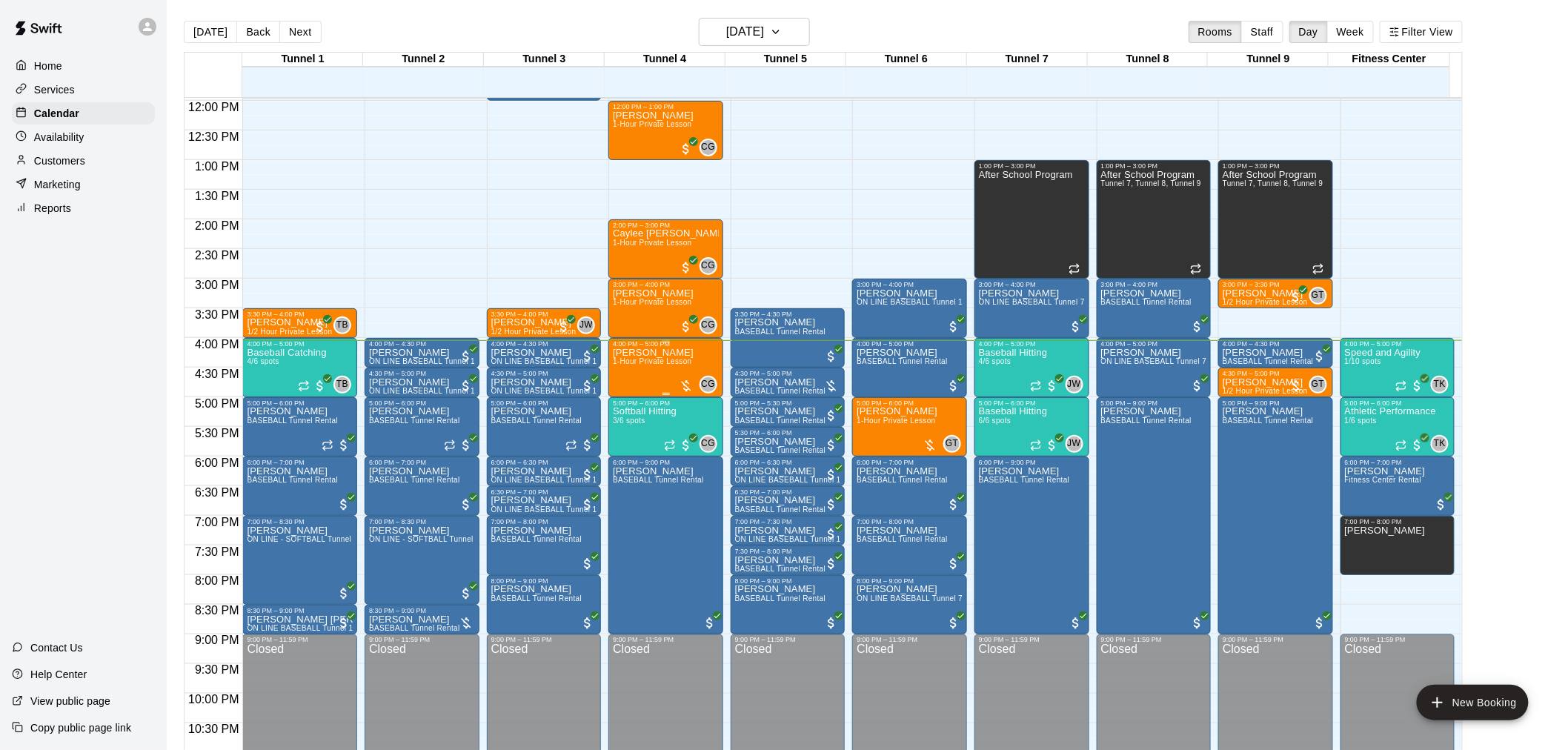
click at [643, 361] on span "1-Hour Private Lesson" at bounding box center [652, 361] width 80 height 8
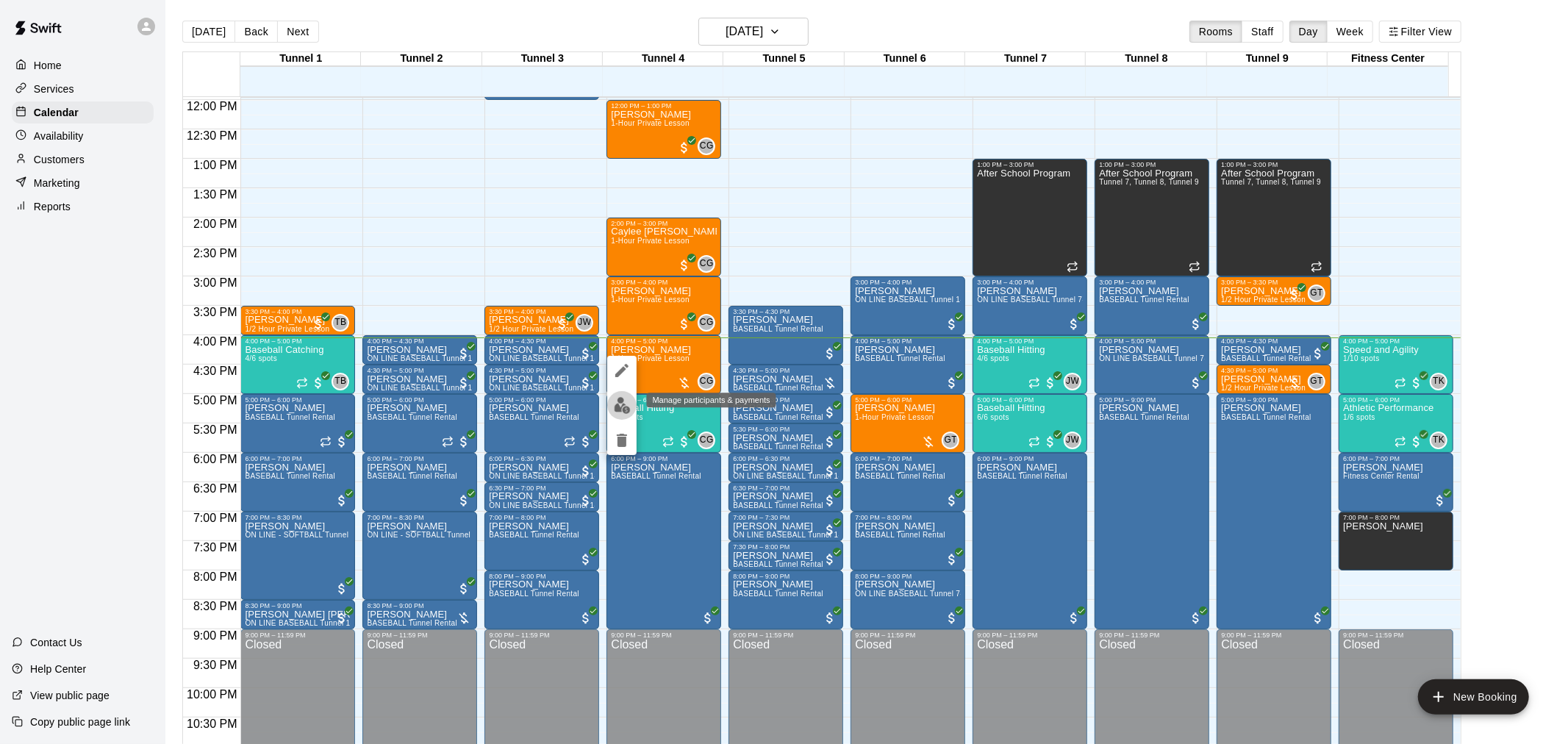
click at [626, 408] on img "edit" at bounding box center [622, 405] width 17 height 17
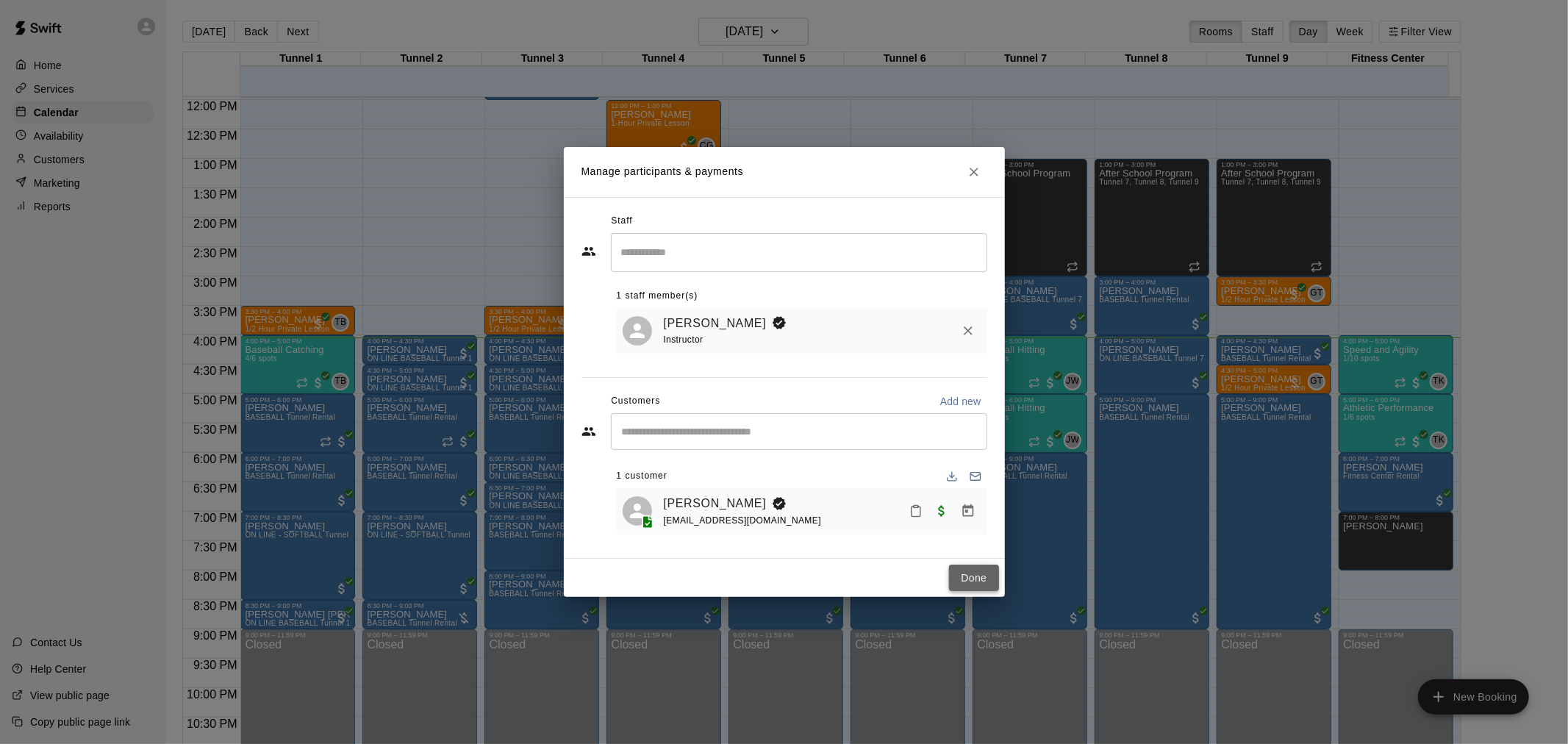
click at [983, 585] on button "Done" at bounding box center [973, 578] width 50 height 28
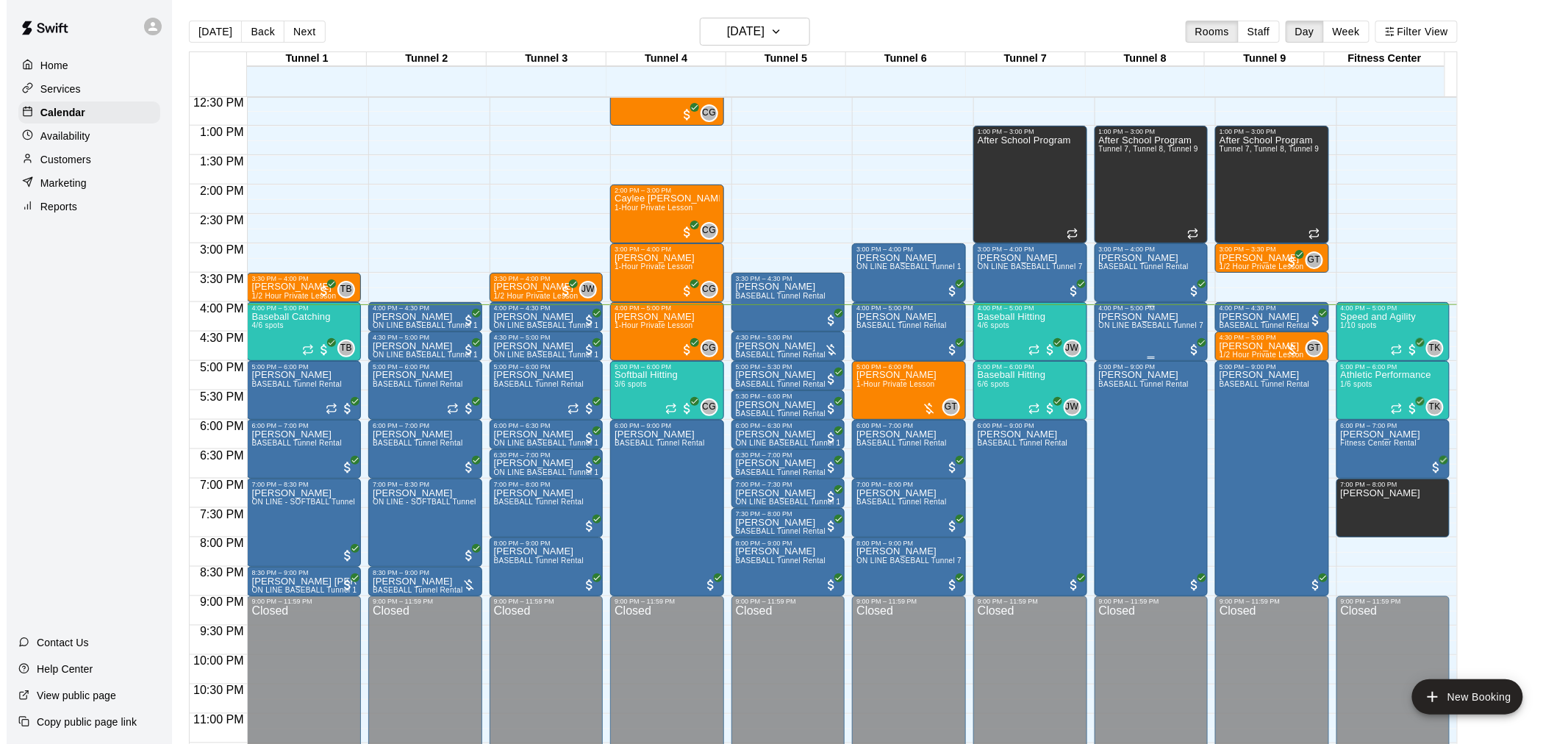
scroll to position [748, 0]
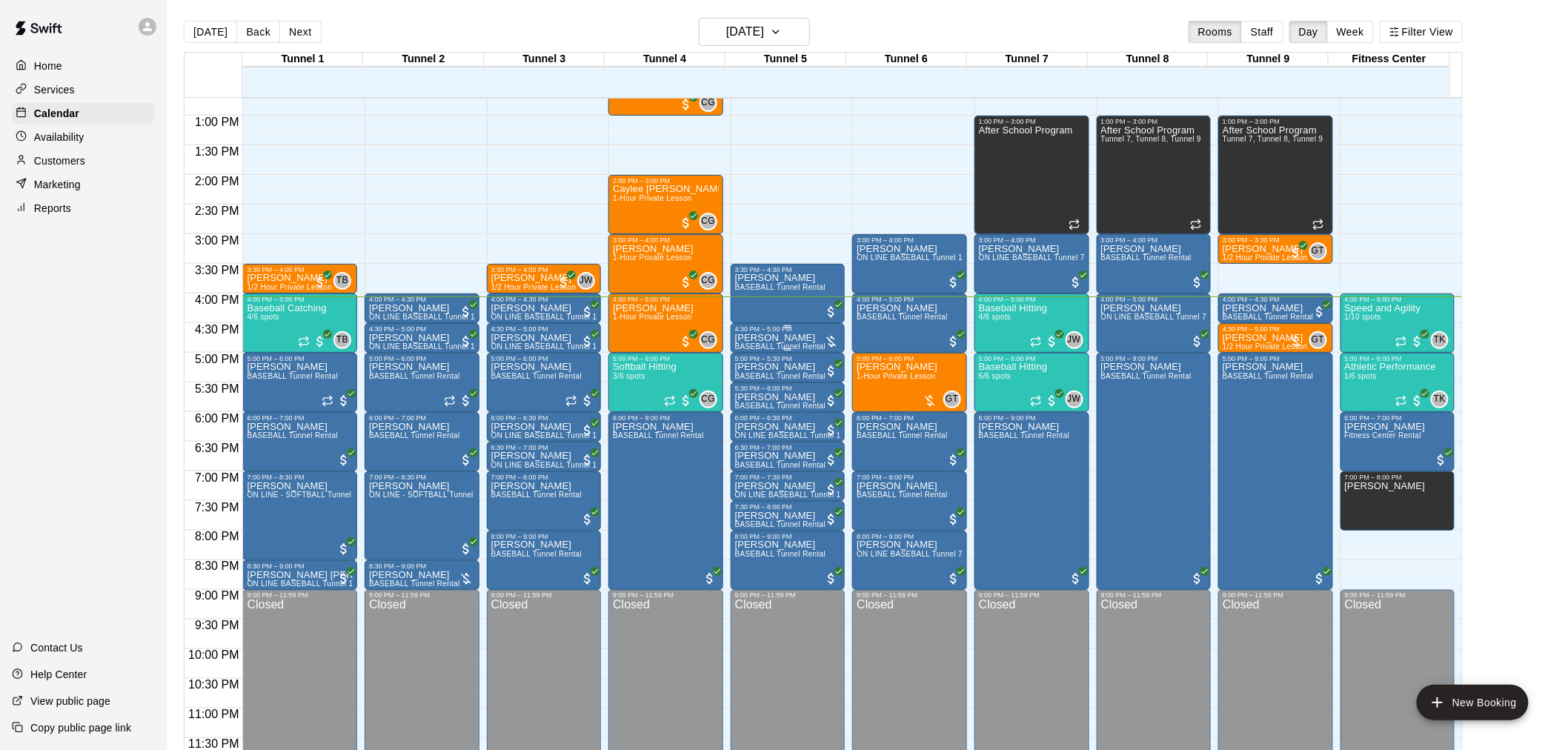
click at [761, 338] on p "[PERSON_NAME]" at bounding box center [781, 338] width 91 height 0
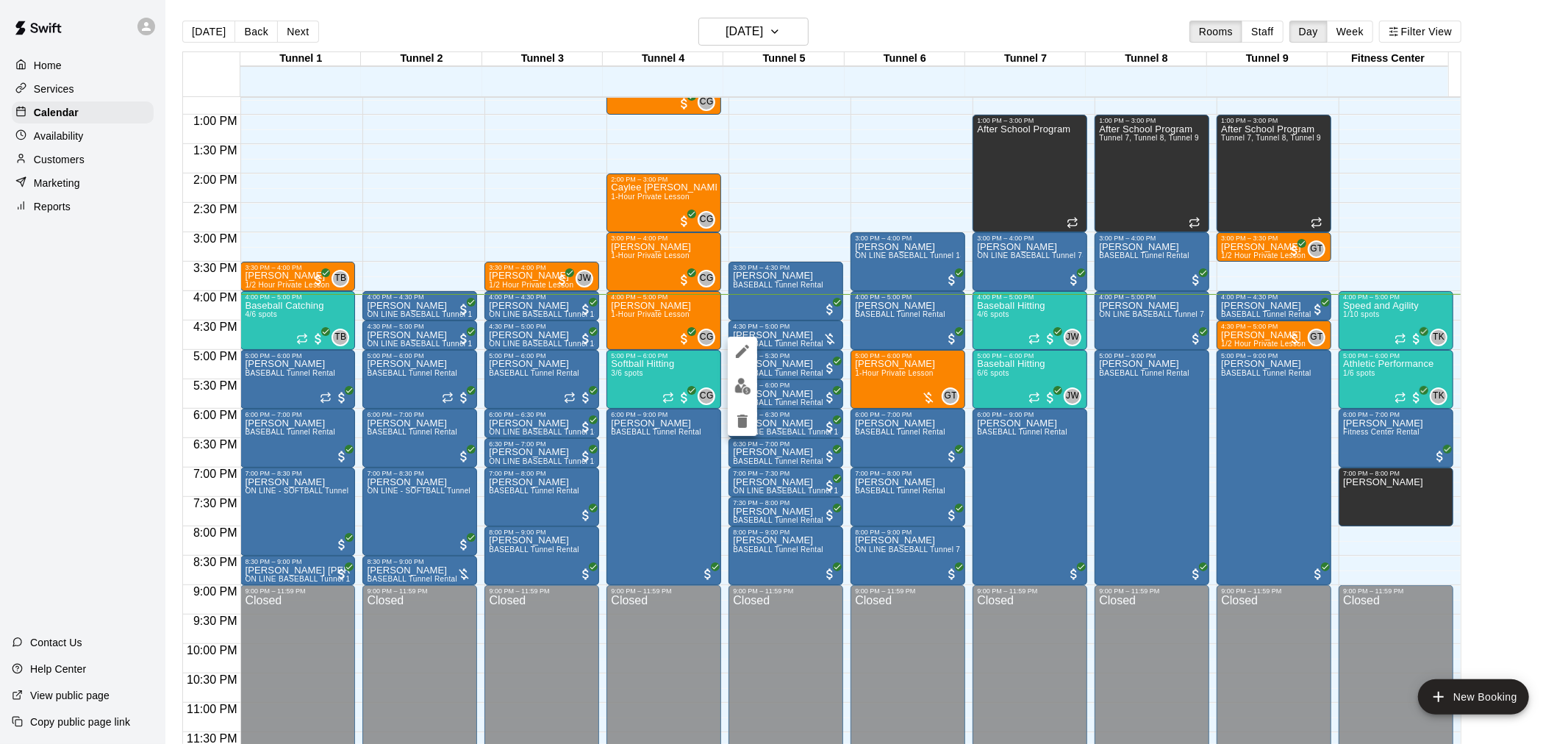
click at [768, 239] on div at bounding box center [784, 372] width 1568 height 744
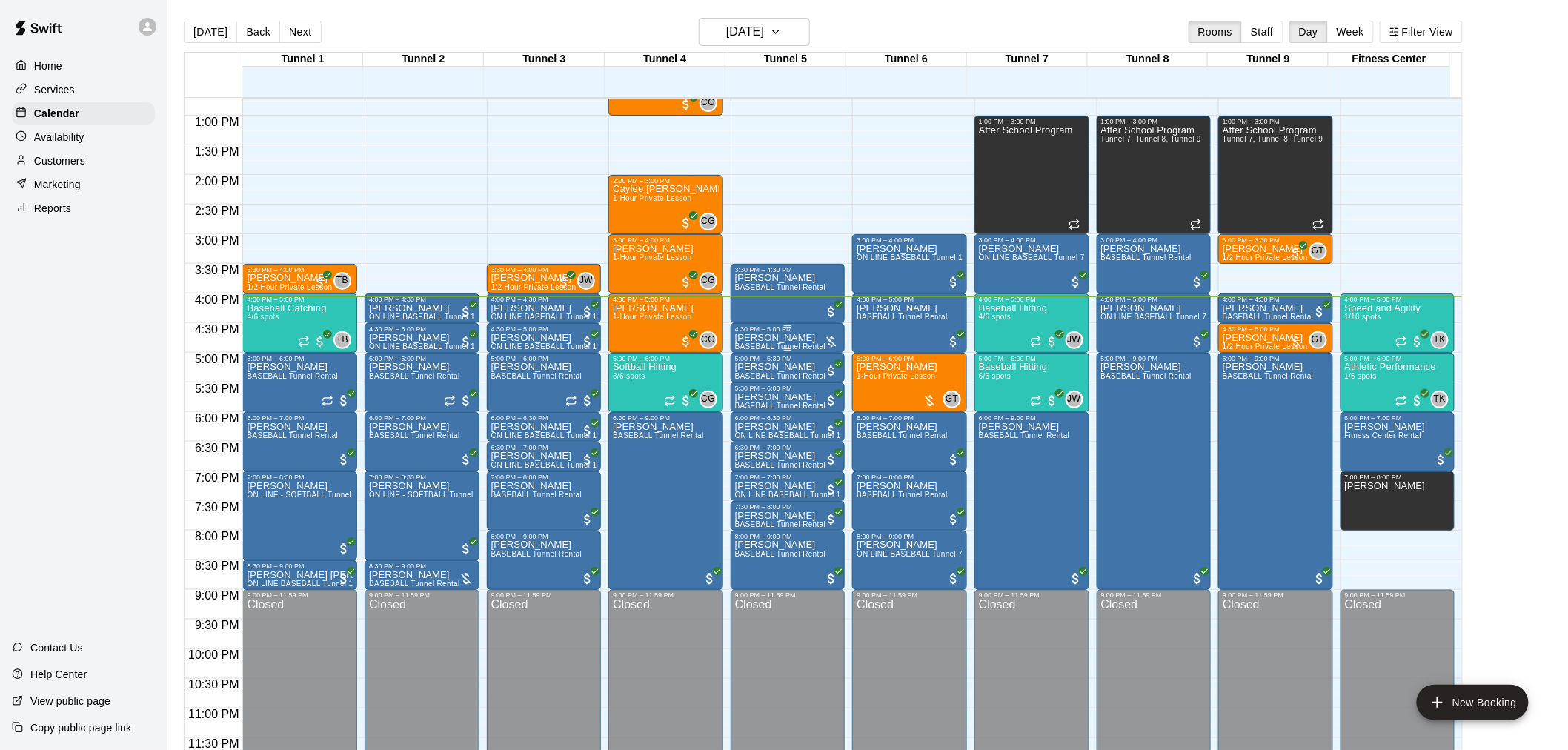
click at [756, 338] on p "[PERSON_NAME]" at bounding box center [781, 338] width 91 height 0
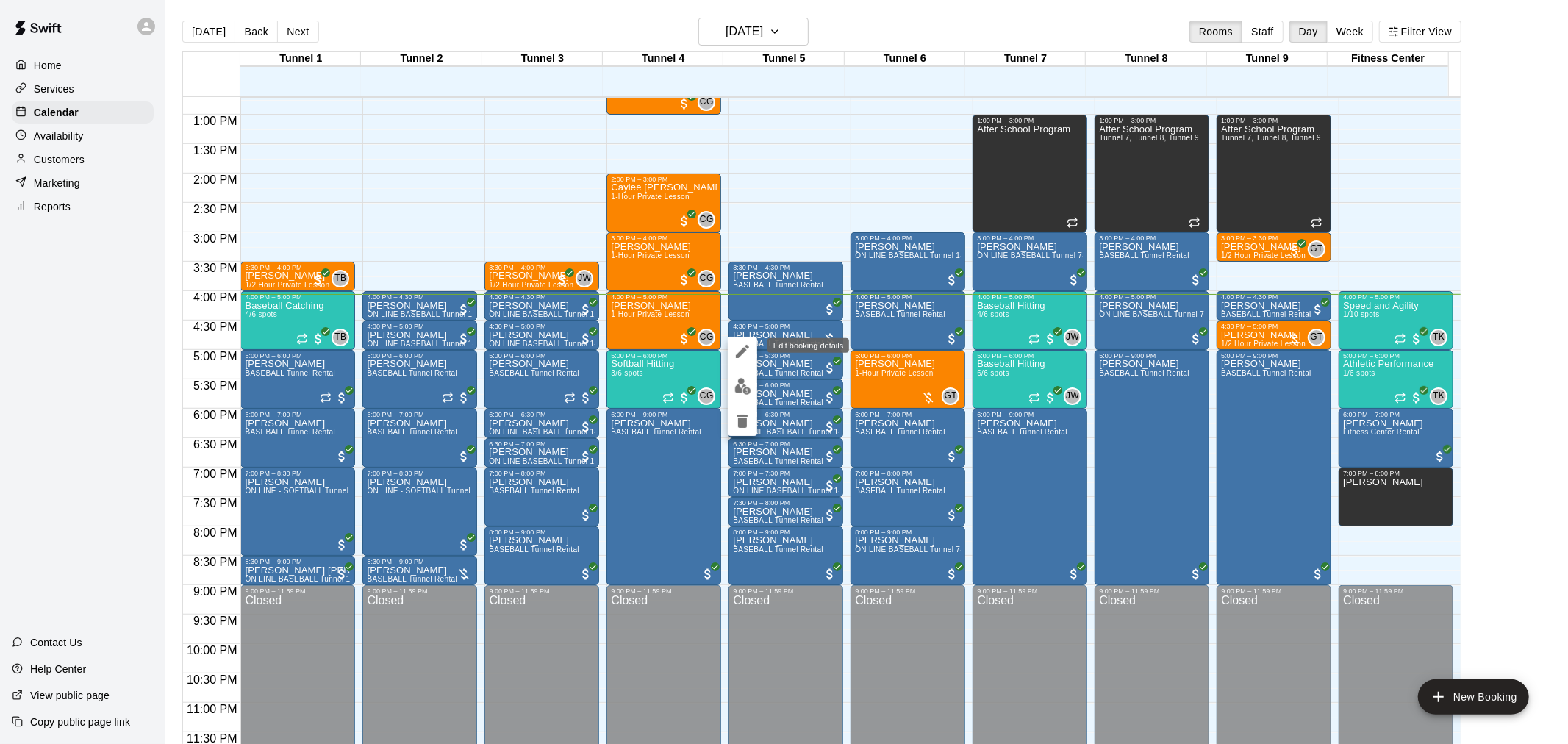
click at [739, 354] on icon "edit" at bounding box center [742, 352] width 13 height 13
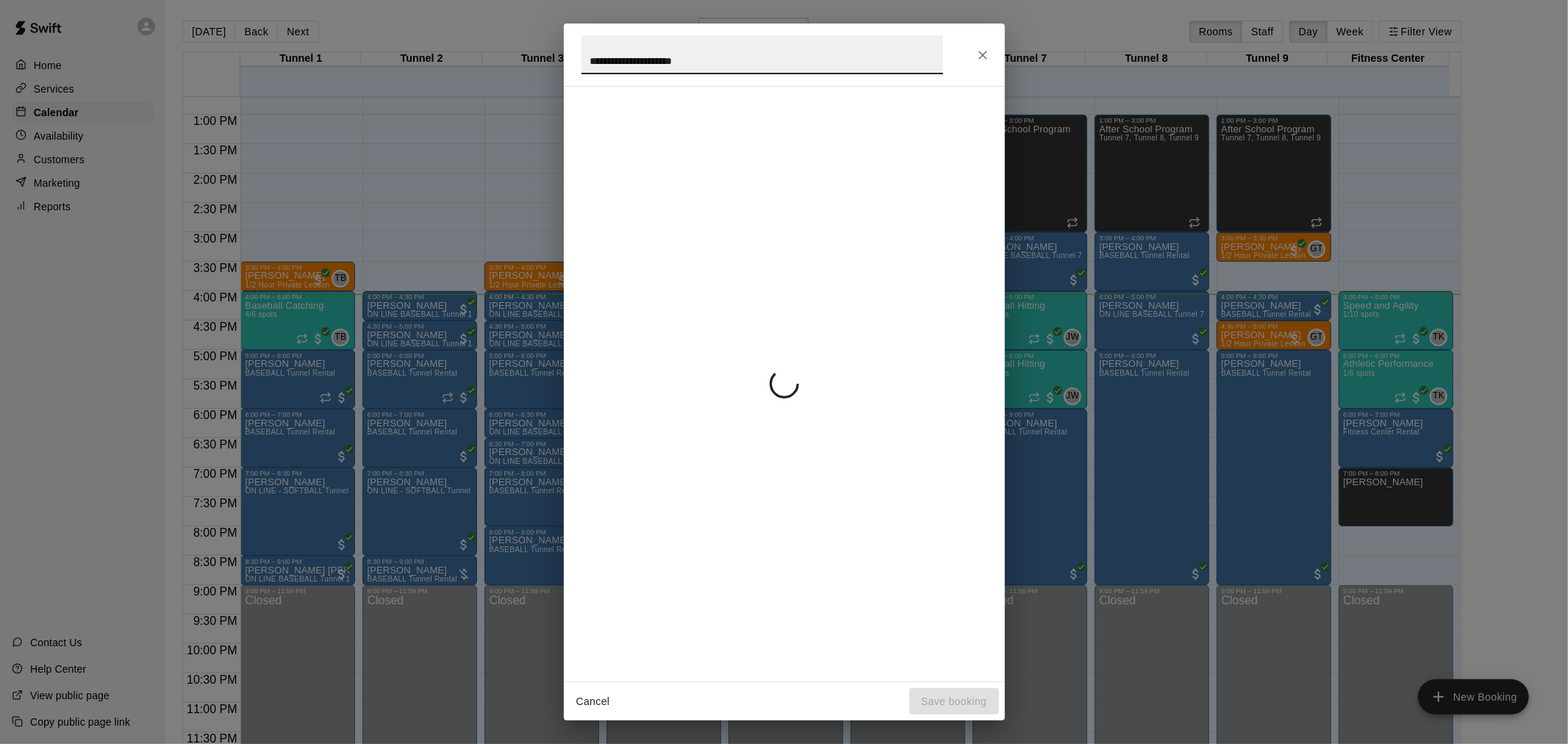
click at [972, 39] on div "**********" at bounding box center [784, 55] width 441 height 62
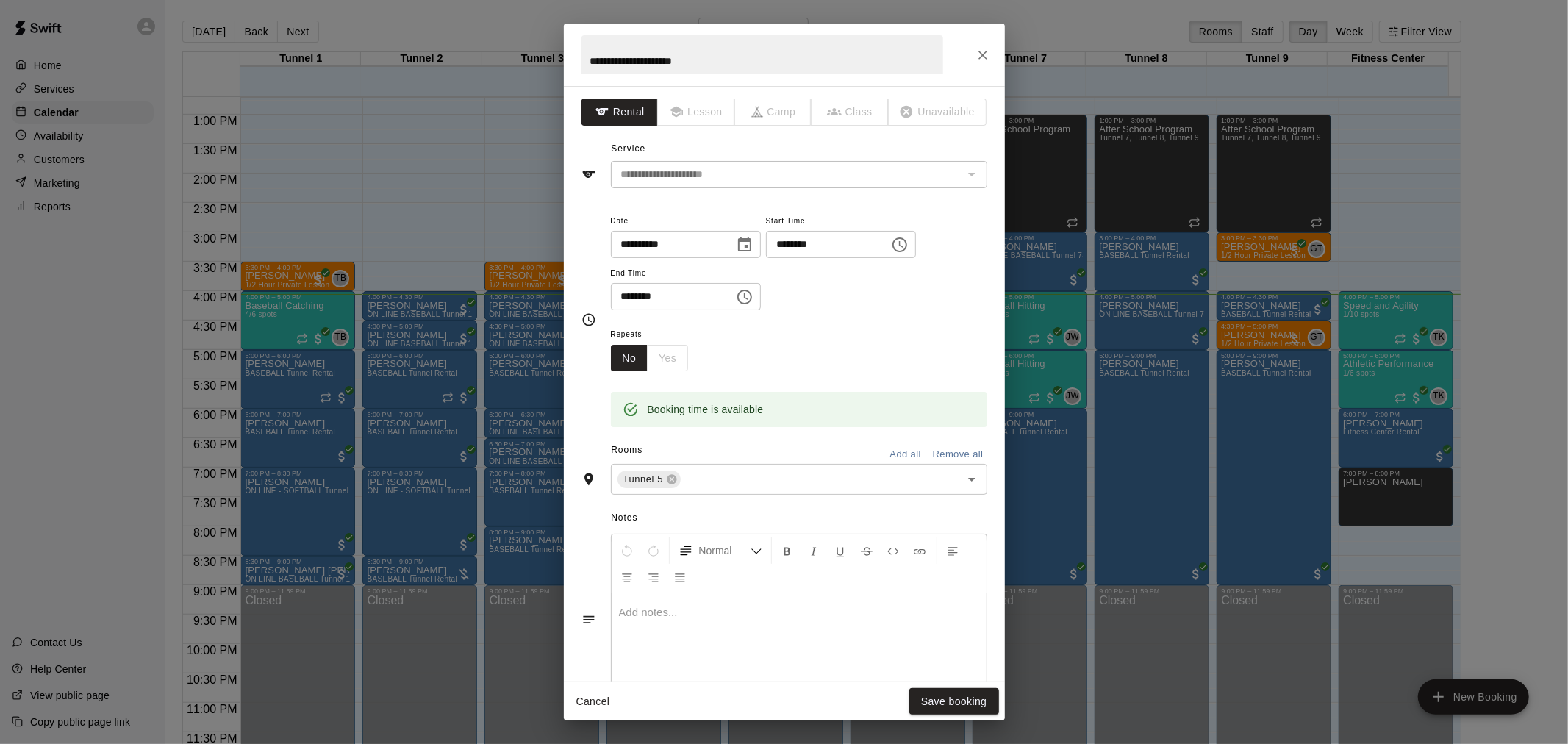
click at [982, 53] on icon "Close" at bounding box center [982, 55] width 15 height 15
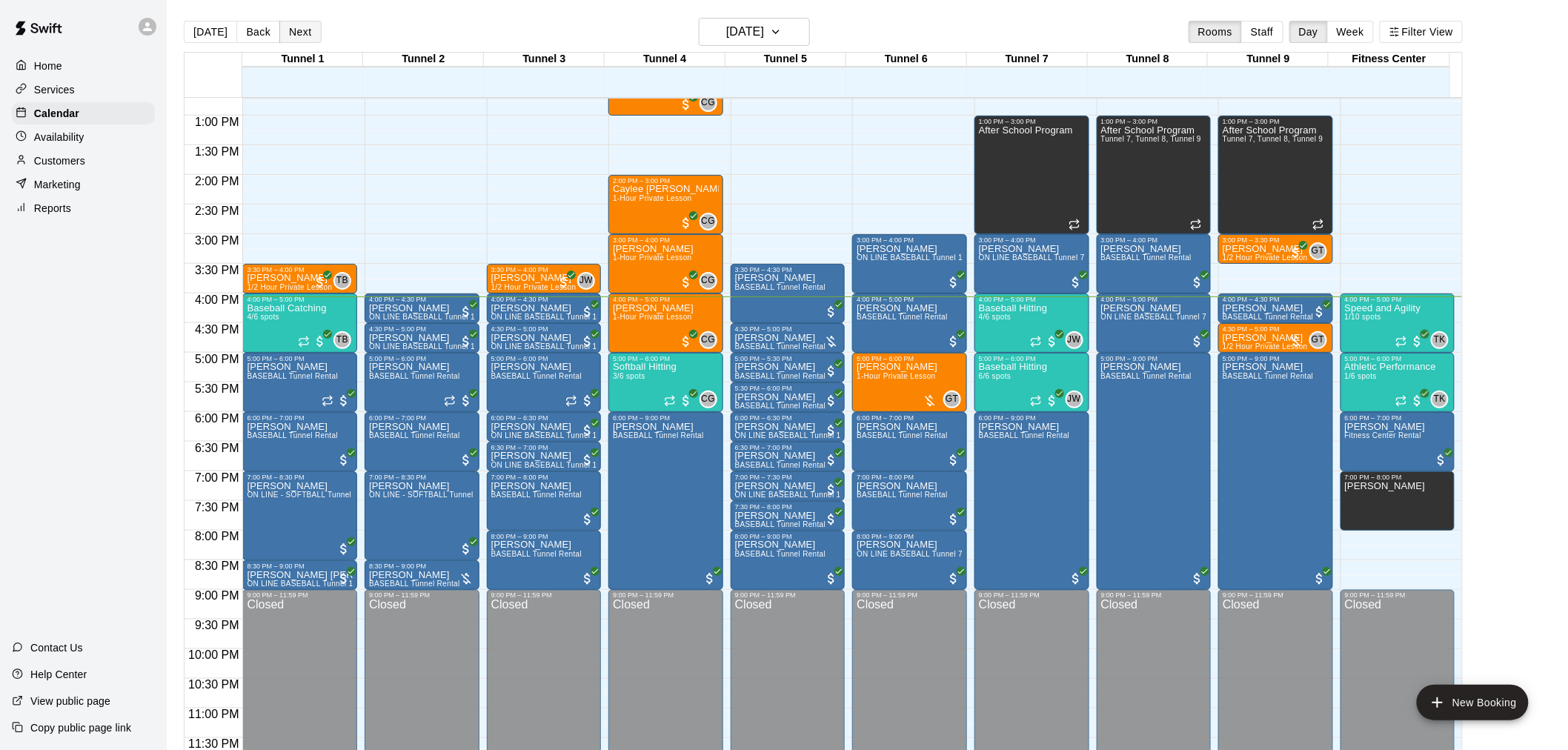
click at [304, 33] on button "Next" at bounding box center [300, 31] width 41 height 22
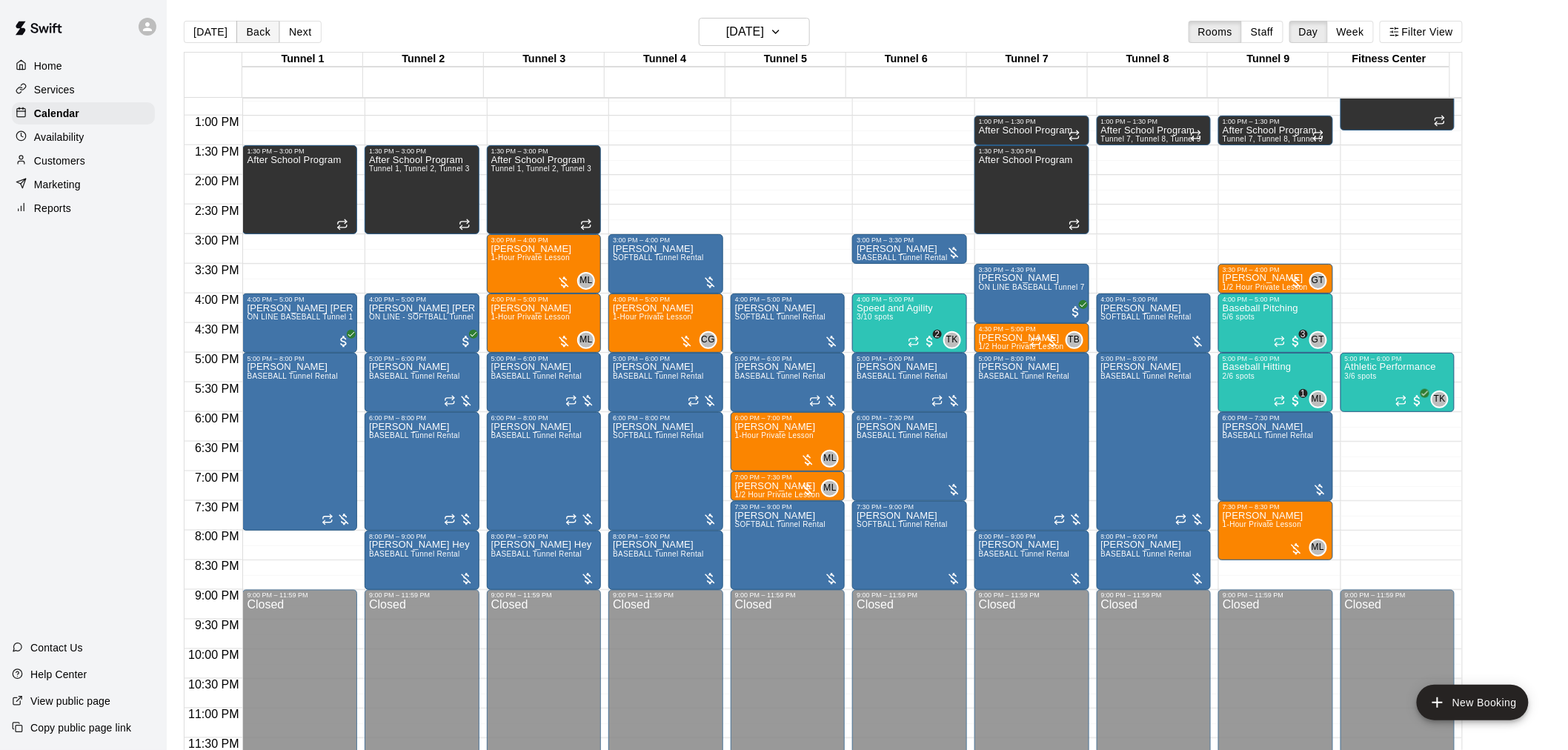
click at [264, 32] on button "Back" at bounding box center [258, 31] width 44 height 22
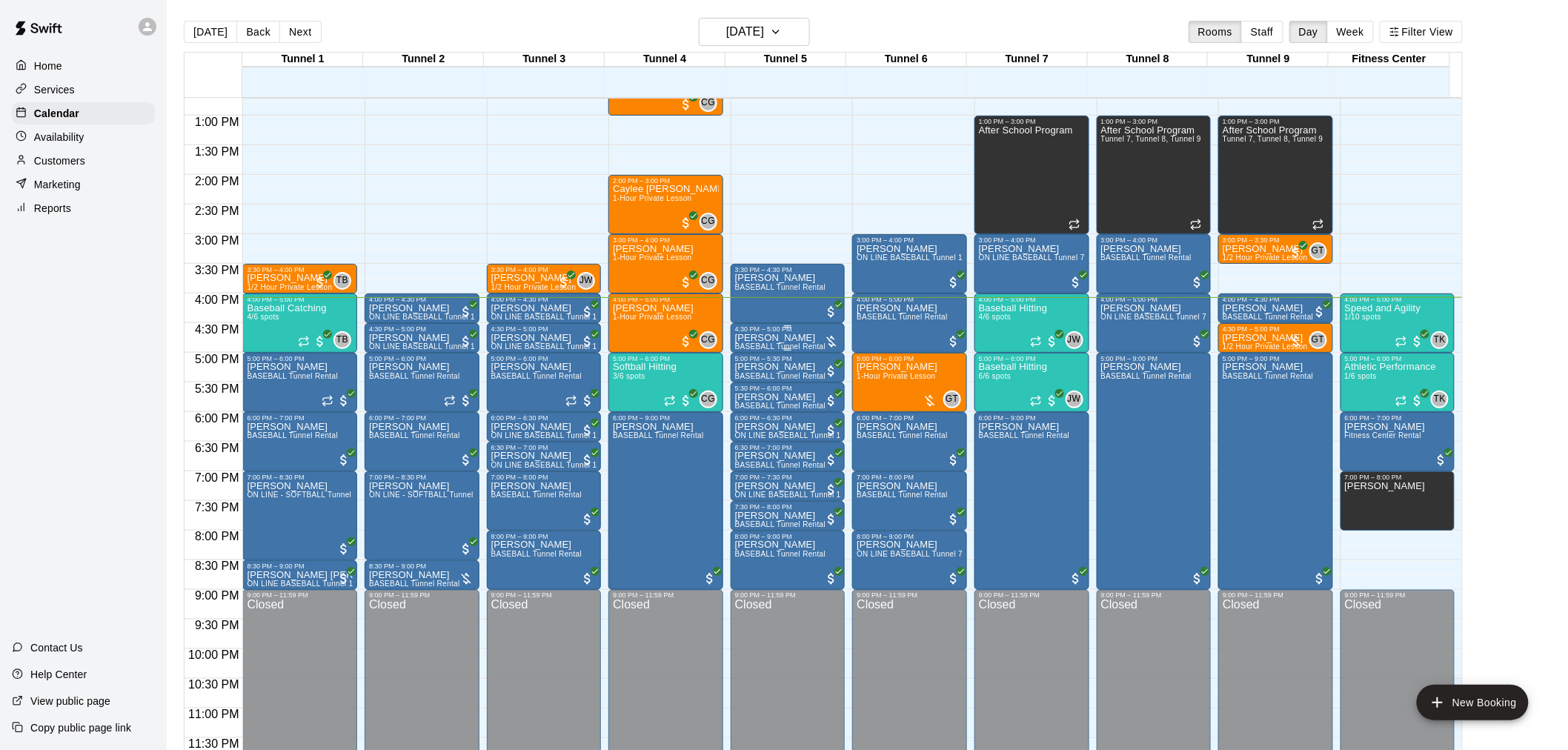
click at [788, 332] on div "4:30 PM – 5:00 PM" at bounding box center [788, 329] width 106 height 7
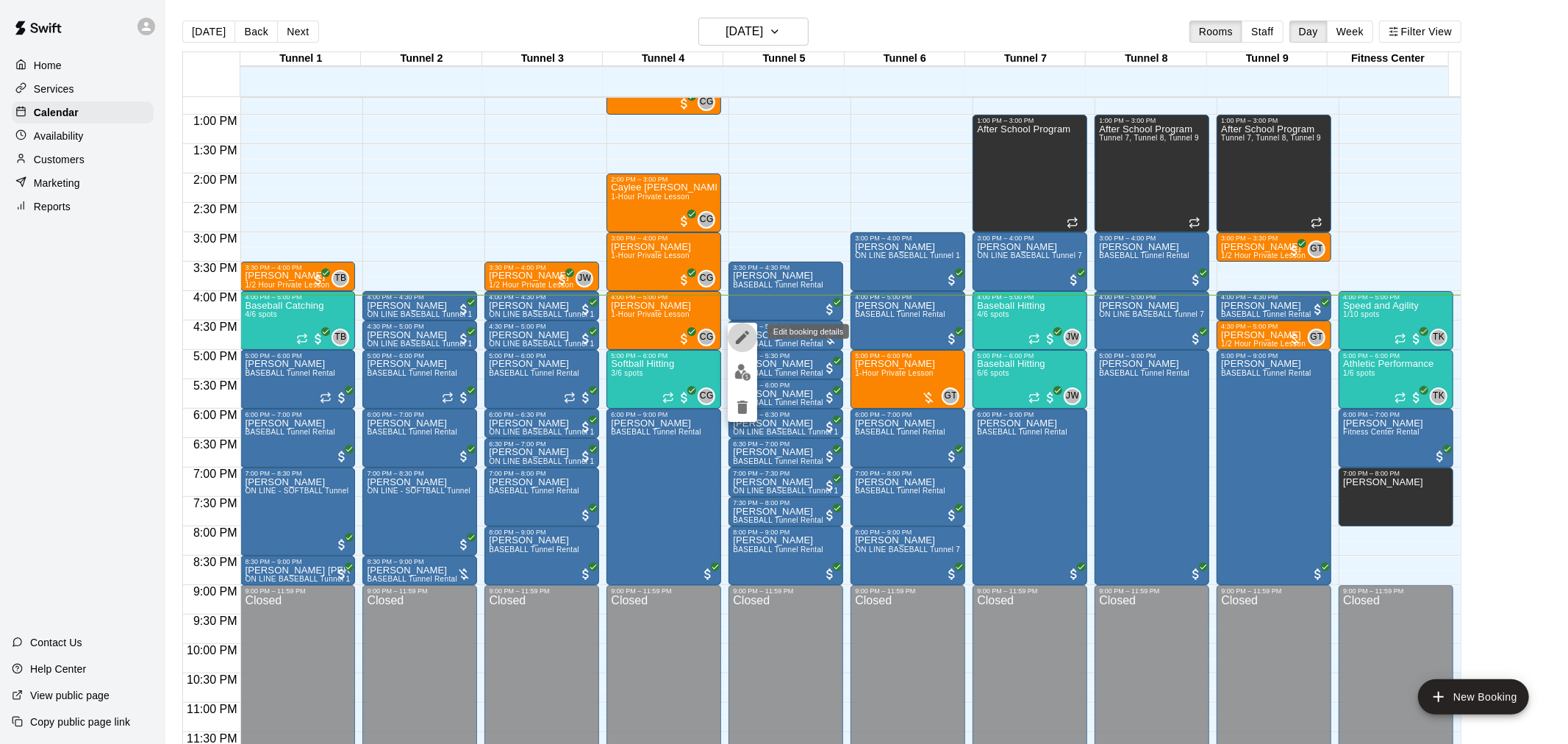
click at [743, 341] on icon "edit" at bounding box center [743, 337] width 18 height 18
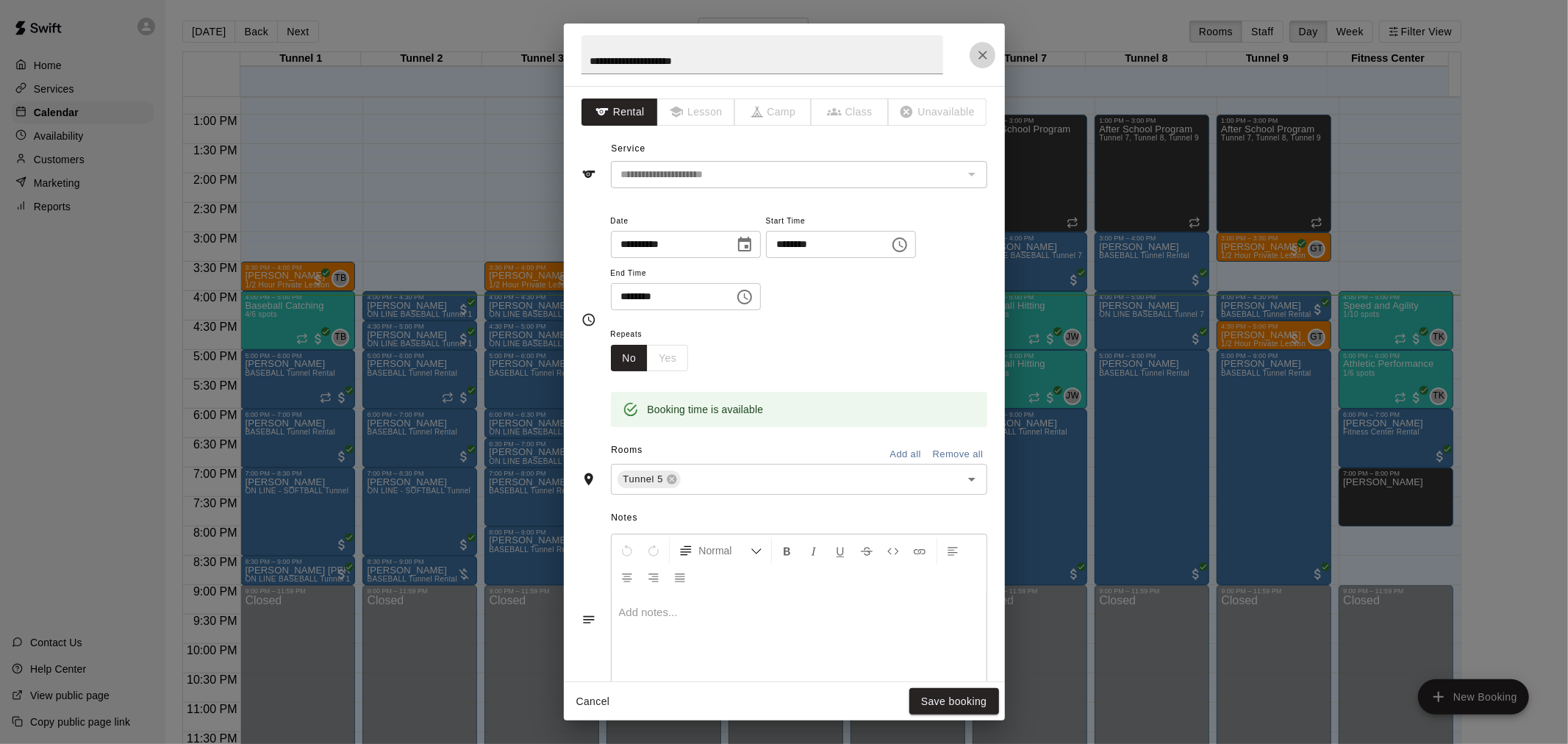
click at [981, 60] on icon "Close" at bounding box center [982, 55] width 15 height 15
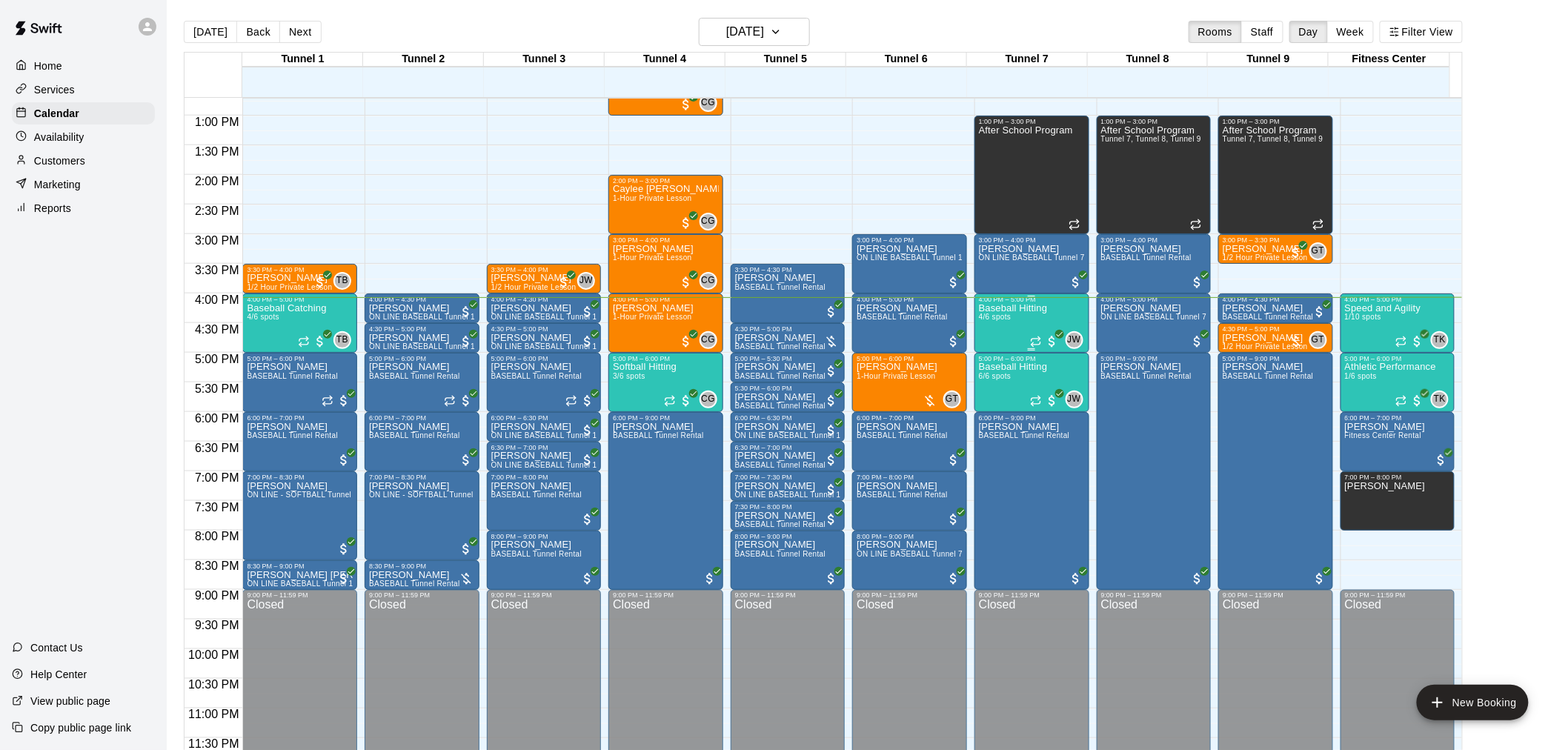
click at [1005, 329] on div "Baseball Hitting 4/6 spots" at bounding box center [1013, 678] width 69 height 750
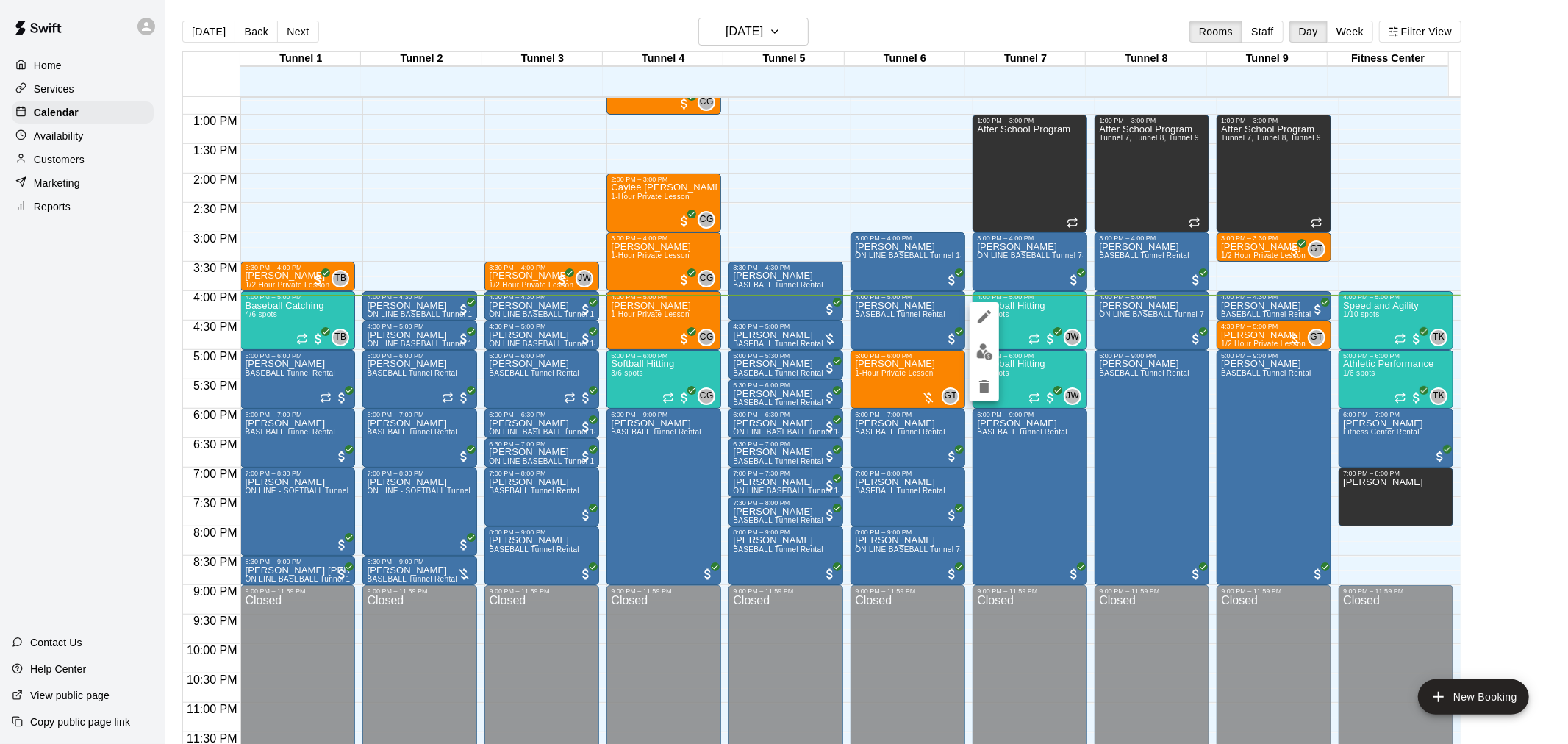
click at [981, 348] on img "edit" at bounding box center [984, 352] width 17 height 17
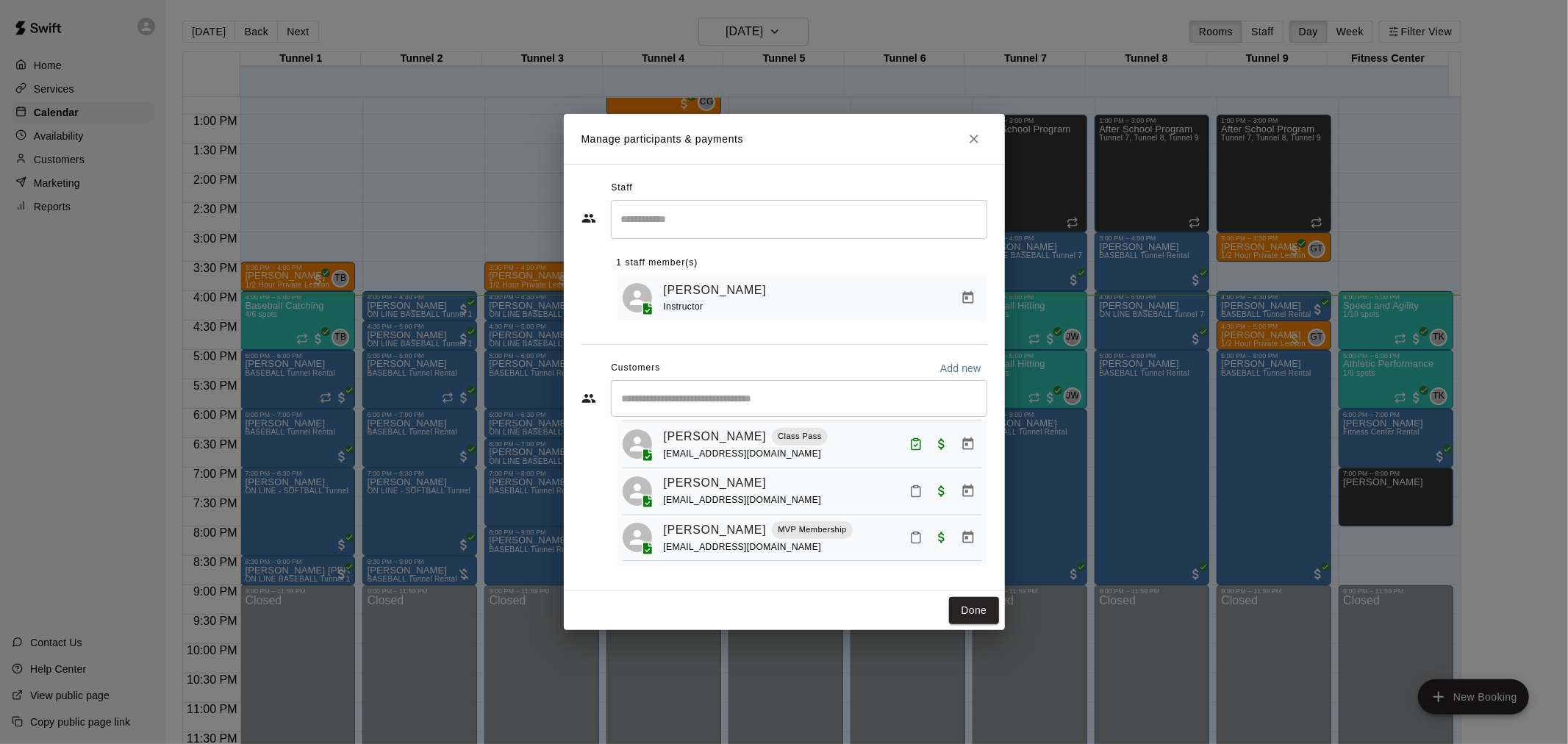
scroll to position [110, 0]
click at [914, 486] on rect "Mark attendance" at bounding box center [916, 487] width 4 height 2
click at [950, 497] on p "[PERSON_NAME] attended" at bounding box center [1008, 495] width 130 height 15
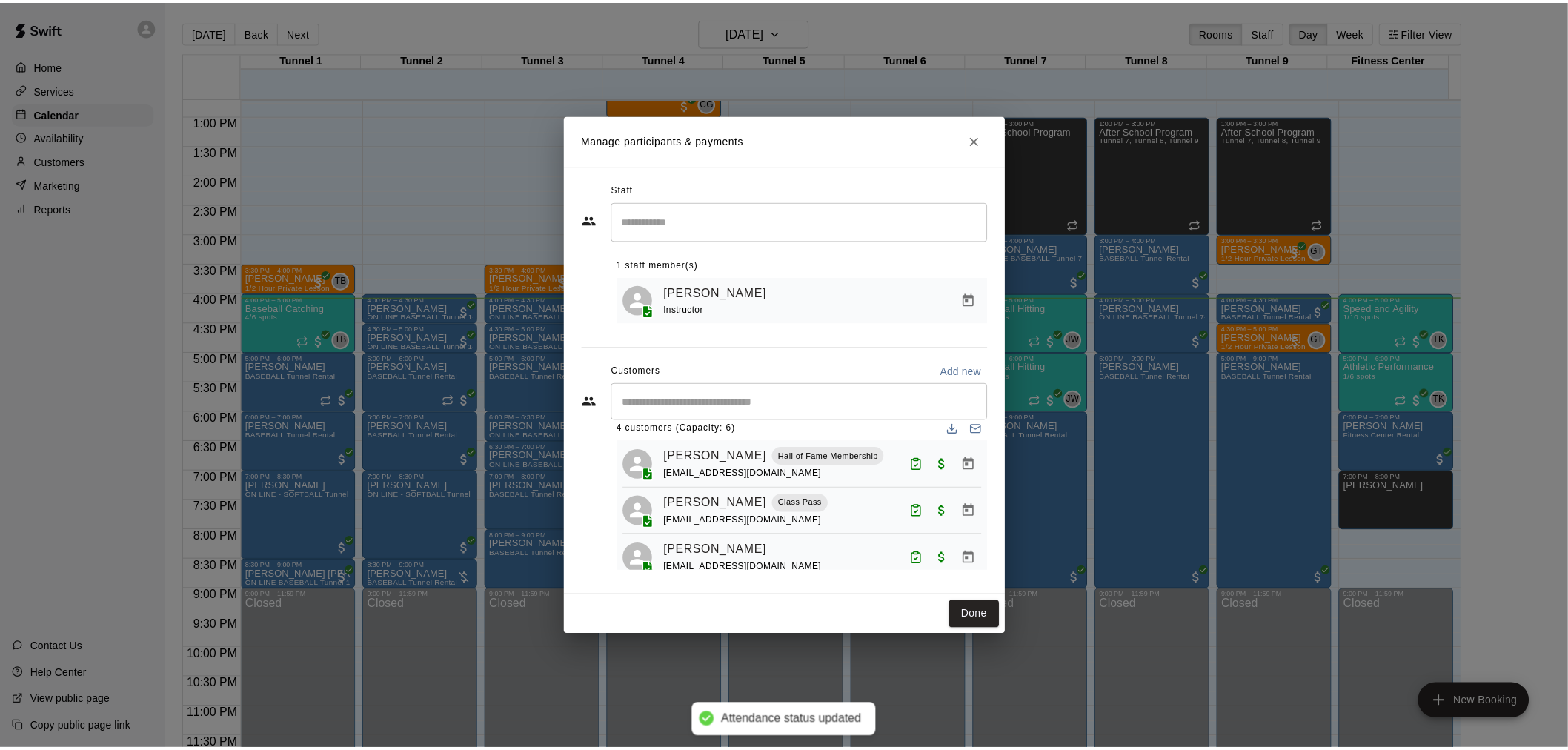
scroll to position [0, 0]
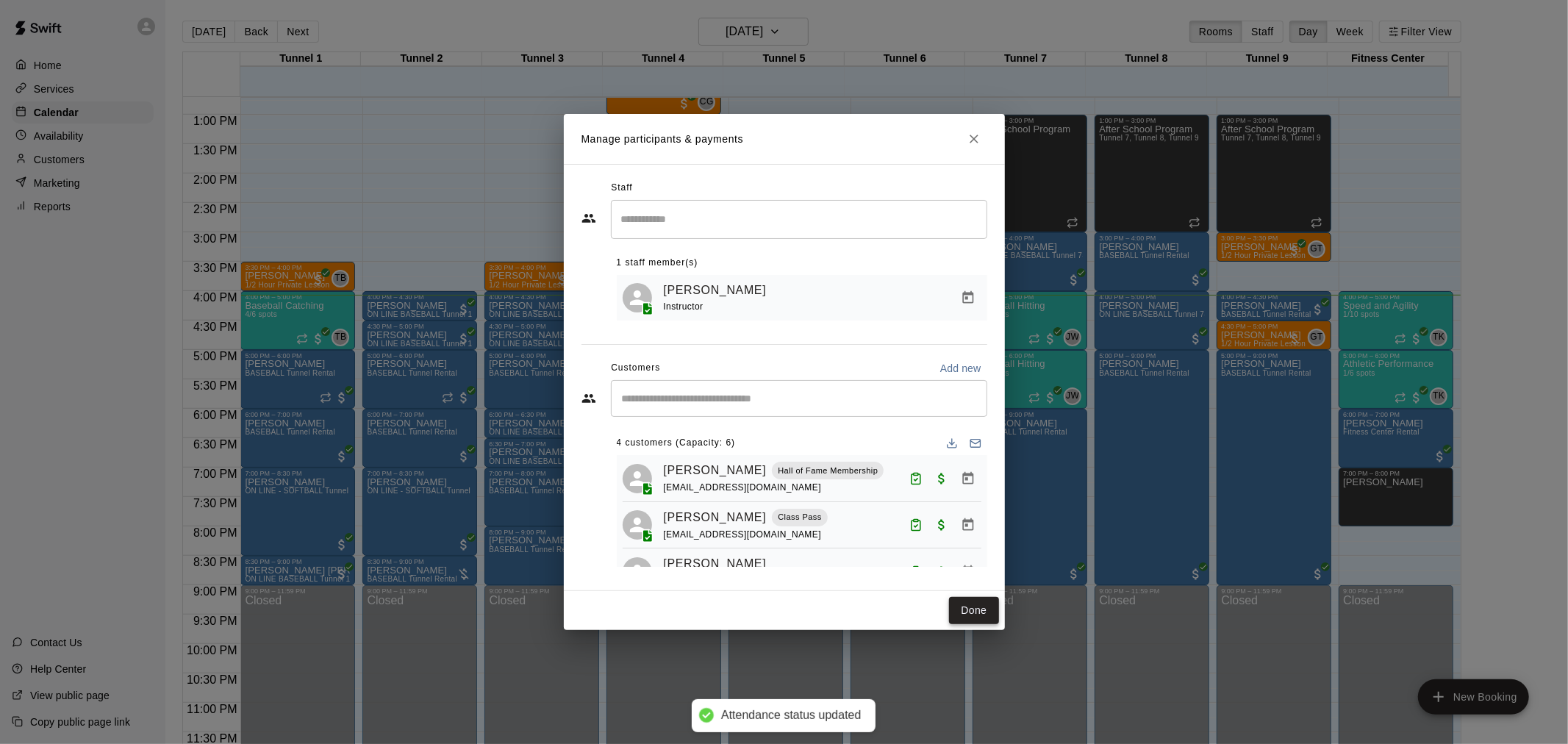
click at [978, 606] on button "Done" at bounding box center [973, 611] width 50 height 28
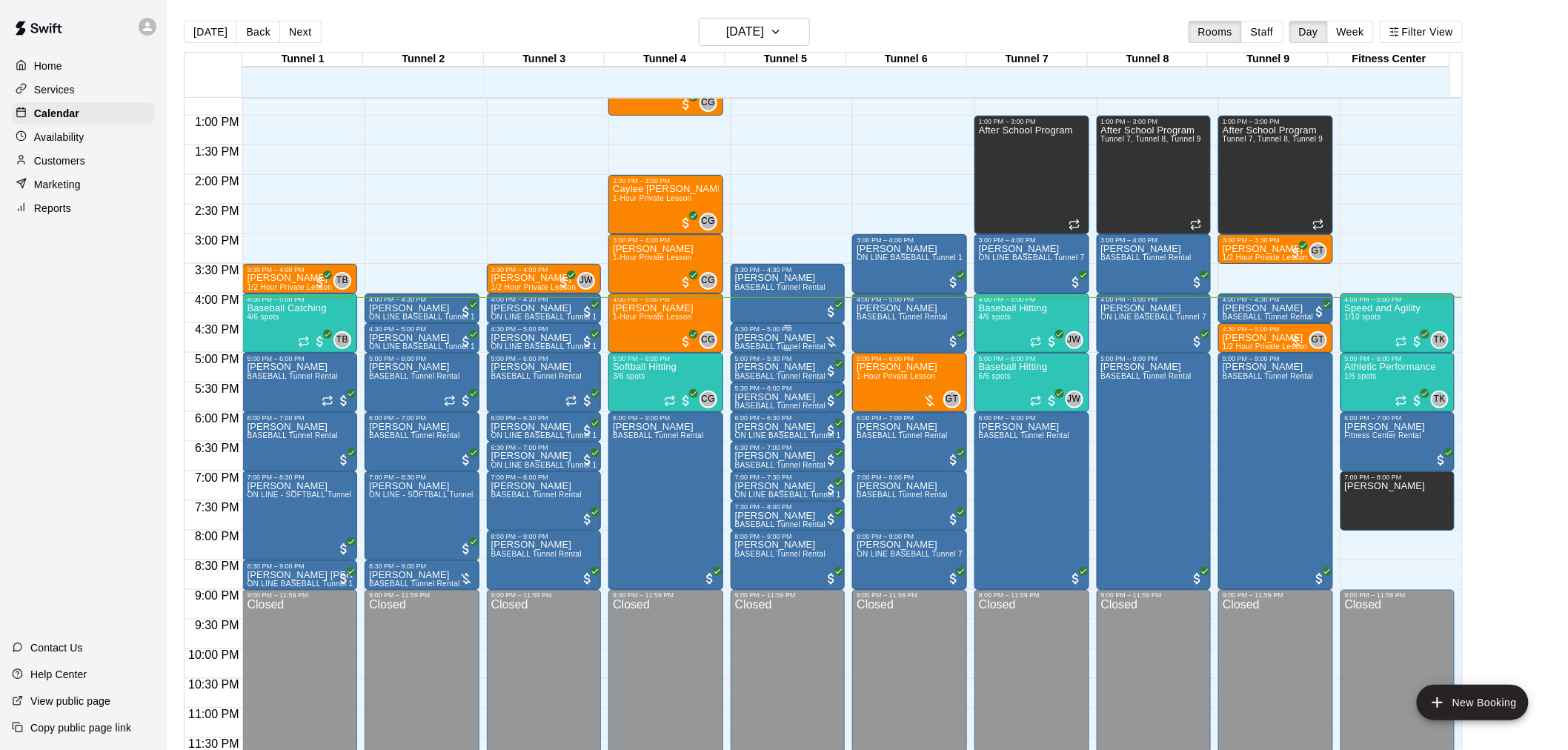
click at [767, 338] on p "[PERSON_NAME]" at bounding box center [781, 338] width 91 height 0
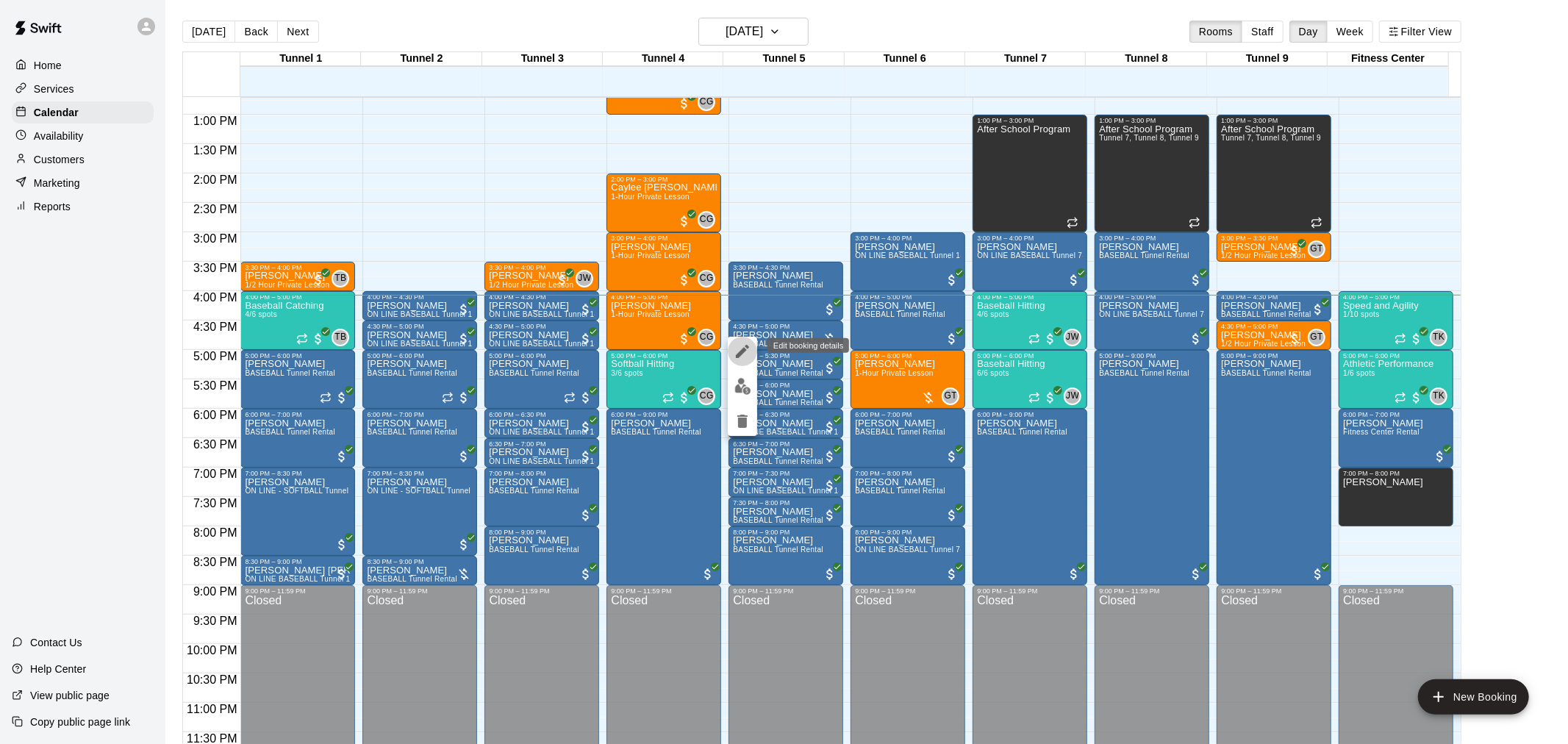
click at [746, 352] on icon "edit" at bounding box center [743, 352] width 18 height 18
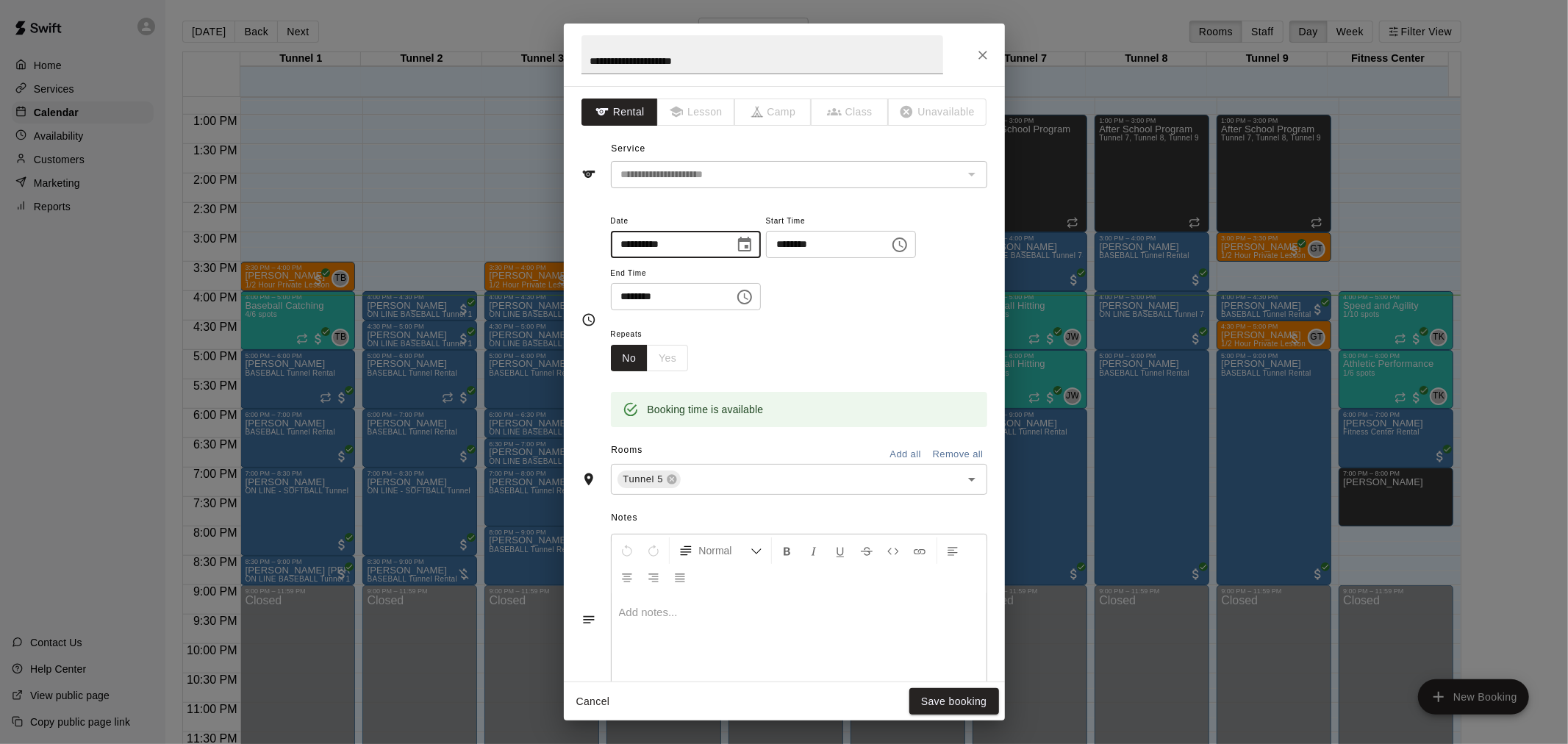
click at [642, 242] on input "**********" at bounding box center [667, 244] width 114 height 28
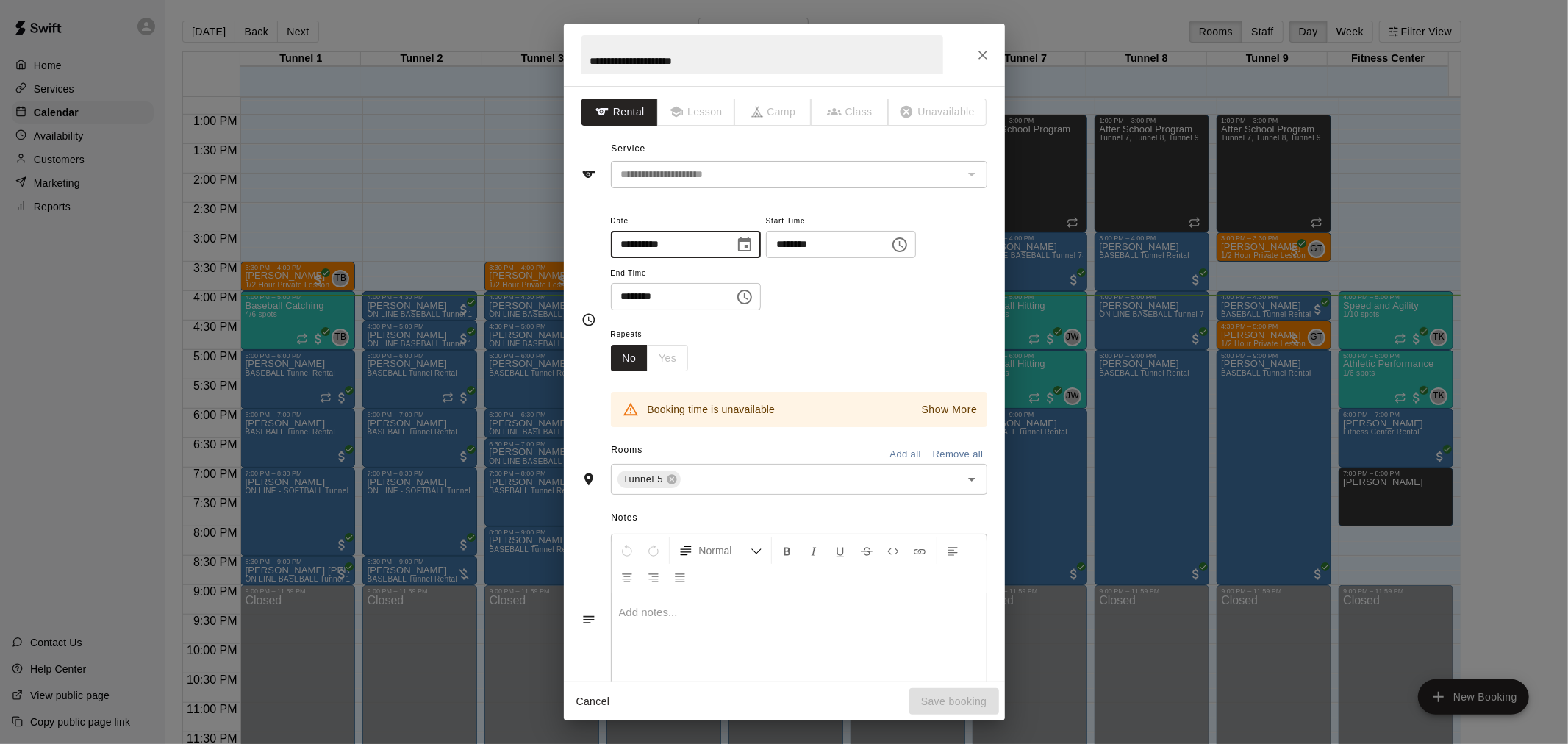
type input "**********"
click at [801, 240] on input "********" at bounding box center [823, 244] width 114 height 28
type input "********"
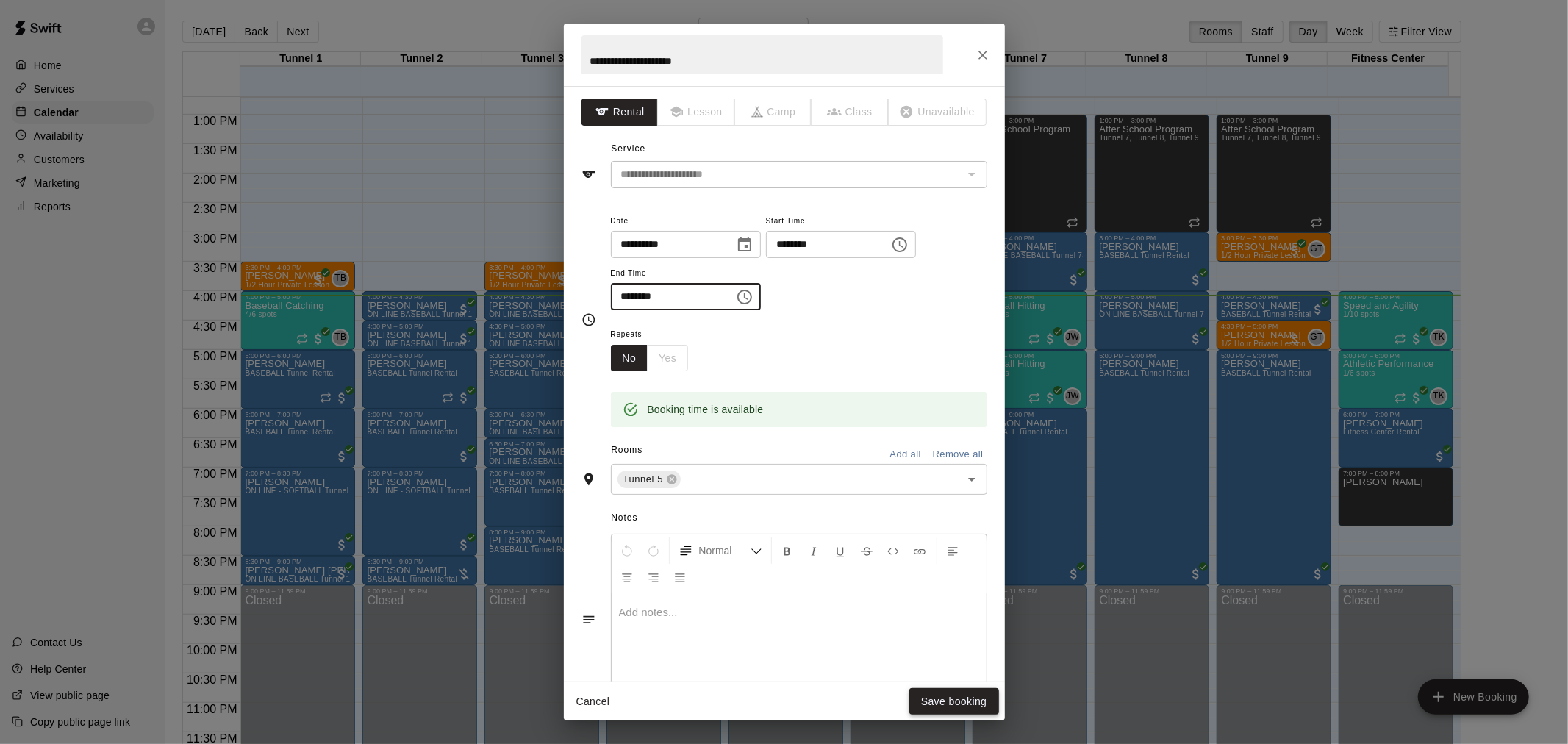
type input "********"
click at [957, 700] on button "Save booking" at bounding box center [954, 701] width 90 height 28
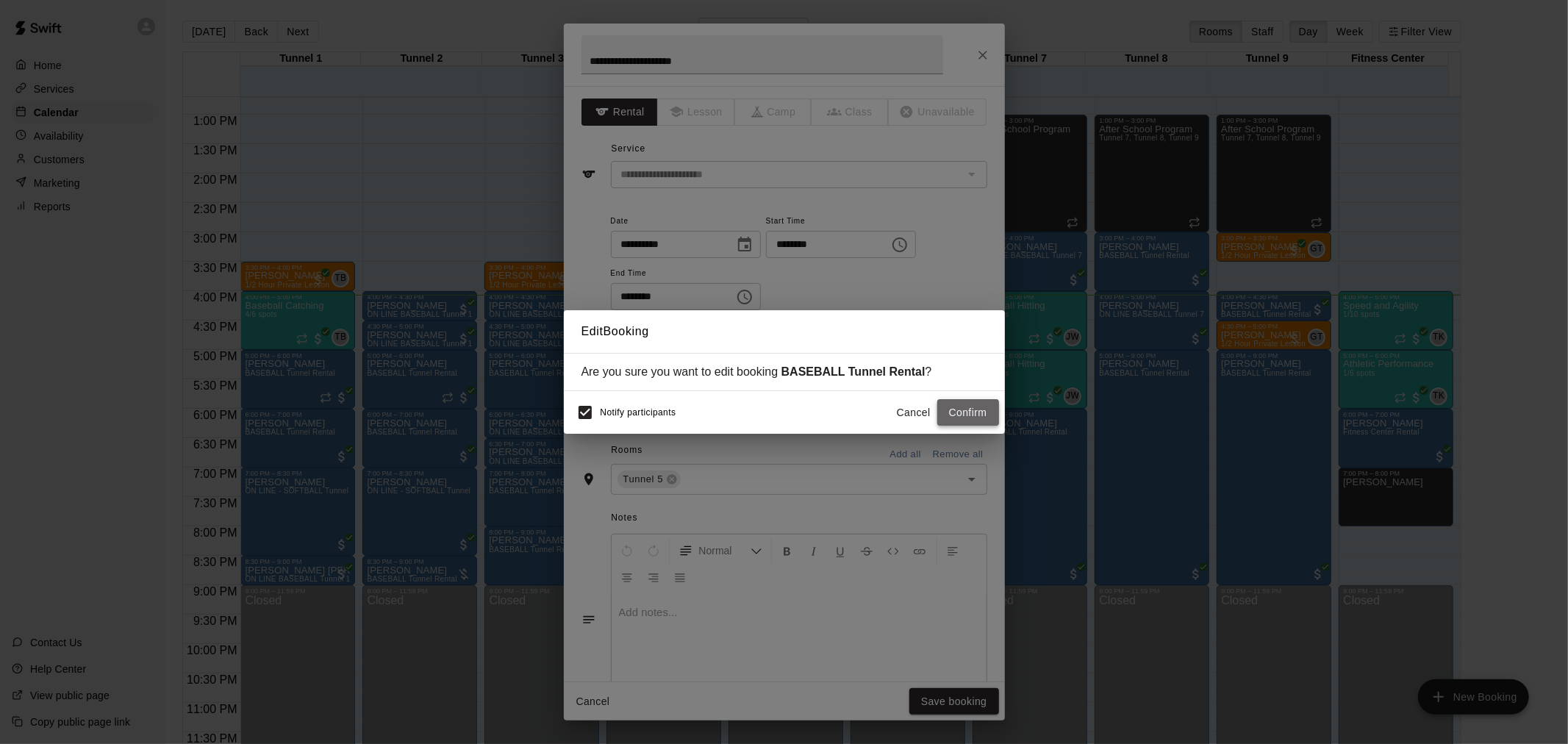
click at [989, 409] on button "Confirm" at bounding box center [968, 413] width 62 height 28
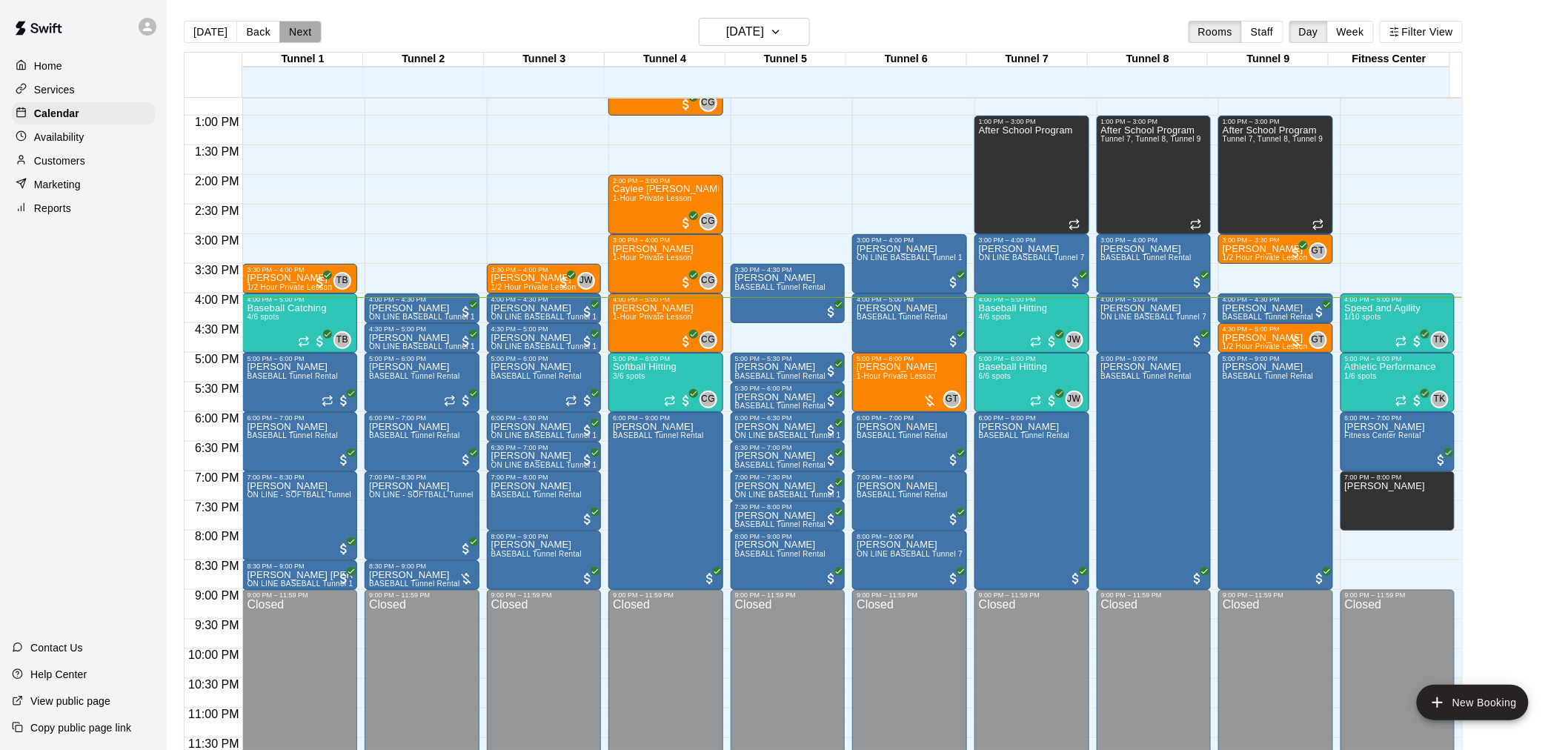
click at [293, 26] on button "Next" at bounding box center [300, 31] width 41 height 22
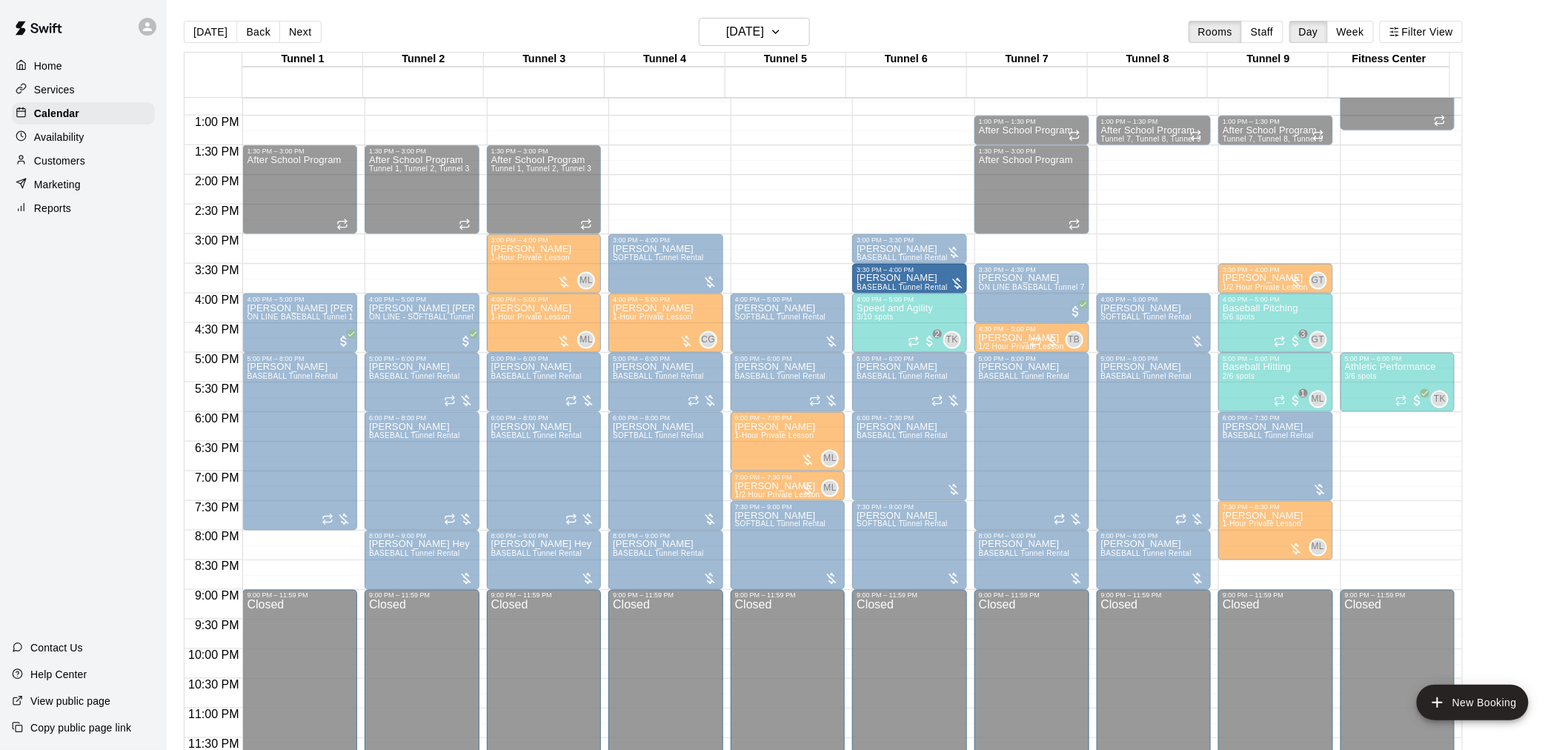
drag, startPoint x: 853, startPoint y: 271, endPoint x: 899, endPoint y: 275, distance: 46.2
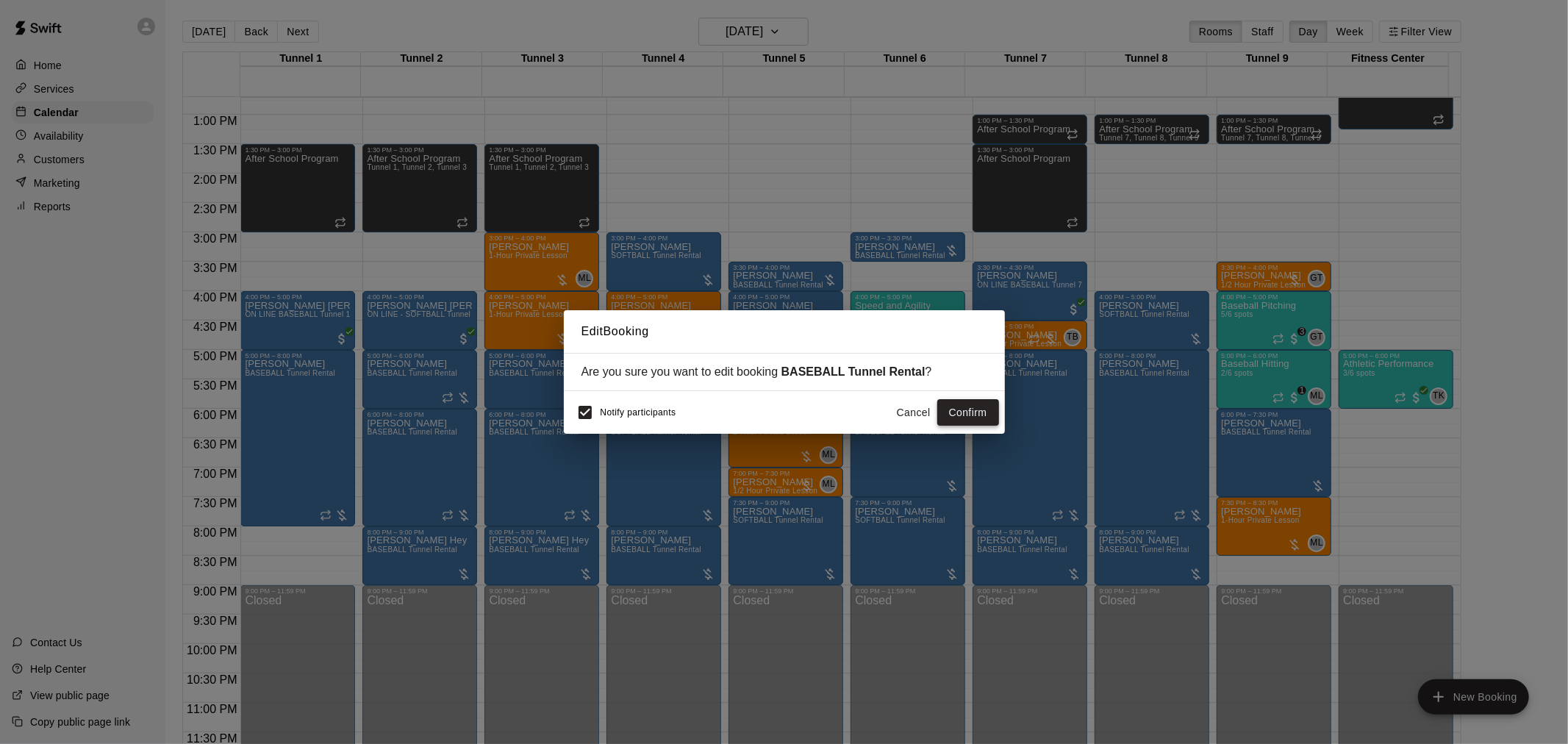
click at [979, 405] on button "Confirm" at bounding box center [968, 413] width 62 height 28
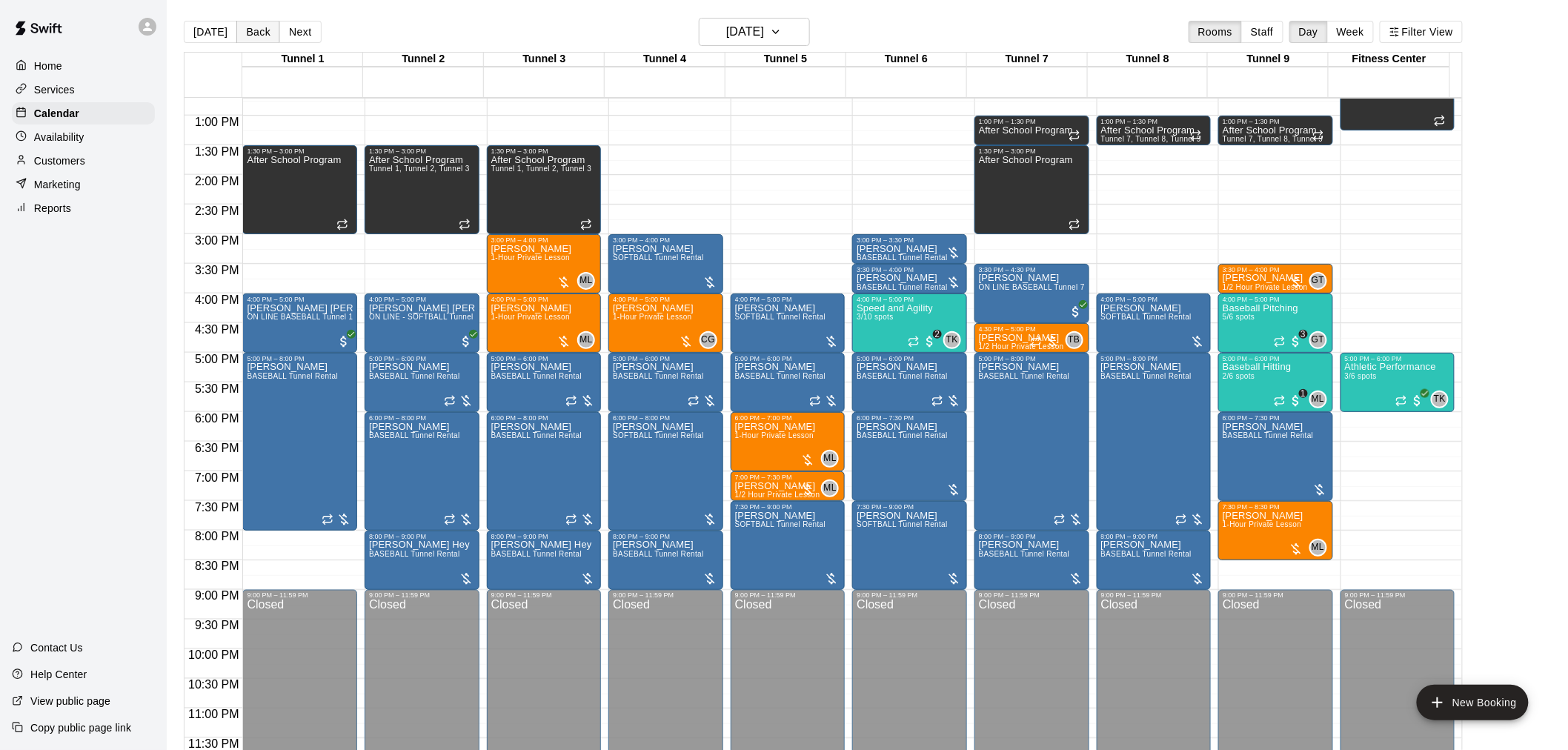
click at [257, 32] on button "Back" at bounding box center [258, 31] width 44 height 22
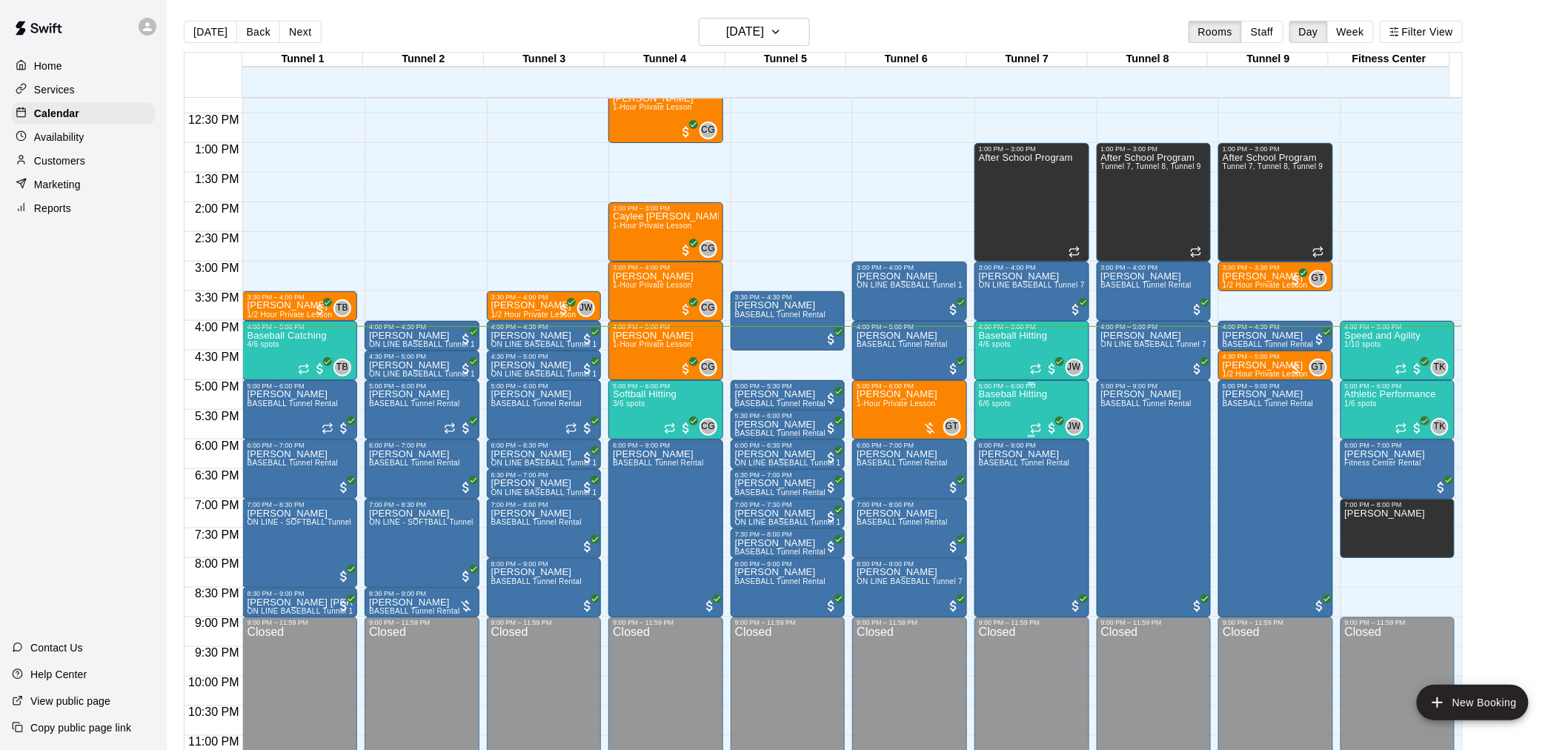
scroll to position [754, 0]
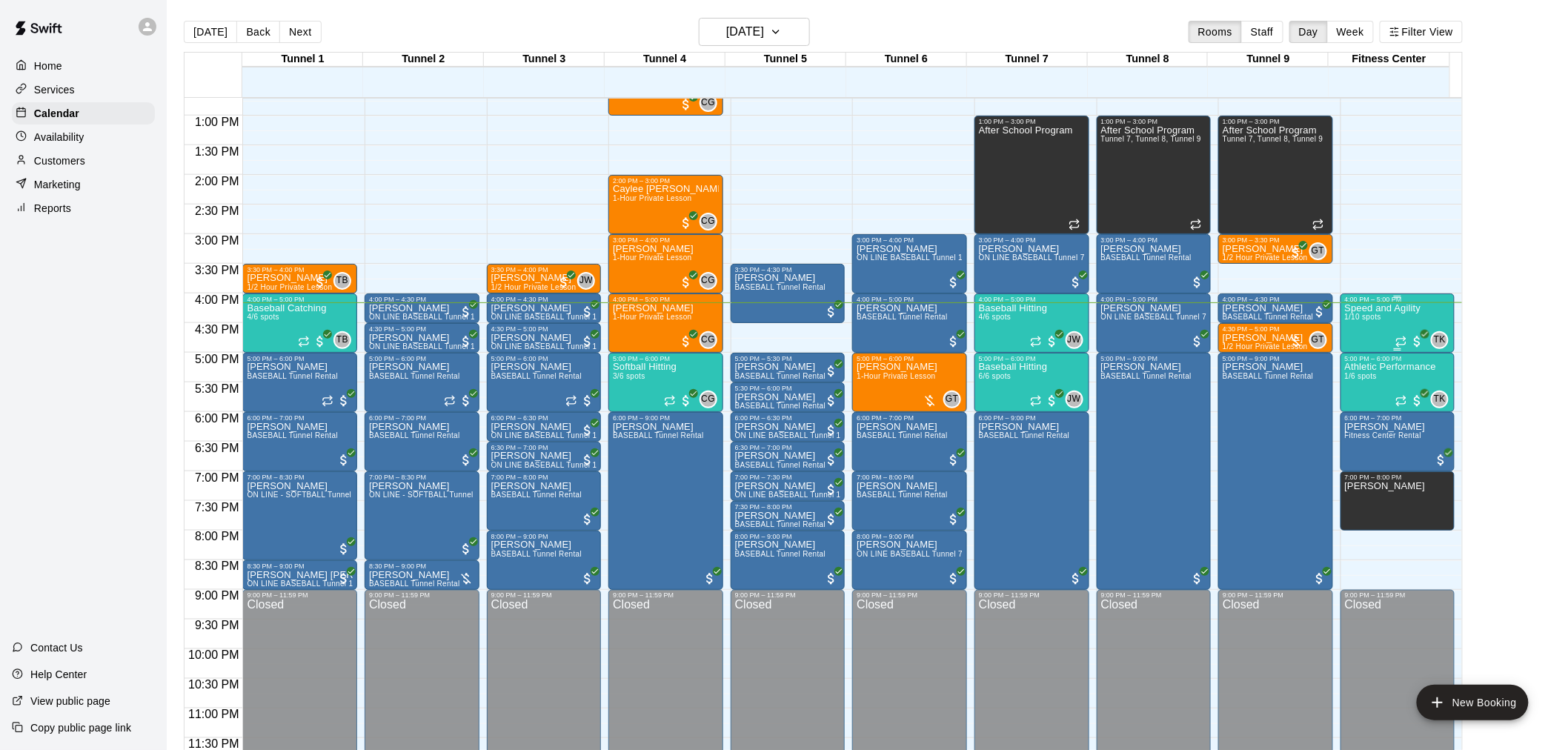
click at [1390, 316] on div "Speed and Agility 1/10 spots" at bounding box center [1383, 678] width 76 height 750
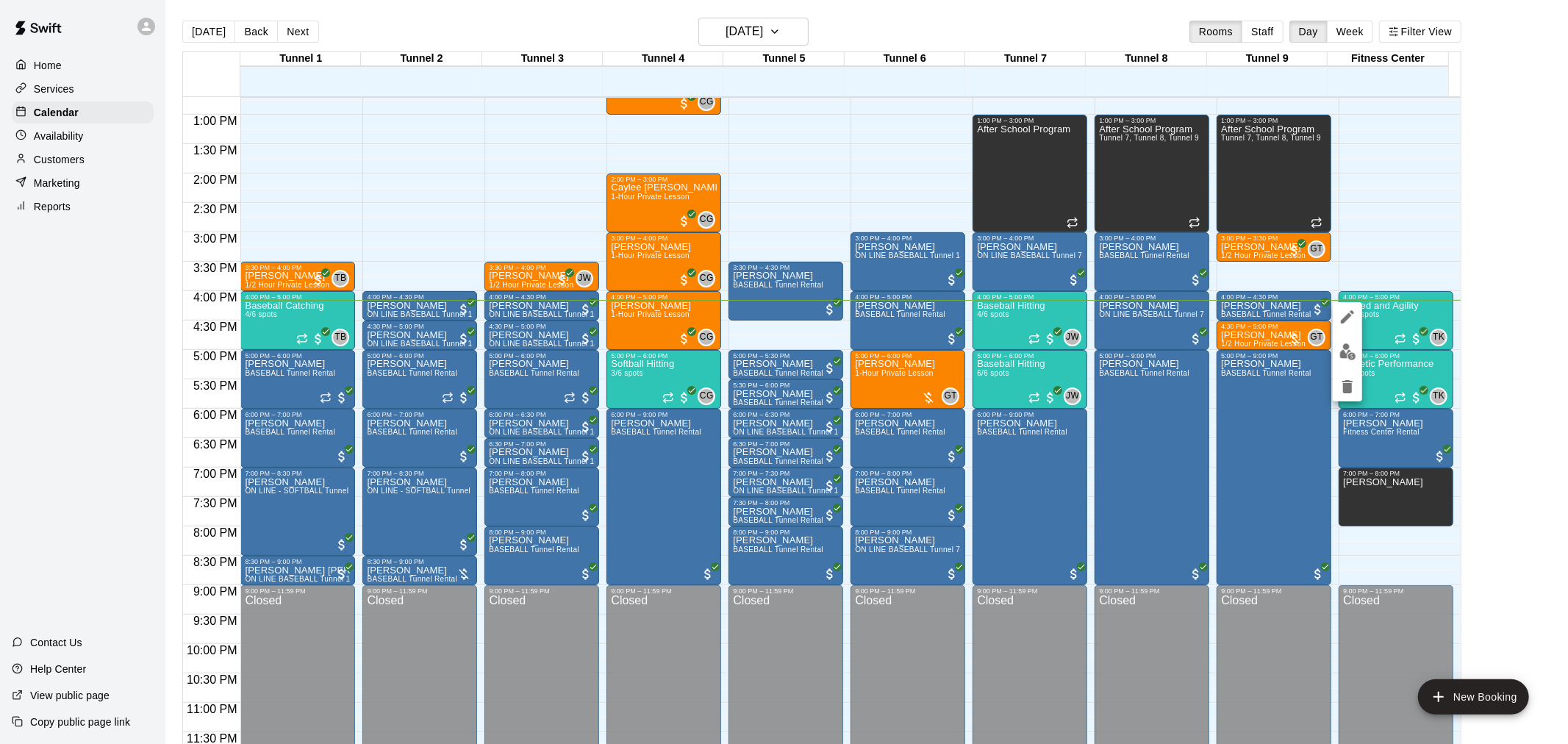
click at [303, 357] on div at bounding box center [784, 372] width 1568 height 744
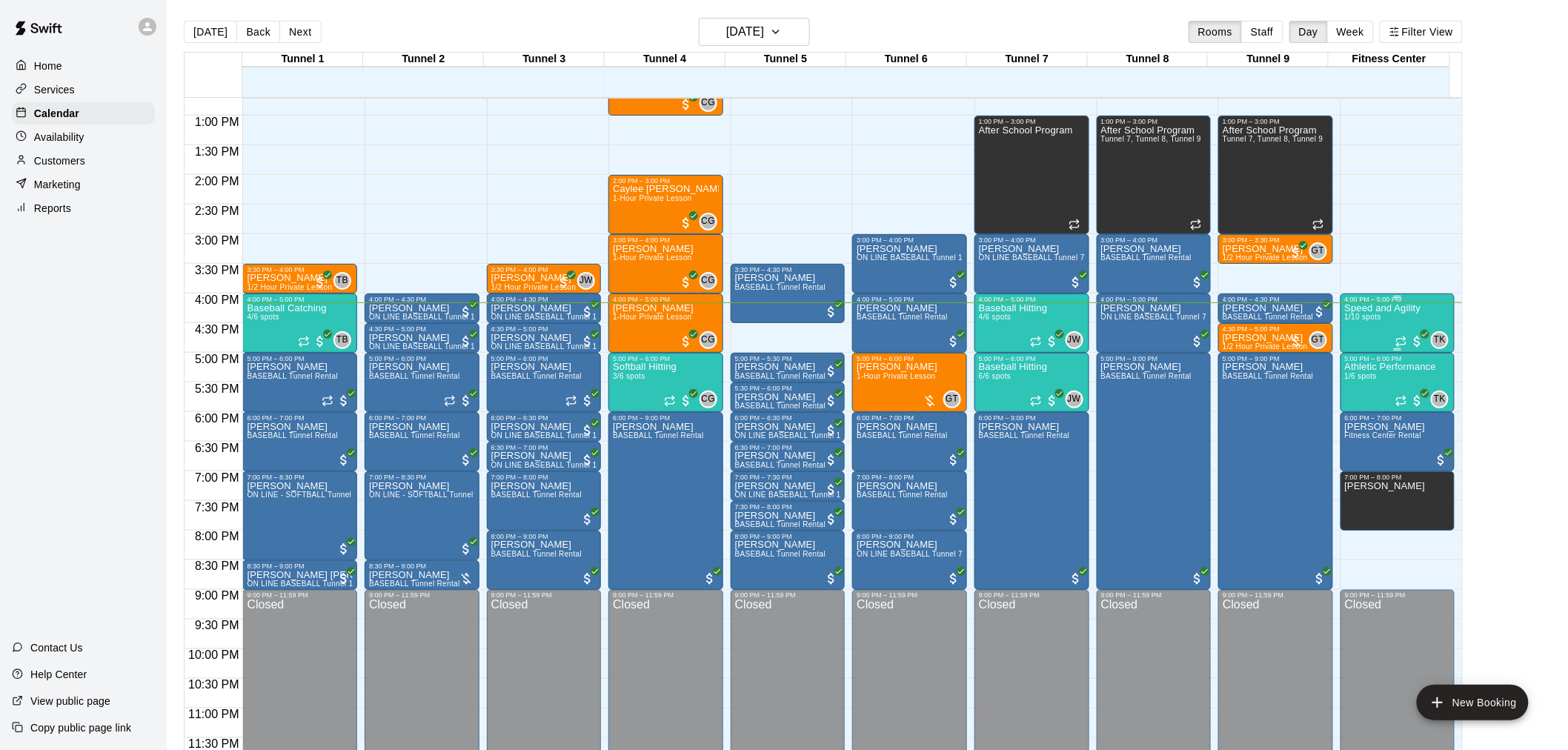
click at [1420, 335] on icon "All customers have paid" at bounding box center [1425, 335] width 9 height 9
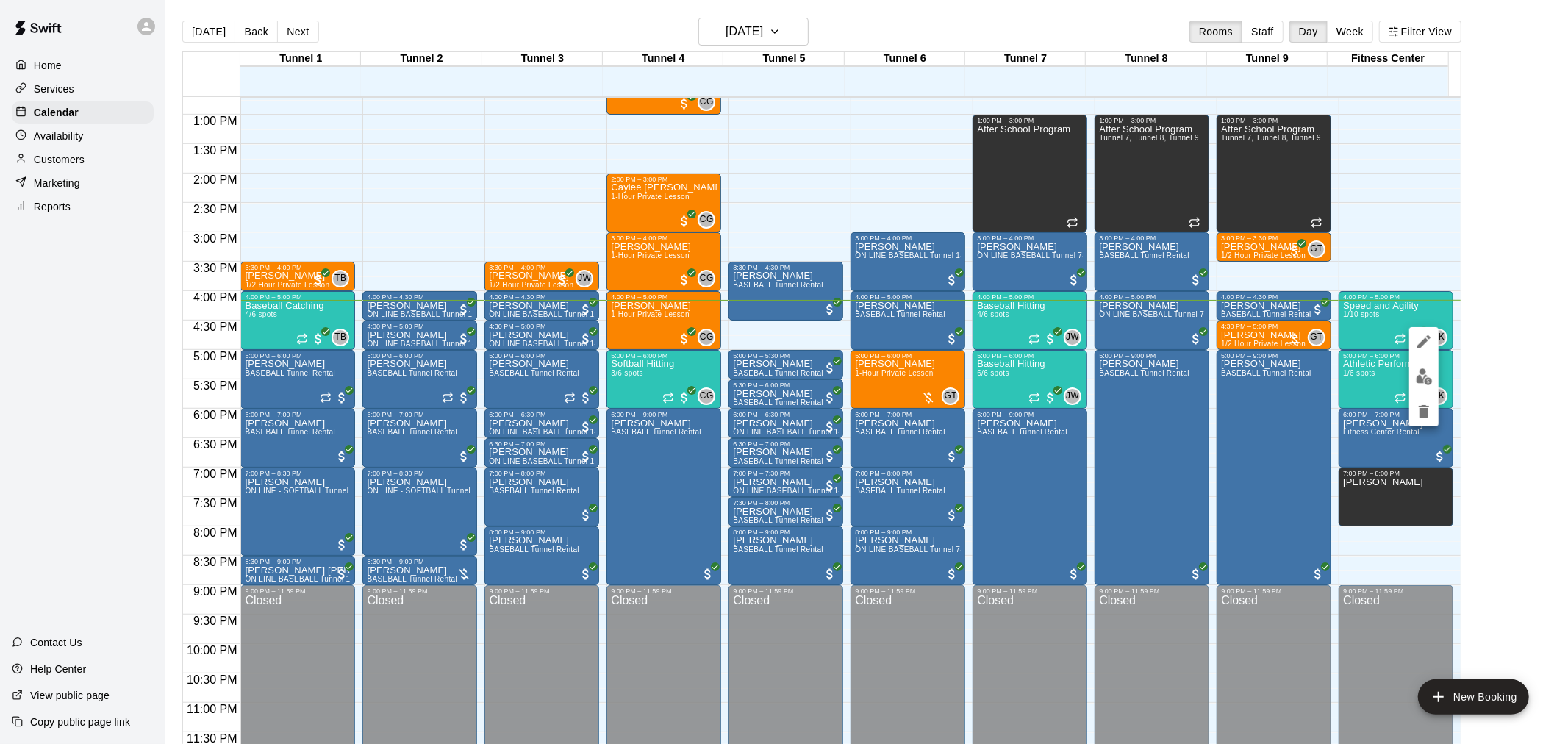
click at [1371, 318] on div at bounding box center [784, 372] width 1568 height 744
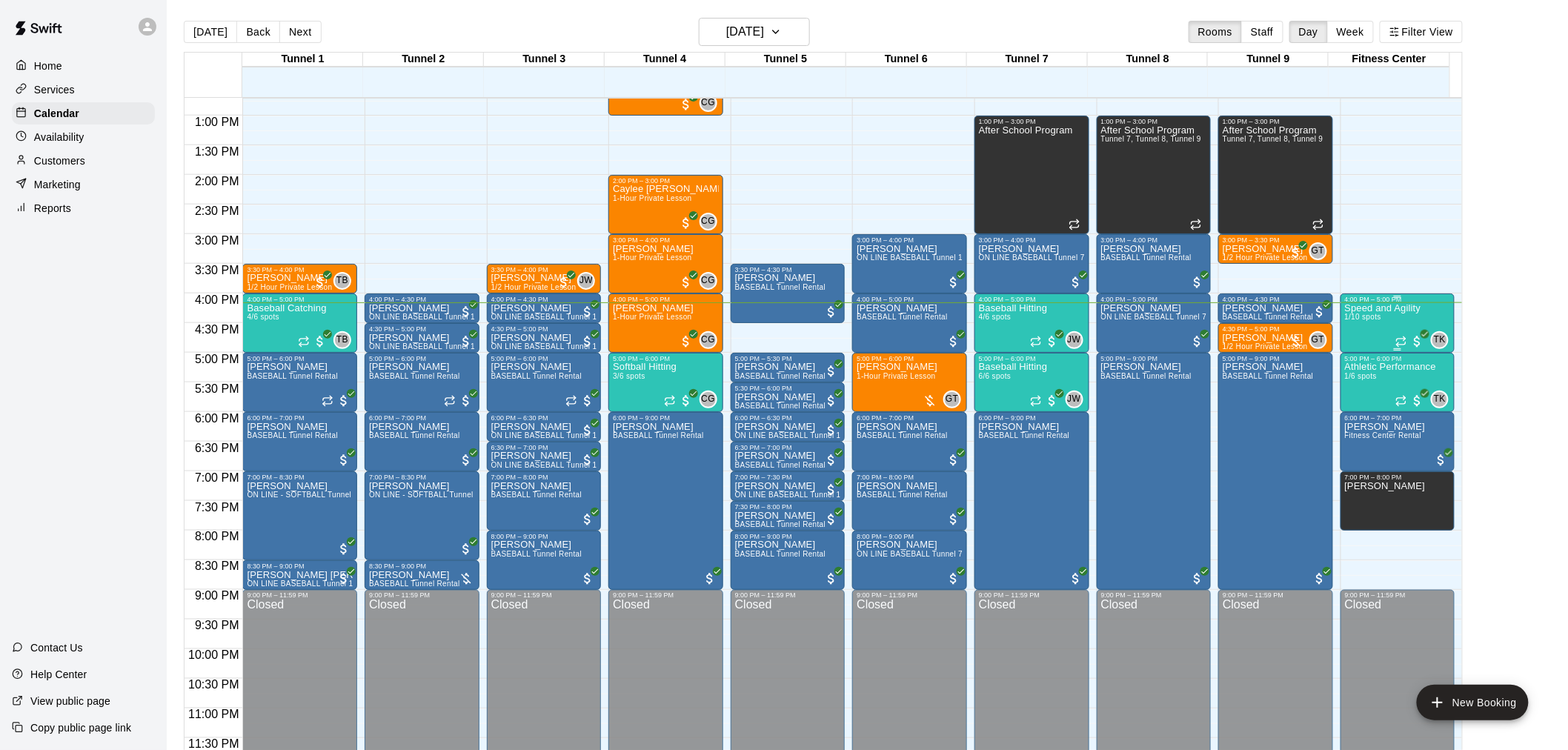
click at [1375, 326] on div "Speed and Agility 1/10 spots" at bounding box center [1383, 678] width 76 height 750
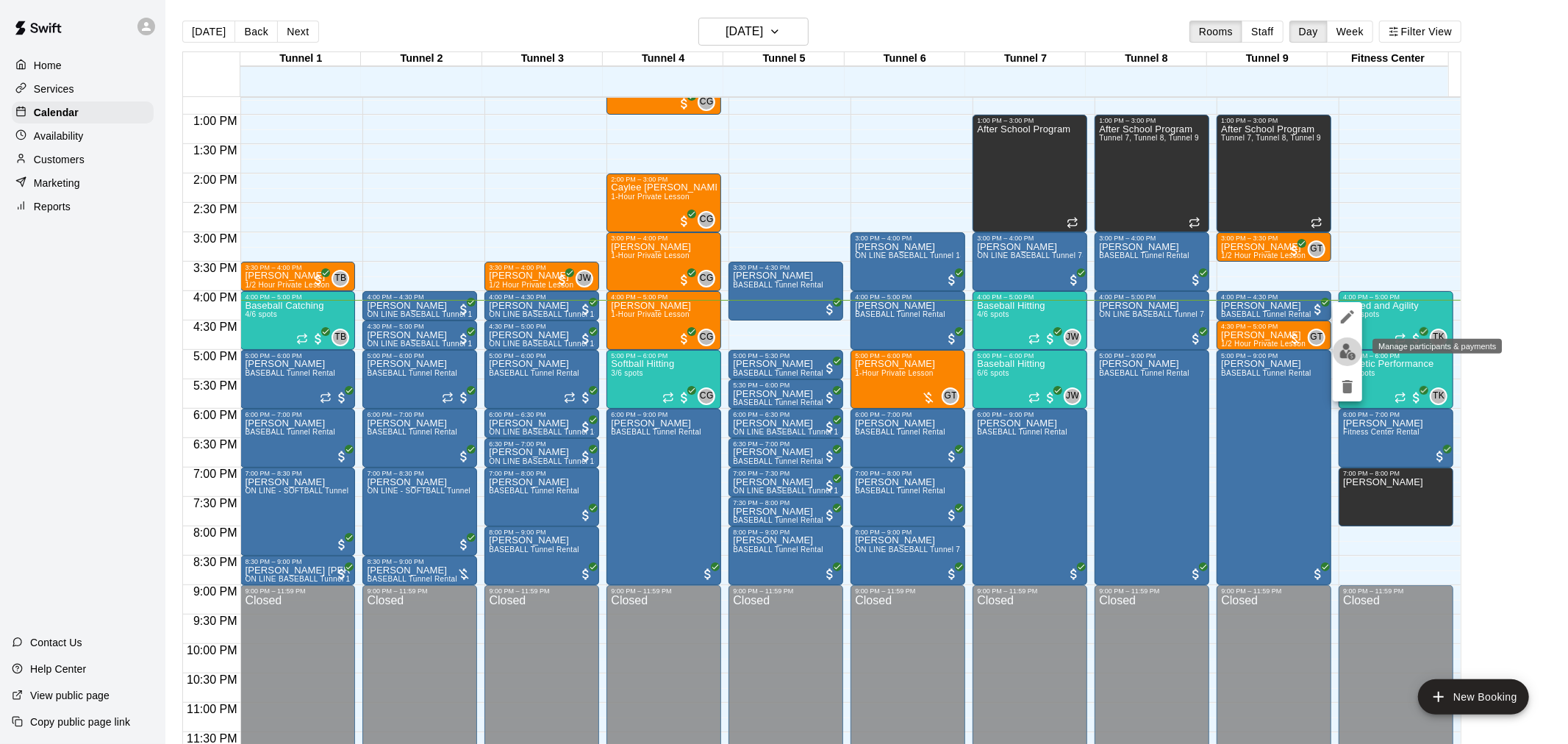
click at [1347, 351] on img "edit" at bounding box center [1347, 352] width 17 height 17
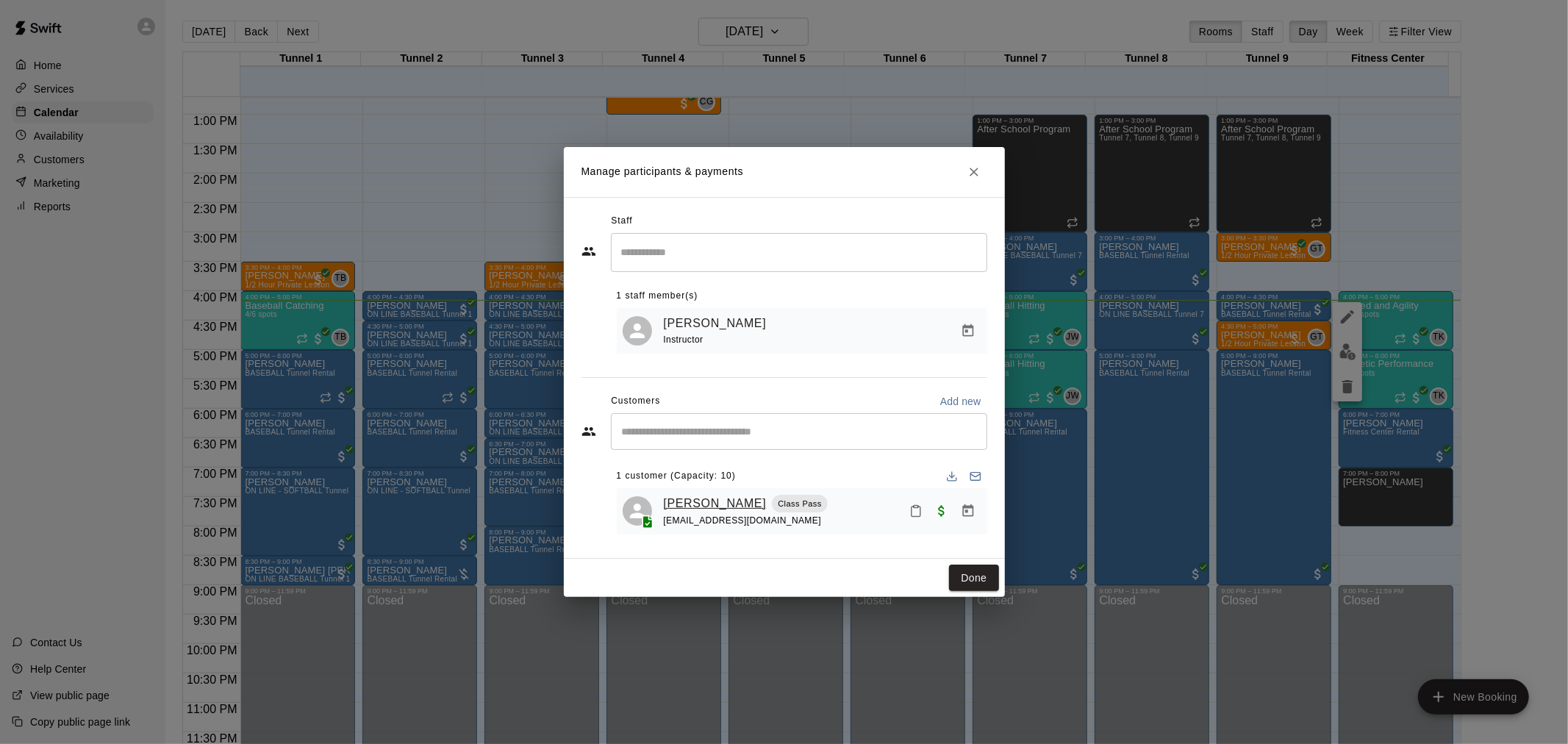
click at [730, 502] on link "[PERSON_NAME]" at bounding box center [715, 504] width 103 height 20
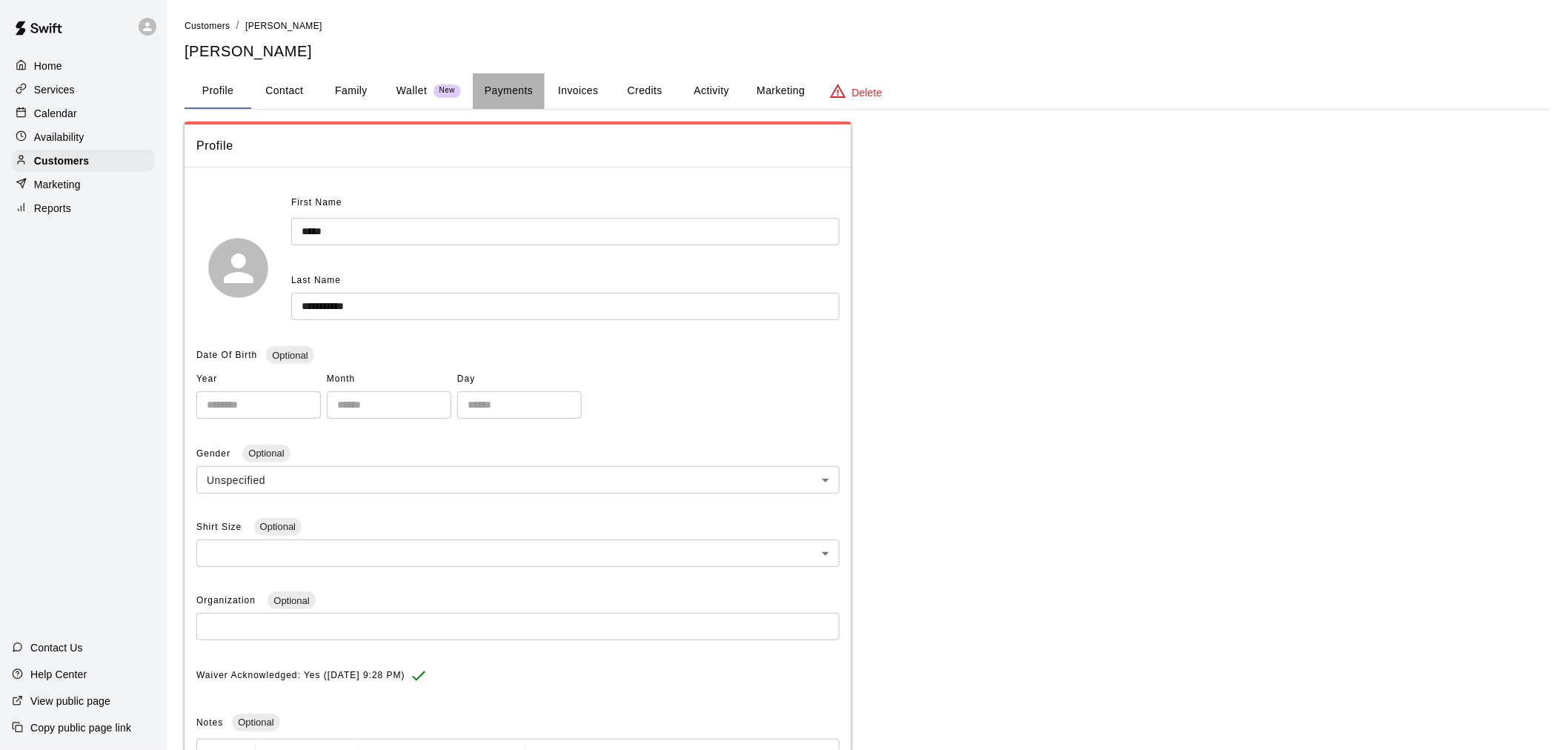
click at [531, 92] on button "Payments" at bounding box center [509, 91] width 72 height 36
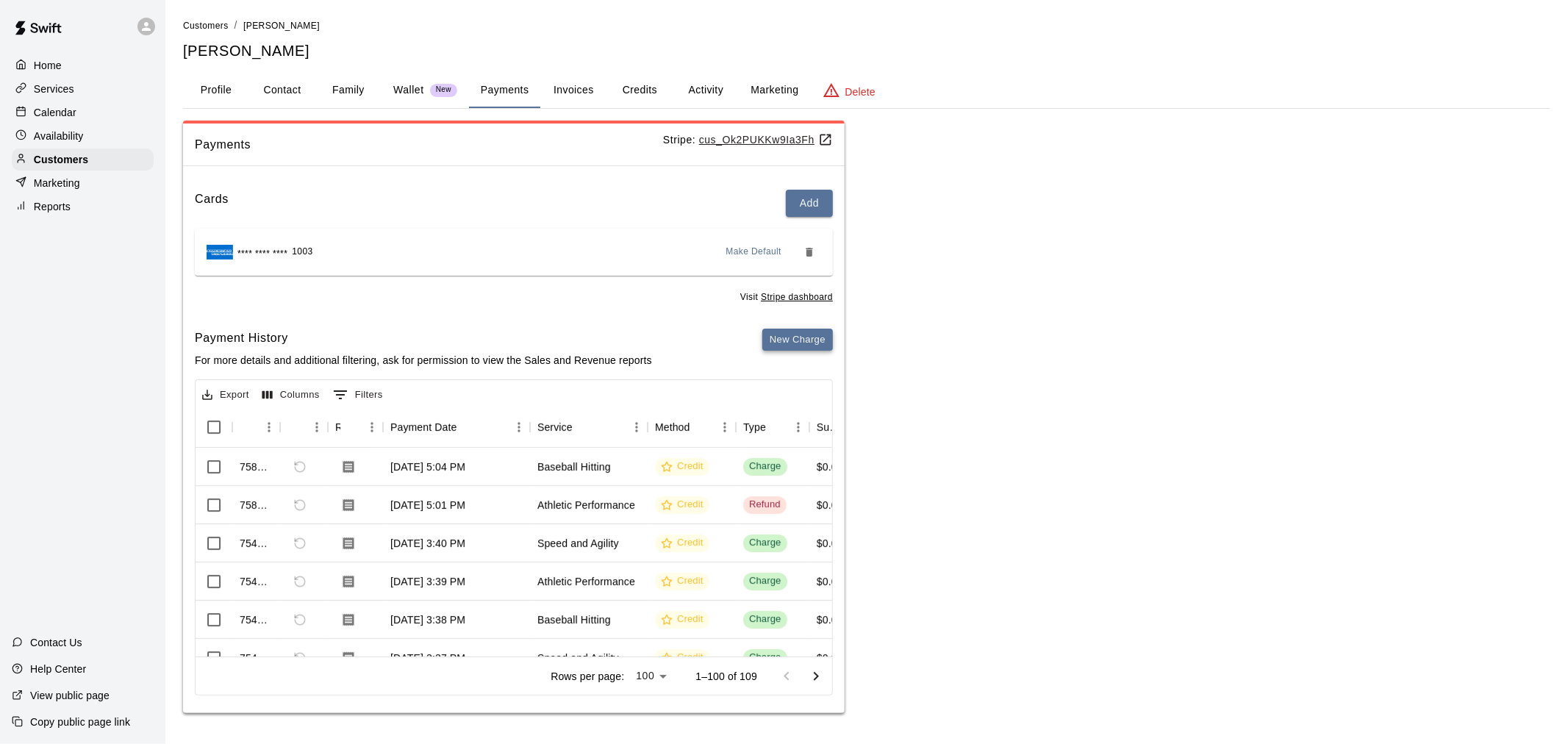
click at [779, 346] on button "New Charge" at bounding box center [798, 340] width 71 height 23
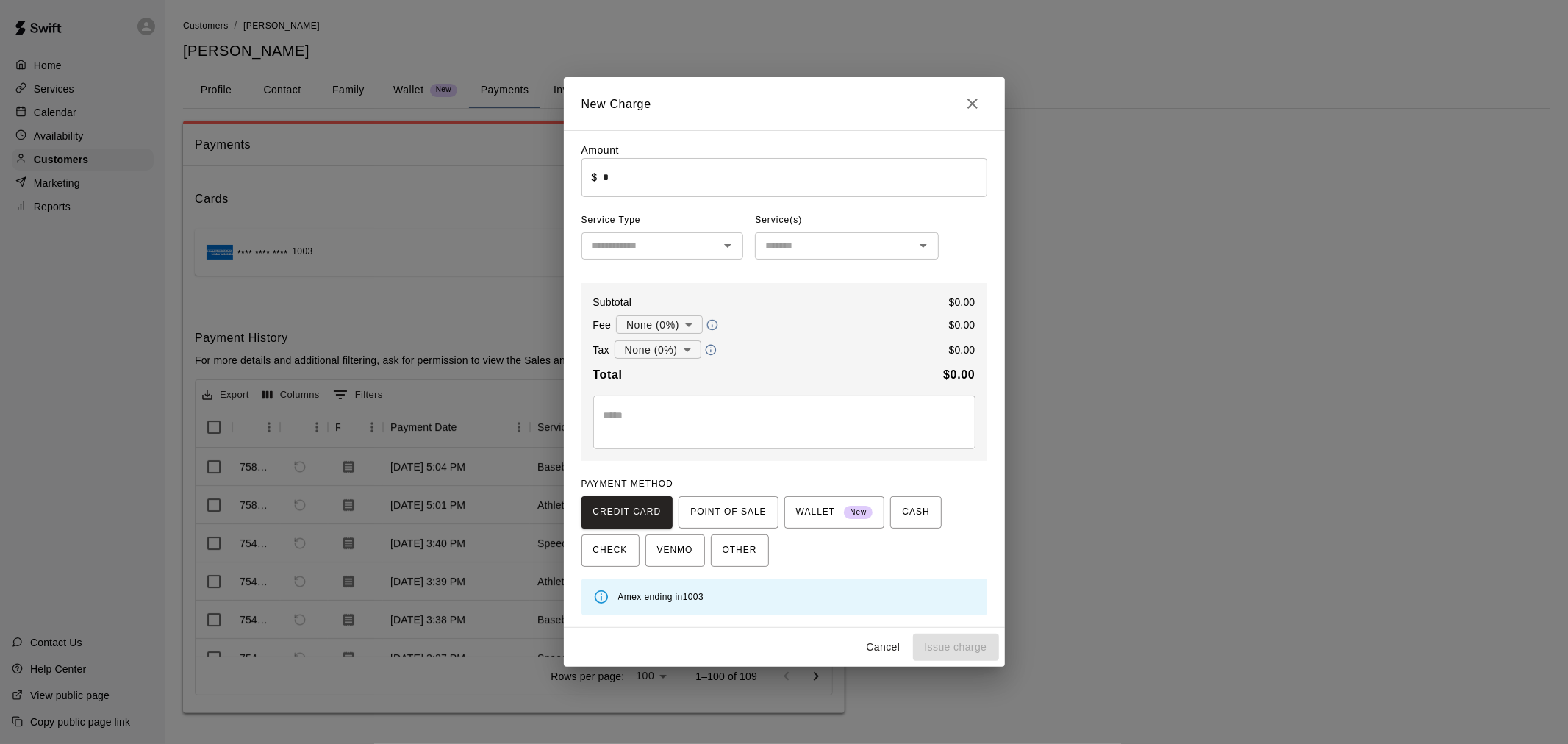
click at [713, 186] on input "*" at bounding box center [794, 178] width 383 height 39
click at [658, 245] on input "text" at bounding box center [650, 246] width 130 height 19
click at [807, 288] on div "Subtotal $ 0.00 Fee None (0%) * ​ $ 0.00 Tax None (0%) * ​ $ 0.00 Total $ 0.00 …" at bounding box center [784, 372] width 406 height 178
click at [666, 127] on h2 "New Charge" at bounding box center [784, 104] width 441 height 53
click at [655, 190] on input "*" at bounding box center [794, 178] width 383 height 39
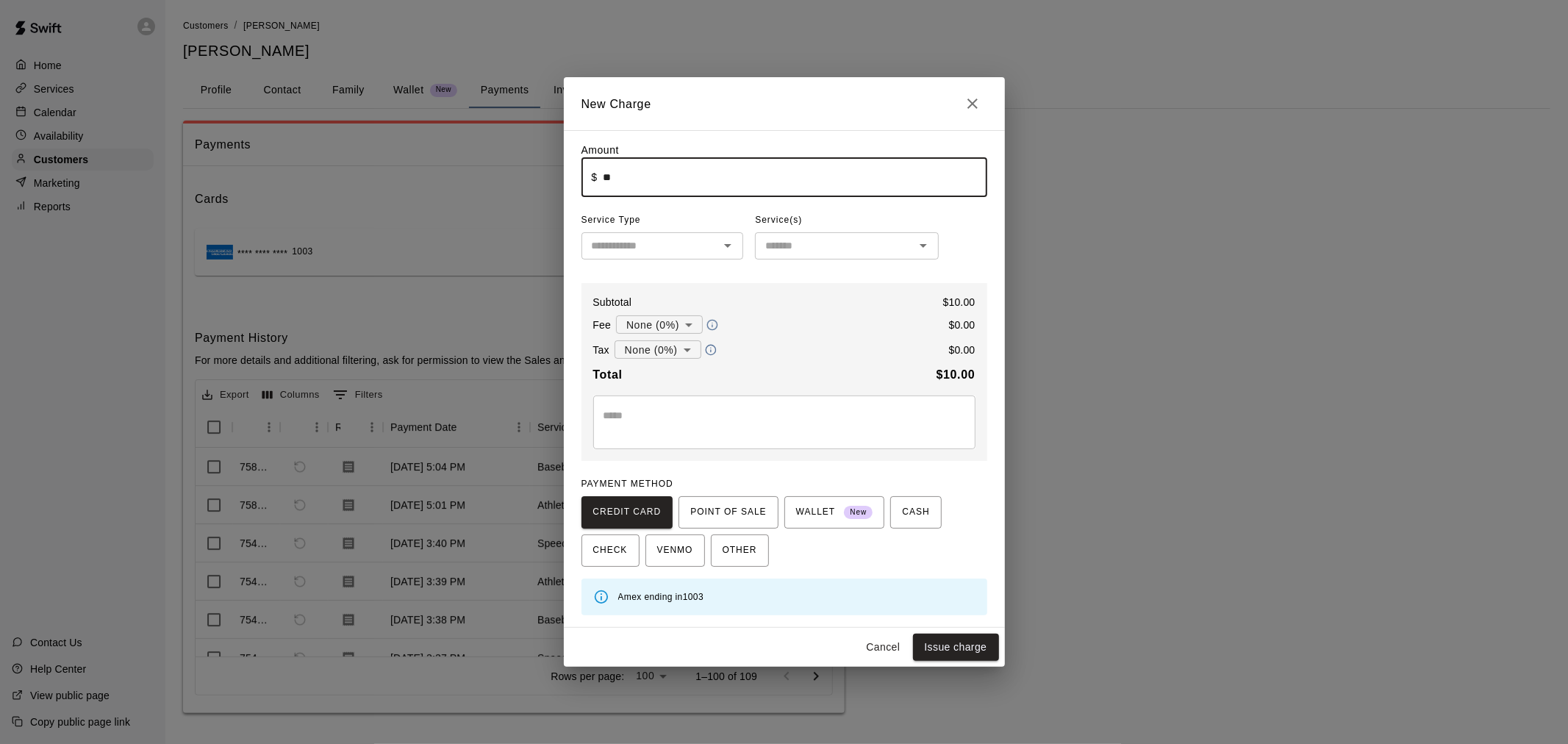
type input "*****"
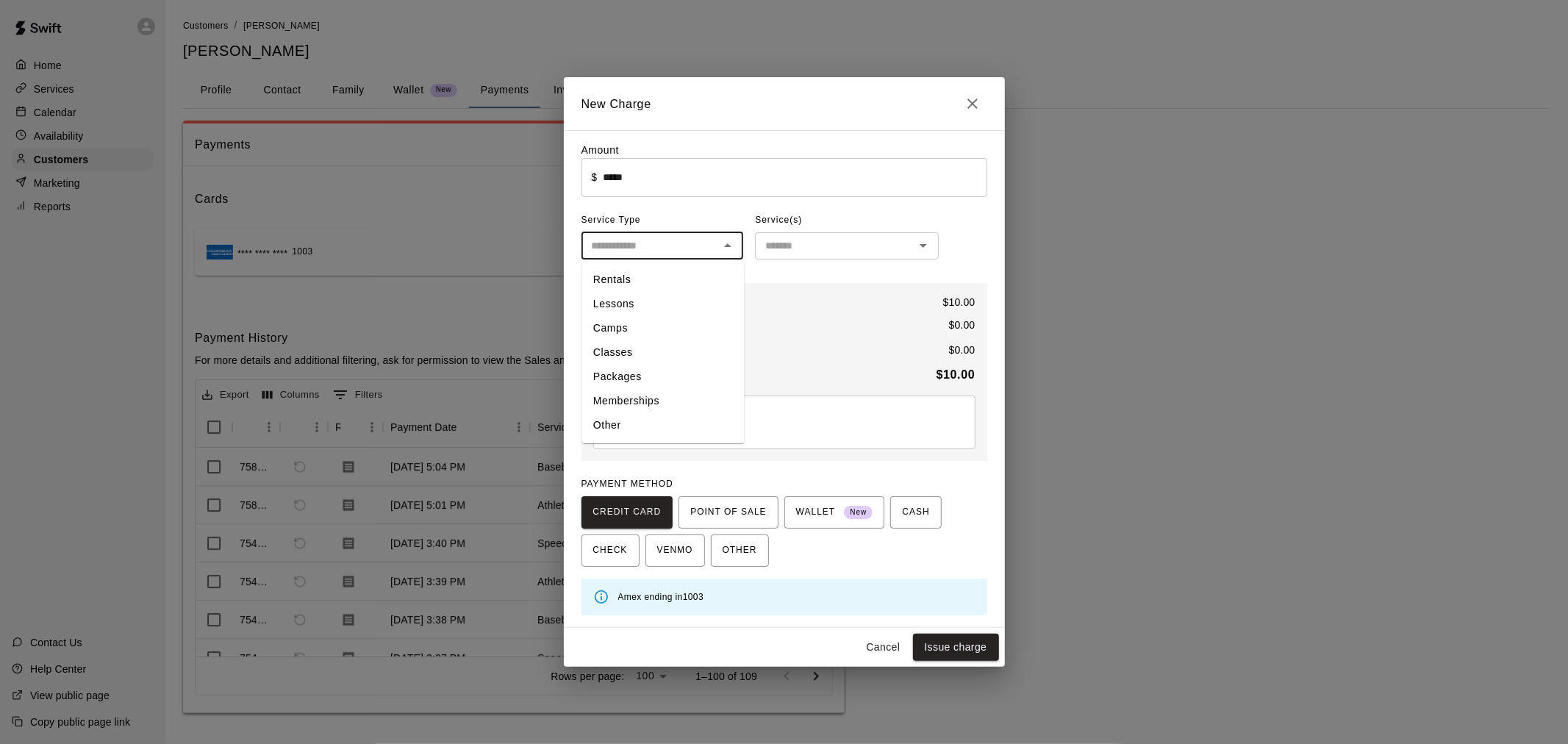
click at [647, 243] on input "text" at bounding box center [650, 246] width 130 height 19
click at [635, 431] on li "Other" at bounding box center [662, 425] width 162 height 24
type input "*****"
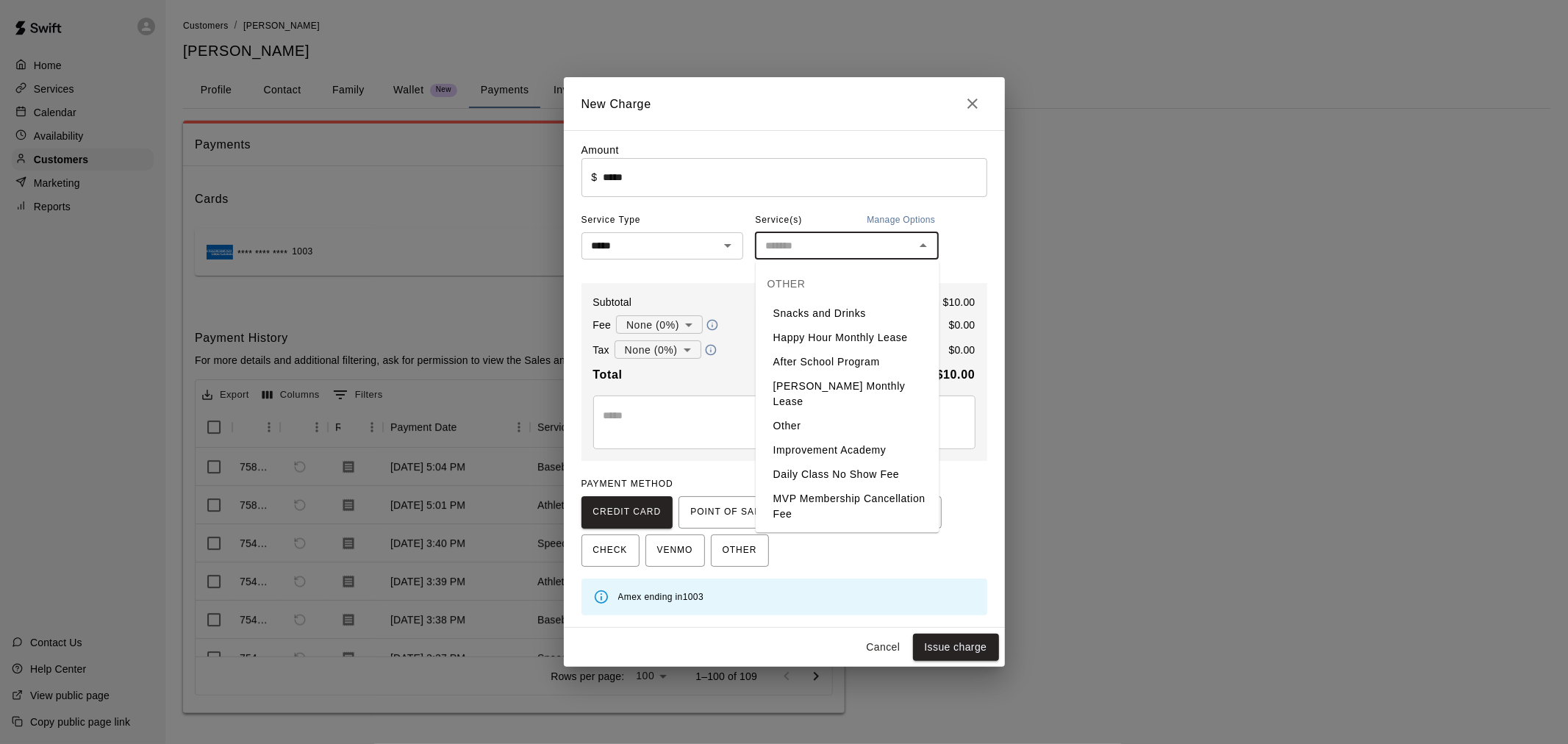
click at [792, 240] on input "text" at bounding box center [835, 246] width 151 height 19
click at [879, 463] on li "Daily Class No Show Fee" at bounding box center [847, 474] width 184 height 24
type input "**********"
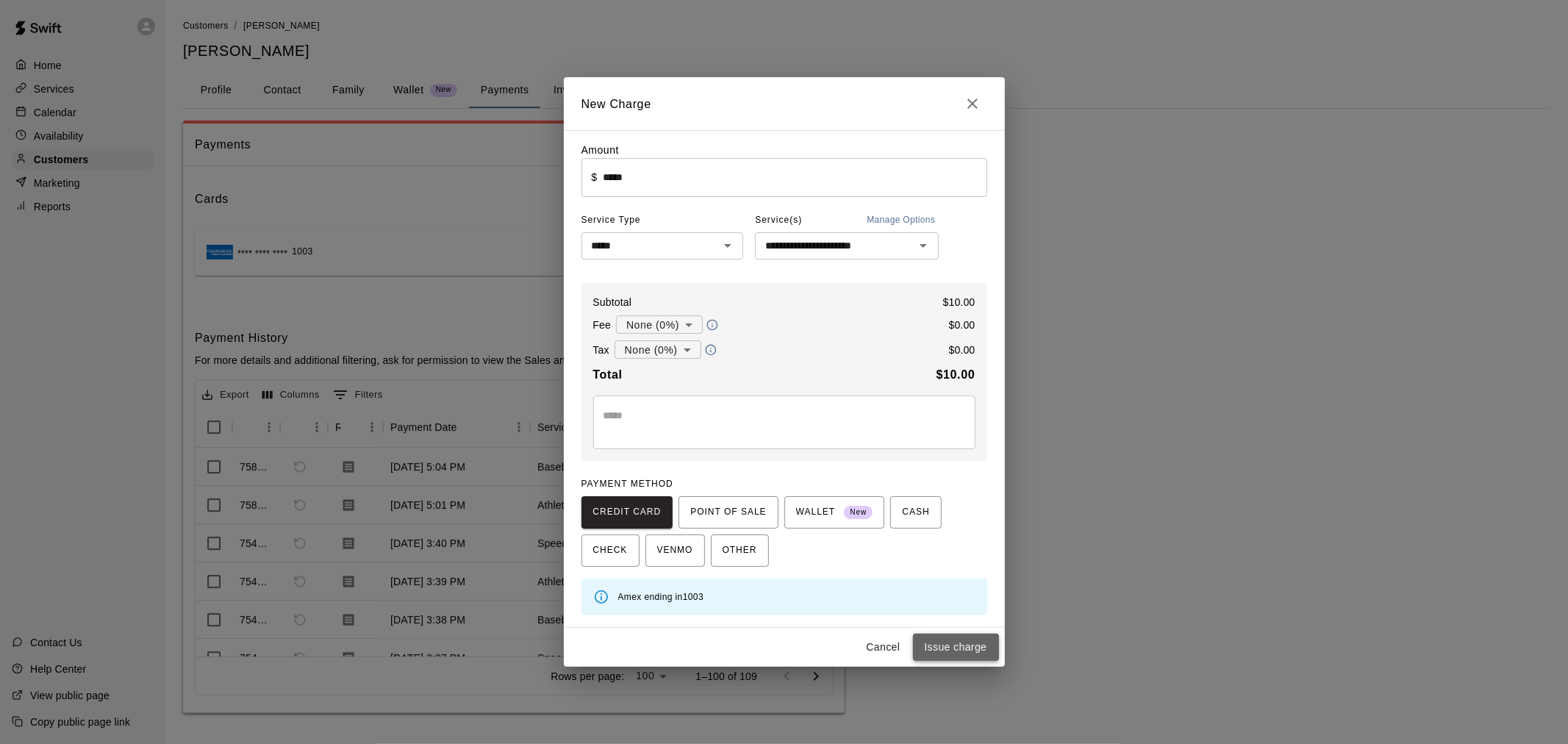
click at [971, 637] on button "Issue charge" at bounding box center [956, 647] width 86 height 28
type input "*"
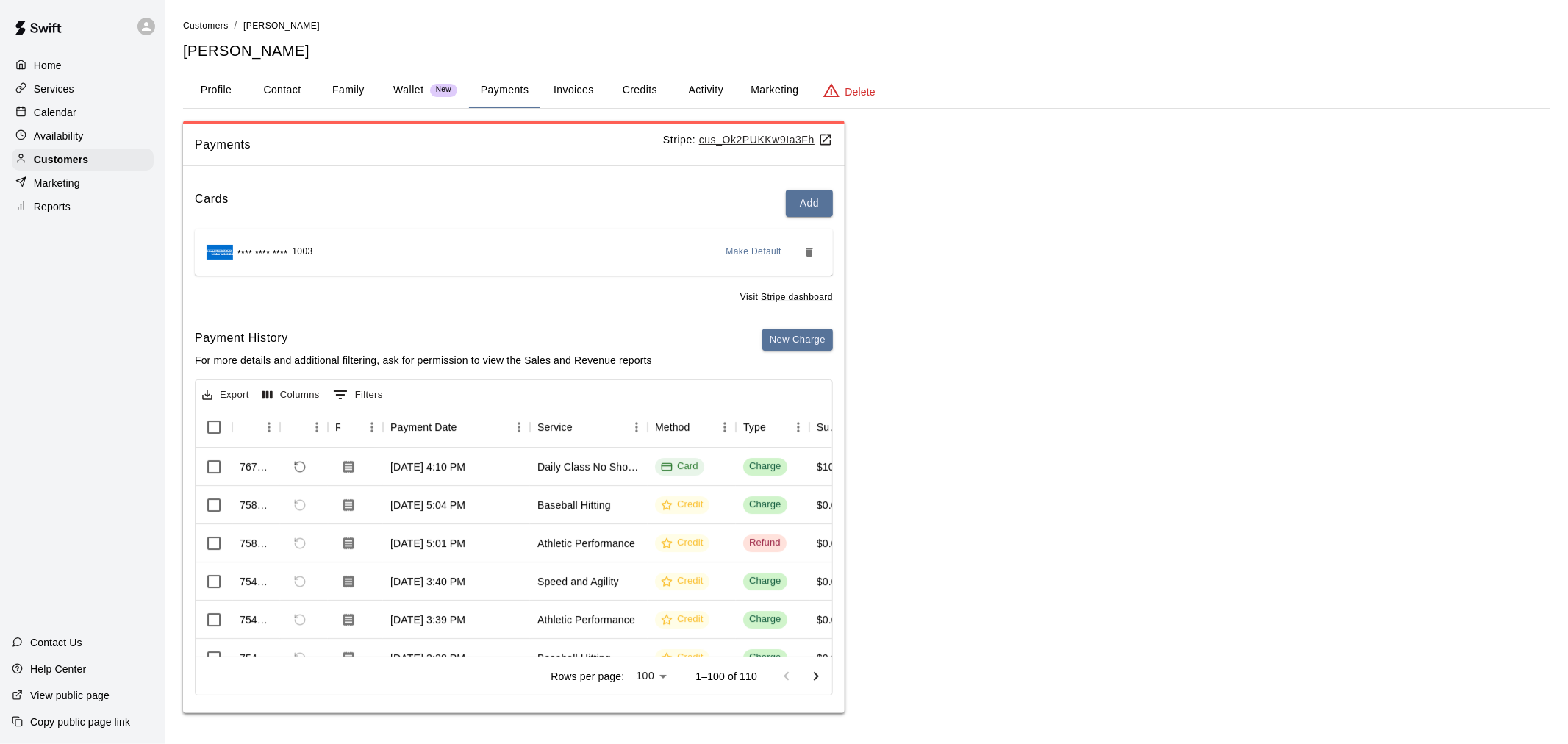
click at [105, 121] on div "Calendar" at bounding box center [83, 112] width 142 height 22
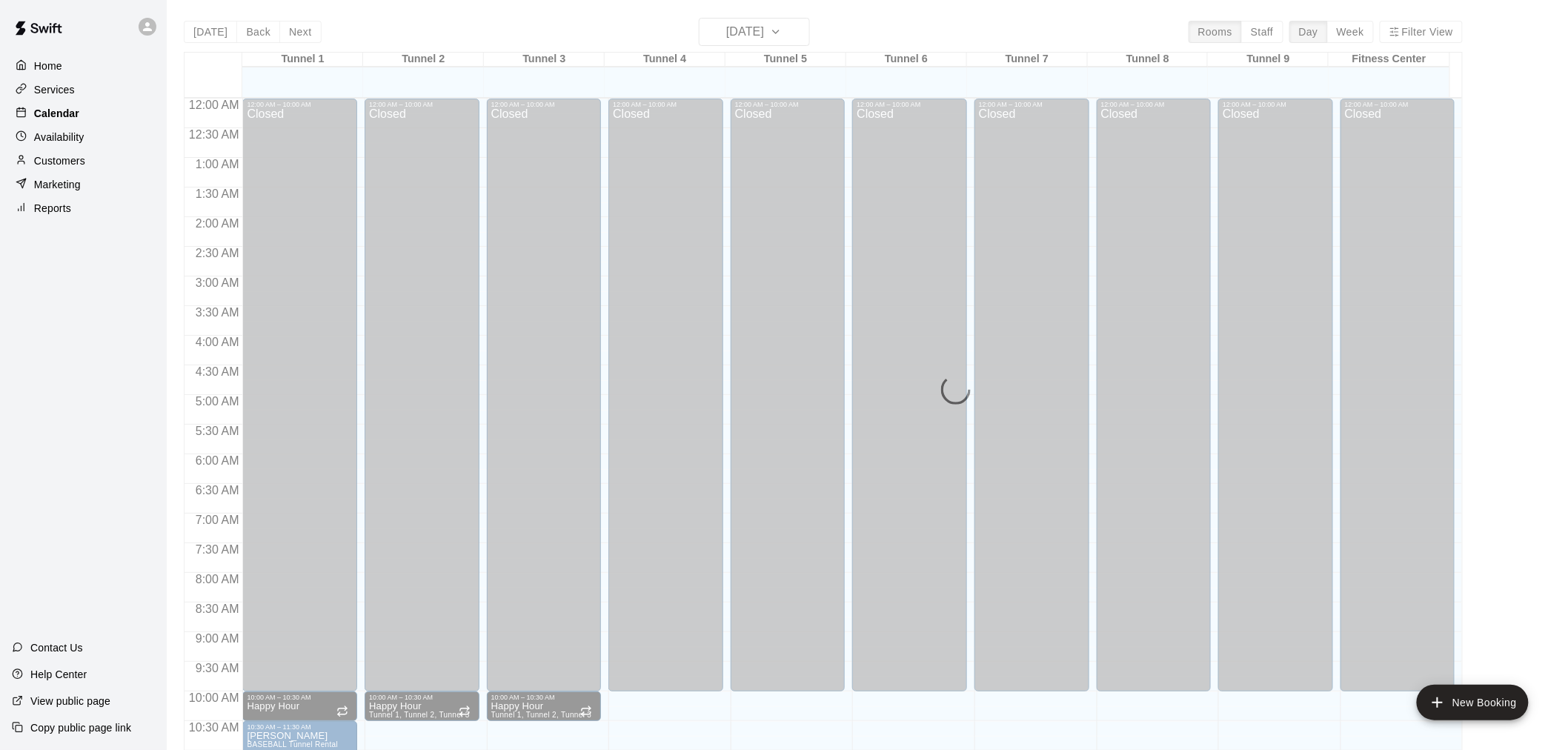
scroll to position [710, 0]
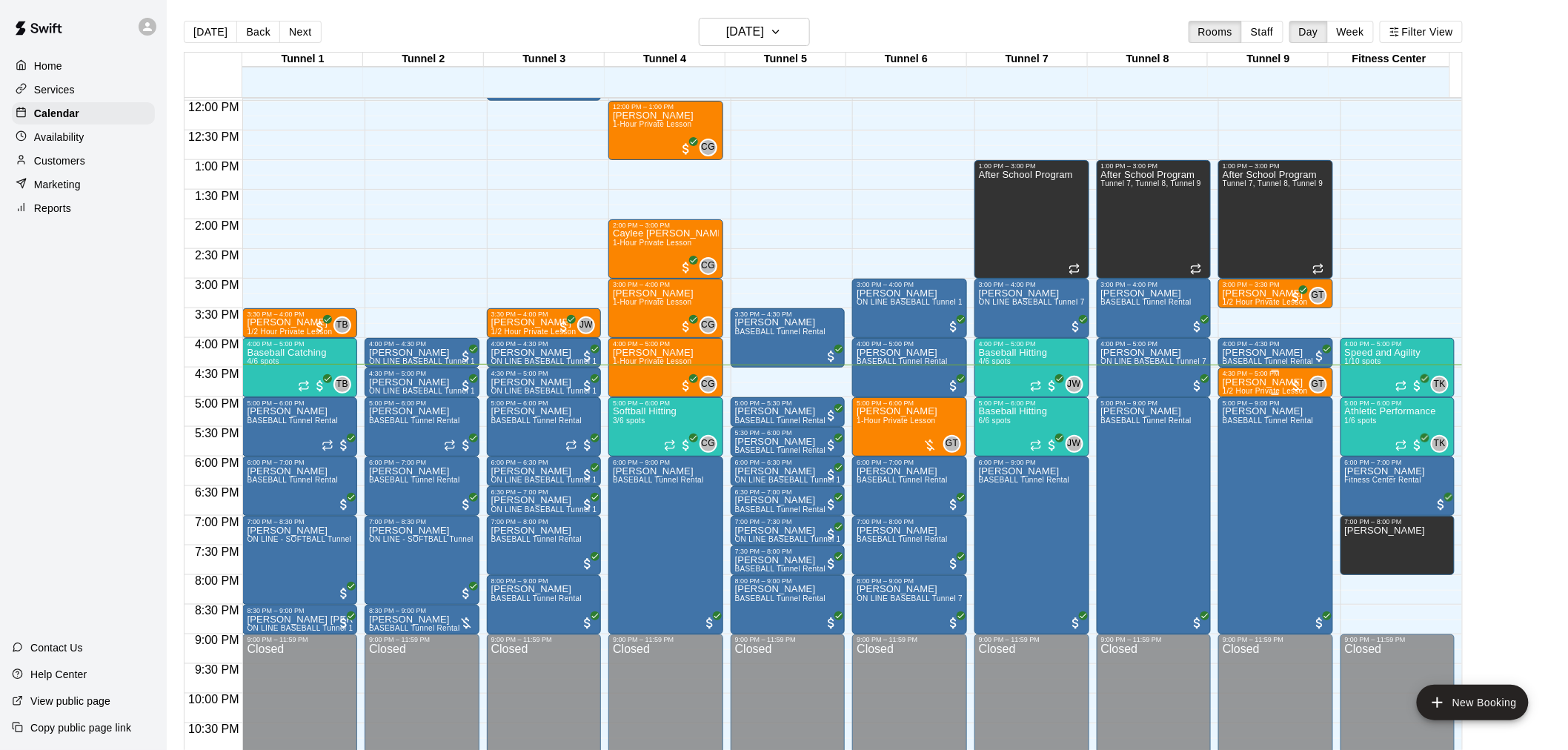
click at [1259, 389] on span "1/2 Hour Private Lesson" at bounding box center [1265, 390] width 85 height 8
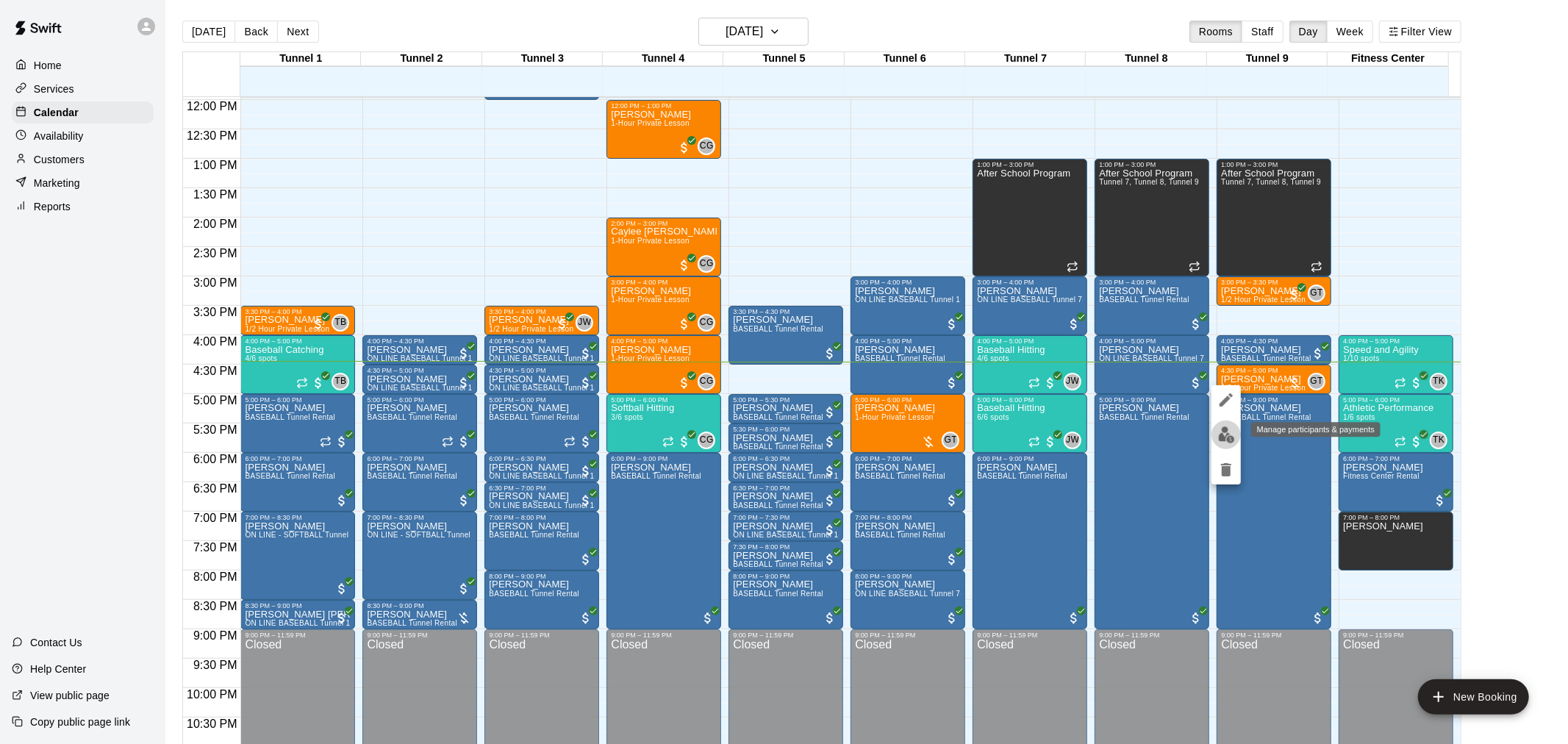
click at [1232, 426] on img "edit" at bounding box center [1226, 434] width 17 height 17
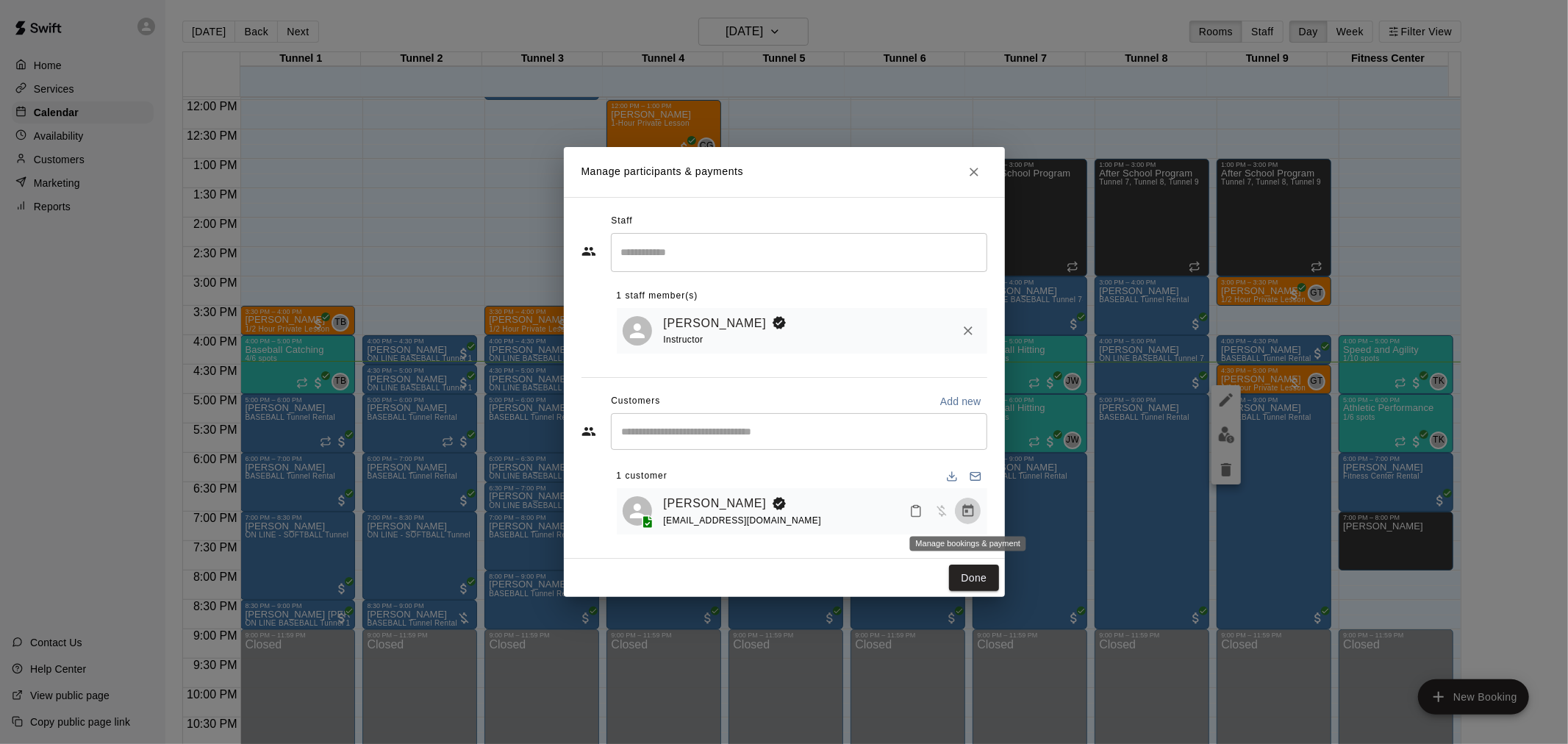
click at [971, 517] on icon "Manage bookings & payment" at bounding box center [967, 511] width 11 height 12
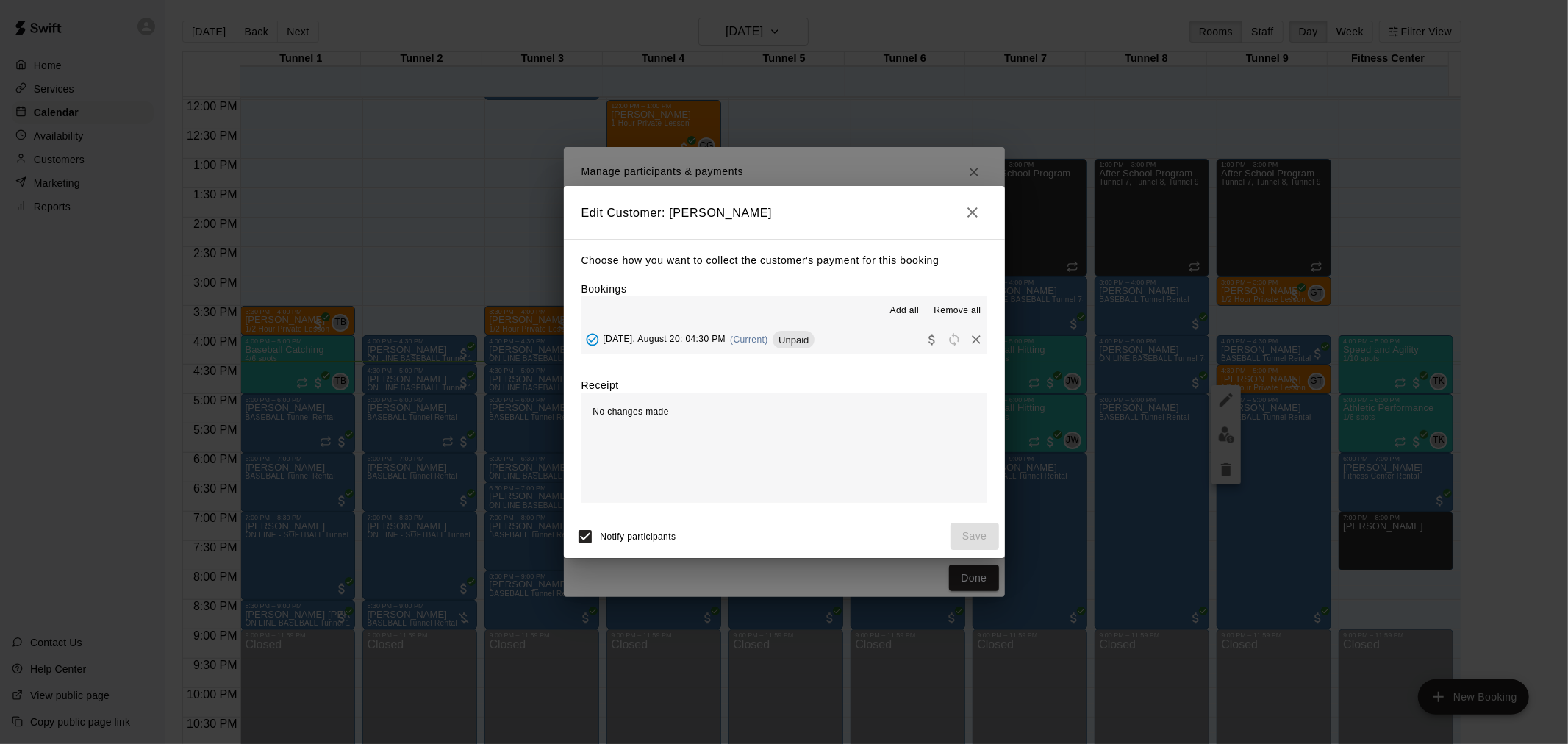
click at [739, 331] on div "[DATE], August 20: 04:30 PM (Current) Unpaid" at bounding box center [697, 339] width 233 height 22
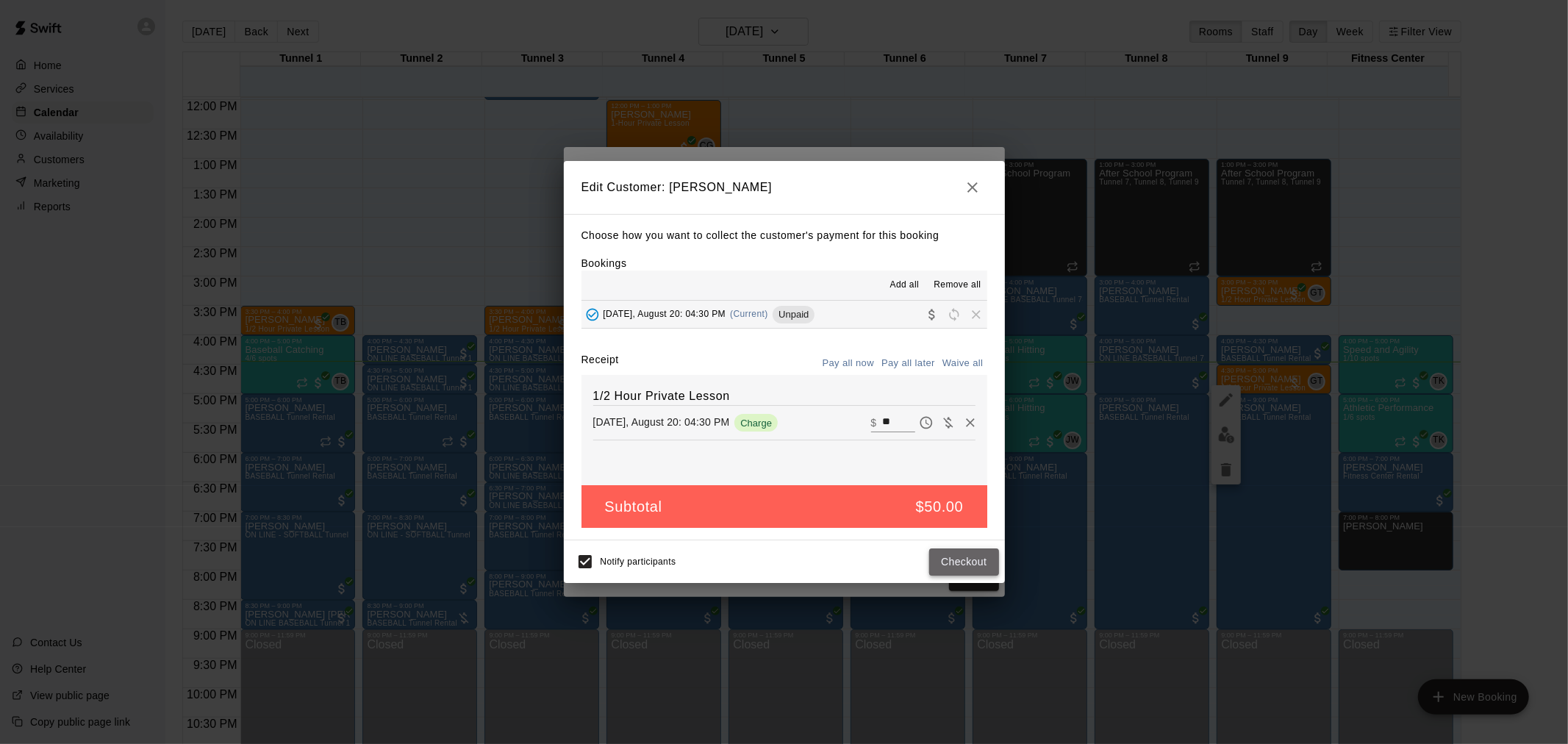
click at [966, 558] on button "Checkout" at bounding box center [964, 562] width 69 height 28
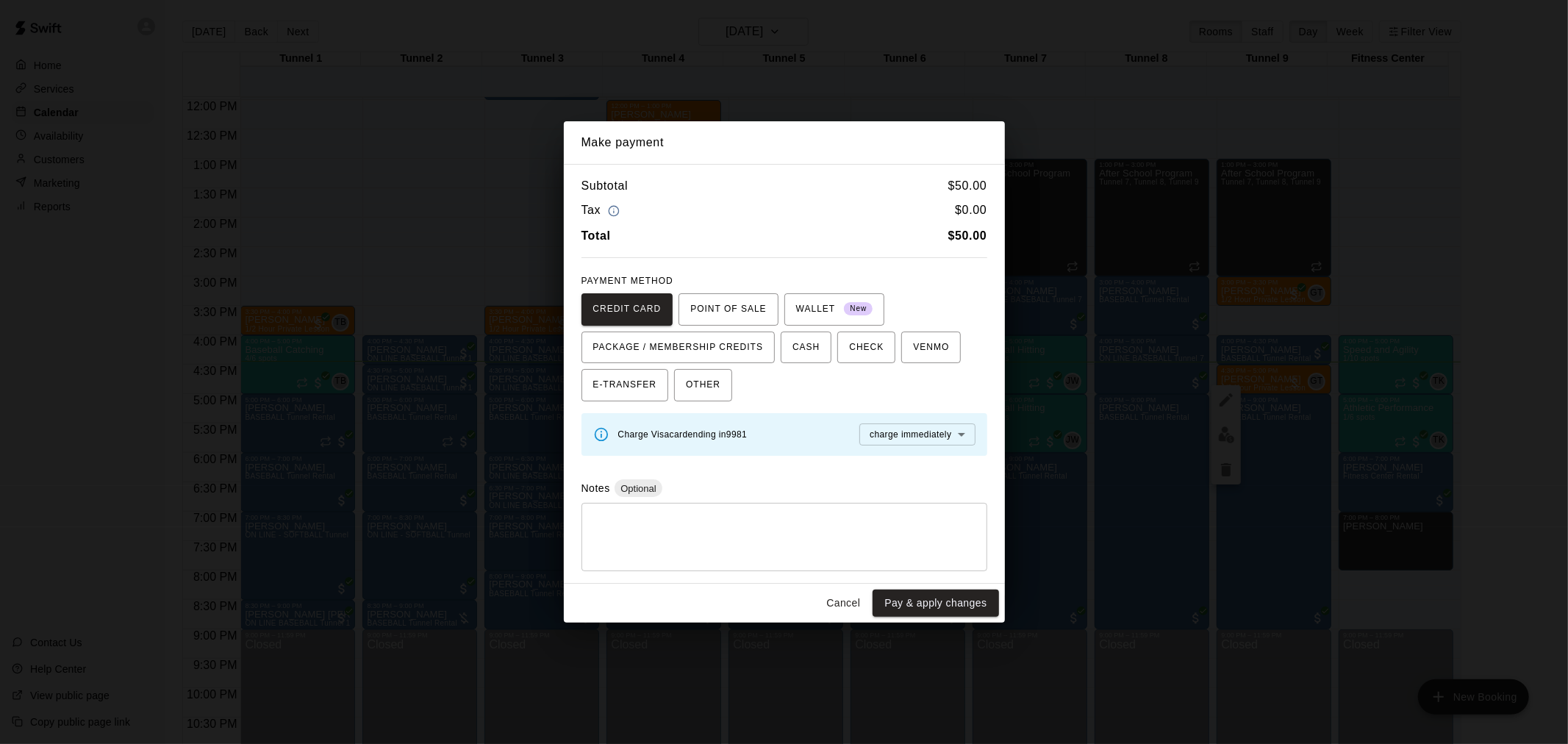
click at [957, 612] on button "Pay & apply changes" at bounding box center [935, 603] width 126 height 28
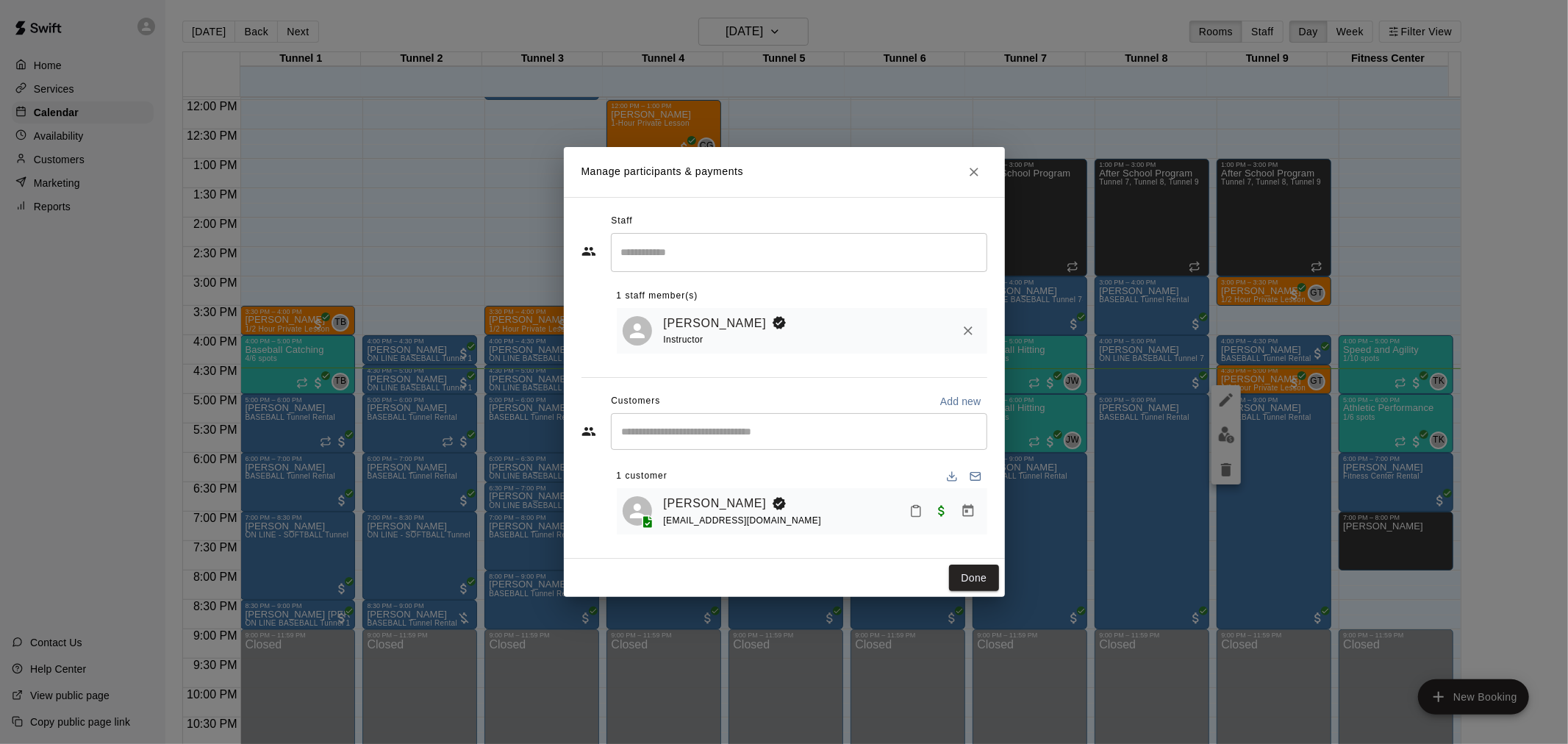
click at [702, 484] on div "1 customer" at bounding box center [802, 477] width 371 height 24
click at [702, 495] on link "[PERSON_NAME]" at bounding box center [715, 504] width 103 height 20
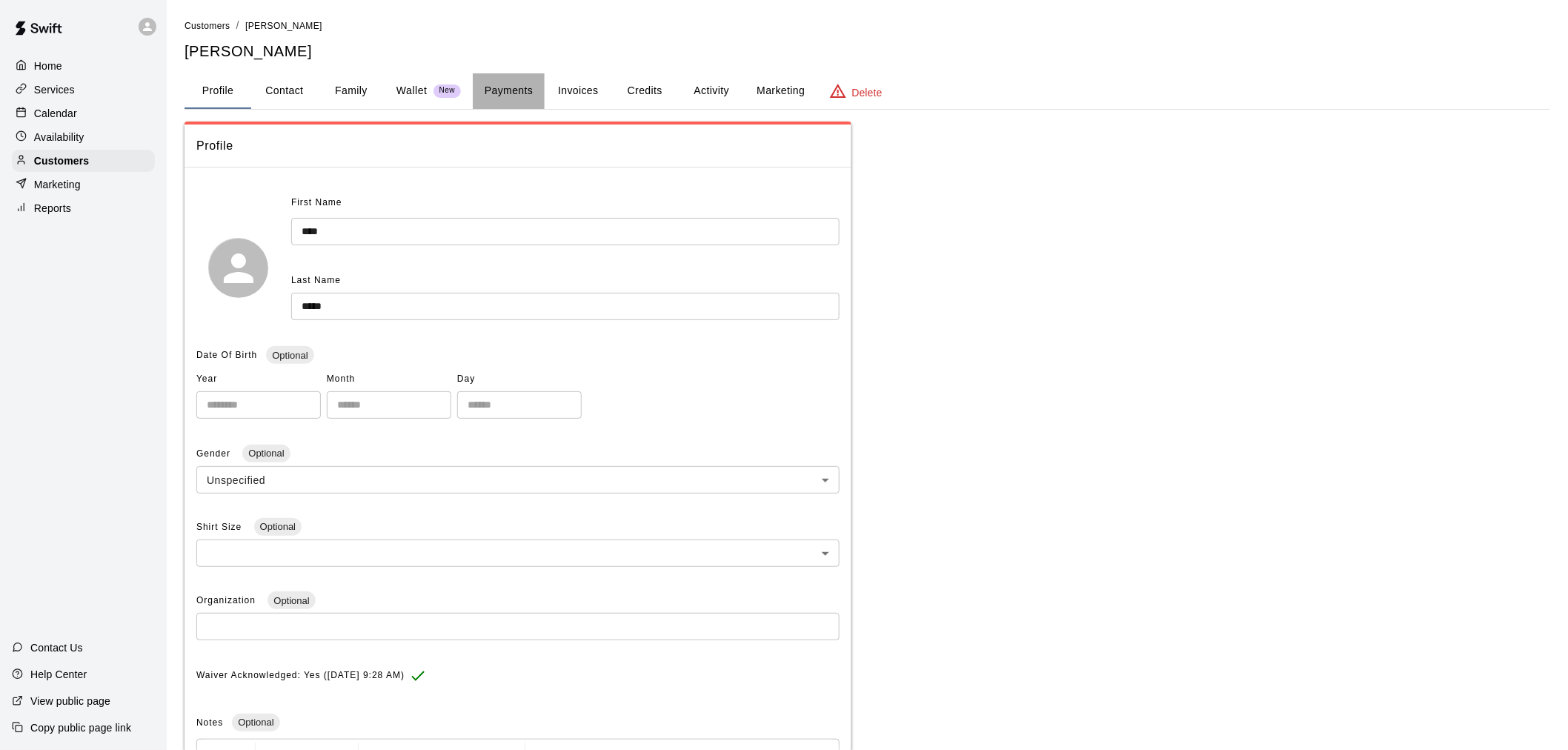
click at [516, 88] on button "Payments" at bounding box center [509, 91] width 72 height 36
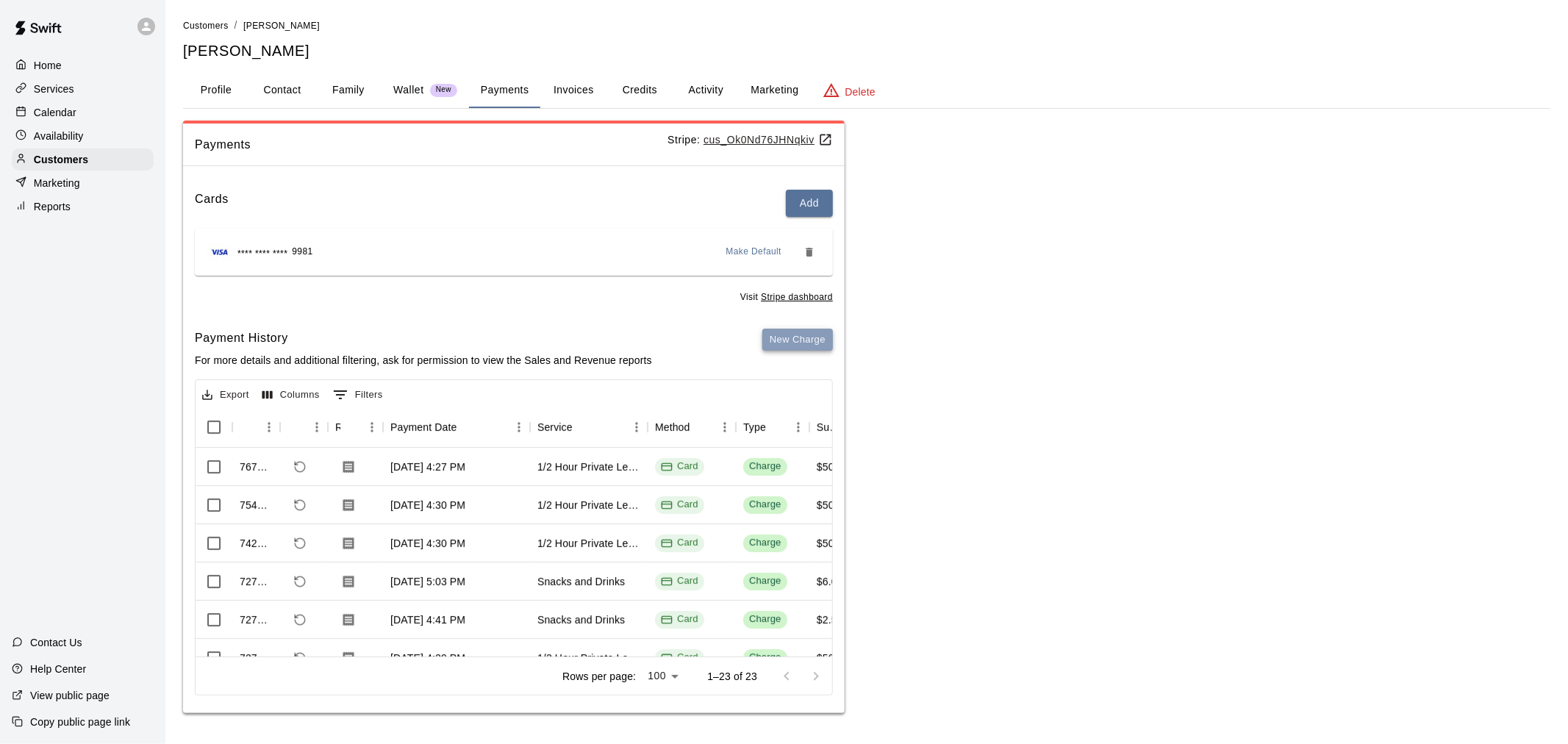
click at [817, 344] on button "New Charge" at bounding box center [798, 340] width 71 height 23
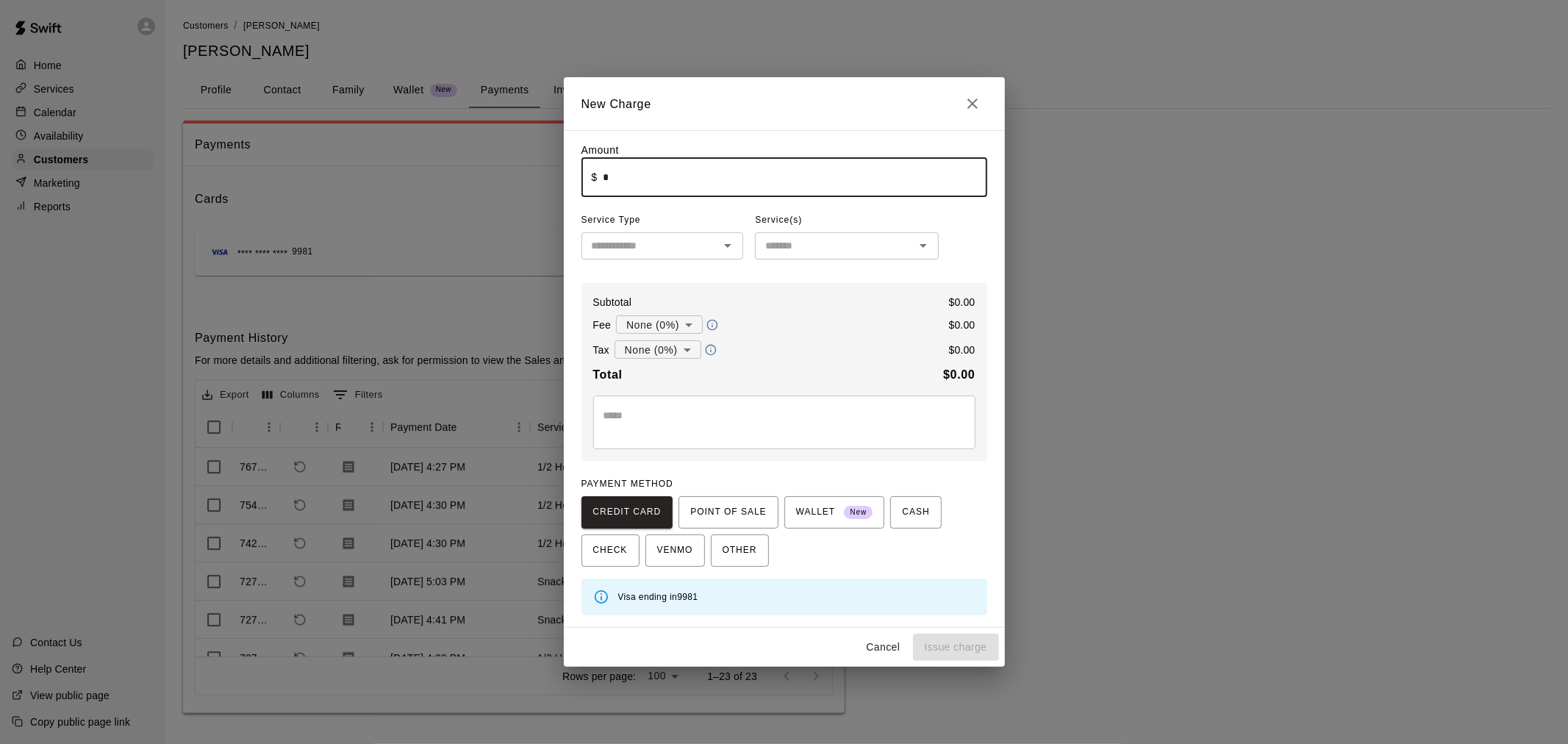
click at [713, 186] on input "*" at bounding box center [794, 178] width 383 height 39
type input "****"
click at [633, 251] on input "text" at bounding box center [650, 246] width 130 height 19
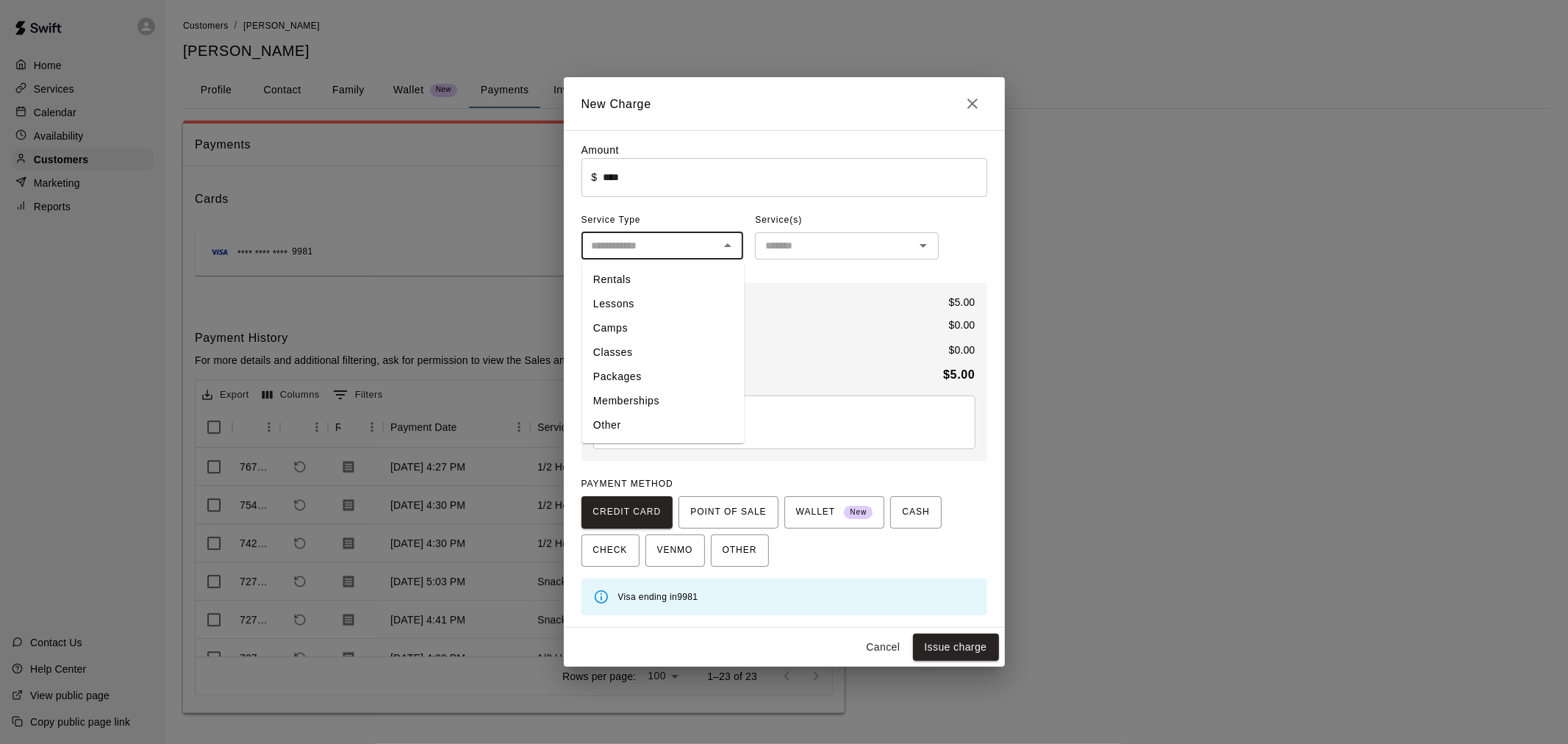
click at [635, 414] on li "Other" at bounding box center [662, 425] width 162 height 24
type input "*****"
click at [784, 262] on div "Amount ​ $ **** ​ Service Type ***** ​ Service(s) Manage Options ​ Subtotal $ 5…" at bounding box center [784, 379] width 406 height 473
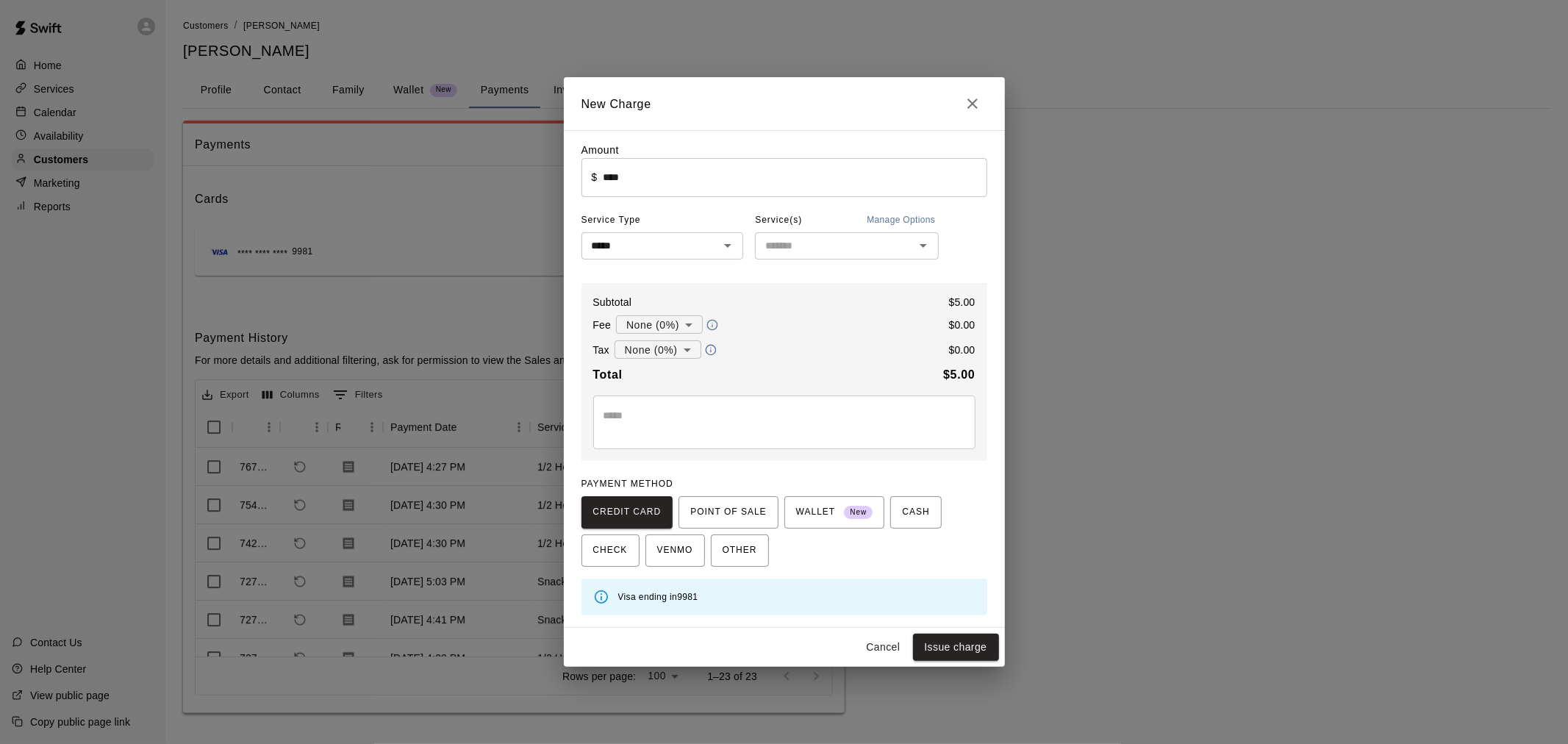
click at [820, 225] on div "Service(s) Manage Options" at bounding box center [847, 220] width 184 height 24
click at [850, 253] on input "text" at bounding box center [835, 246] width 151 height 19
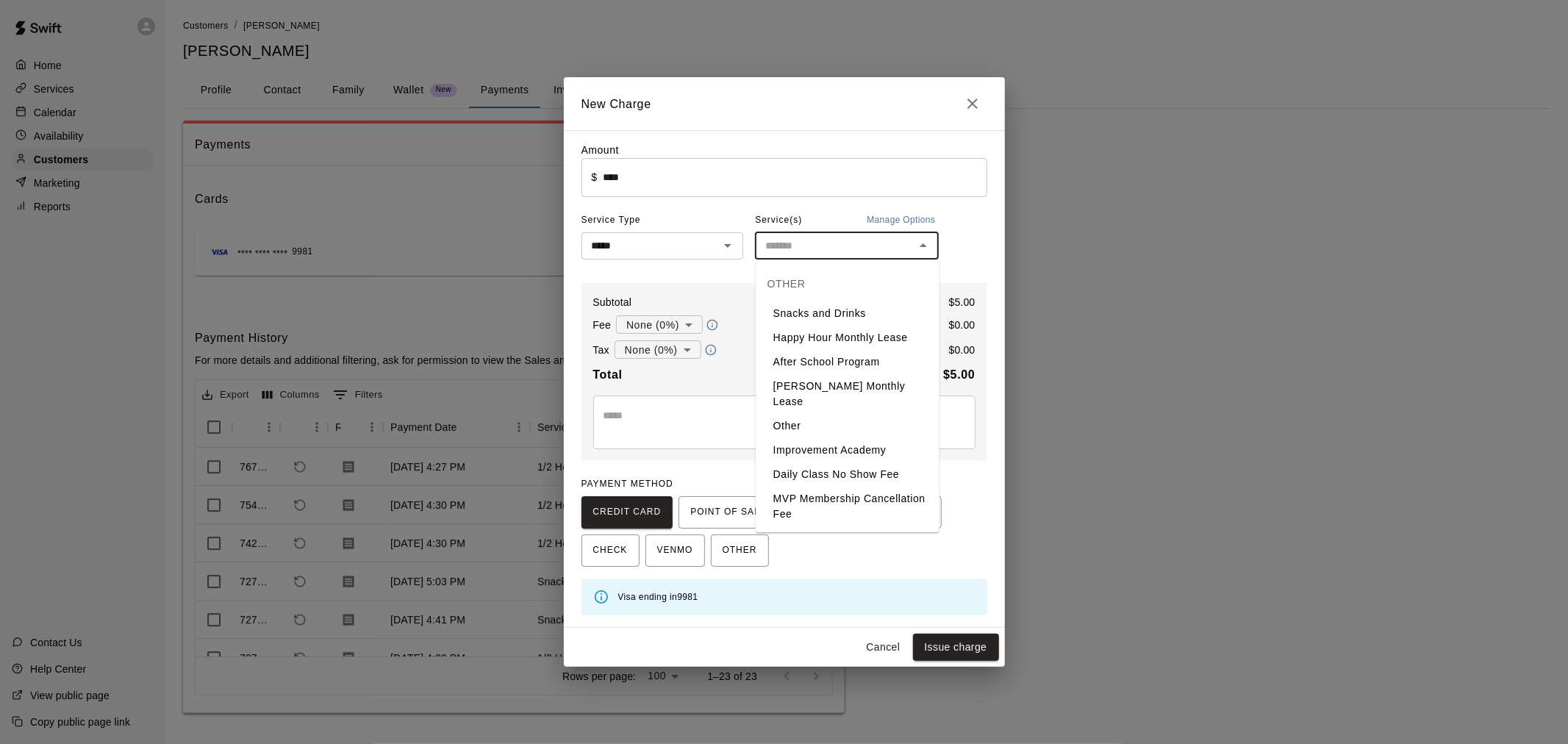
click at [857, 318] on li "Snacks and Drinks" at bounding box center [847, 313] width 184 height 24
type input "**********"
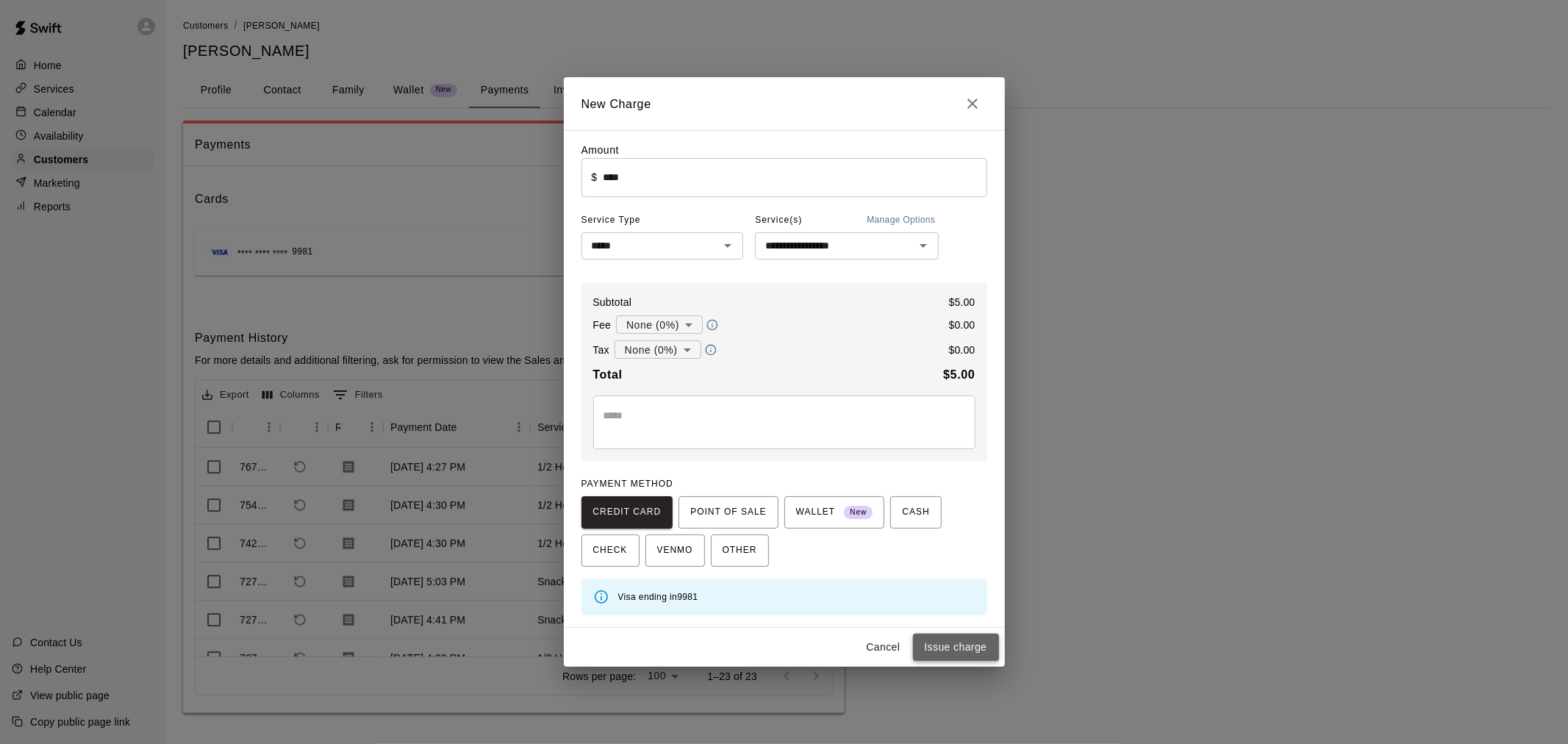
click at [947, 648] on button "Issue charge" at bounding box center [956, 647] width 86 height 28
type input "*"
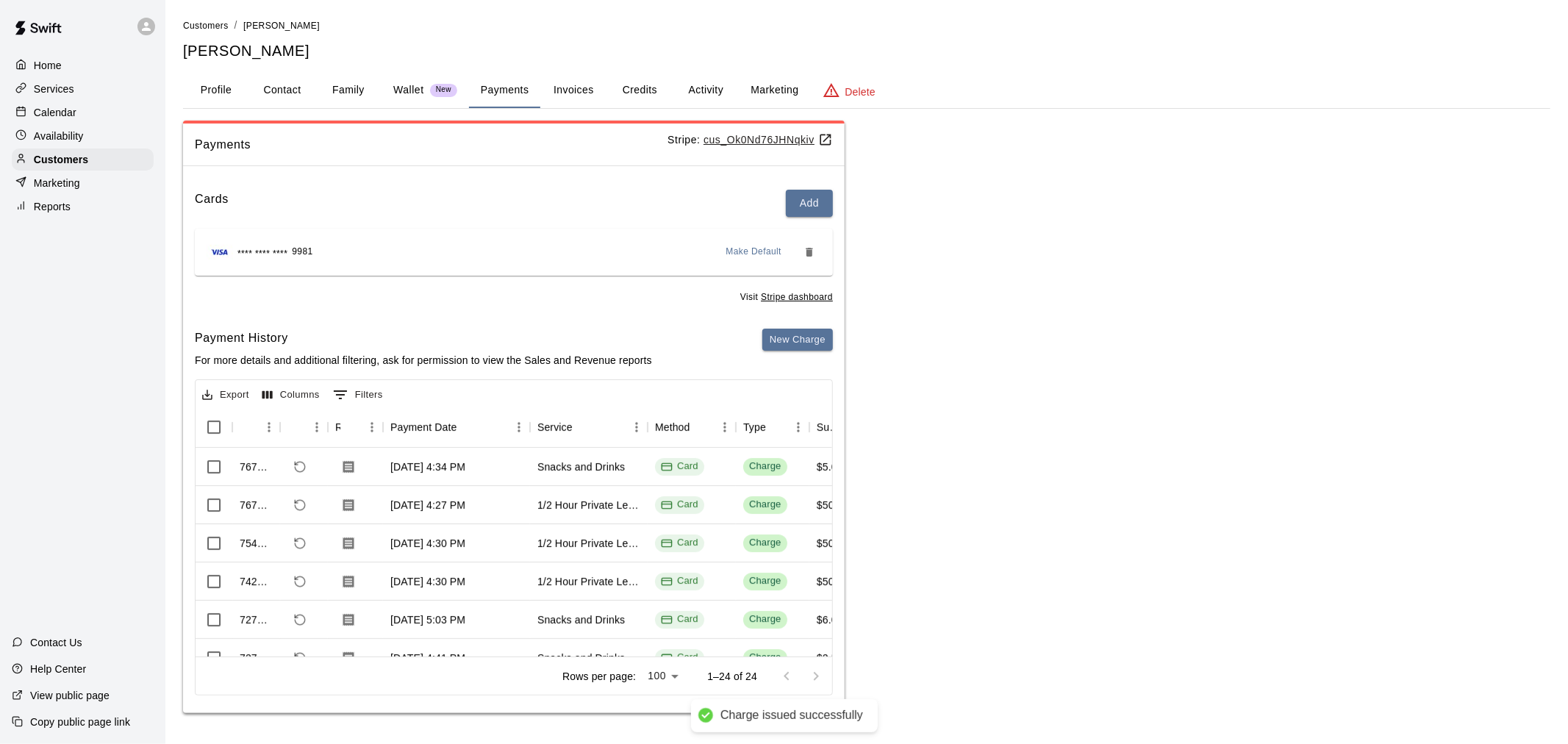
click at [49, 119] on p "Calendar" at bounding box center [55, 112] width 43 height 15
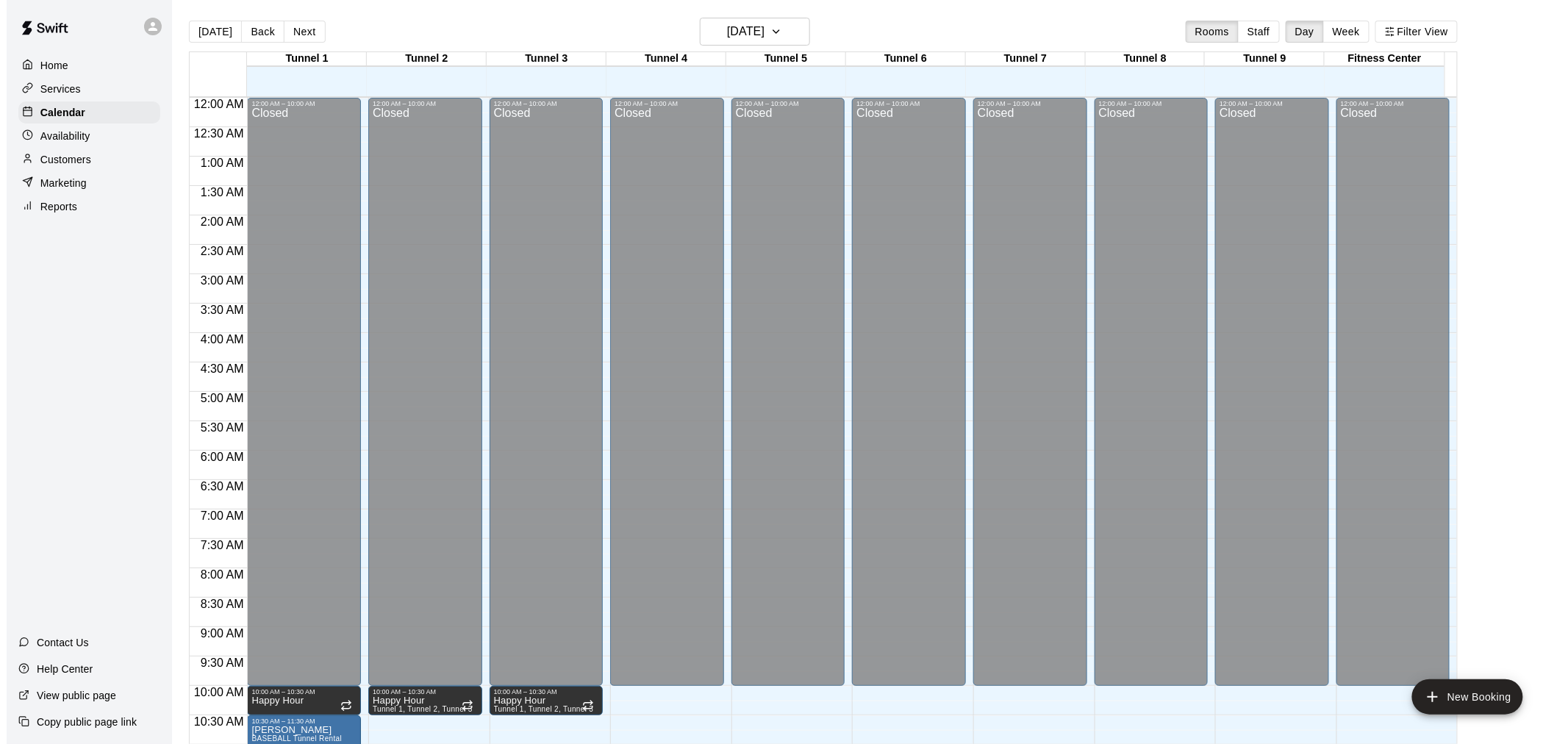
scroll to position [704, 0]
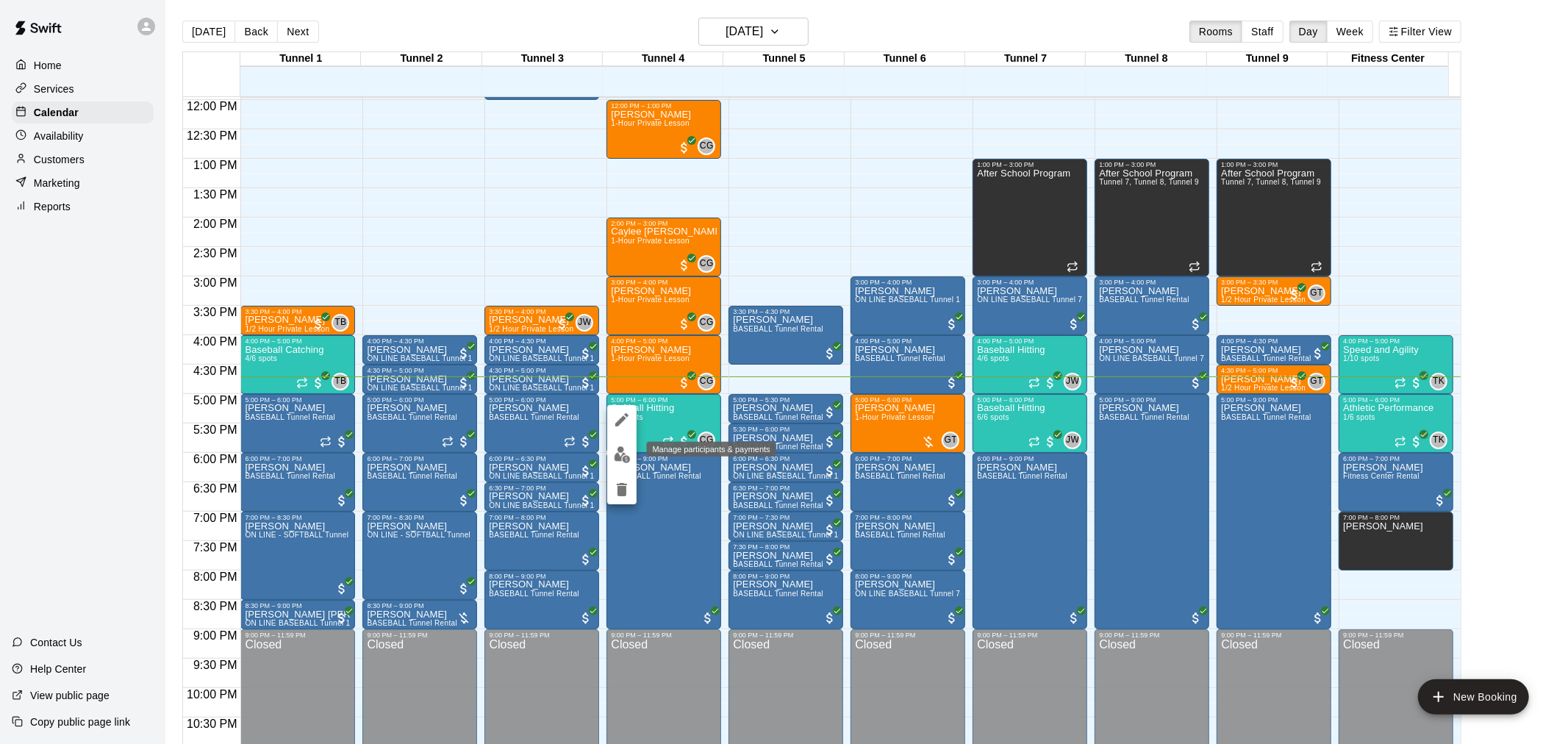
click at [618, 458] on img "edit" at bounding box center [622, 455] width 17 height 17
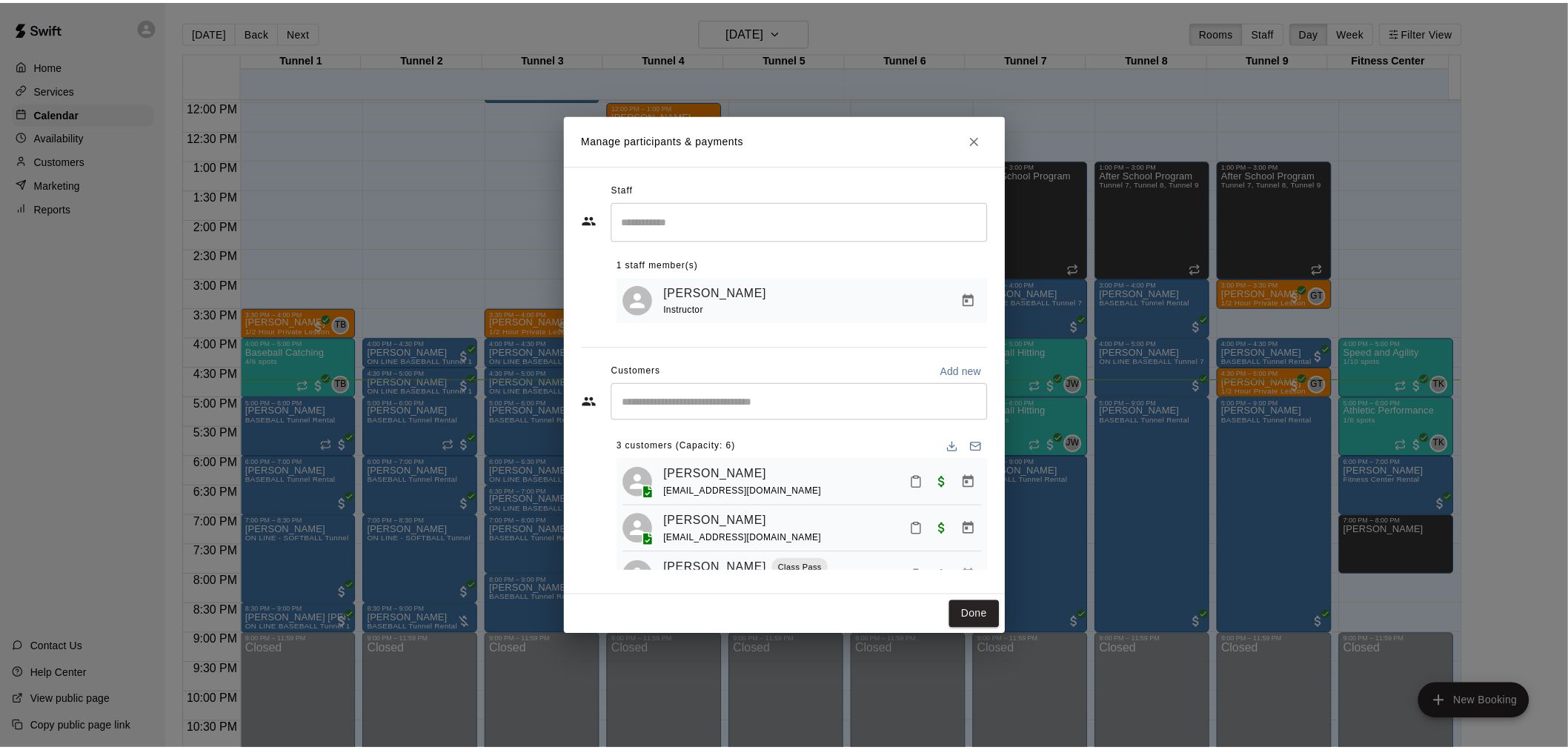
scroll to position [41, 0]
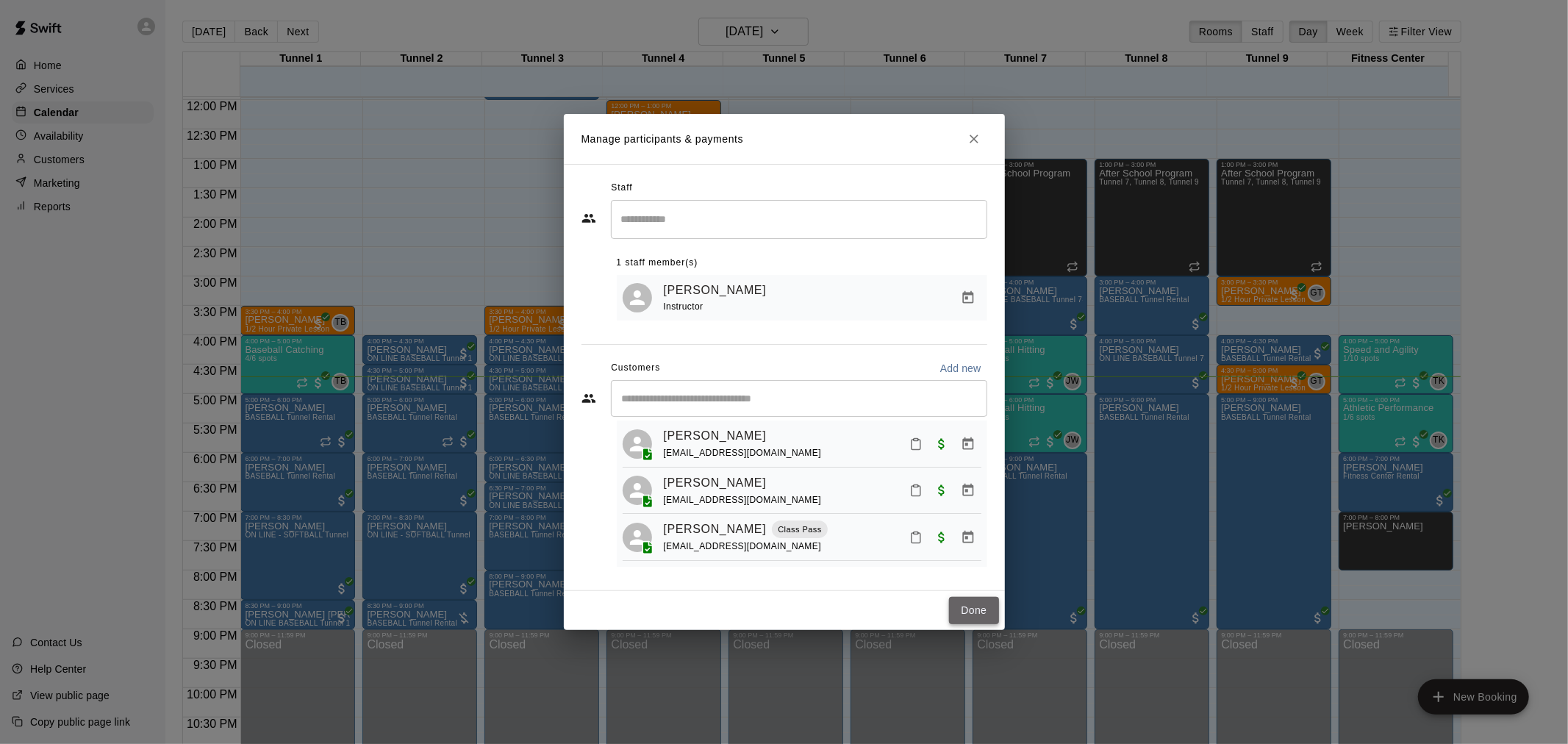
click at [968, 615] on button "Done" at bounding box center [973, 611] width 50 height 28
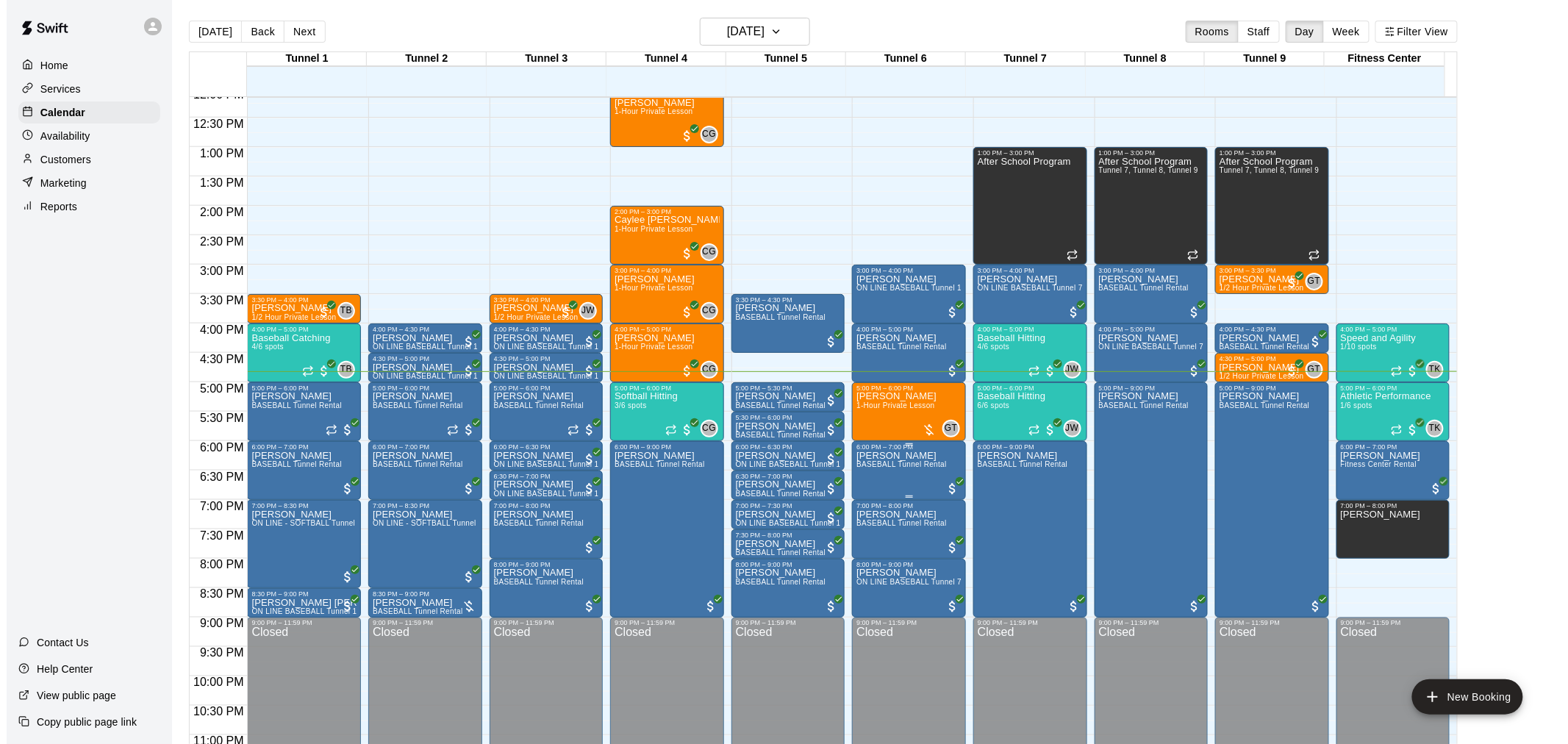
scroll to position [748, 0]
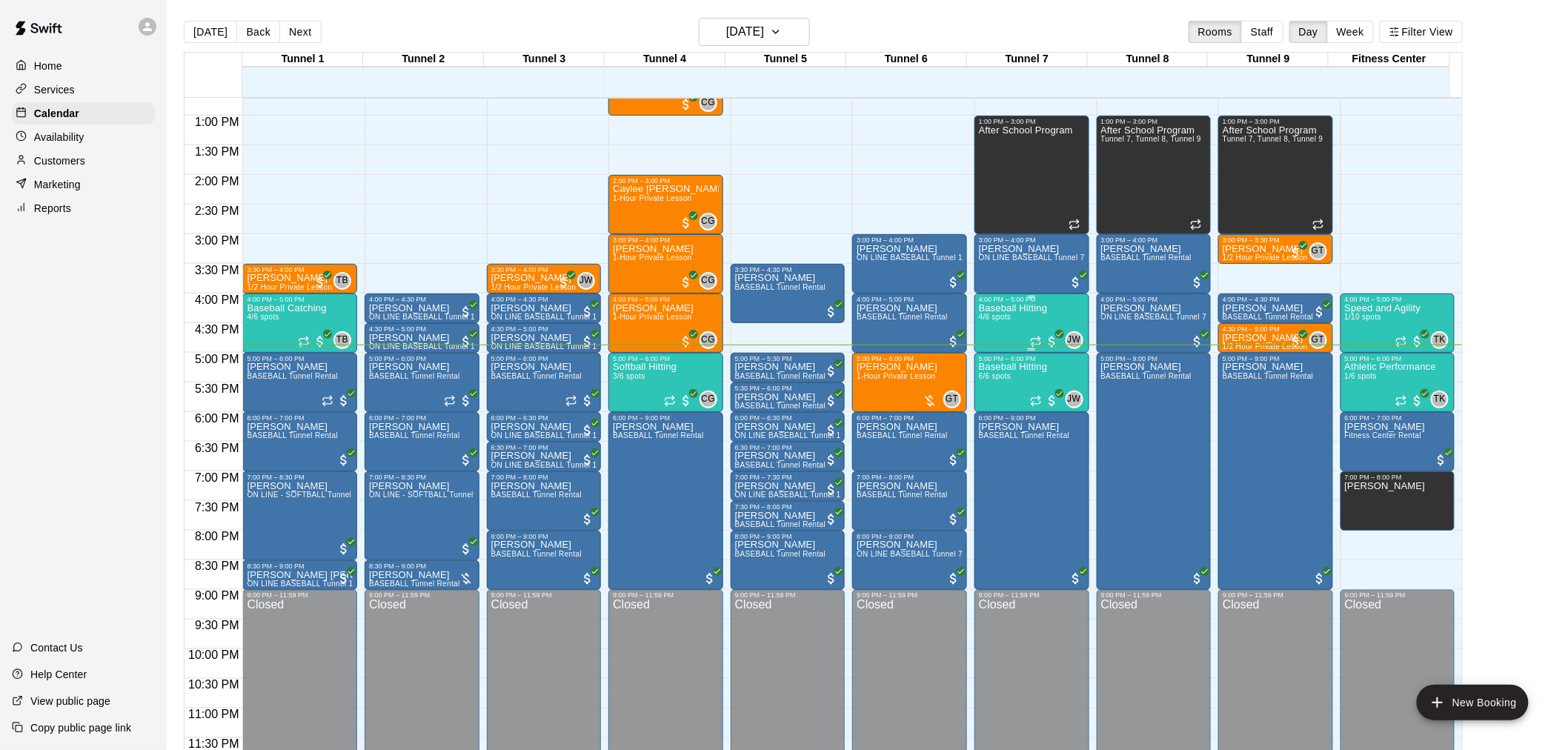
click at [1004, 320] on span "4/6 spots" at bounding box center [995, 317] width 32 height 8
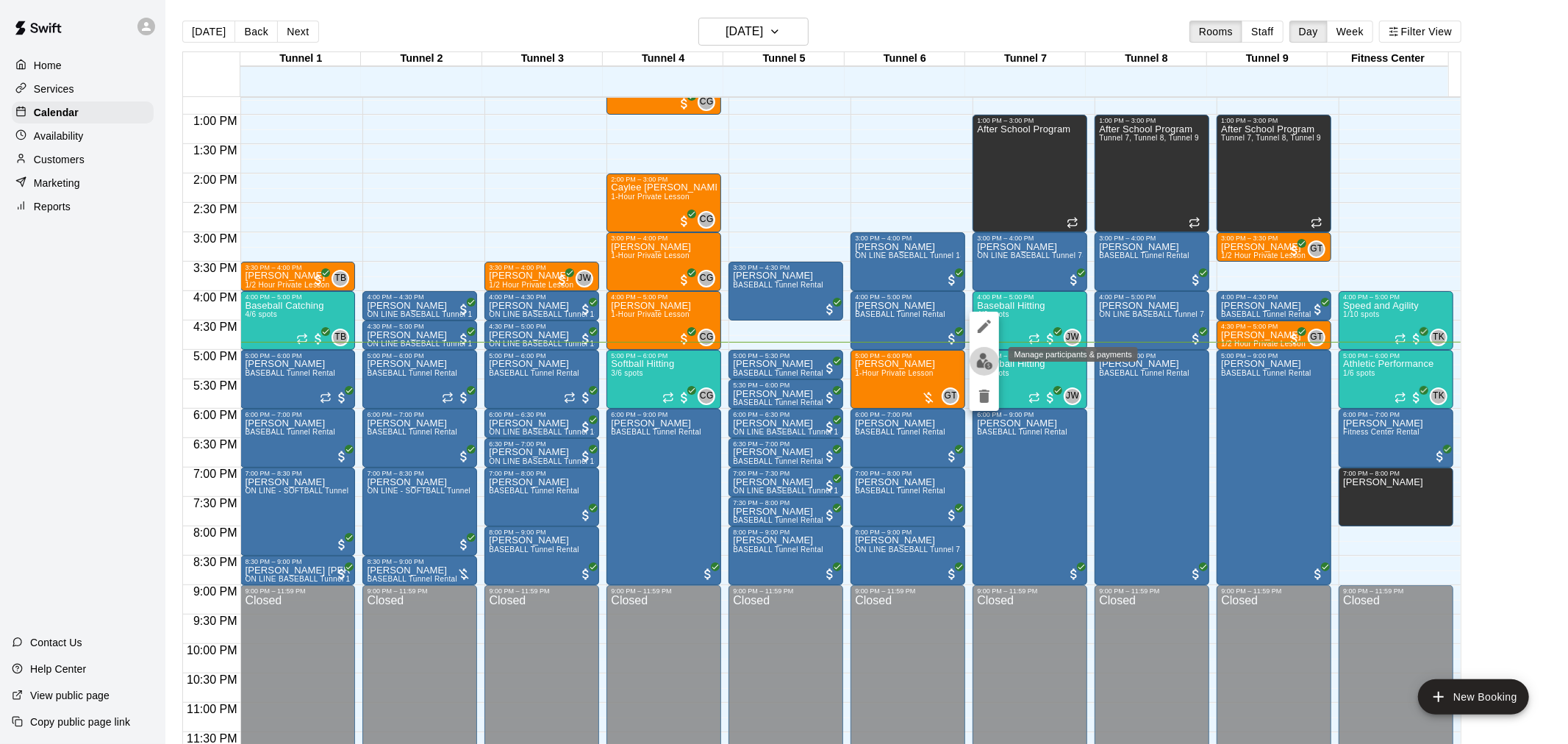
click at [979, 362] on img "edit" at bounding box center [984, 361] width 17 height 17
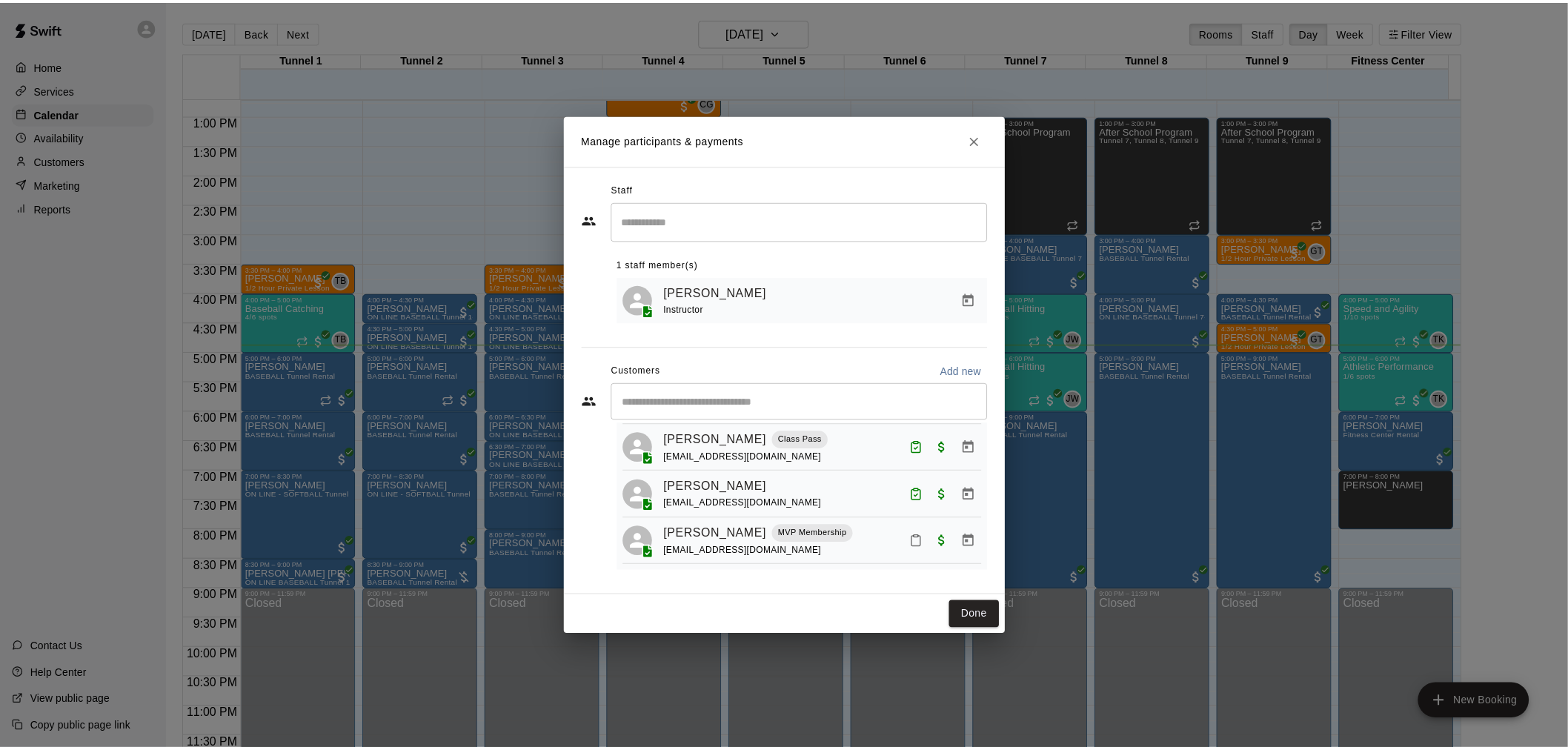
scroll to position [111, 0]
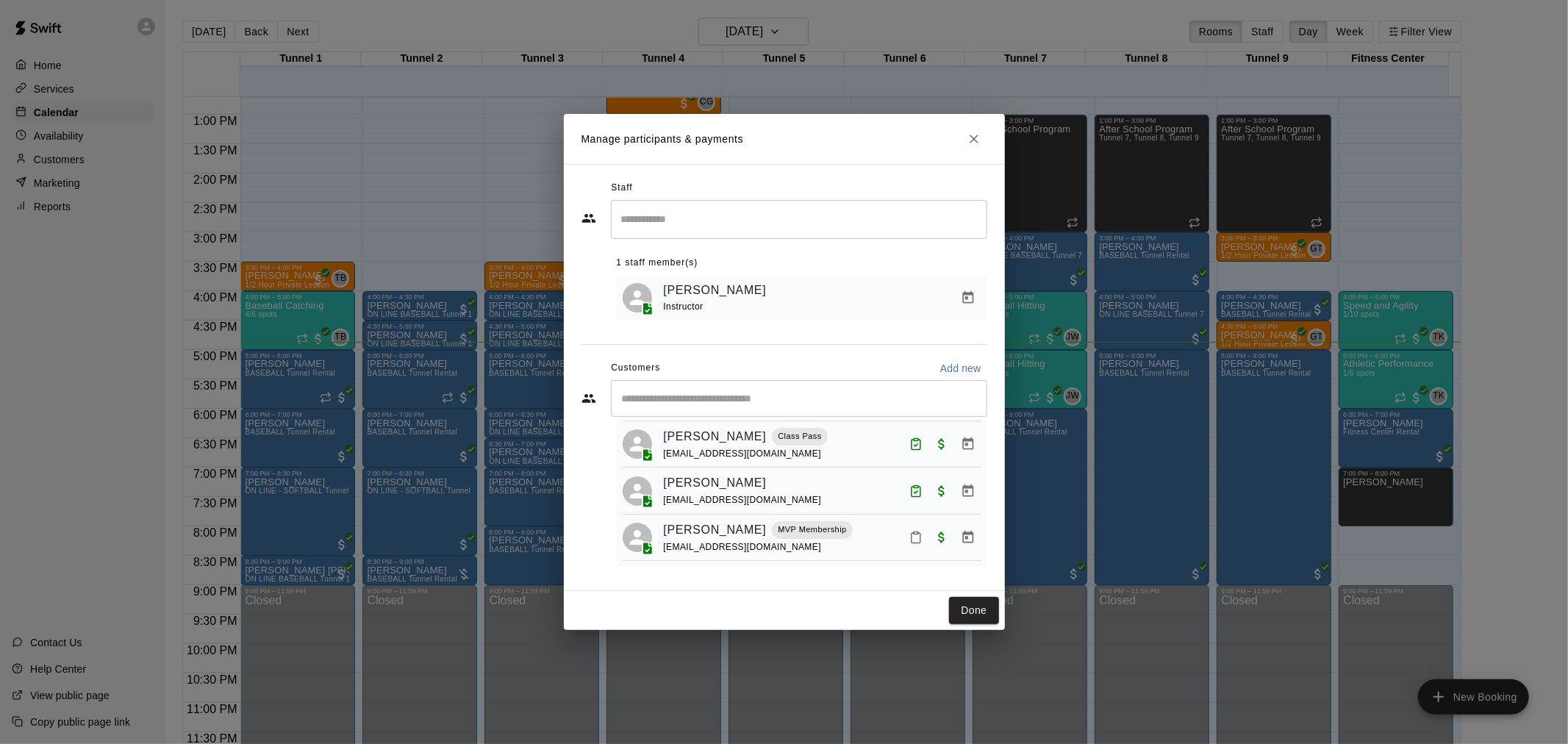
click at [903, 527] on div at bounding box center [942, 538] width 78 height 27
click at [910, 531] on icon "Mark attendance" at bounding box center [916, 537] width 13 height 13
click at [928, 539] on rect at bounding box center [926, 539] width 4 height 2
click at [972, 609] on button "Done" at bounding box center [973, 611] width 50 height 28
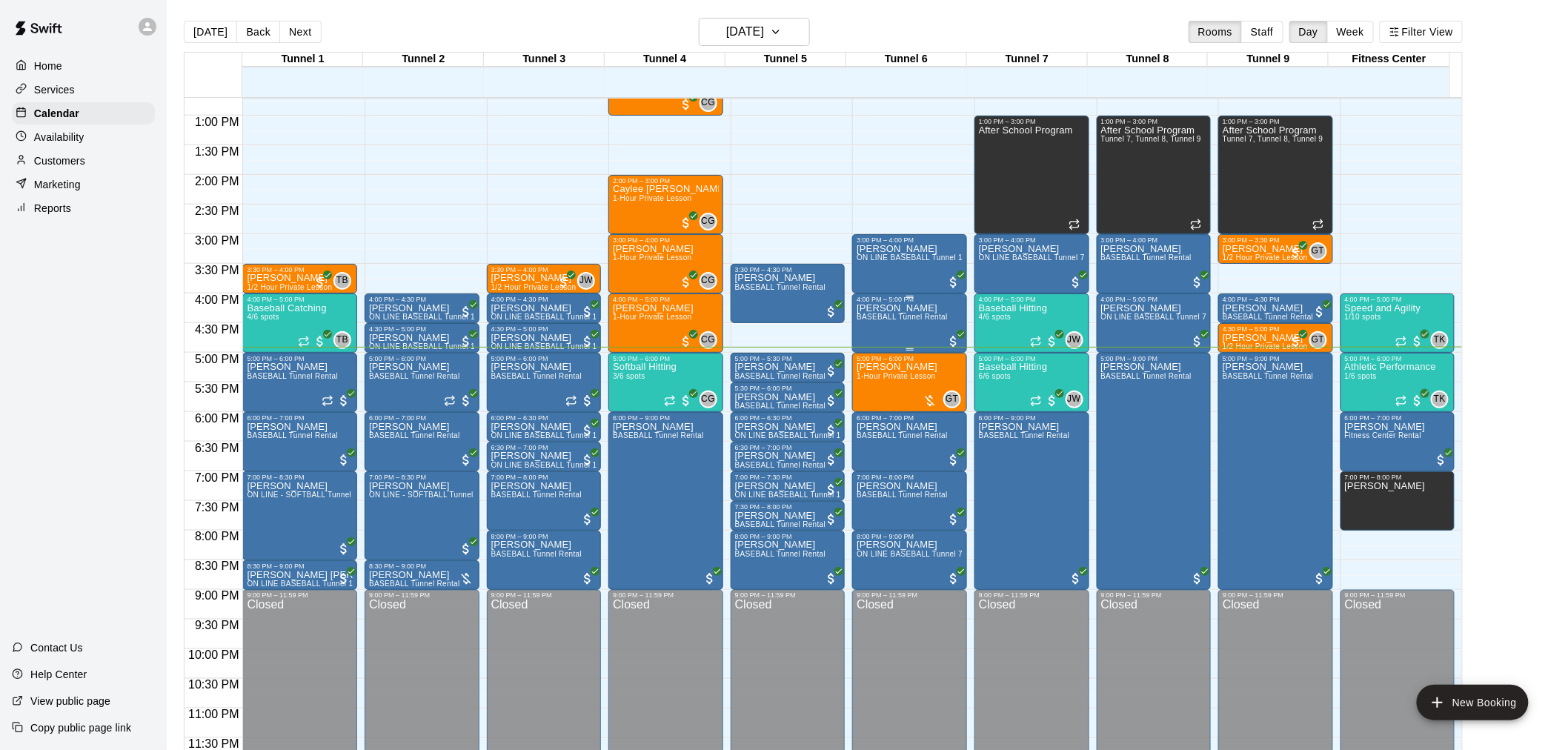
click at [926, 313] on span "BASEBALL Tunnel Rental" at bounding box center [903, 317] width 91 height 8
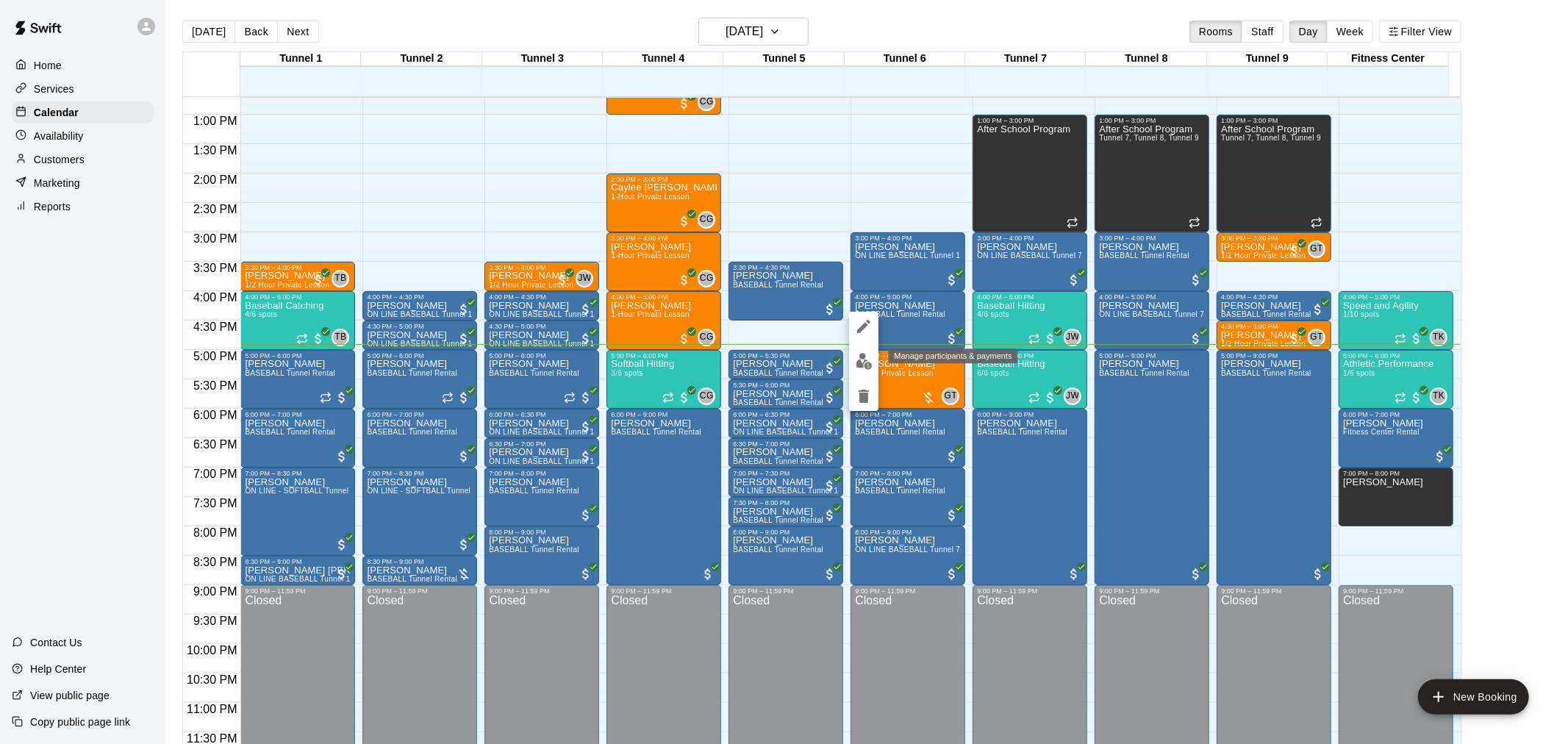
click at [865, 361] on img "edit" at bounding box center [863, 361] width 17 height 17
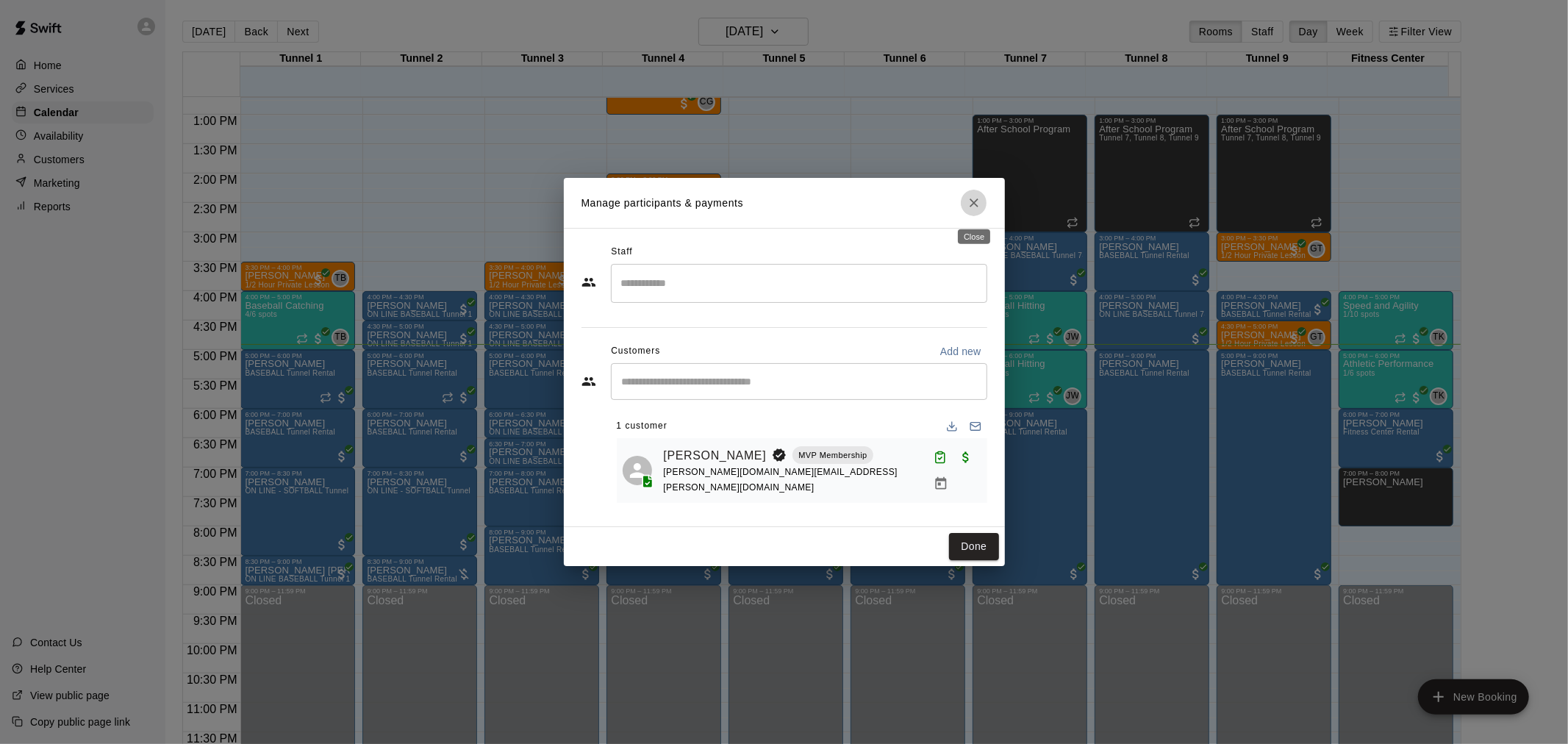
click at [980, 199] on icon "Close" at bounding box center [973, 202] width 15 height 15
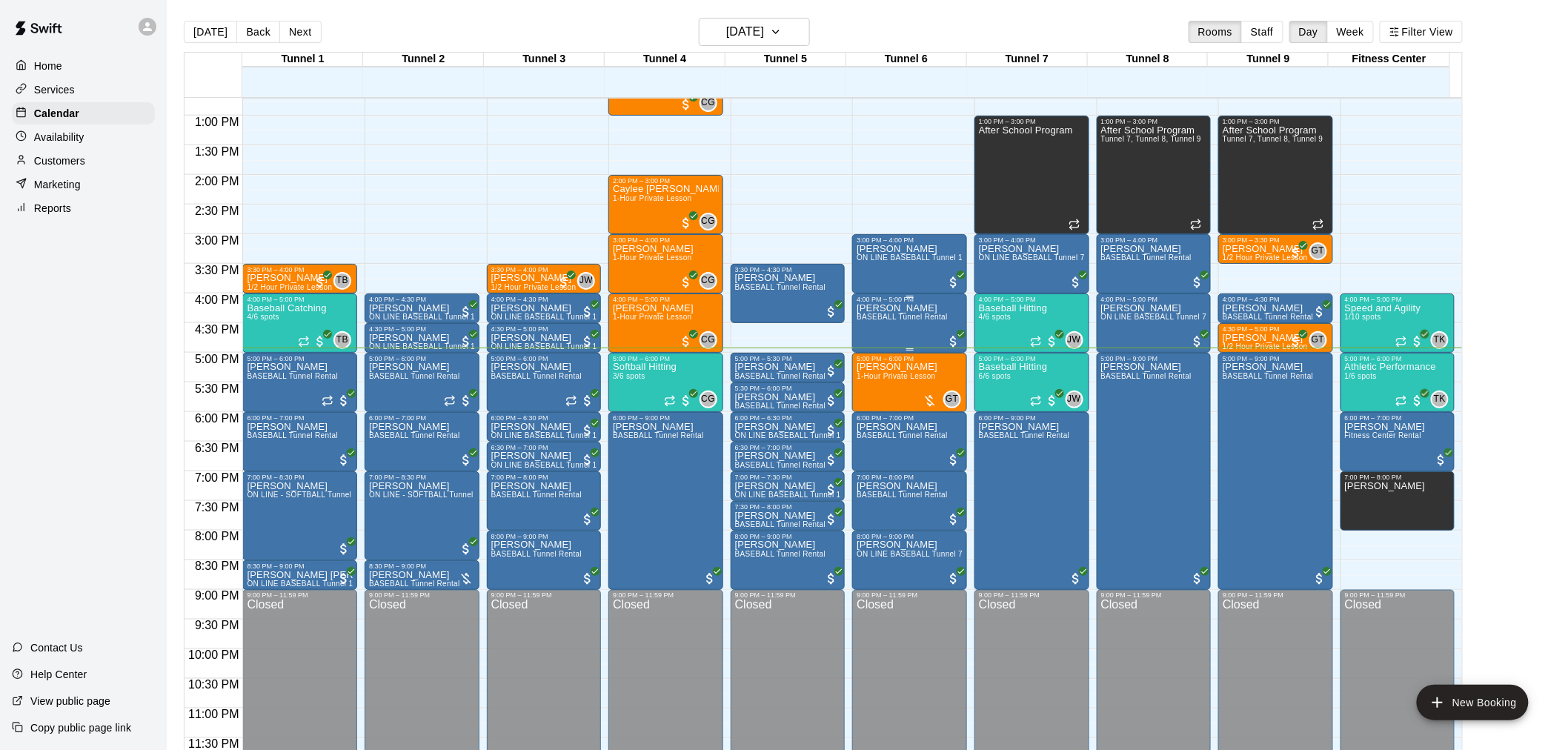
click at [913, 309] on p "[PERSON_NAME]" at bounding box center [903, 309] width 91 height 0
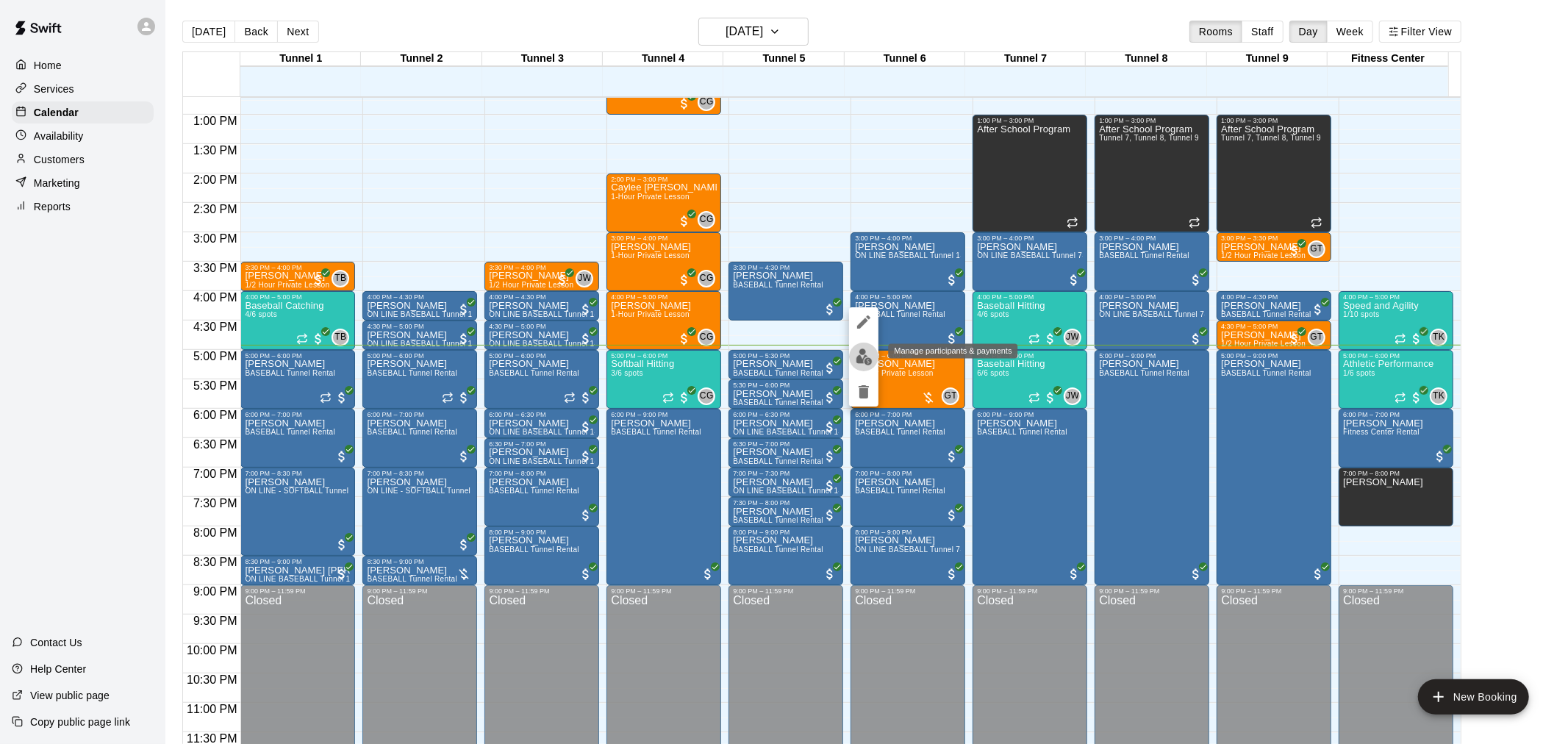
click at [869, 352] on img "edit" at bounding box center [863, 357] width 17 height 17
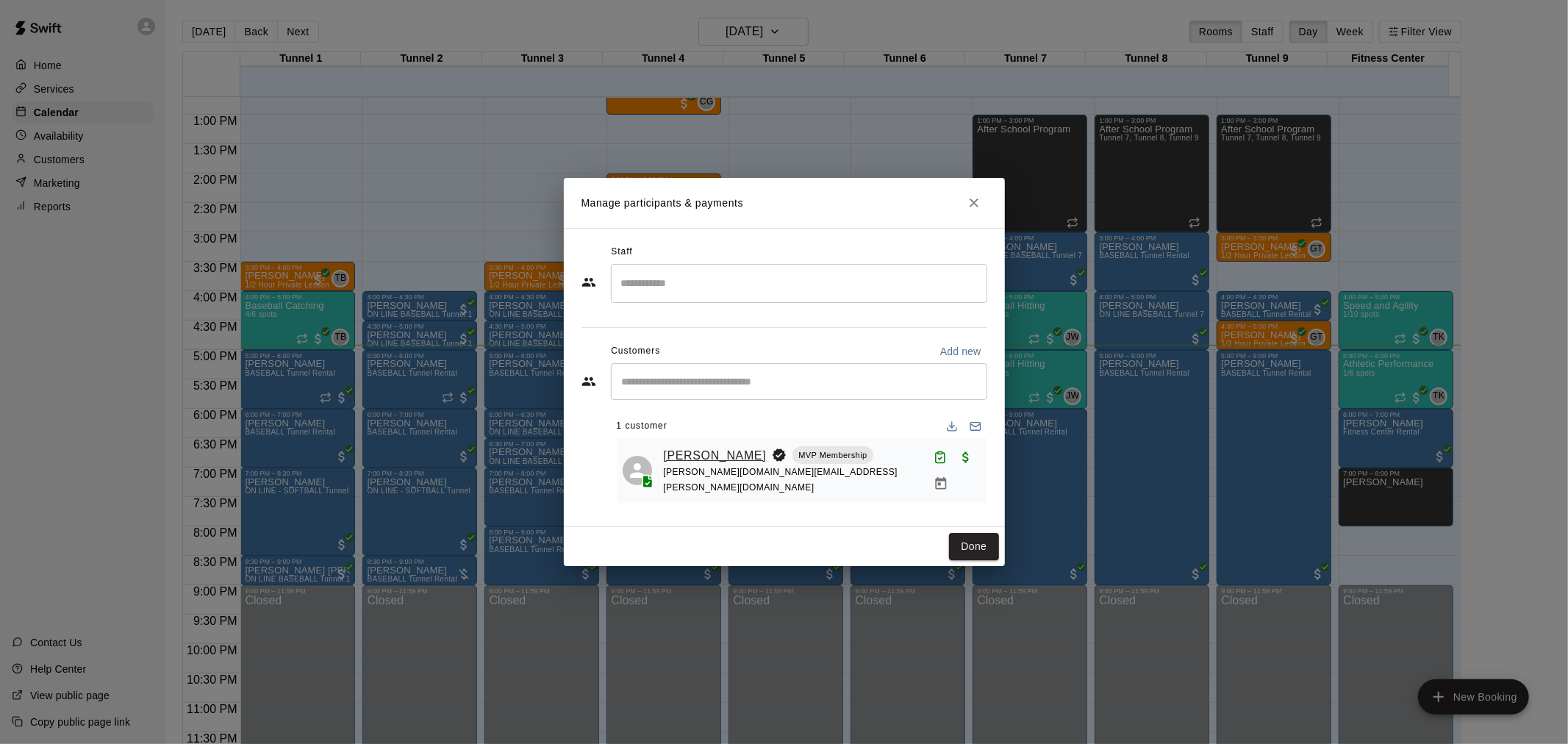
click at [737, 450] on link "[PERSON_NAME]" at bounding box center [715, 456] width 103 height 20
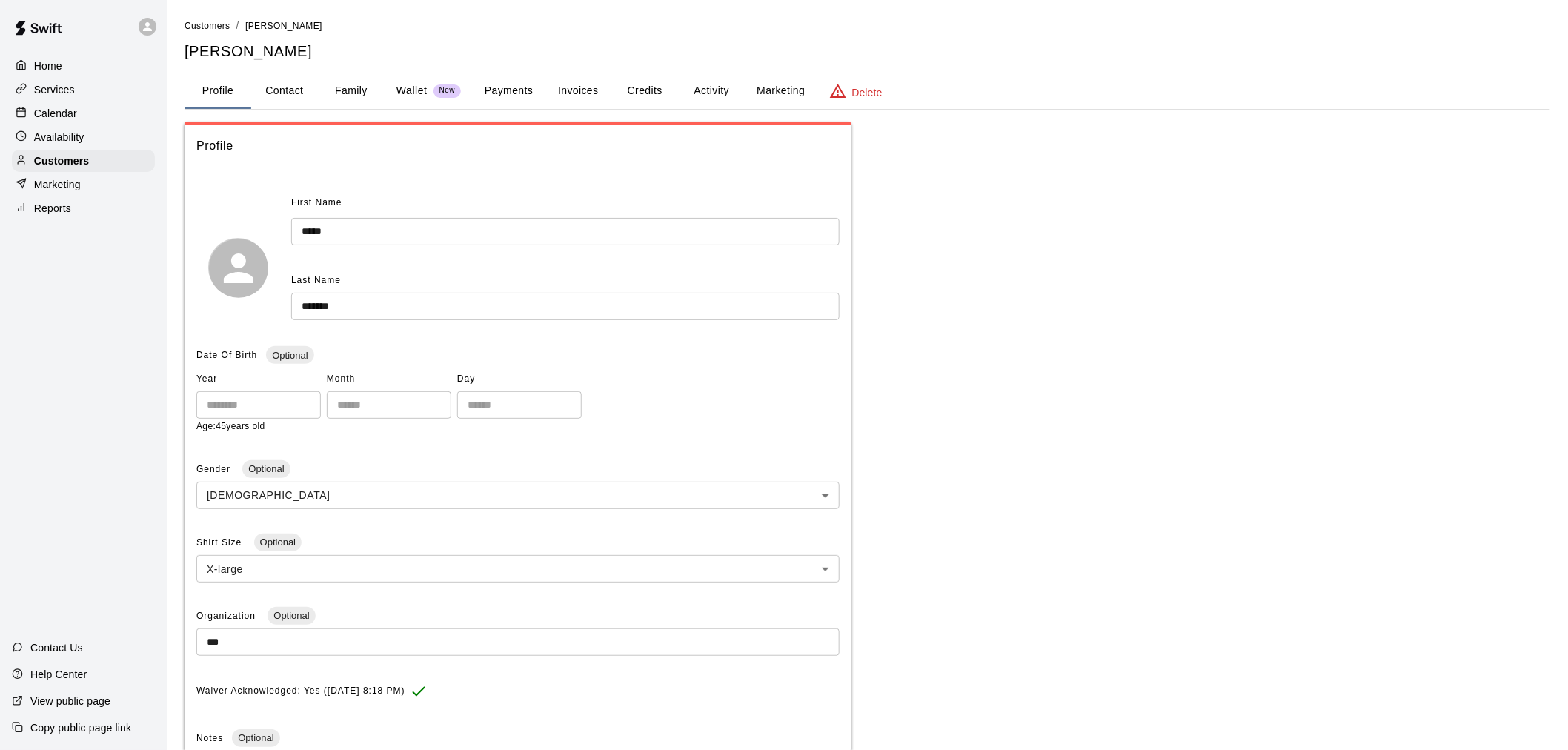
click at [499, 93] on button "Payments" at bounding box center [509, 91] width 72 height 36
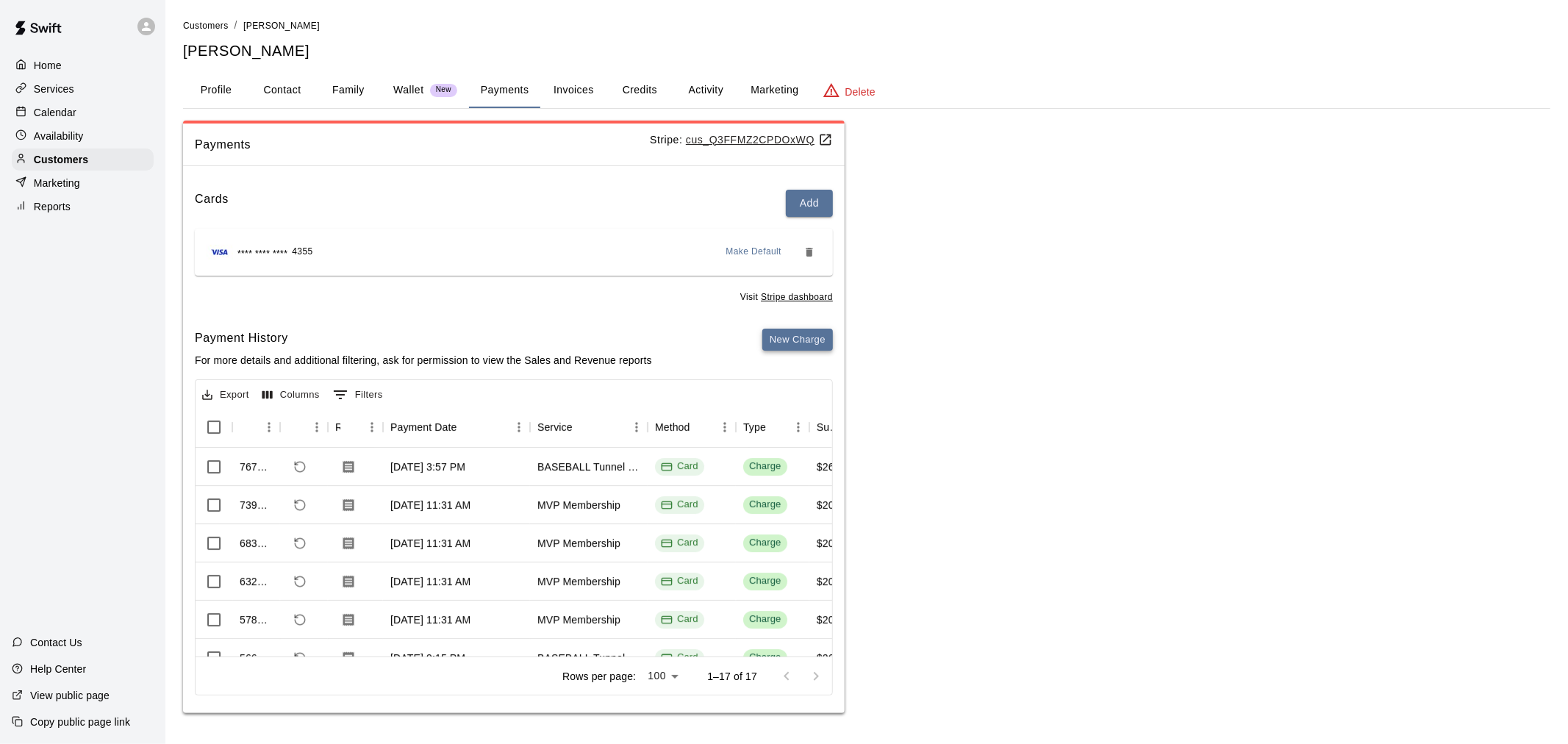
click at [775, 344] on button "New Charge" at bounding box center [798, 340] width 71 height 23
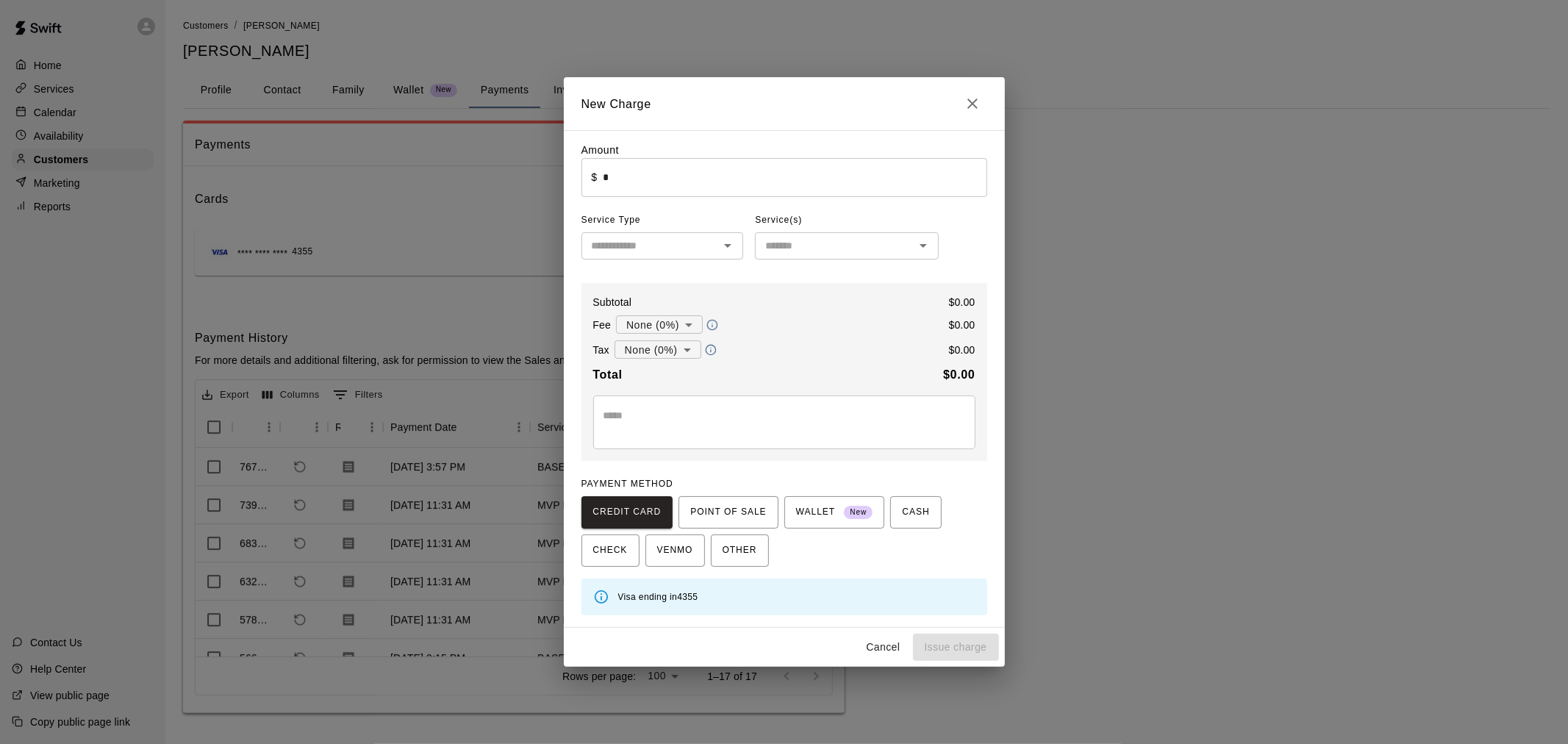
click at [684, 155] on div "Amount ​ $ * ​" at bounding box center [784, 170] width 406 height 53
click at [686, 173] on input "*" at bounding box center [794, 178] width 383 height 39
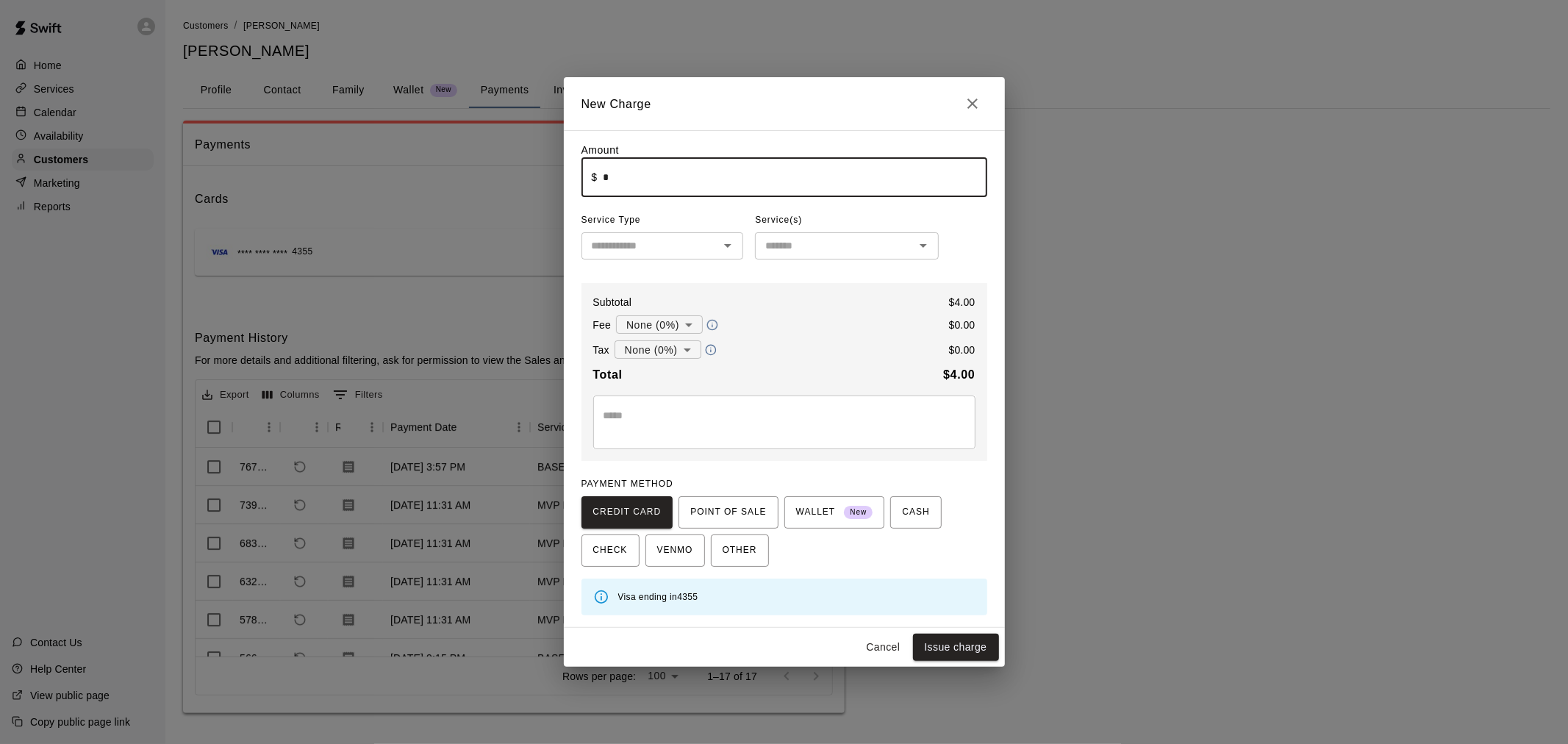
click at [685, 250] on input "text" at bounding box center [650, 246] width 130 height 19
type input "****"
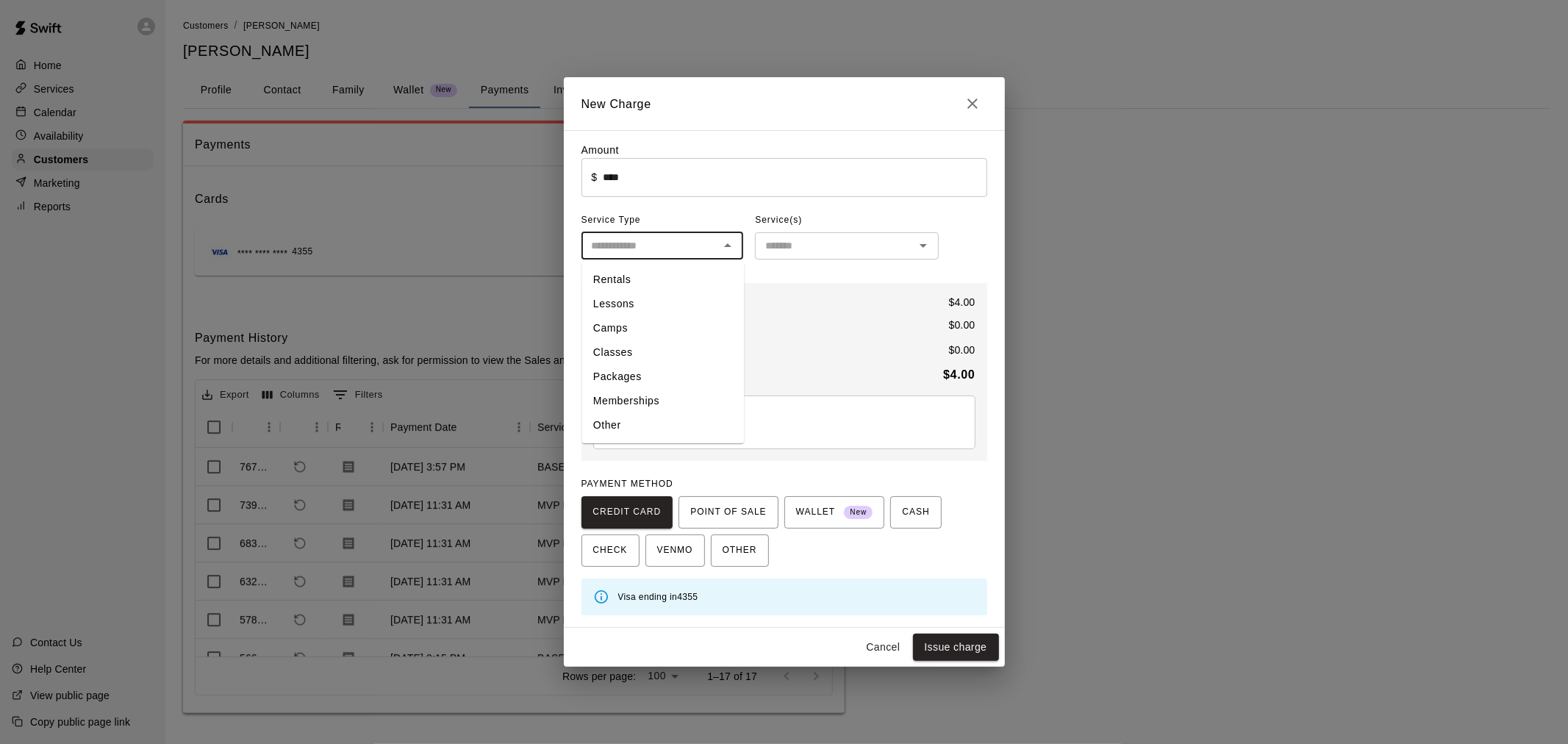
click at [706, 435] on li "Other" at bounding box center [662, 425] width 162 height 24
type input "*****"
click at [846, 242] on input "text" at bounding box center [835, 246] width 151 height 19
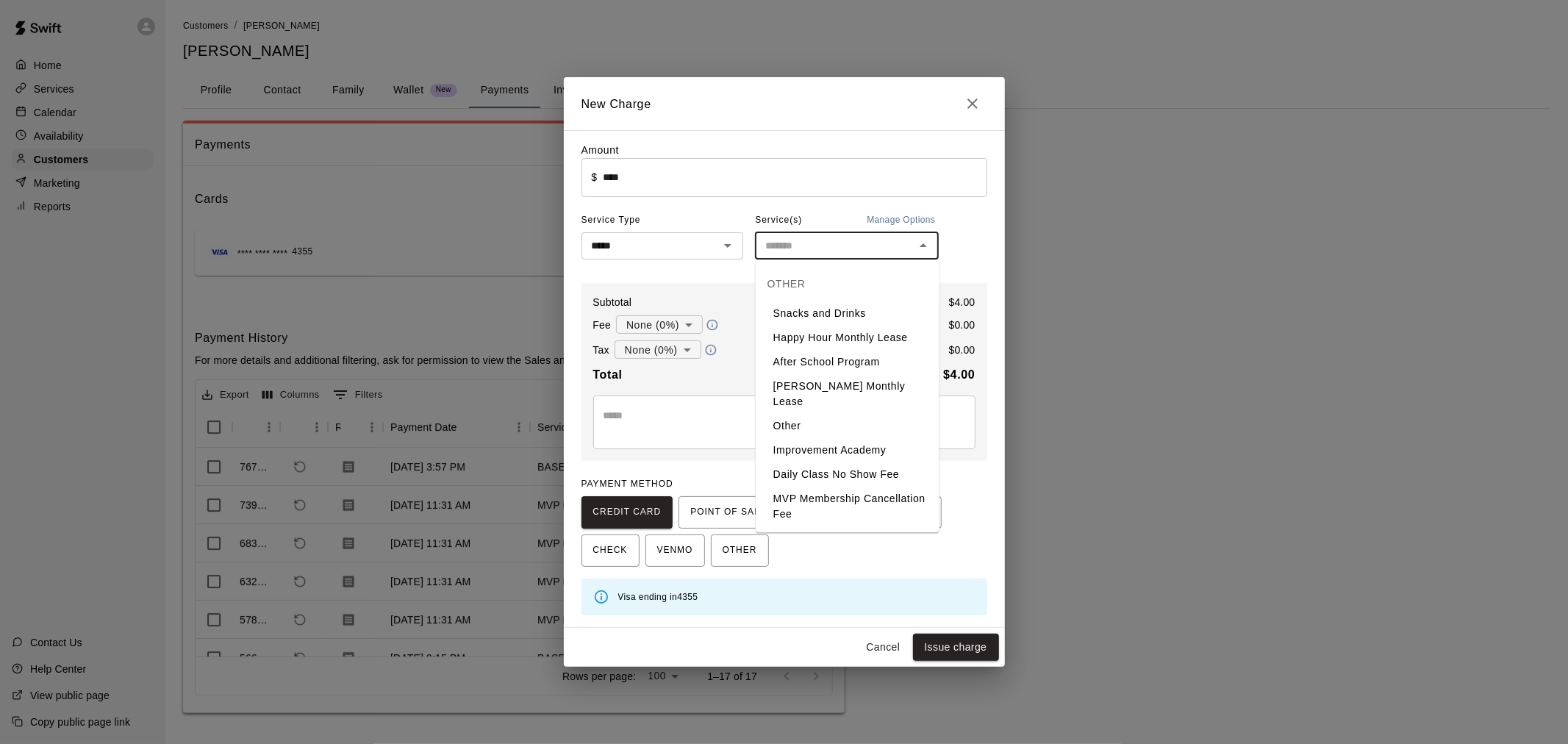
click at [870, 306] on li "Snacks and Drinks" at bounding box center [847, 313] width 184 height 24
type input "**********"
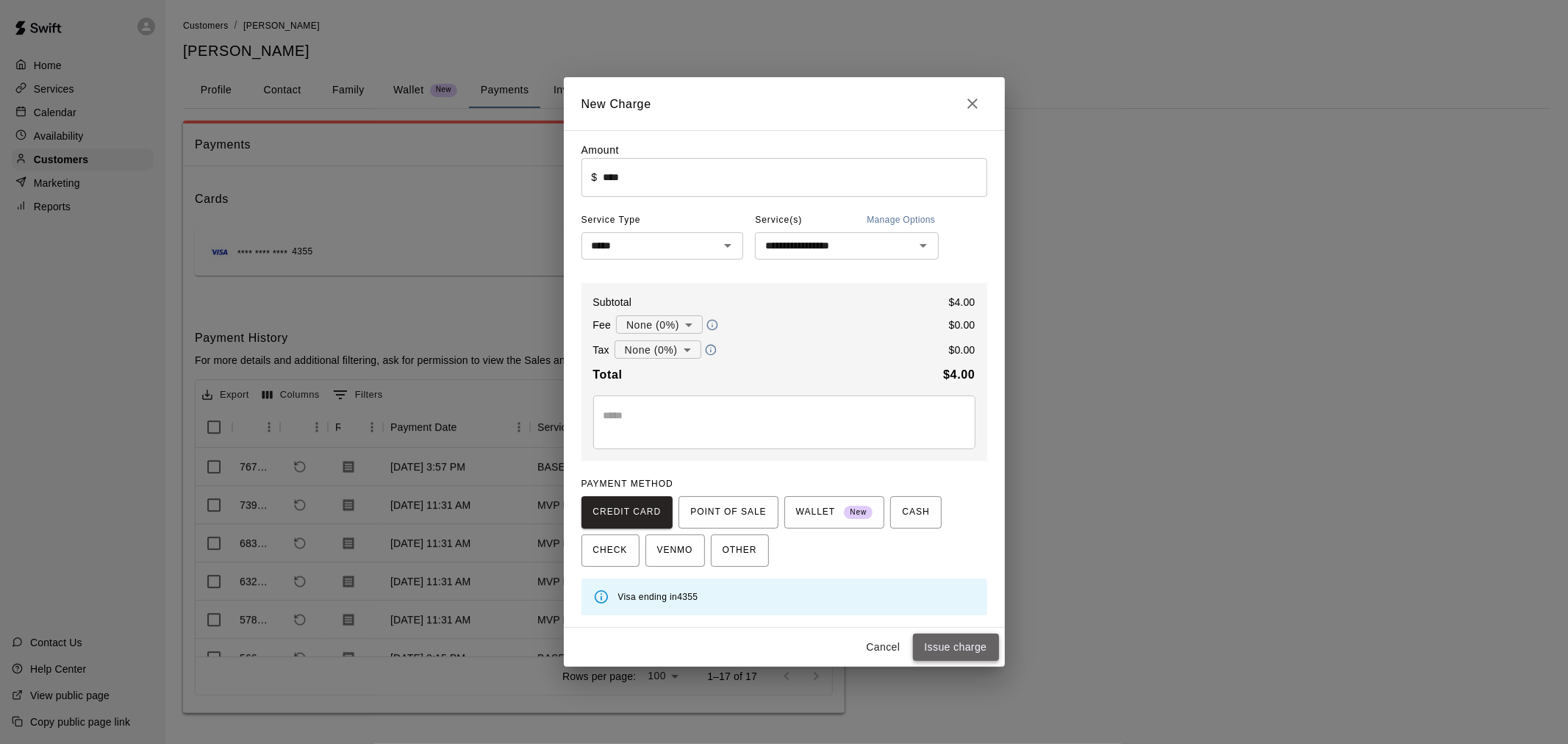
click at [978, 647] on button "Issue charge" at bounding box center [956, 647] width 86 height 28
type input "*"
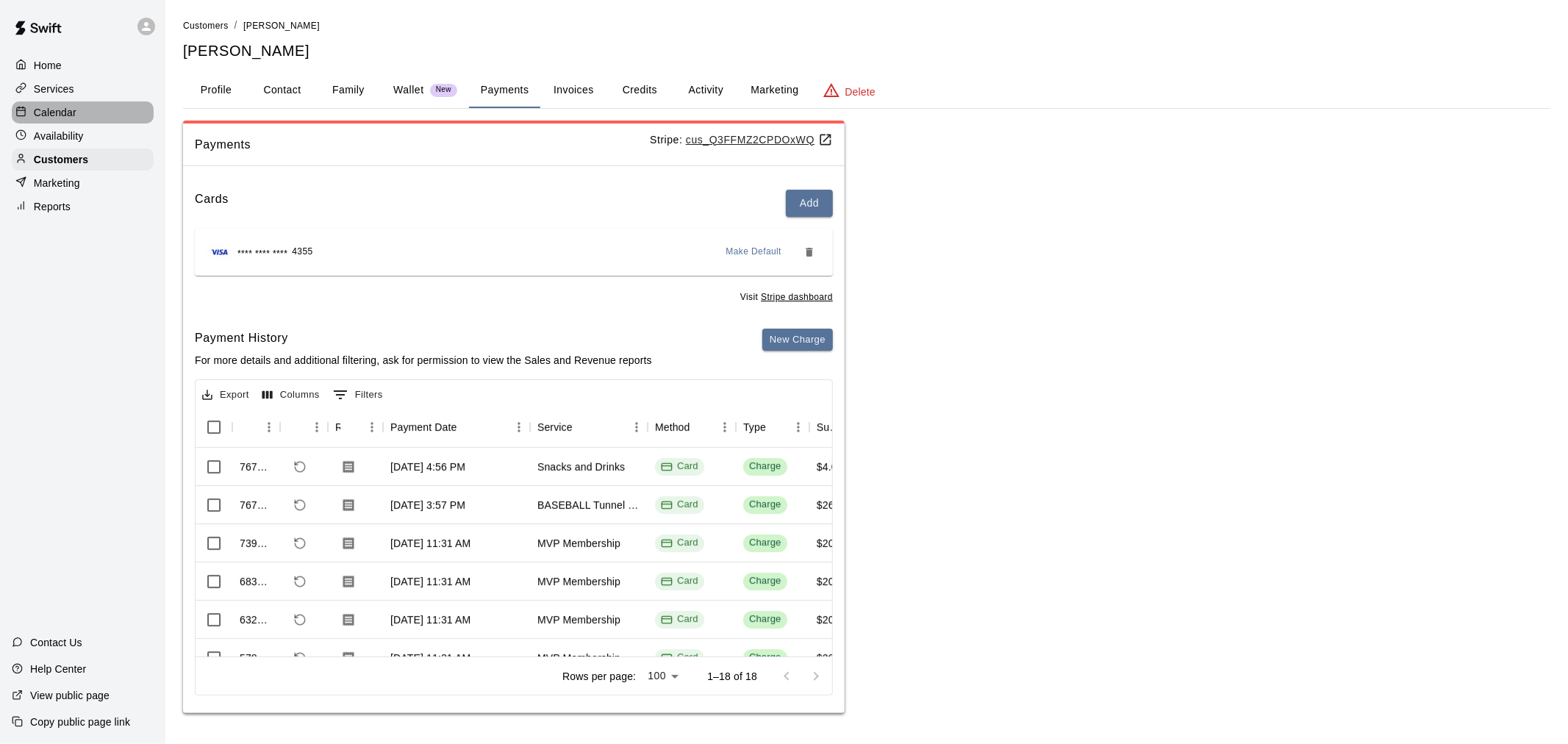
click at [85, 112] on div "Calendar" at bounding box center [83, 112] width 142 height 22
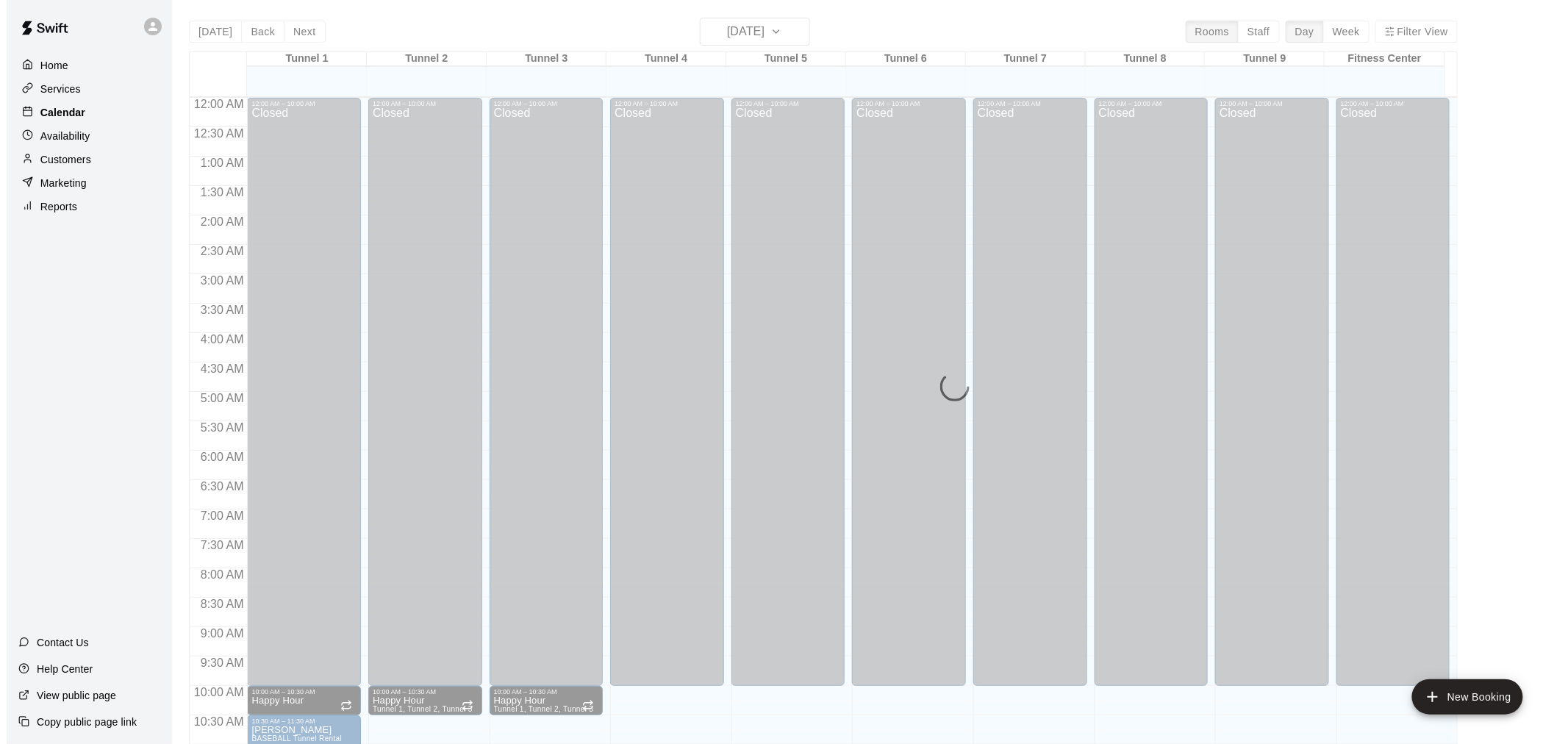
scroll to position [704, 0]
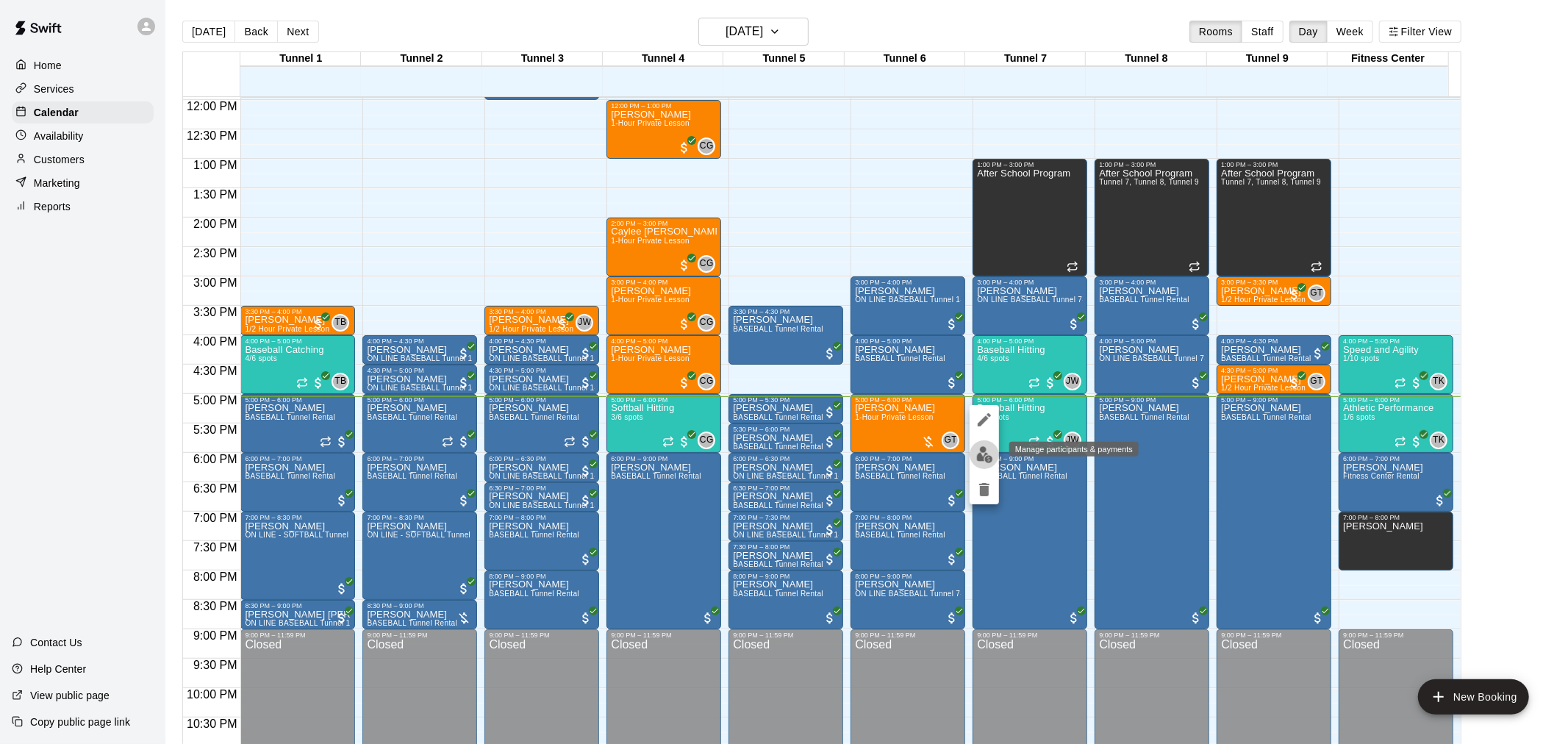
click at [987, 457] on img "edit" at bounding box center [984, 455] width 17 height 17
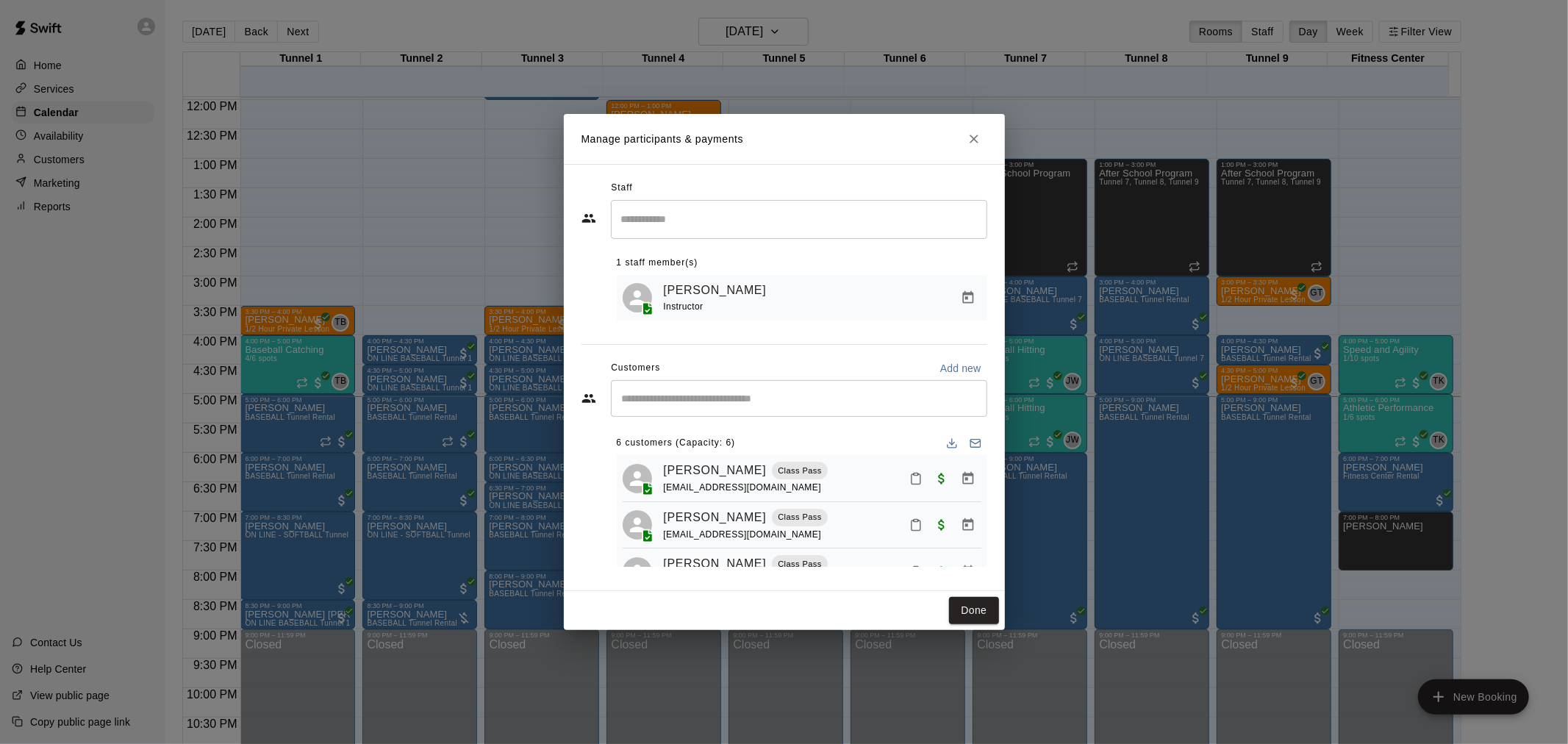
click at [910, 474] on icon "Mark attendance" at bounding box center [916, 479] width 13 height 13
click at [1004, 489] on p "[PERSON_NAME] attended" at bounding box center [1004, 486] width 130 height 15
click at [910, 528] on icon "Mark attendance" at bounding box center [916, 525] width 13 height 13
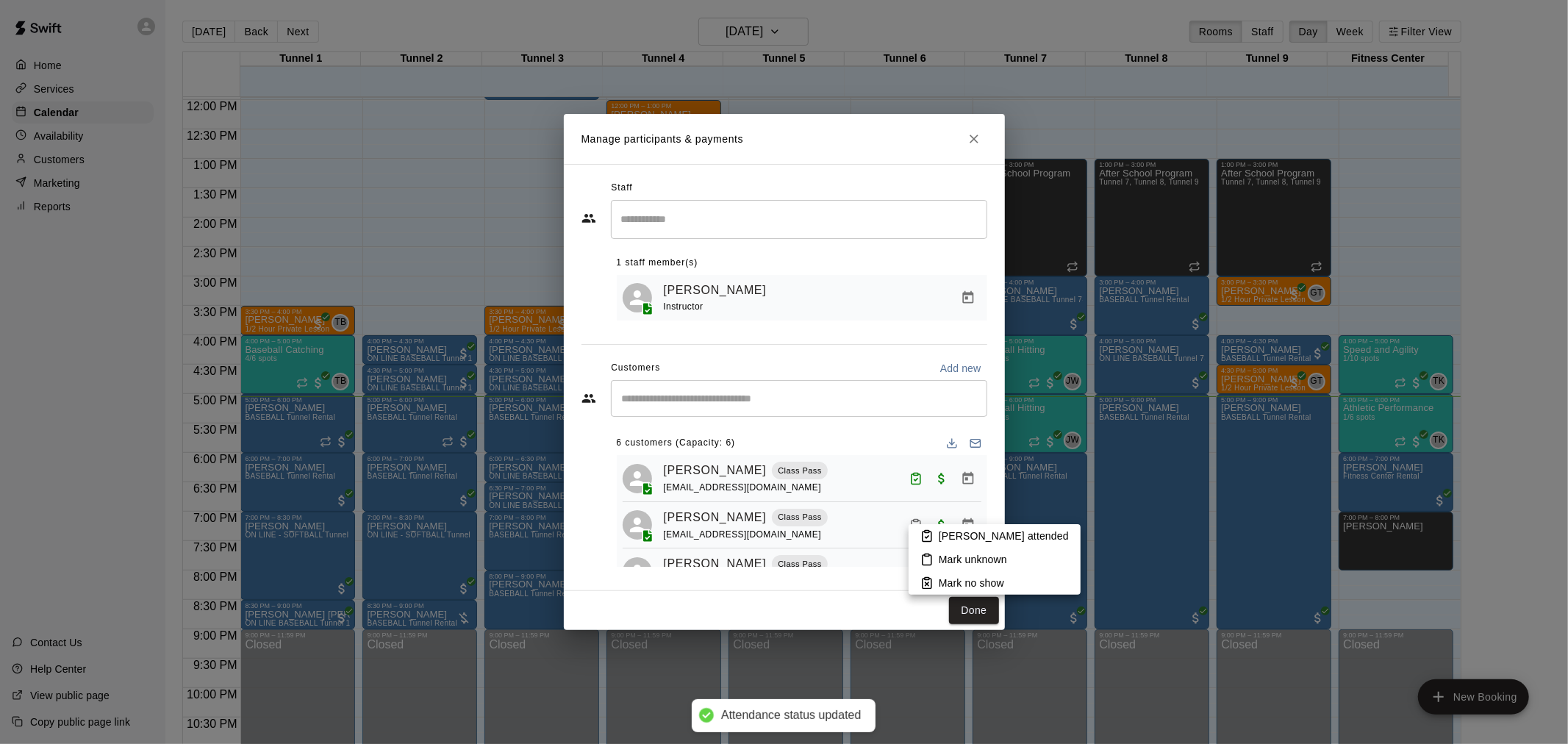
click at [965, 544] on li "[PERSON_NAME] attended" at bounding box center [995, 536] width 172 height 24
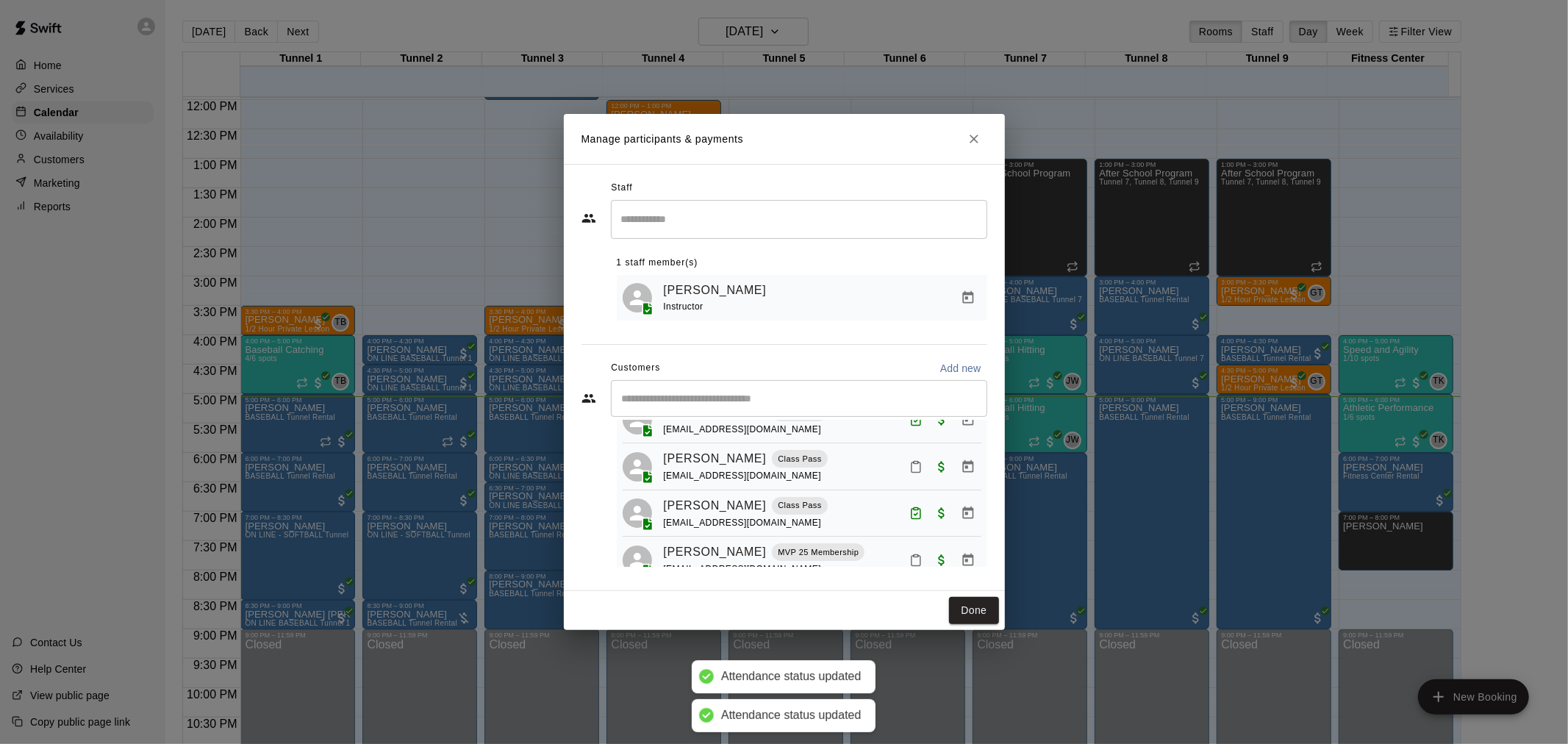
scroll to position [82, 0]
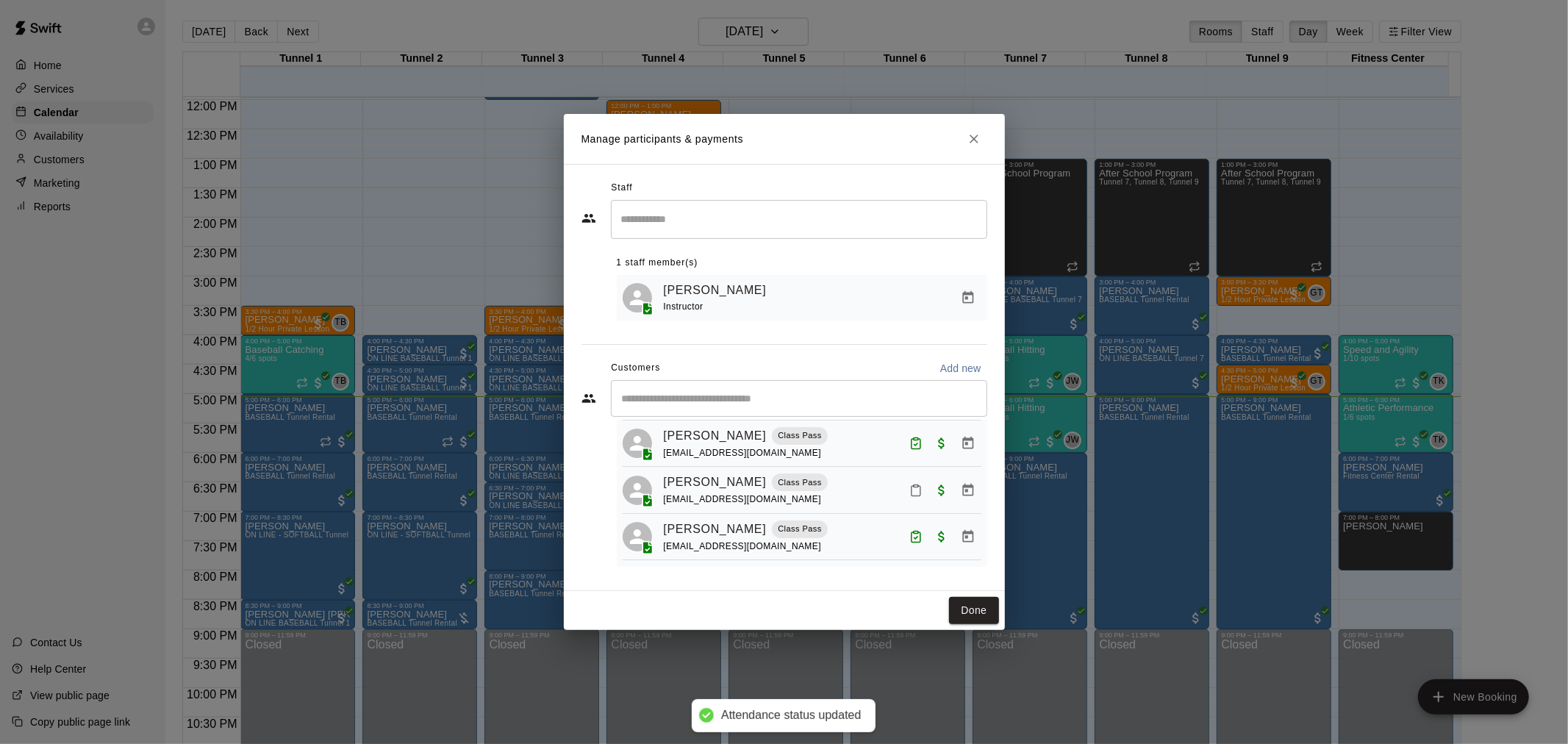
click at [903, 498] on button "Mark attendance" at bounding box center [916, 490] width 25 height 25
click at [941, 505] on li "[PERSON_NAME] attended" at bounding box center [989, 498] width 172 height 24
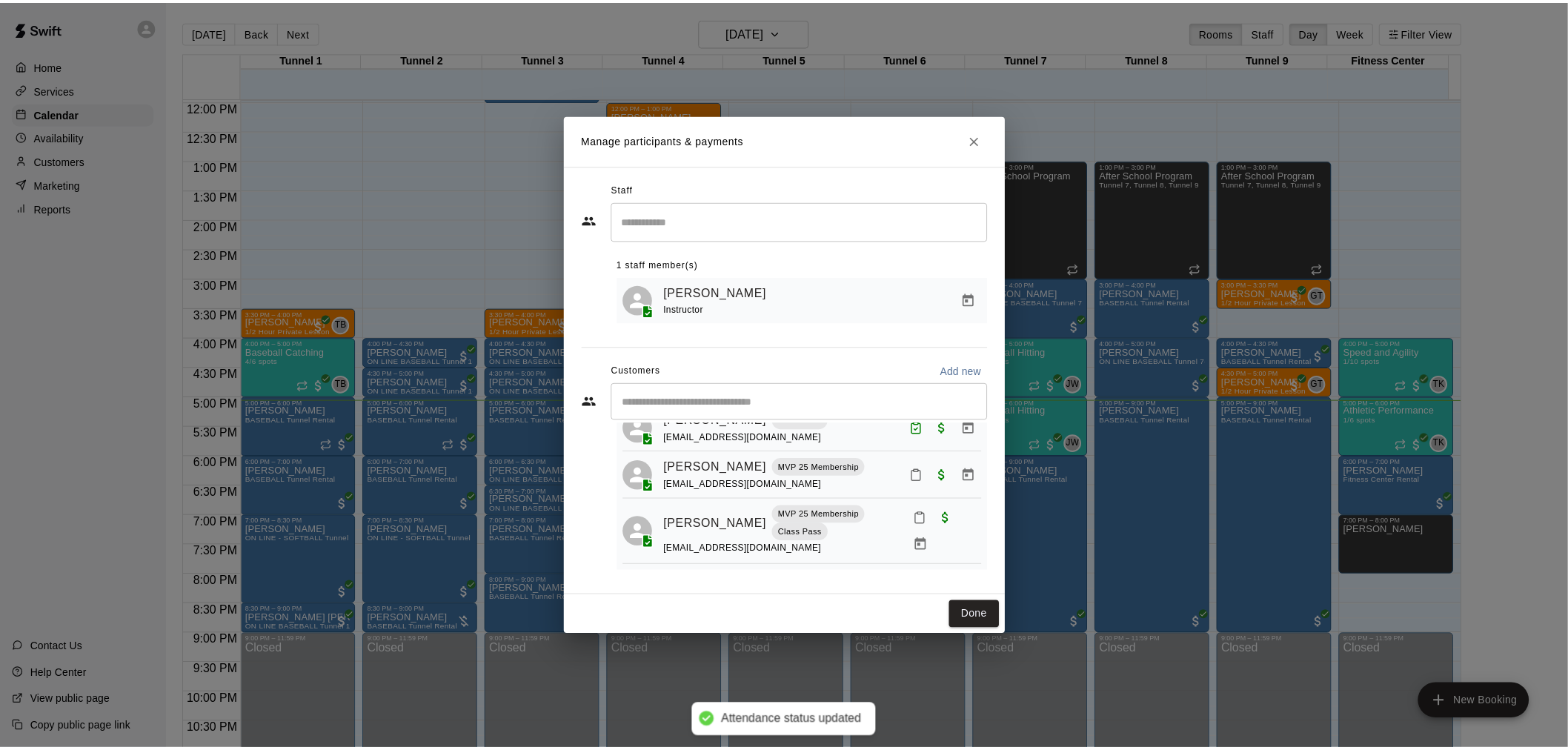
scroll to position [210, 0]
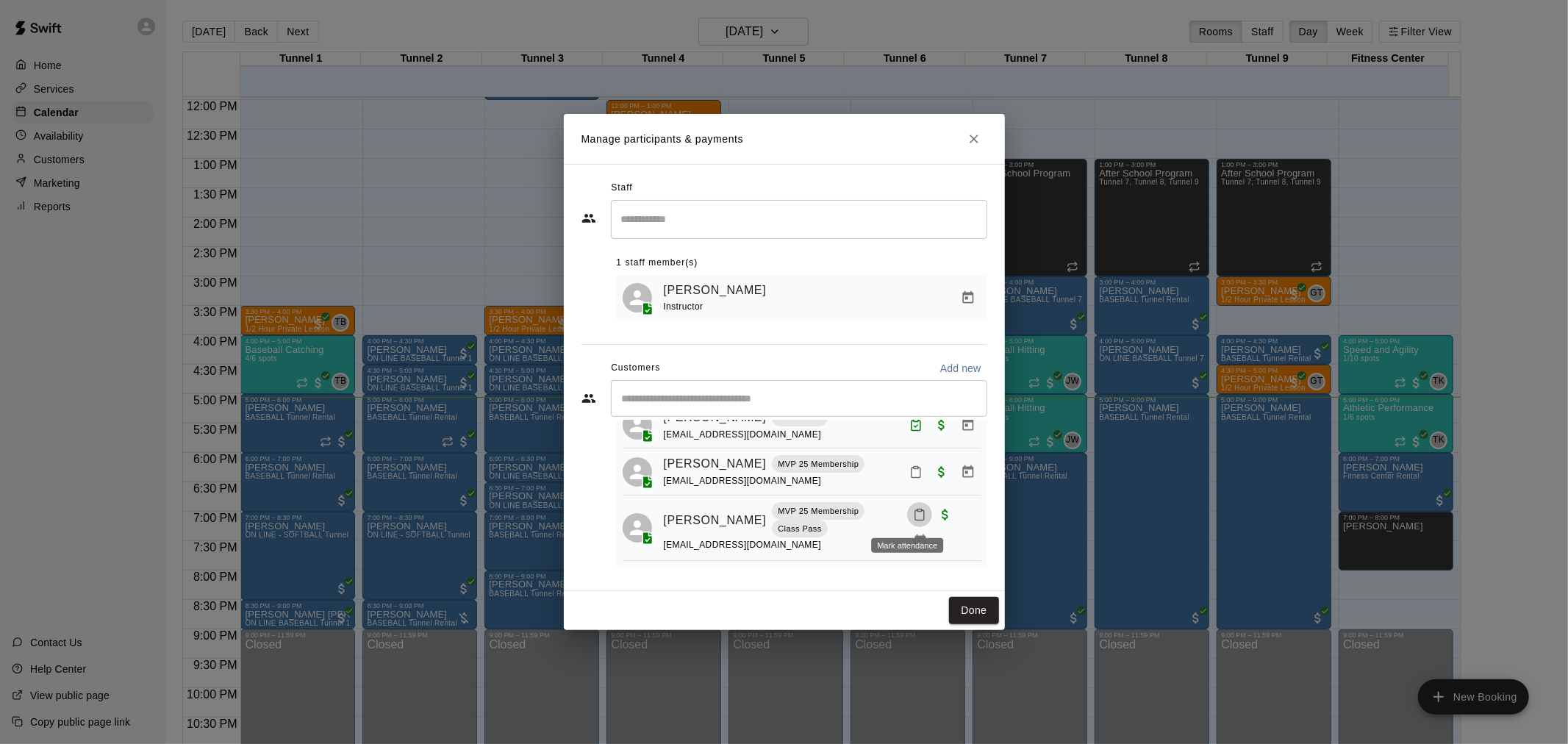
click at [913, 517] on icon "Mark attendance" at bounding box center [919, 514] width 13 height 13
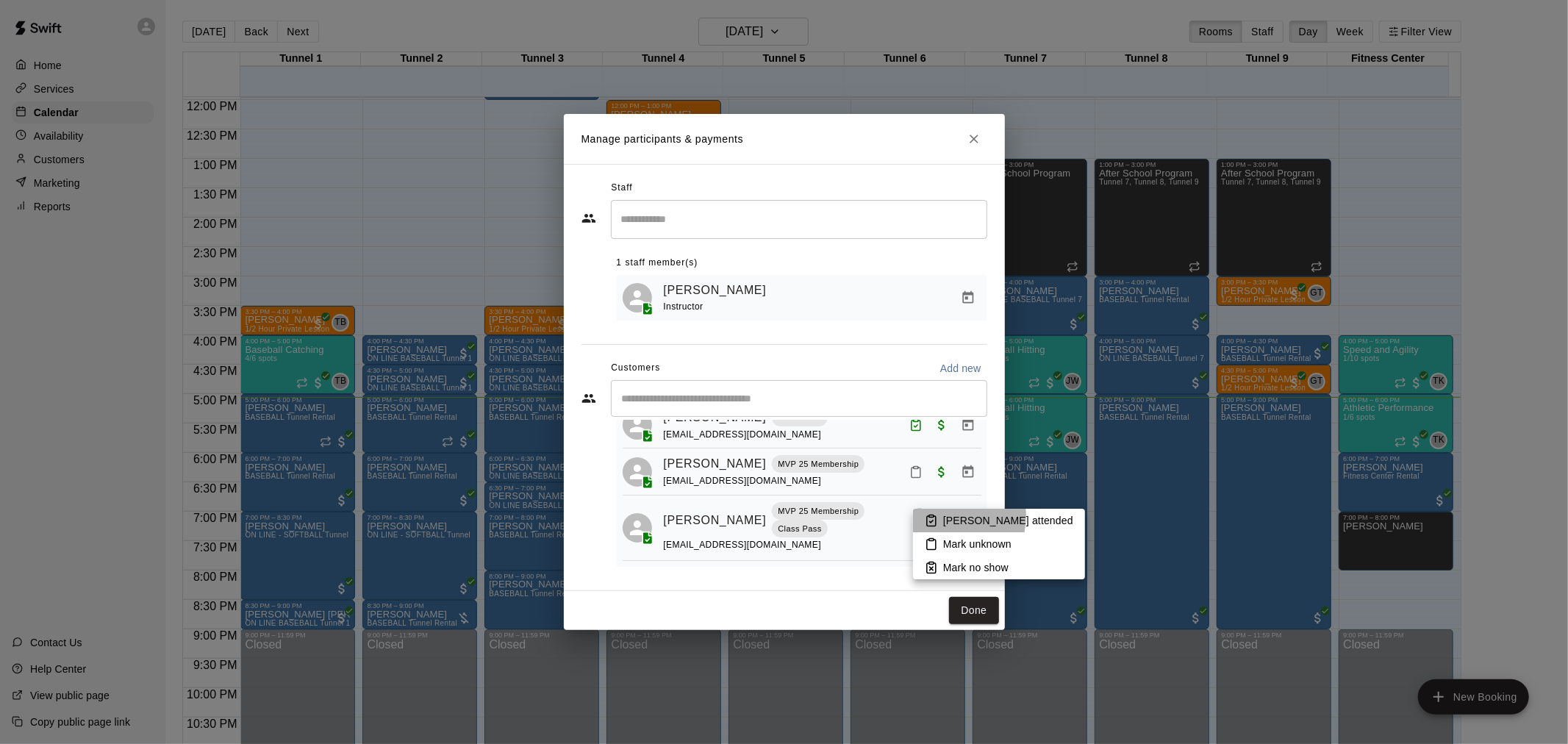
click at [949, 517] on p "[PERSON_NAME] attended" at bounding box center [1008, 520] width 130 height 15
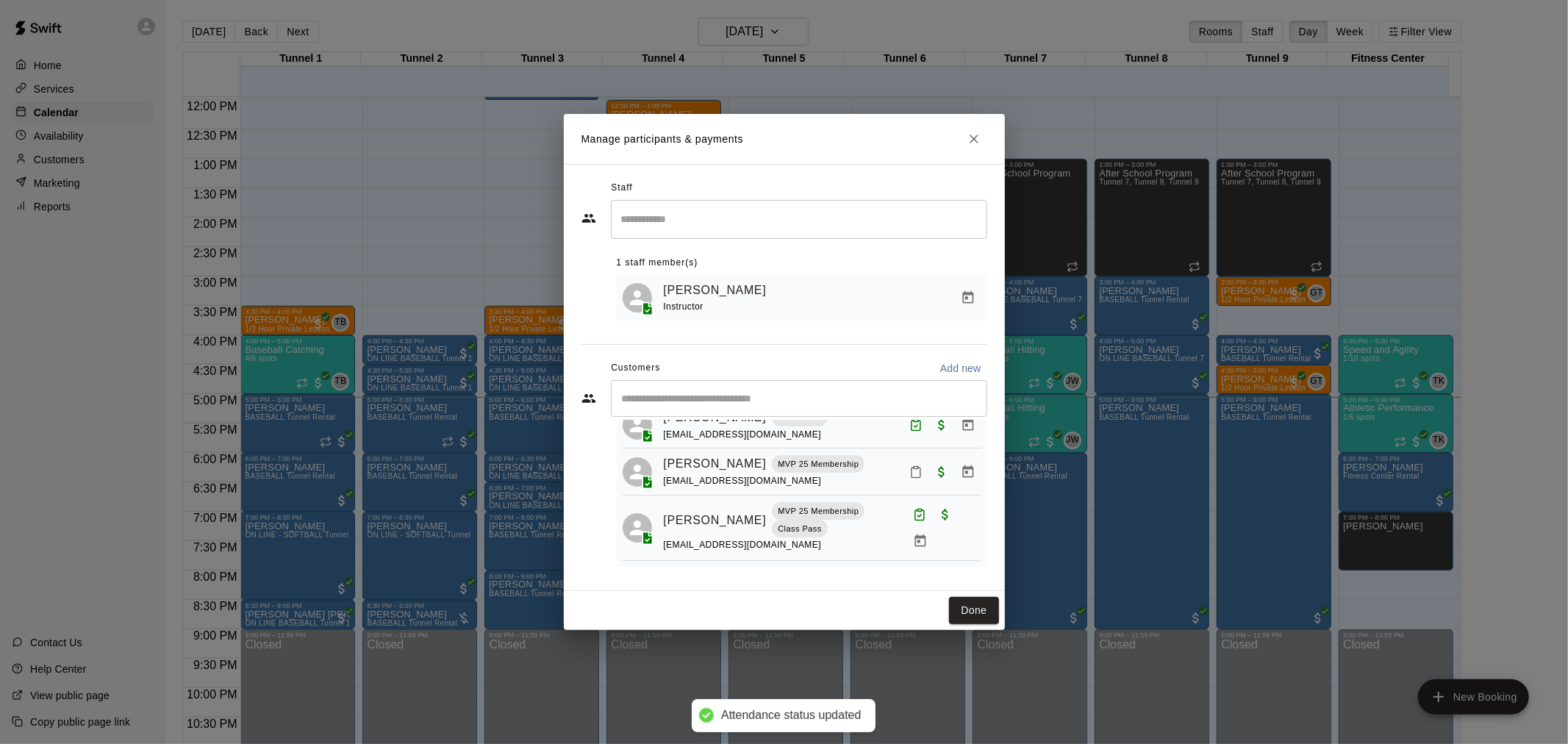
click at [903, 459] on div at bounding box center [942, 472] width 78 height 27
click at [910, 472] on icon "Mark attendance" at bounding box center [916, 471] width 13 height 13
click at [953, 487] on li "Mark unknown" at bounding box center [995, 498] width 172 height 24
click at [910, 465] on icon "Mark attendance" at bounding box center [916, 471] width 13 height 13
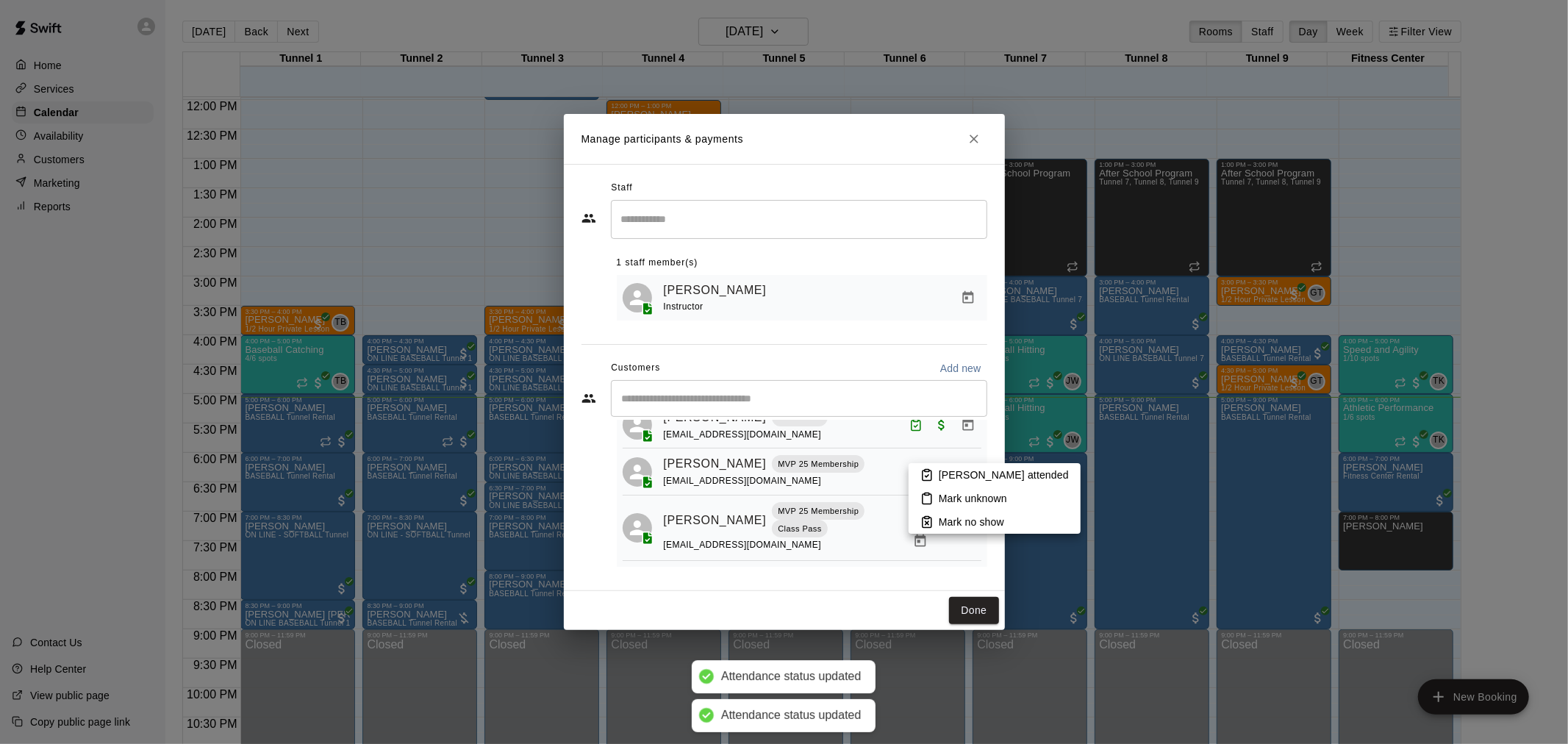
click at [944, 475] on p "[PERSON_NAME] attended" at bounding box center [1004, 475] width 130 height 15
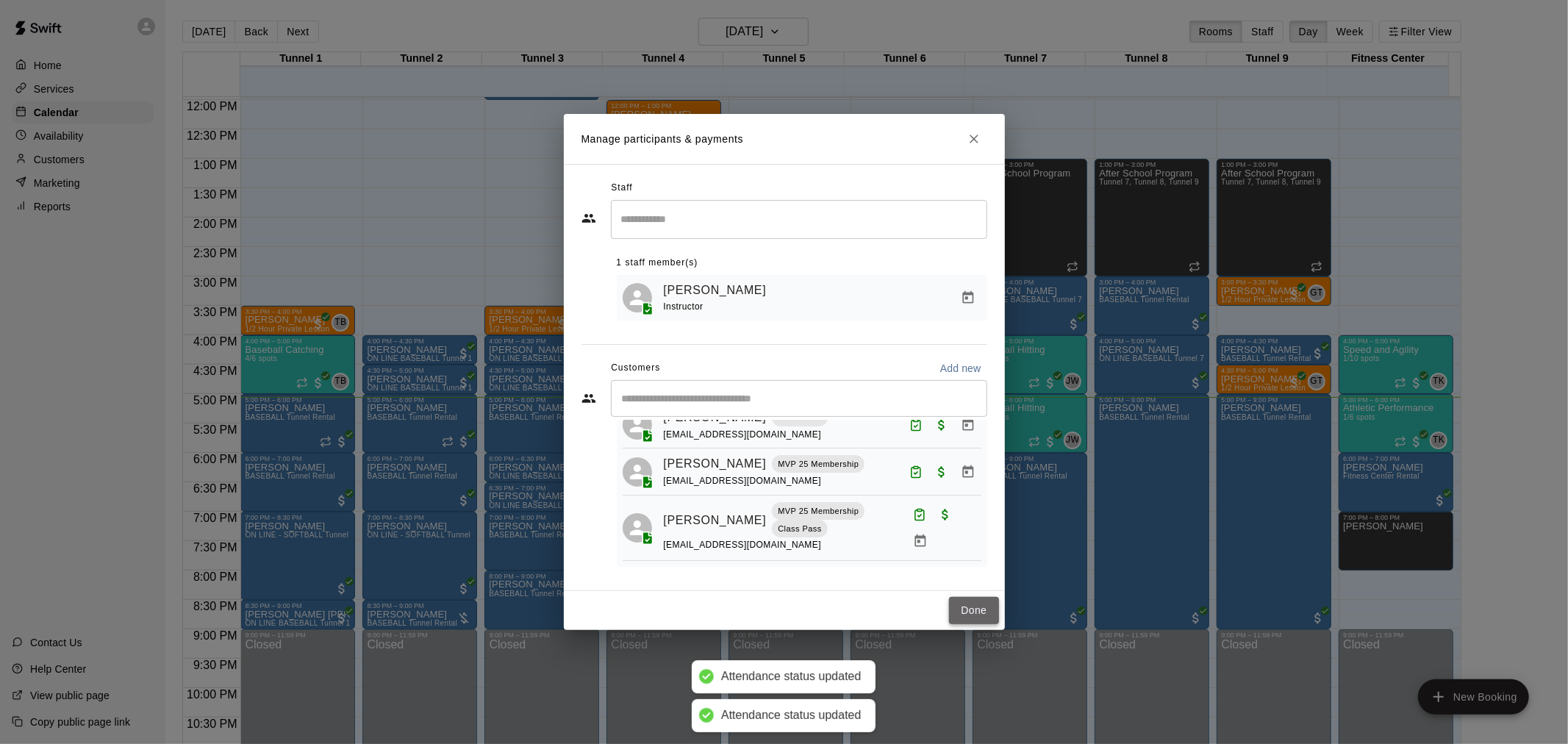
click at [980, 606] on button "Done" at bounding box center [973, 611] width 50 height 28
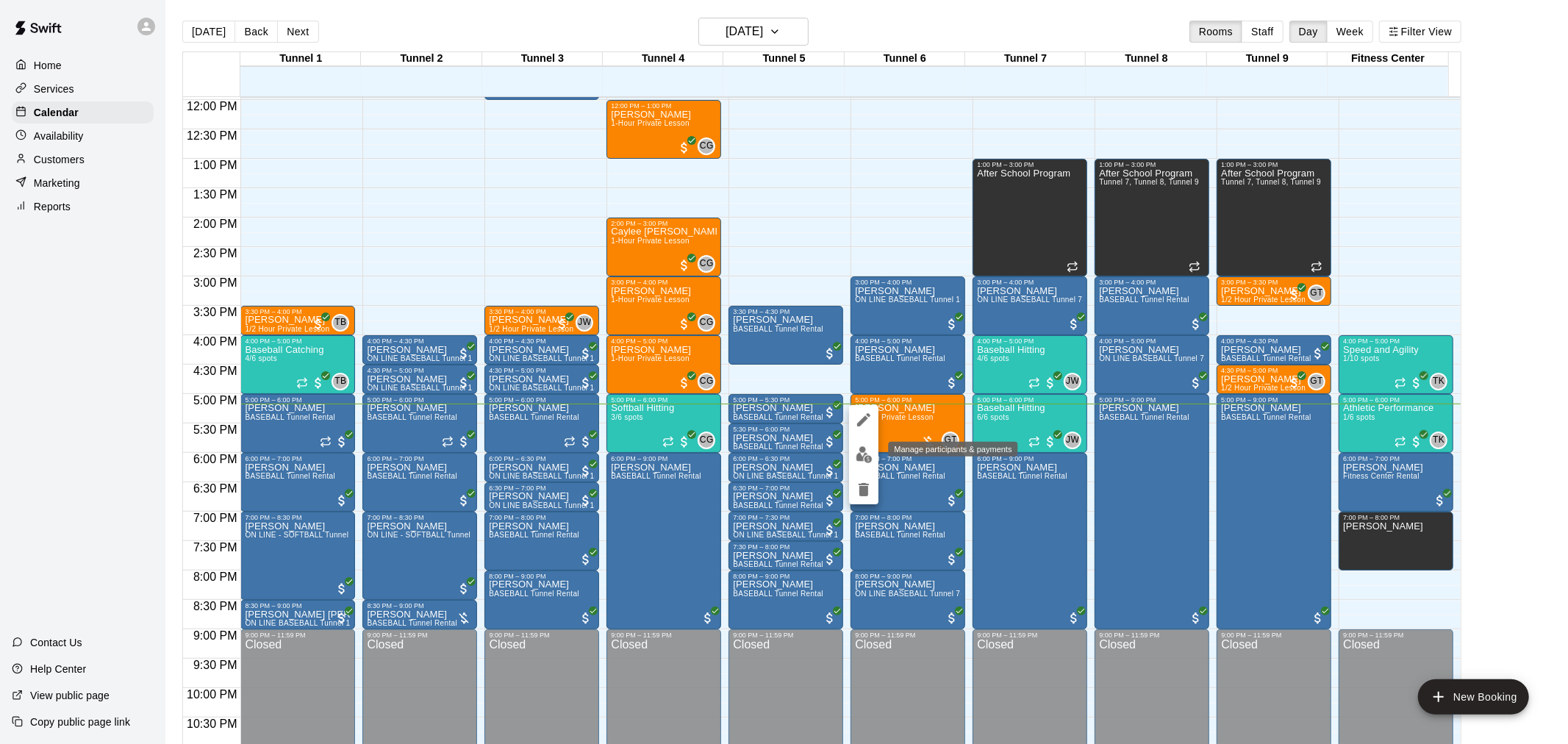
click at [860, 456] on img "edit" at bounding box center [863, 455] width 17 height 17
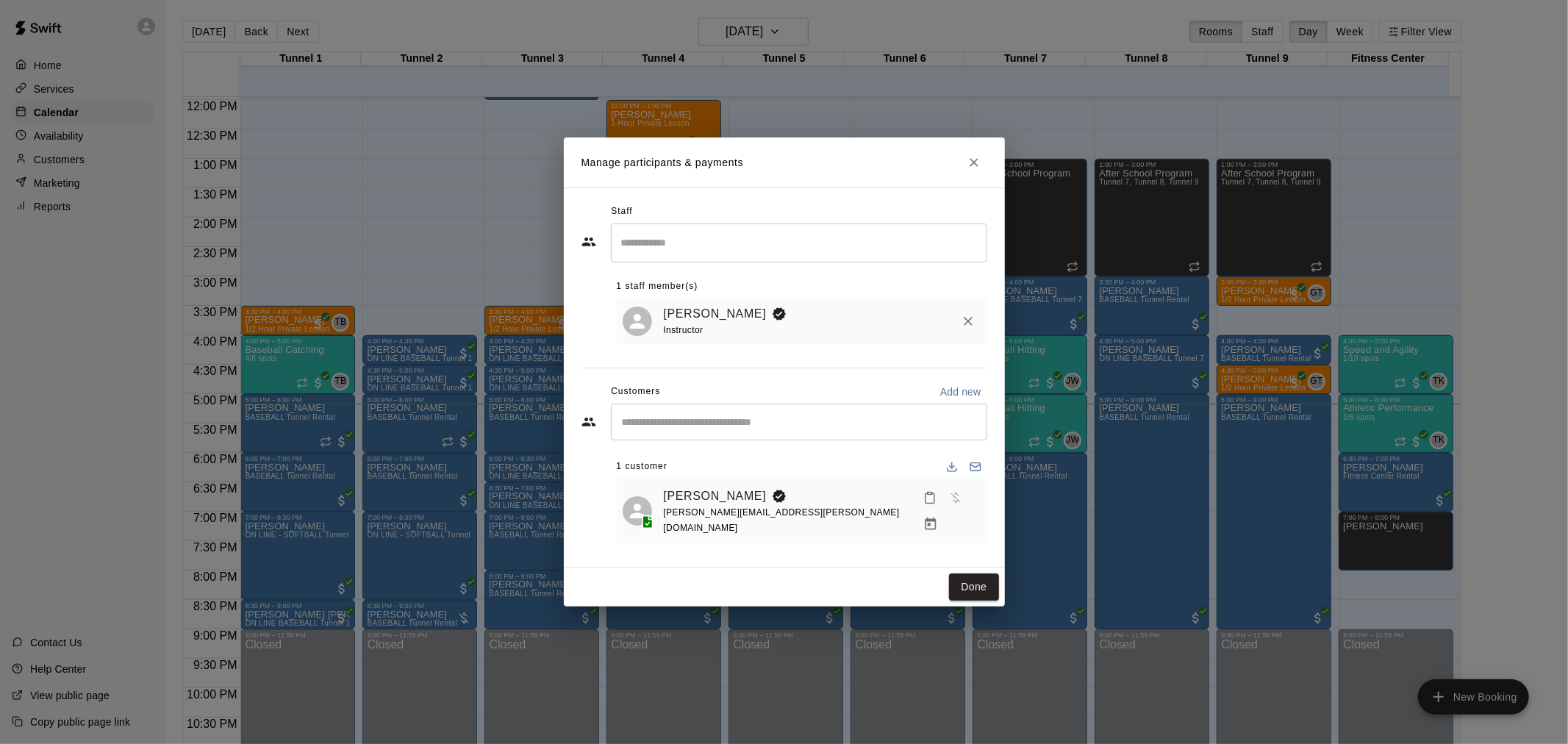
click at [938, 517] on icon "Manage bookings & payment" at bounding box center [930, 524] width 15 height 15
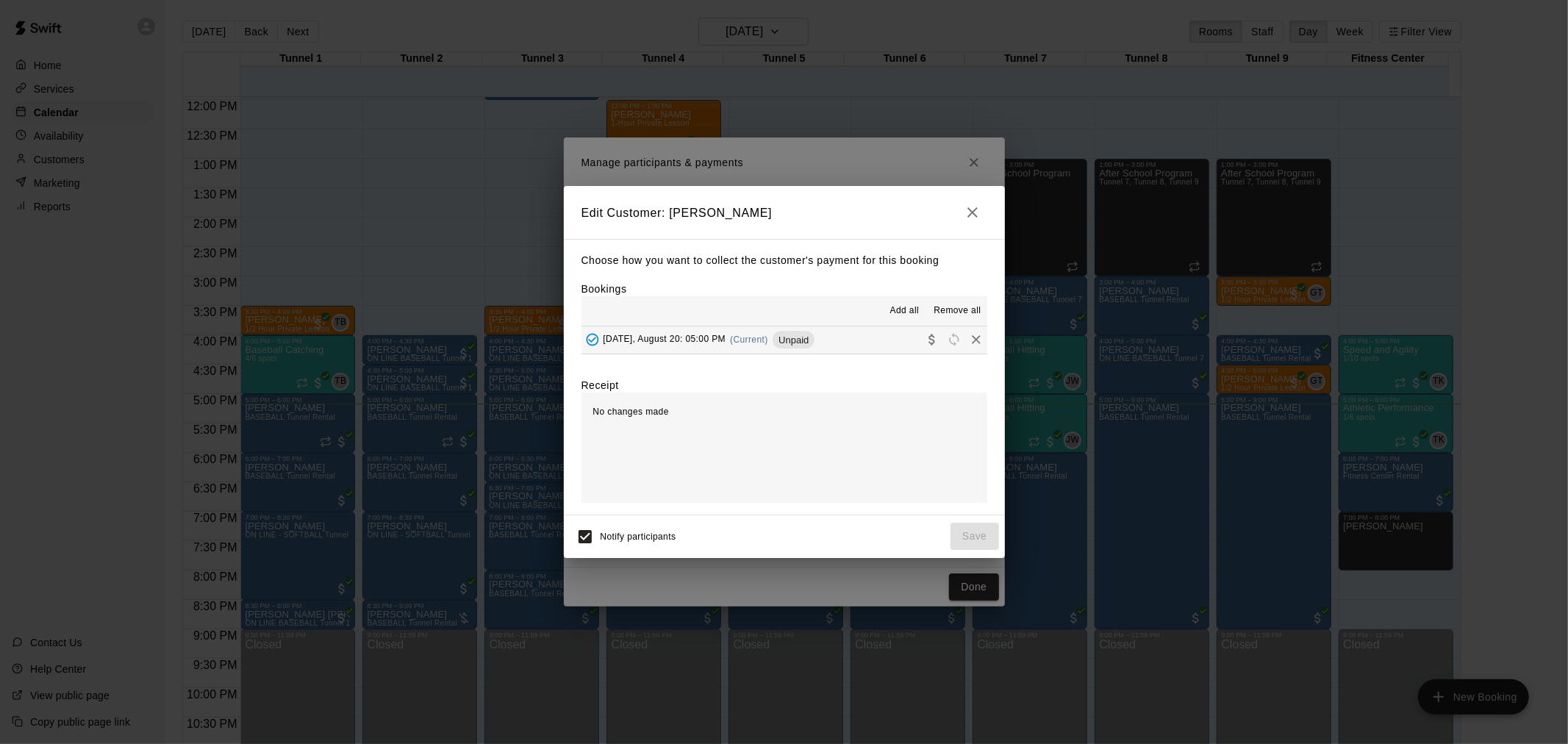
click at [810, 329] on div "[DATE], August 20: 05:00 PM (Current) Unpaid" at bounding box center [697, 339] width 233 height 22
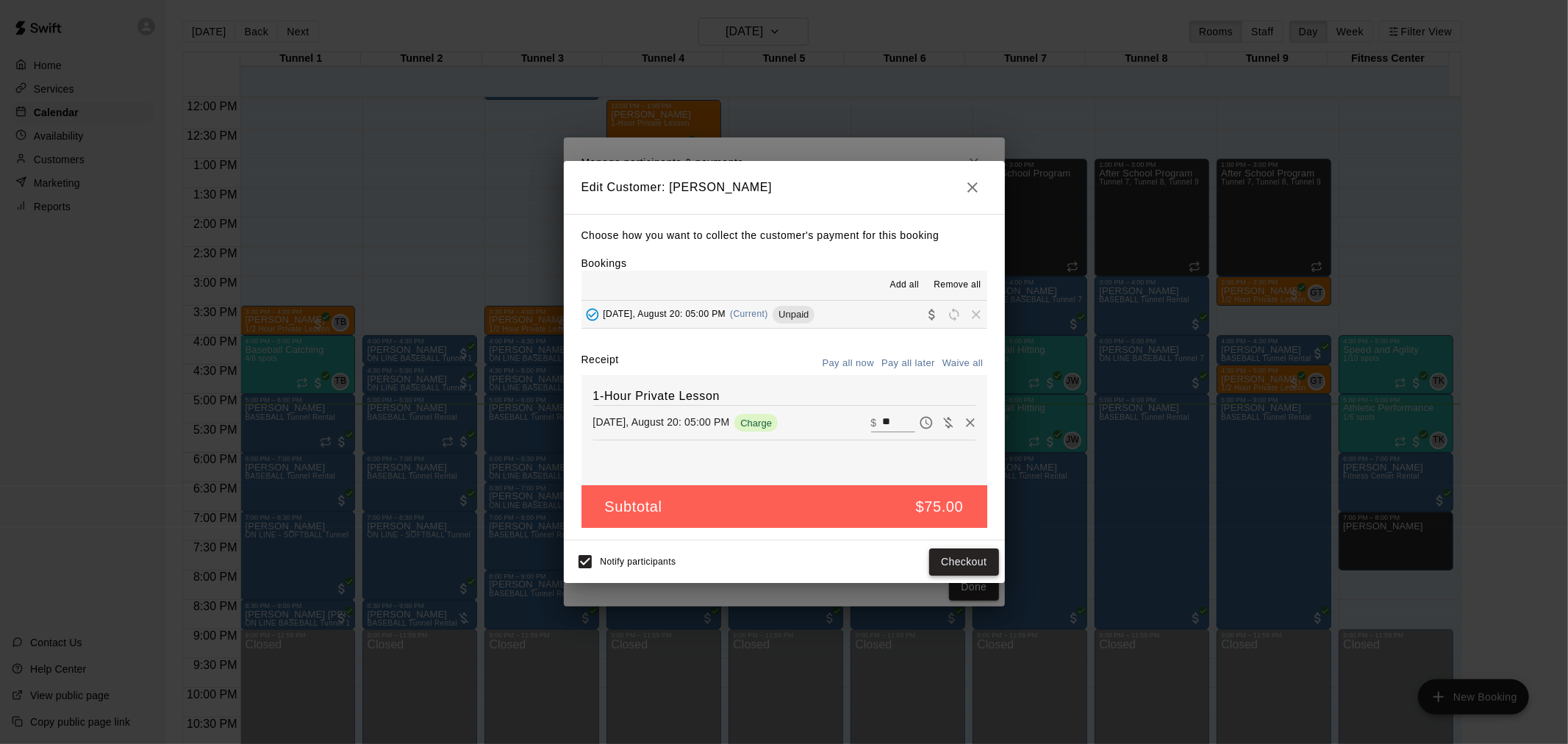
click at [963, 559] on button "Checkout" at bounding box center [964, 562] width 69 height 28
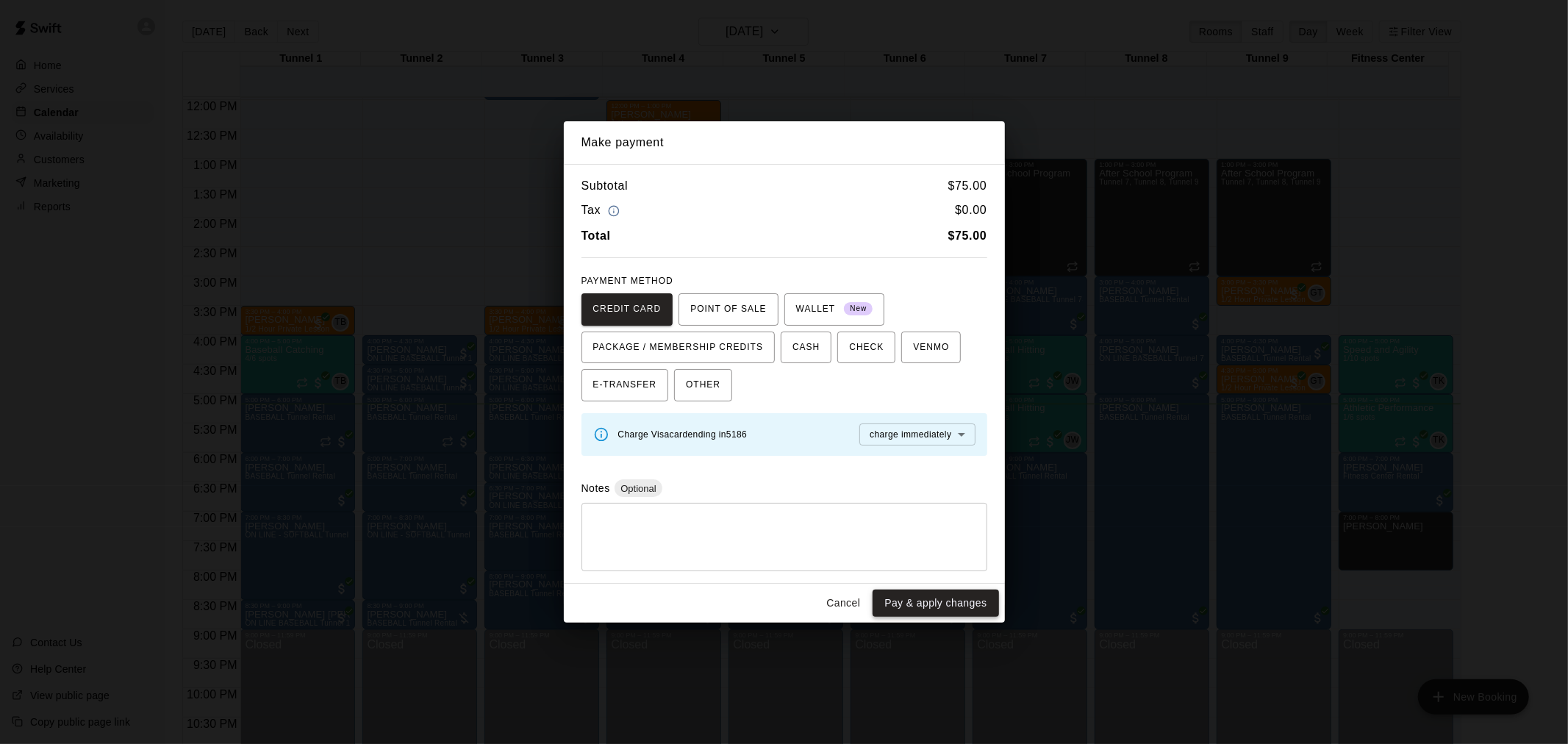
click at [916, 598] on button "Pay & apply changes" at bounding box center [935, 603] width 126 height 28
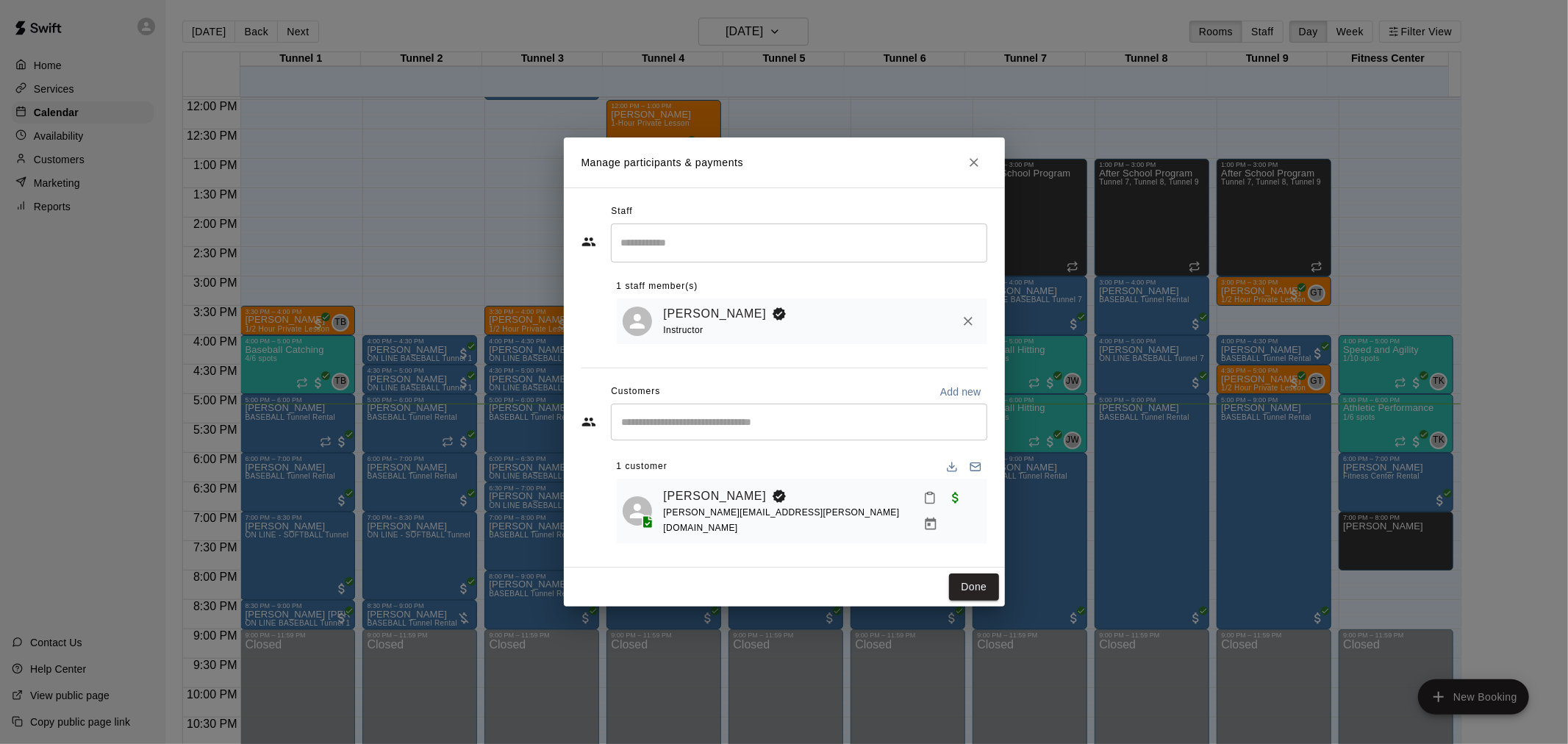
click at [966, 568] on div "Done" at bounding box center [784, 588] width 441 height 39
click at [969, 574] on button "Done" at bounding box center [973, 587] width 50 height 28
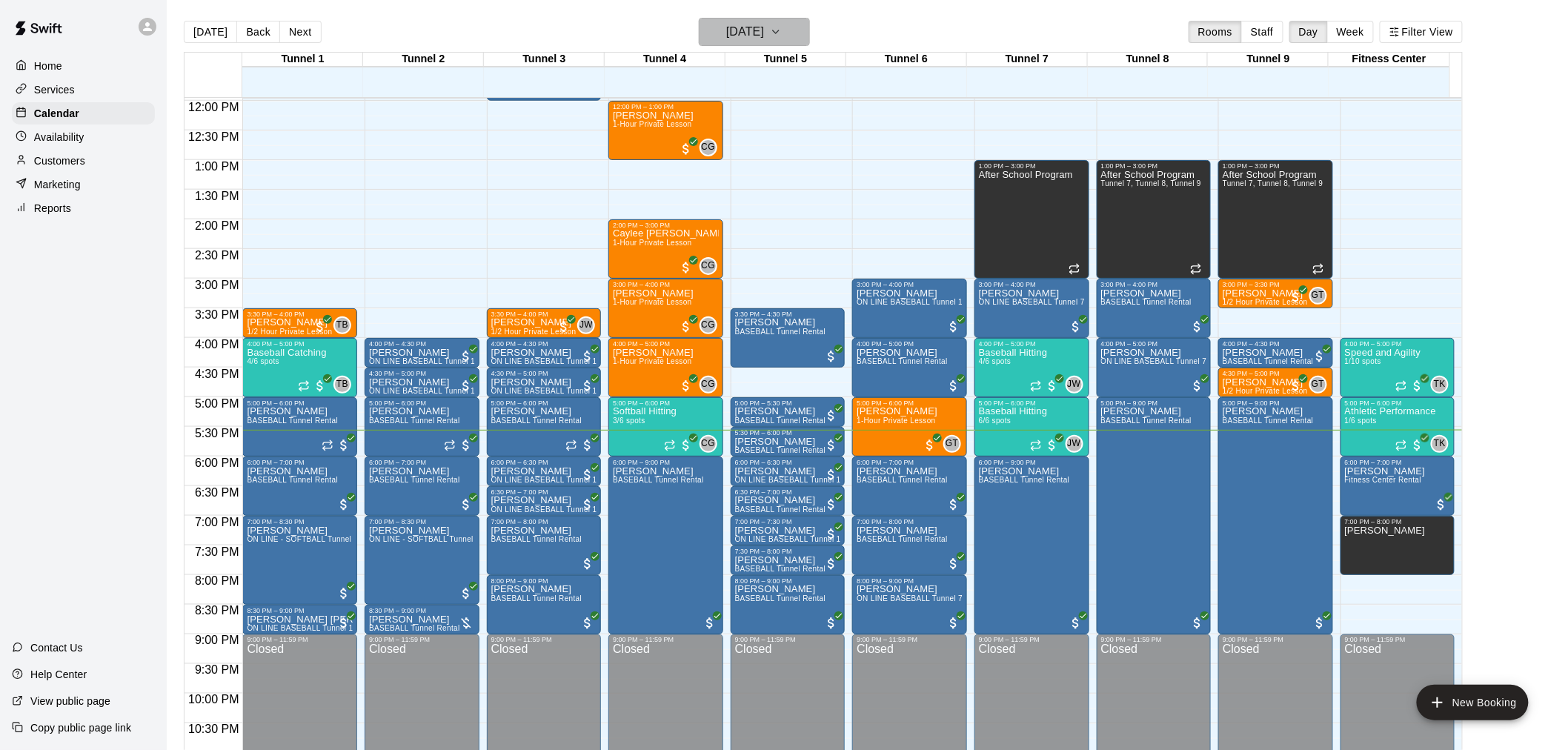
click at [726, 40] on h6 "[DATE]" at bounding box center [745, 31] width 38 height 21
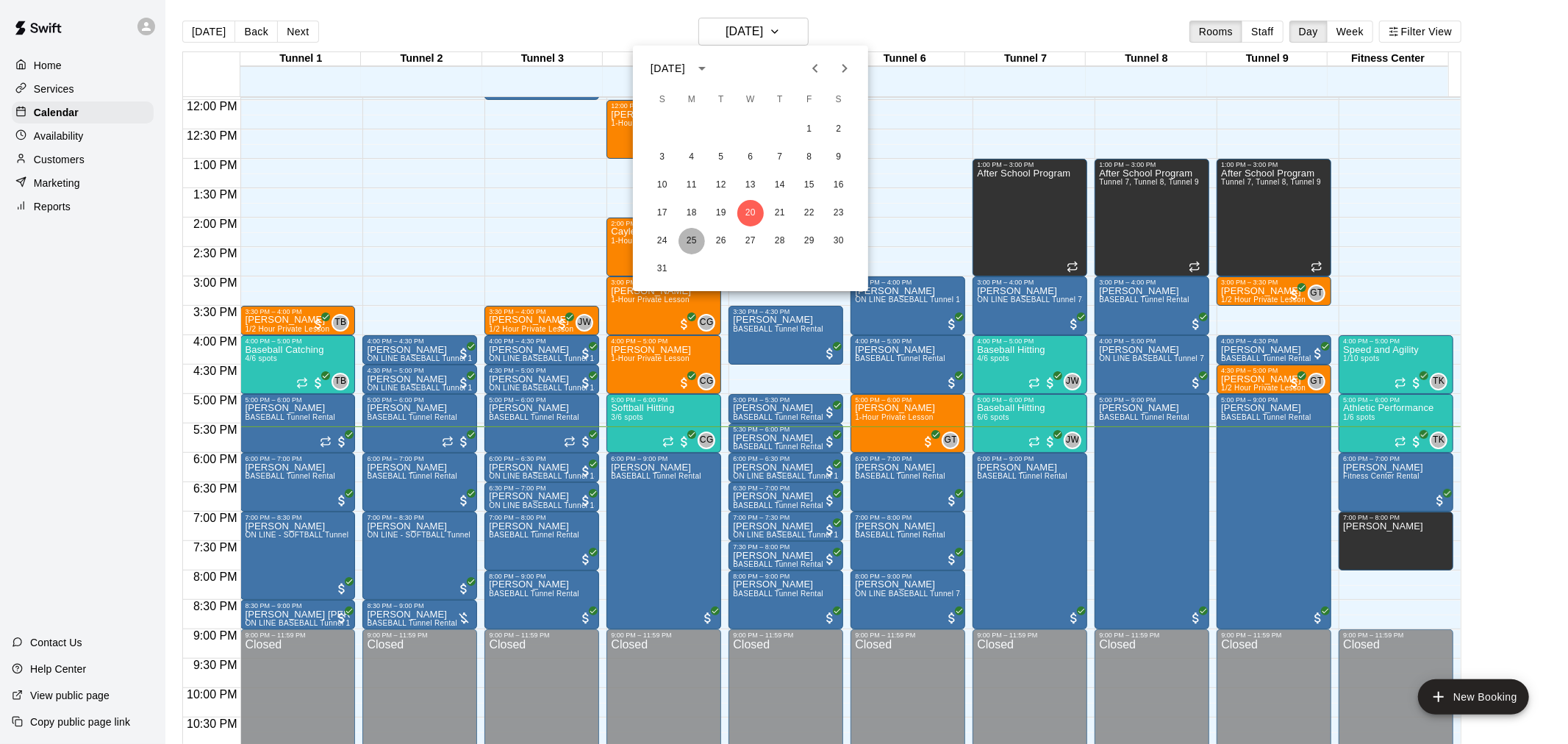
click at [700, 238] on button "25" at bounding box center [692, 241] width 27 height 27
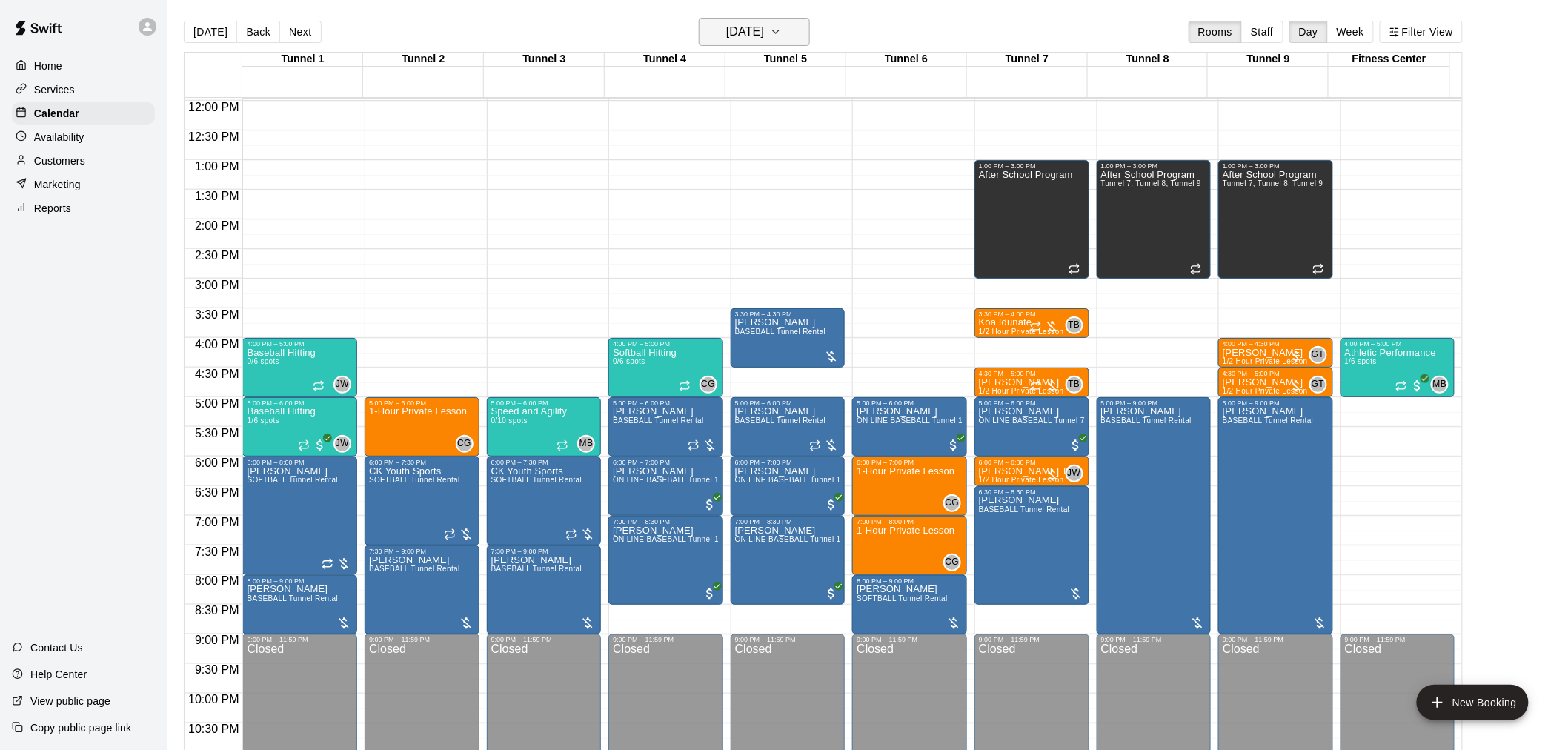
click at [745, 40] on h6 "[DATE]" at bounding box center [745, 31] width 38 height 21
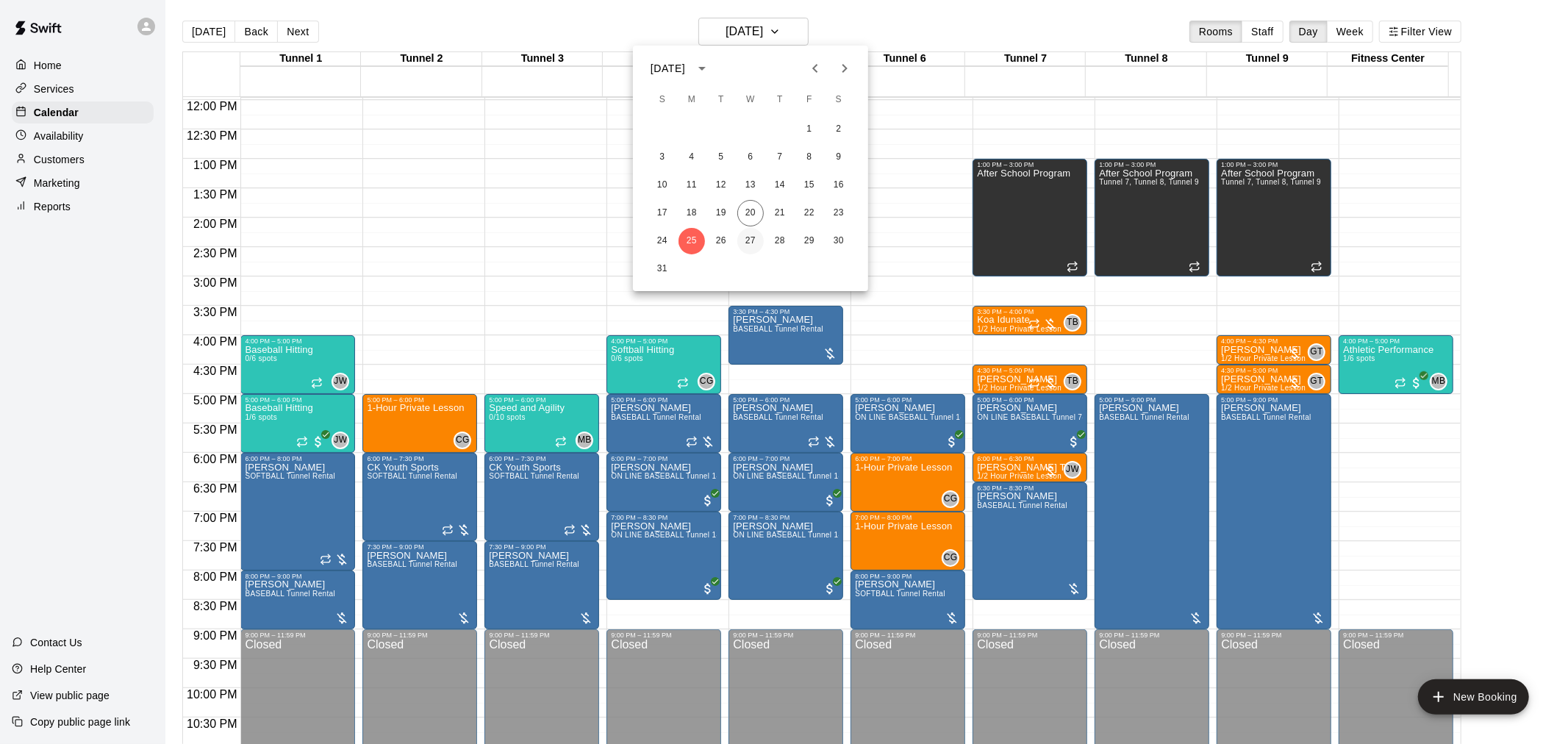
click at [756, 238] on button "27" at bounding box center [751, 241] width 27 height 27
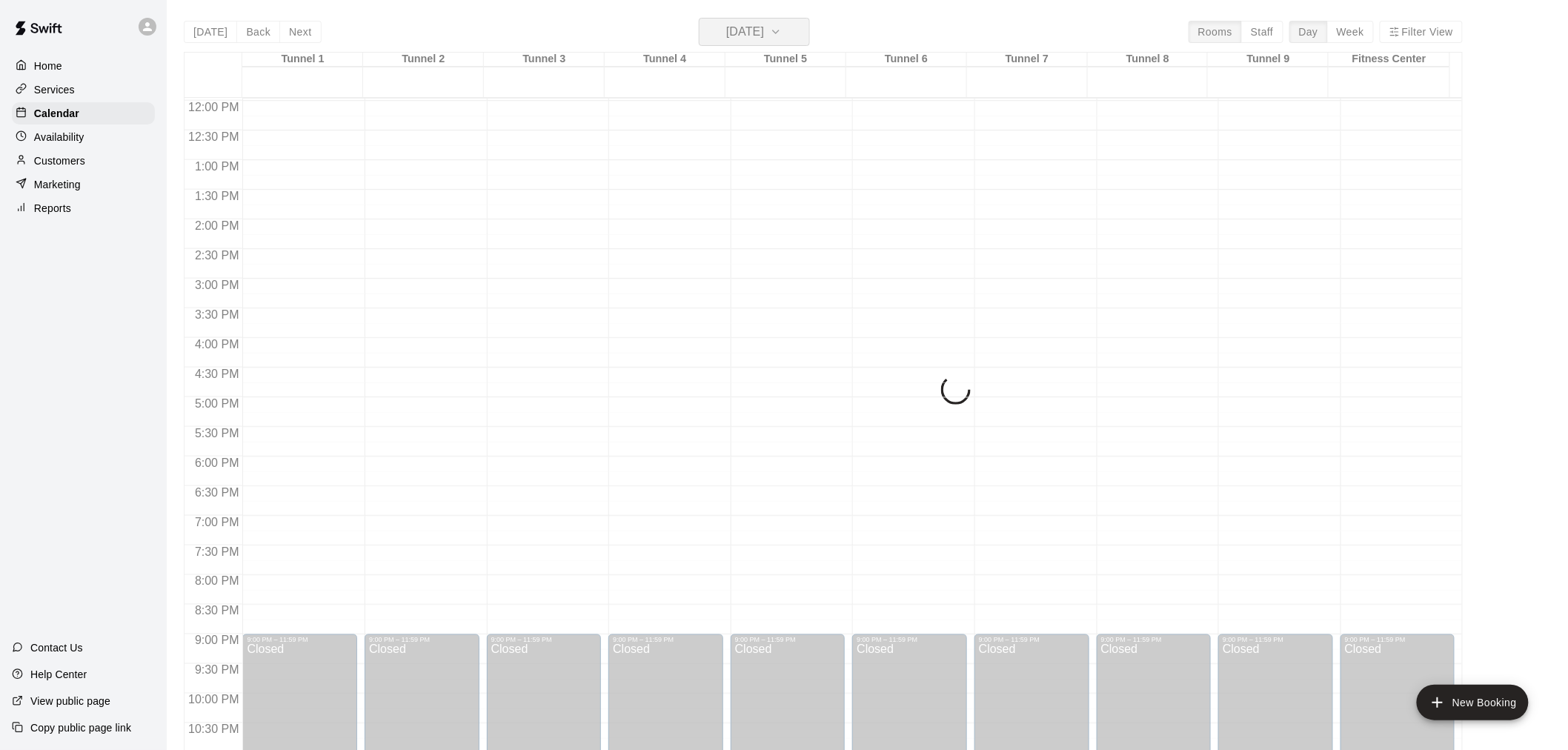
click at [809, 18] on button "[DATE]" at bounding box center [754, 31] width 111 height 28
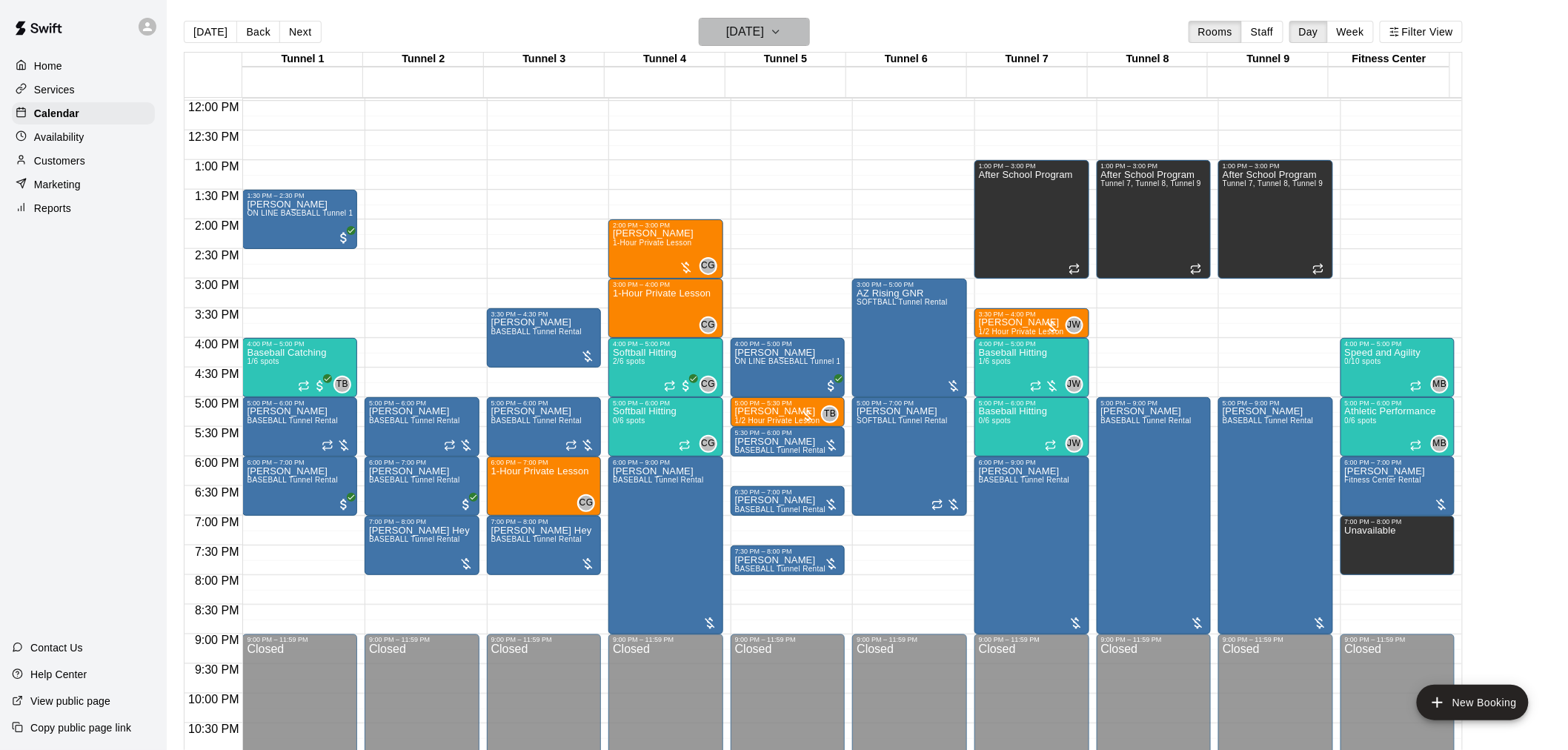
click at [764, 30] on h6 "[DATE]" at bounding box center [745, 31] width 38 height 21
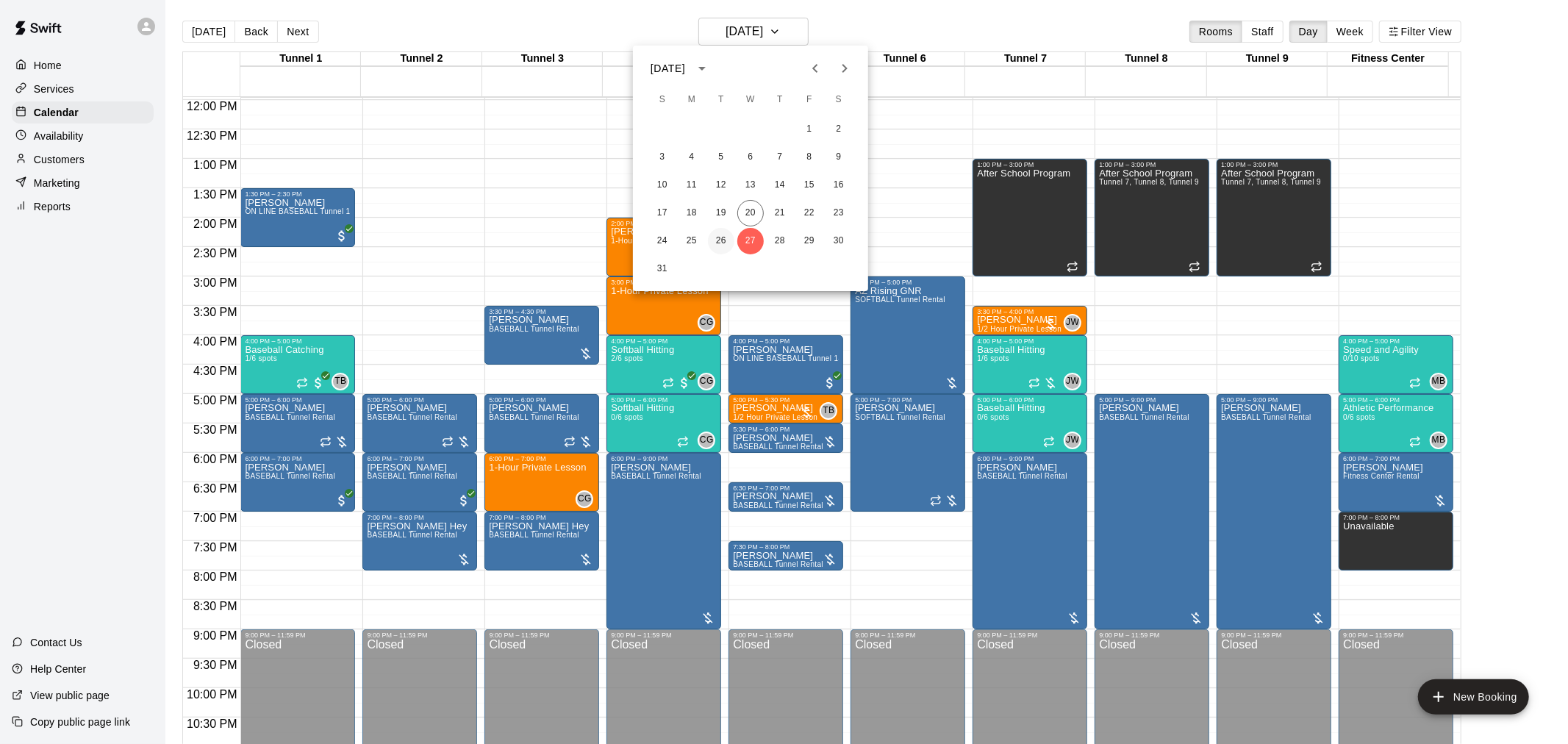
click at [728, 238] on button "26" at bounding box center [721, 241] width 27 height 27
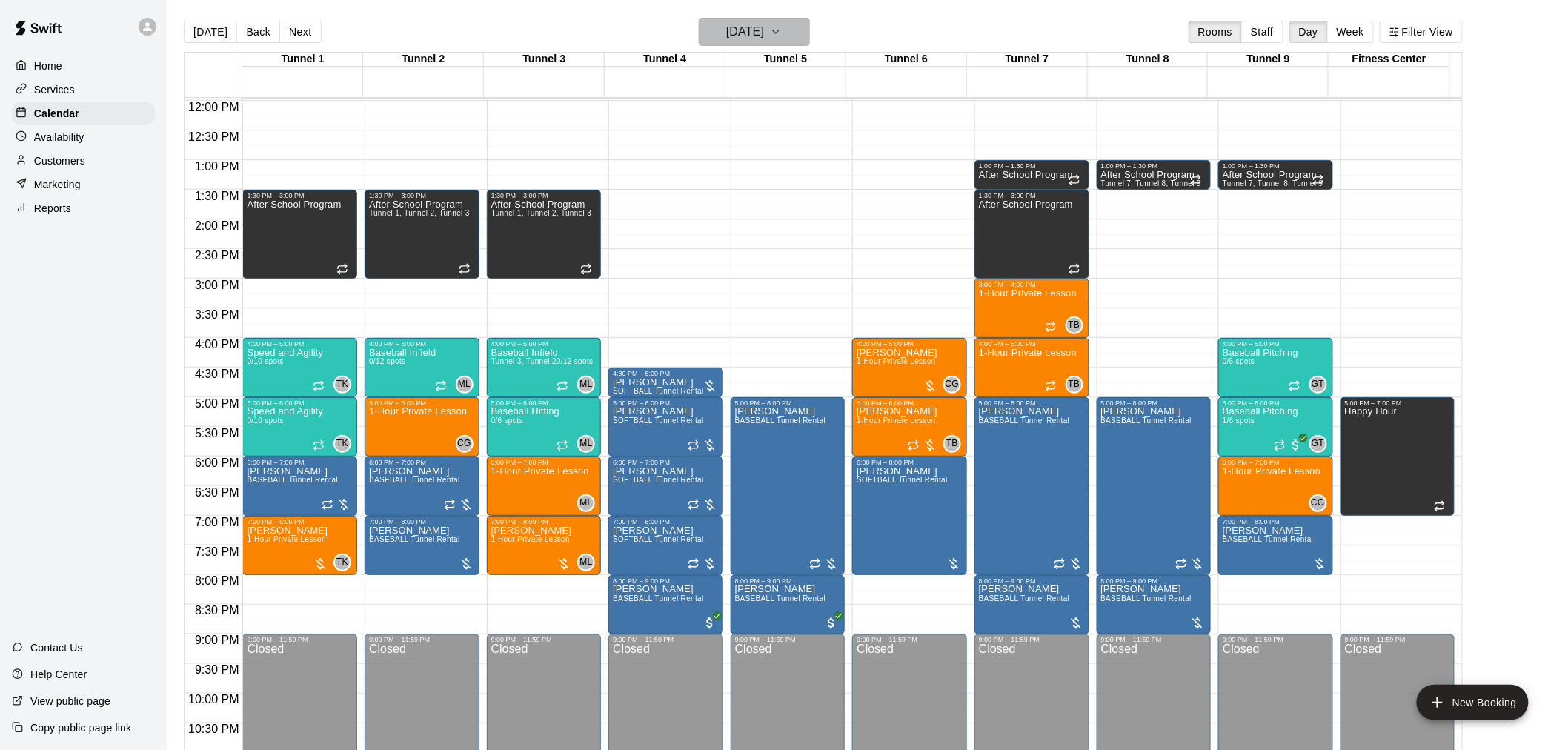
click at [764, 41] on h6 "[DATE]" at bounding box center [745, 31] width 38 height 21
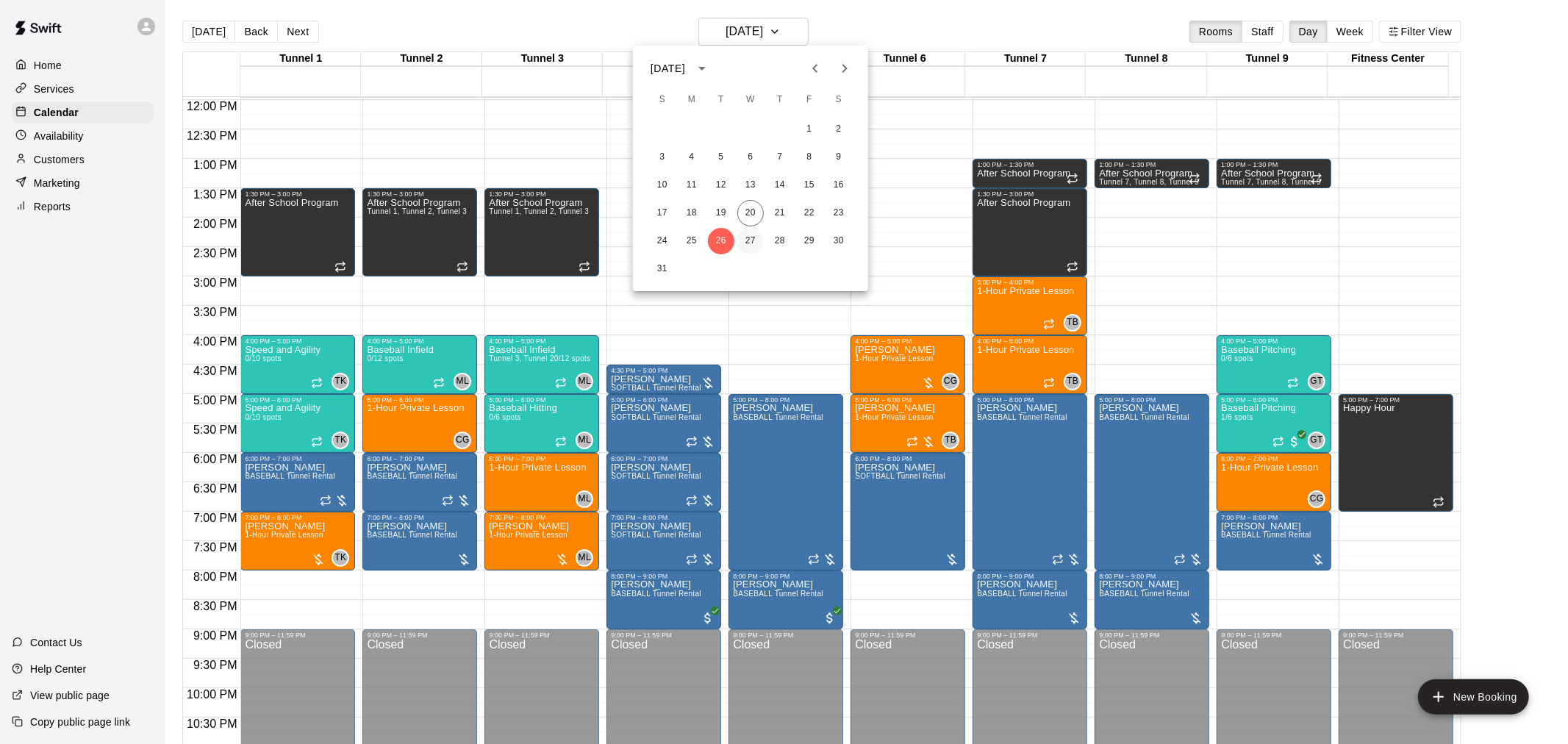
click at [743, 242] on button "27" at bounding box center [751, 241] width 27 height 27
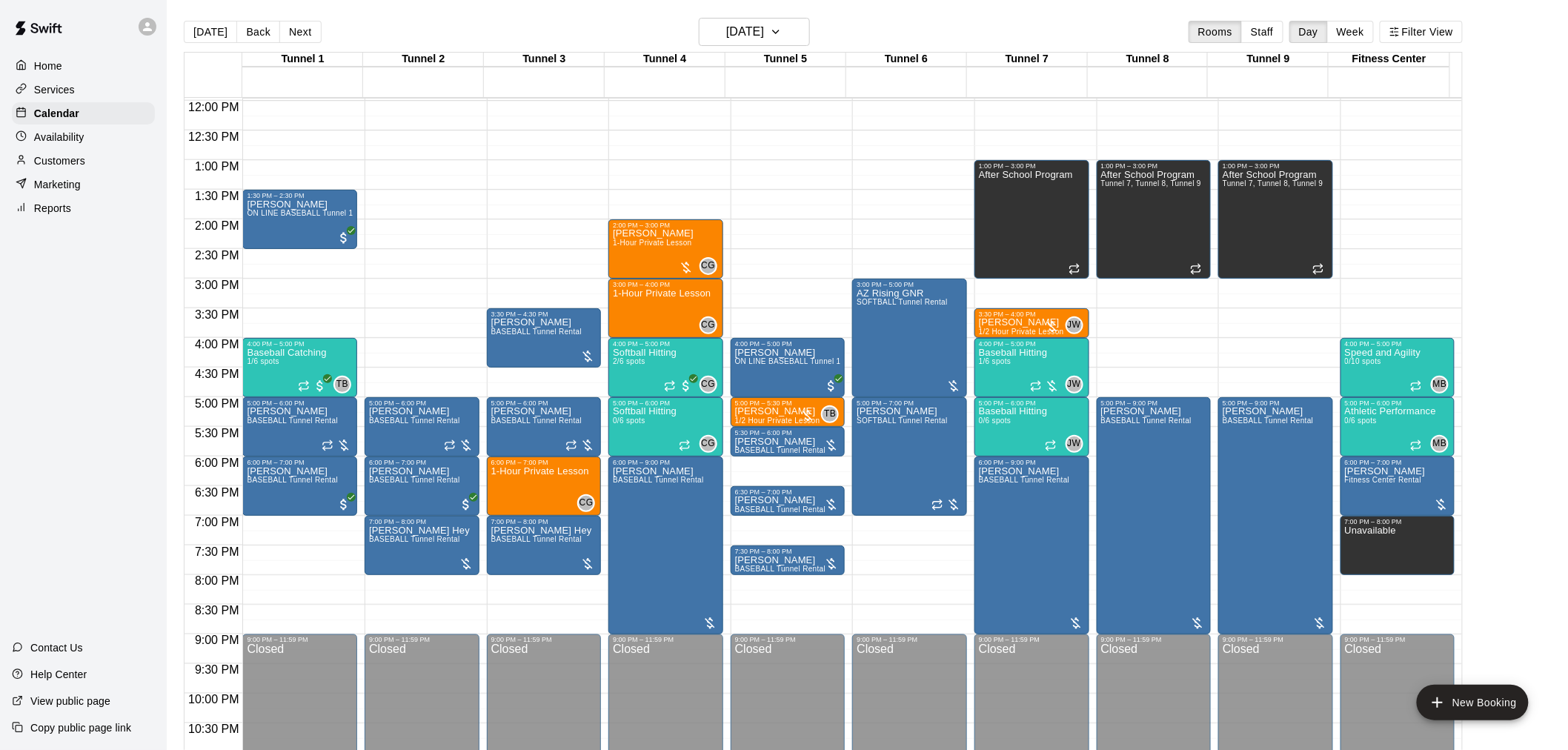
drag, startPoint x: 747, startPoint y: 244, endPoint x: 897, endPoint y: 54, distance: 242.1
click at [897, 54] on div "Tunnel 6" at bounding box center [906, 60] width 121 height 14
drag, startPoint x: 767, startPoint y: 462, endPoint x: 767, endPoint y: 476, distance: 14.0
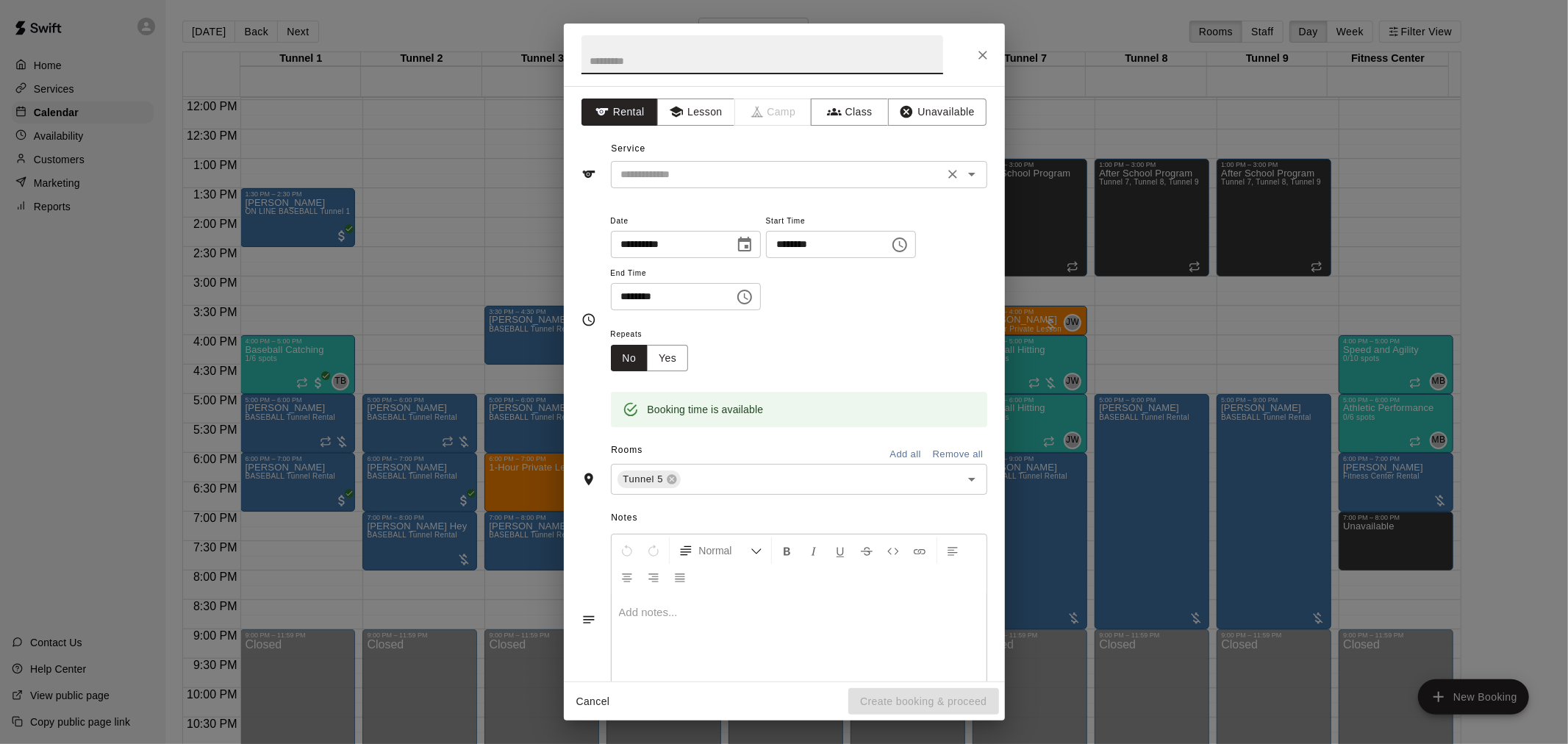
click at [763, 179] on input "text" at bounding box center [776, 174] width 324 height 19
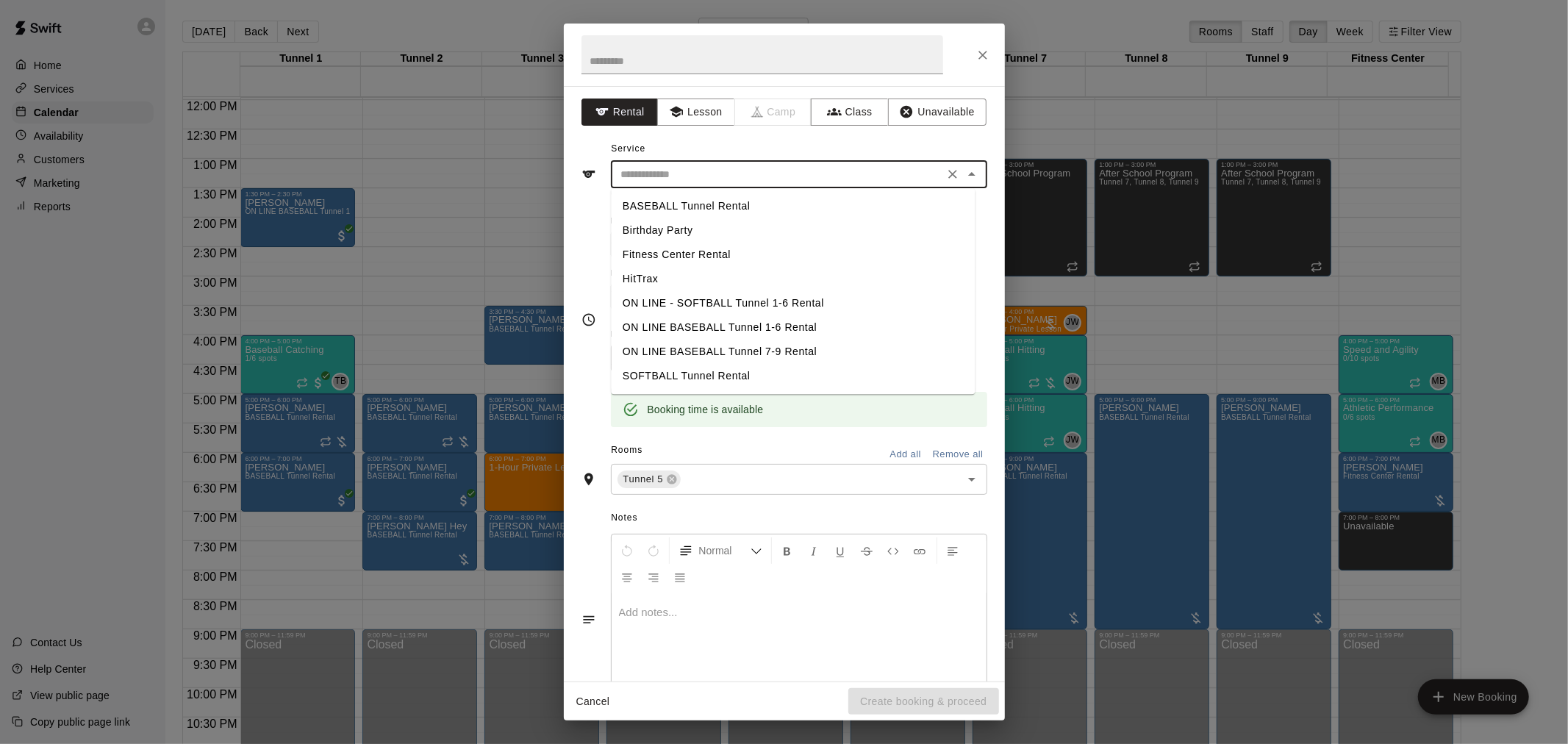
click at [745, 203] on li "BASEBALL Tunnel Rental" at bounding box center [792, 206] width 364 height 24
type input "**********"
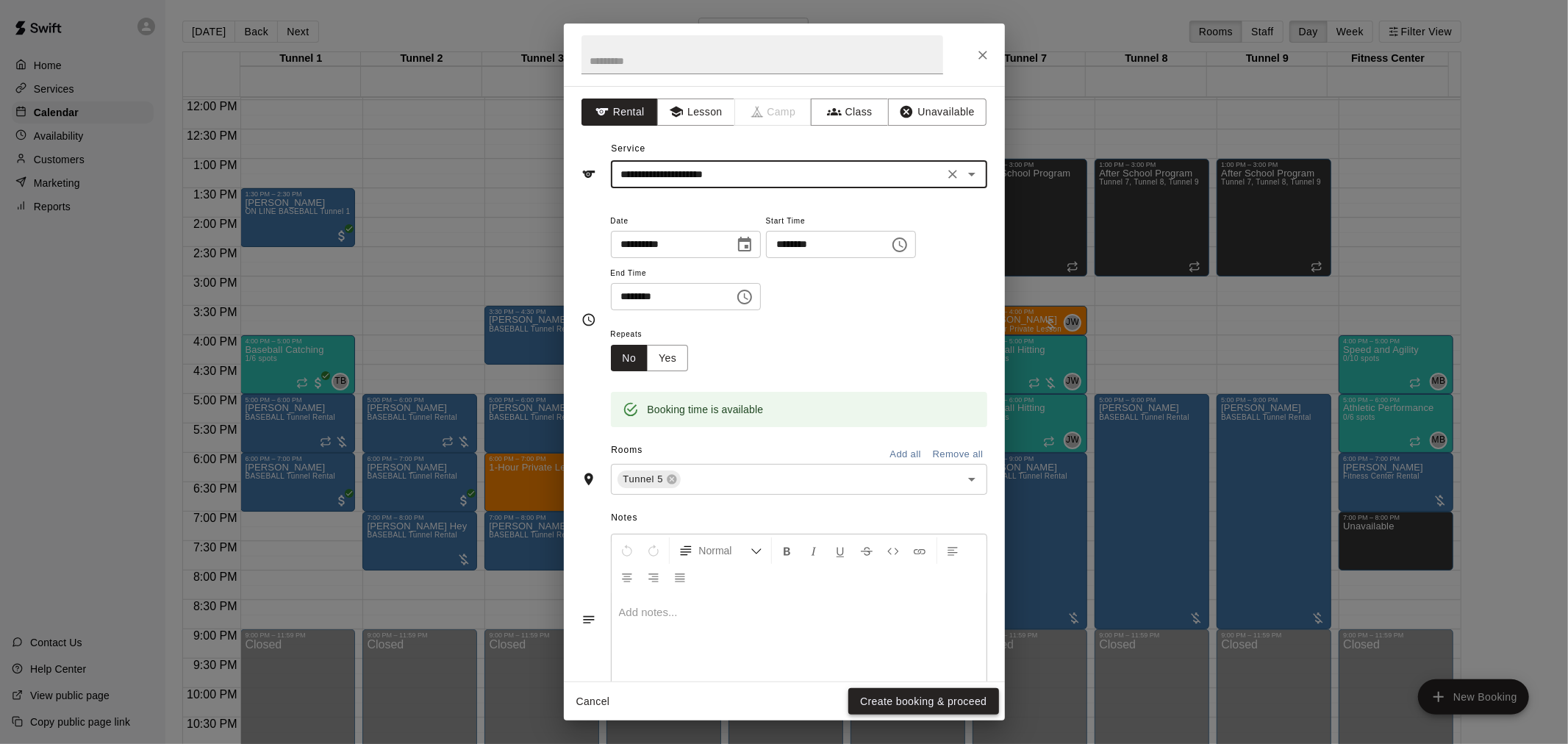
click at [923, 710] on button "Create booking & proceed" at bounding box center [923, 701] width 150 height 28
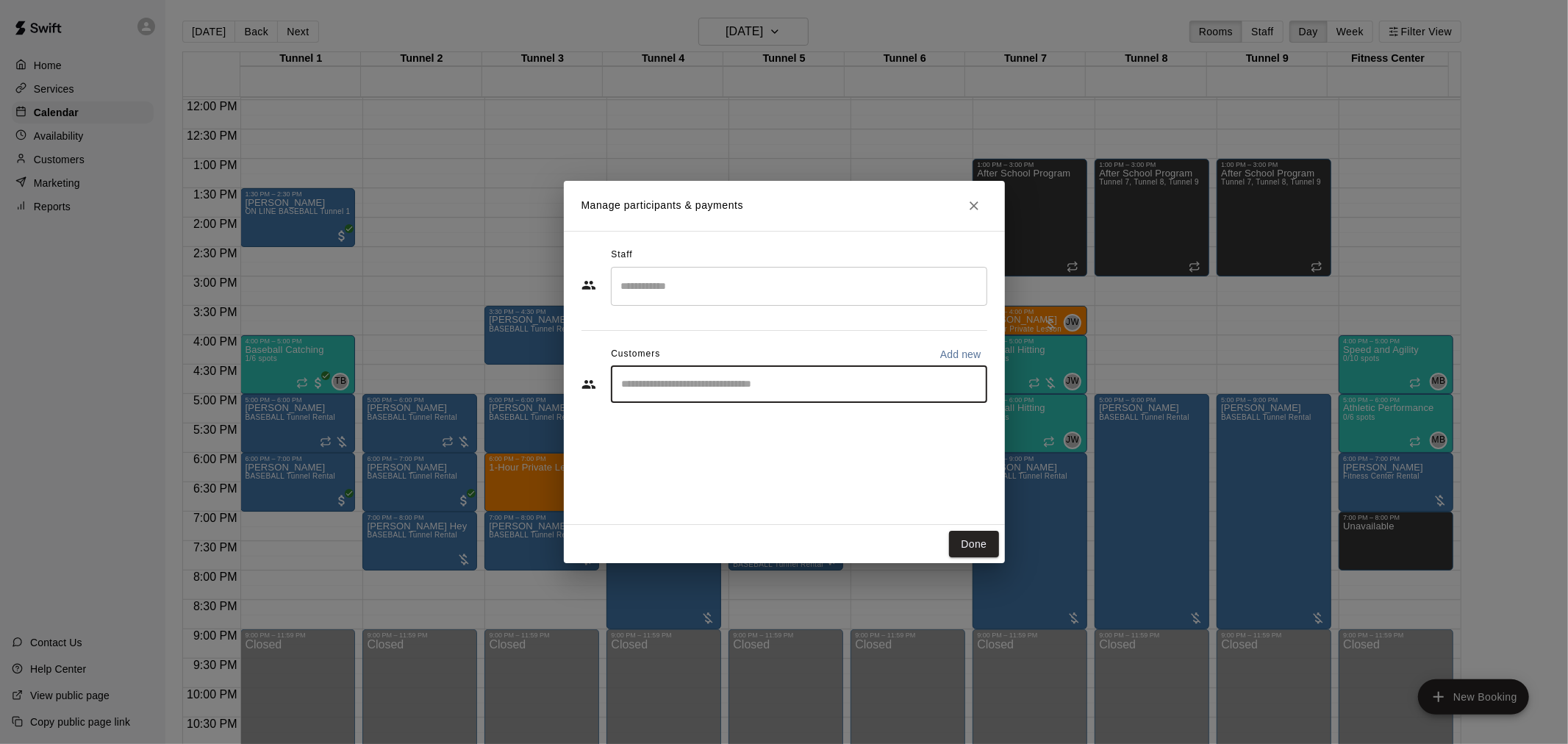
click at [735, 392] on input "Start typing to search customers..." at bounding box center [799, 384] width 363 height 15
type input "*********"
click at [745, 425] on div "[PERSON_NAME] [EMAIL_ADDRESS][DOMAIN_NAME]" at bounding box center [731, 426] width 158 height 32
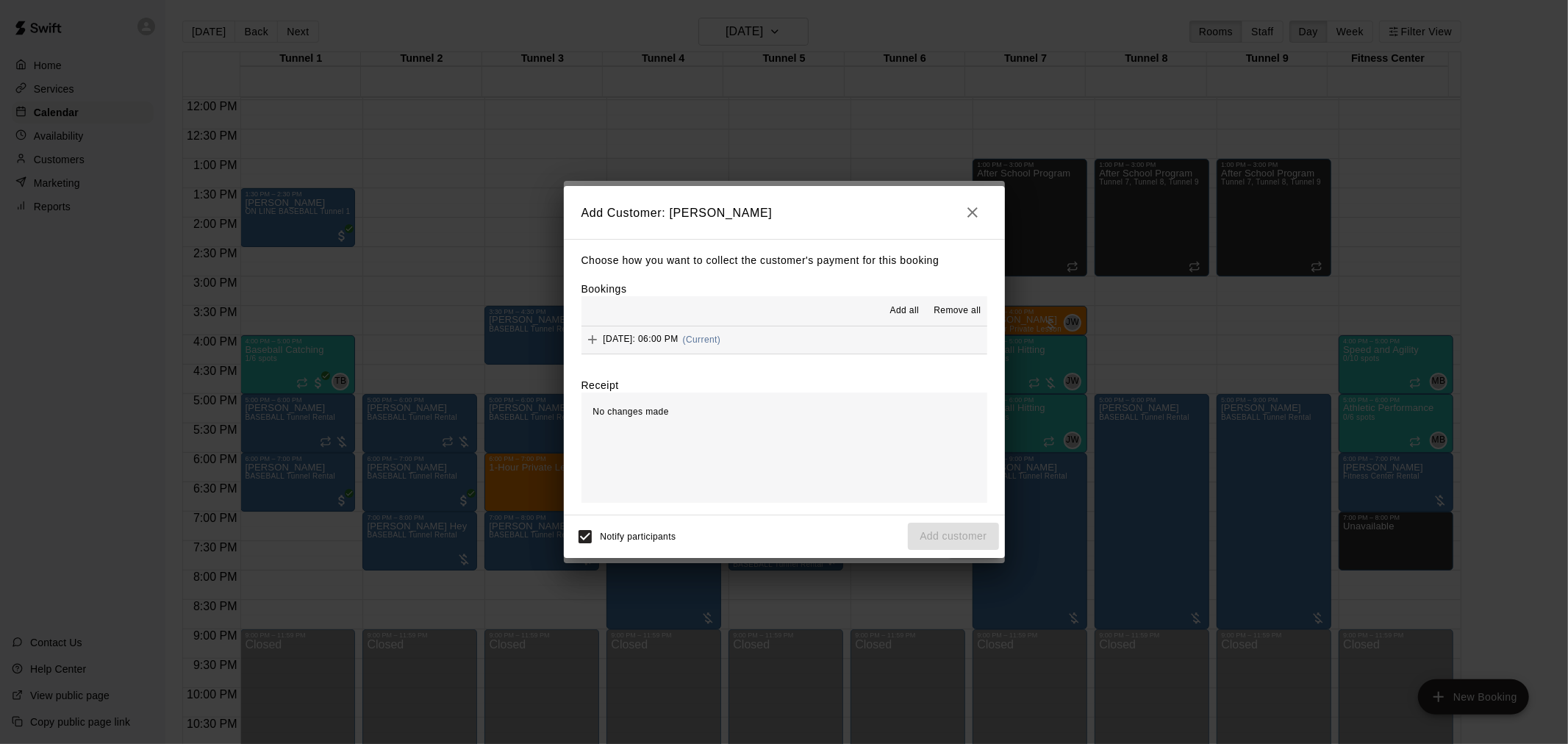
click at [721, 343] on span "(Current)" at bounding box center [702, 340] width 38 height 11
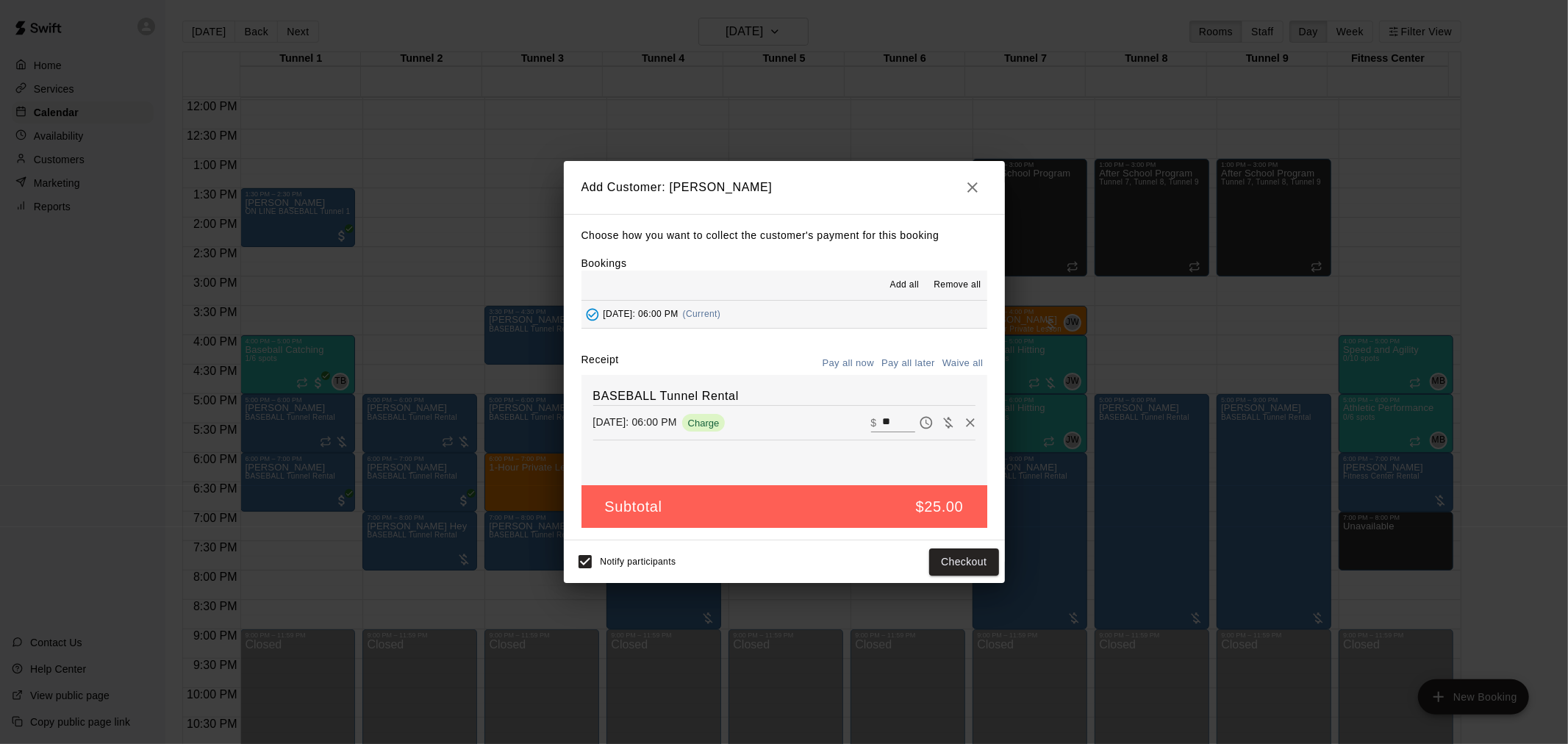
click at [895, 355] on button "Pay all later" at bounding box center [908, 364] width 61 height 23
click at [939, 567] on button "Add customer" at bounding box center [953, 562] width 91 height 28
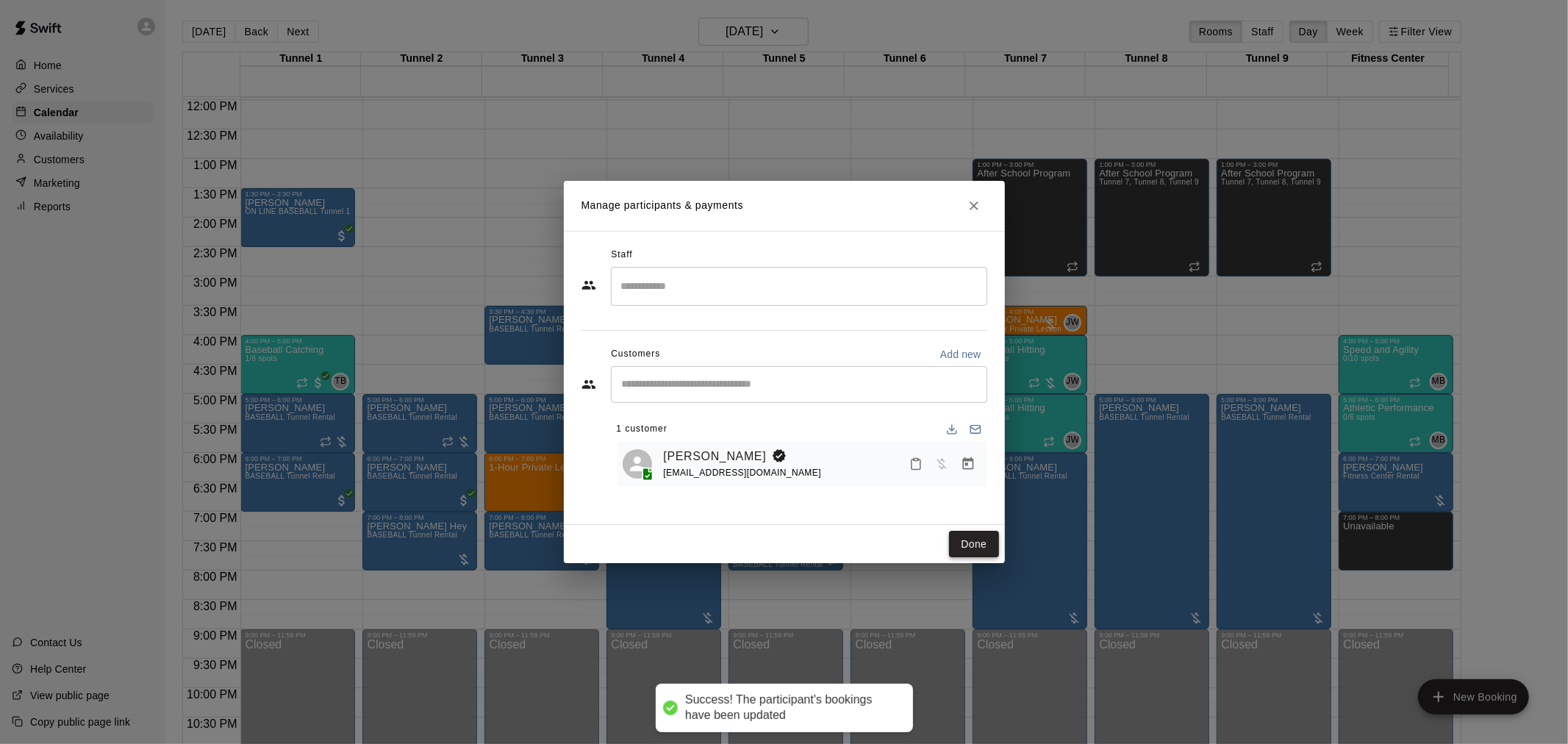
click at [972, 539] on button "Done" at bounding box center [973, 544] width 50 height 28
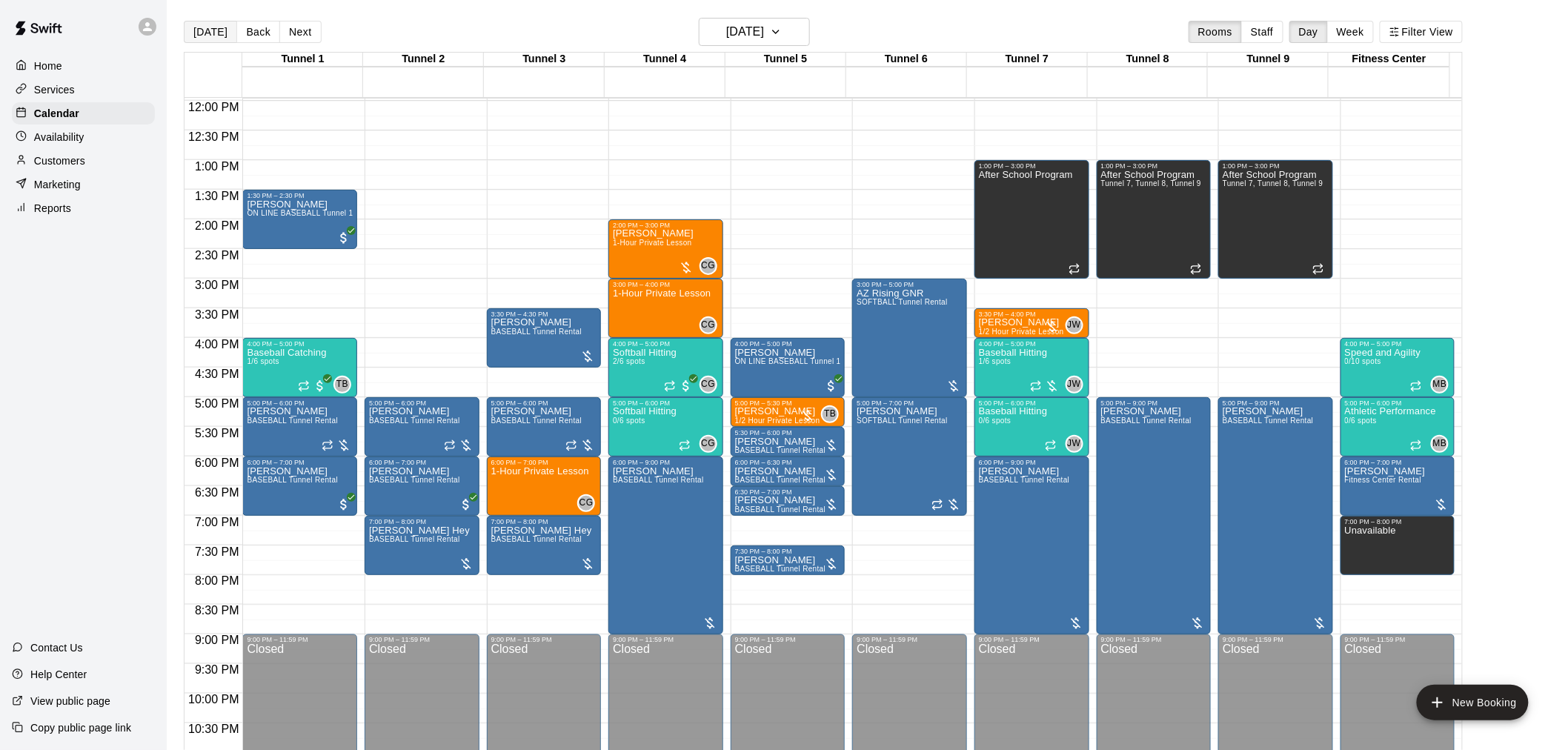
click at [212, 31] on button "[DATE]" at bounding box center [210, 31] width 54 height 22
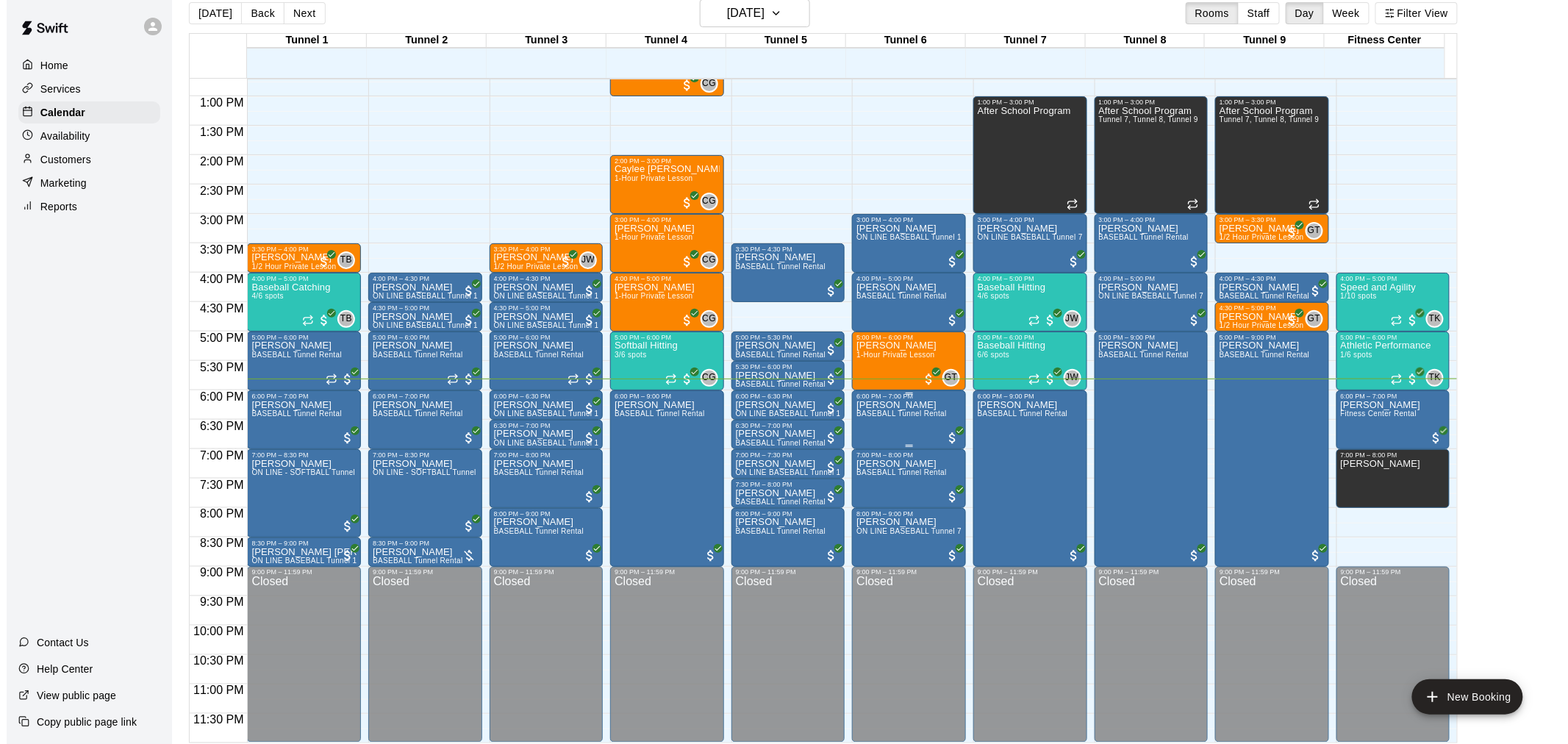
scroll to position [24, 0]
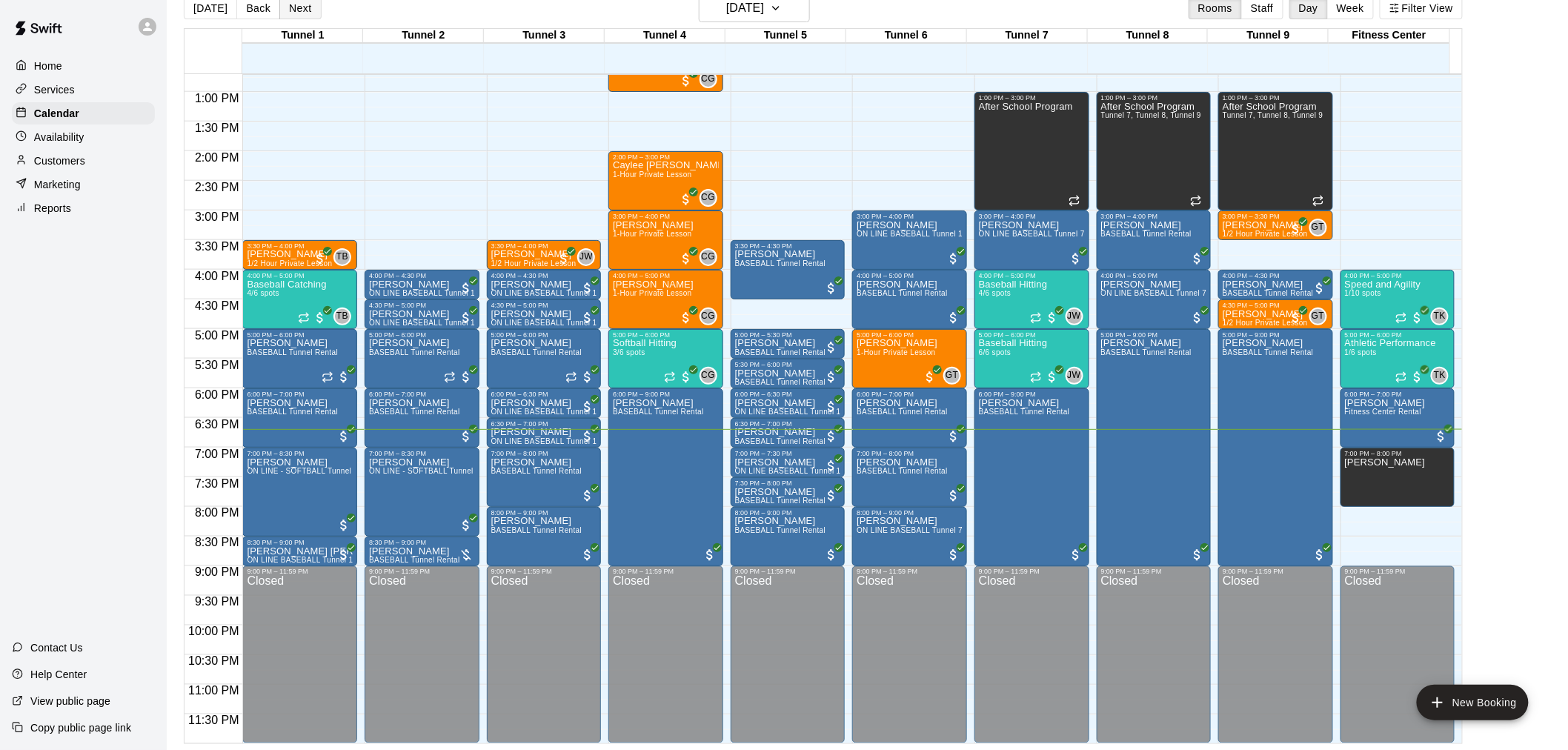
click at [316, 13] on button "Next" at bounding box center [300, 8] width 41 height 22
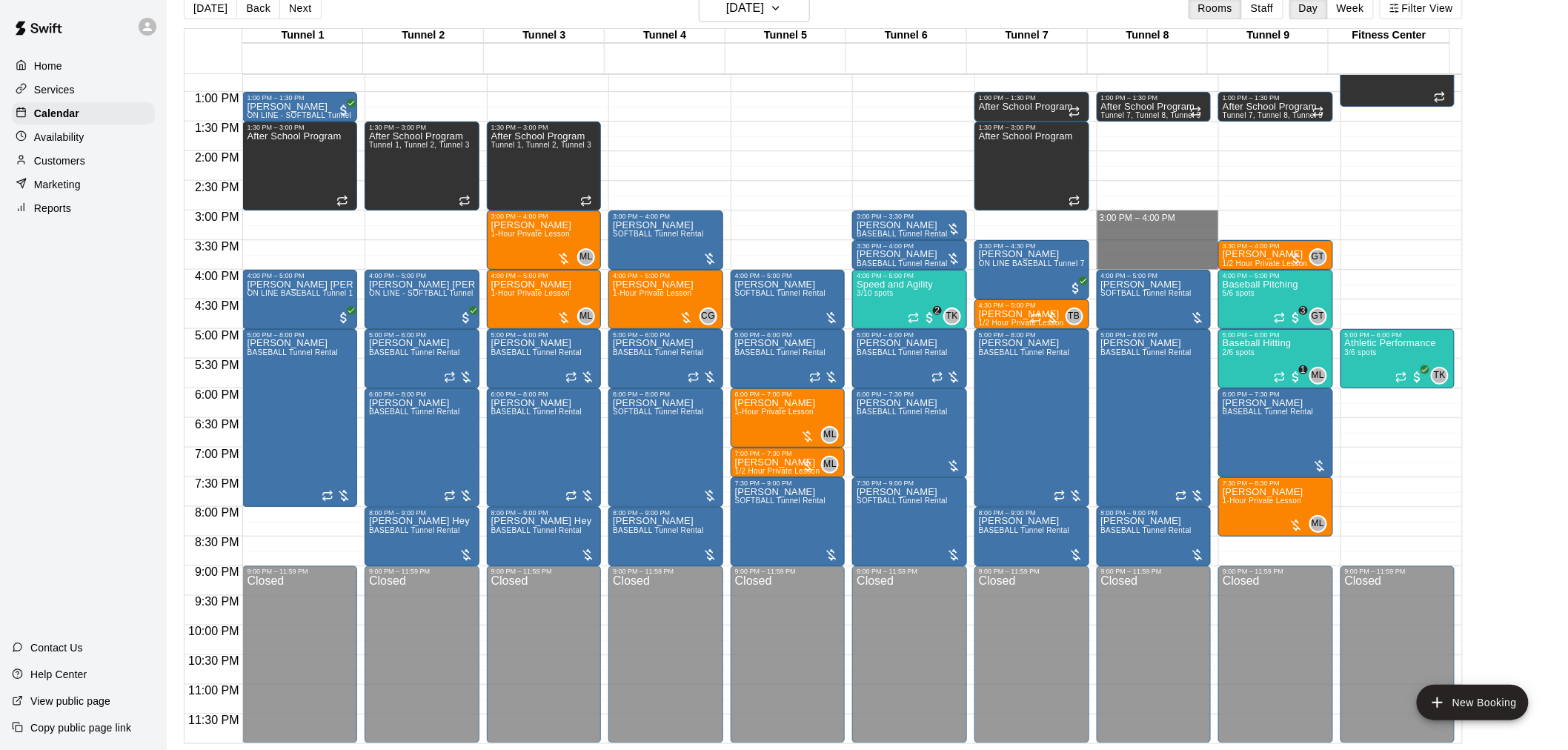
drag, startPoint x: 1141, startPoint y: 216, endPoint x: 1146, endPoint y: 263, distance: 47.3
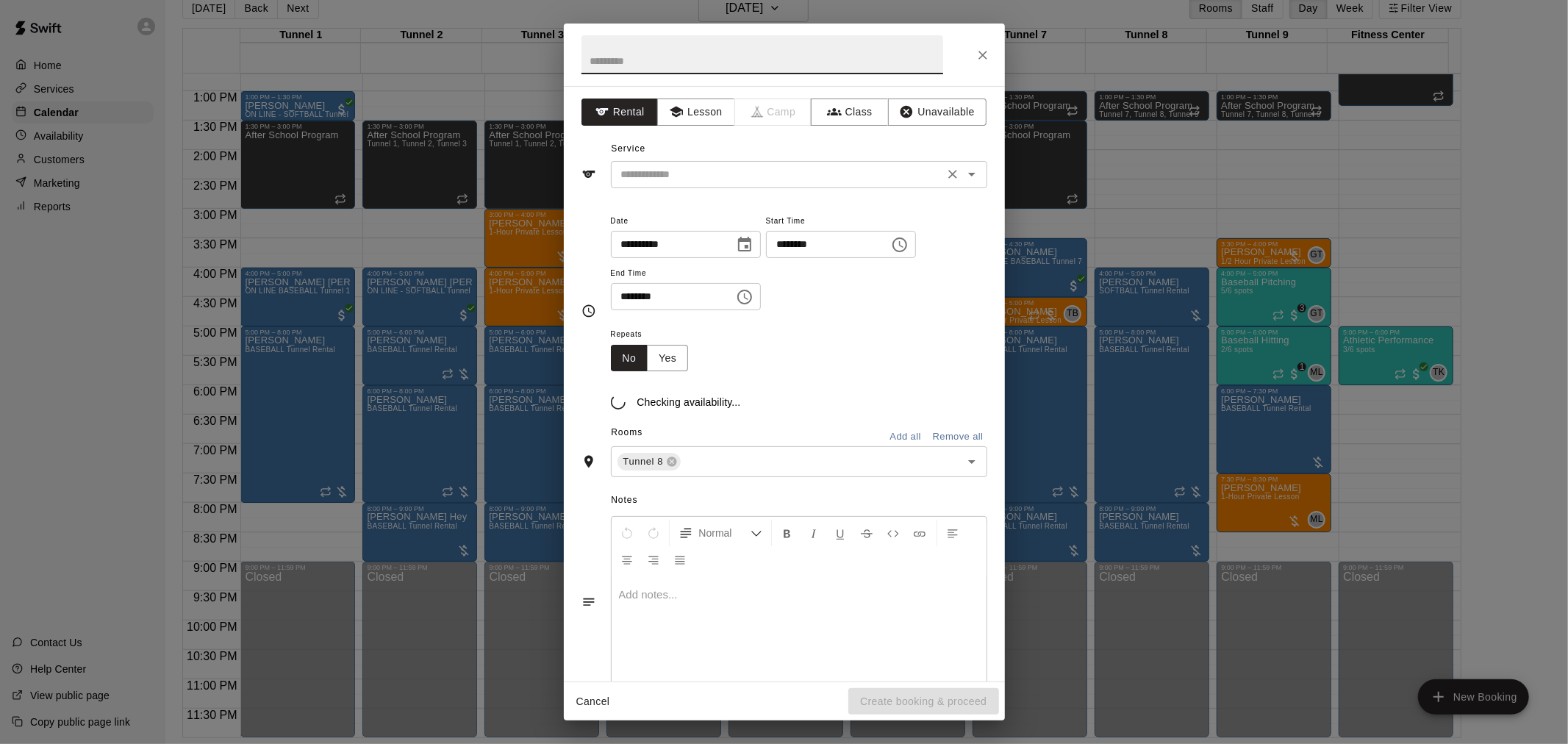
click at [692, 161] on div "​" at bounding box center [799, 174] width 376 height 28
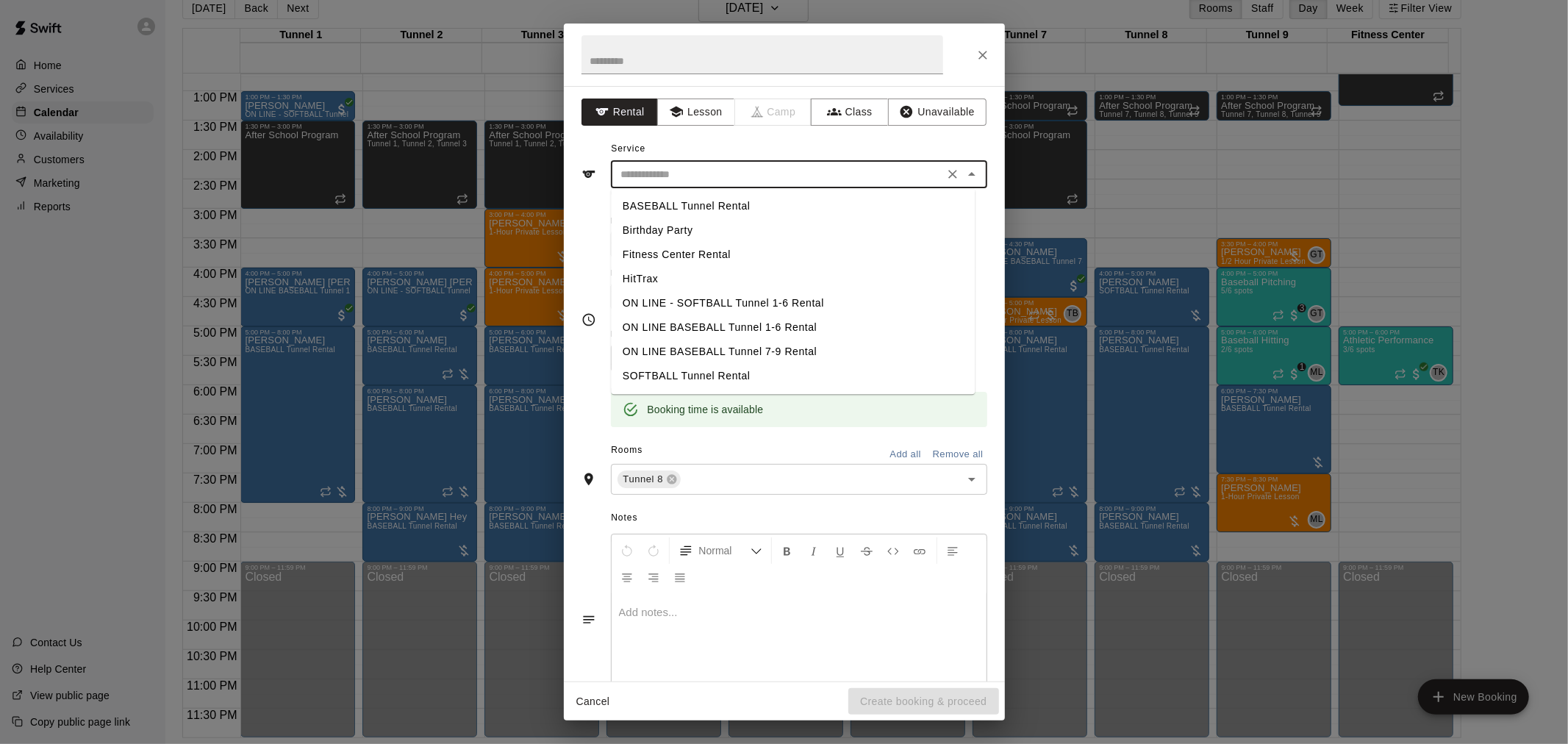
click at [711, 202] on li "BASEBALL Tunnel Rental" at bounding box center [792, 206] width 364 height 24
type input "**********"
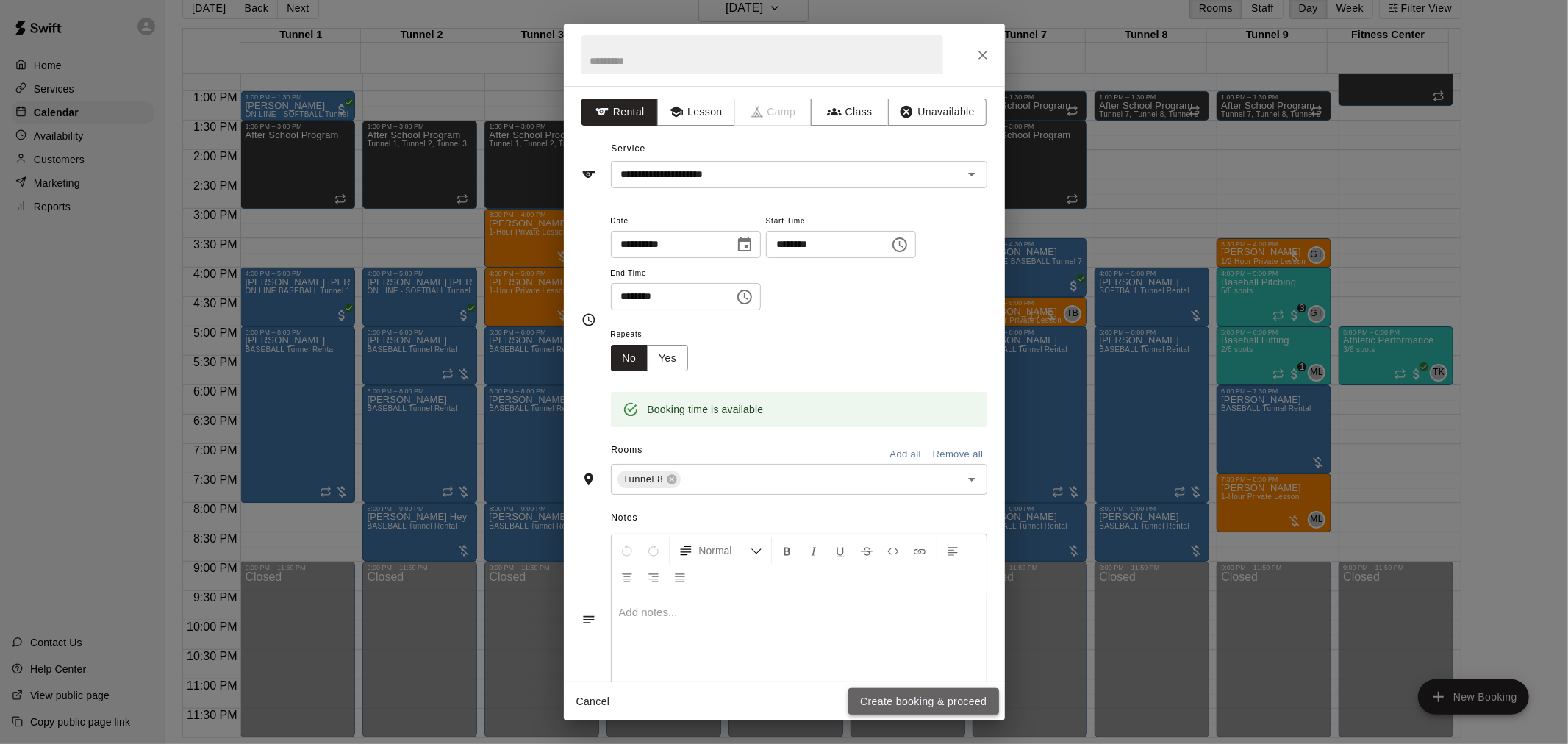
click at [979, 700] on button "Create booking & proceed" at bounding box center [923, 701] width 150 height 28
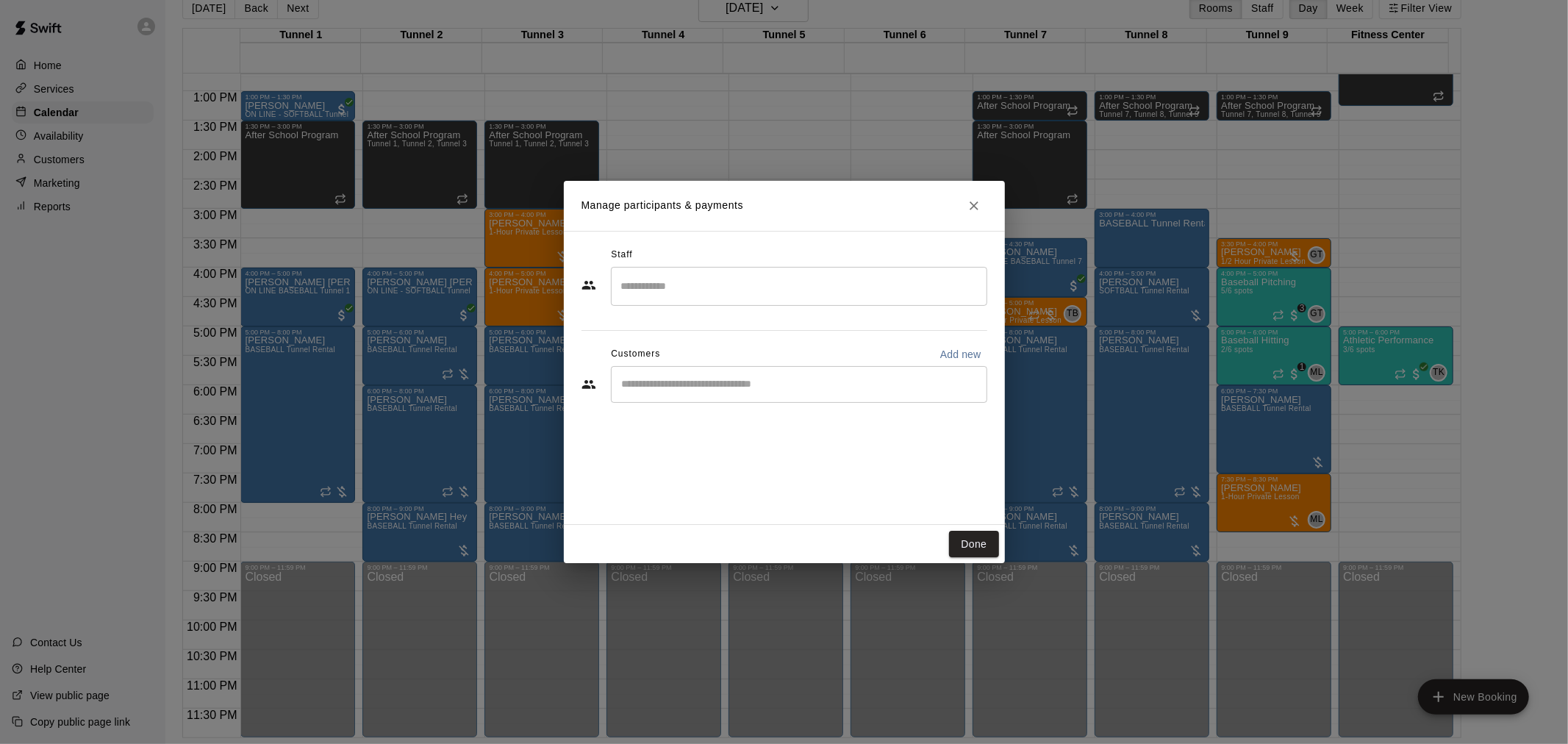
click at [765, 376] on div "​" at bounding box center [799, 384] width 376 height 36
type input "******"
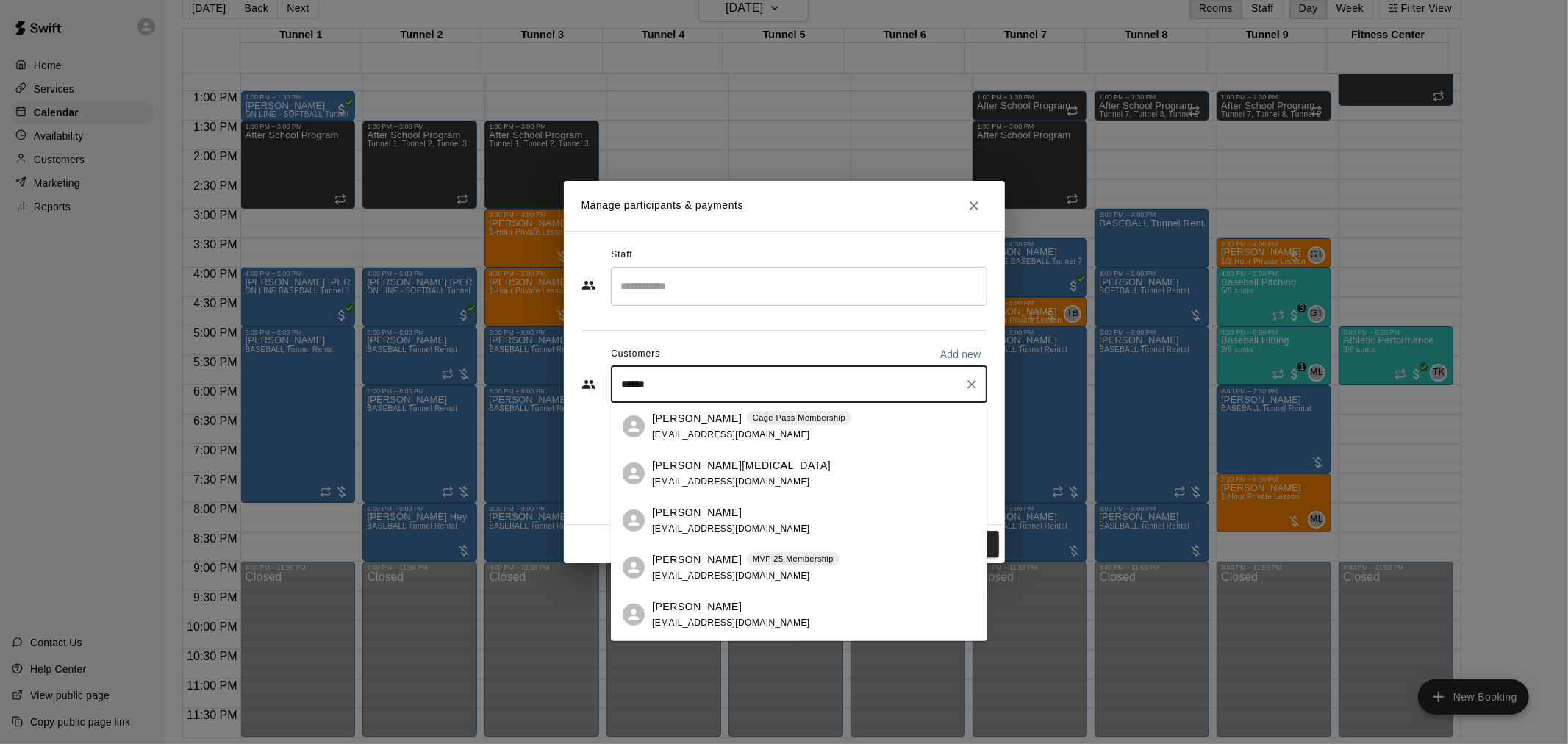
click at [792, 439] on div "[PERSON_NAME] Cage Pass Membership [EMAIL_ADDRESS][DOMAIN_NAME]" at bounding box center [752, 427] width 199 height 32
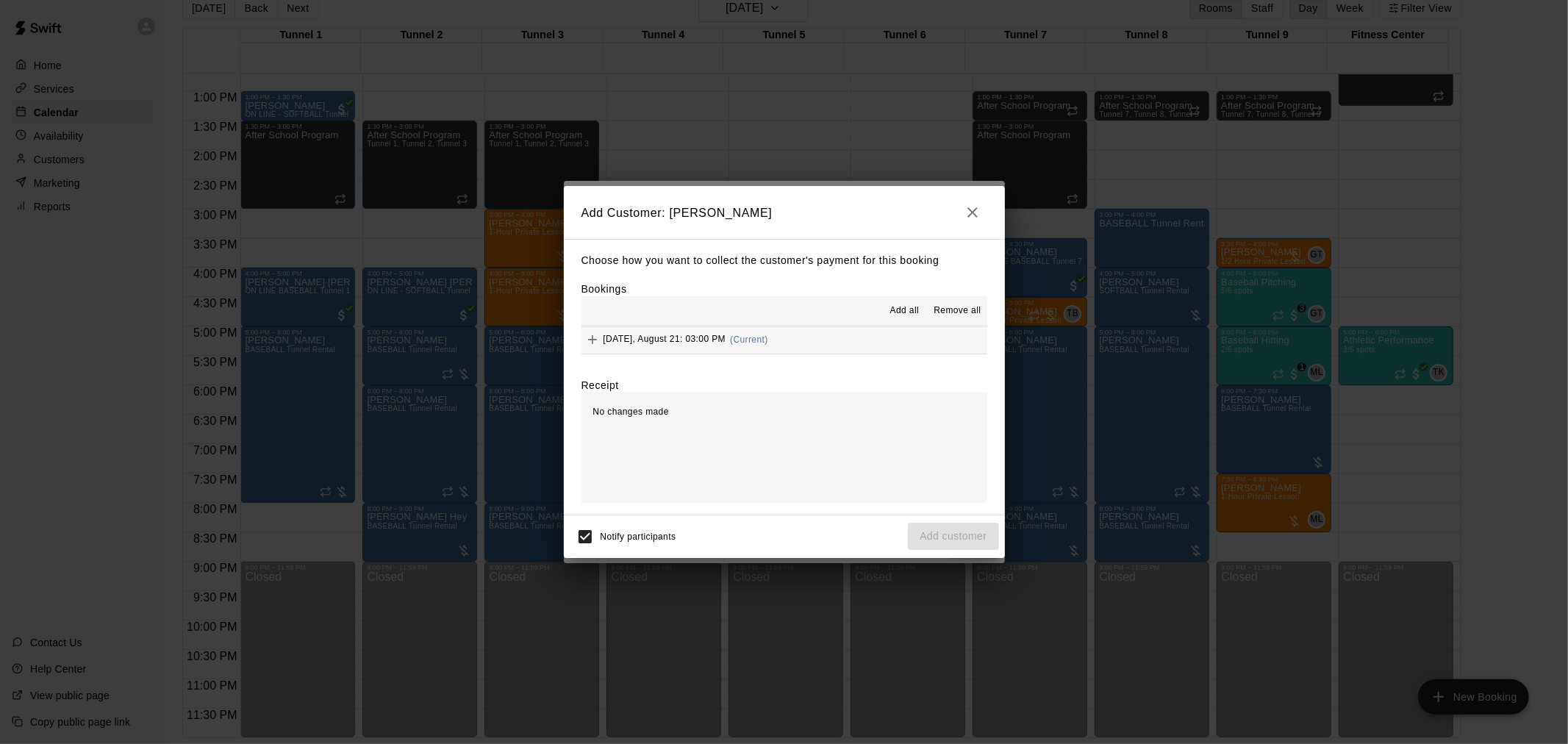
click at [737, 341] on div "[DATE], August 21: 03:00 PM (Current)" at bounding box center [674, 339] width 186 height 22
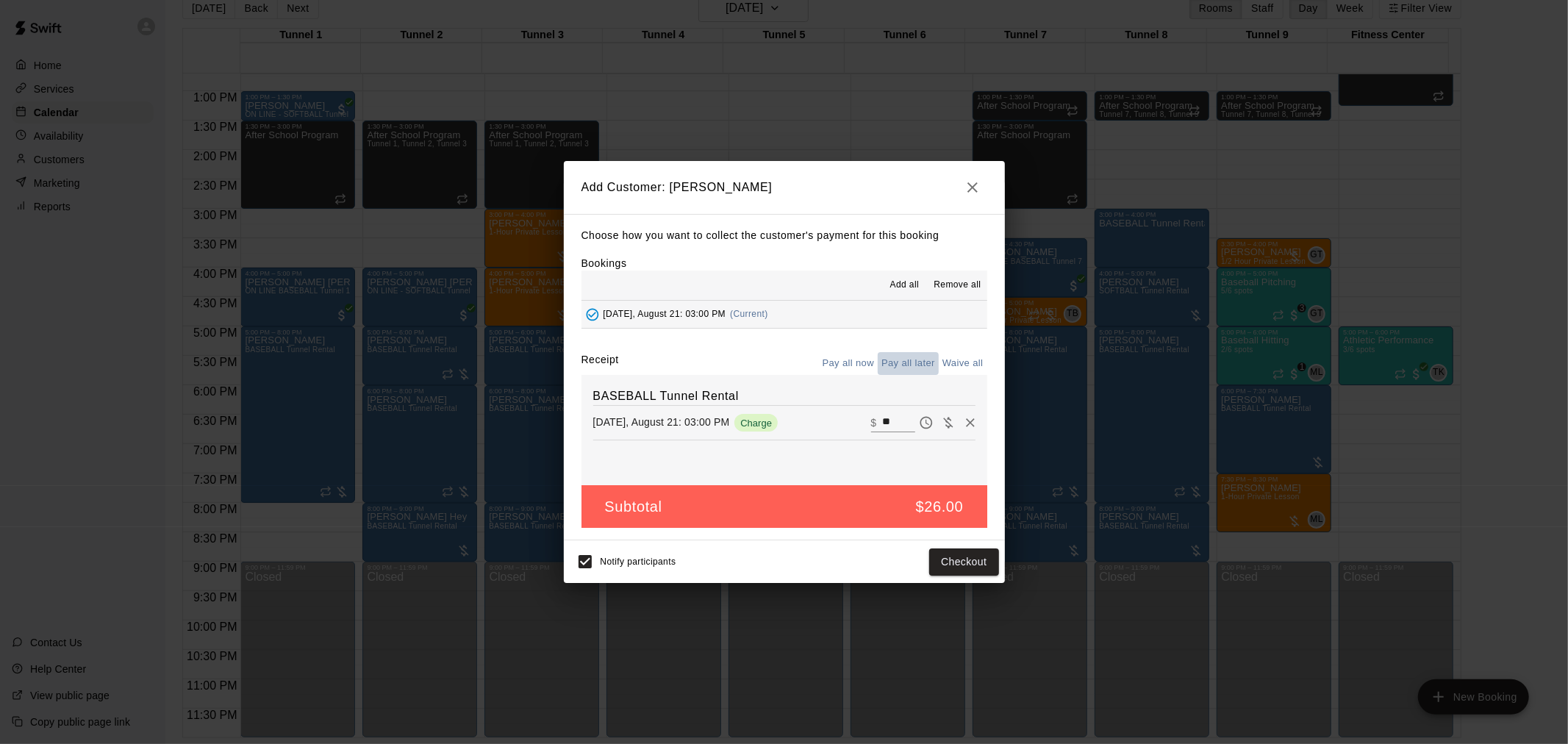
click at [906, 375] on button "Pay all later" at bounding box center [908, 364] width 61 height 23
click at [909, 365] on button "Pay all later" at bounding box center [908, 364] width 61 height 23
click at [944, 560] on button "Add customer" at bounding box center [953, 562] width 91 height 28
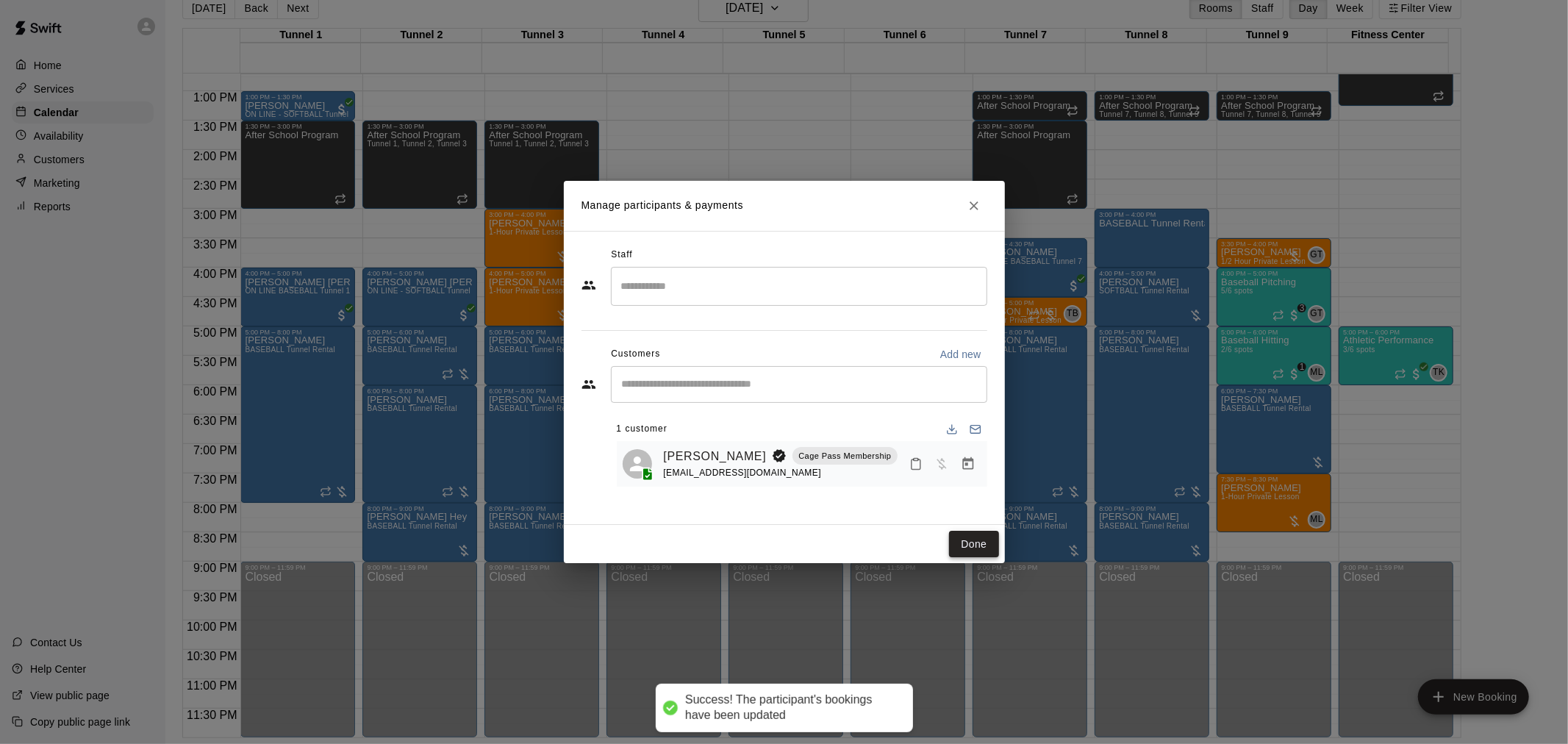
click at [962, 534] on button "Done" at bounding box center [973, 544] width 50 height 28
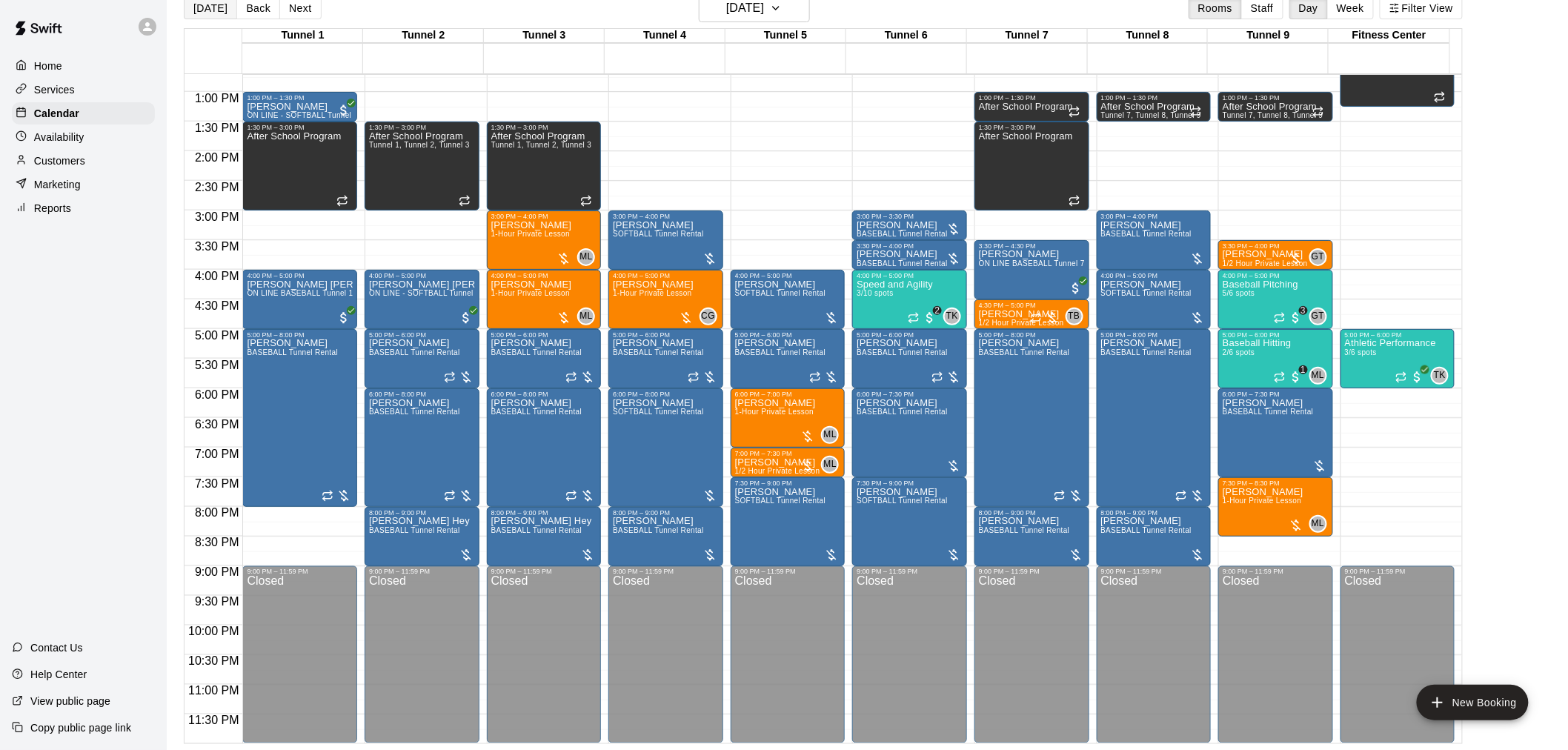
click at [226, 4] on button "[DATE]" at bounding box center [210, 8] width 54 height 22
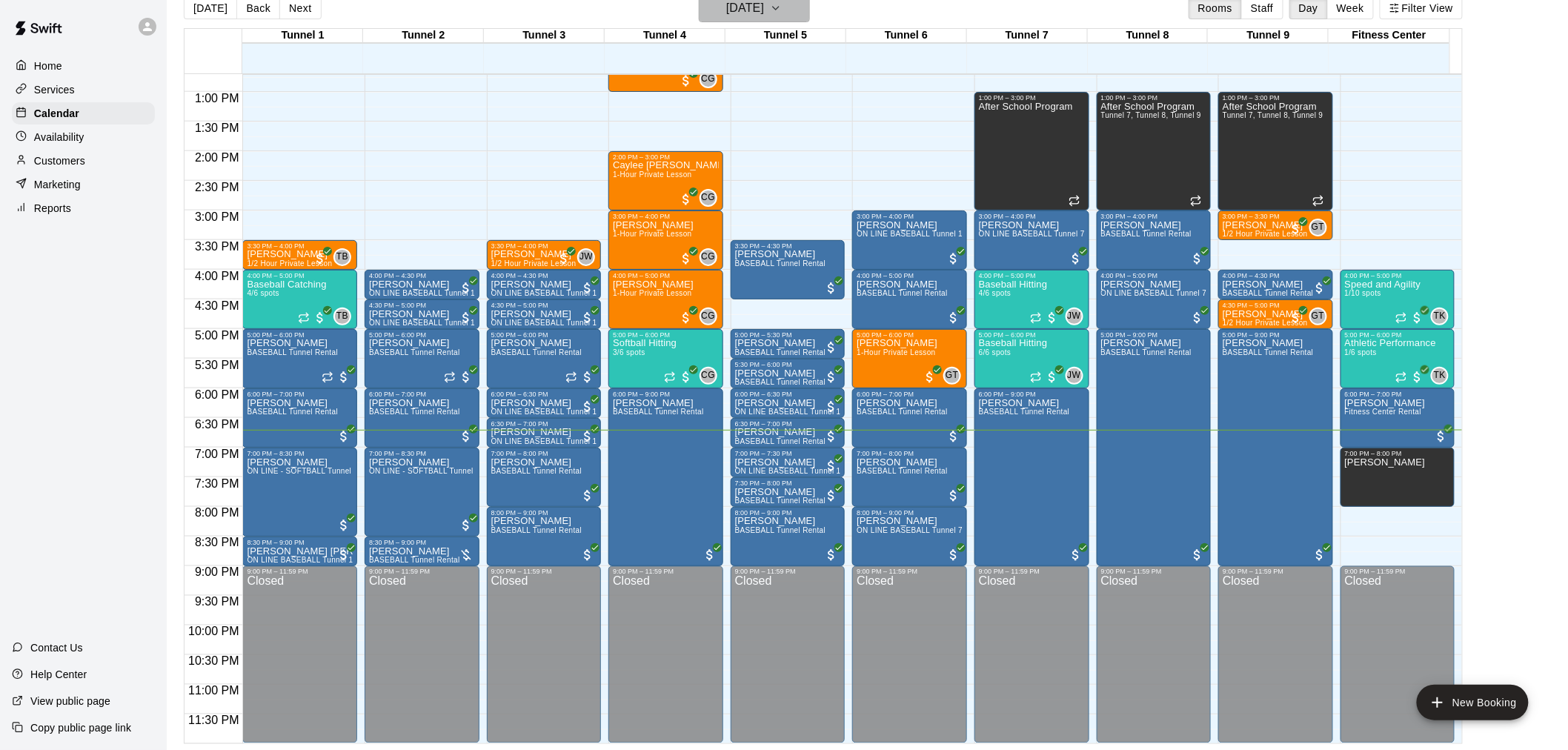
click at [764, 12] on h6 "[DATE]" at bounding box center [745, 8] width 38 height 21
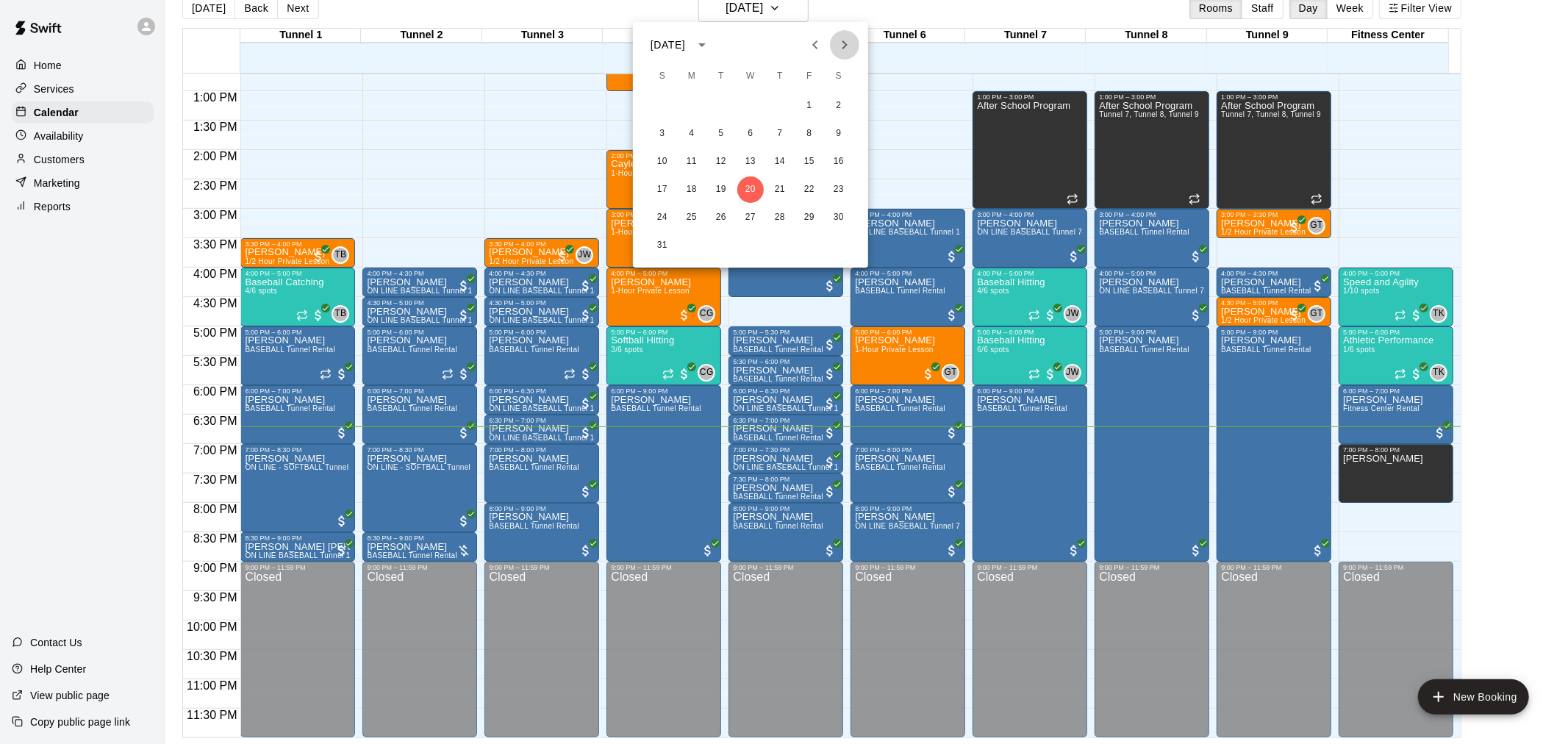
click at [854, 34] on button "Next month" at bounding box center [844, 44] width 29 height 29
click at [682, 110] on button "1" at bounding box center [692, 106] width 27 height 27
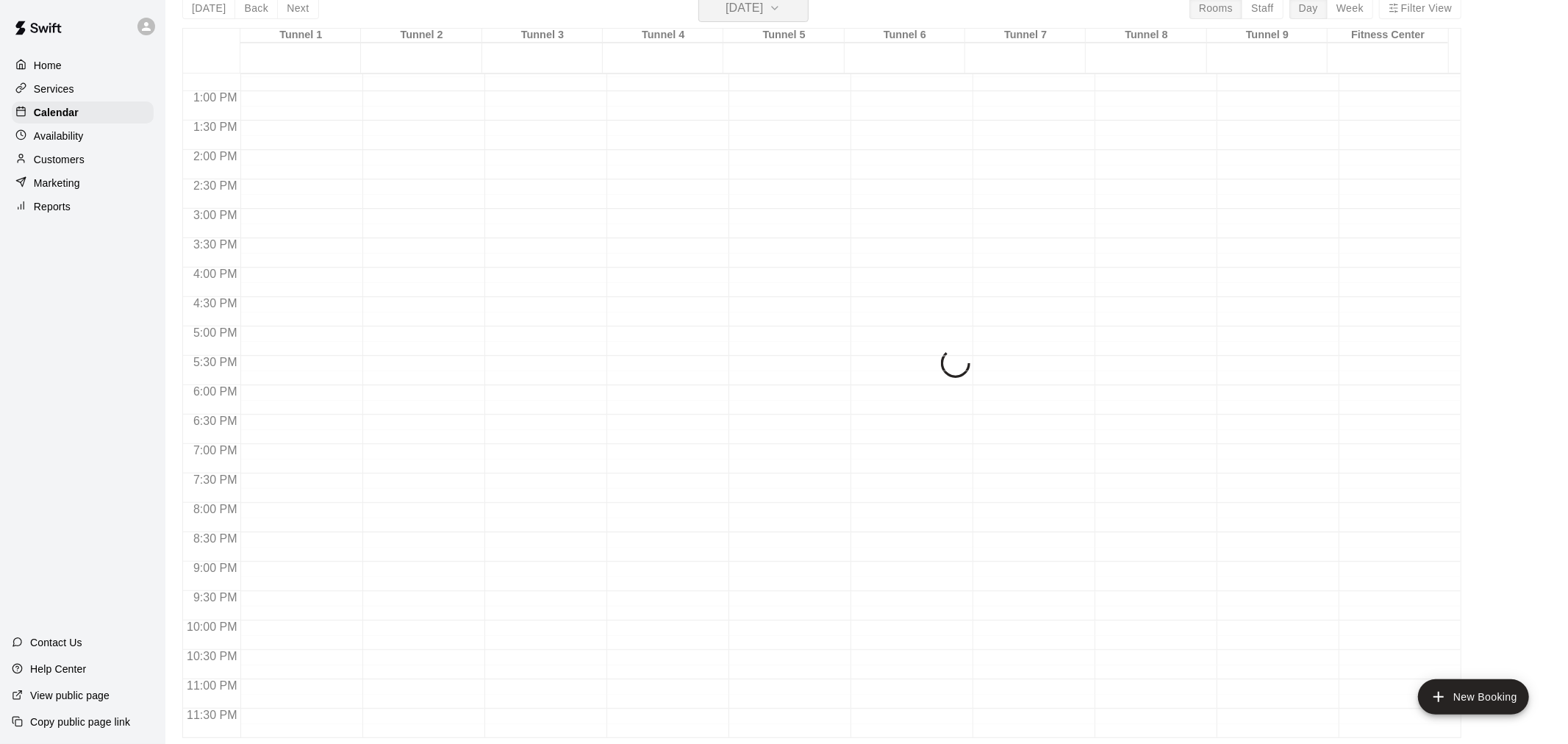
scroll to position [18, 0]
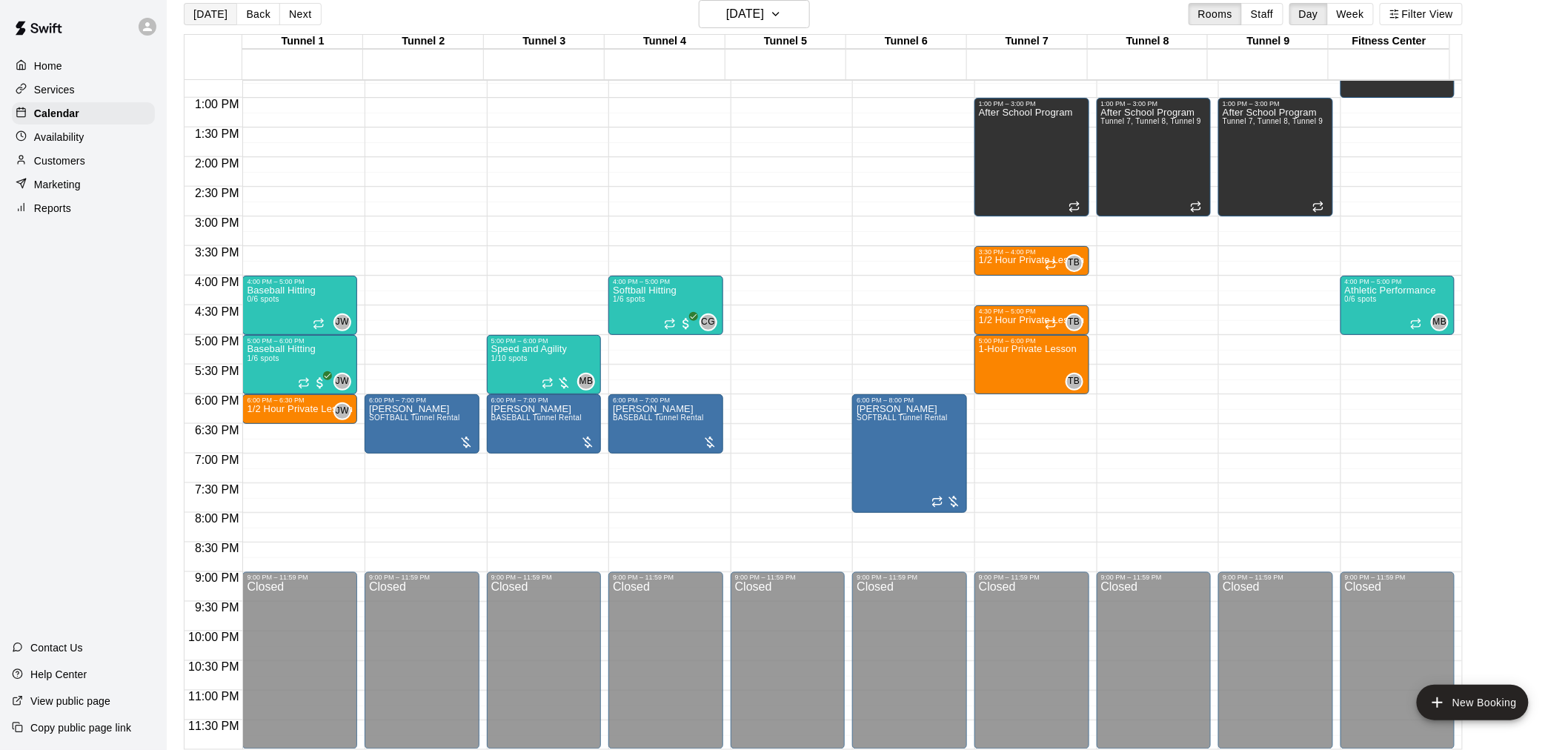
click at [195, 8] on button "[DATE]" at bounding box center [210, 13] width 54 height 22
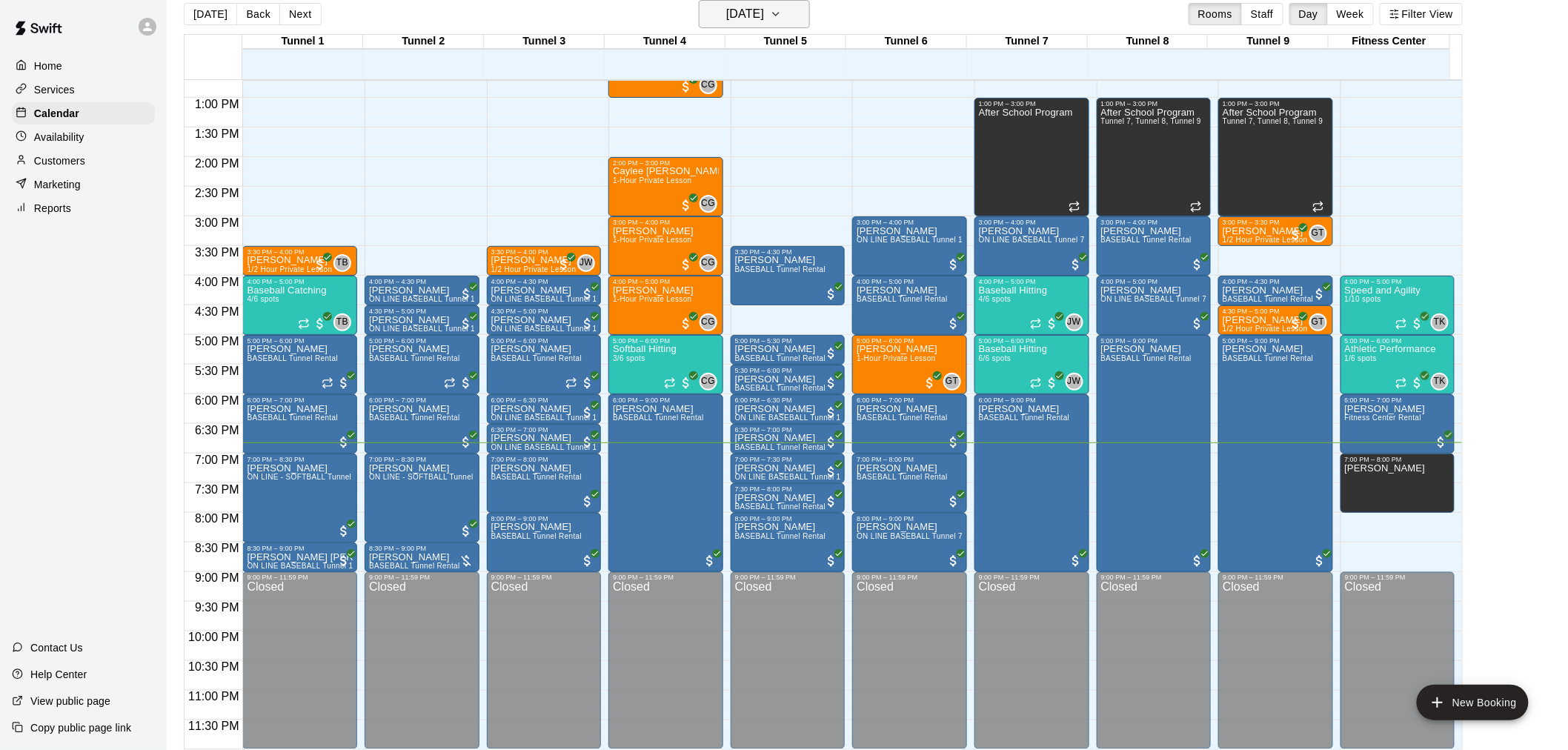
click at [801, 12] on button "[DATE]" at bounding box center [754, 13] width 111 height 28
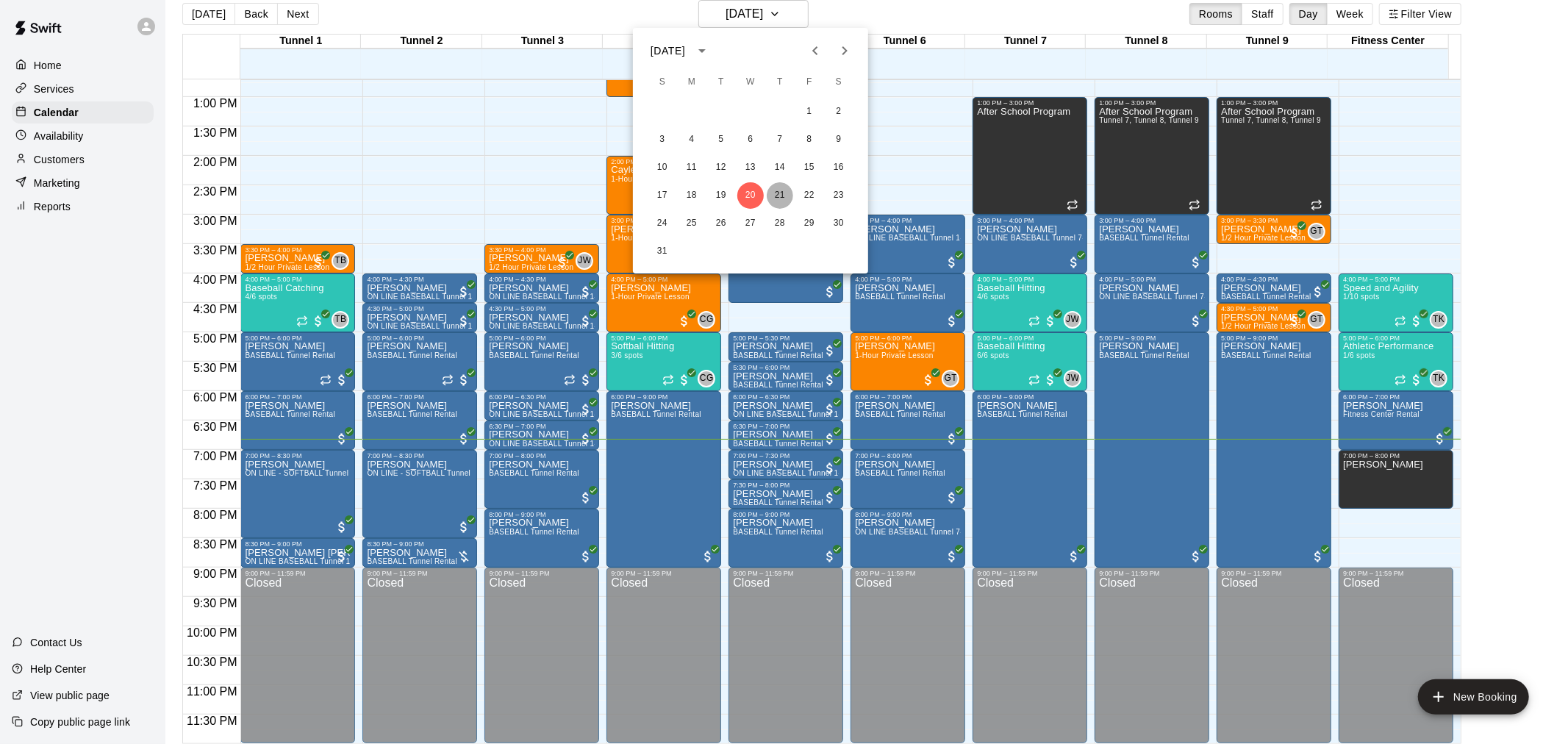
click at [786, 197] on button "21" at bounding box center [780, 195] width 27 height 27
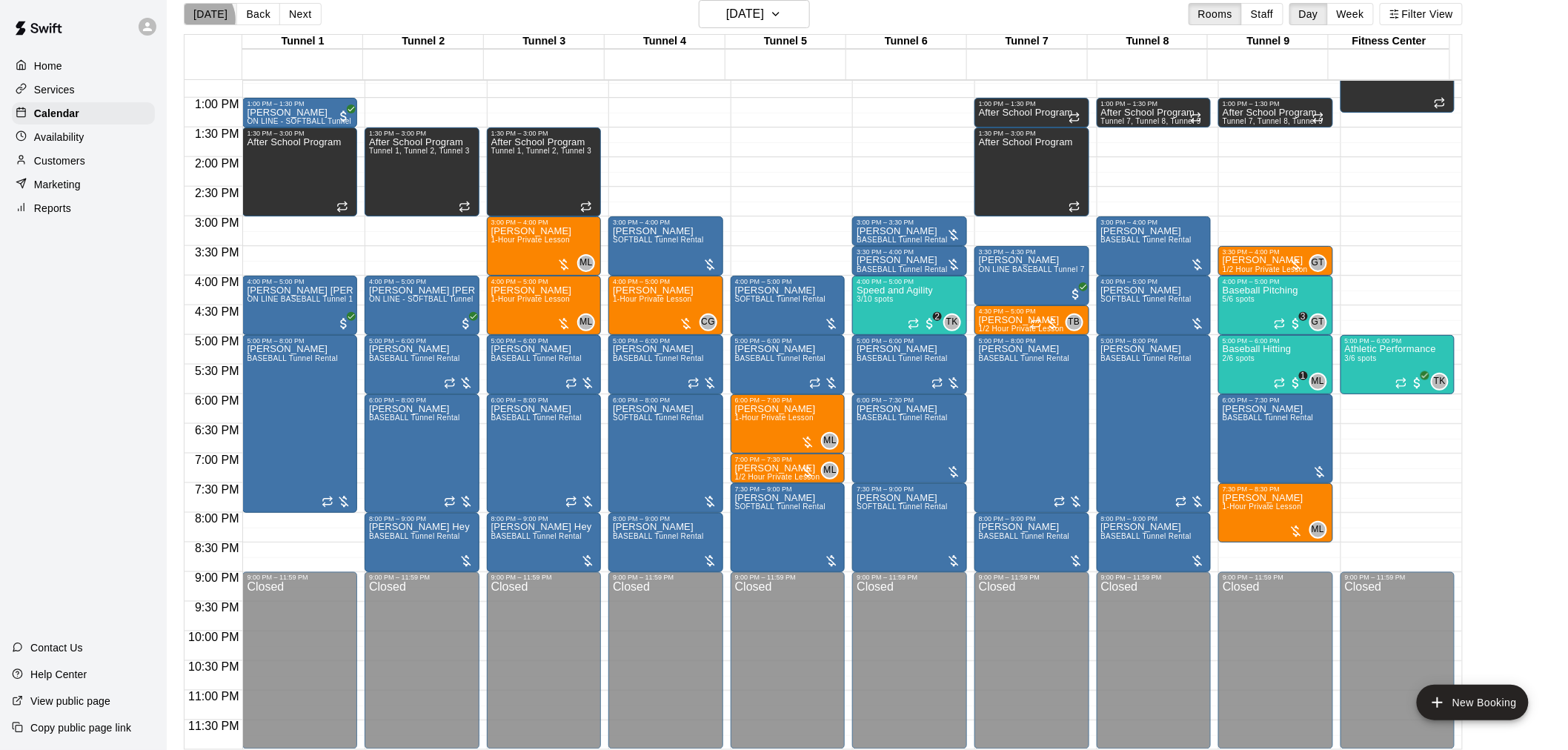
click at [200, 20] on button "[DATE]" at bounding box center [210, 13] width 54 height 22
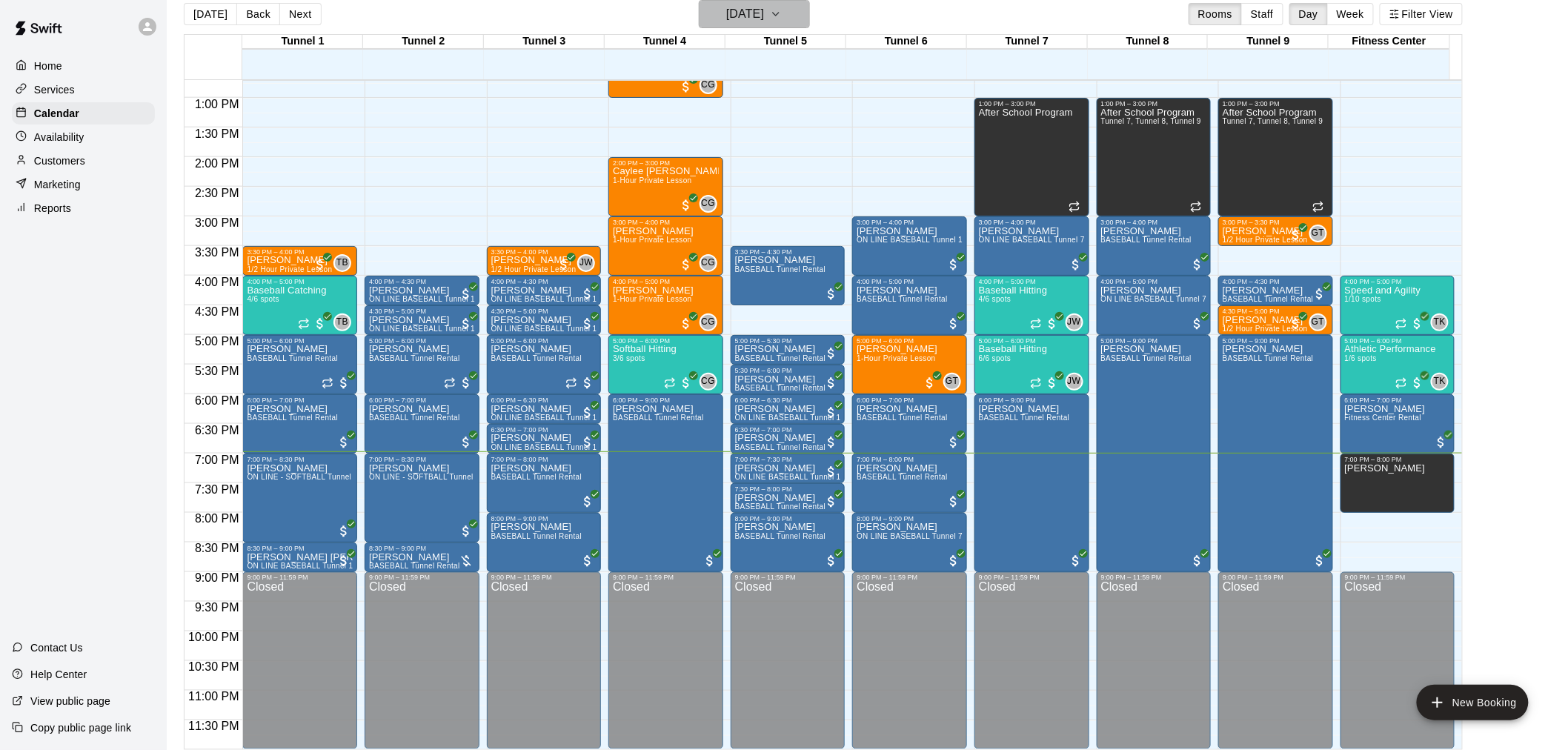
click at [726, 20] on h6 "[DATE]" at bounding box center [745, 13] width 38 height 21
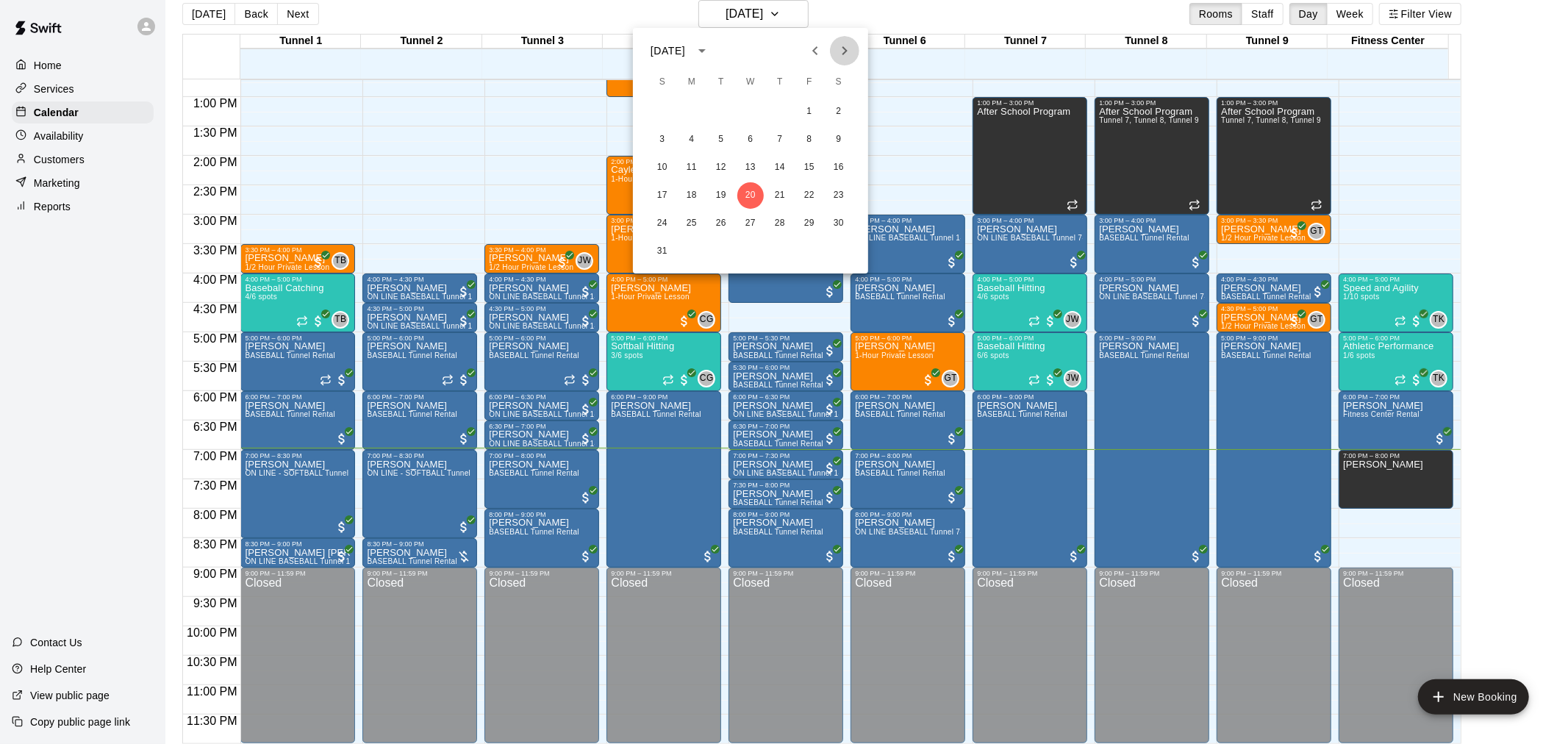
click at [849, 45] on icon "Next month" at bounding box center [845, 51] width 18 height 18
click at [689, 116] on button "1" at bounding box center [692, 112] width 27 height 27
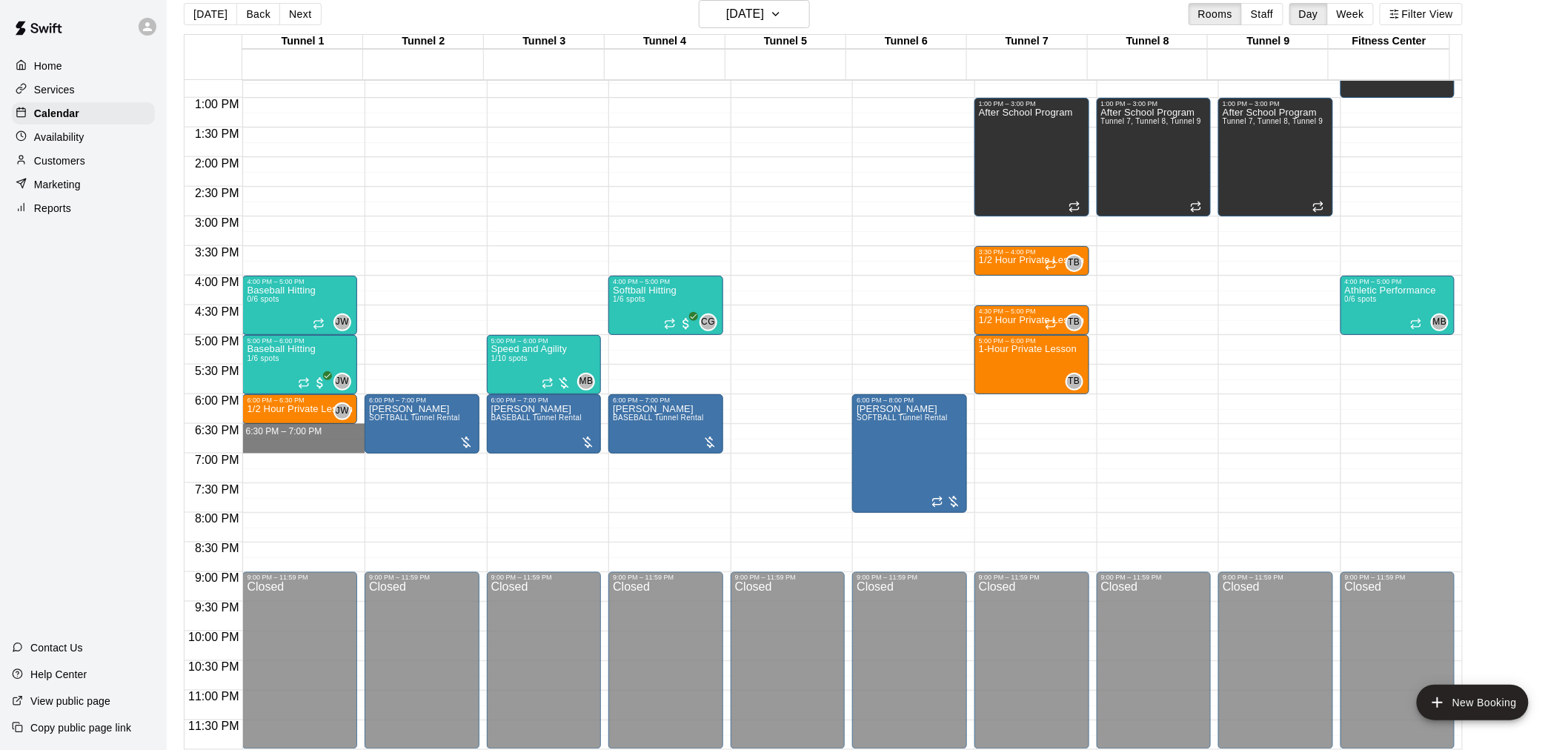
drag, startPoint x: 335, startPoint y: 426, endPoint x: 341, endPoint y: 443, distance: 18.0
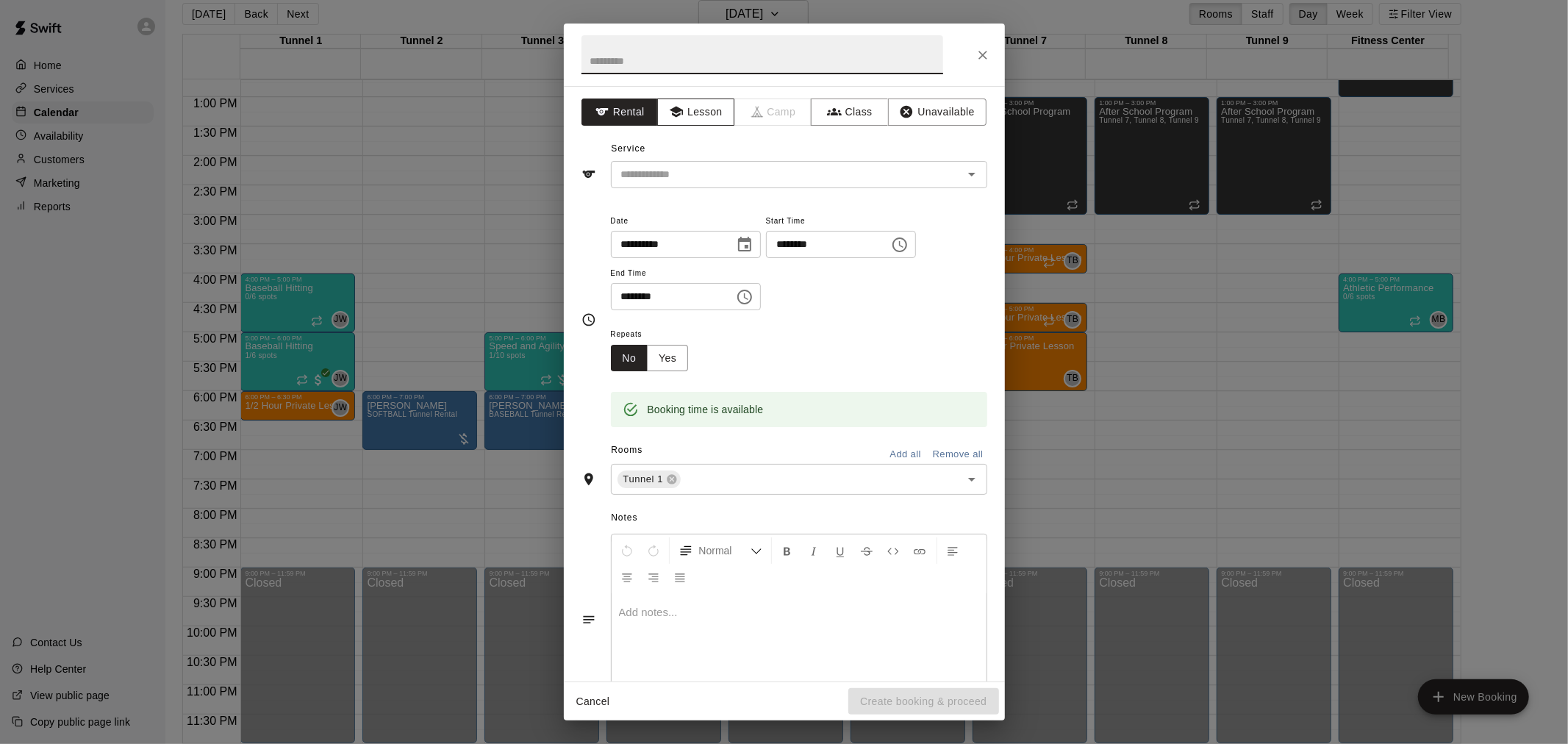
click at [700, 107] on button "Lesson" at bounding box center [696, 112] width 77 height 28
click at [762, 178] on input "text" at bounding box center [776, 174] width 324 height 19
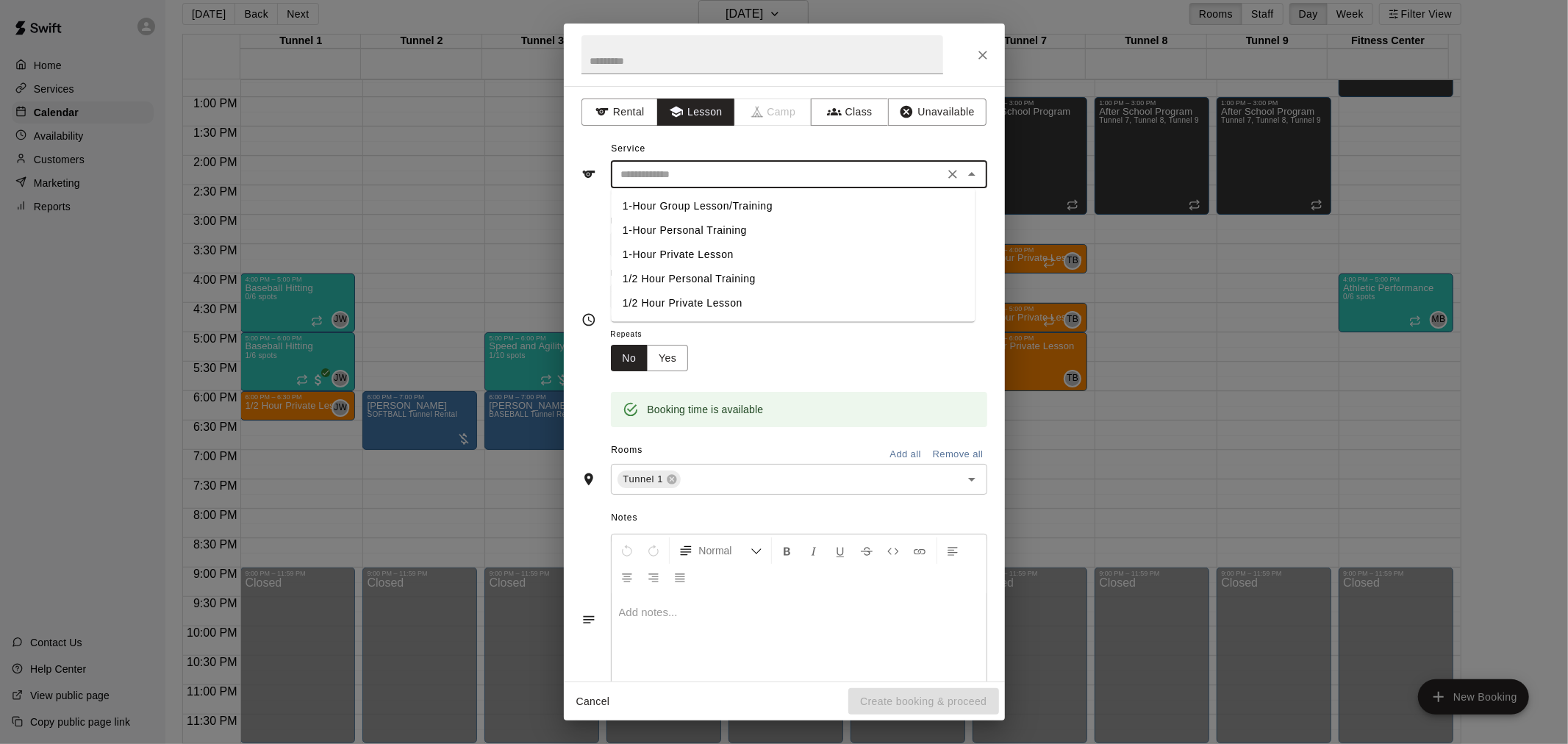
click at [775, 278] on li "1/2 Hour Personal Training" at bounding box center [792, 279] width 364 height 24
type input "**********"
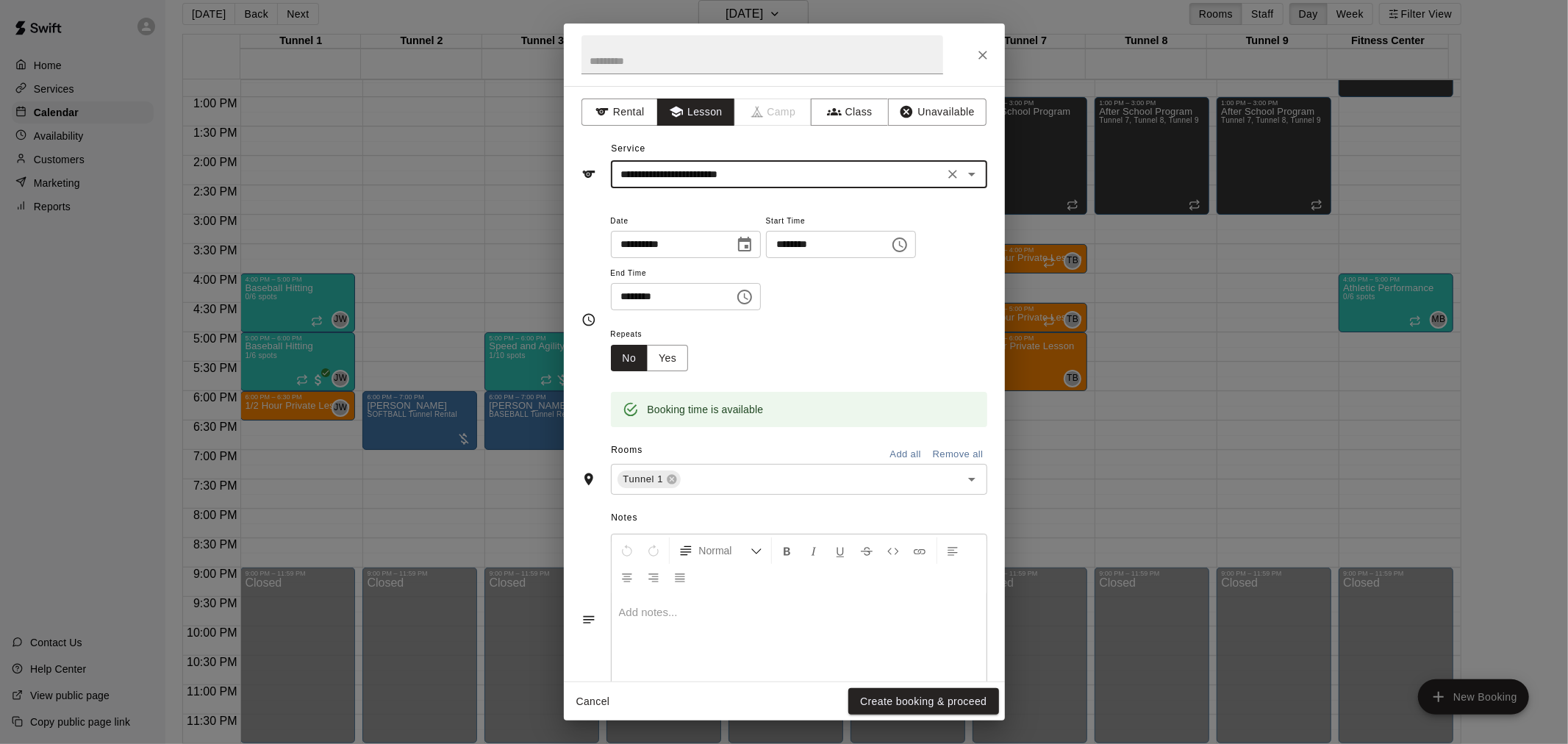
click at [949, 174] on icon "Clear" at bounding box center [953, 174] width 9 height 9
click at [862, 181] on input "text" at bounding box center [776, 174] width 324 height 19
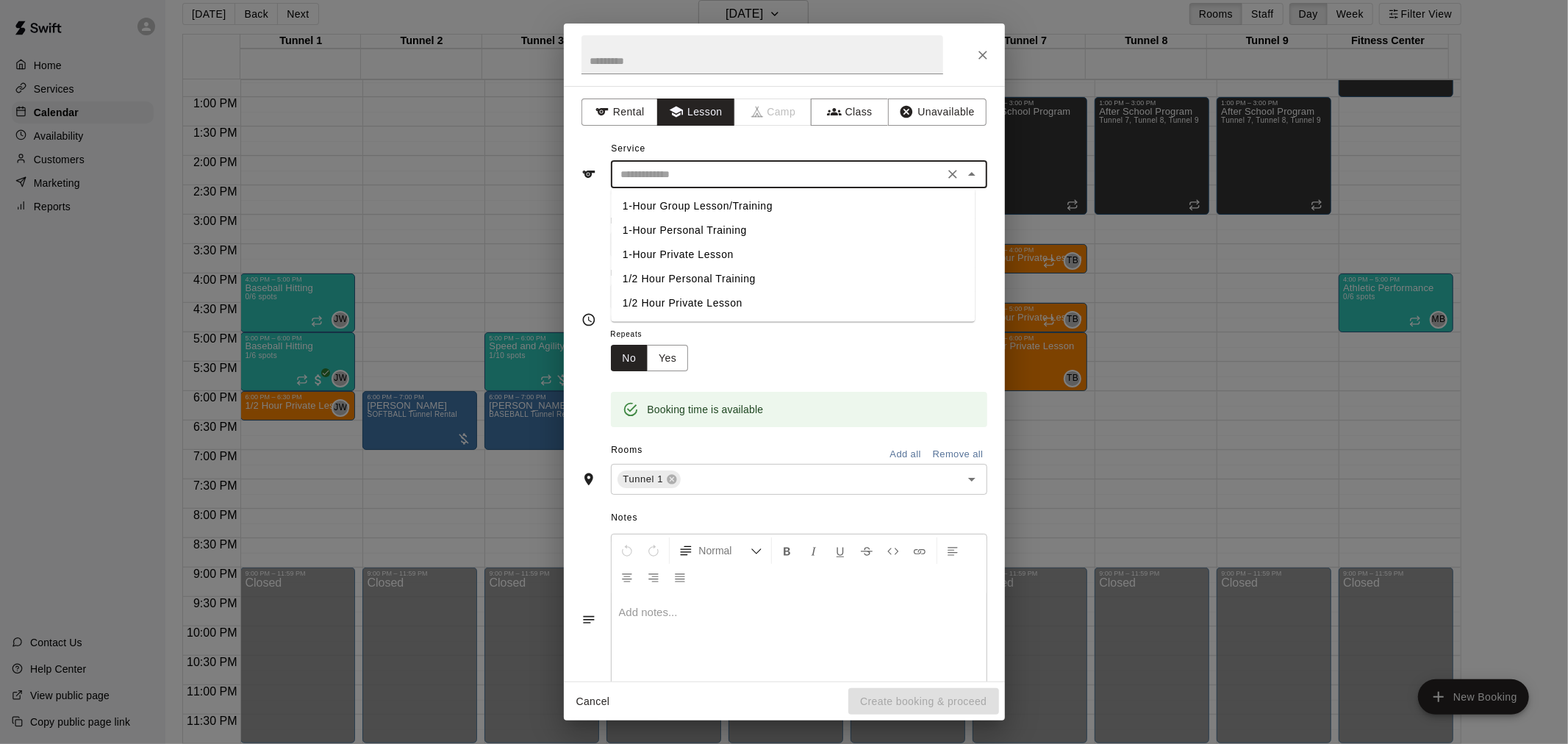
click at [772, 313] on li "1/2 Hour Private Lesson" at bounding box center [792, 303] width 364 height 24
type input "**********"
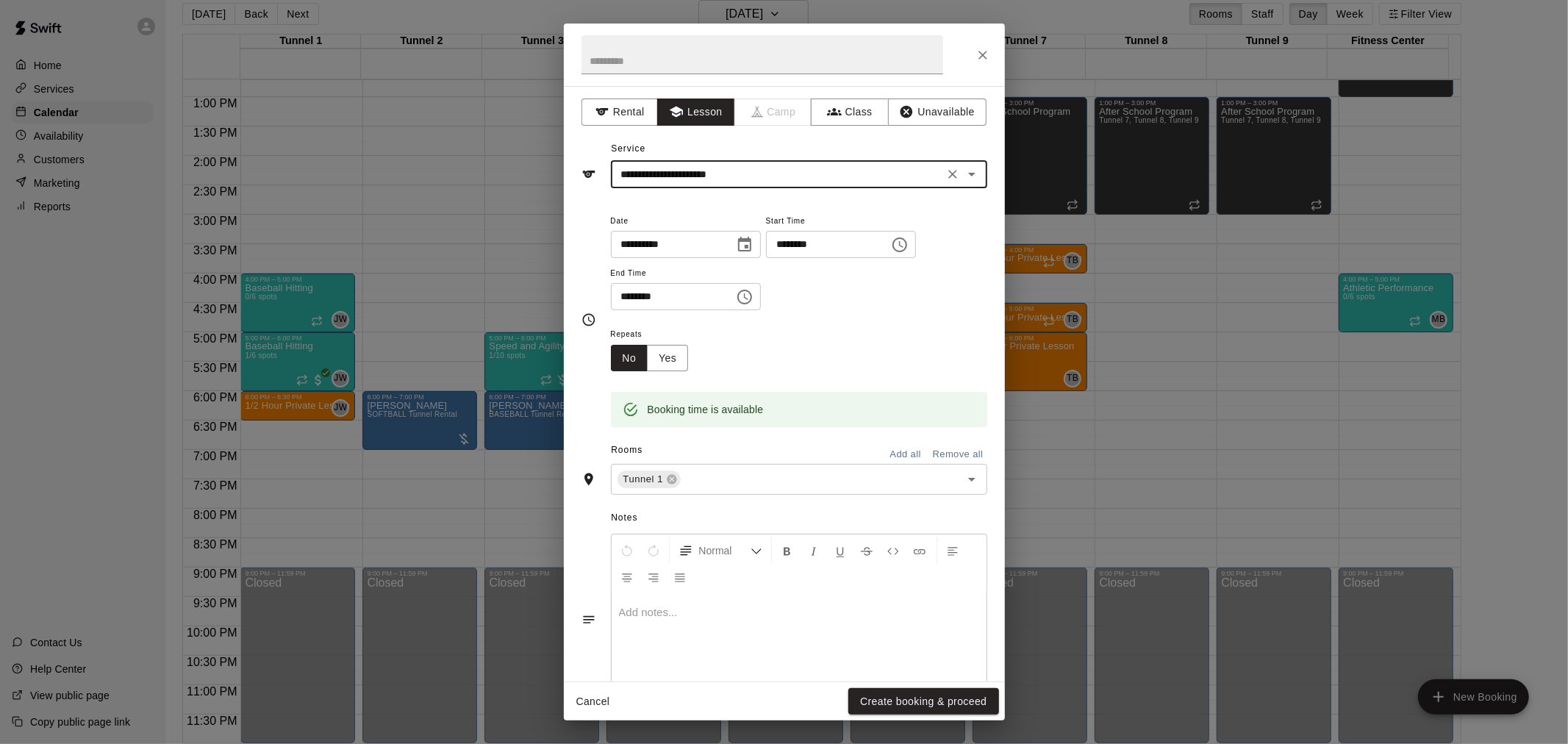
click at [965, 719] on div "Cancel Create booking & proceed" at bounding box center [784, 702] width 441 height 39
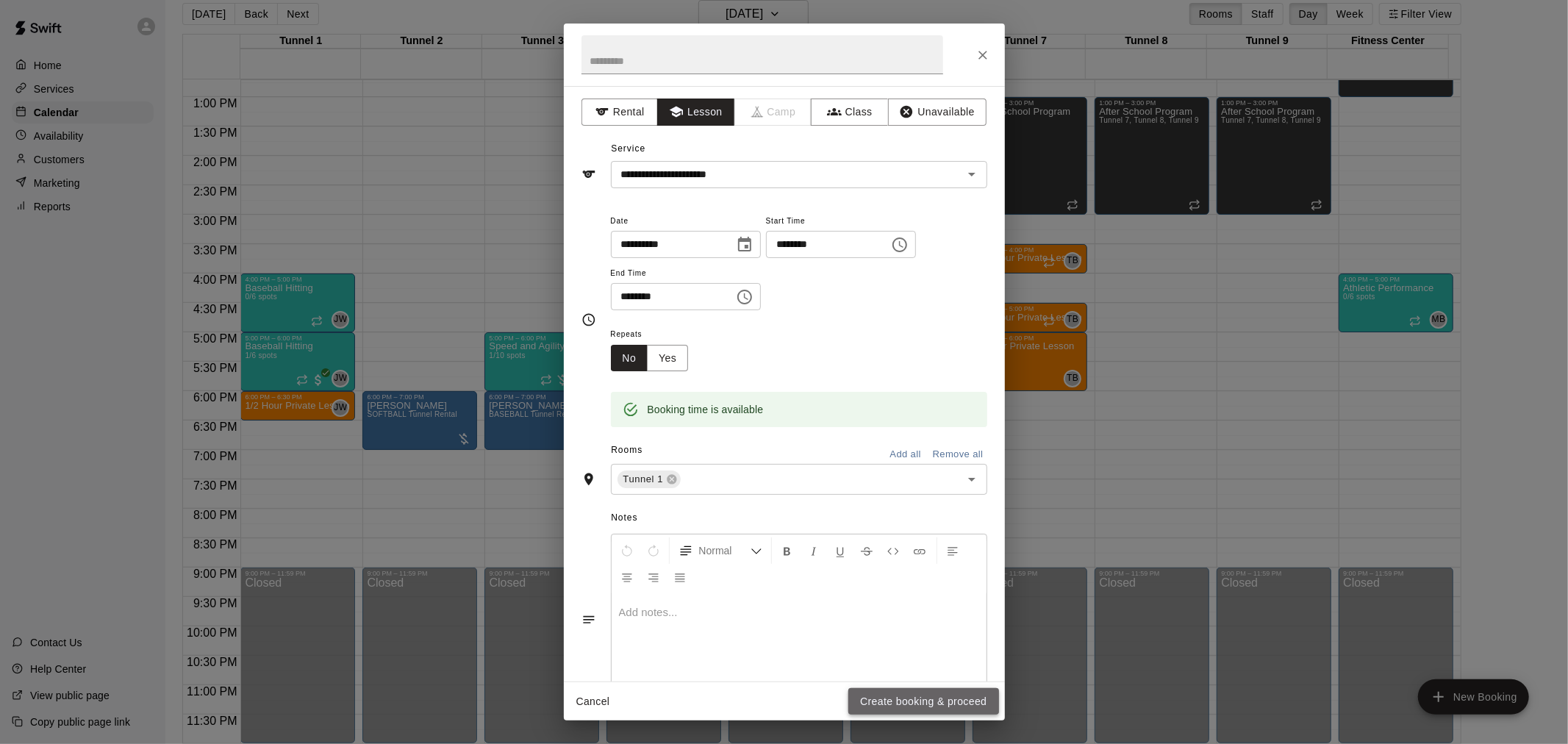
click at [965, 710] on button "Create booking & proceed" at bounding box center [923, 701] width 150 height 28
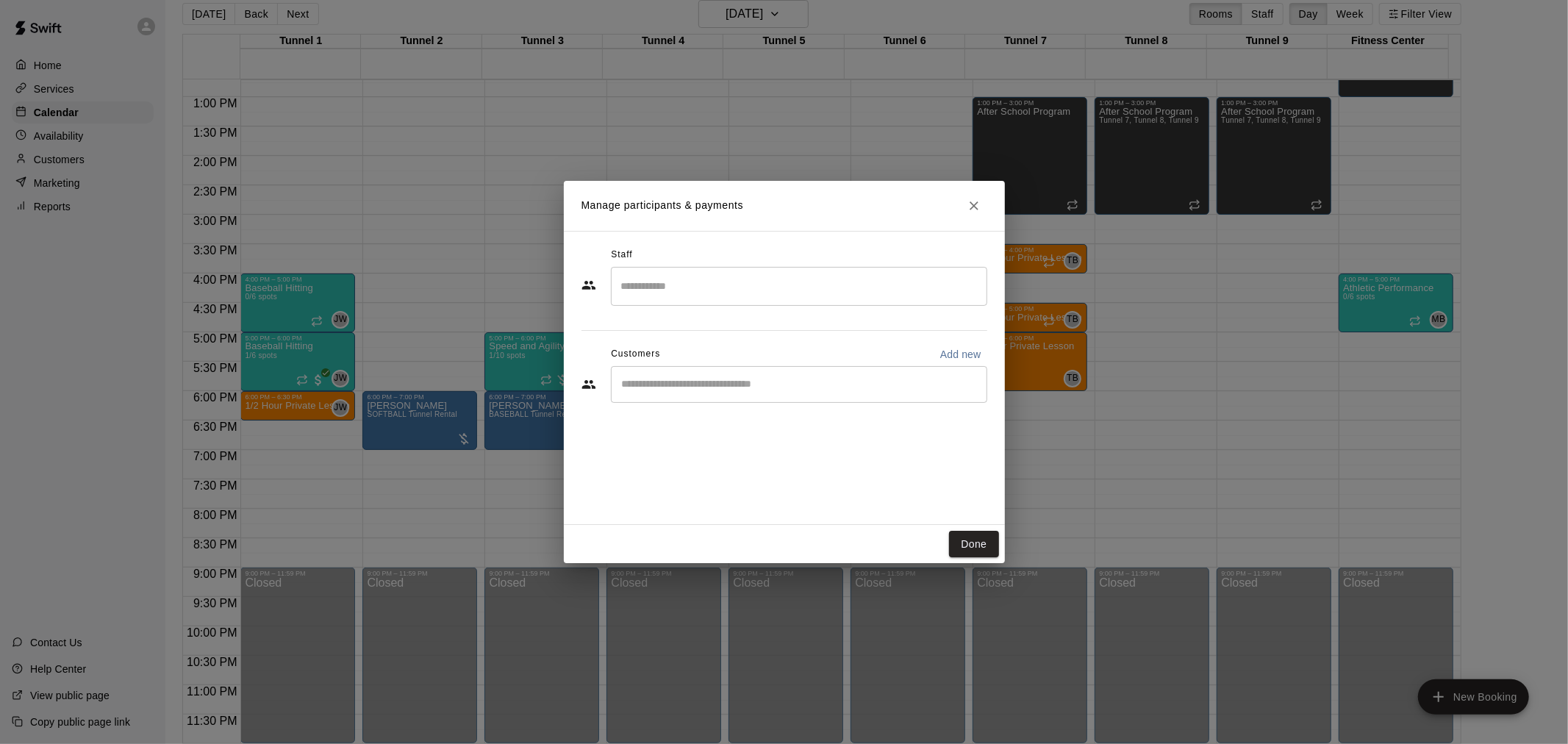
click at [746, 396] on div "​" at bounding box center [799, 384] width 376 height 36
type input "*********"
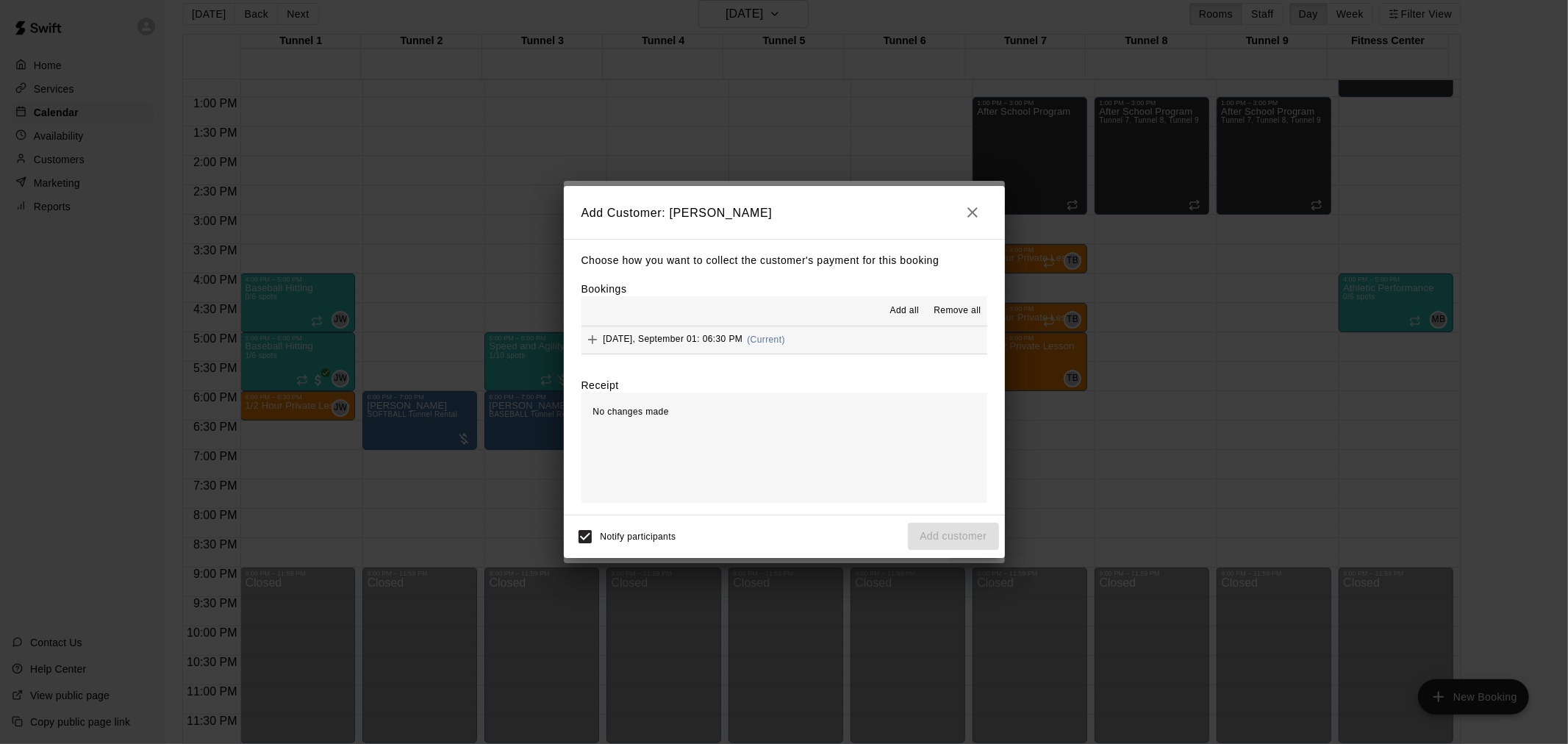
click at [776, 339] on span "(Current)" at bounding box center [766, 340] width 38 height 11
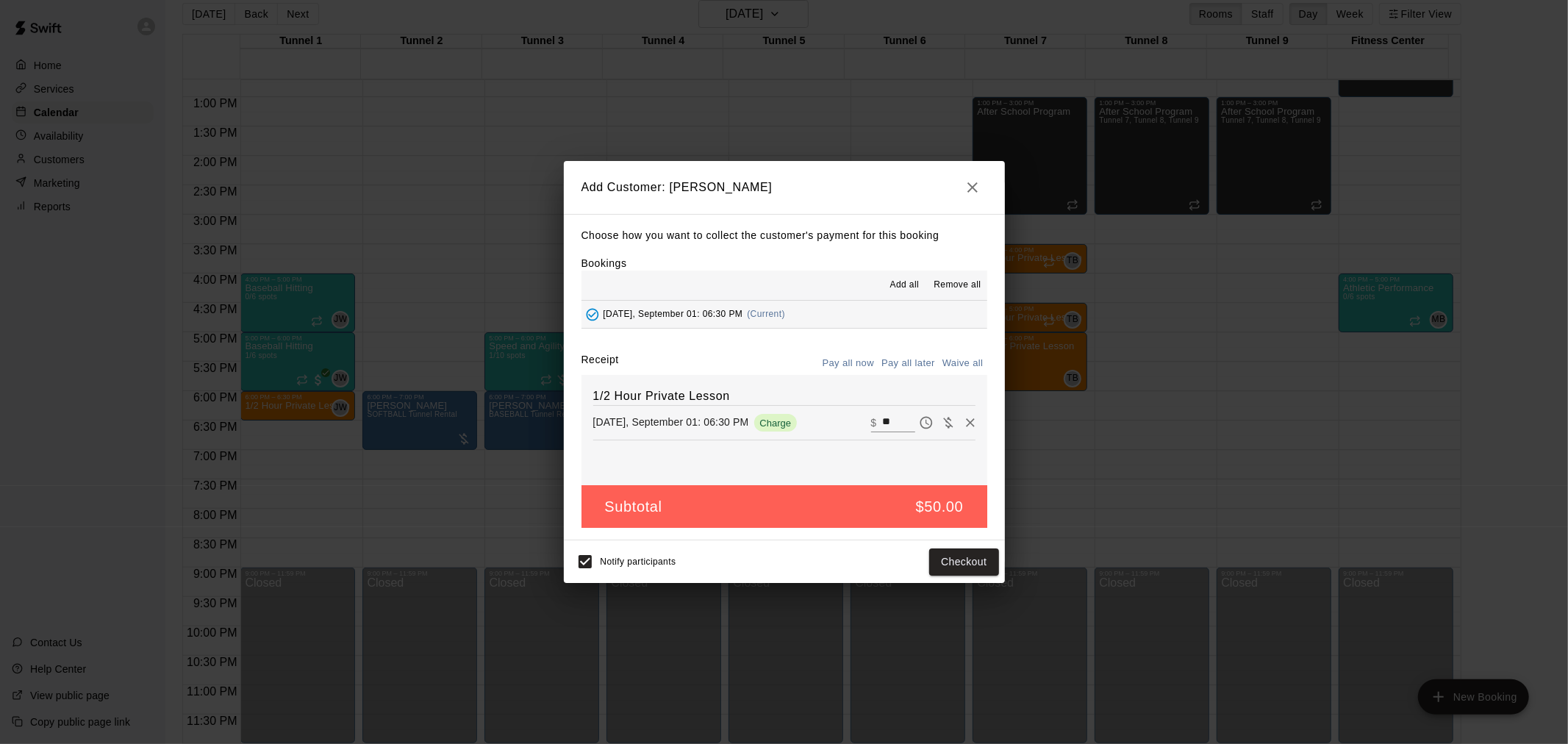
drag, startPoint x: 909, startPoint y: 360, endPoint x: 942, endPoint y: 420, distance: 68.5
click at [909, 361] on button "Pay all later" at bounding box center [908, 364] width 61 height 23
click at [959, 576] on button "Add customer" at bounding box center [953, 562] width 91 height 28
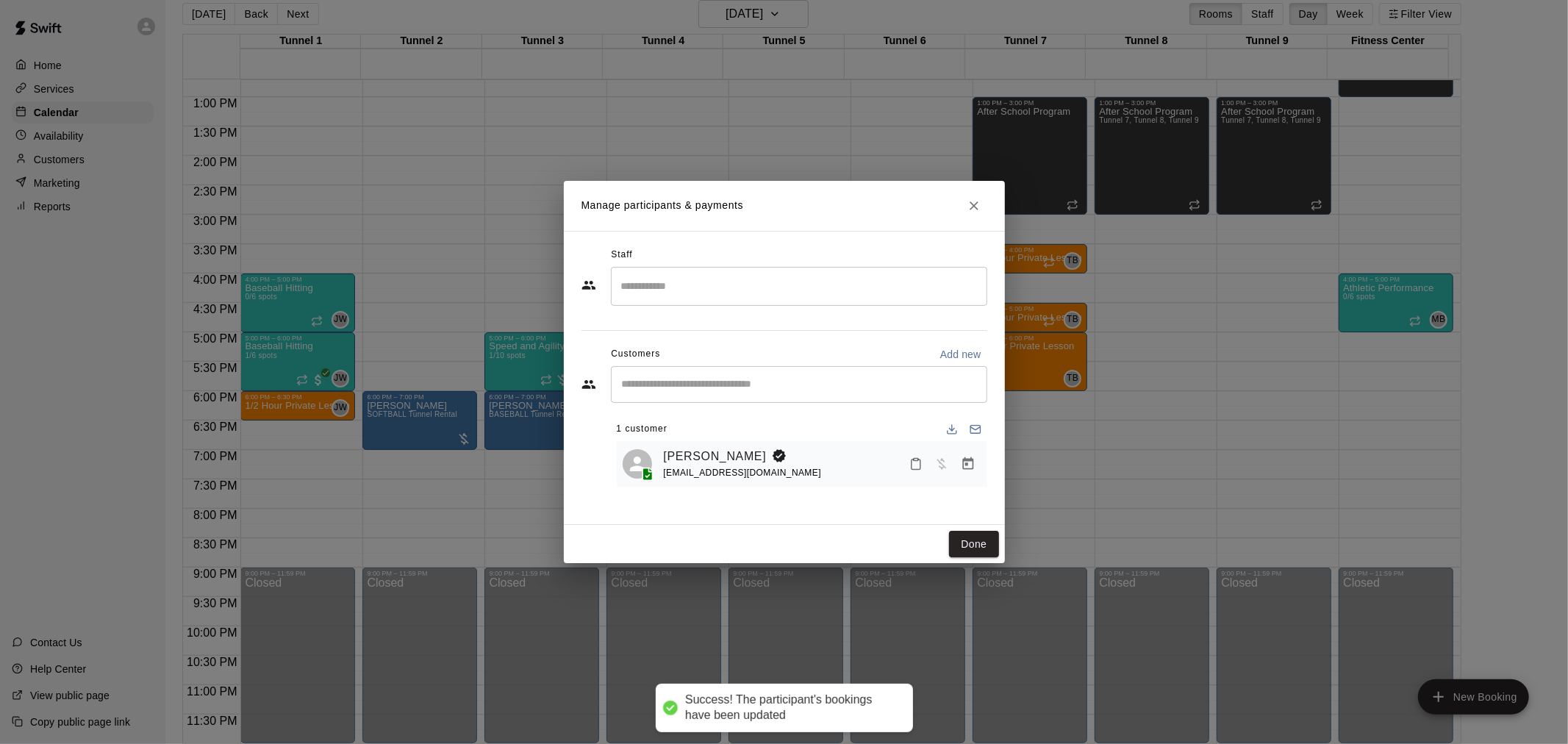
click at [759, 294] on input "Search staff" at bounding box center [799, 286] width 363 height 26
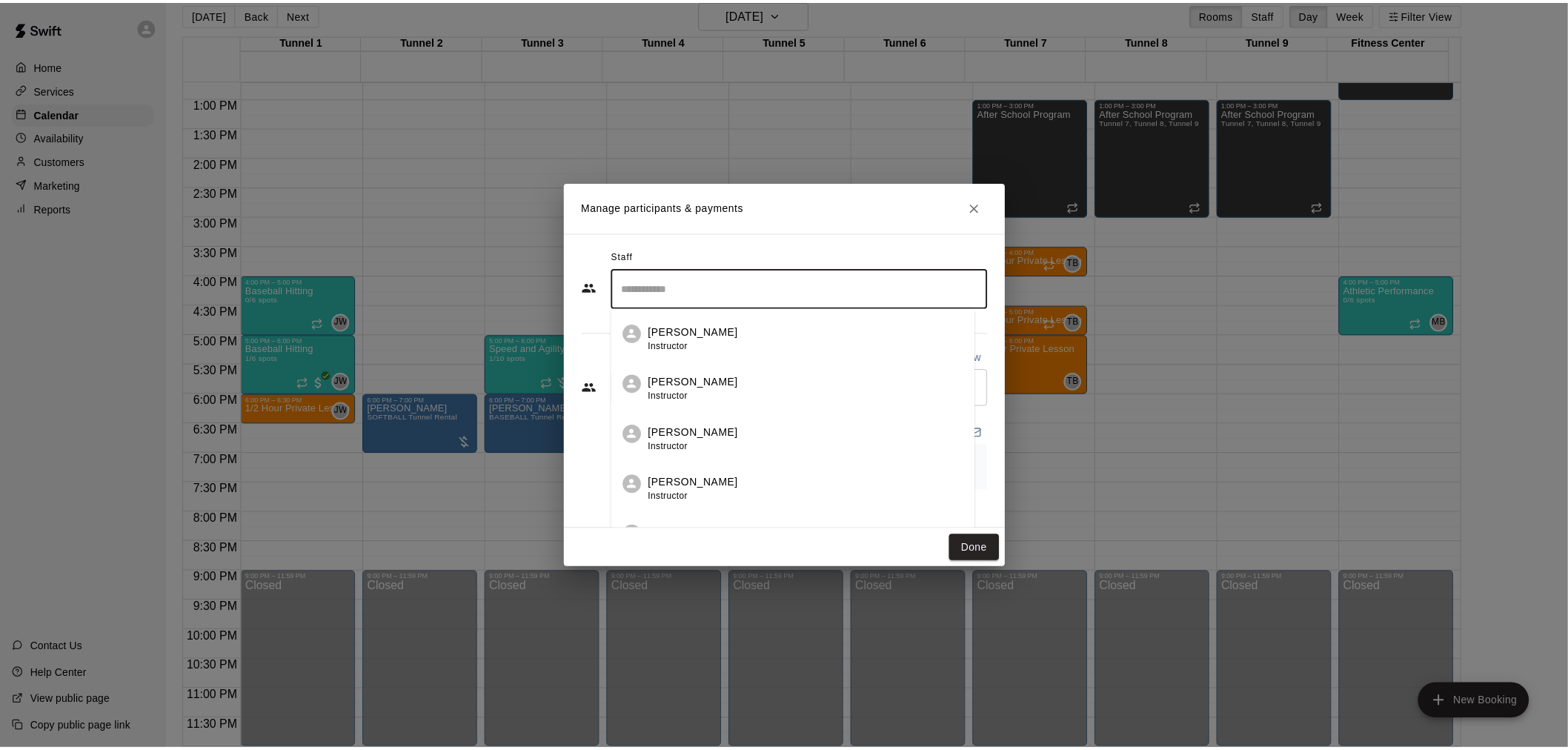
scroll to position [247, 0]
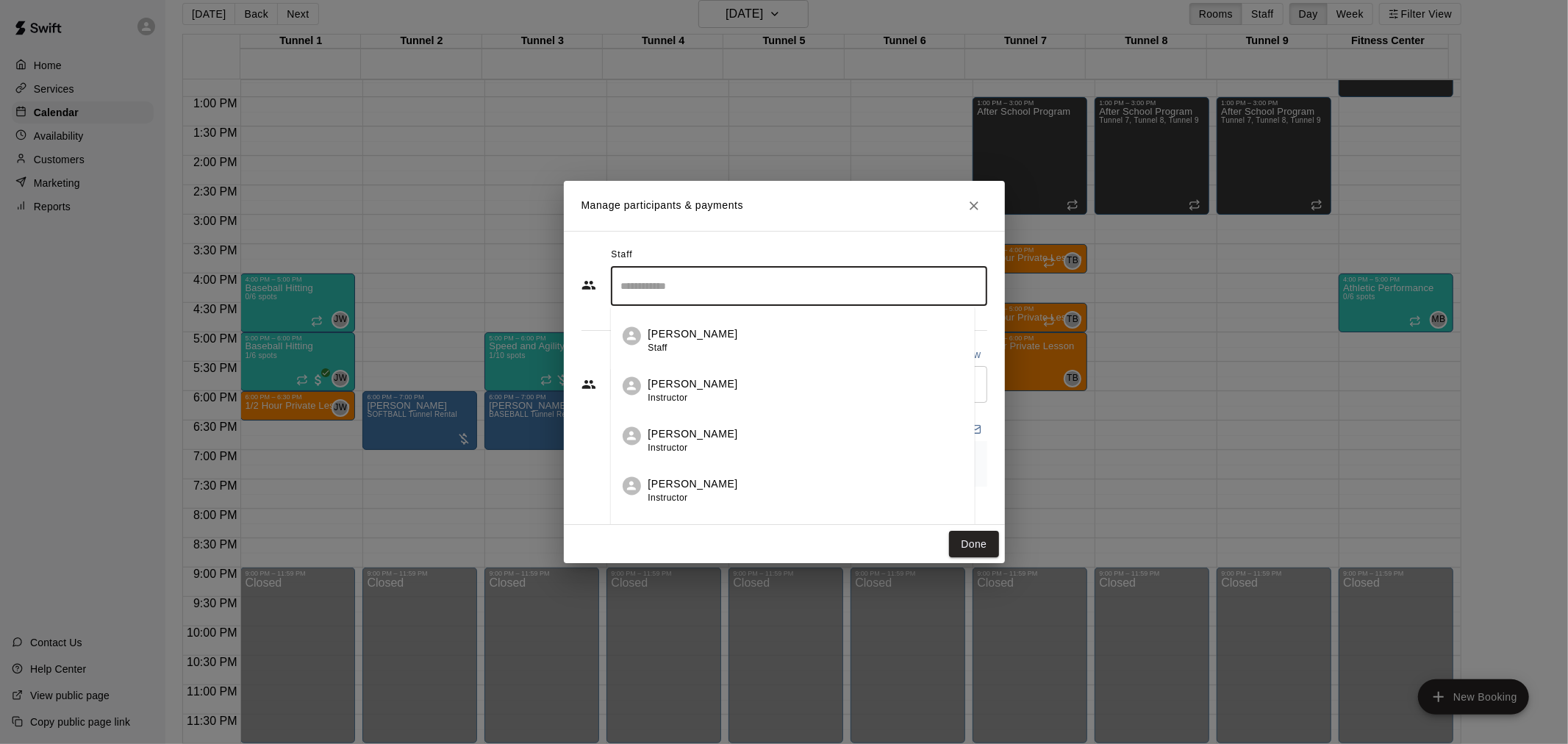
drag, startPoint x: 794, startPoint y: 442, endPoint x: 715, endPoint y: 418, distance: 82.6
click at [715, 417] on li "[PERSON_NAME] Instructor" at bounding box center [792, 436] width 364 height 50
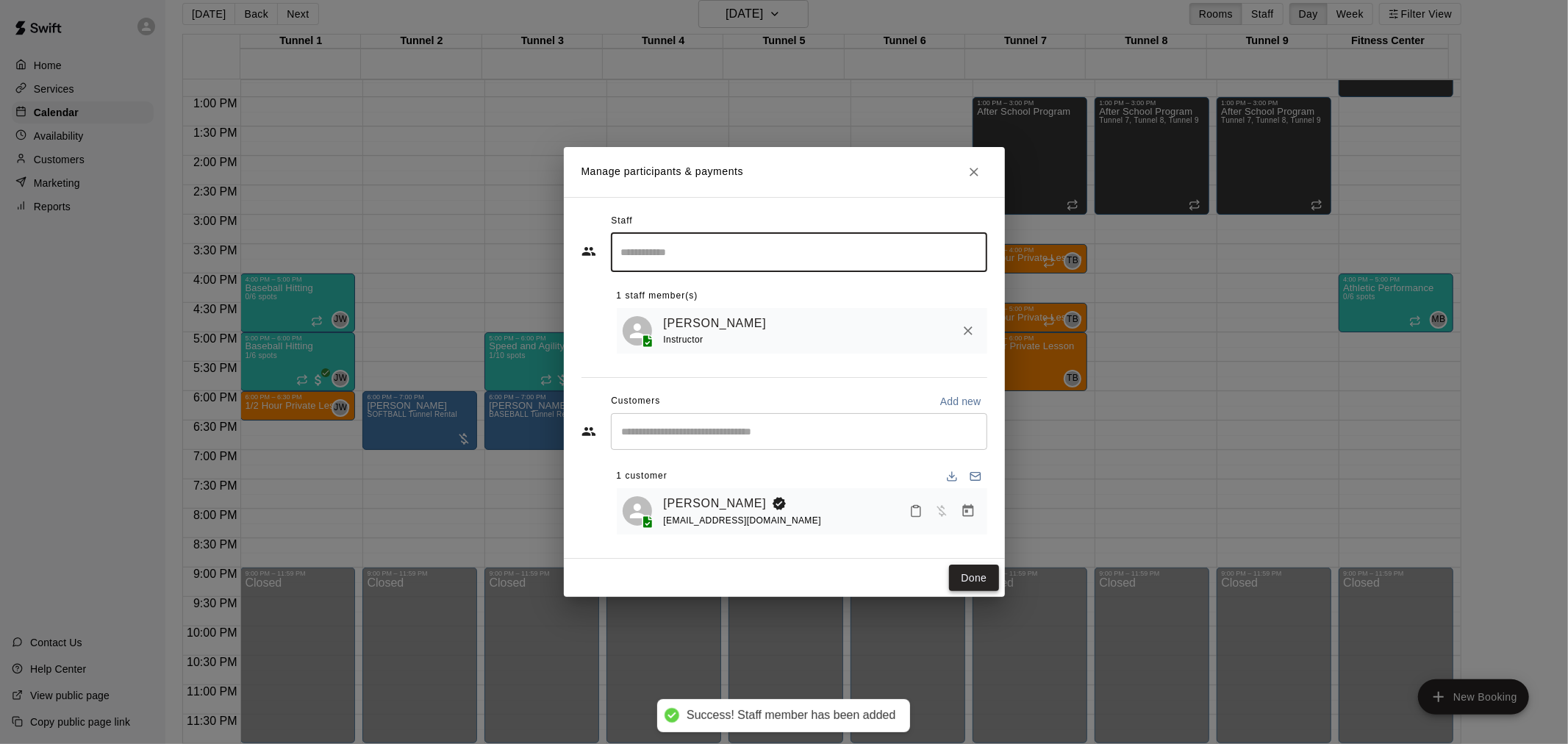
click at [974, 572] on button "Done" at bounding box center [973, 578] width 50 height 28
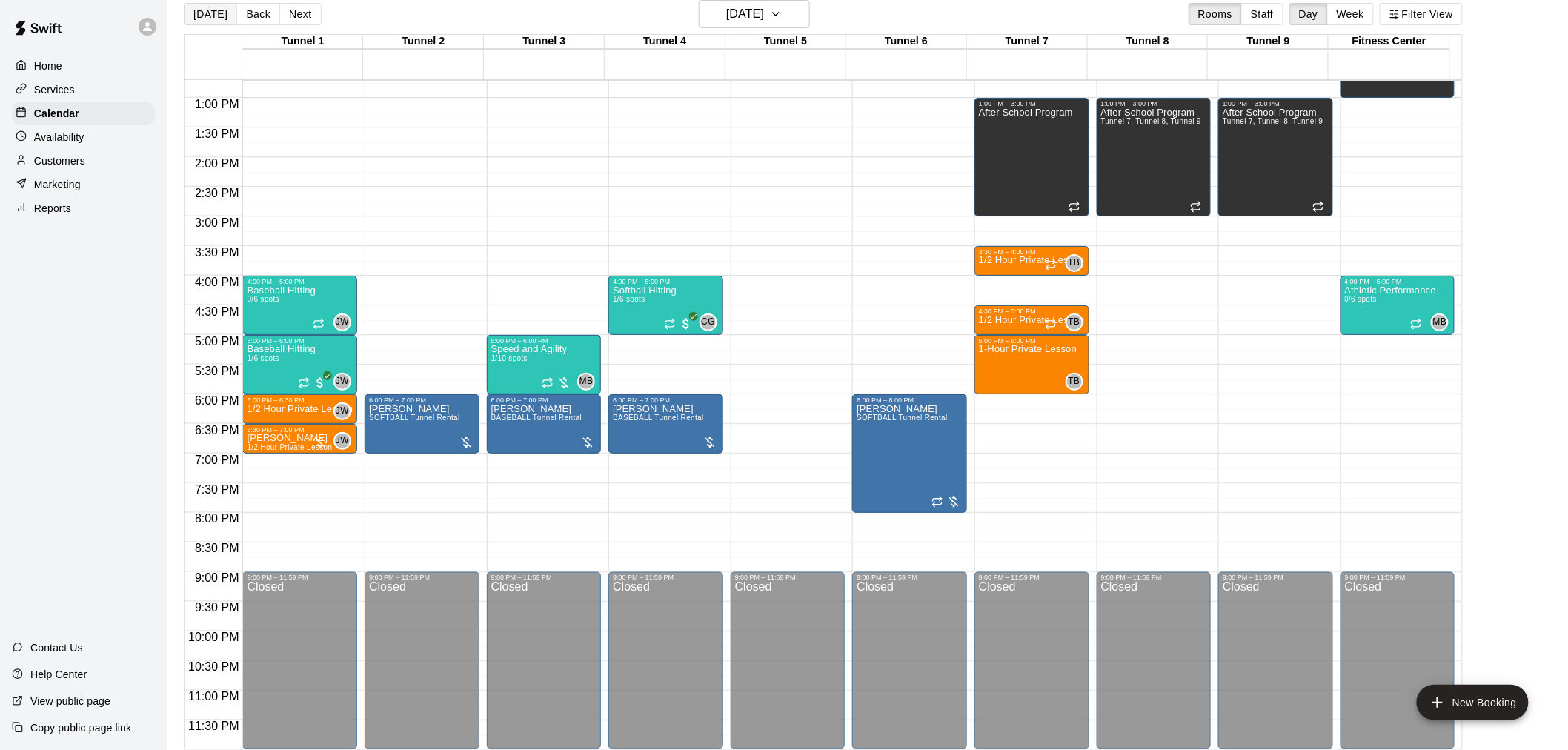
click at [209, 11] on button "[DATE]" at bounding box center [210, 13] width 54 height 22
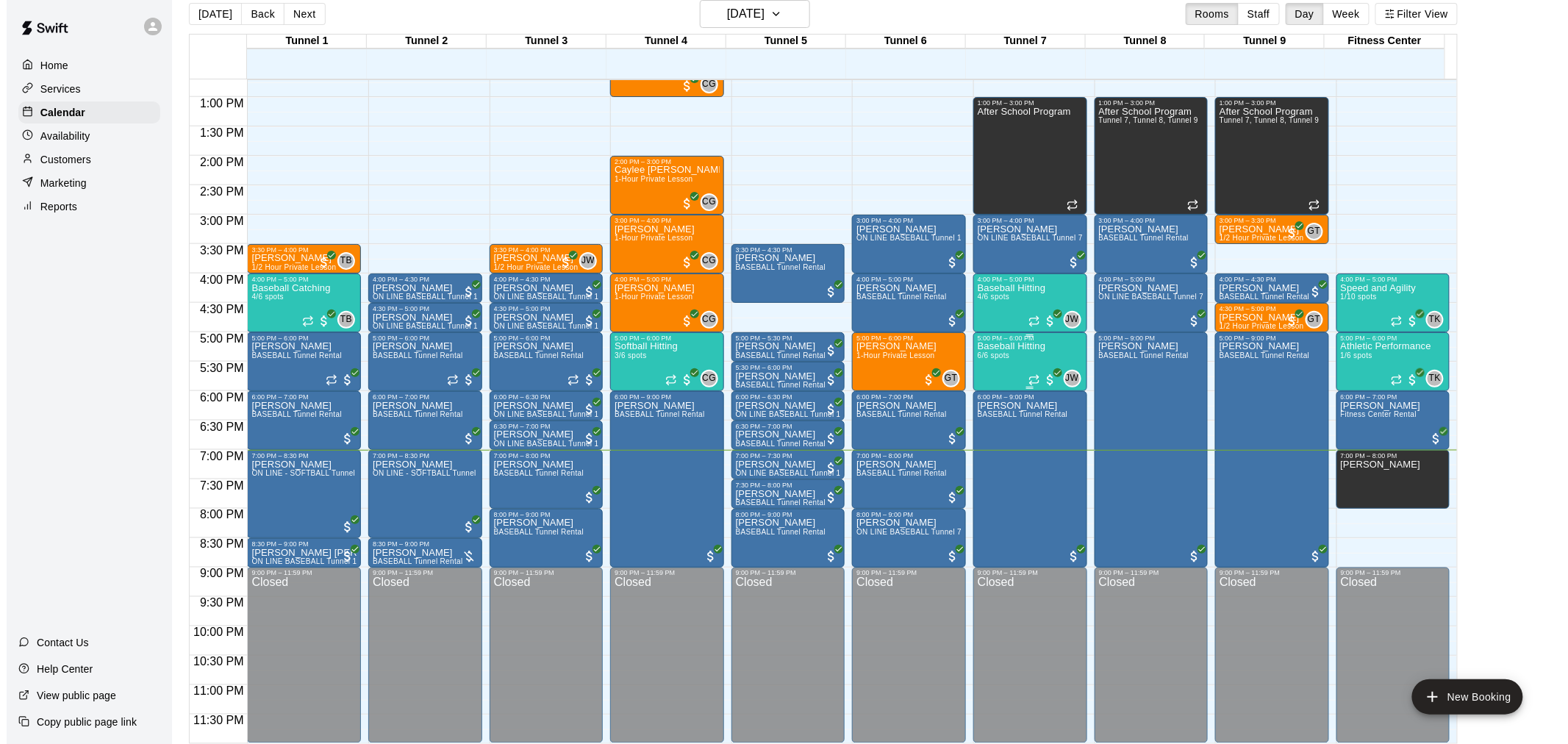
scroll to position [24, 0]
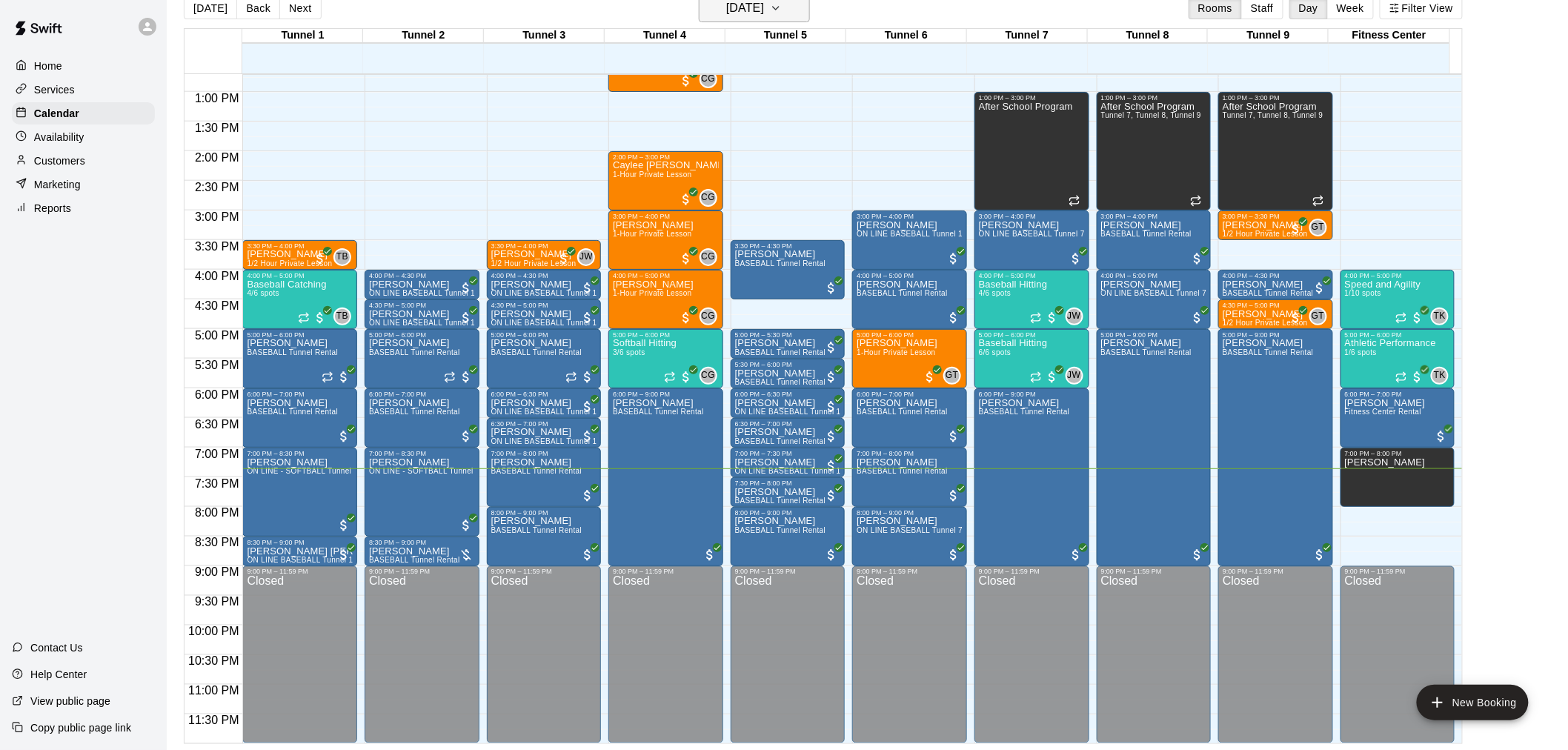
click at [801, 3] on button "[DATE]" at bounding box center [754, 7] width 111 height 28
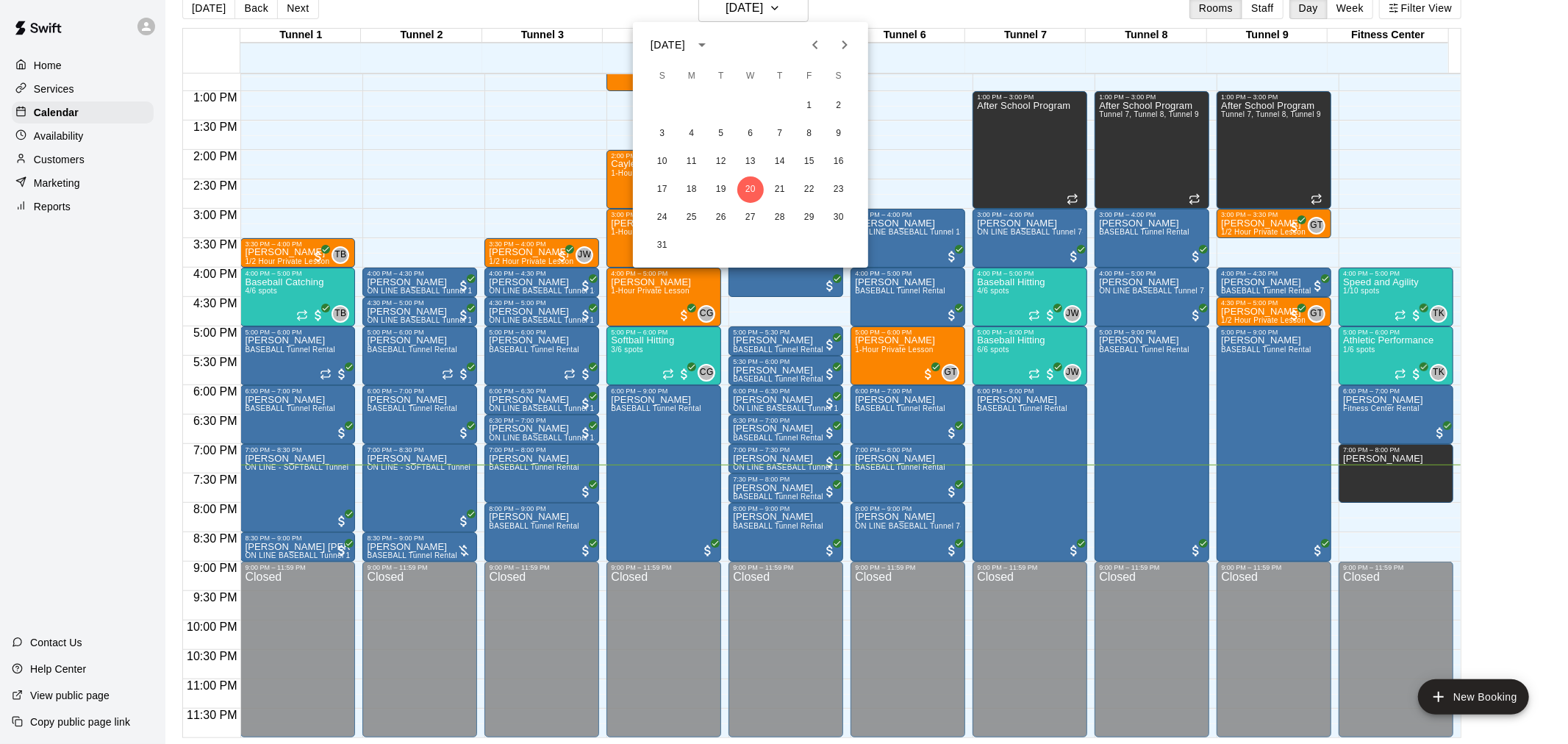
click at [842, 10] on div at bounding box center [784, 372] width 1568 height 744
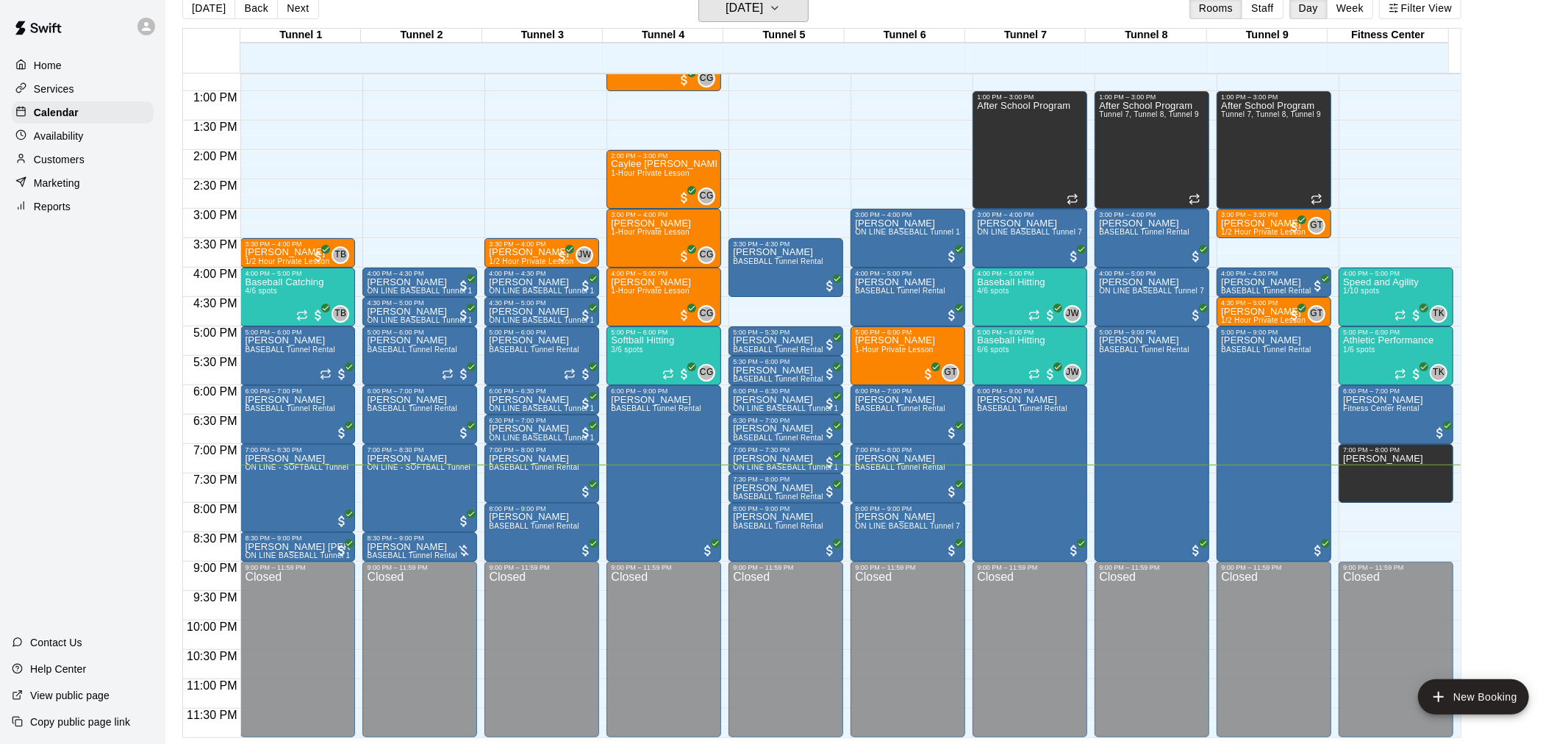
scroll to position [18, 0]
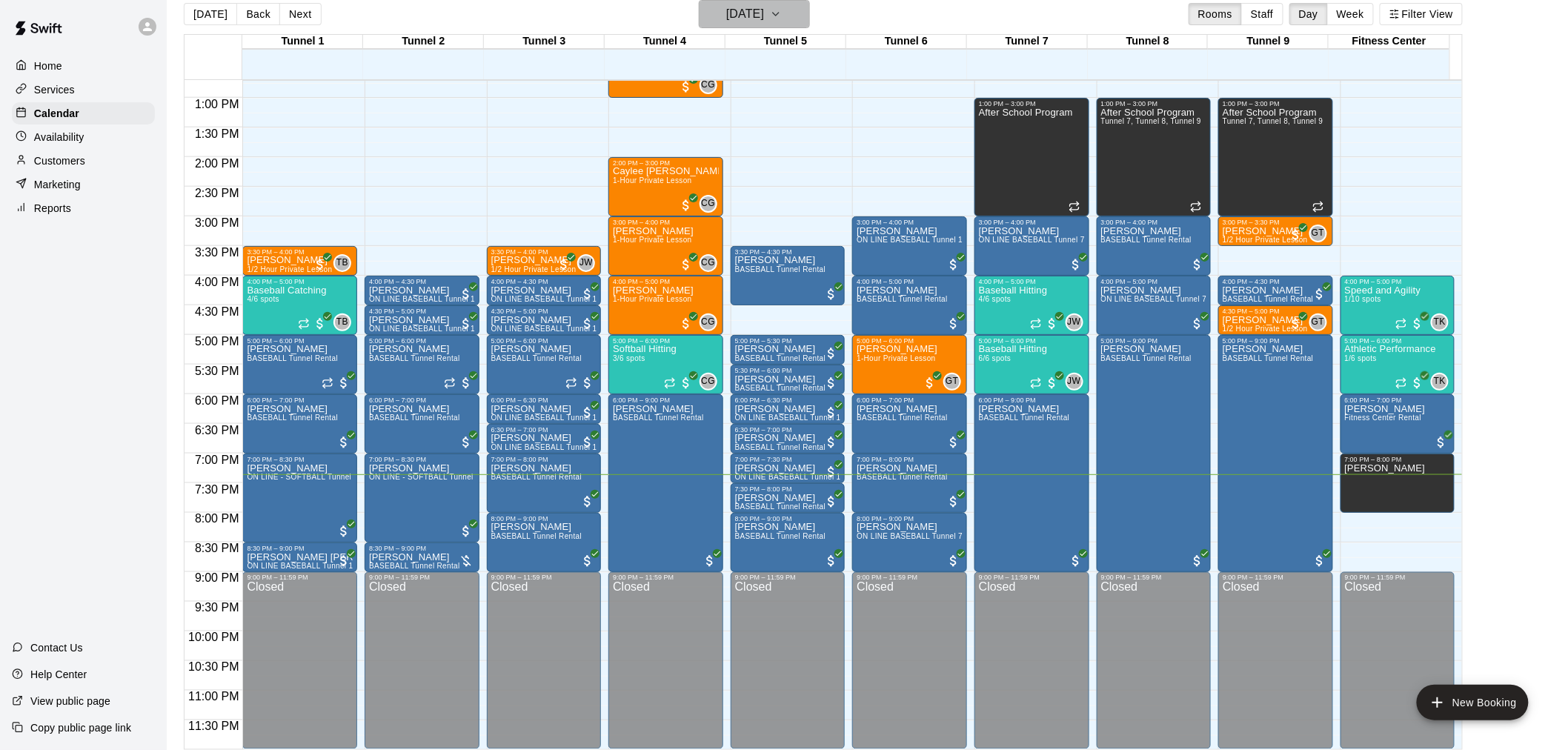
click at [754, 4] on h6 "[DATE]" at bounding box center [745, 13] width 38 height 21
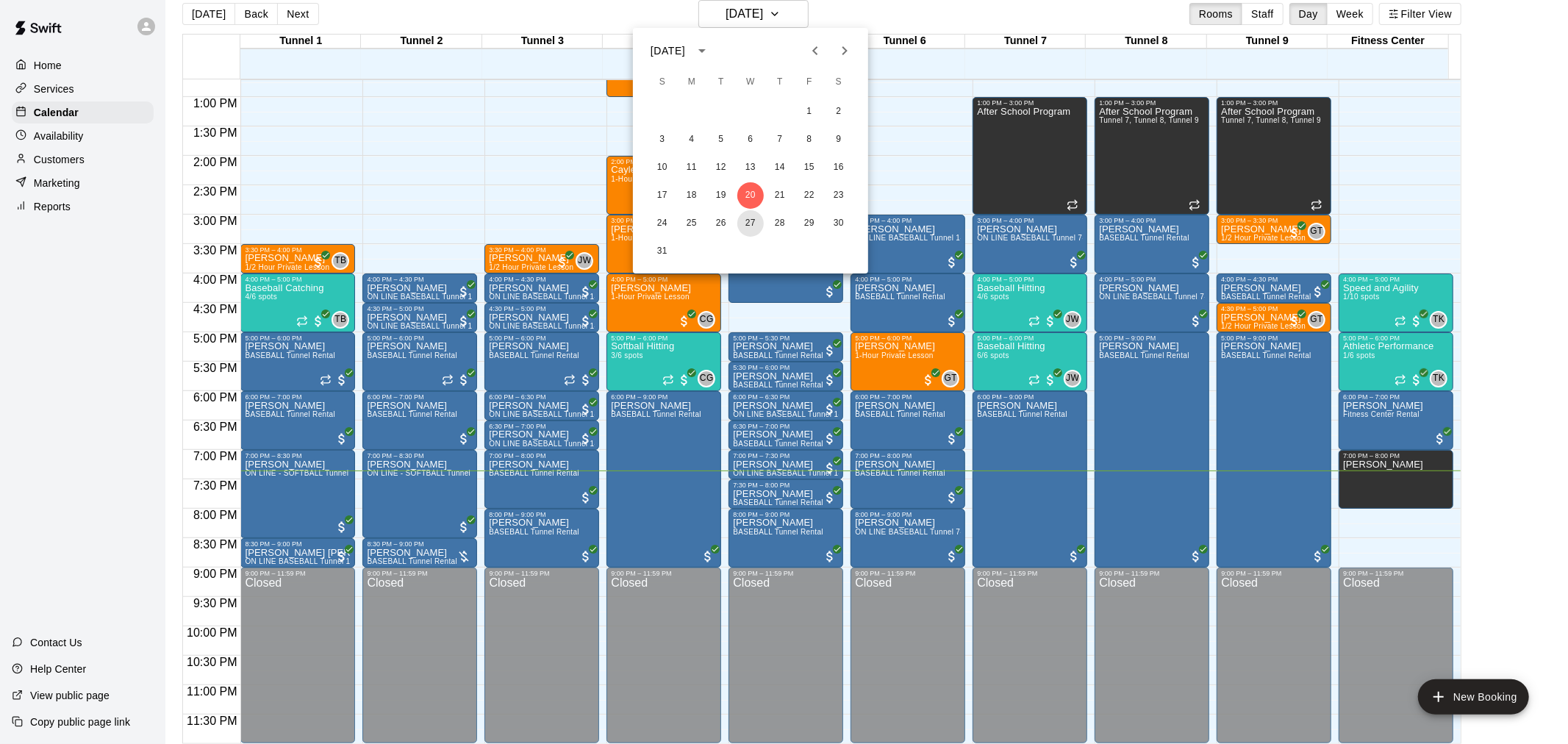
click at [750, 217] on button "27" at bounding box center [751, 224] width 27 height 27
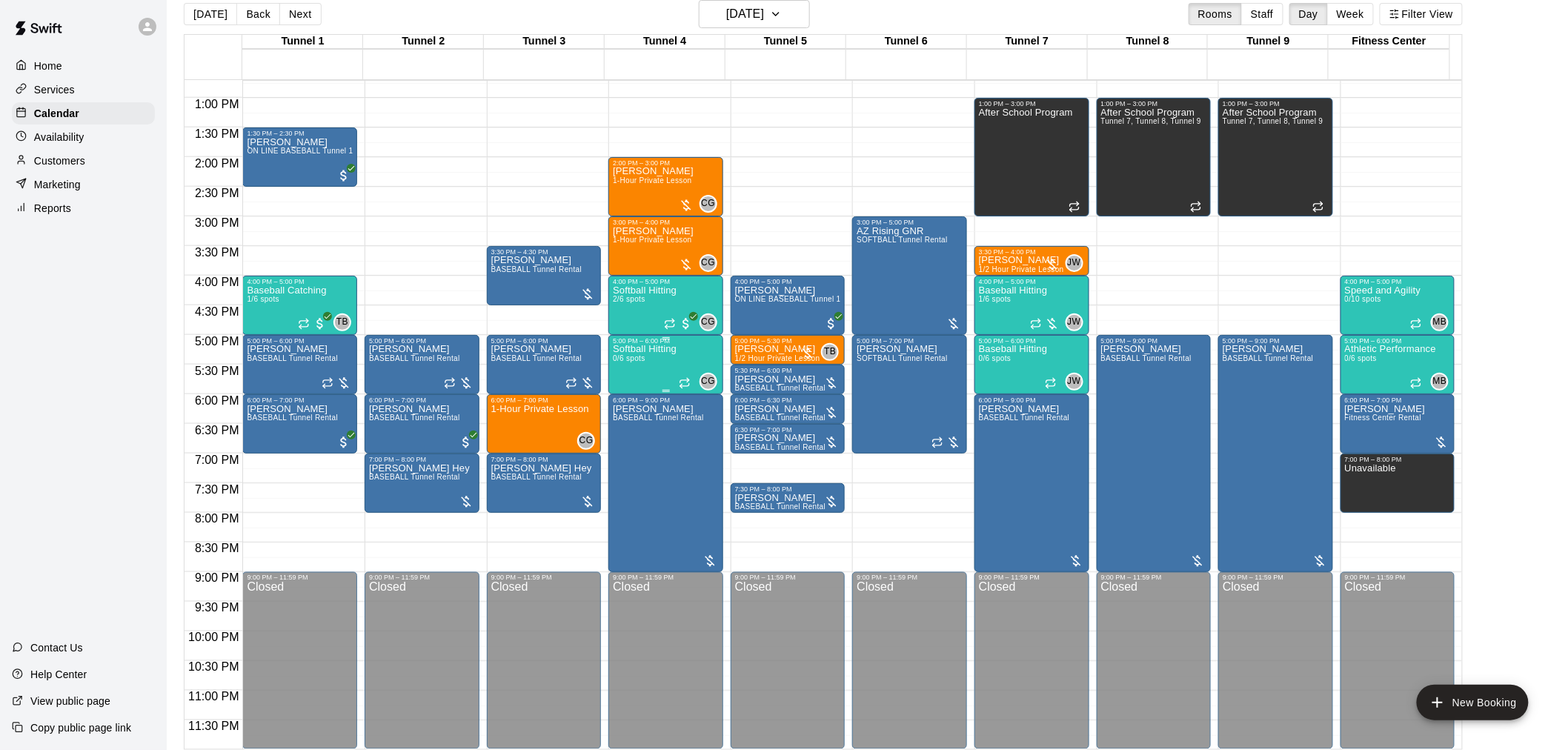
click at [643, 365] on div "Softball Hitting 0/6 spots" at bounding box center [644, 720] width 64 height 750
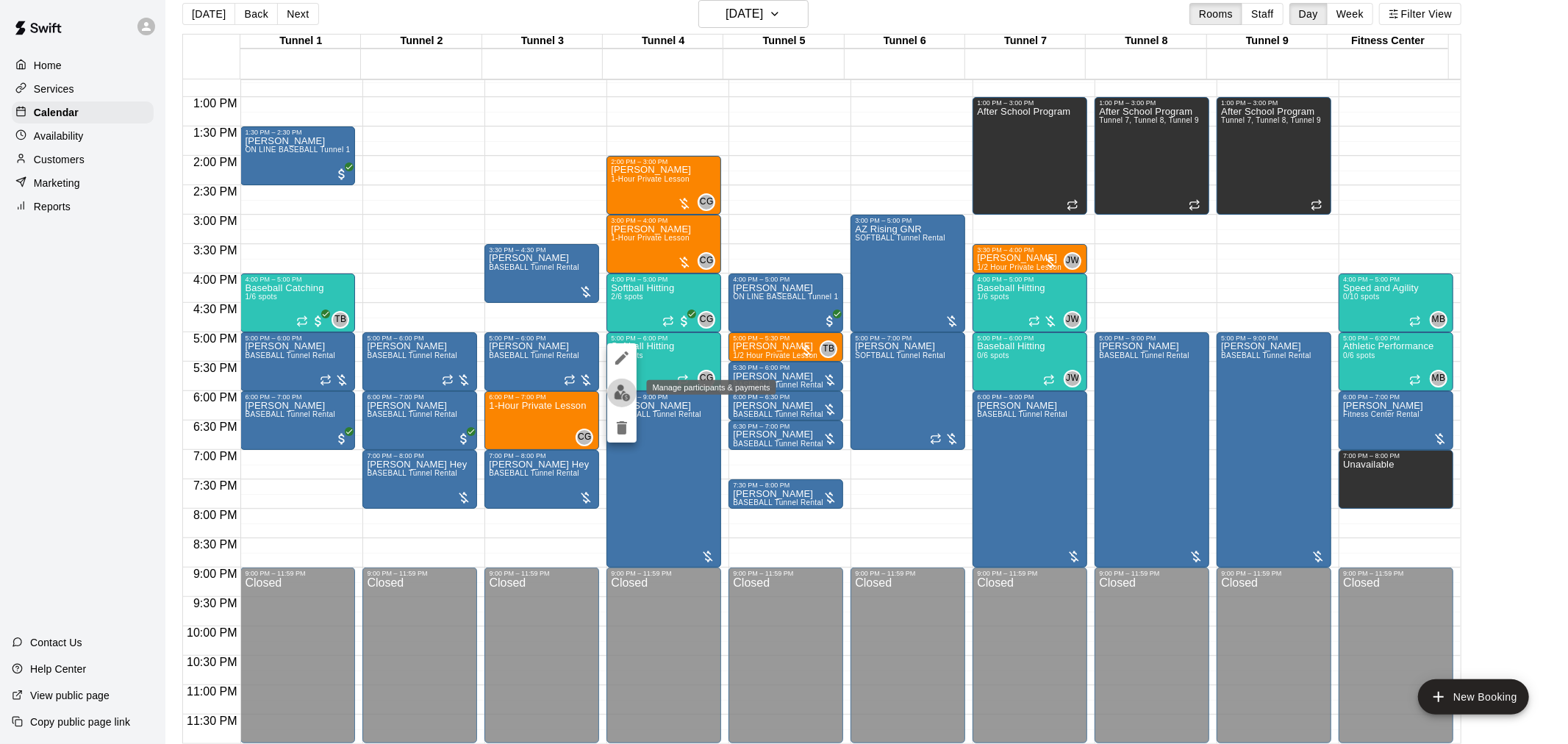
click at [630, 392] on button "edit" at bounding box center [621, 393] width 29 height 28
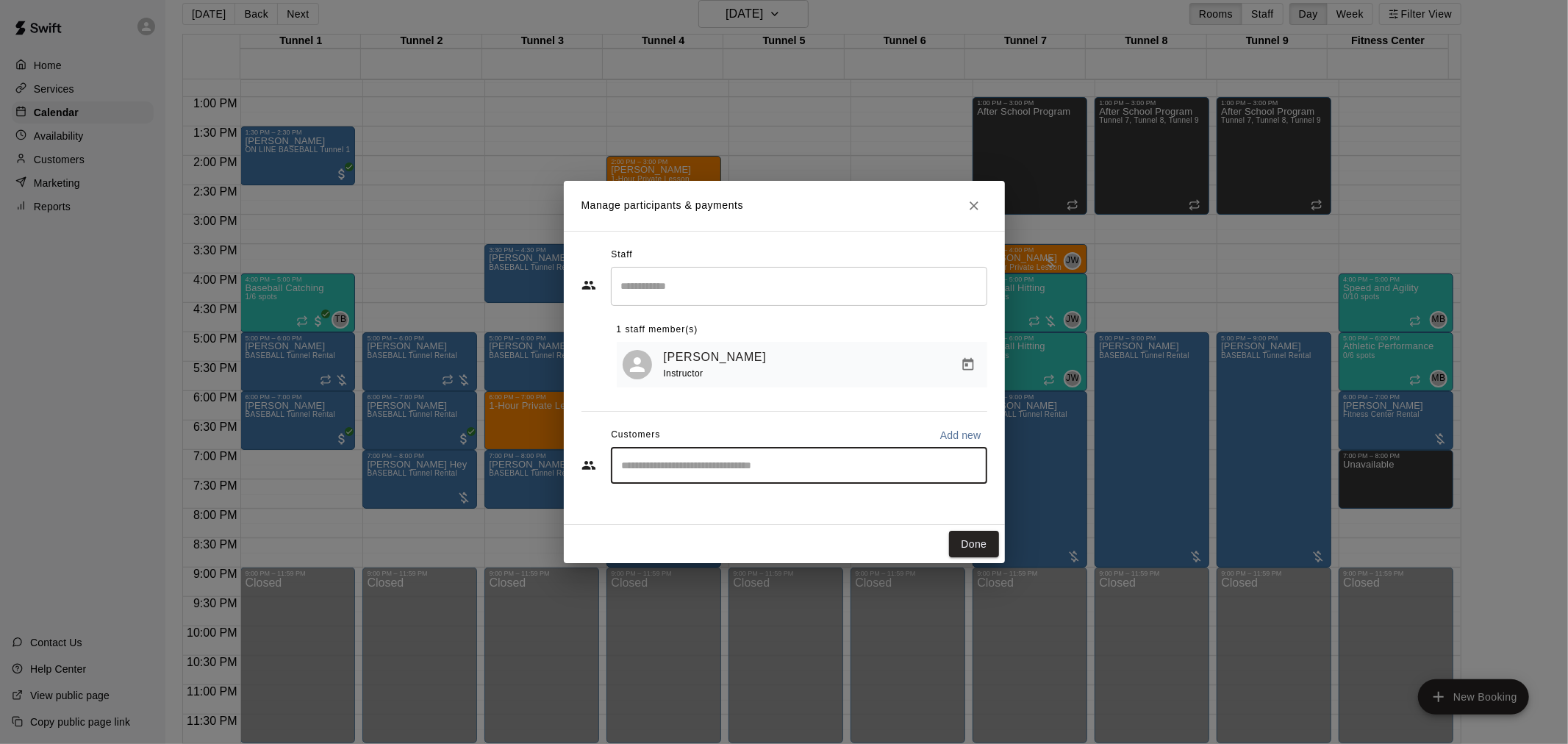
click at [805, 470] on input "Start typing to search customers..." at bounding box center [799, 465] width 363 height 15
type input "********"
click at [828, 512] on div "[PERSON_NAME] MVP 25 Membership [EMAIL_ADDRESS][DOMAIN_NAME]" at bounding box center [814, 511] width 323 height 32
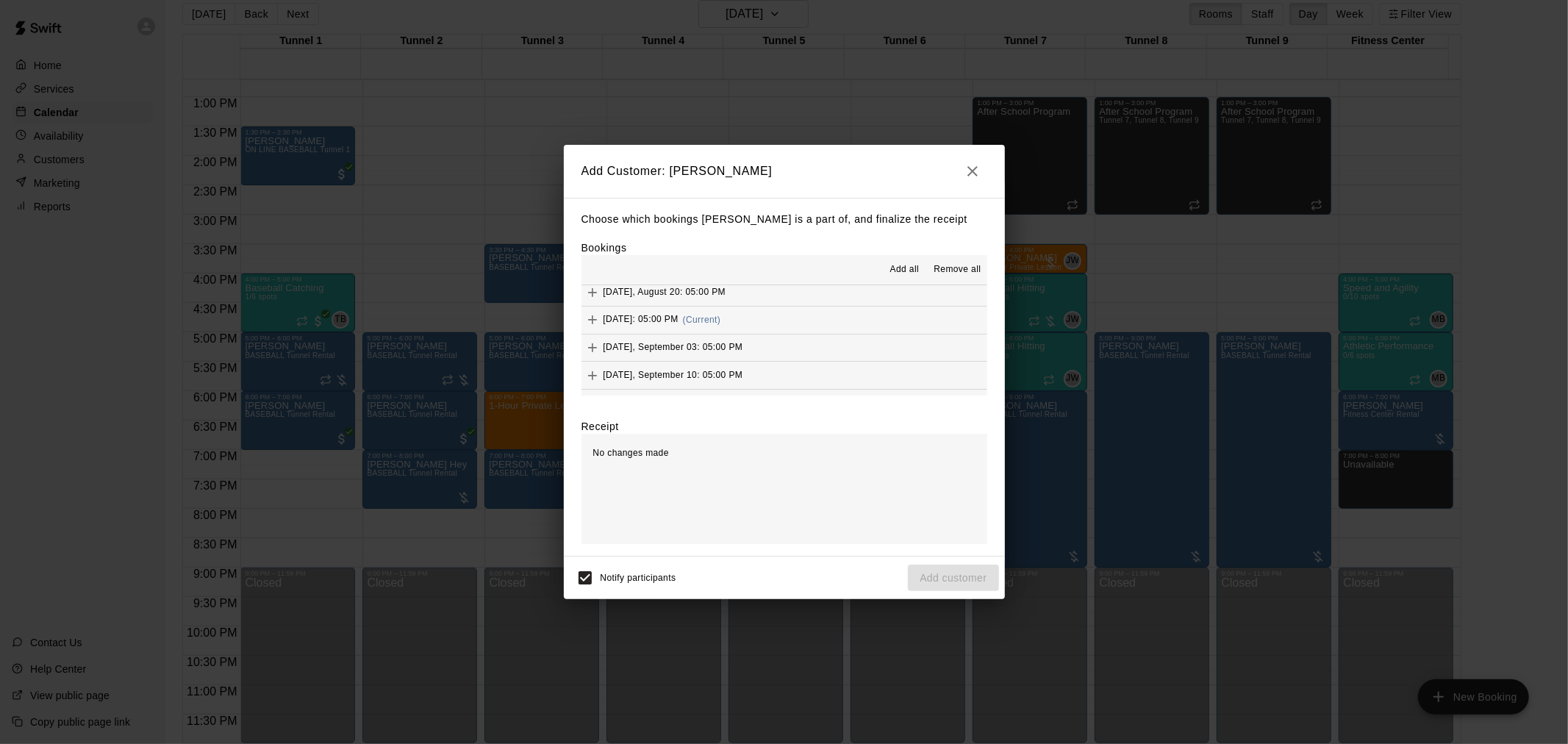
scroll to position [0, 0]
click at [801, 348] on button "[DATE]: 05:00 PM (Current)" at bounding box center [784, 354] width 406 height 28
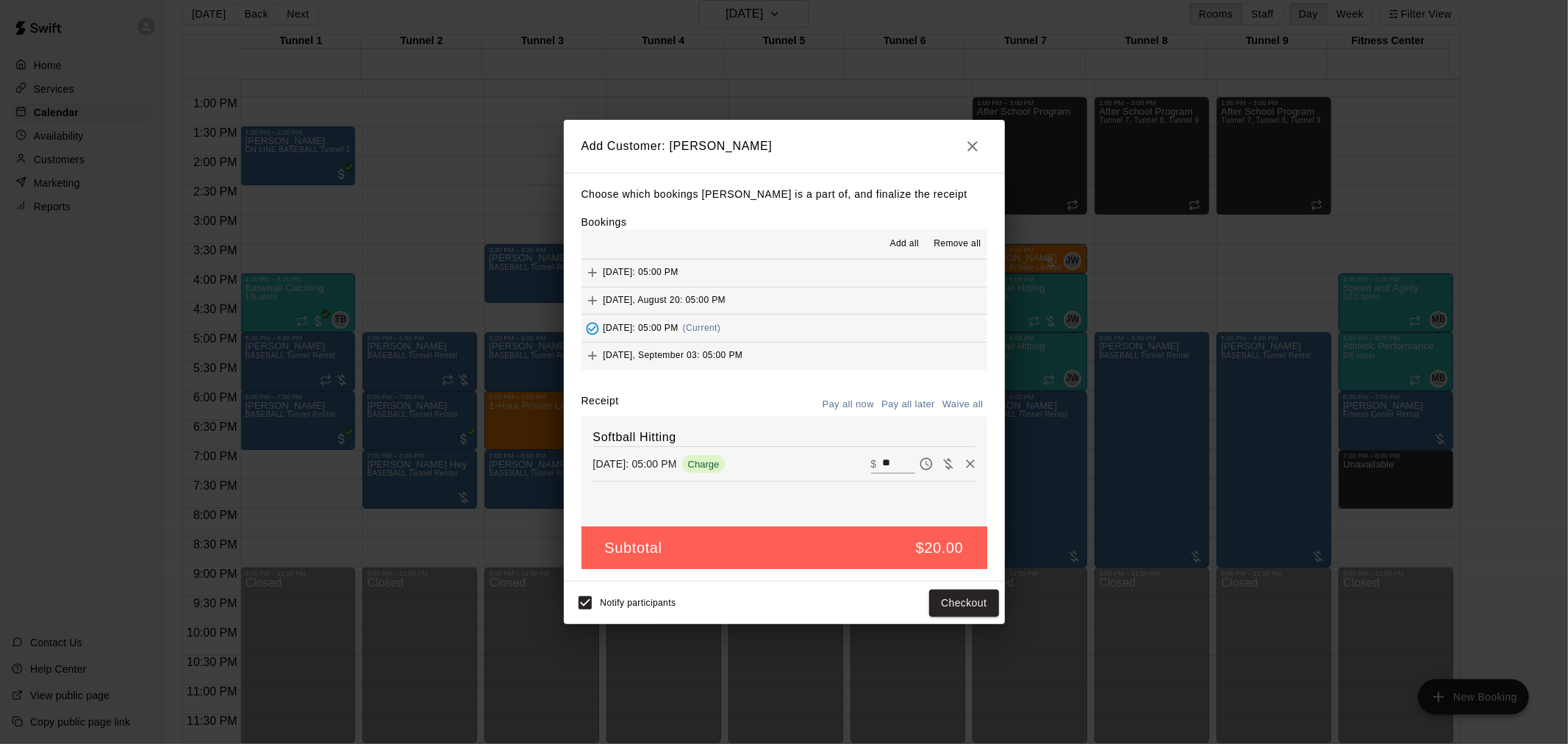
click at [918, 409] on button "Pay all later" at bounding box center [908, 405] width 61 height 23
click at [971, 605] on button "Add customer" at bounding box center [953, 603] width 91 height 28
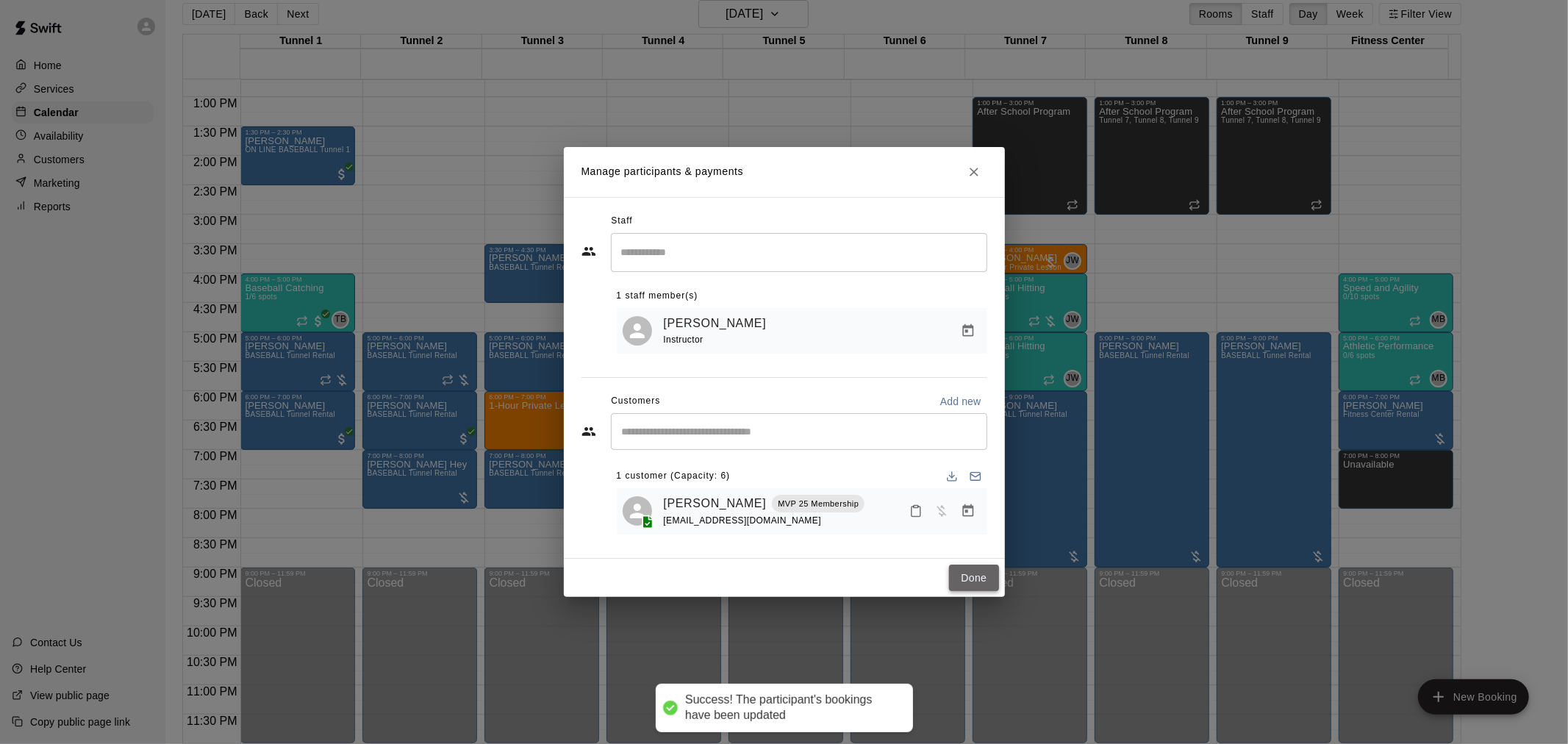
click at [981, 590] on button "Done" at bounding box center [973, 578] width 50 height 28
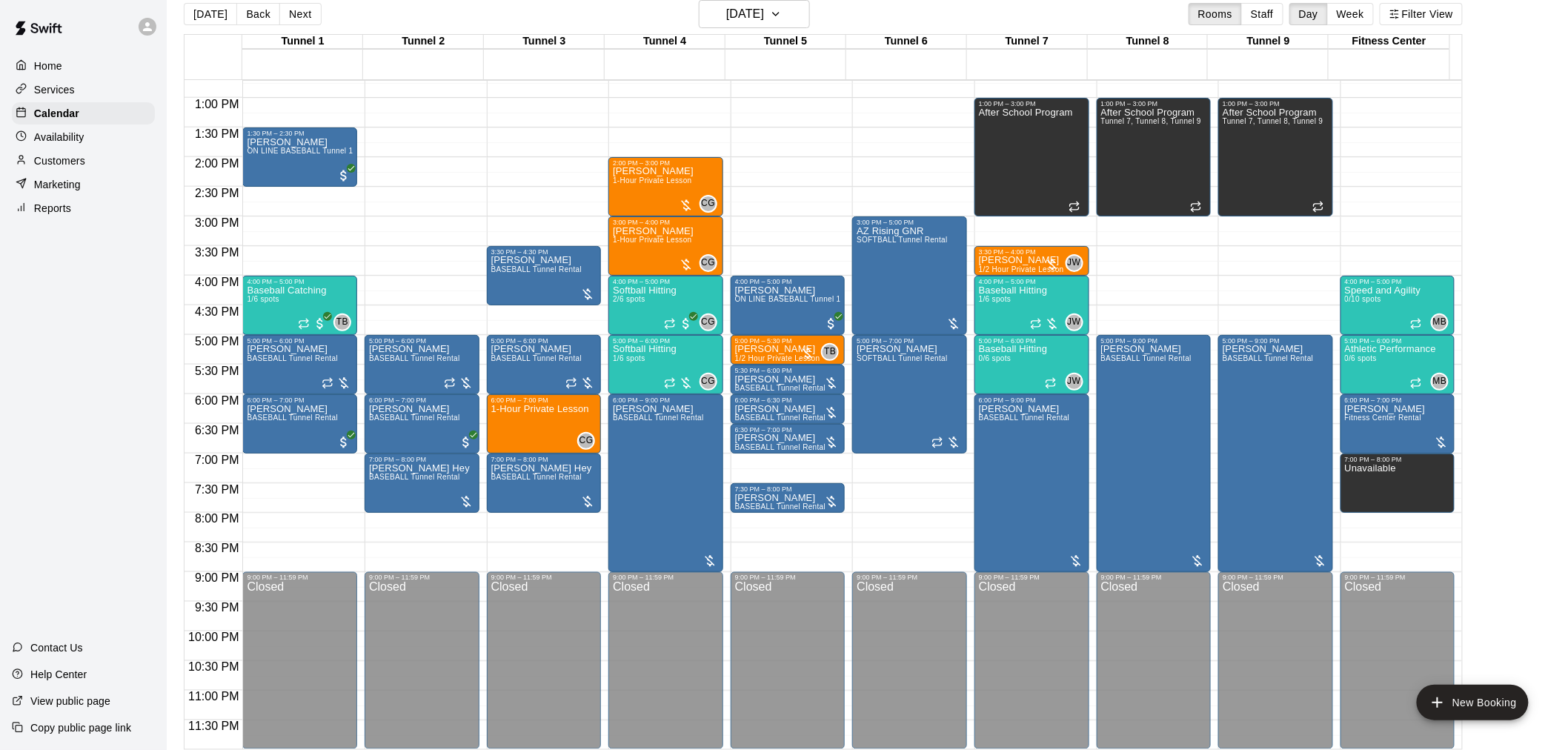
drag, startPoint x: 215, startPoint y: 7, endPoint x: 214, endPoint y: 17, distance: 10.0
click at [214, 10] on button "[DATE]" at bounding box center [210, 13] width 54 height 22
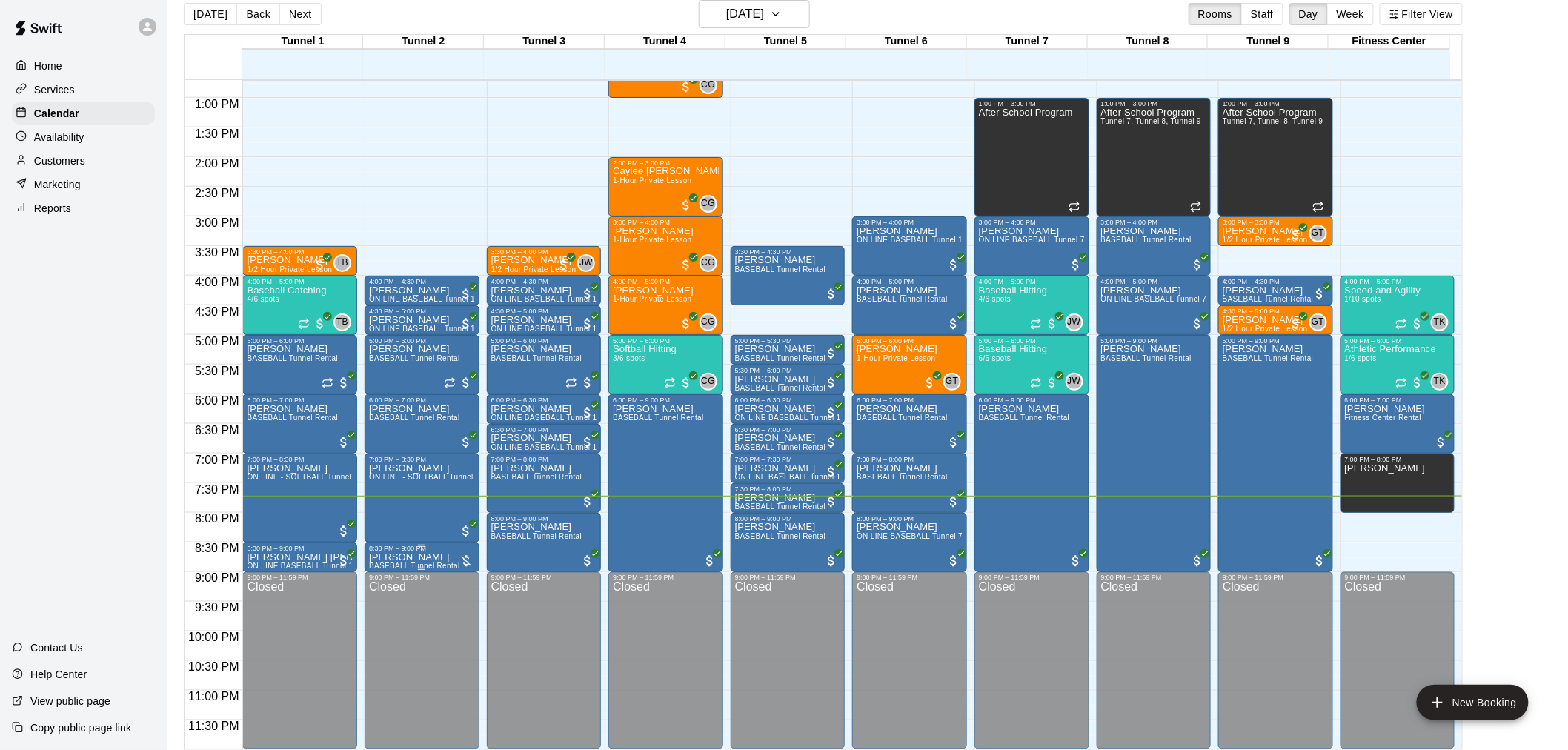
click at [387, 558] on p "[PERSON_NAME]" at bounding box center [415, 558] width 91 height 0
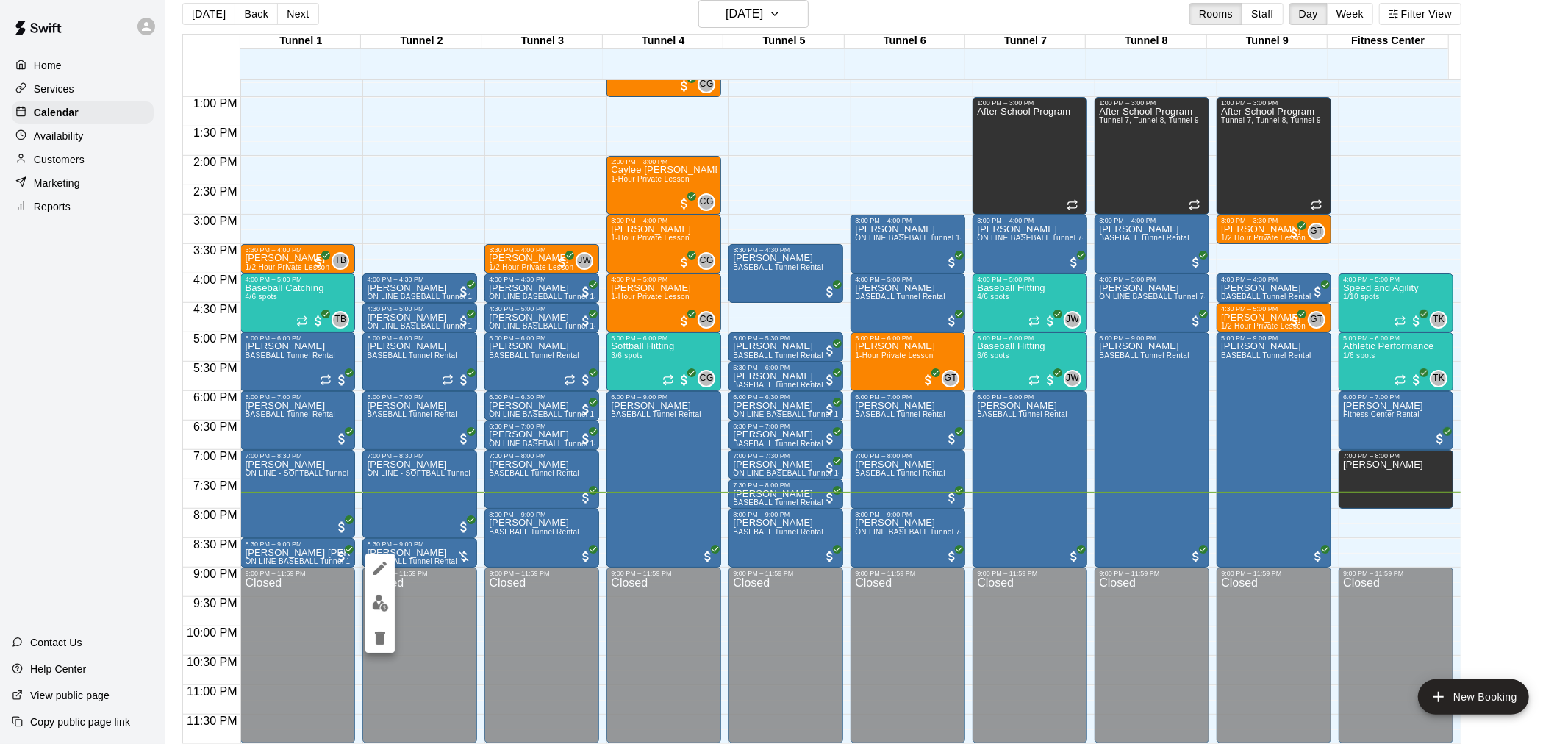
click at [385, 598] on img "edit" at bounding box center [380, 603] width 17 height 17
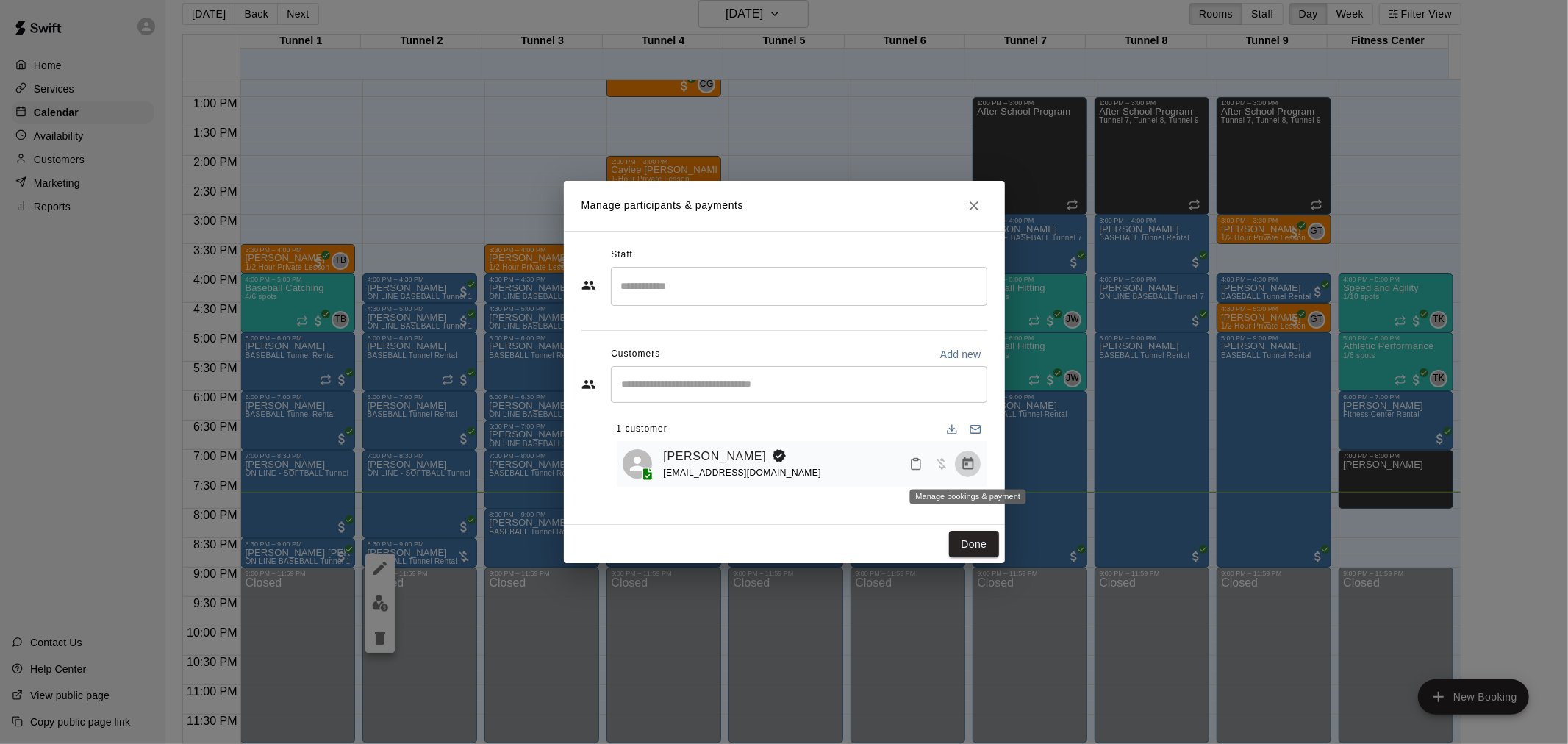
click at [966, 464] on icon "Manage bookings & payment" at bounding box center [968, 463] width 15 height 15
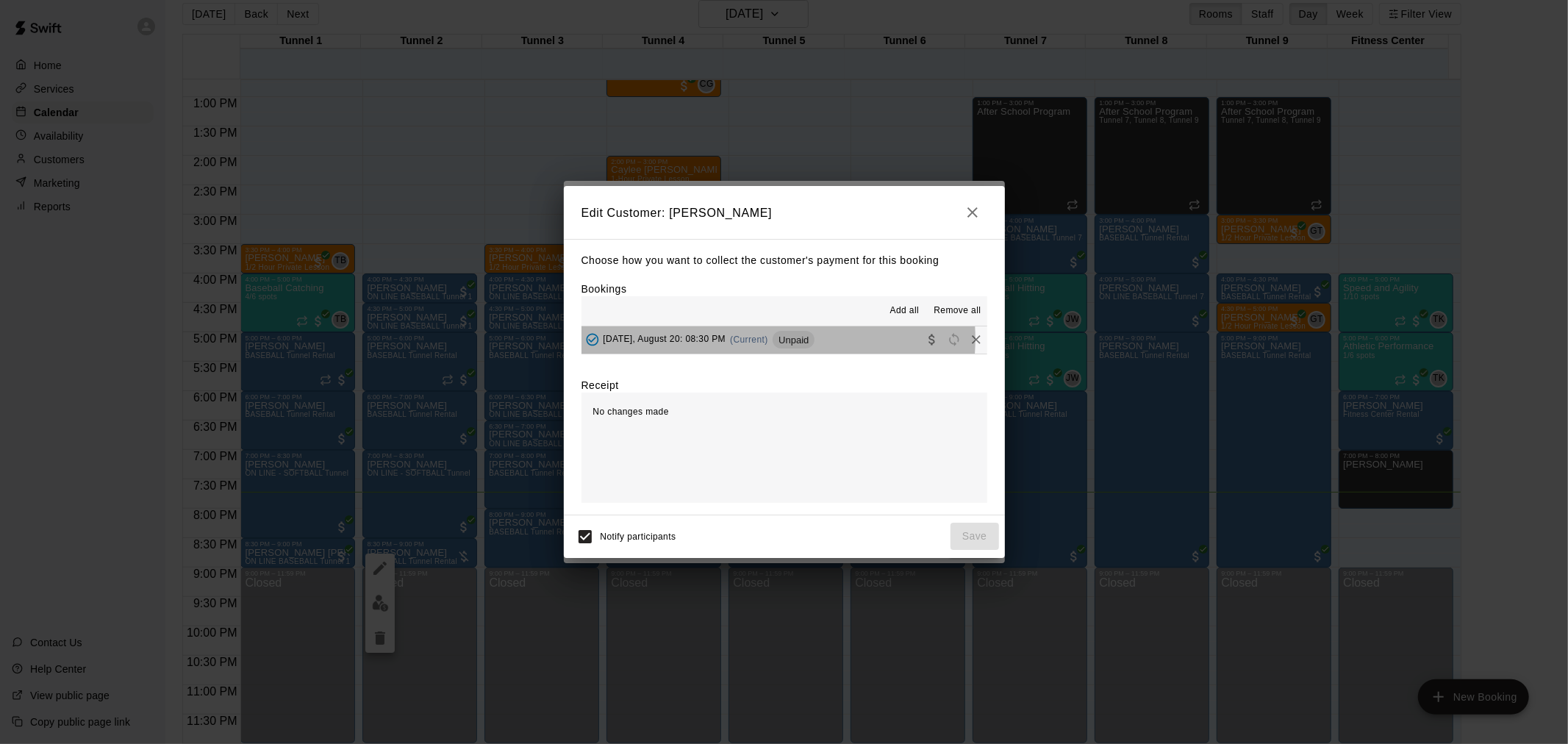
click at [768, 341] on span "(Current)" at bounding box center [749, 340] width 38 height 11
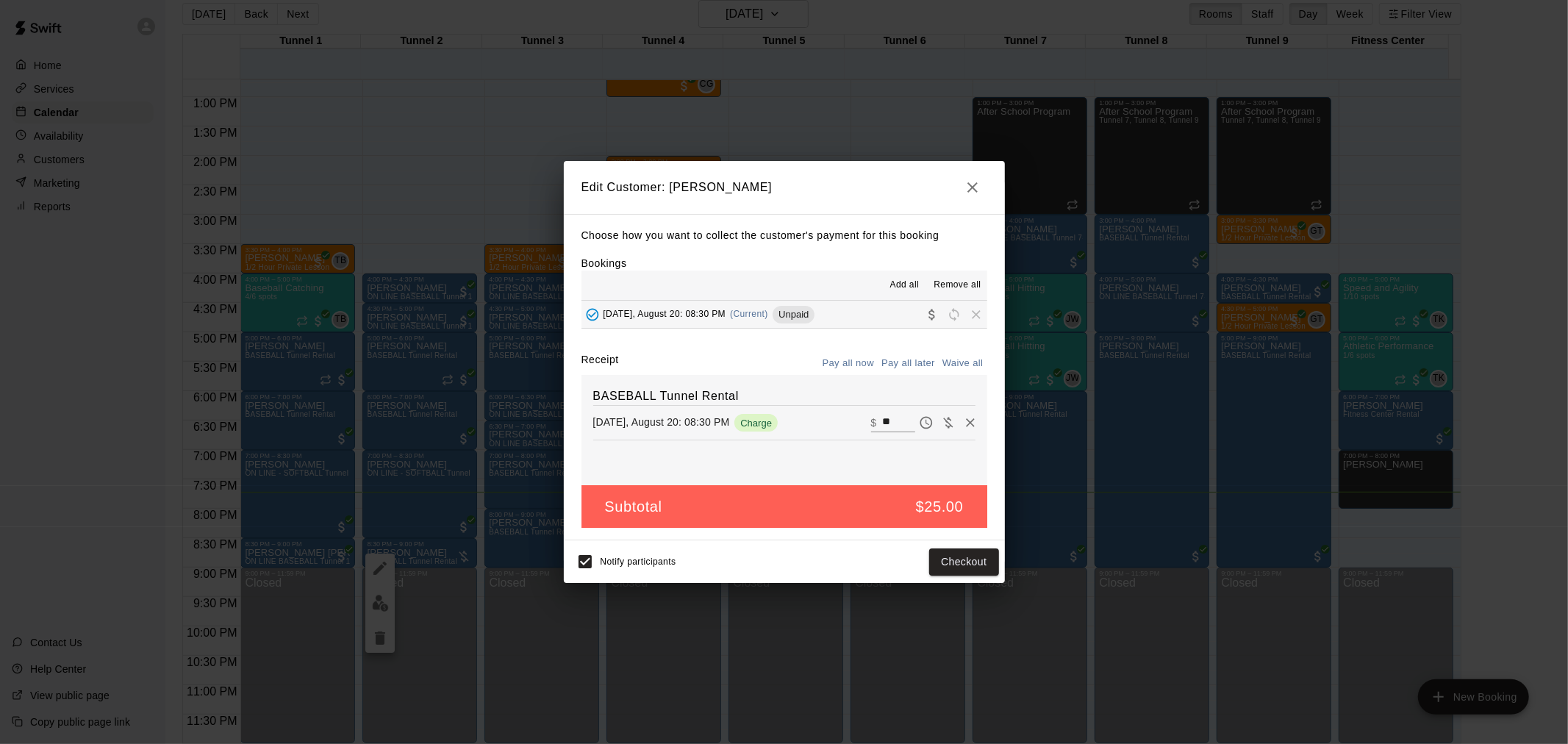
click at [922, 550] on div "Notify participants Checkout" at bounding box center [784, 561] width 429 height 31
click at [972, 562] on button "Checkout" at bounding box center [964, 562] width 69 height 28
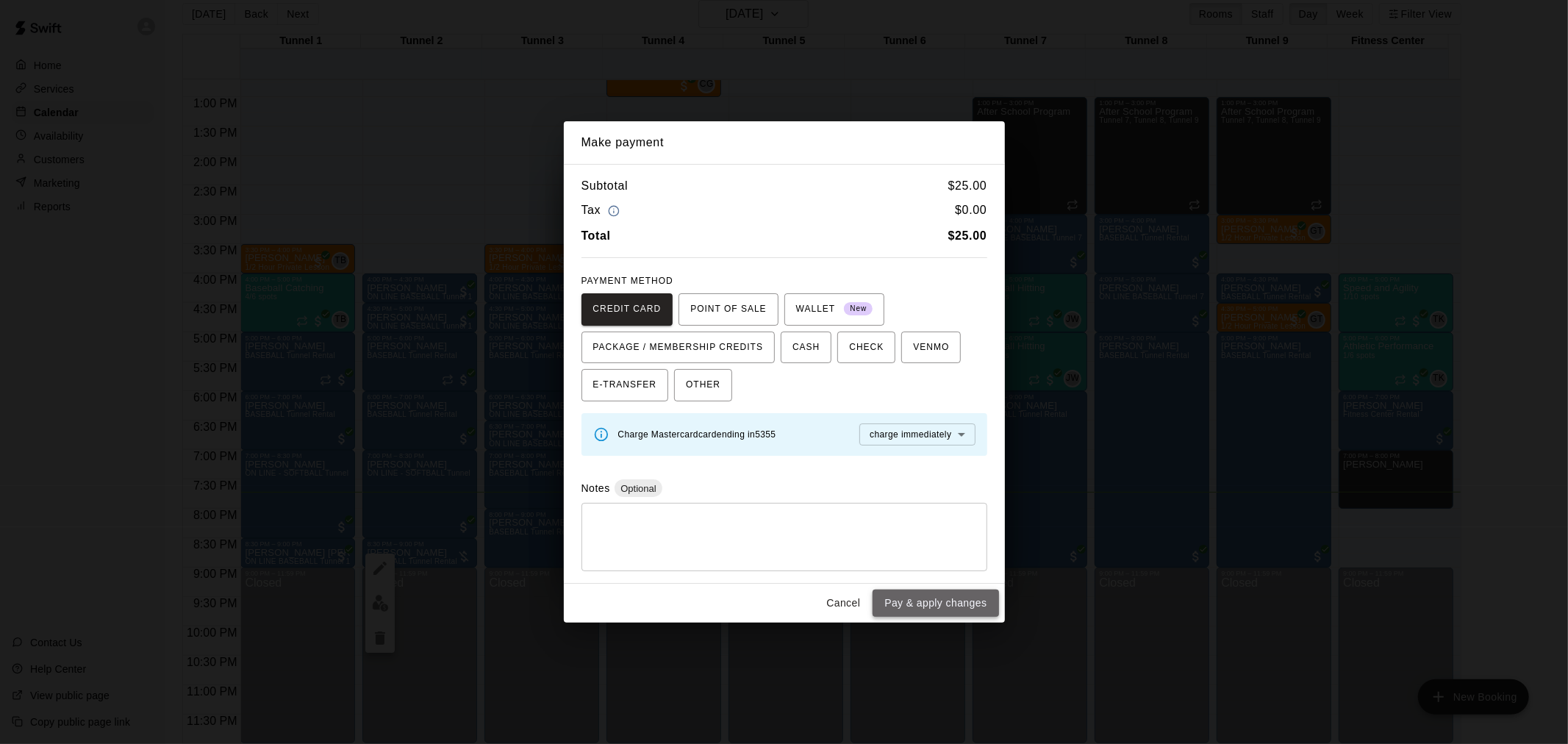
click at [968, 598] on button "Pay & apply changes" at bounding box center [935, 603] width 126 height 28
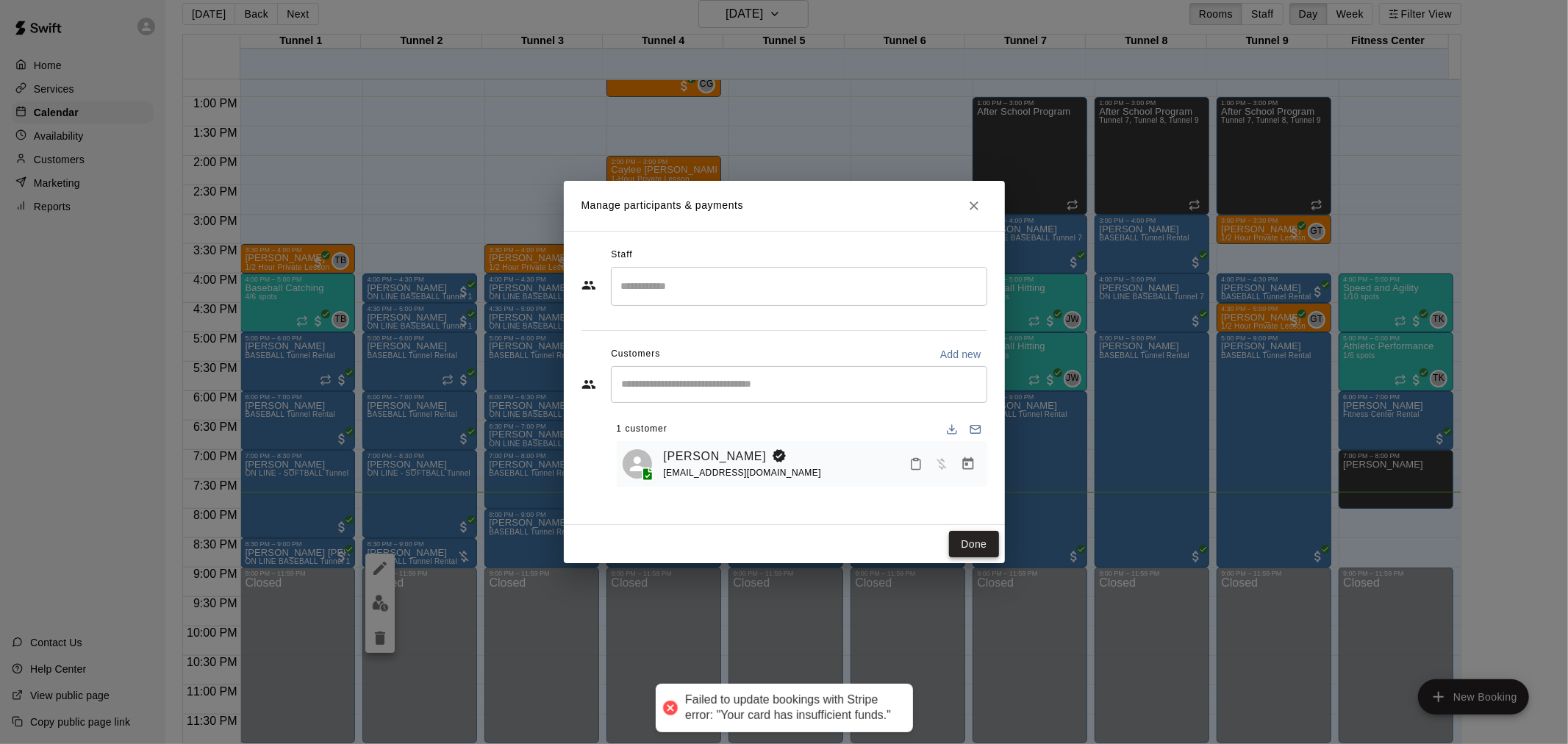
click at [971, 541] on button "Done" at bounding box center [973, 544] width 50 height 28
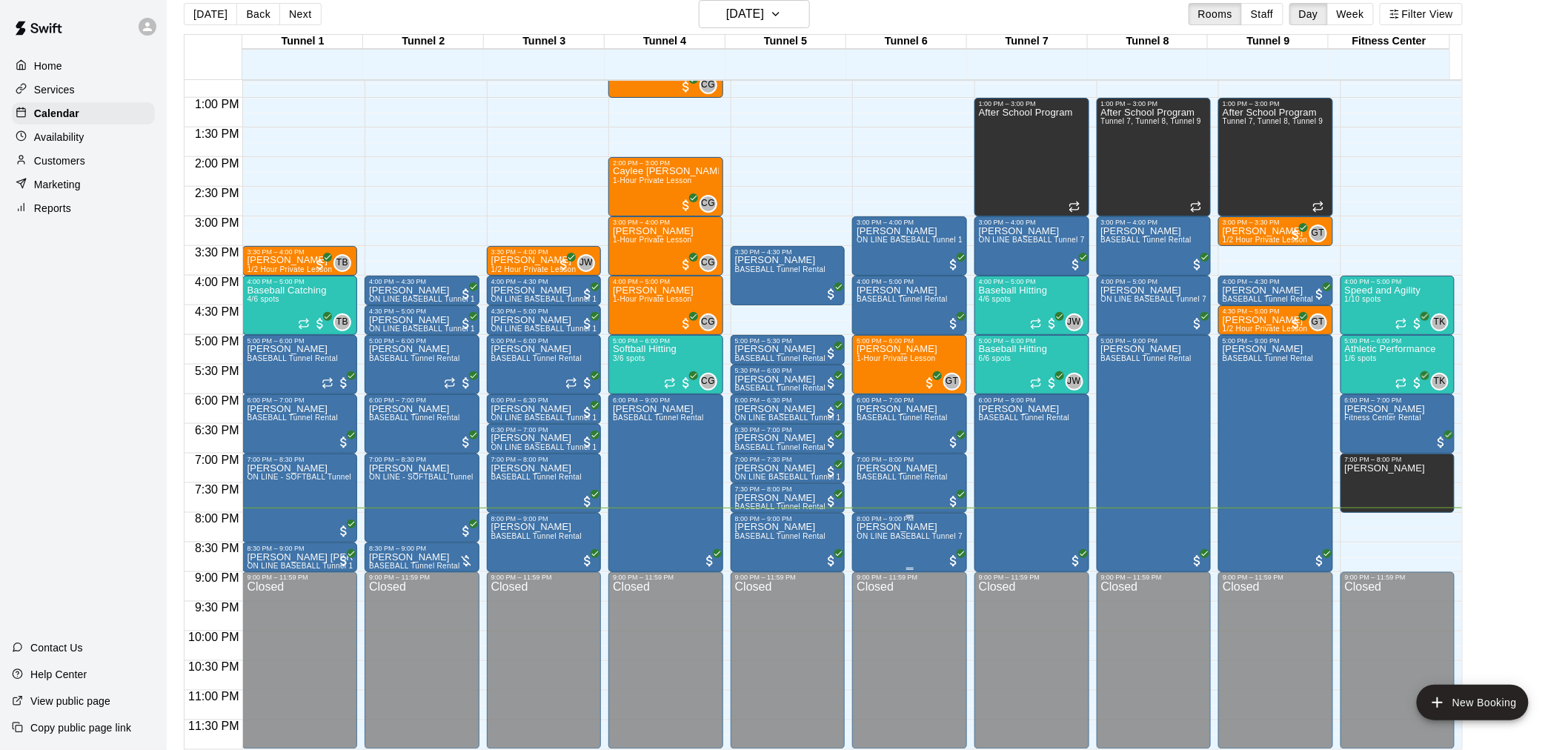
click at [895, 527] on p "[PERSON_NAME]" at bounding box center [910, 527] width 106 height 0
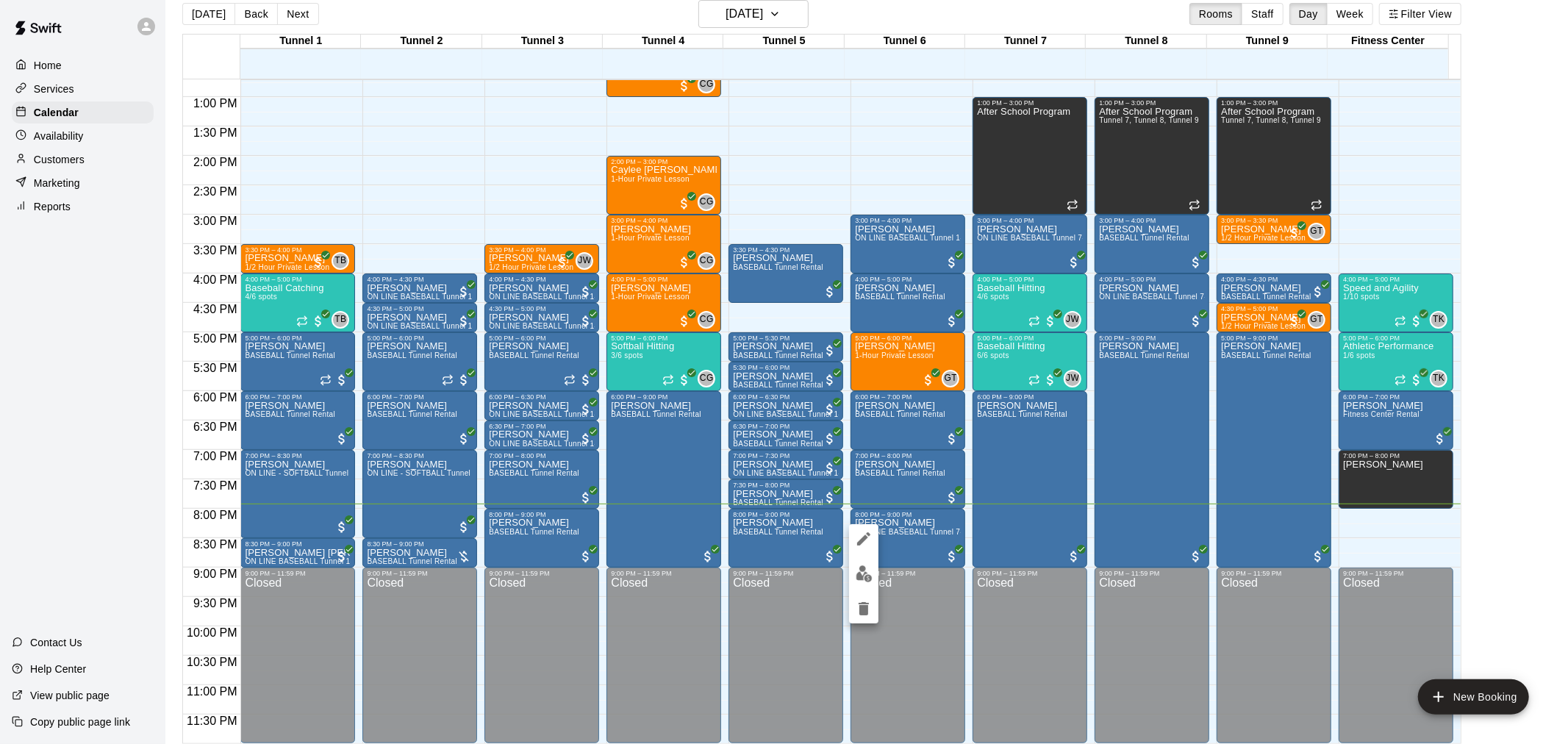
click at [859, 540] on icon "edit" at bounding box center [863, 539] width 18 height 18
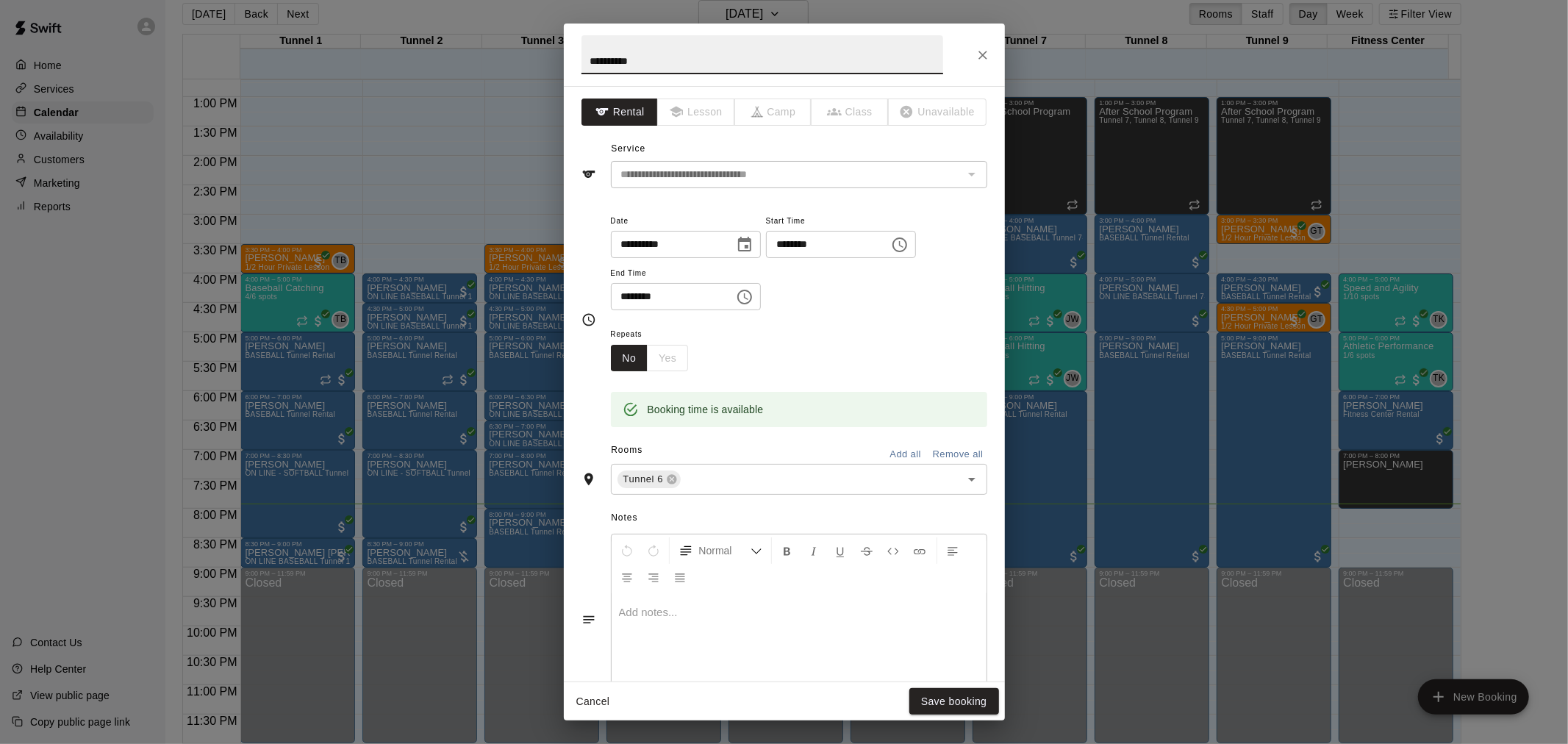
scroll to position [193, 0]
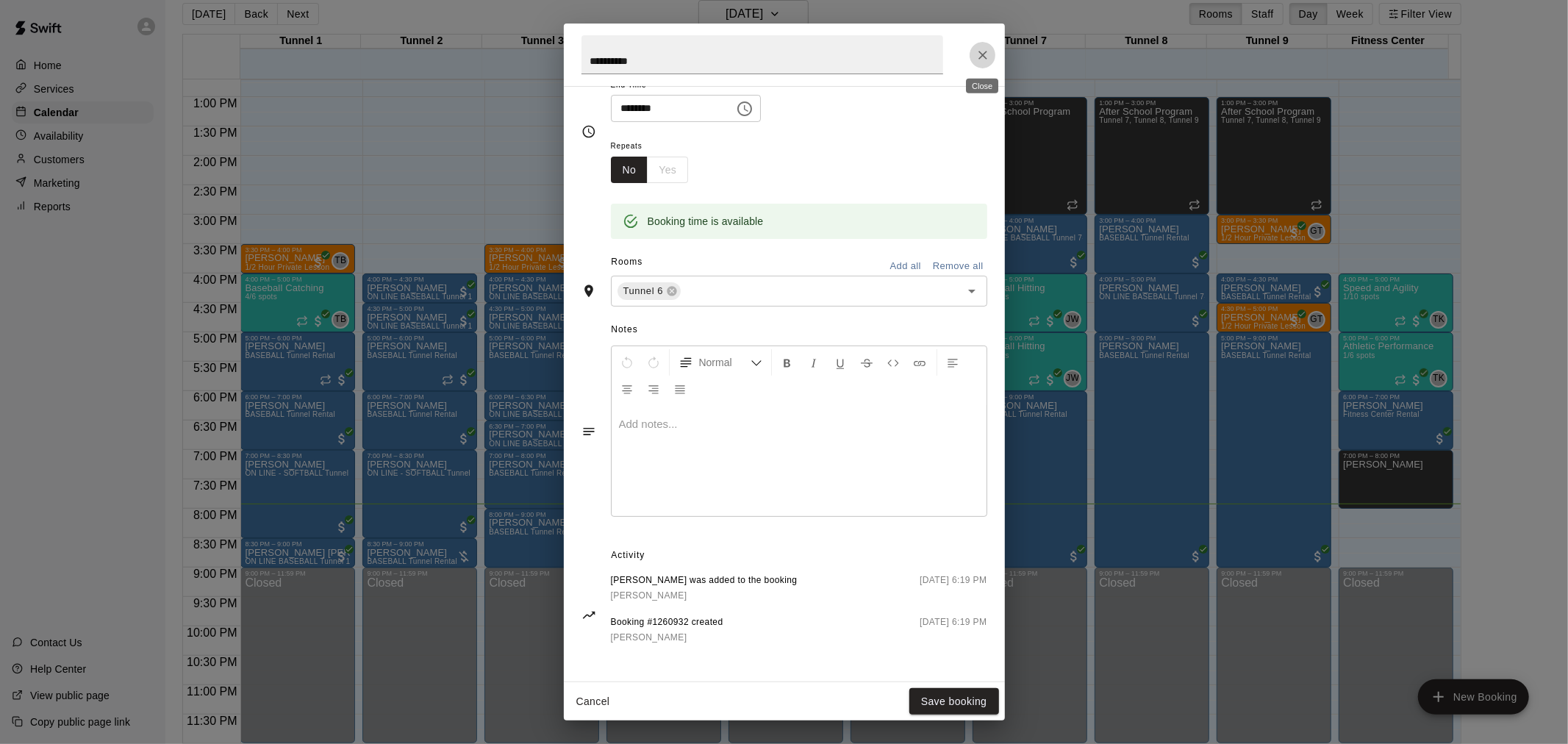
click at [982, 67] on button "Close" at bounding box center [983, 55] width 27 height 27
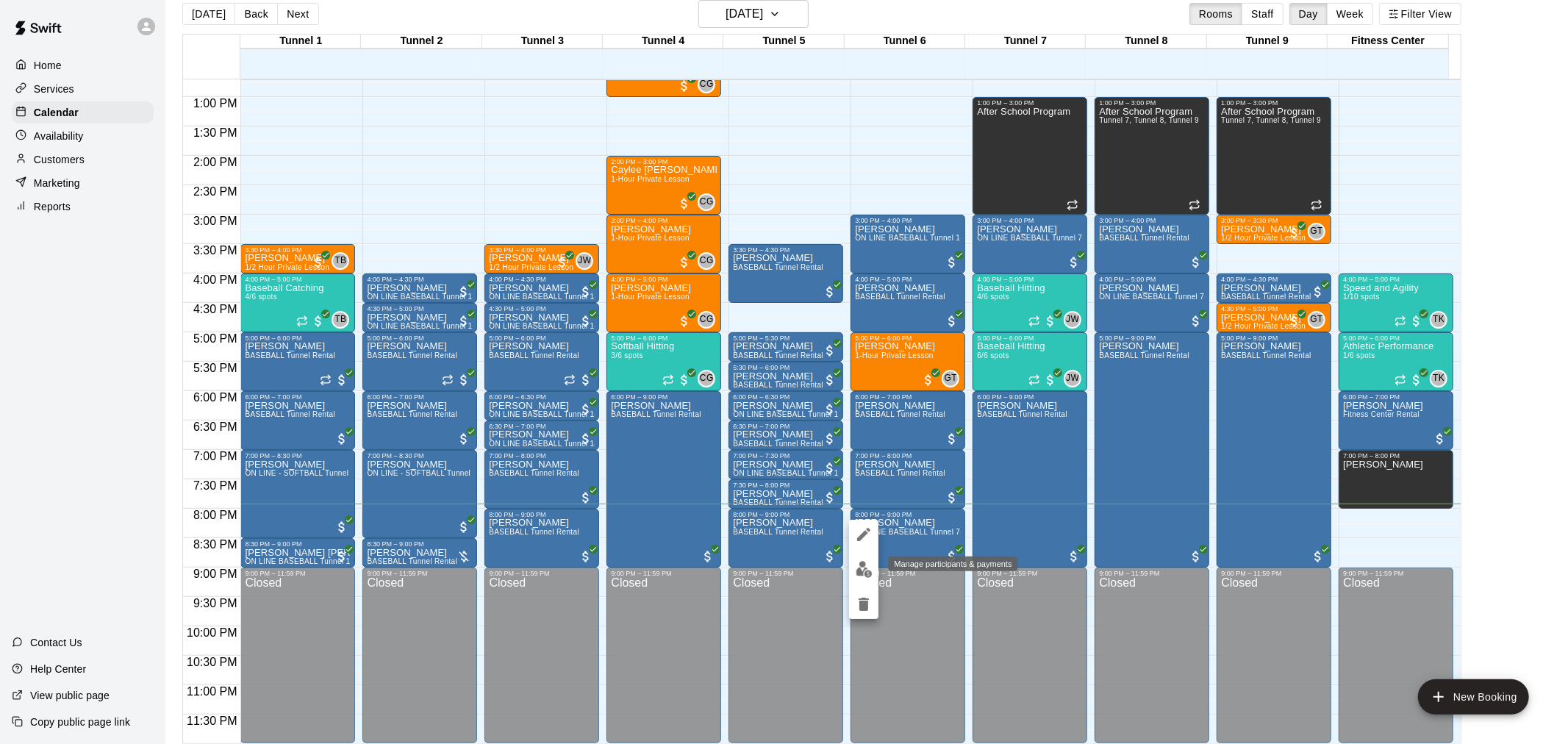
click at [863, 568] on img "edit" at bounding box center [863, 569] width 17 height 17
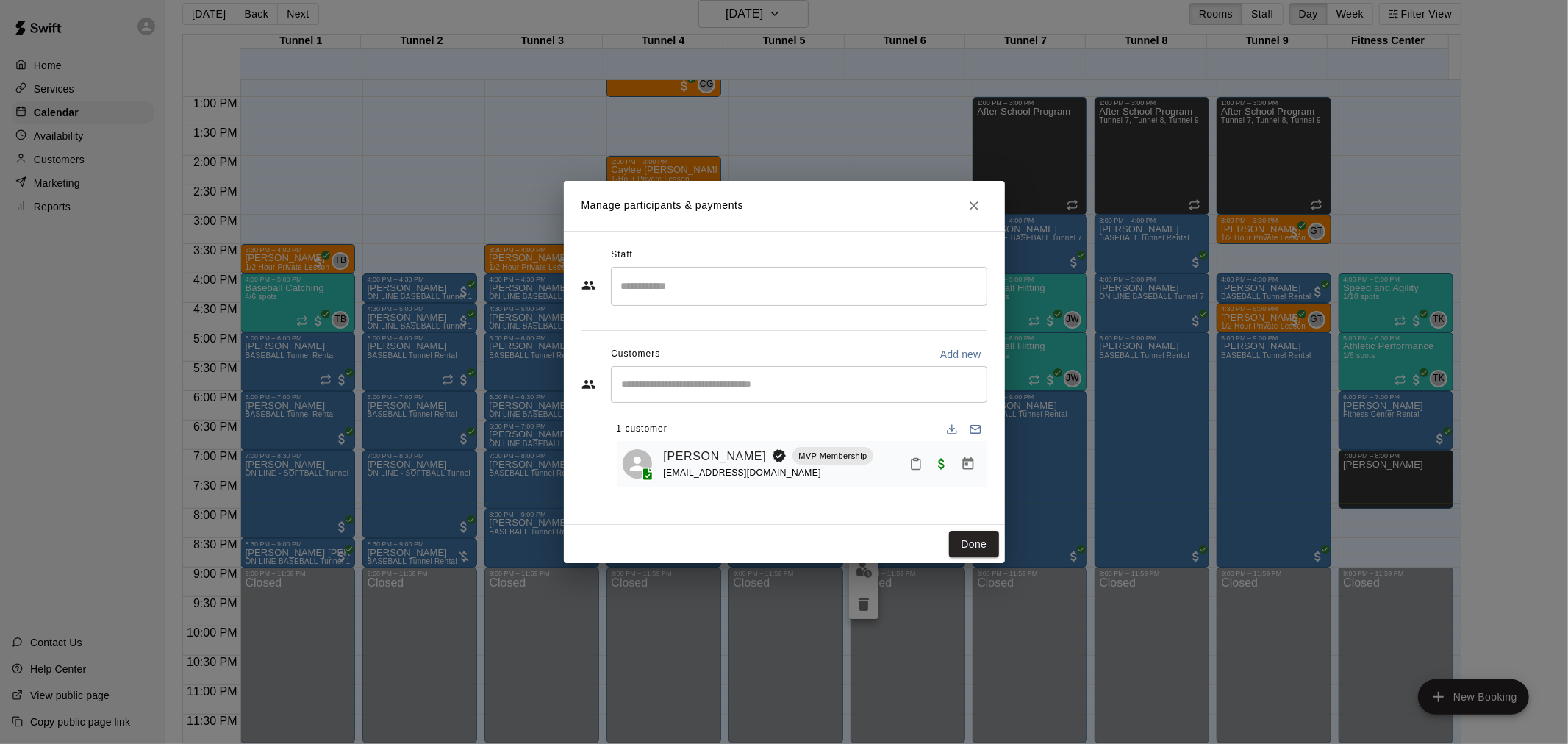
click at [979, 202] on icon "Close" at bounding box center [973, 206] width 15 height 15
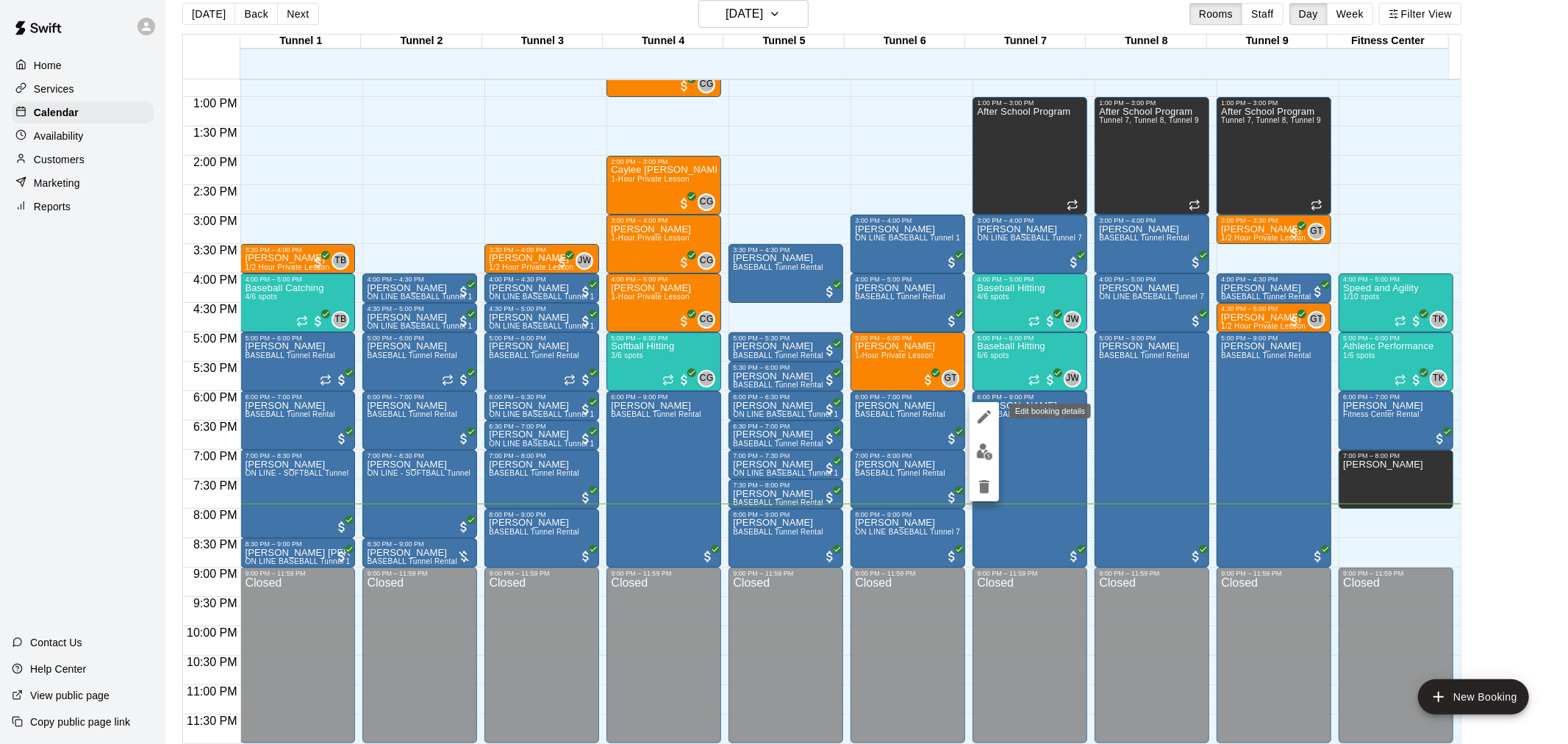
click at [986, 429] on button "edit" at bounding box center [984, 416] width 29 height 29
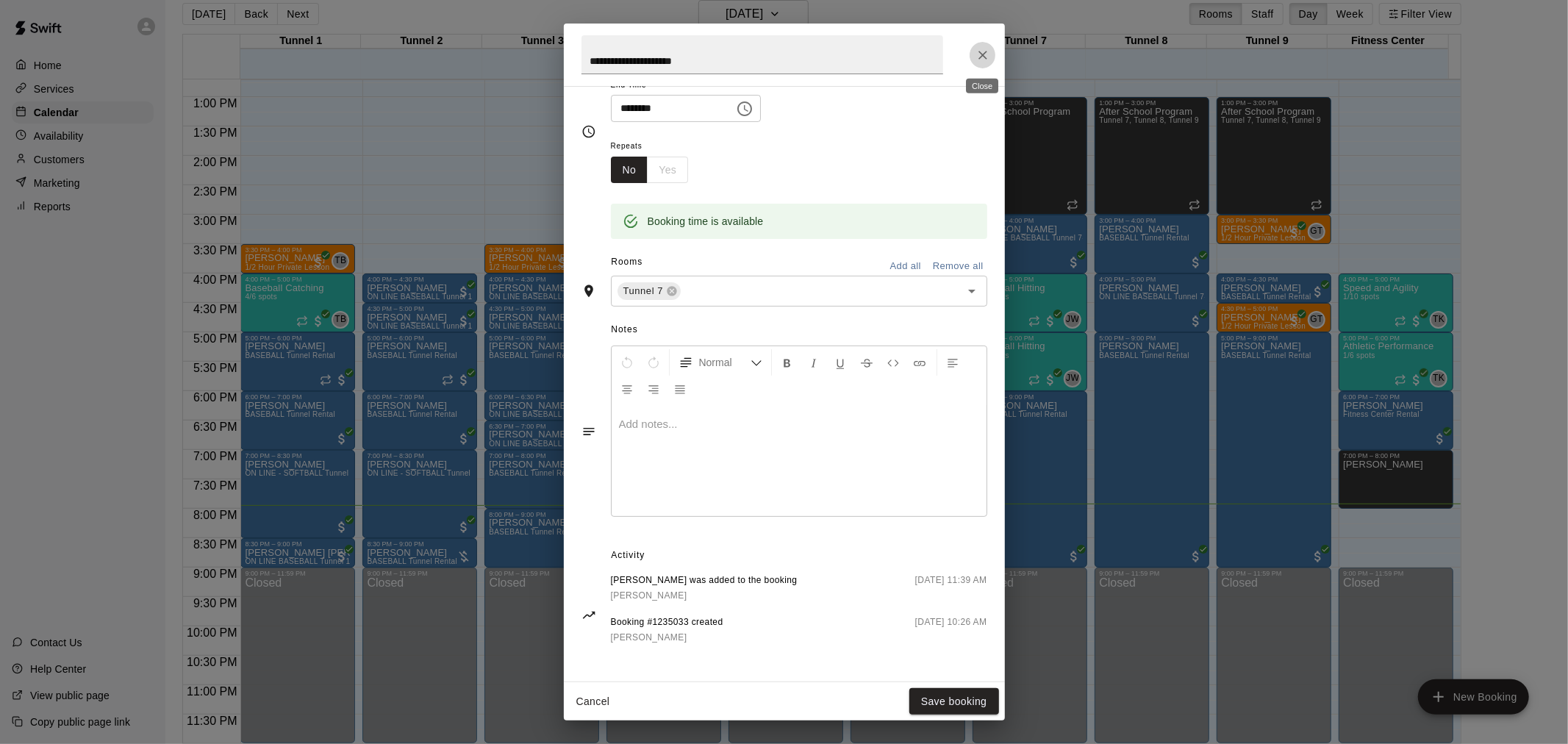
click at [989, 56] on icon "Close" at bounding box center [982, 55] width 15 height 15
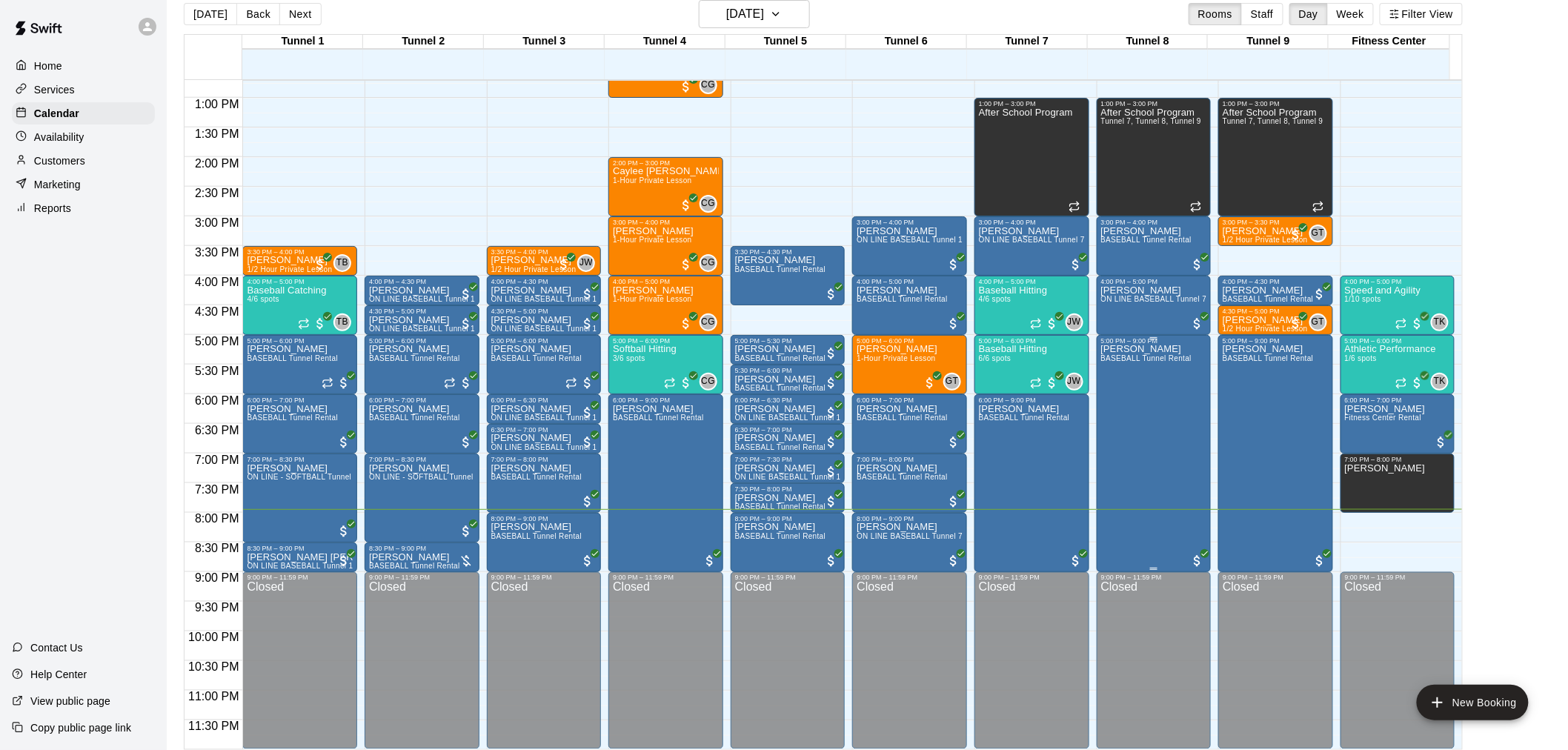
click at [1194, 412] on div "[PERSON_NAME] BASEBALL Tunnel Rental" at bounding box center [1154, 720] width 106 height 750
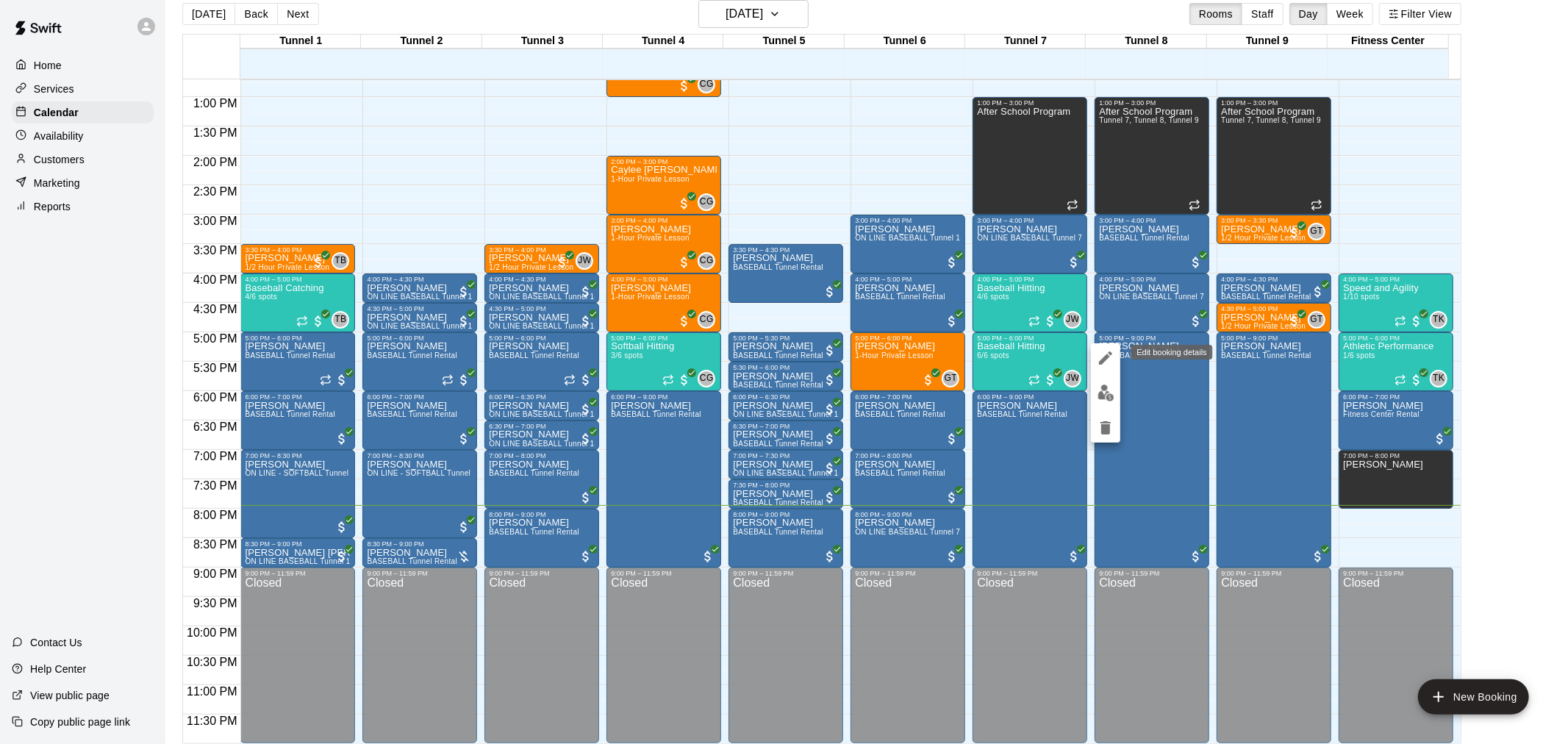
click at [1108, 364] on icon "edit" at bounding box center [1106, 358] width 18 height 18
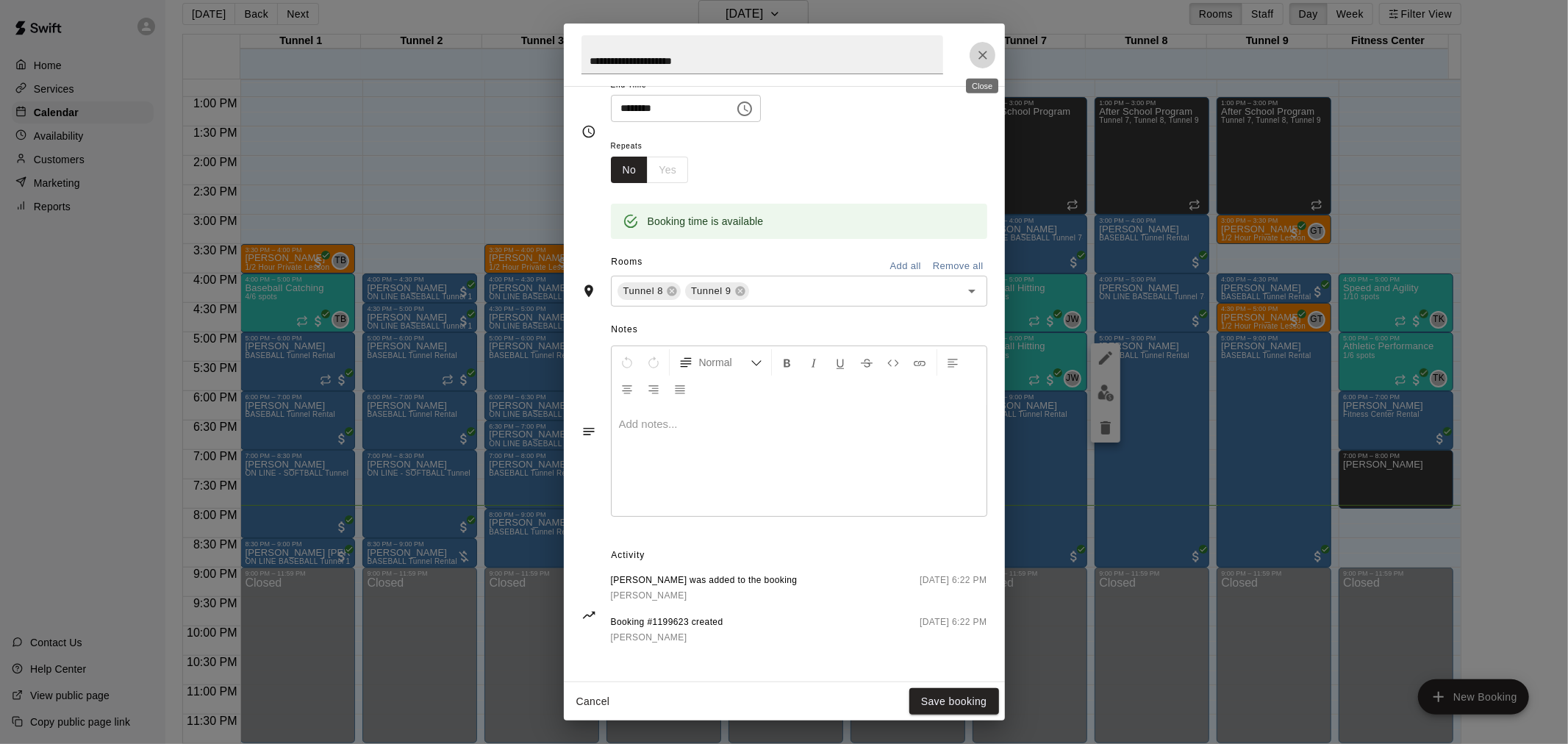
click at [983, 54] on icon "Close" at bounding box center [982, 55] width 15 height 15
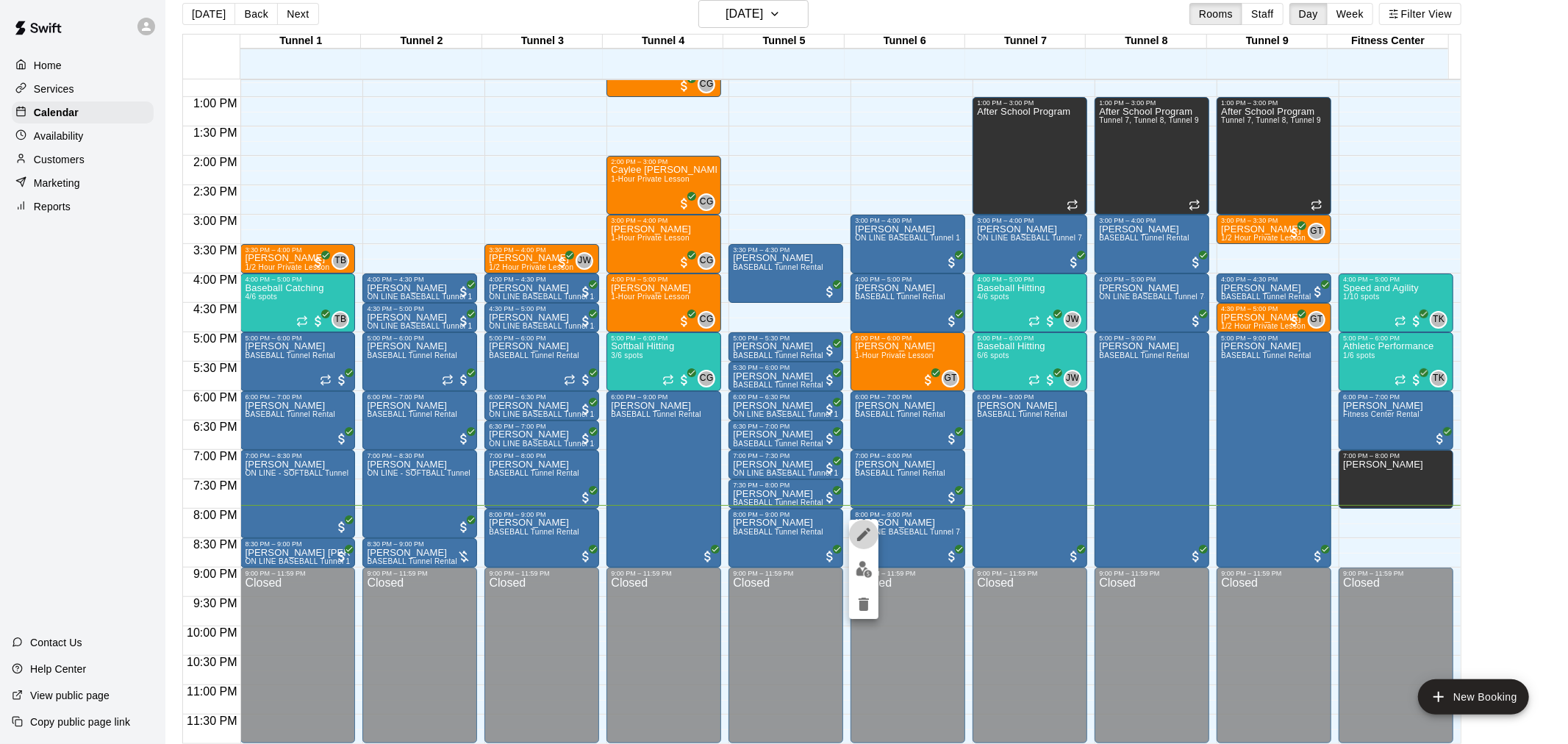
click at [870, 527] on icon "edit" at bounding box center [863, 534] width 18 height 18
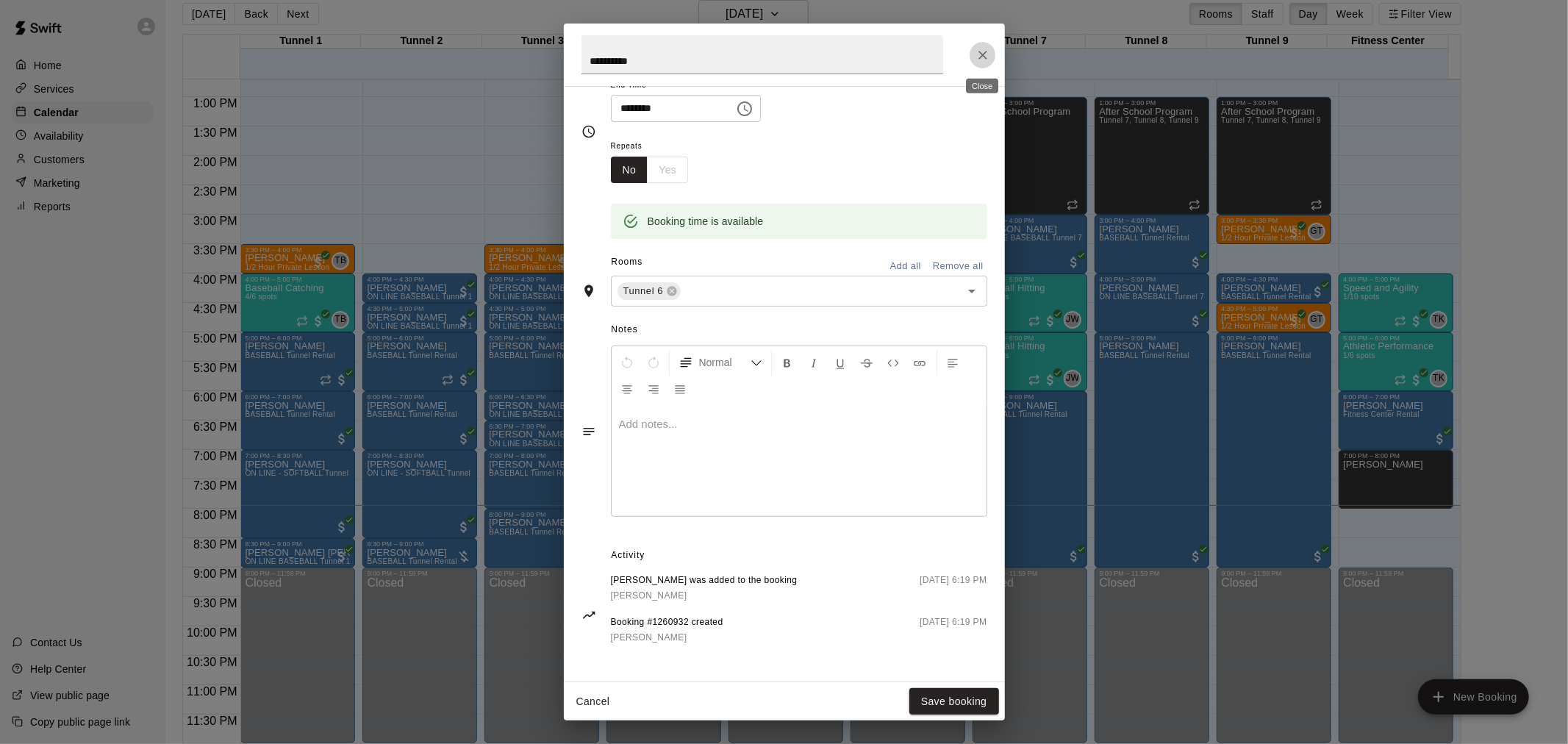
click at [981, 56] on icon "Close" at bounding box center [983, 55] width 9 height 9
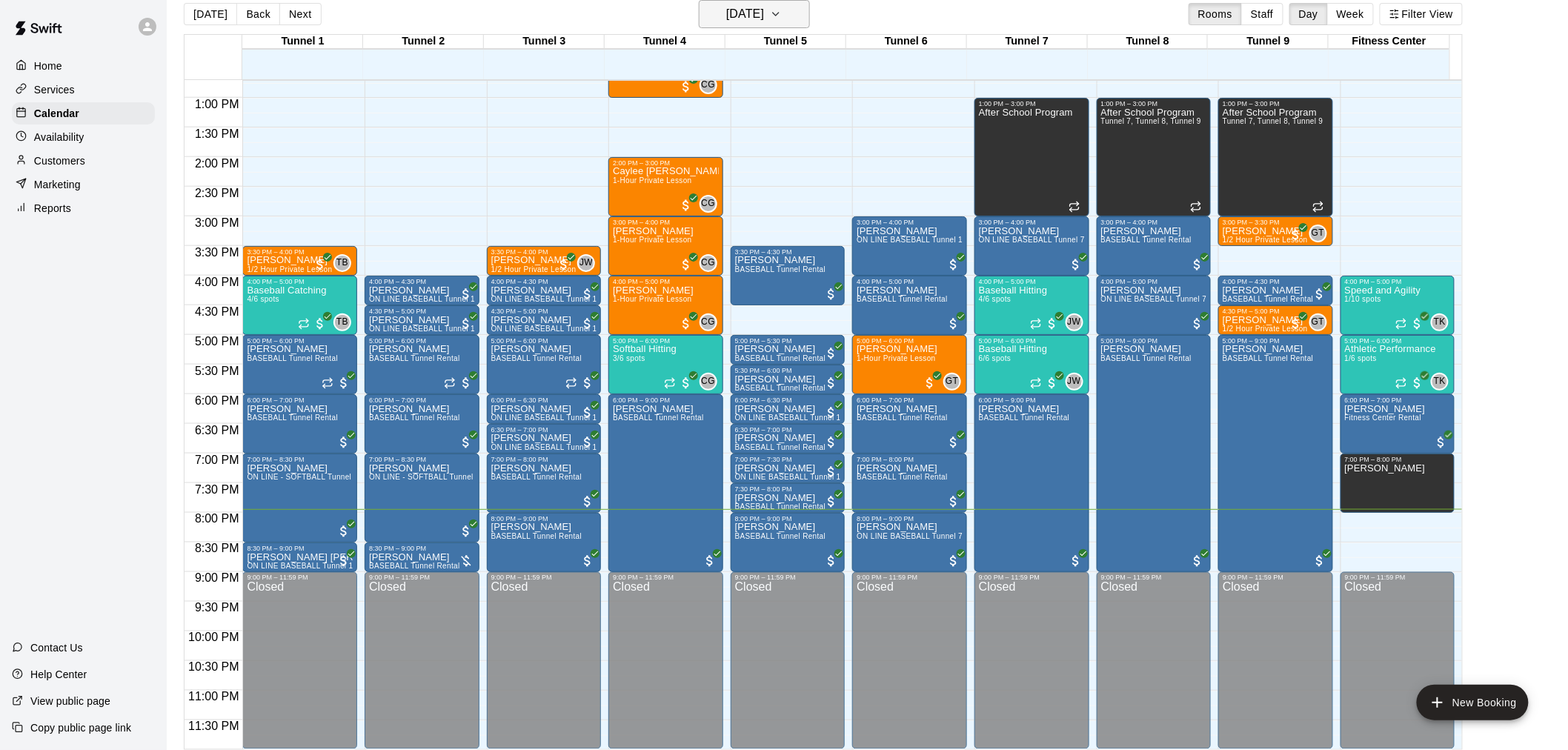
click at [764, 10] on h6 "[DATE]" at bounding box center [745, 13] width 38 height 21
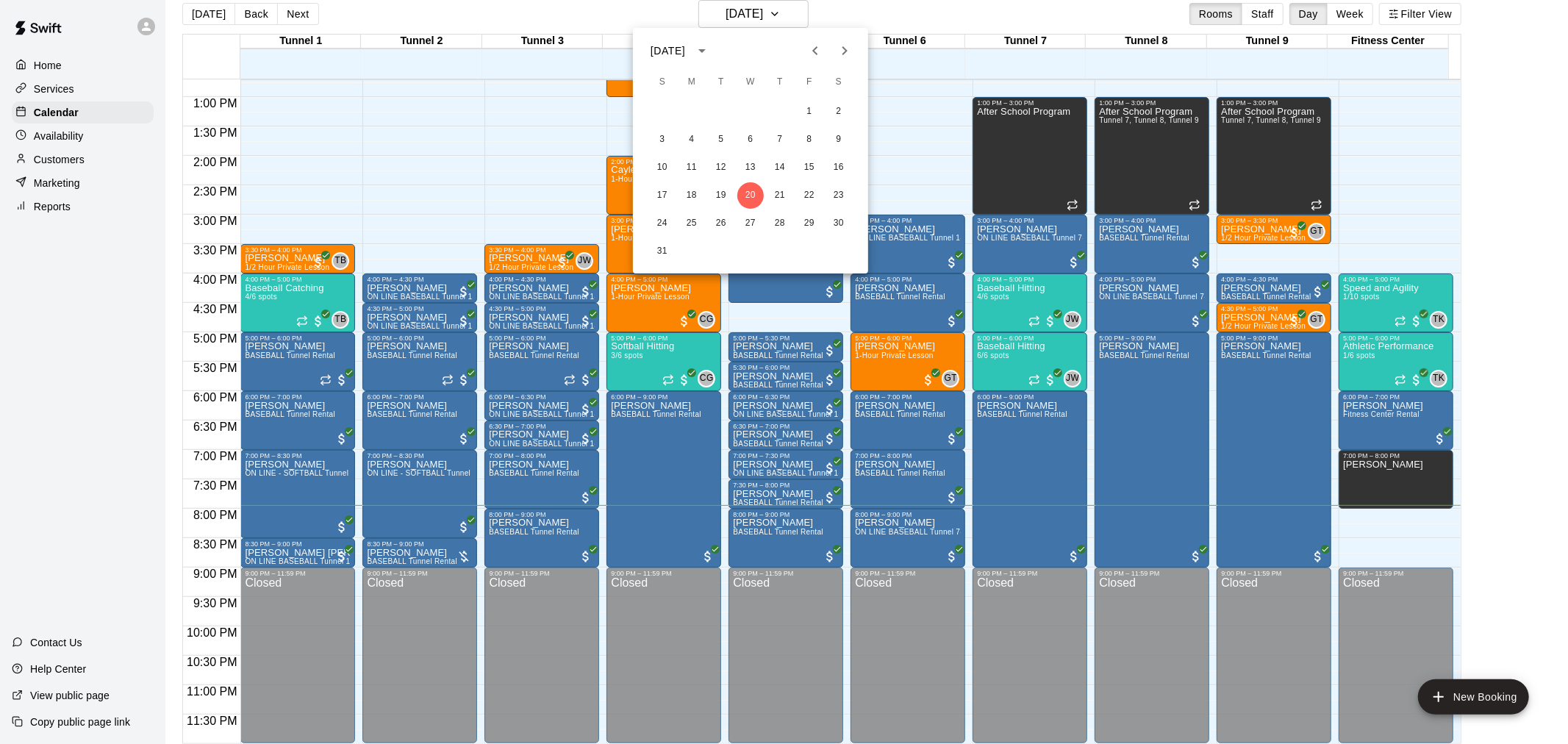
click at [801, 48] on button "Previous month" at bounding box center [815, 51] width 29 height 29
click at [842, 48] on icon "Next month" at bounding box center [845, 51] width 18 height 18
click at [692, 139] on button "4" at bounding box center [692, 139] width 27 height 27
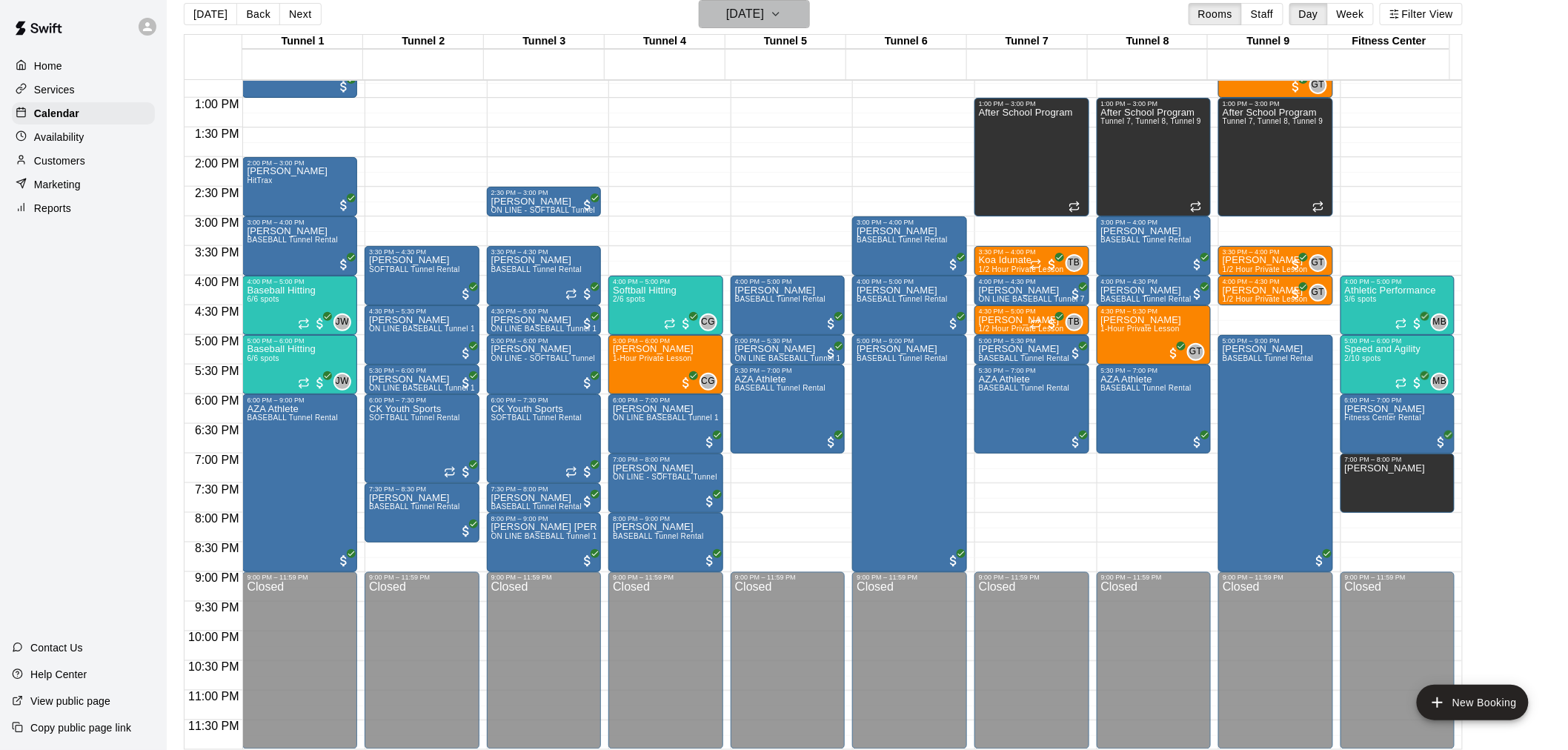
click at [742, 15] on h6 "[DATE]" at bounding box center [745, 13] width 38 height 21
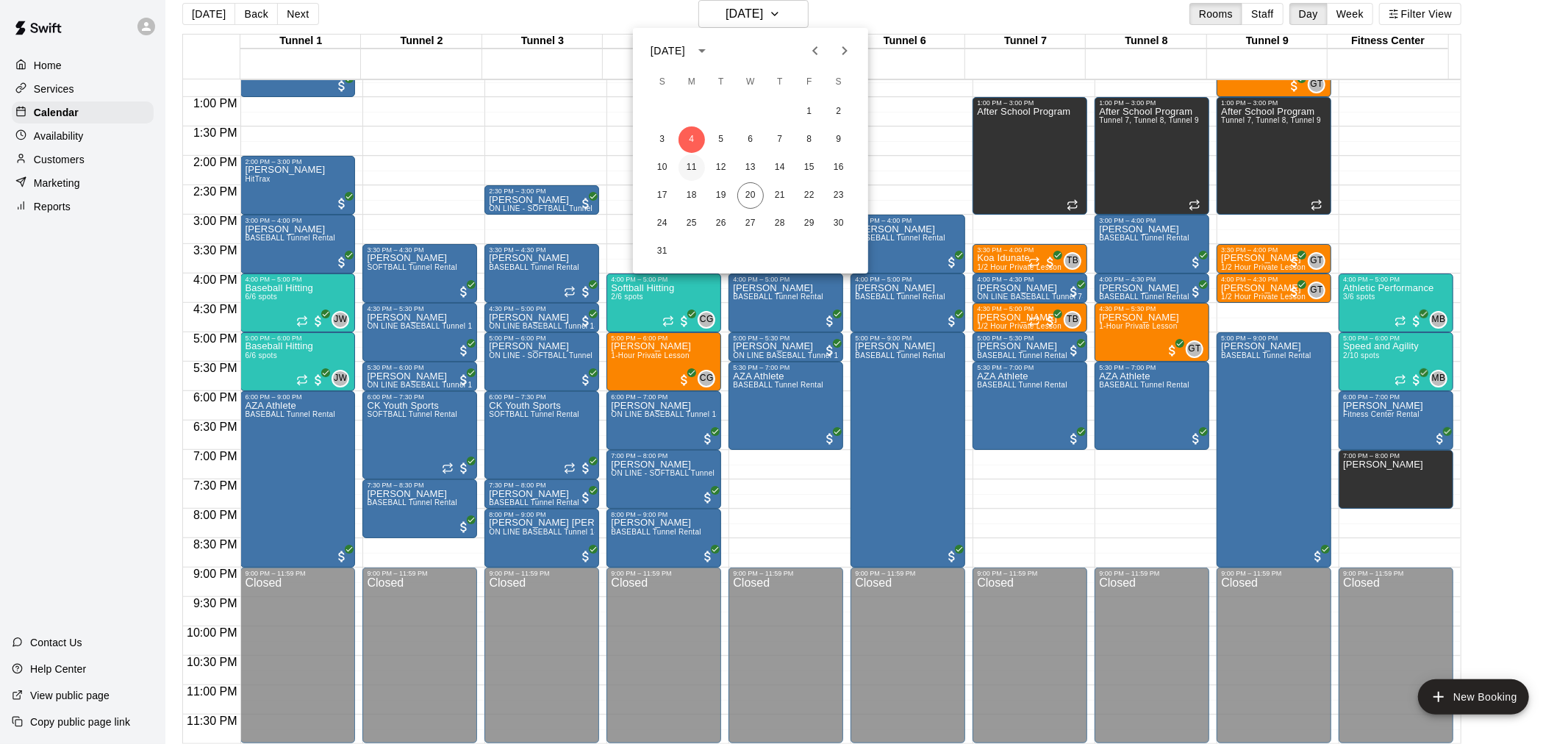
click at [694, 173] on button "11" at bounding box center [692, 168] width 27 height 27
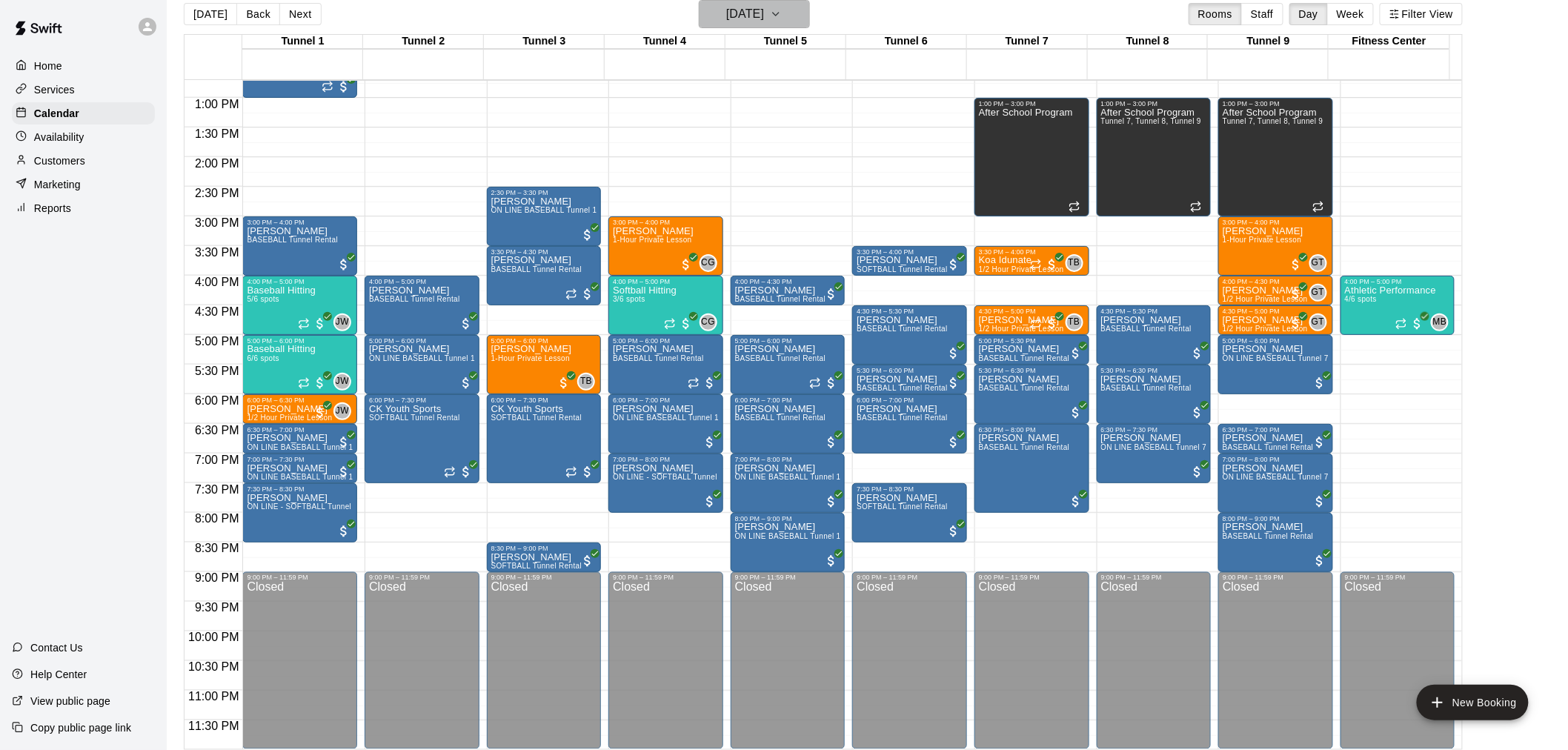
click at [792, 13] on button "[DATE]" at bounding box center [754, 13] width 111 height 28
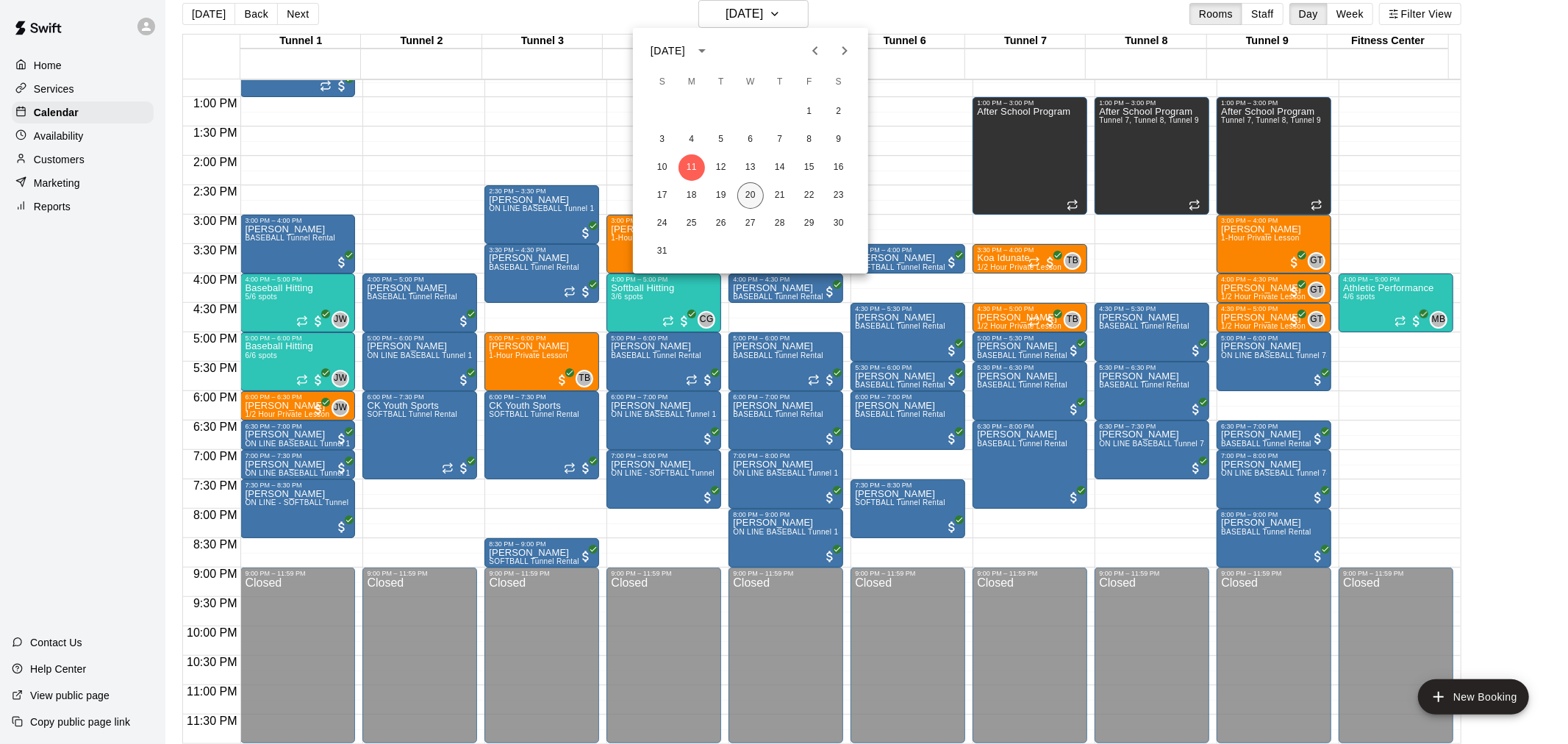
click at [759, 200] on button "20" at bounding box center [751, 195] width 27 height 27
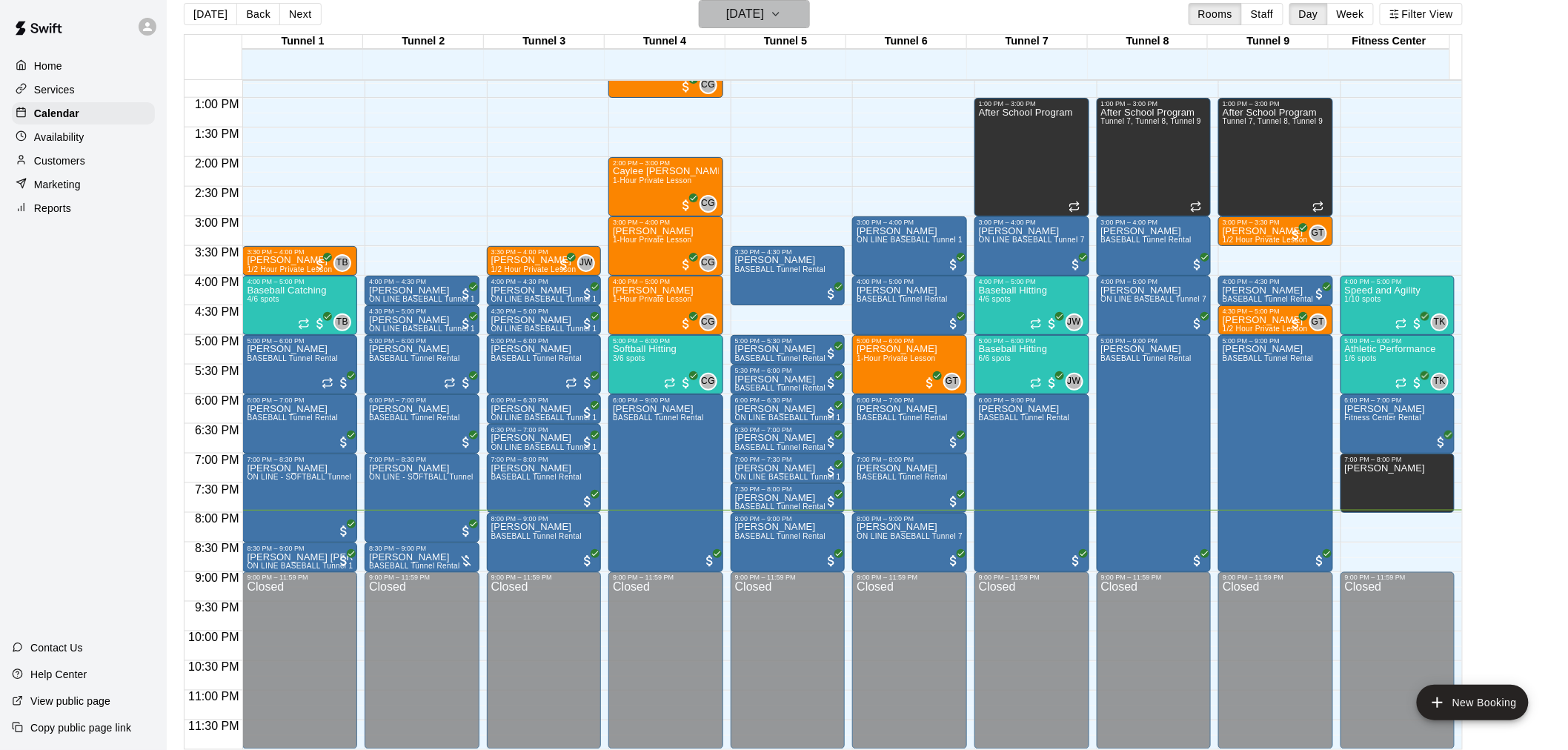
click at [762, 10] on h6 "[DATE]" at bounding box center [745, 13] width 38 height 21
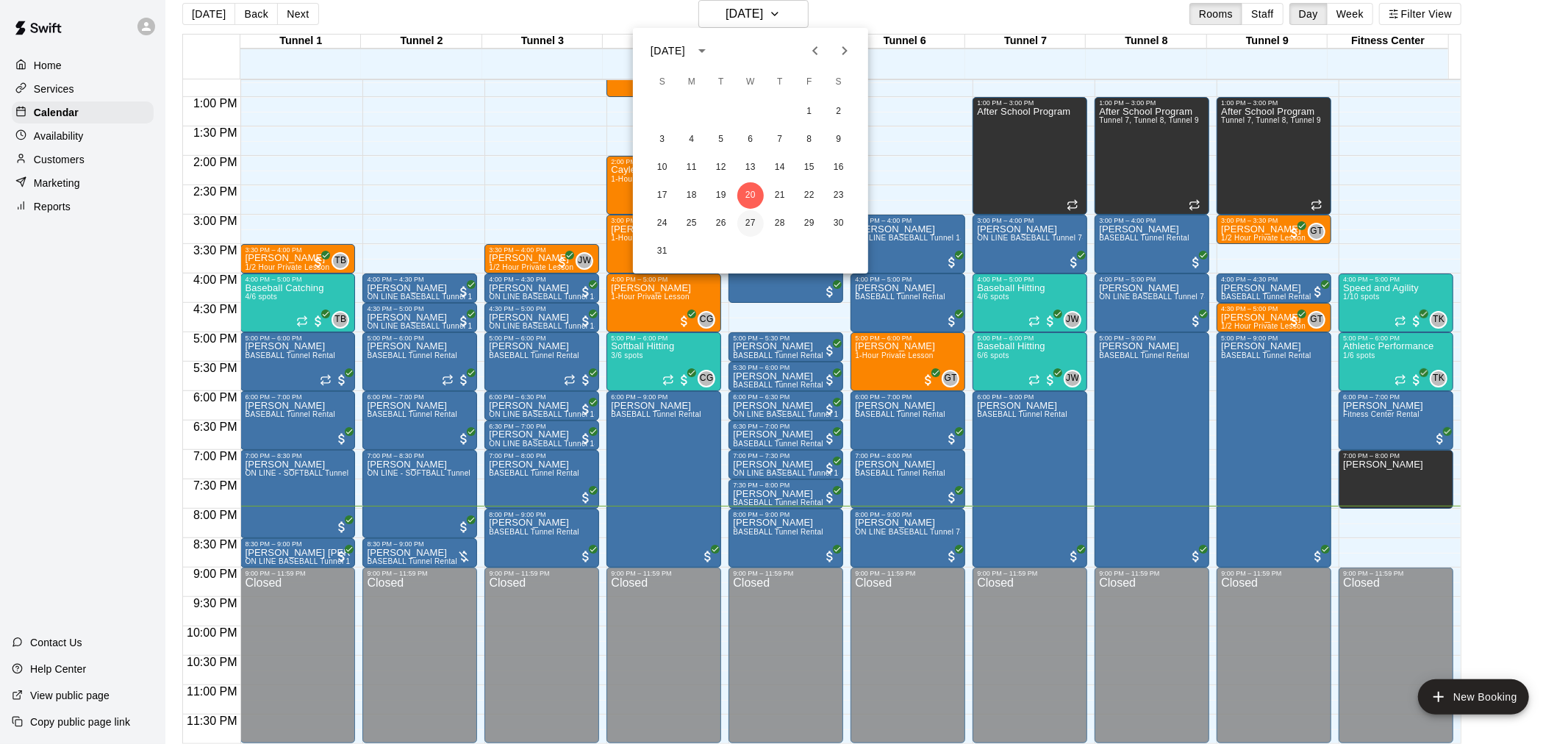
click at [753, 213] on button "27" at bounding box center [751, 224] width 27 height 27
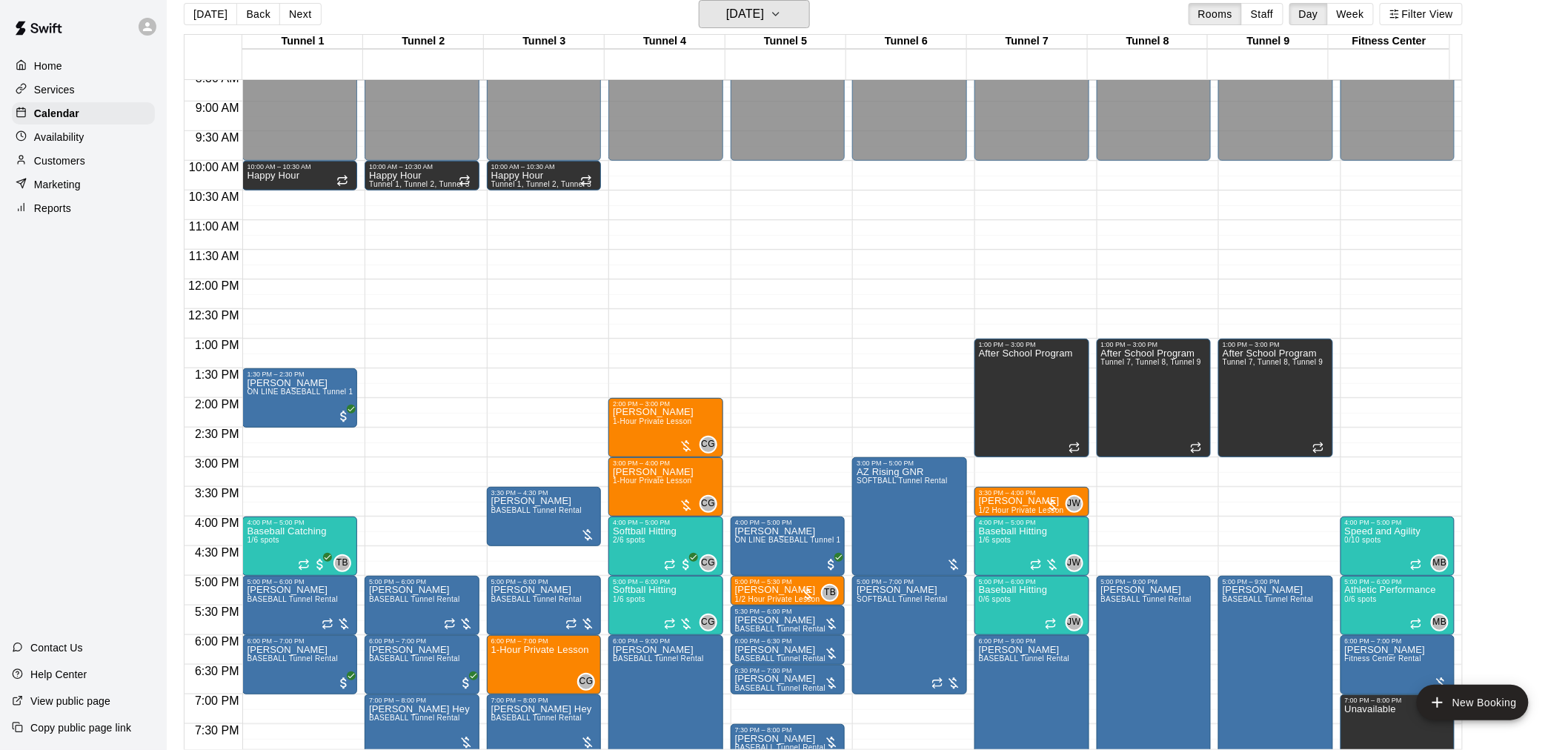
scroll to position [507, 0]
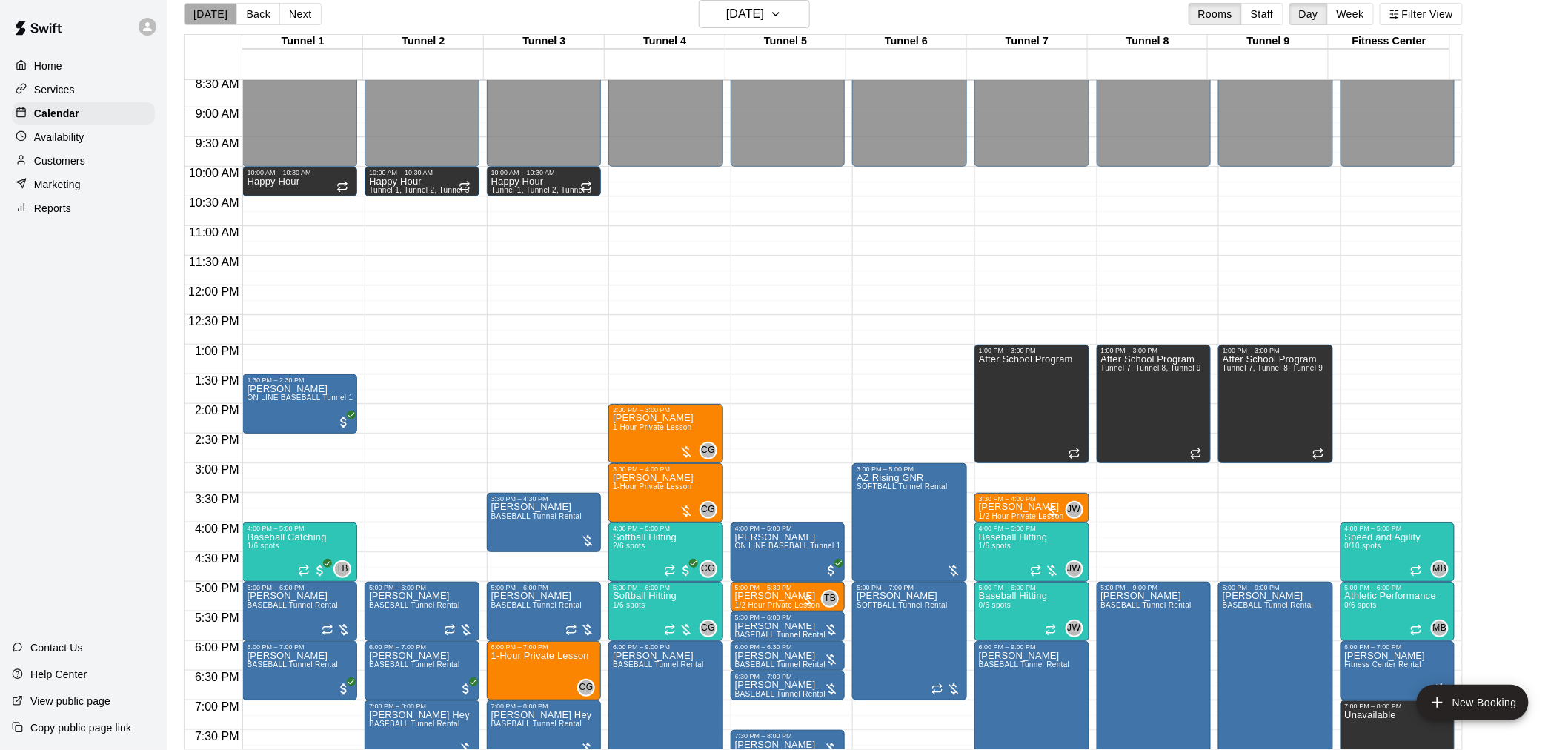
click at [225, 23] on button "[DATE]" at bounding box center [210, 13] width 54 height 22
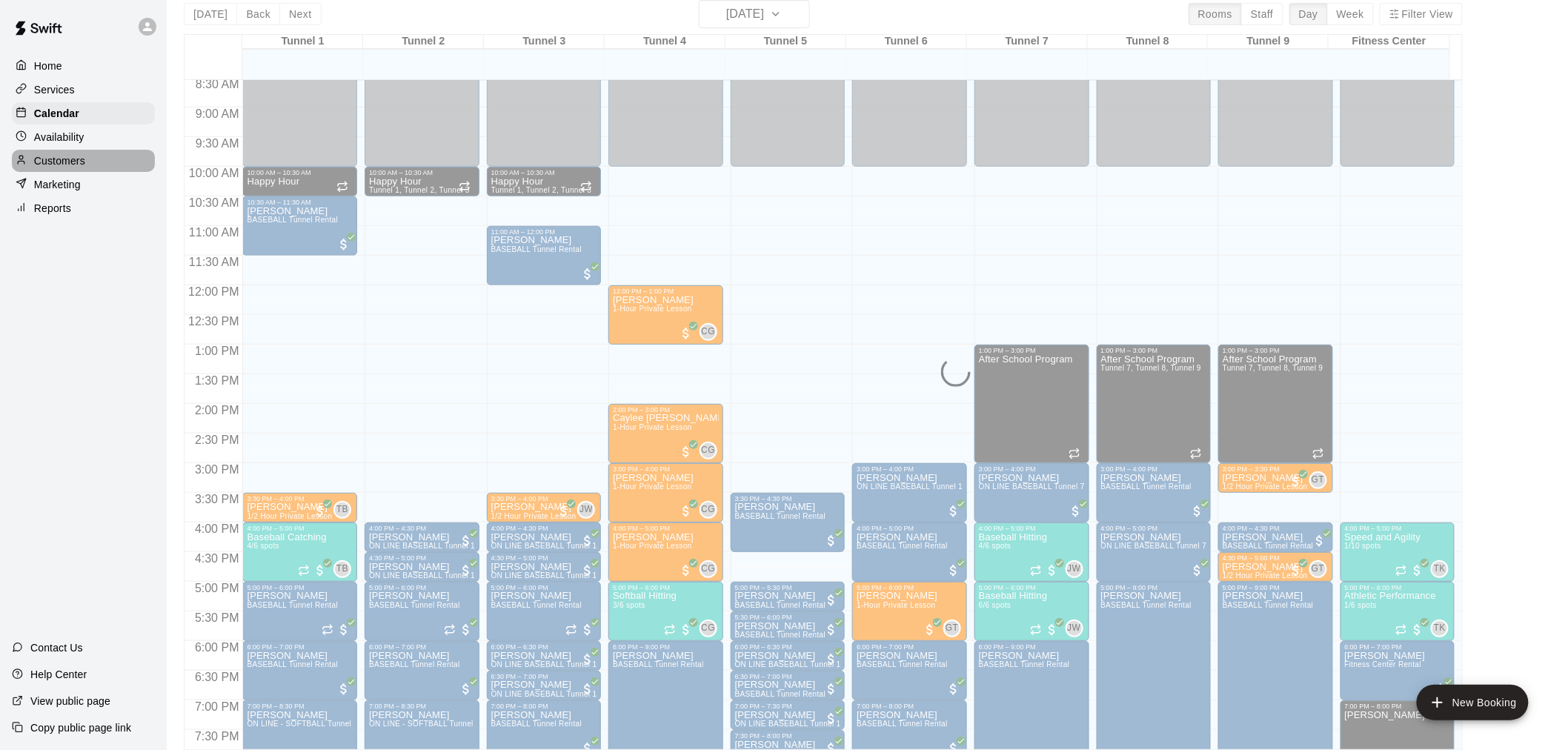
click at [114, 166] on div "Customers" at bounding box center [83, 160] width 143 height 22
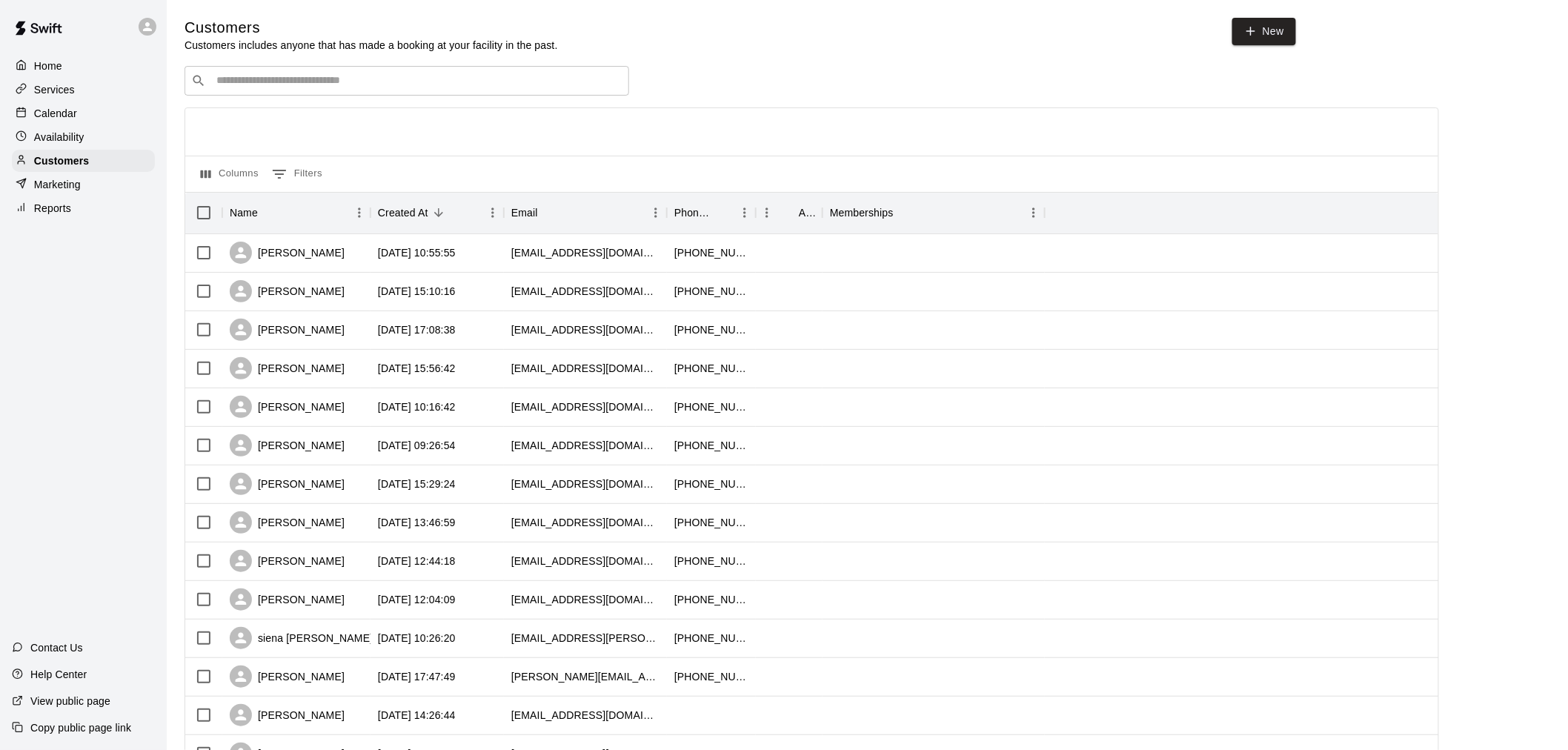
click at [568, 89] on input "Search customers by name or email" at bounding box center [417, 81] width 411 height 15
type input "**********"
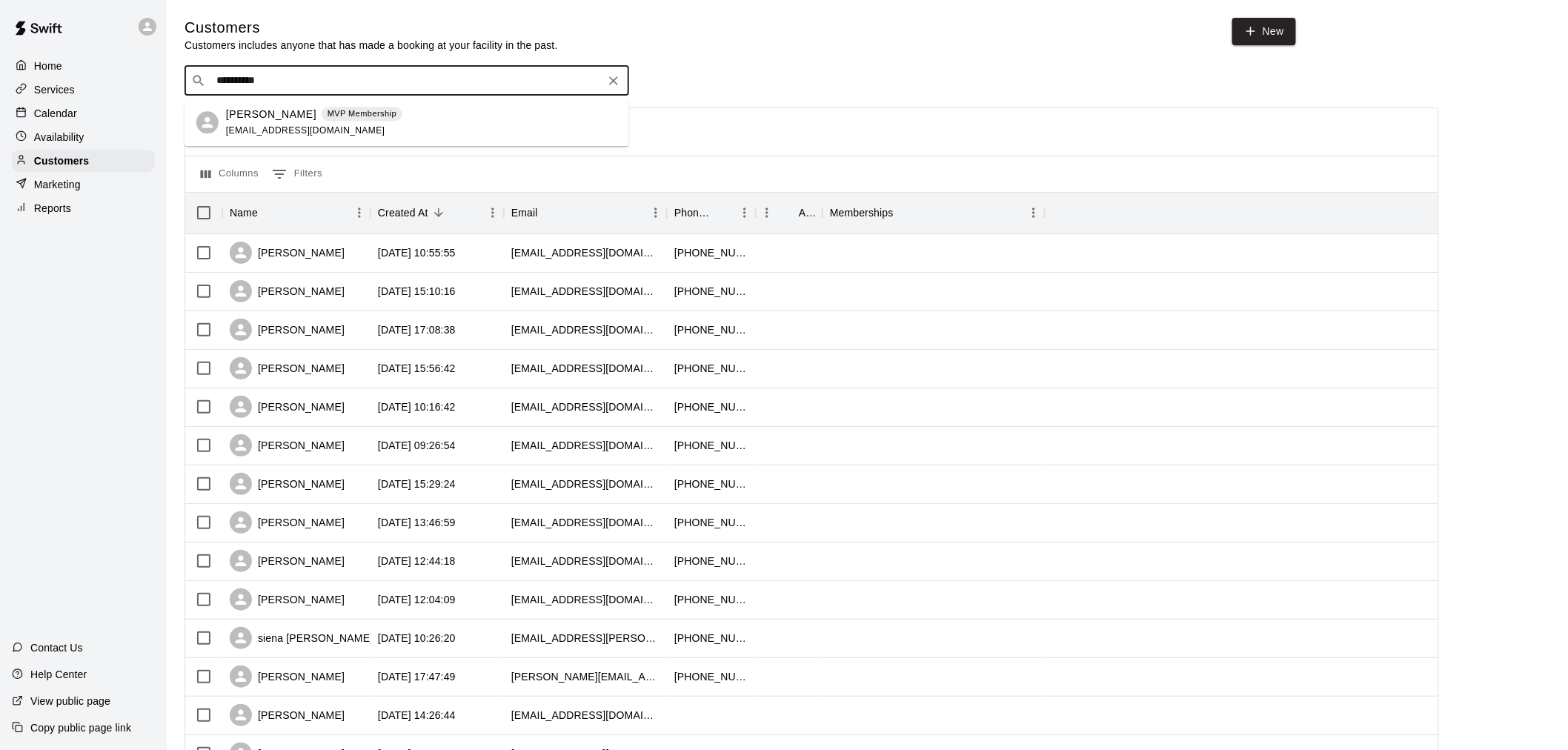
click at [542, 107] on div "[PERSON_NAME] MVP Membership [EMAIL_ADDRESS][DOMAIN_NAME]" at bounding box center [421, 123] width 391 height 32
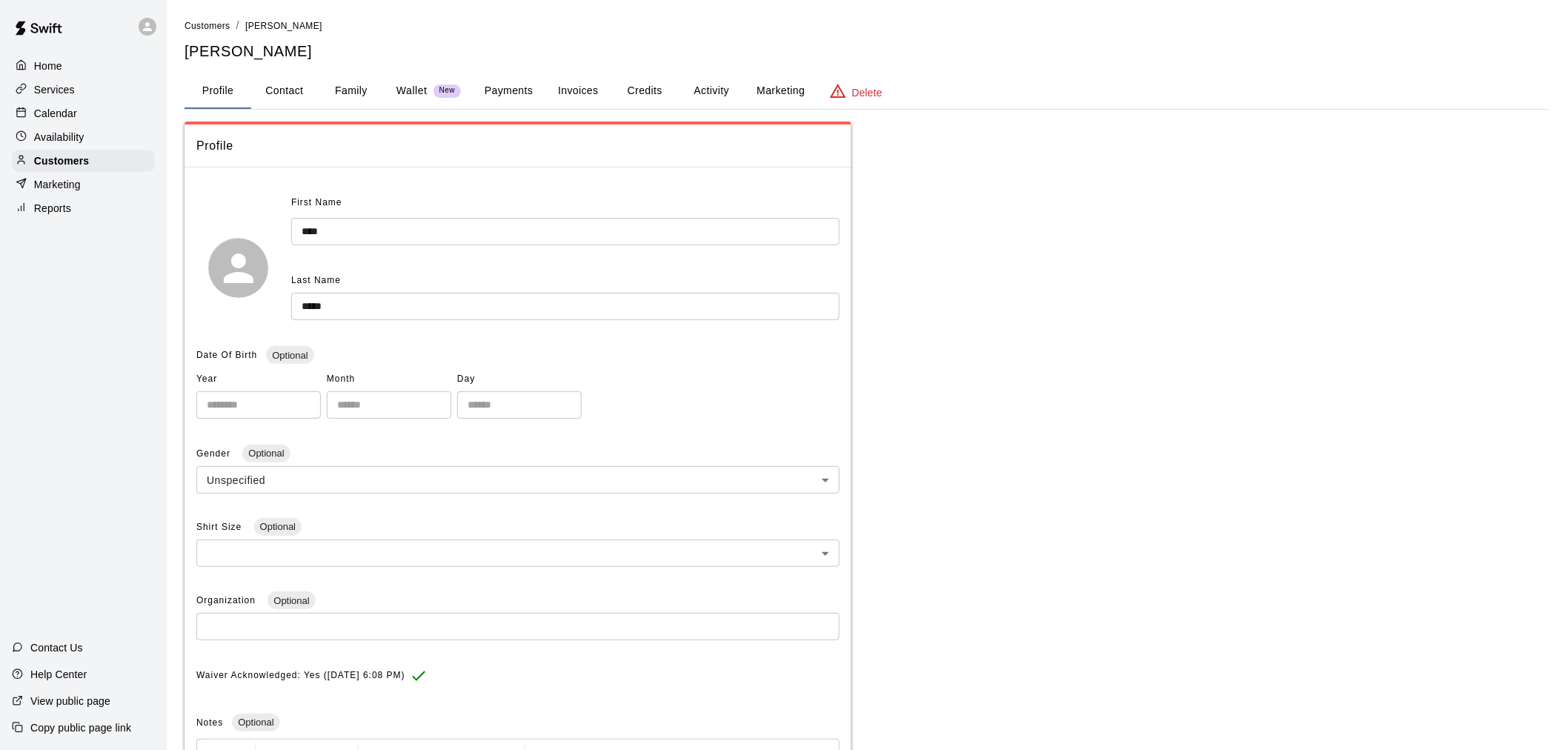
click at [524, 105] on button "Payments" at bounding box center [509, 91] width 72 height 36
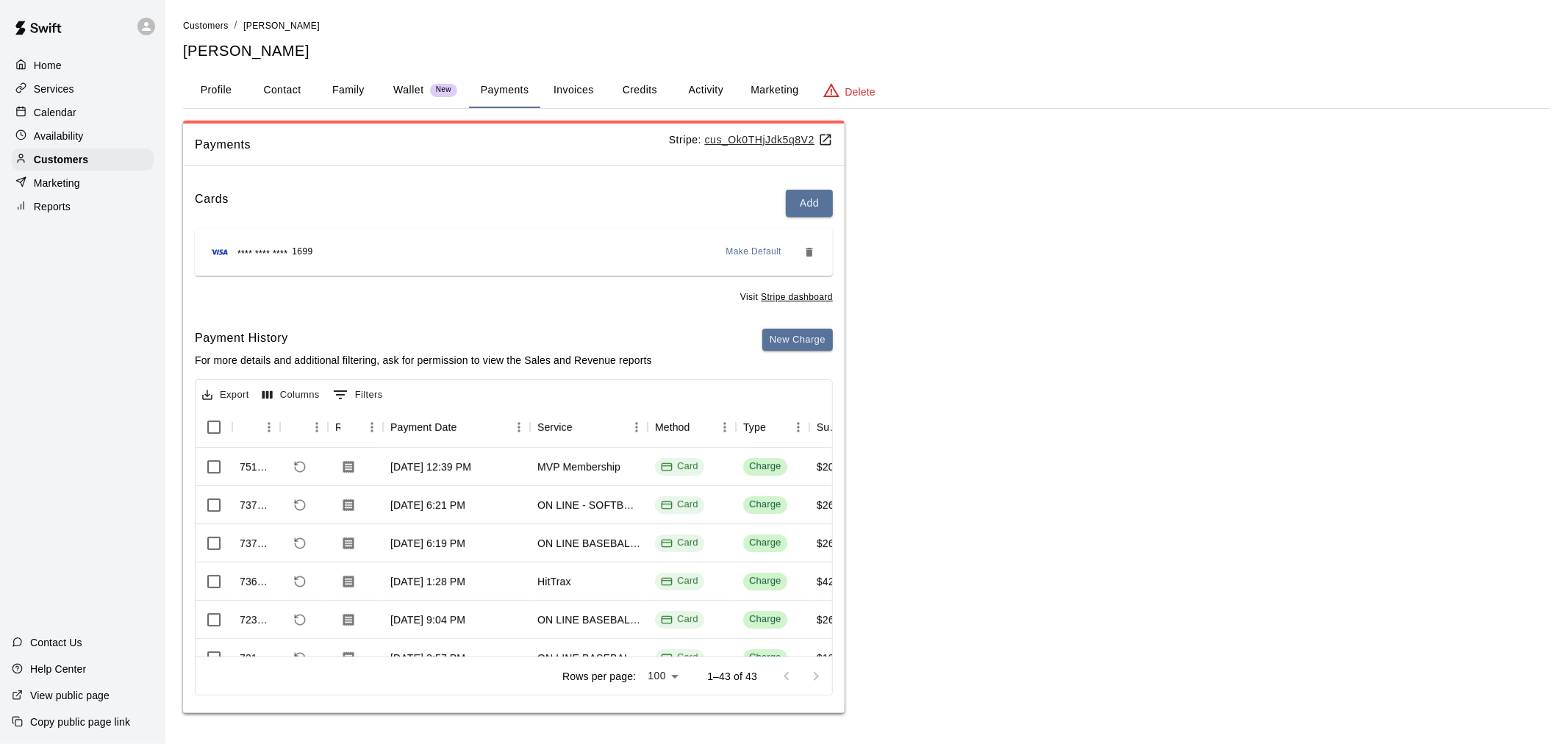
click at [97, 114] on div "Calendar" at bounding box center [83, 112] width 142 height 22
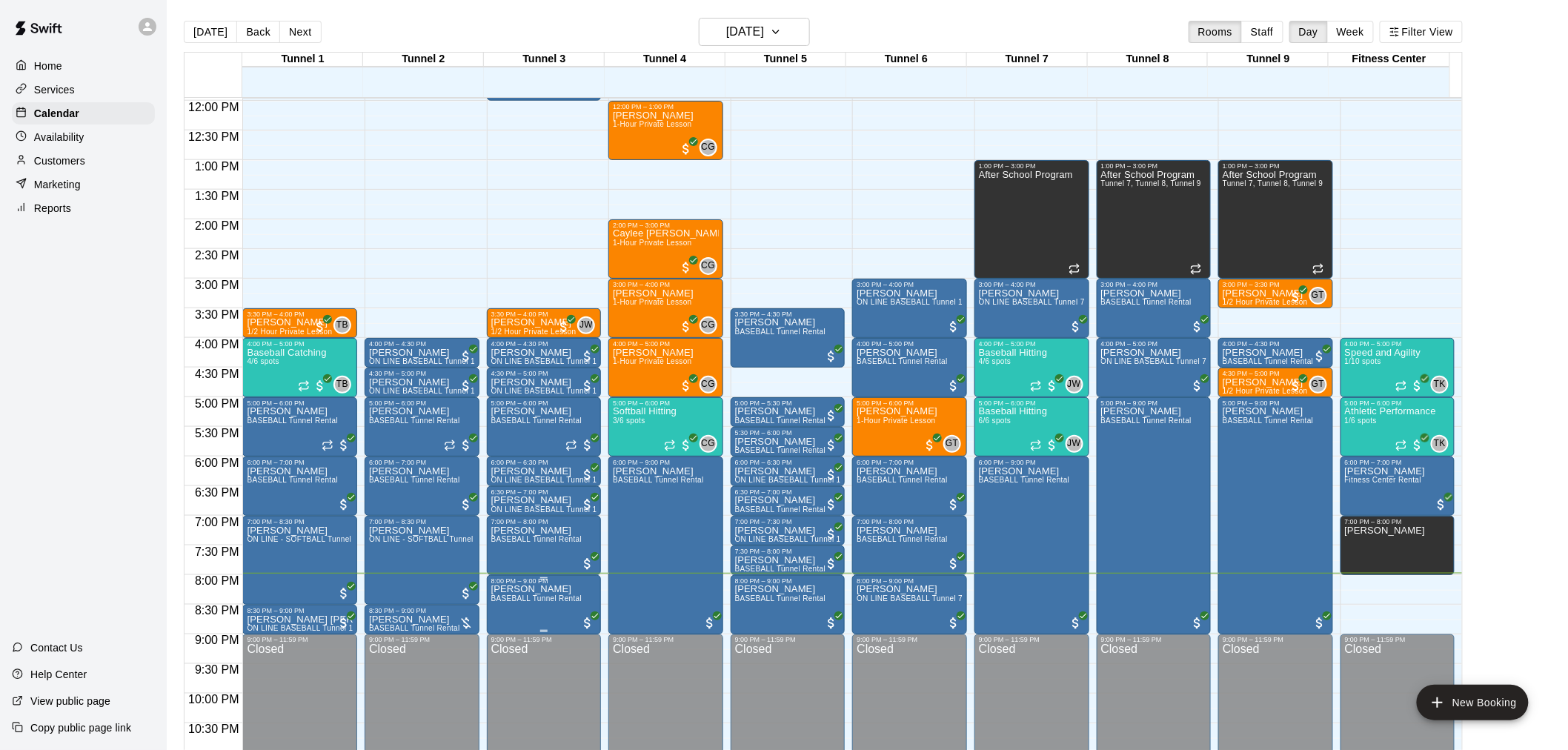
scroll to position [754, 0]
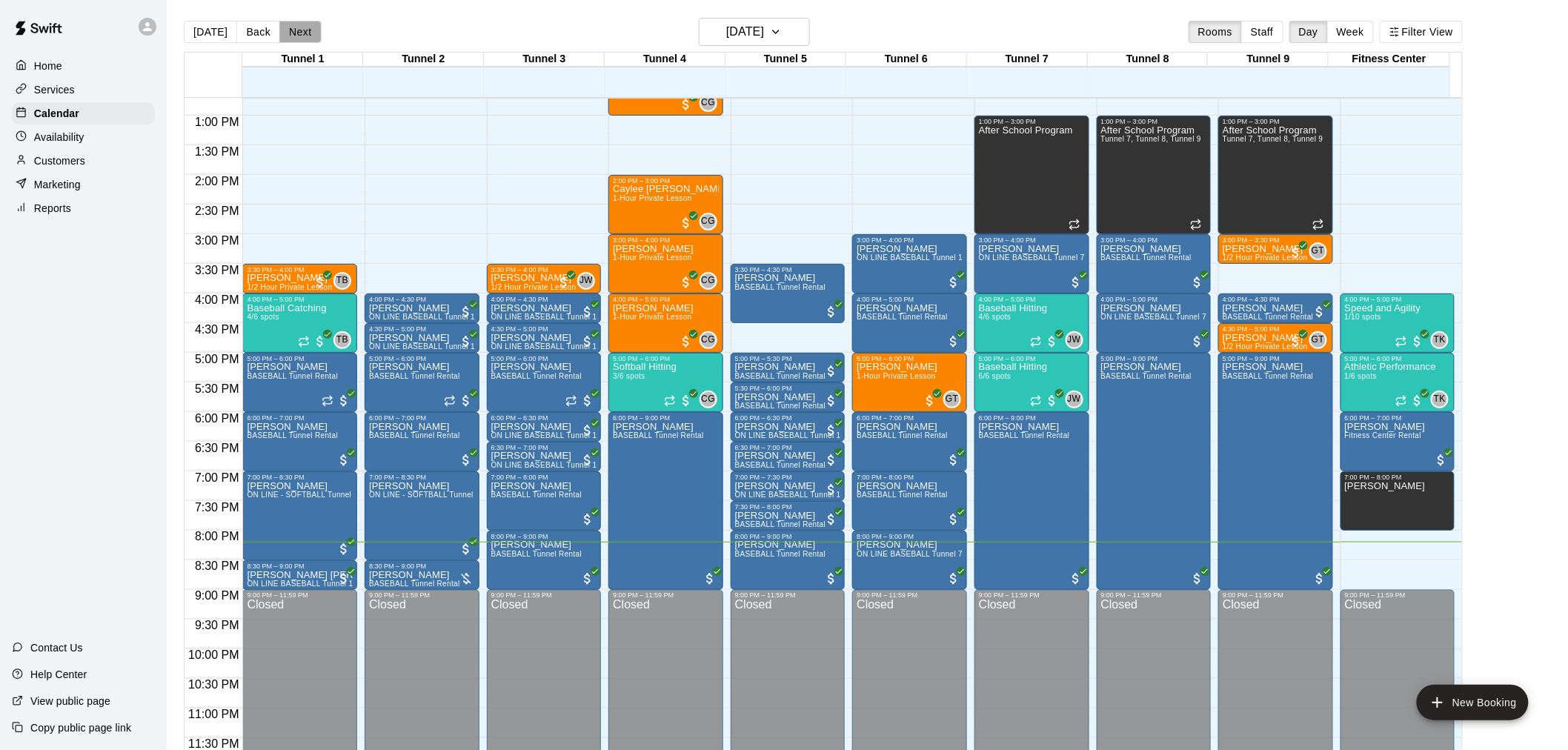
click at [309, 28] on button "Next" at bounding box center [300, 31] width 41 height 22
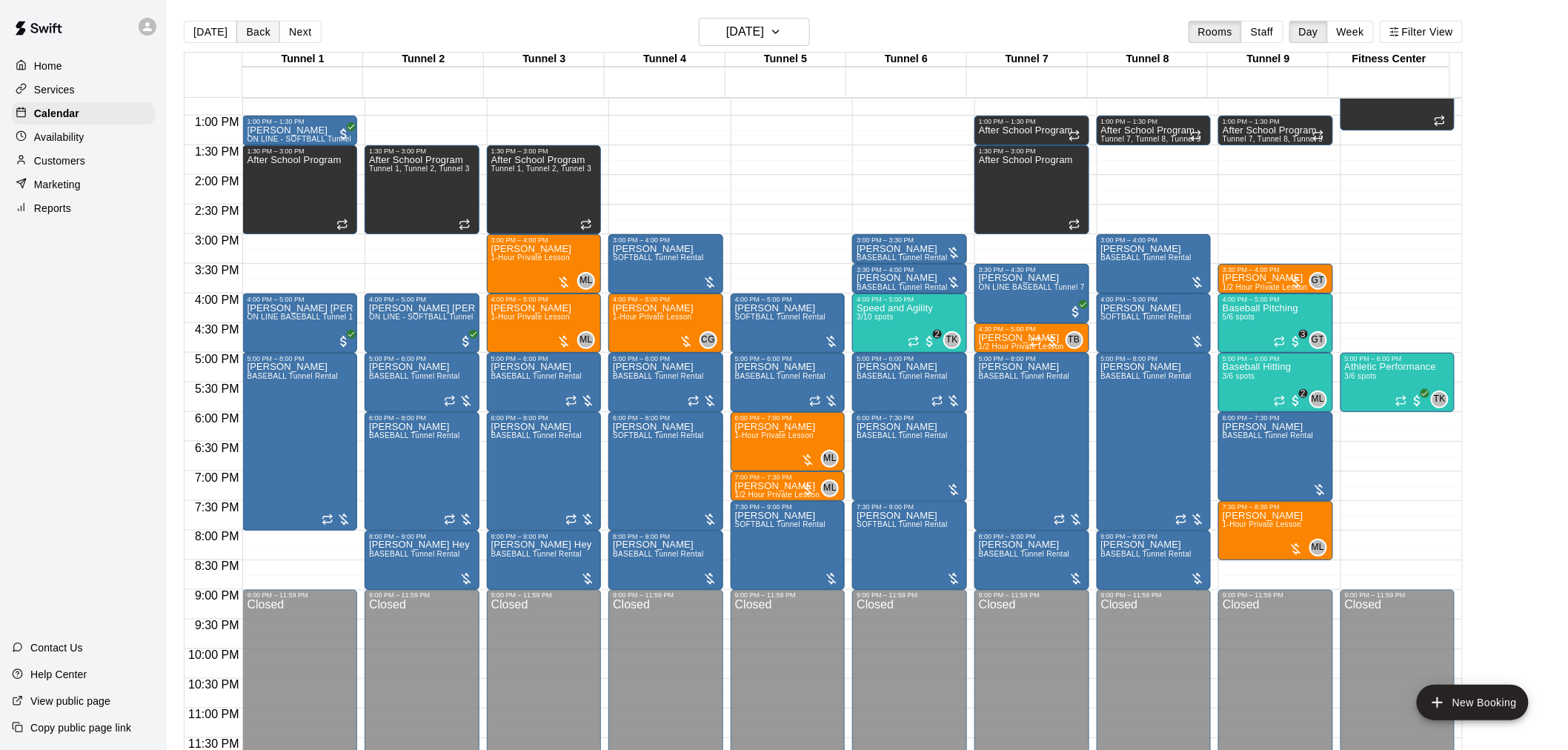
click at [250, 24] on button "Back" at bounding box center [258, 31] width 44 height 22
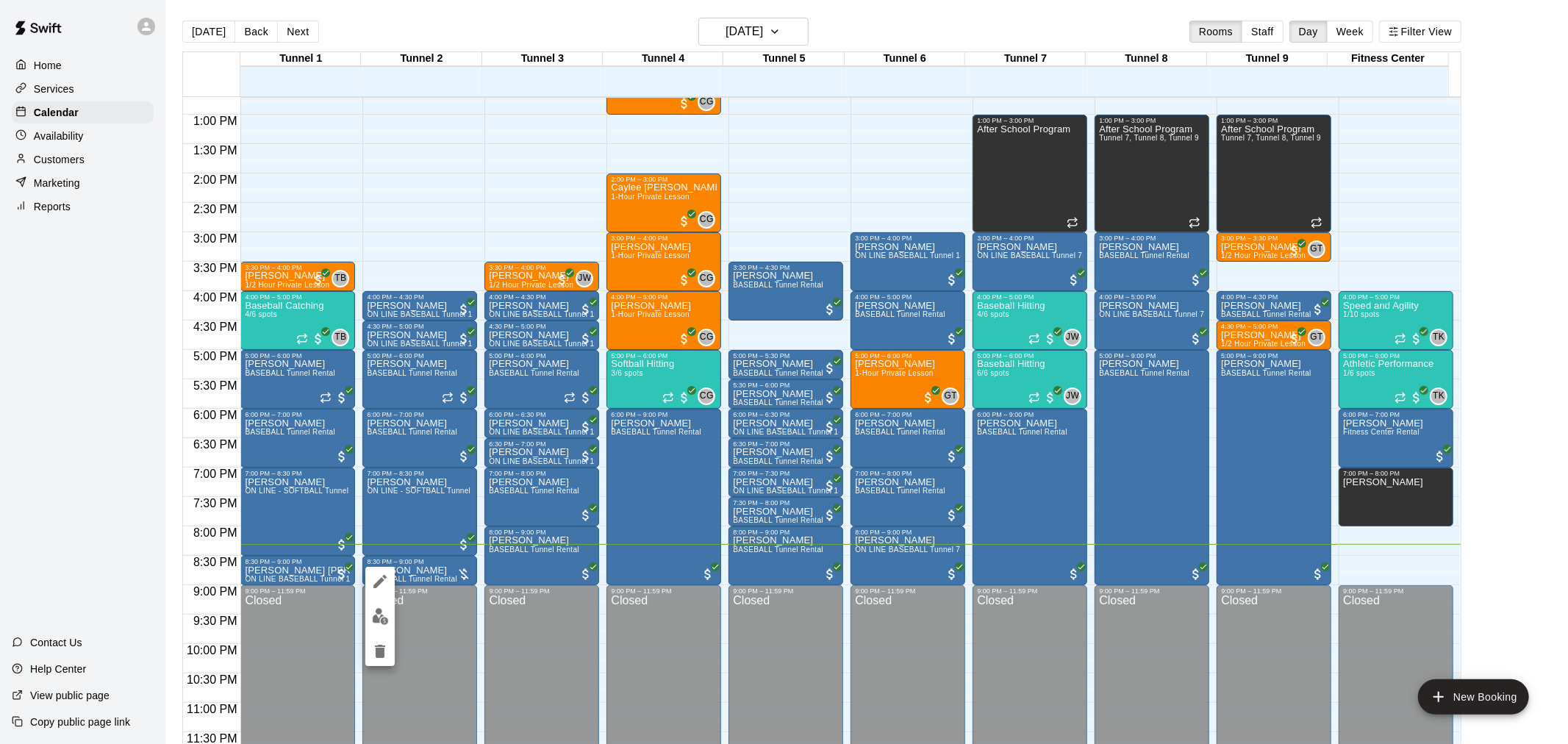
click at [386, 603] on button "edit" at bounding box center [380, 616] width 29 height 28
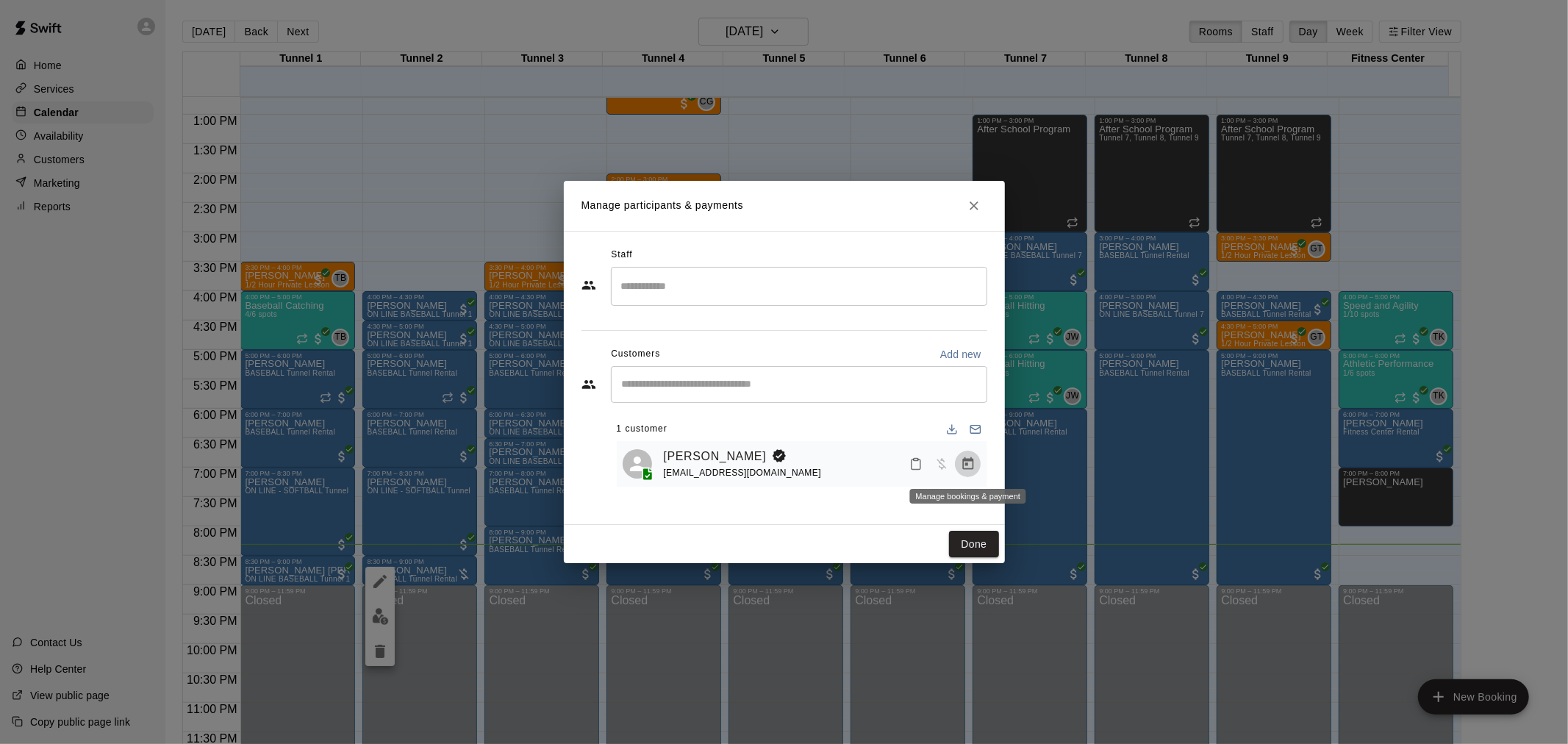
click at [961, 462] on button "Manage bookings & payment" at bounding box center [968, 464] width 27 height 27
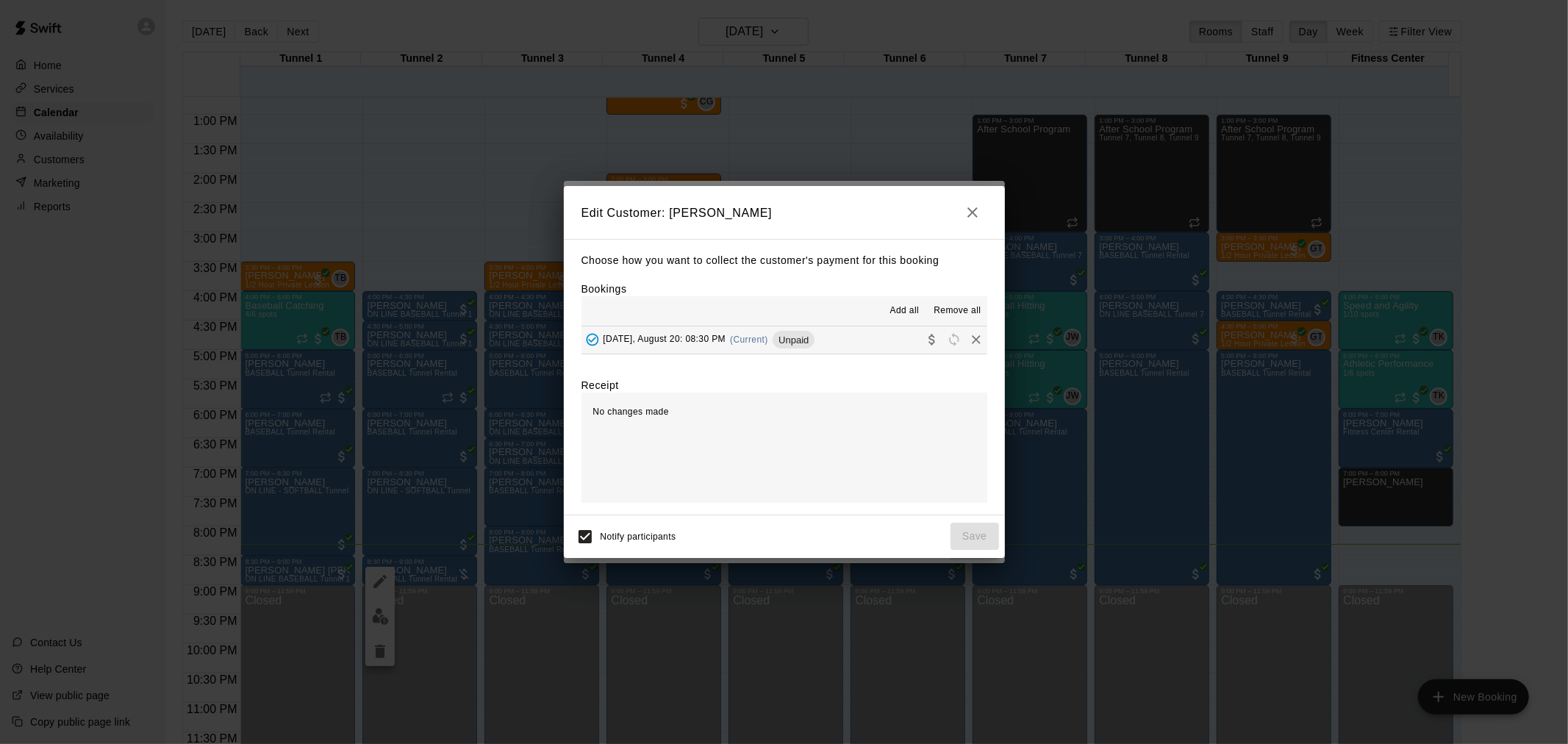
click at [895, 340] on button "[DATE], August 20: 08:30 PM (Current) Unpaid" at bounding box center [784, 340] width 406 height 28
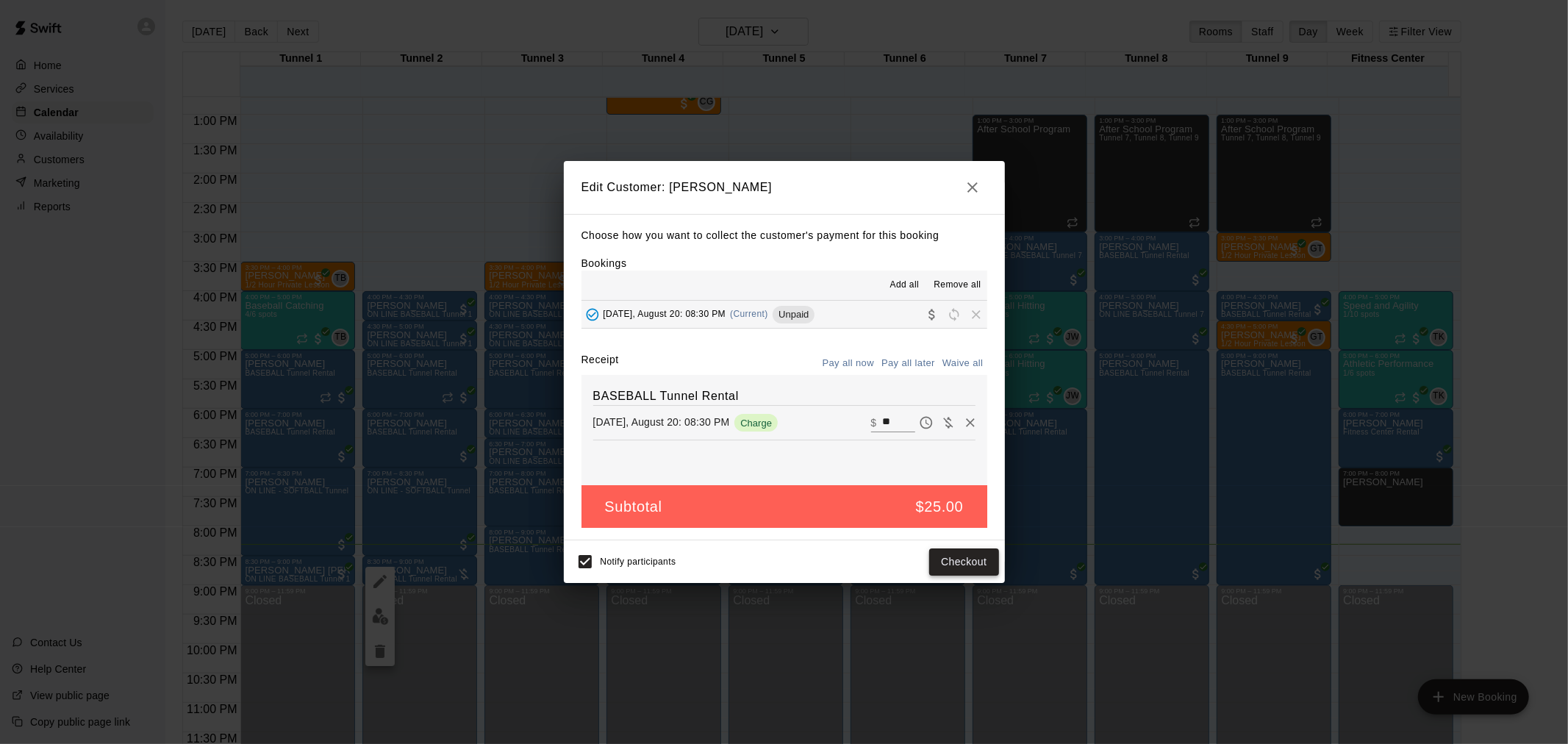
click at [981, 562] on button "Checkout" at bounding box center [964, 562] width 69 height 28
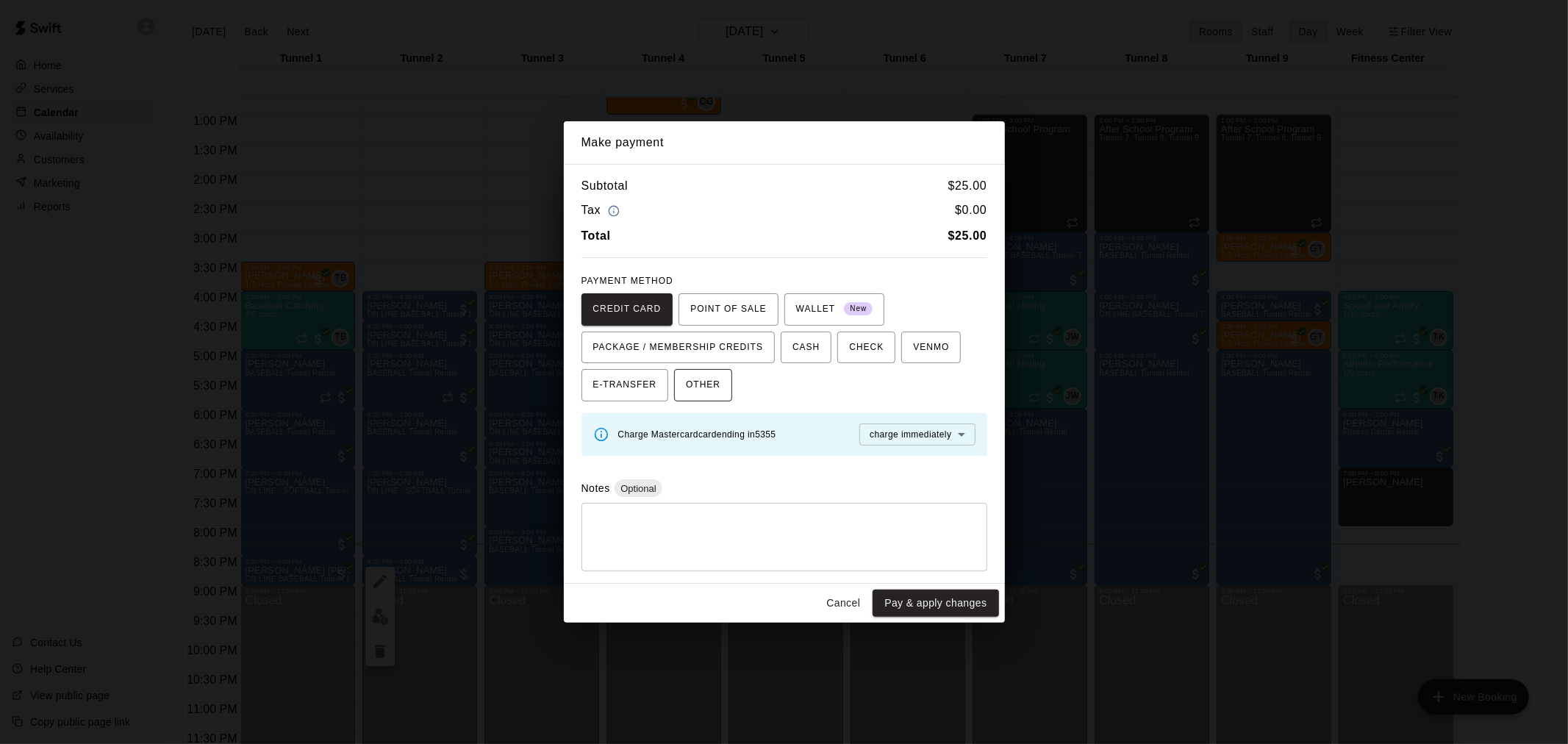
click at [726, 392] on button "OTHER" at bounding box center [703, 385] width 58 height 32
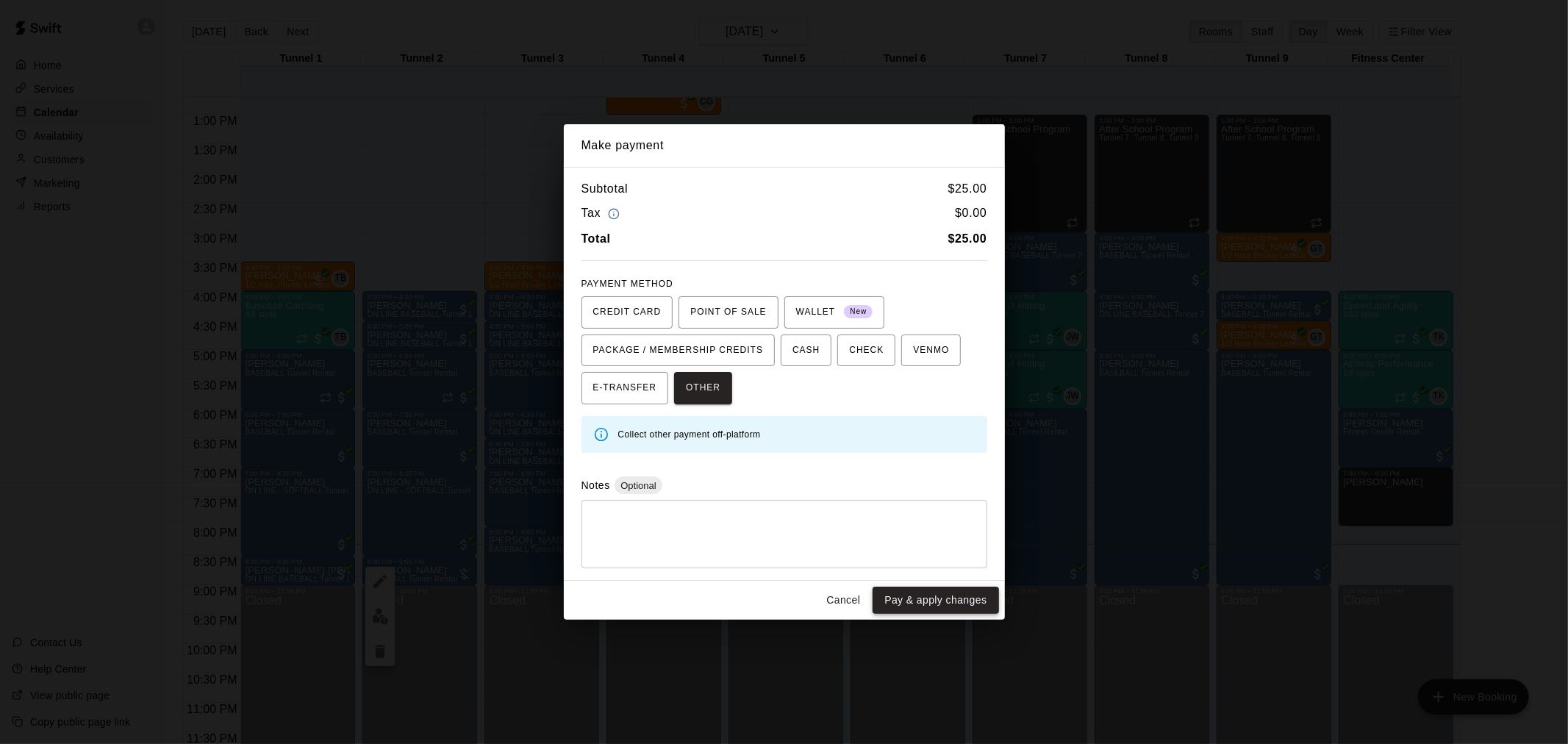
click at [959, 605] on button "Pay & apply changes" at bounding box center [935, 600] width 126 height 28
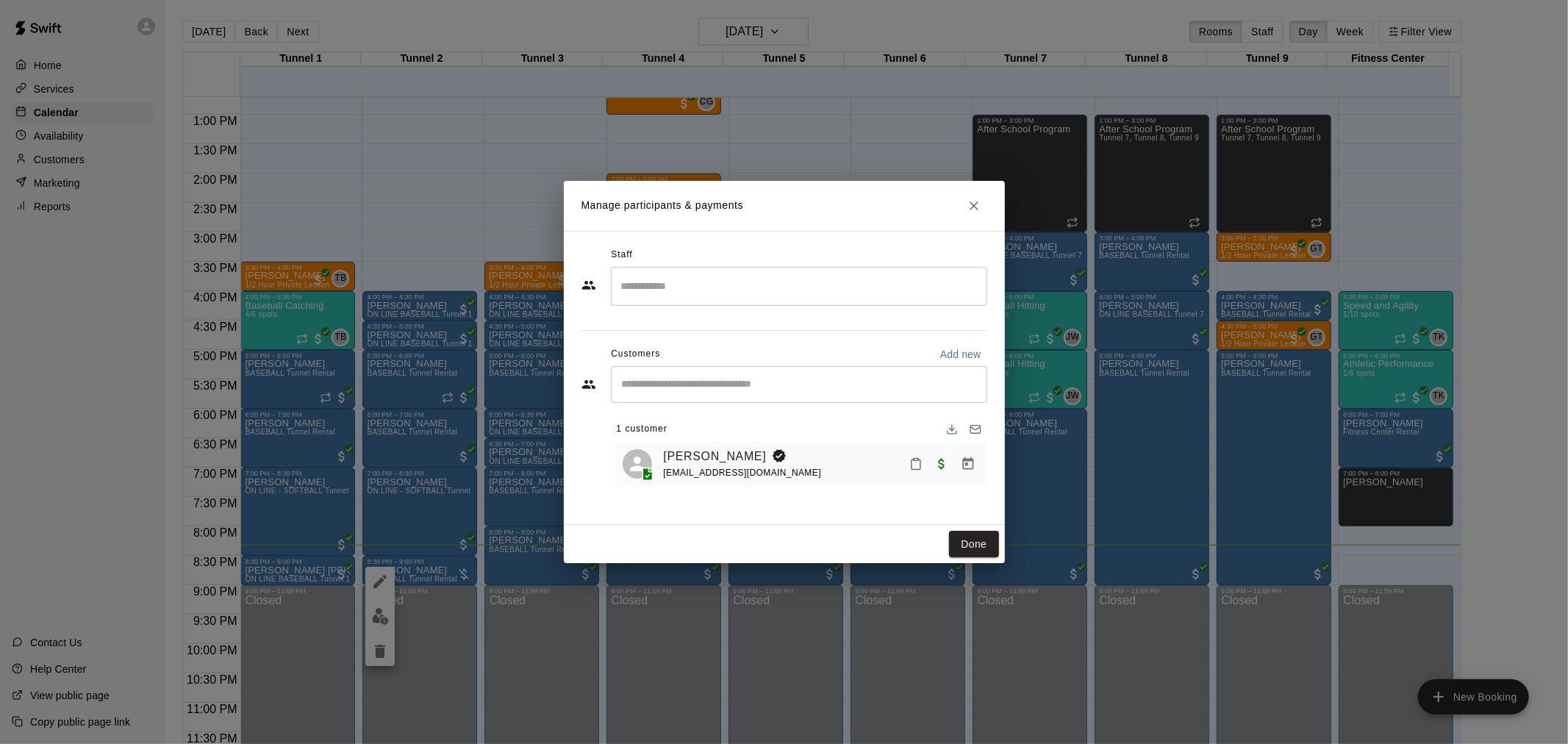
click at [972, 527] on div "Done" at bounding box center [784, 544] width 441 height 39
click at [972, 538] on button "Done" at bounding box center [973, 544] width 50 height 28
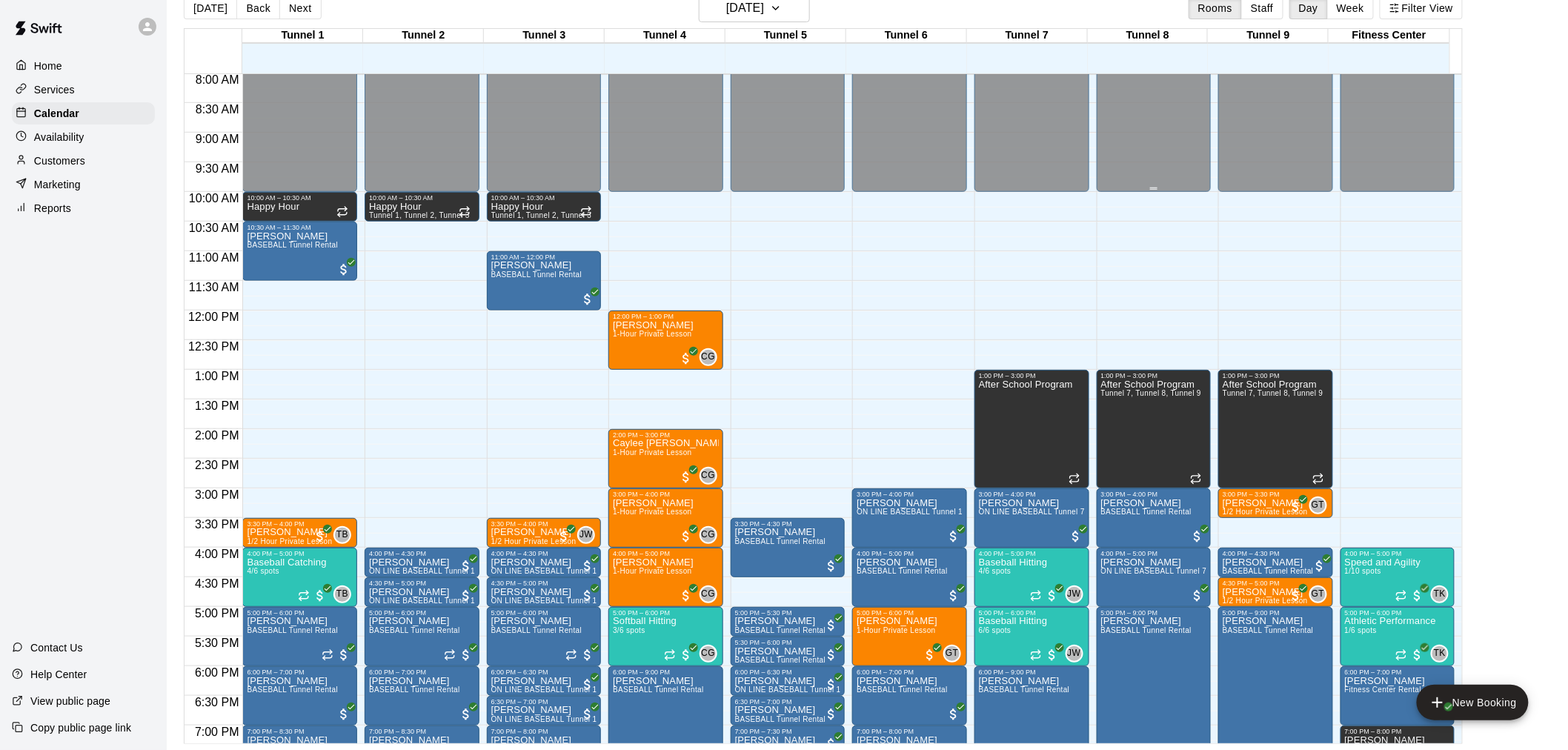
scroll to position [425, 0]
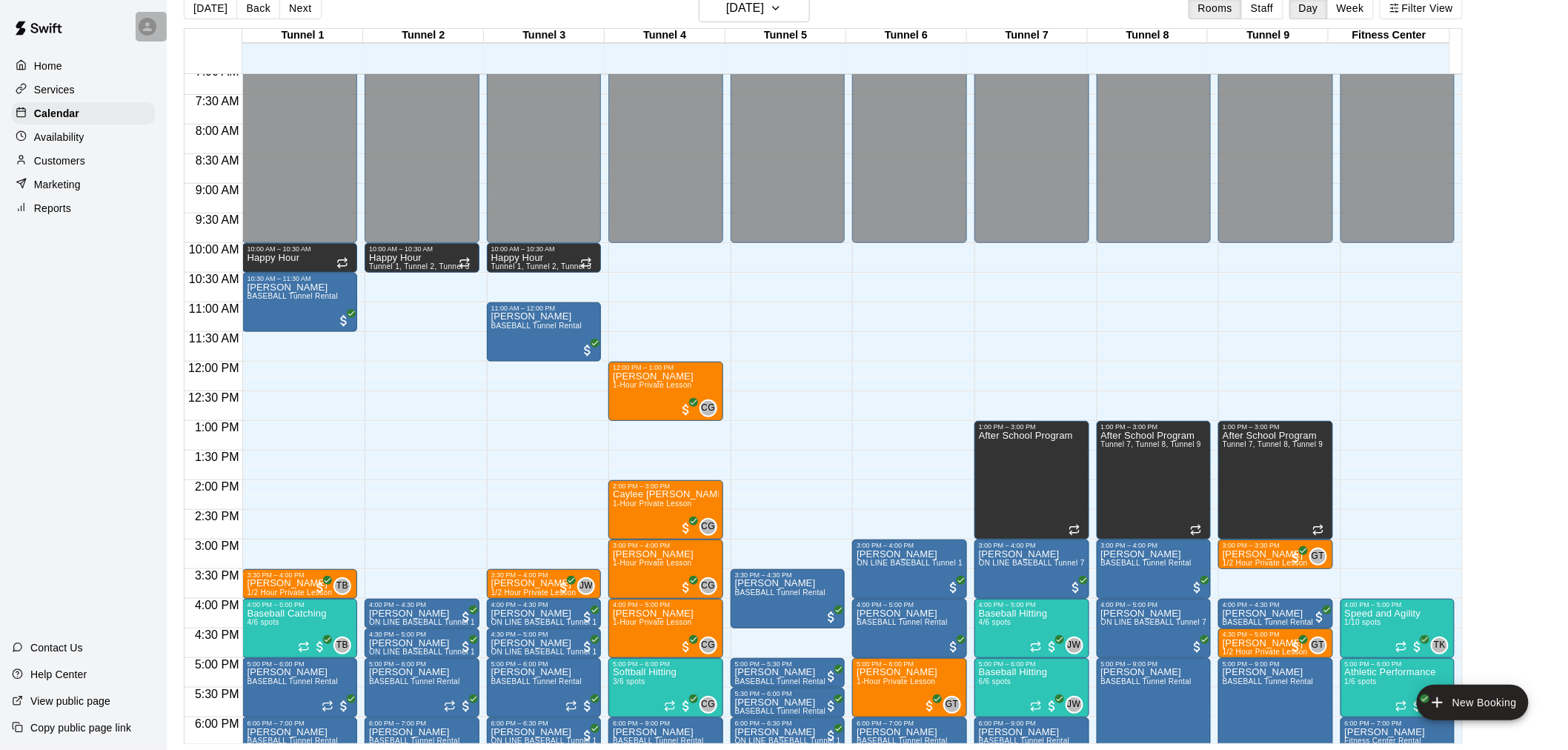
click at [157, 28] on div at bounding box center [151, 26] width 31 height 30
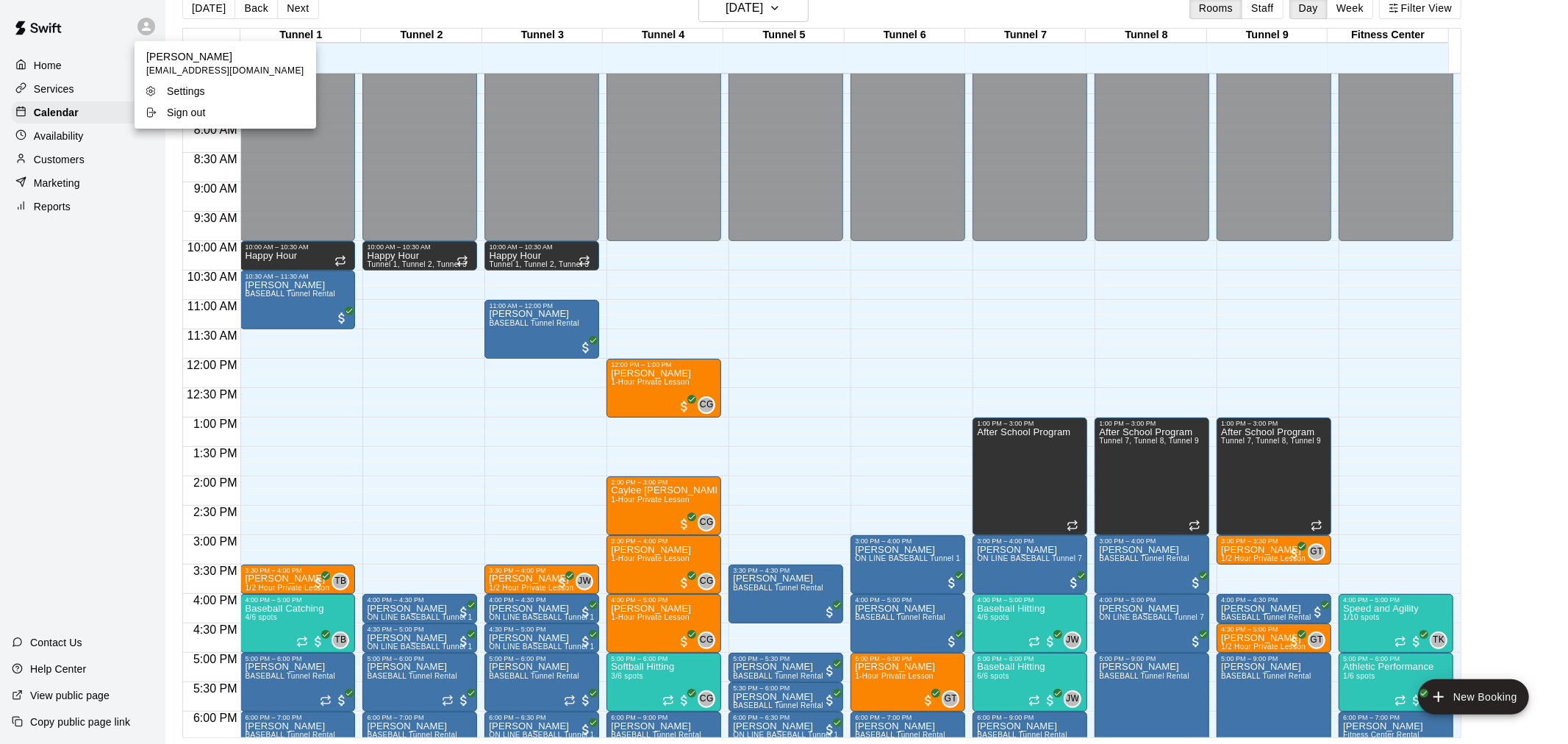
click at [145, 108] on icon at bounding box center [150, 112] width 12 height 12
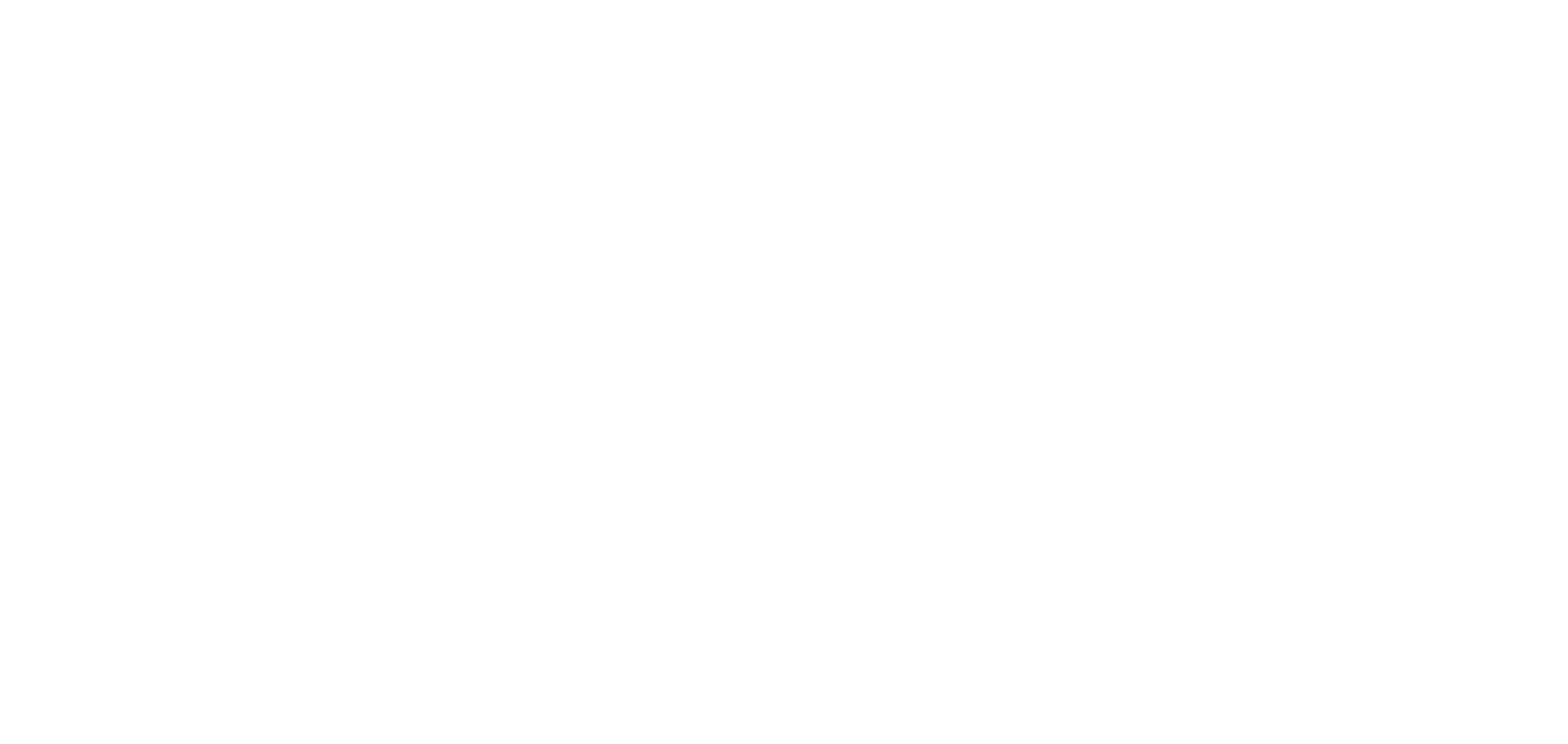
scroll to position [0, 0]
